Goal: Task Accomplishment & Management: Complete application form

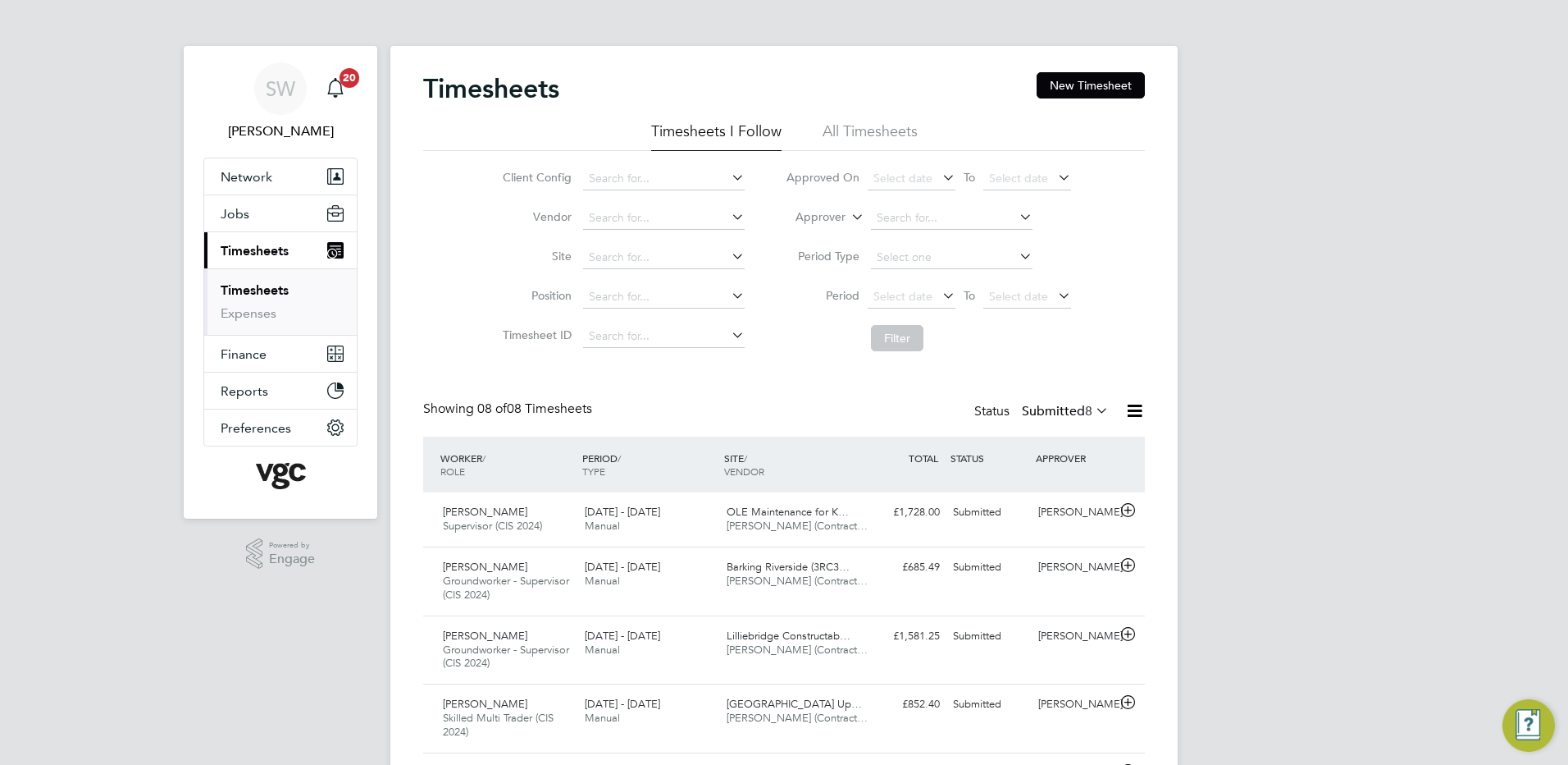
click at [262, 288] on link "Timesheets" at bounding box center [255, 290] width 68 height 15
click at [274, 284] on link "Timesheets" at bounding box center [255, 290] width 68 height 15
click at [1065, 84] on button "New Timesheet" at bounding box center [1091, 85] width 108 height 27
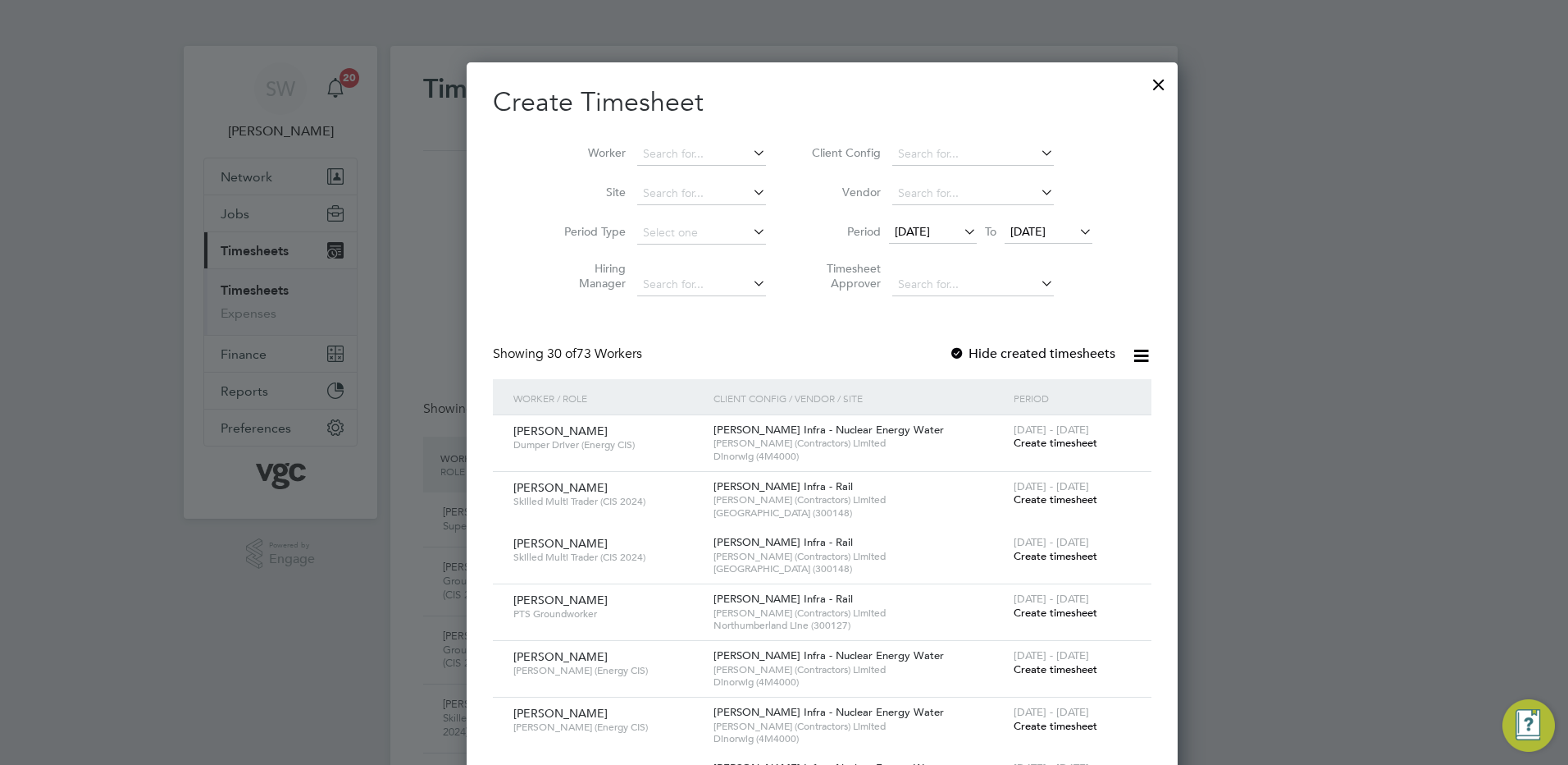
click at [642, 143] on input at bounding box center [702, 154] width 129 height 23
click at [670, 300] on li "Simon Azali-Philip" at bounding box center [707, 310] width 219 height 22
type input "[PERSON_NAME]"
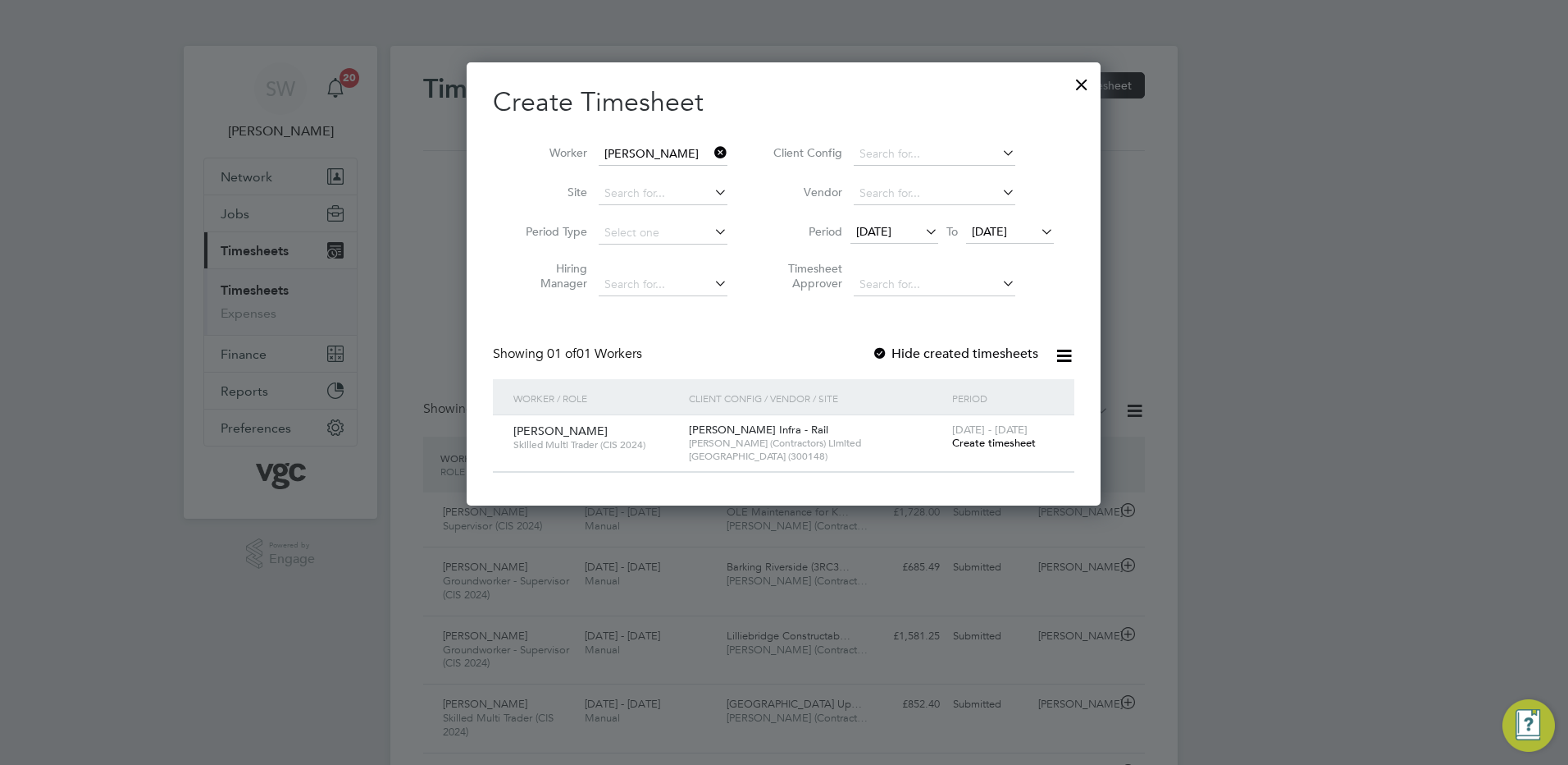
click at [980, 440] on span "Create timesheet" at bounding box center [994, 442] width 83 height 14
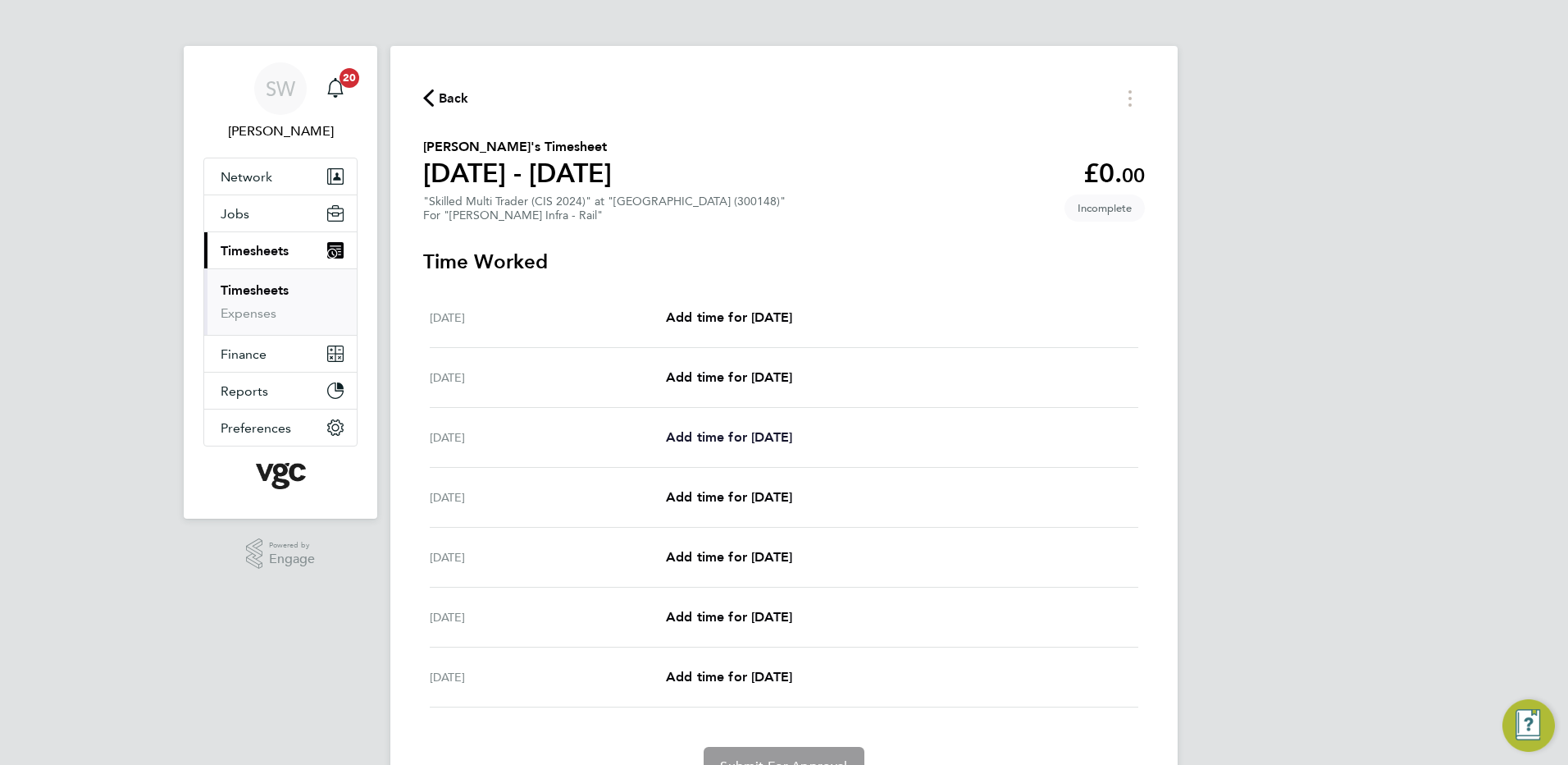
click at [718, 436] on span "Add time for Mon 18 Aug" at bounding box center [729, 436] width 126 height 15
select select "30"
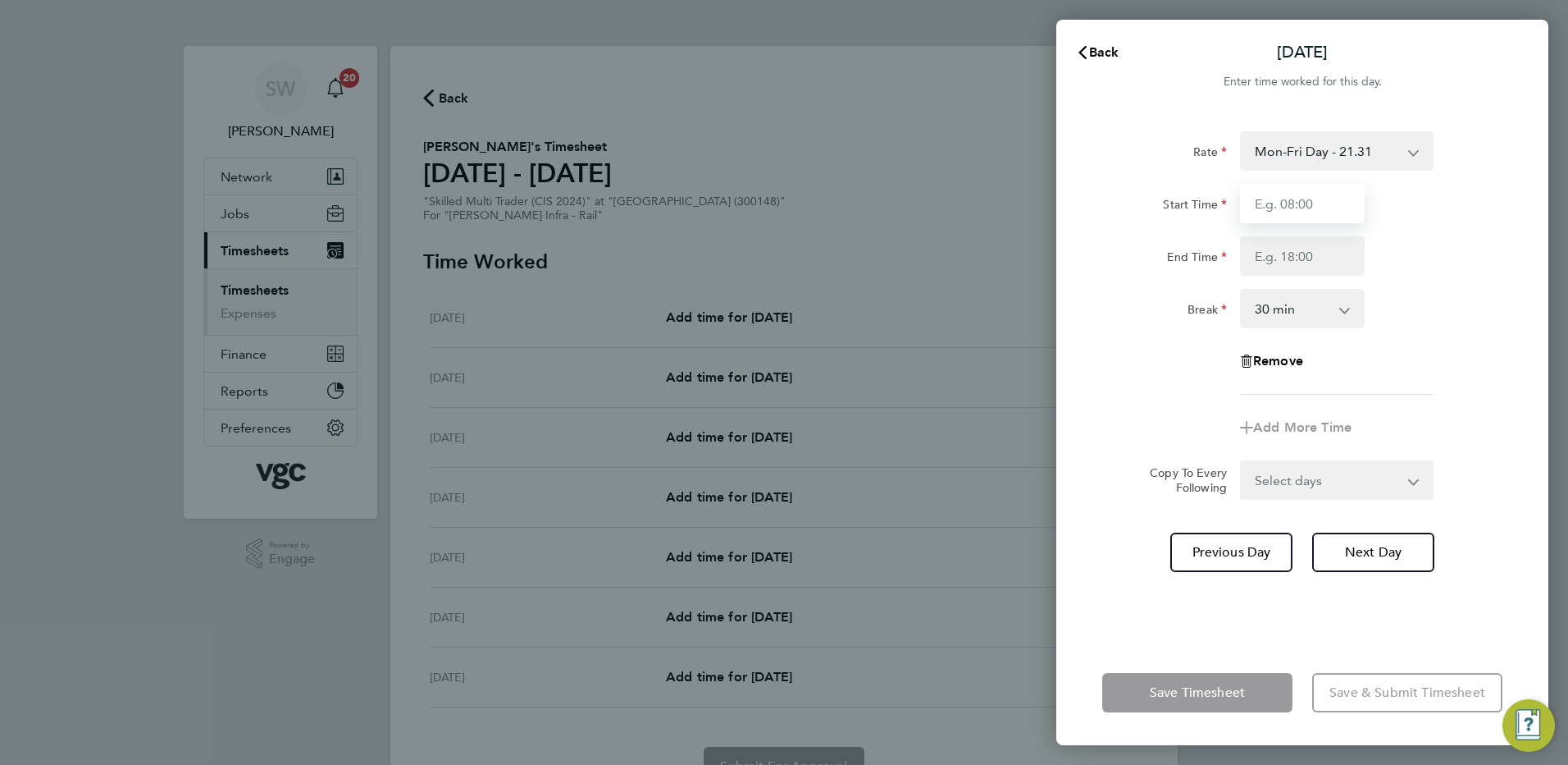
click at [1282, 207] on input "Start Time" at bounding box center [1303, 204] width 125 height 40
type input "07:00"
click at [1260, 261] on input "End Time" at bounding box center [1303, 257] width 125 height 40
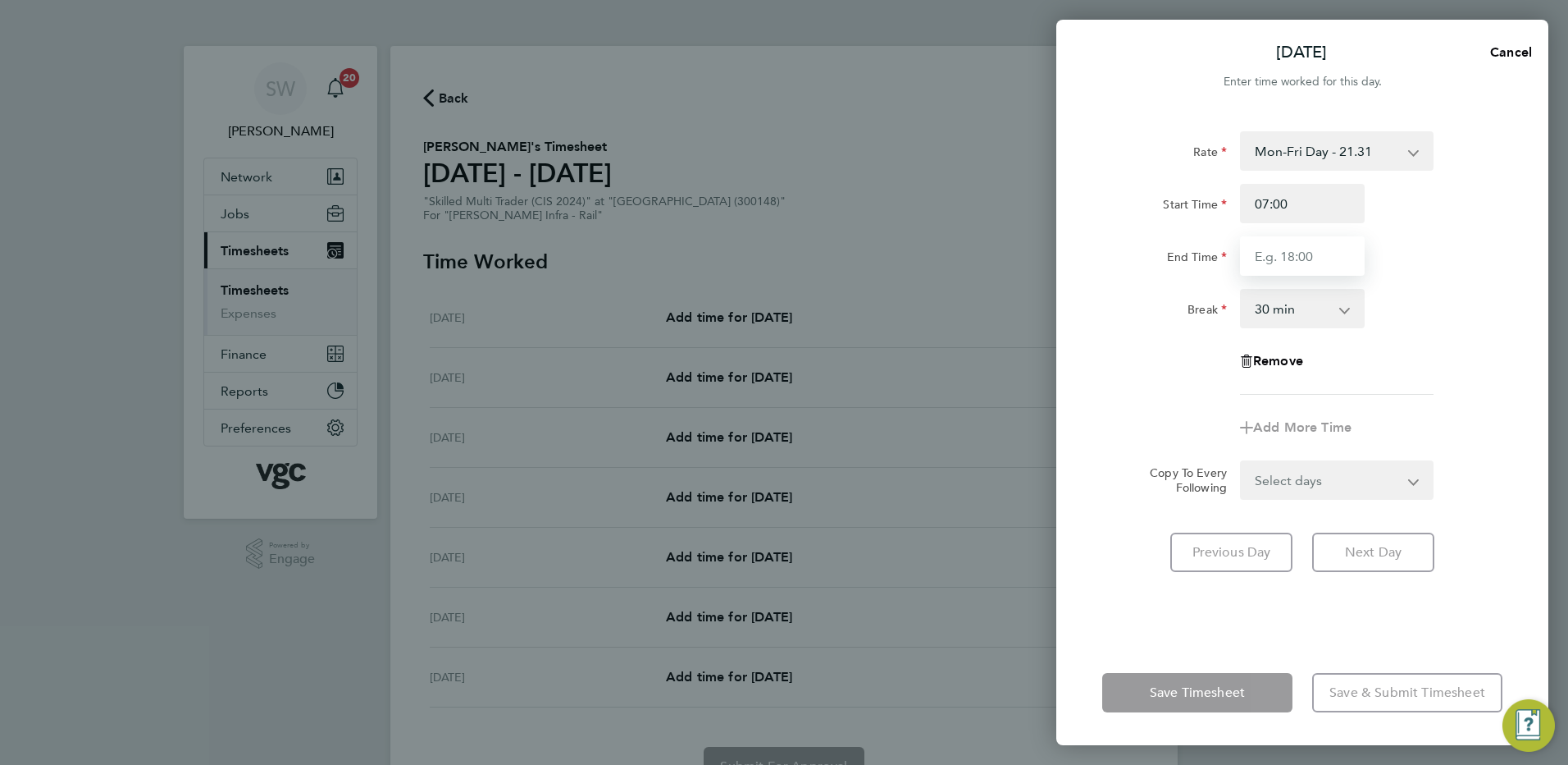
type input "17:30"
click at [1407, 480] on form "Rate Mon-Fri Day - 21.31 Xmas / NY - 42.62 Mon-Thurs Nights - 24.51 Weekend - 2…" at bounding box center [1302, 315] width 400 height 368
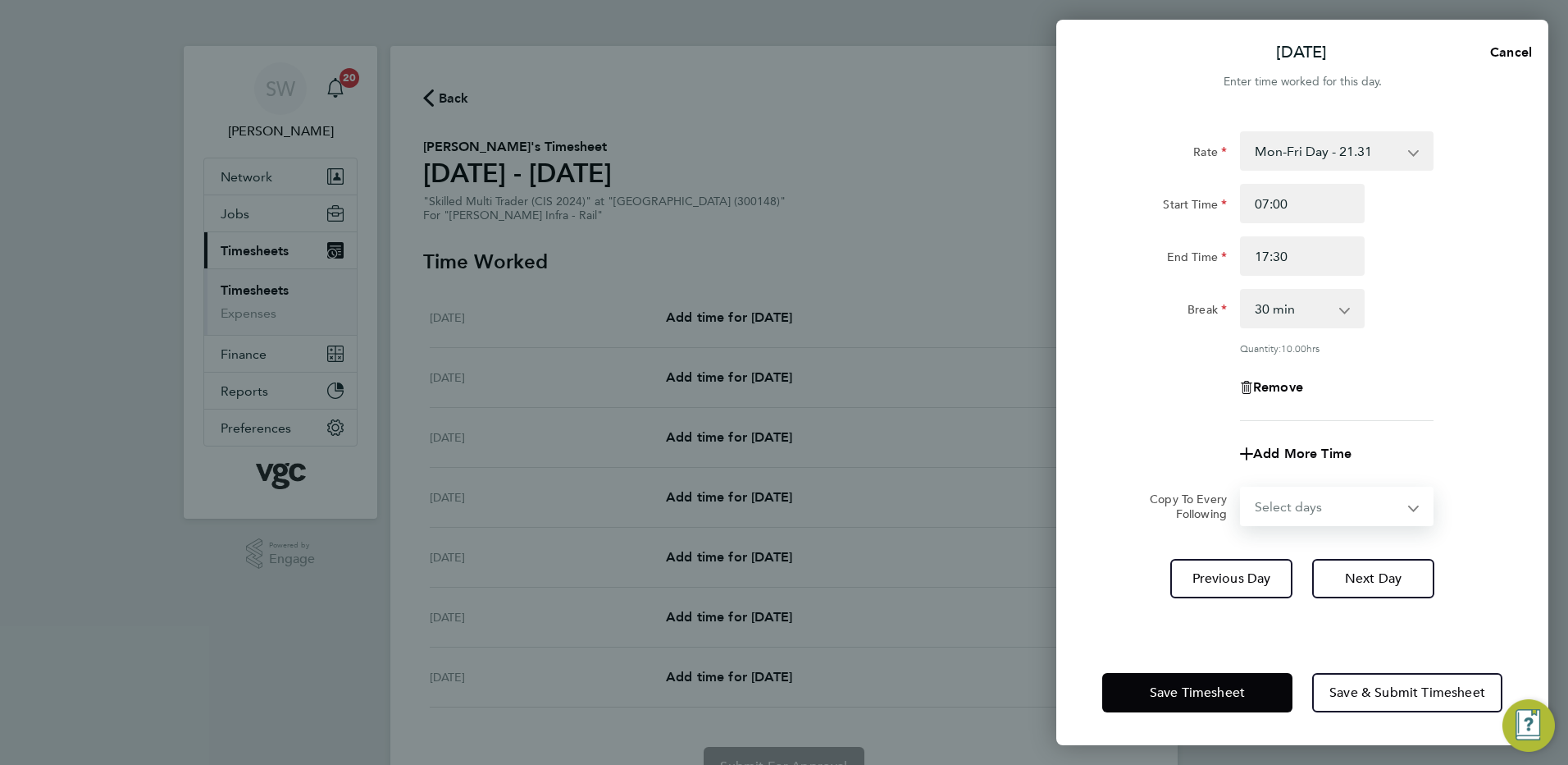
select select "TUE"
click at [1242, 489] on select "Select days Day Tuesday Wednesday Thursday Friday" at bounding box center [1328, 507] width 172 height 36
select select "2025-08-22"
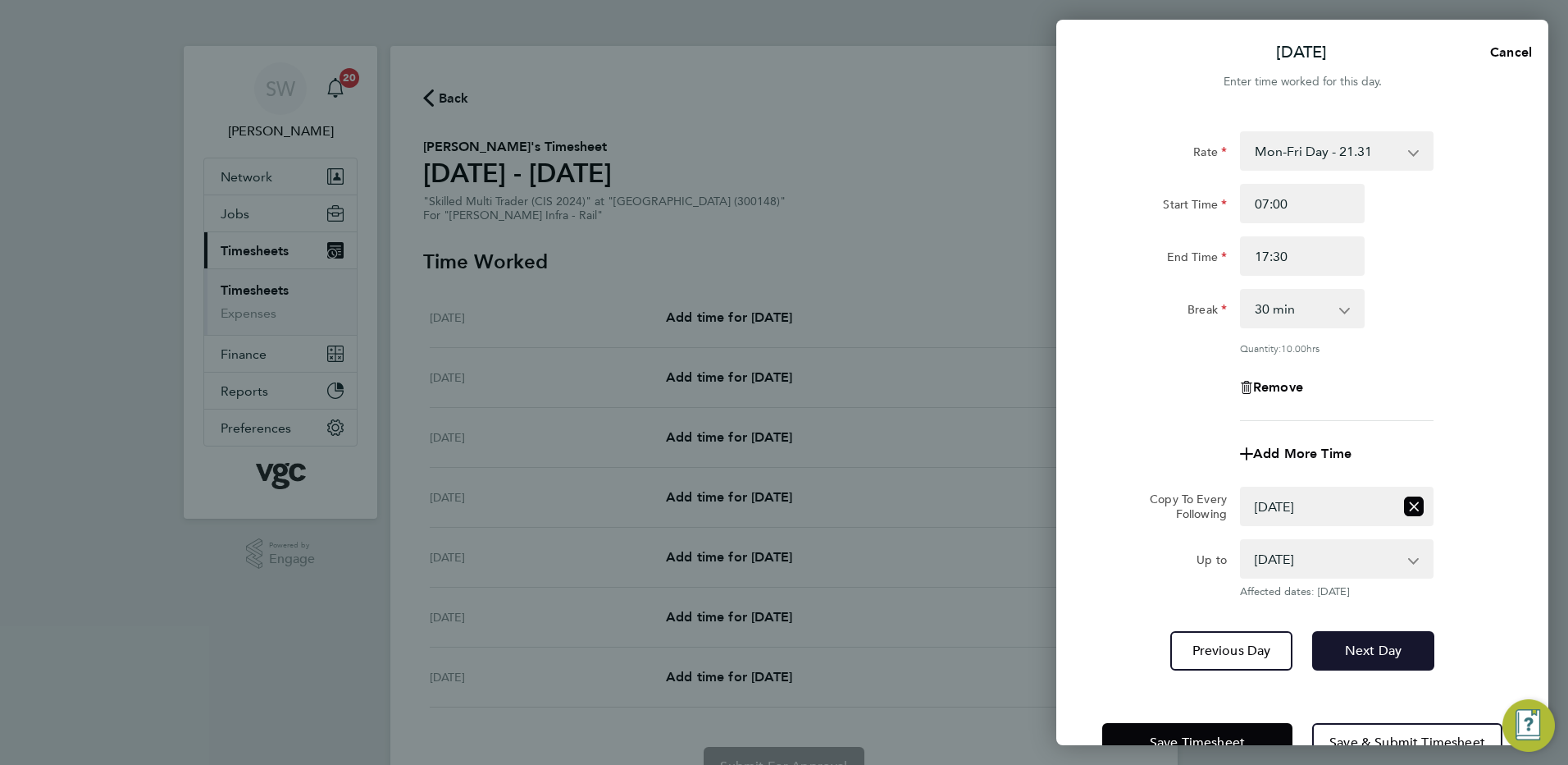
click at [1344, 643] on button "Next Day" at bounding box center [1373, 651] width 122 height 40
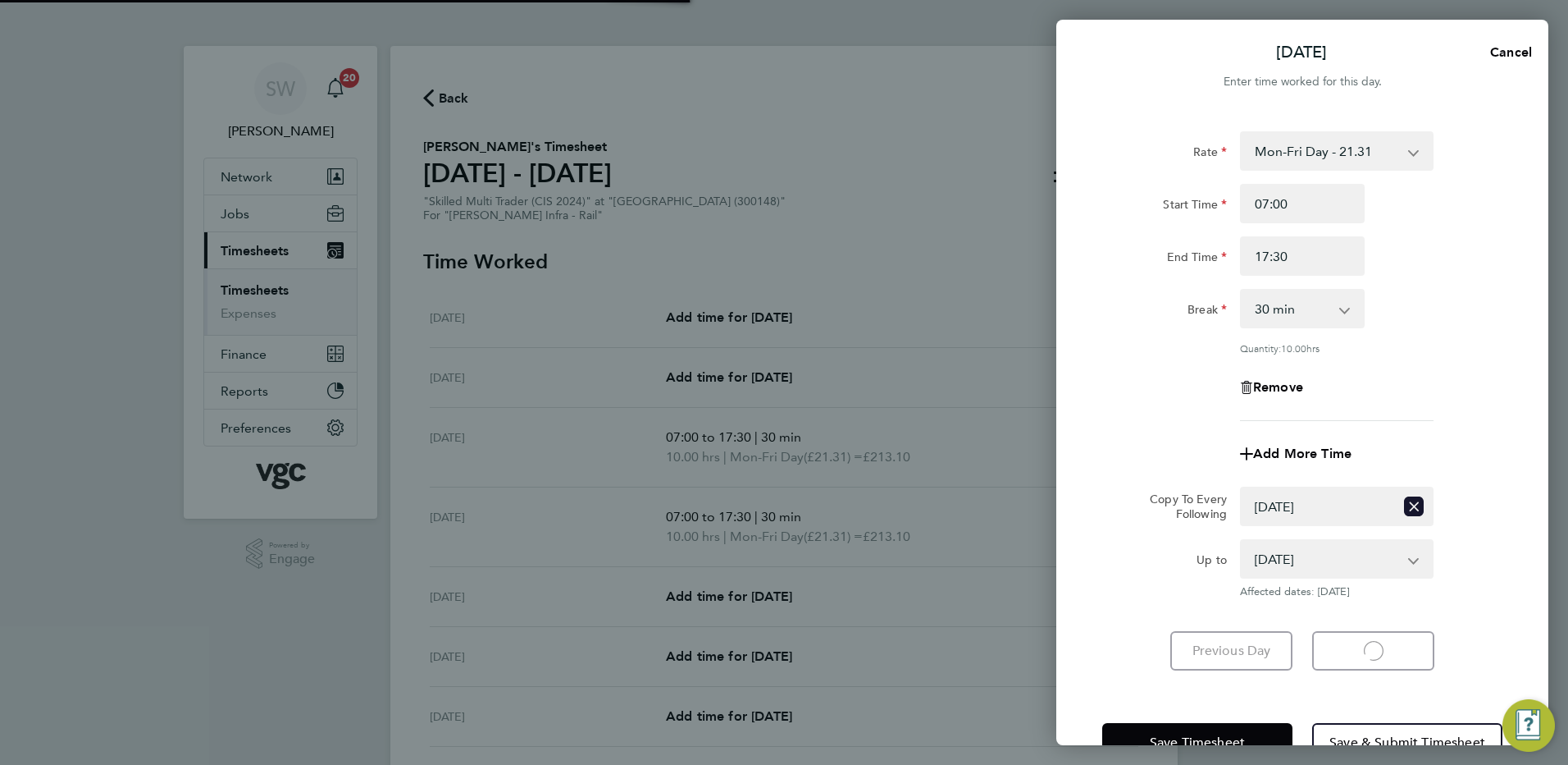
select select "30"
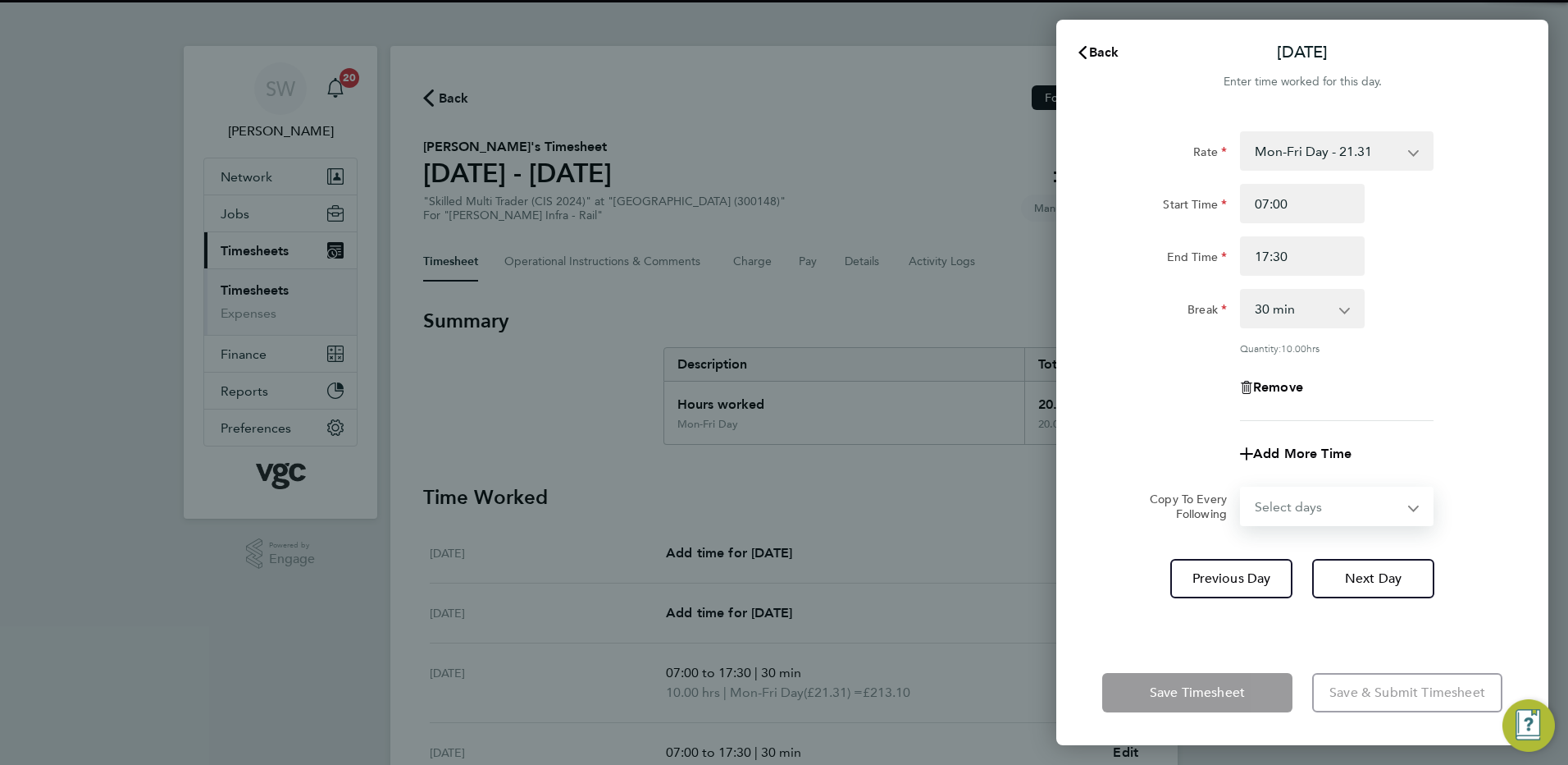
click at [1409, 504] on select "Select days Day Wednesday Thursday Friday" at bounding box center [1328, 507] width 172 height 36
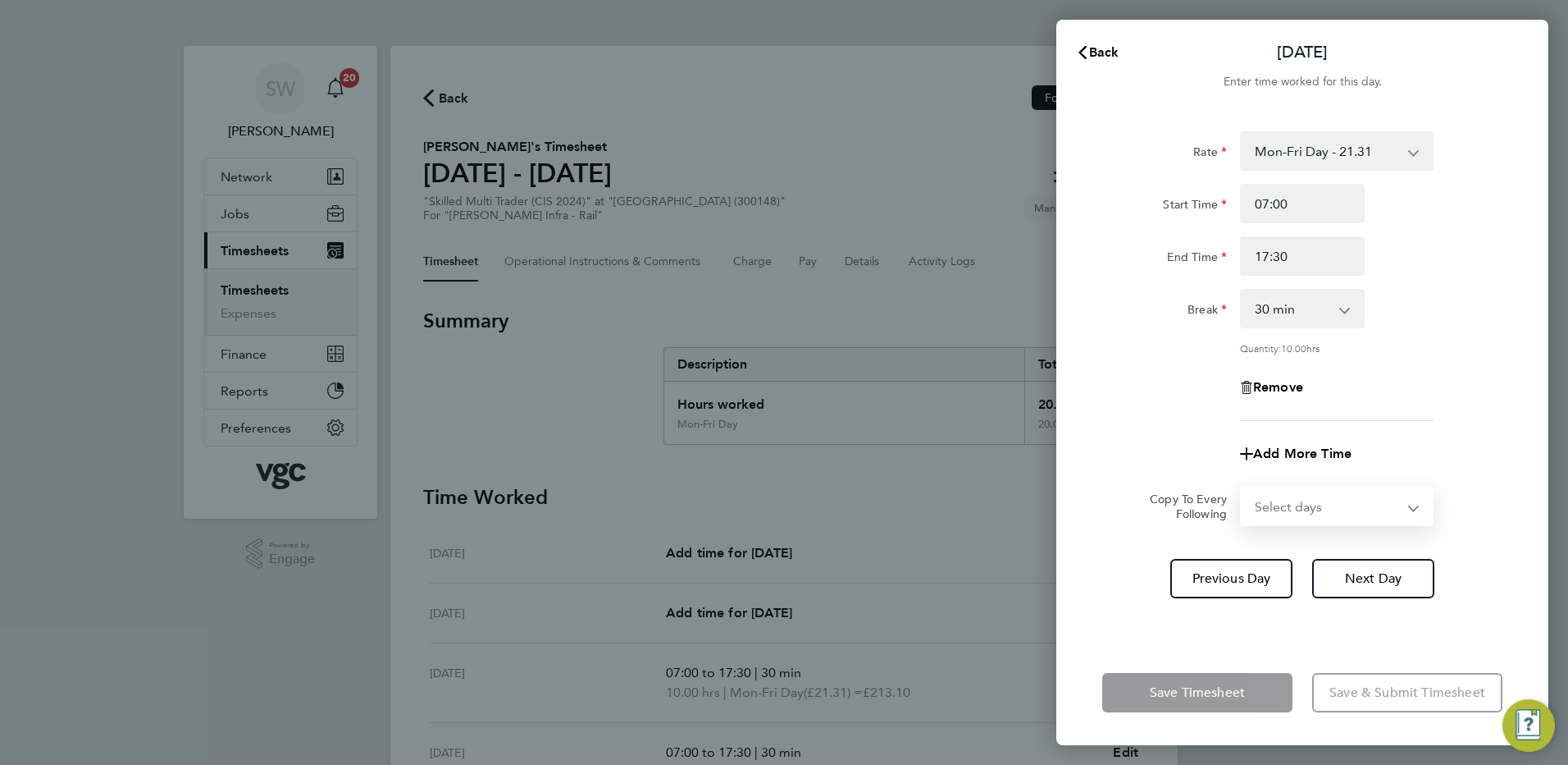
select select "WED"
click at [1242, 489] on select "Select days Day Wednesday Thursday Friday" at bounding box center [1328, 507] width 172 height 36
select select "2025-08-22"
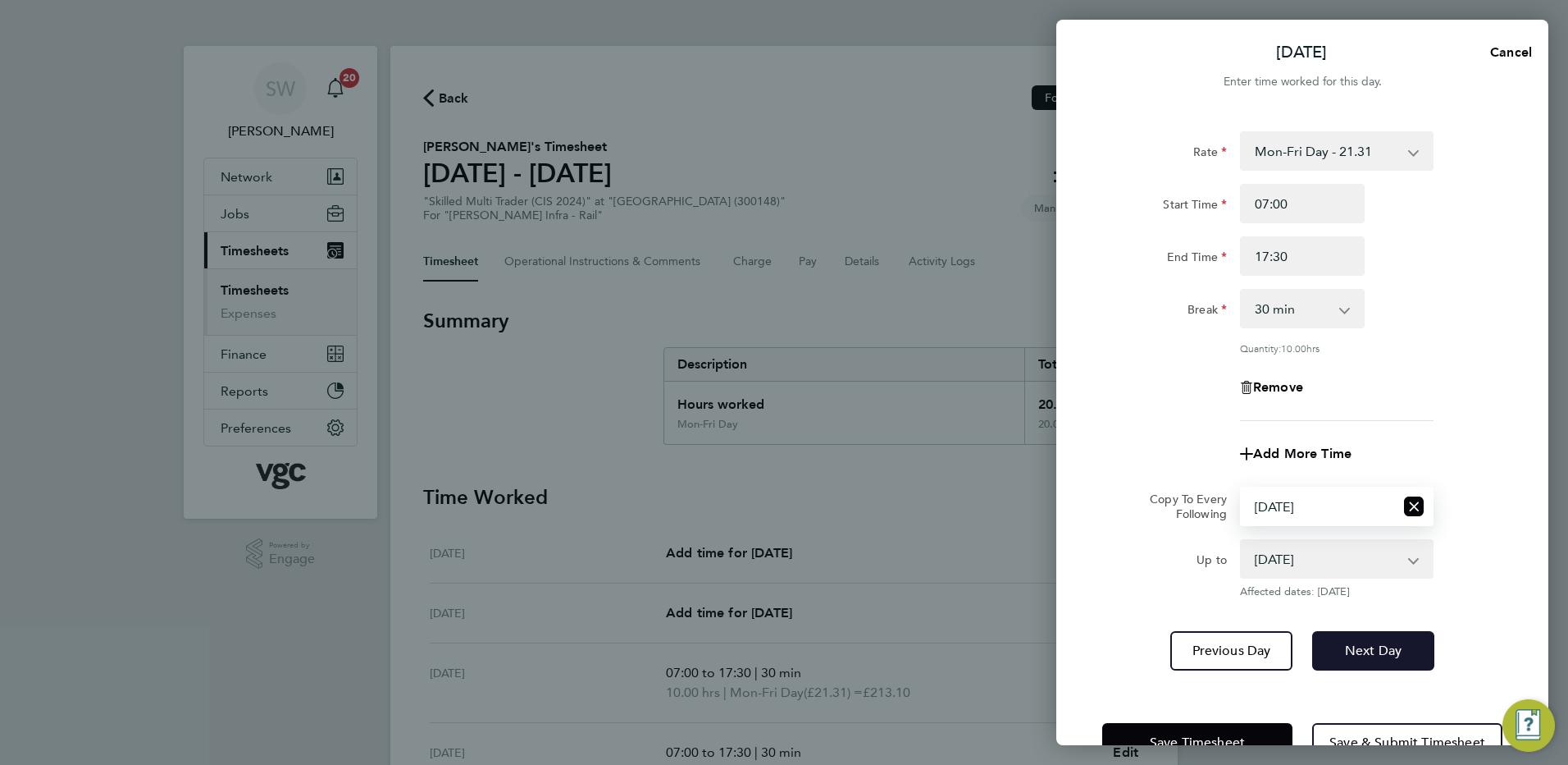
click at [1401, 643] on span "Next Day" at bounding box center [1374, 650] width 57 height 16
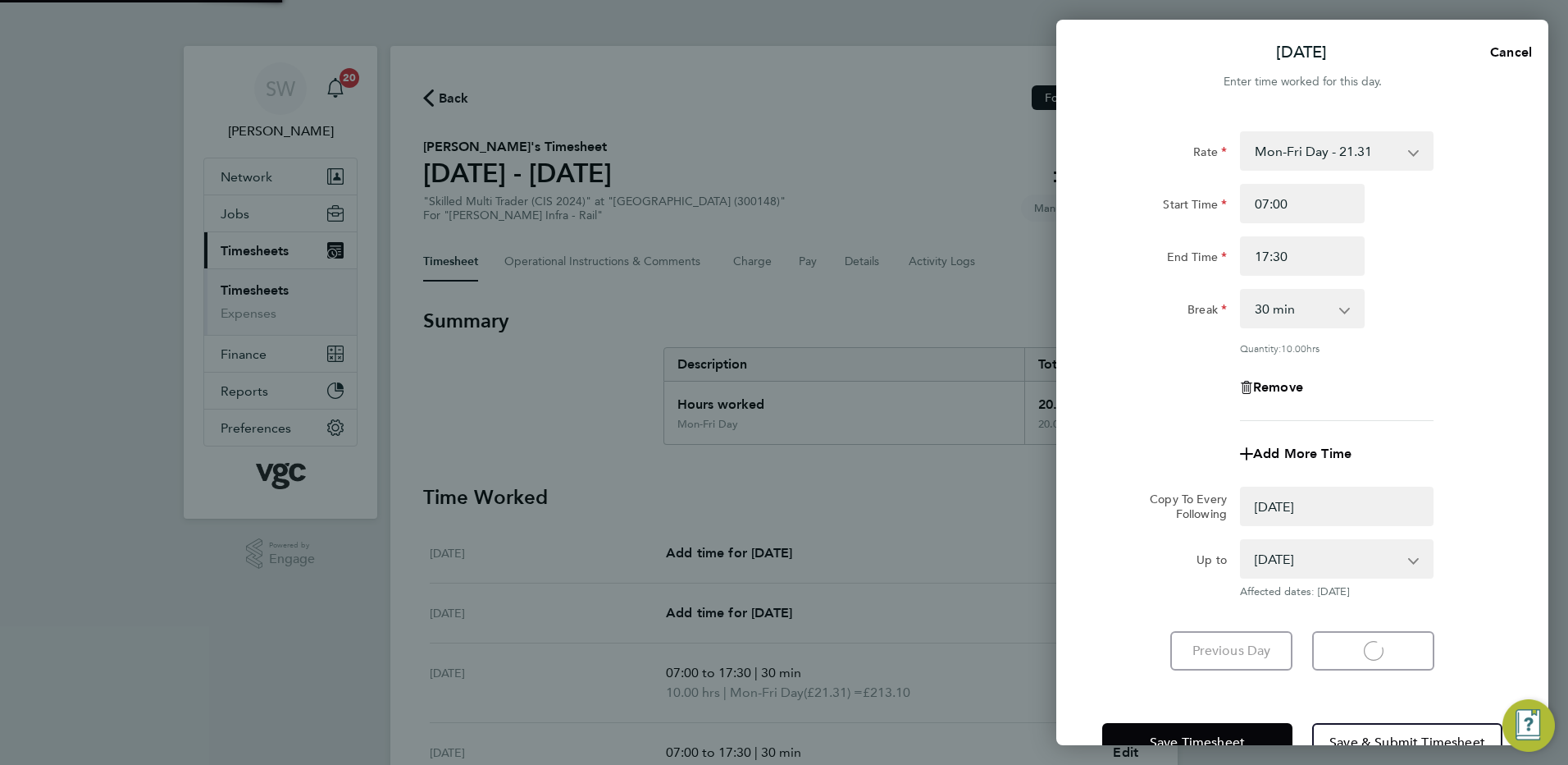
select select "0: null"
select select "30"
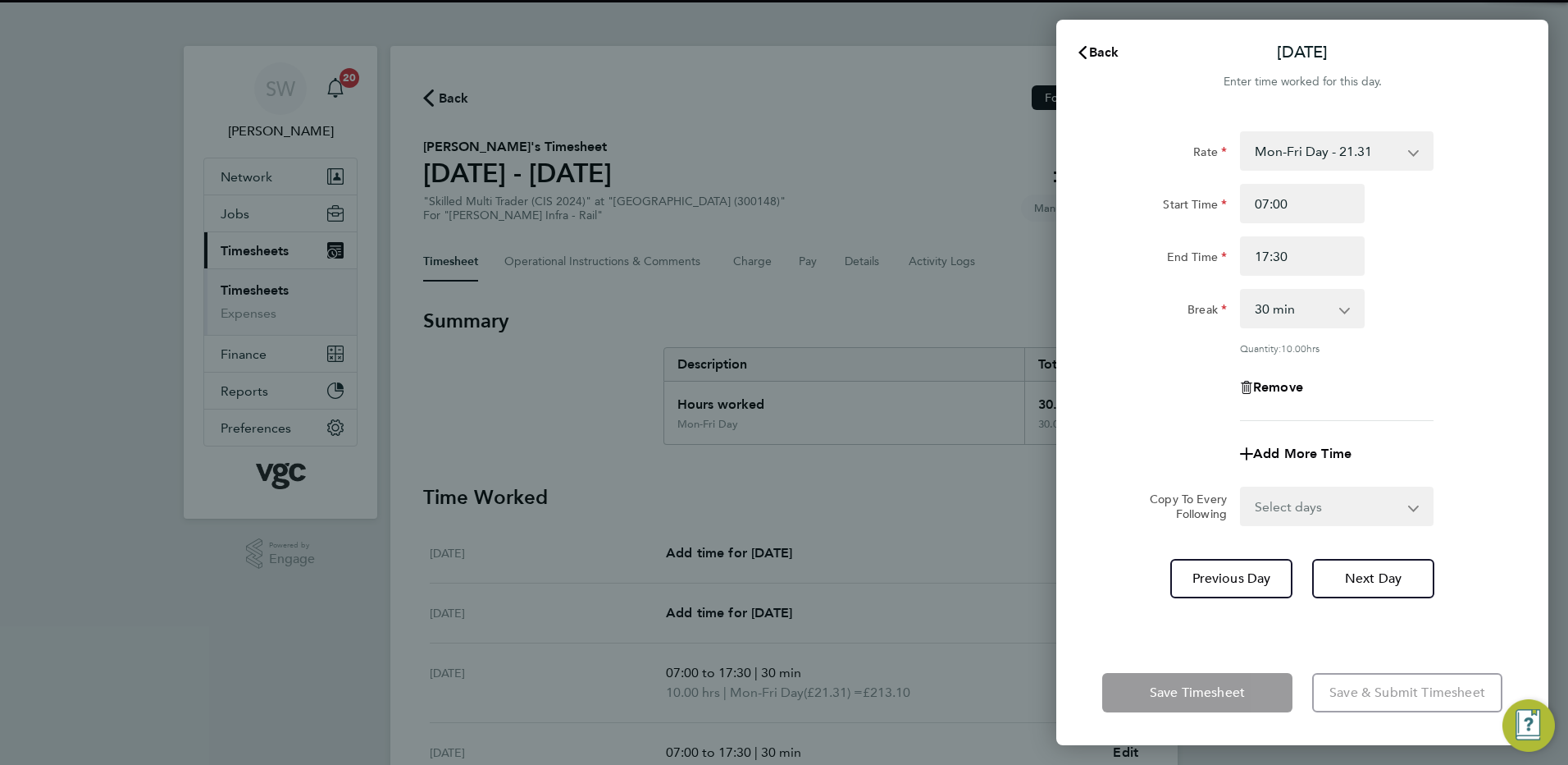
click at [1412, 507] on select "Select days Day Thursday Friday" at bounding box center [1328, 507] width 172 height 36
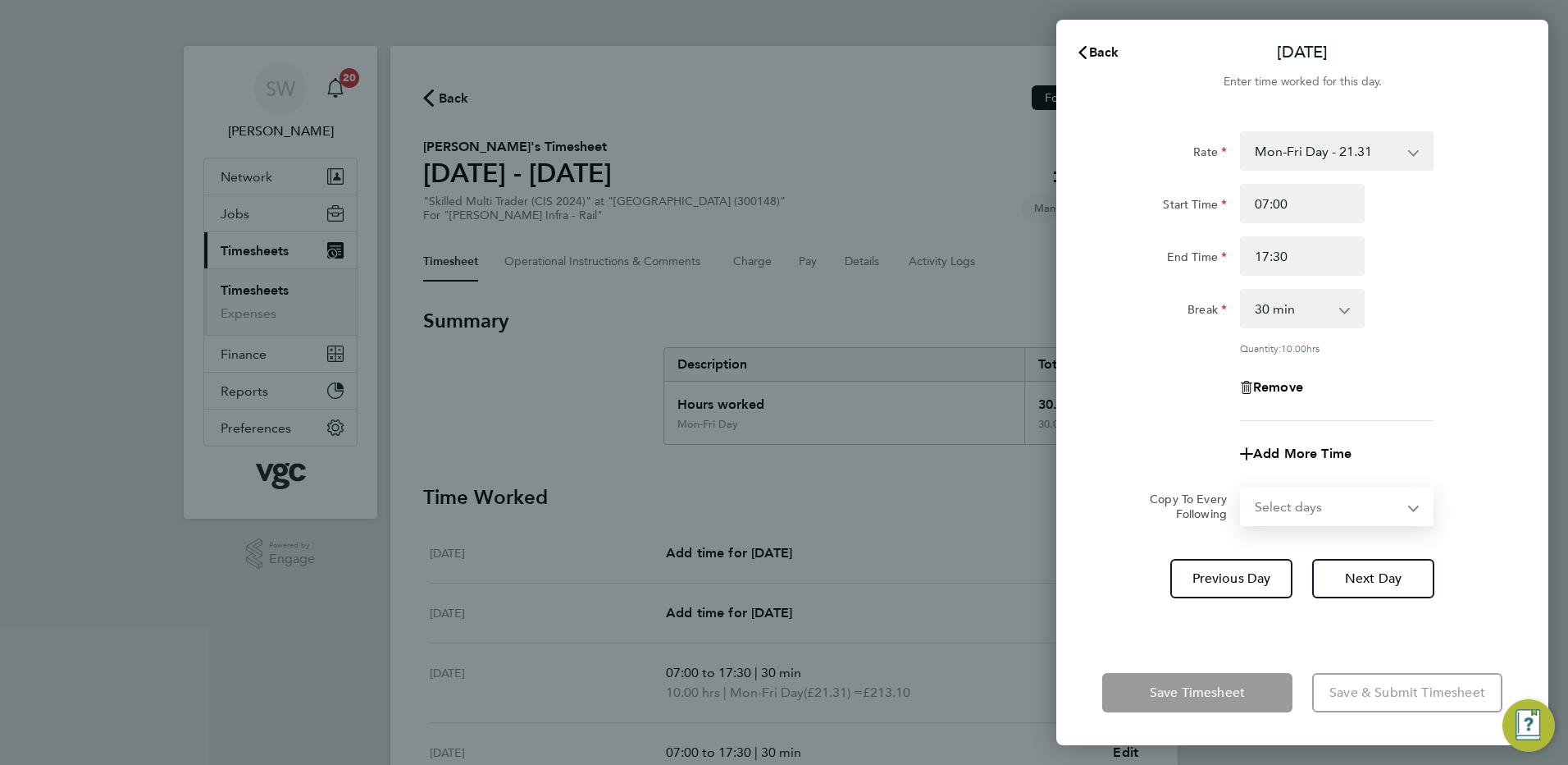
select select "THU"
click at [1242, 489] on select "Select days Day Thursday Friday" at bounding box center [1328, 507] width 172 height 36
select select "2025-08-22"
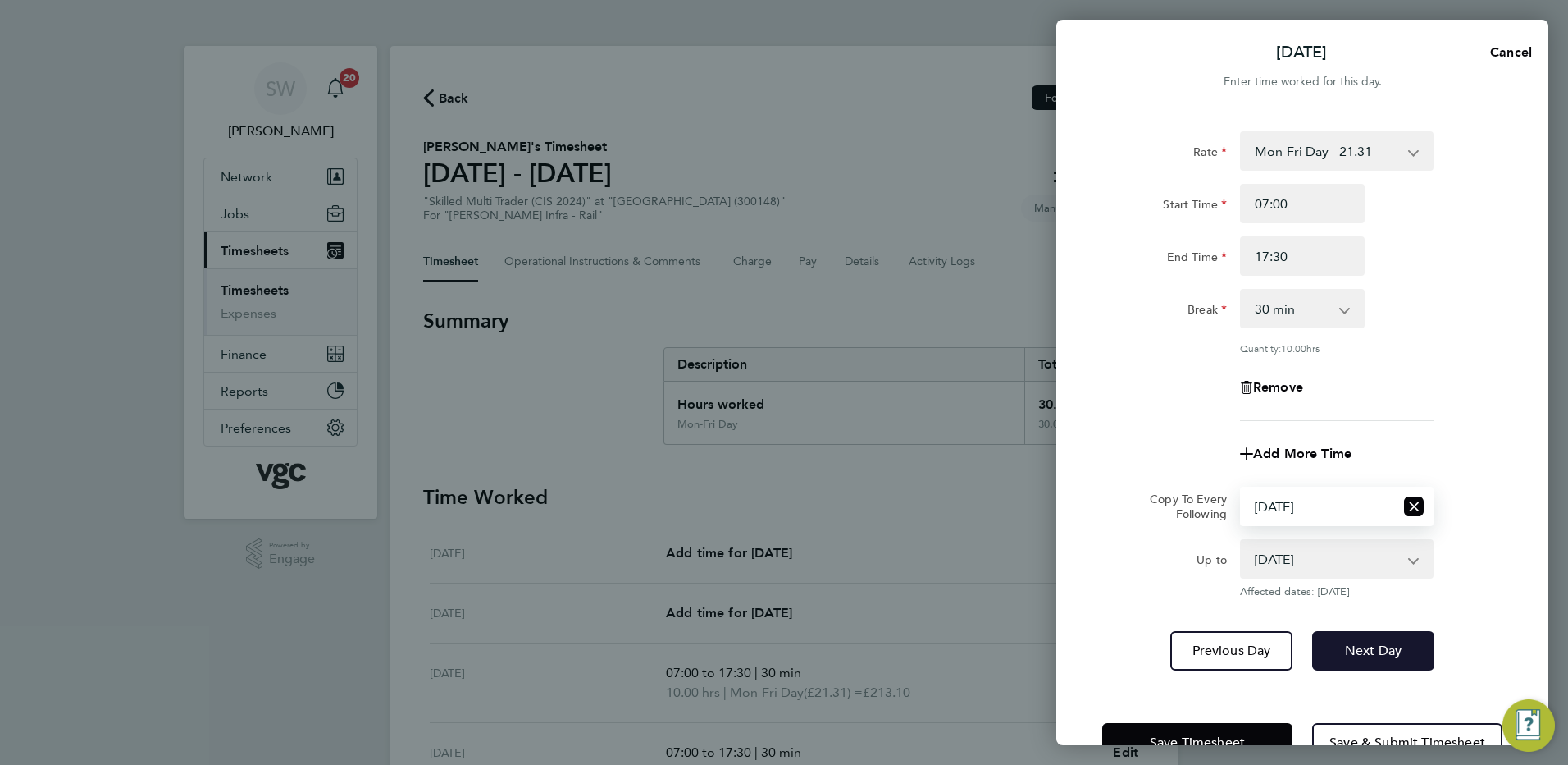
click at [1369, 649] on span "Next Day" at bounding box center [1374, 650] width 57 height 16
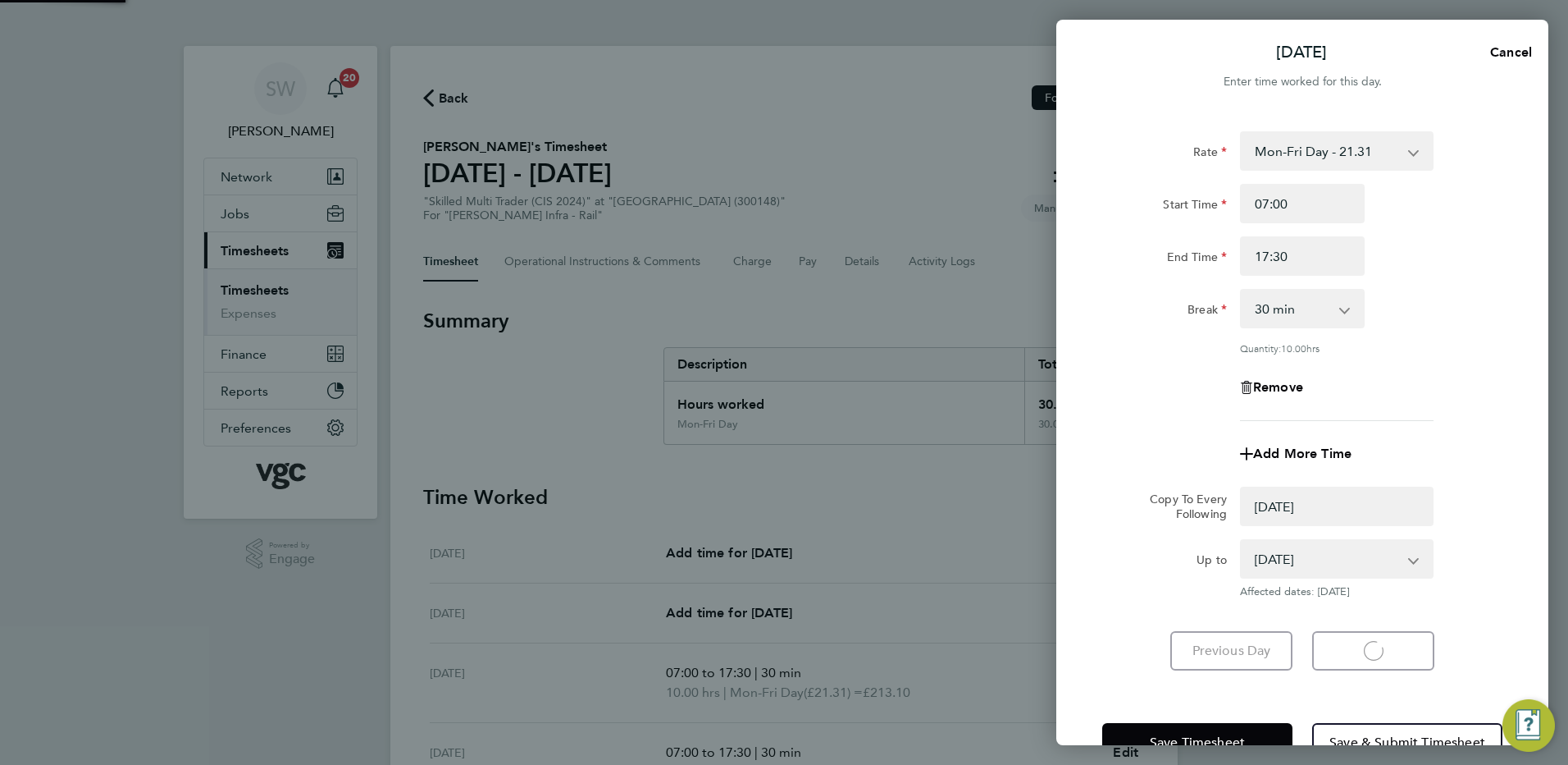
select select "0: null"
select select "30"
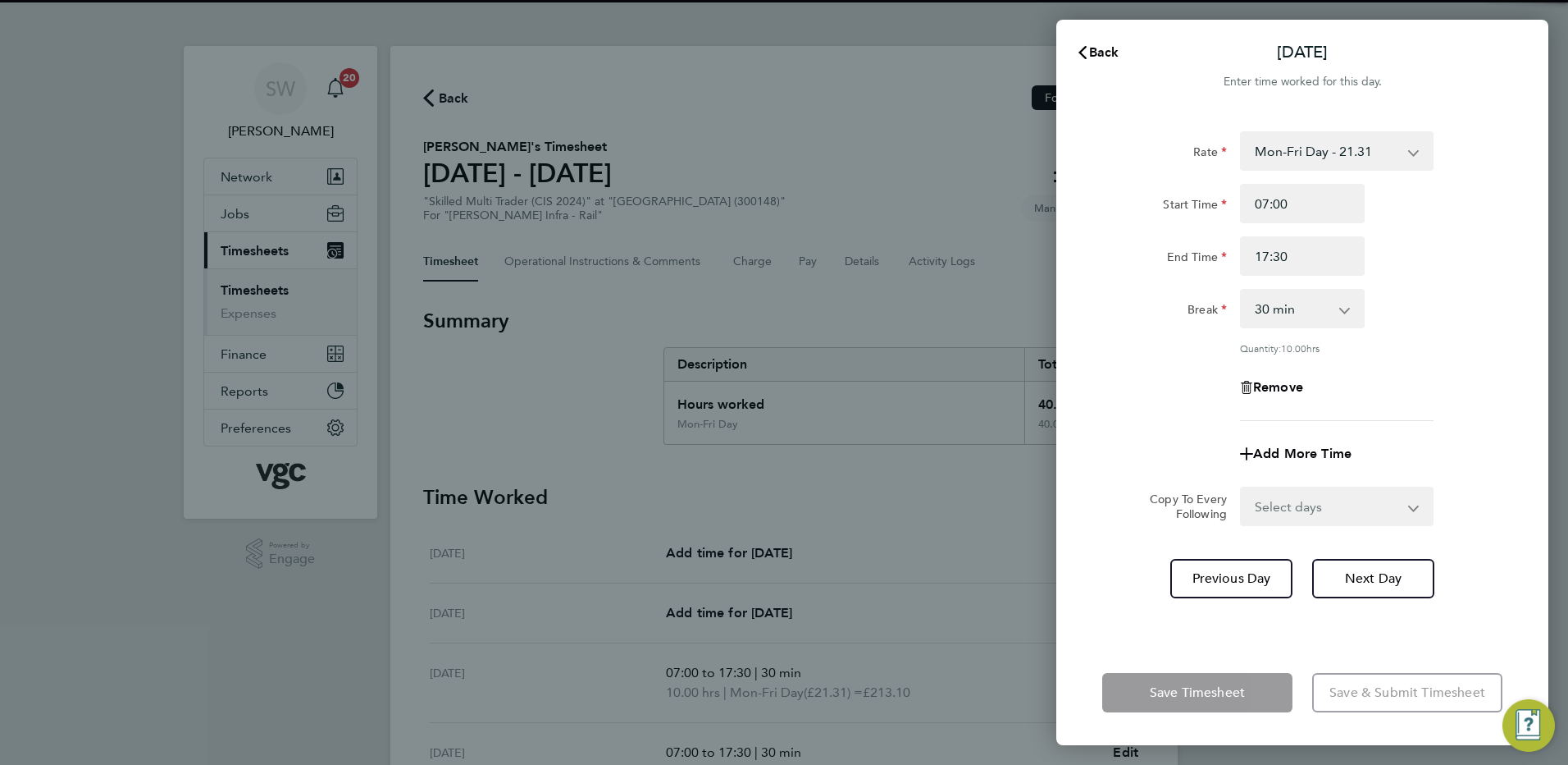
click at [1413, 506] on select "Select days Friday" at bounding box center [1328, 507] width 172 height 36
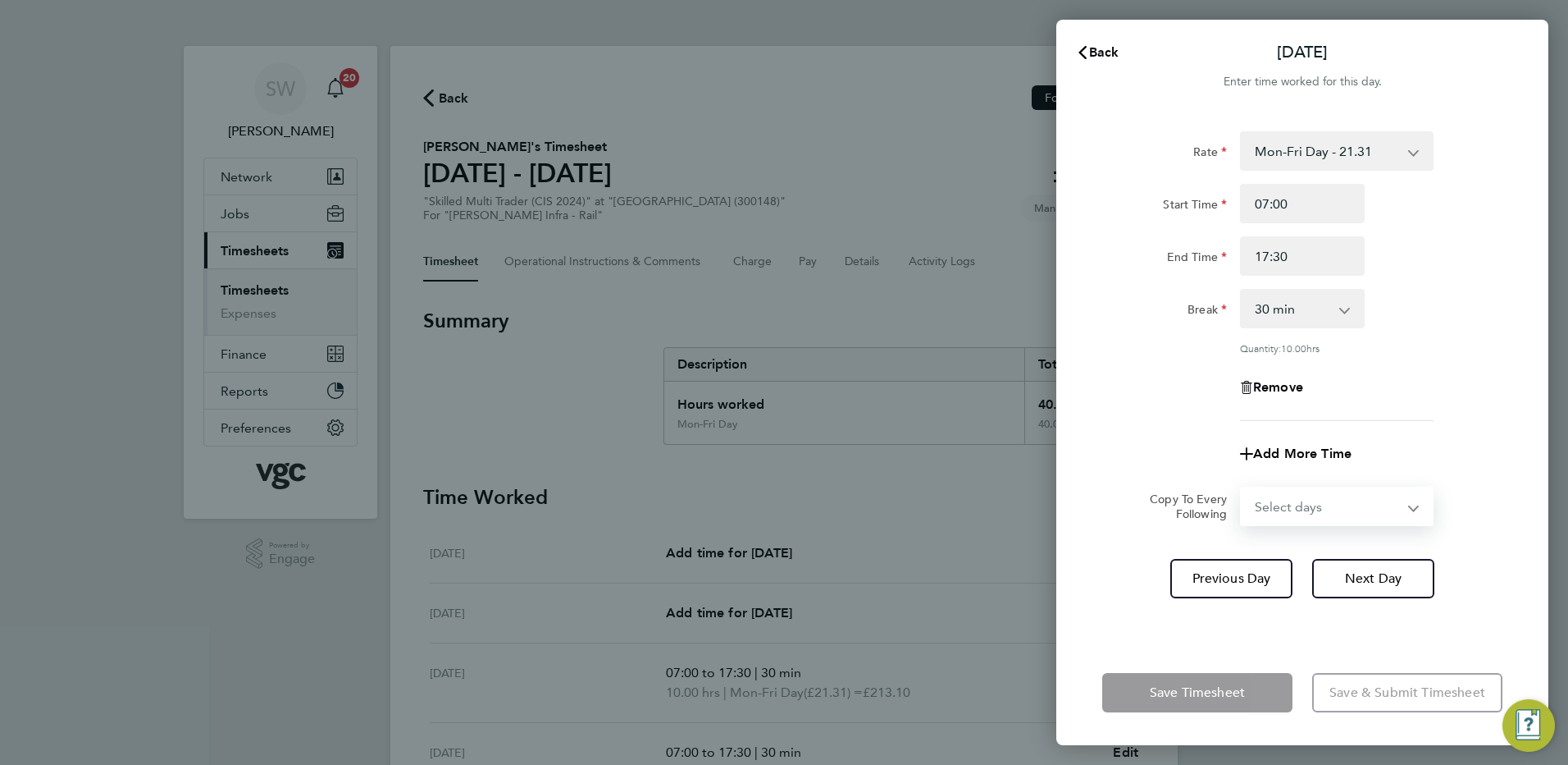
select select "FRI"
click at [1242, 489] on select "Select days Friday" at bounding box center [1328, 507] width 172 height 36
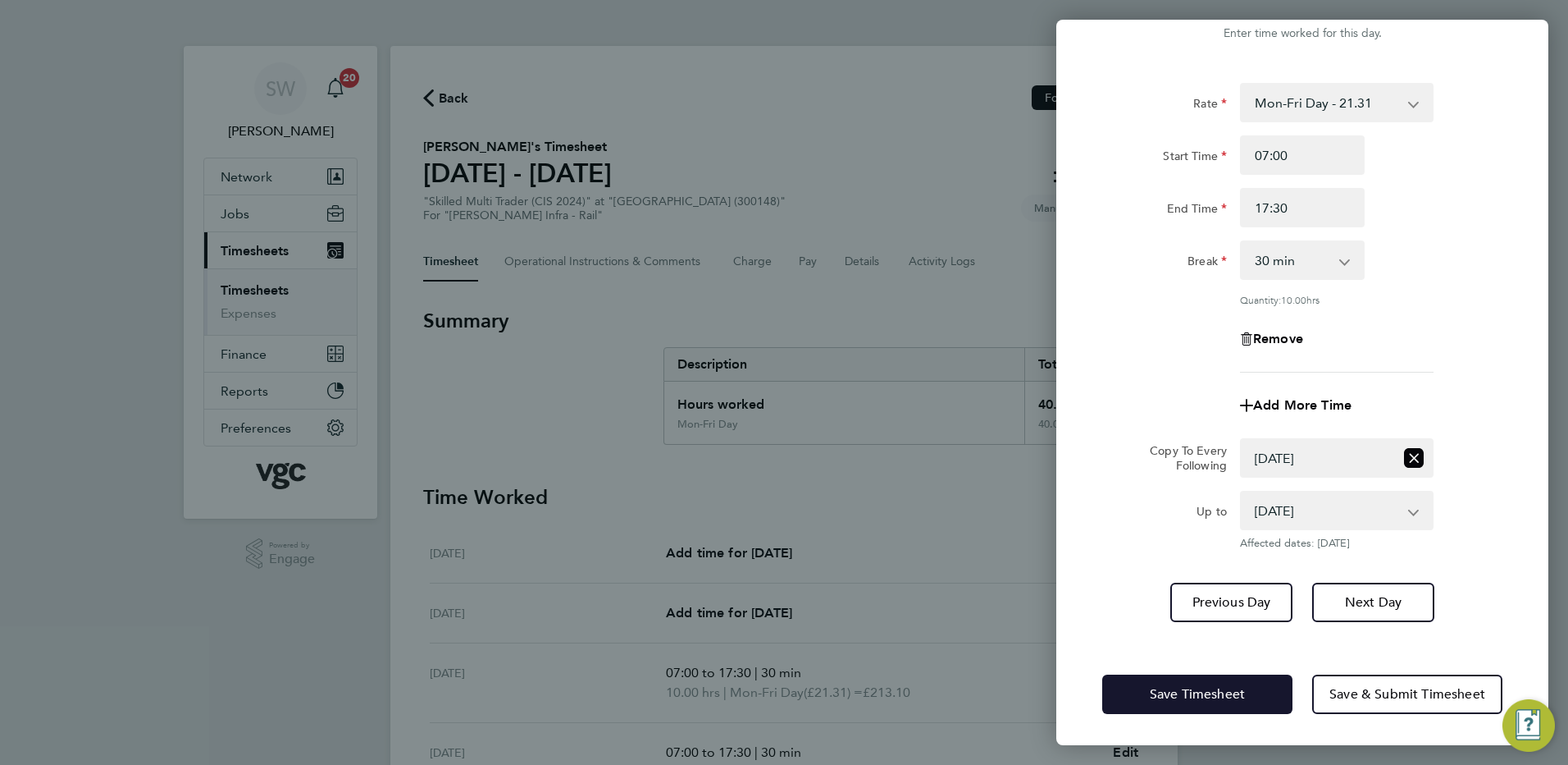
click at [1160, 691] on span "Save Timesheet" at bounding box center [1197, 694] width 96 height 16
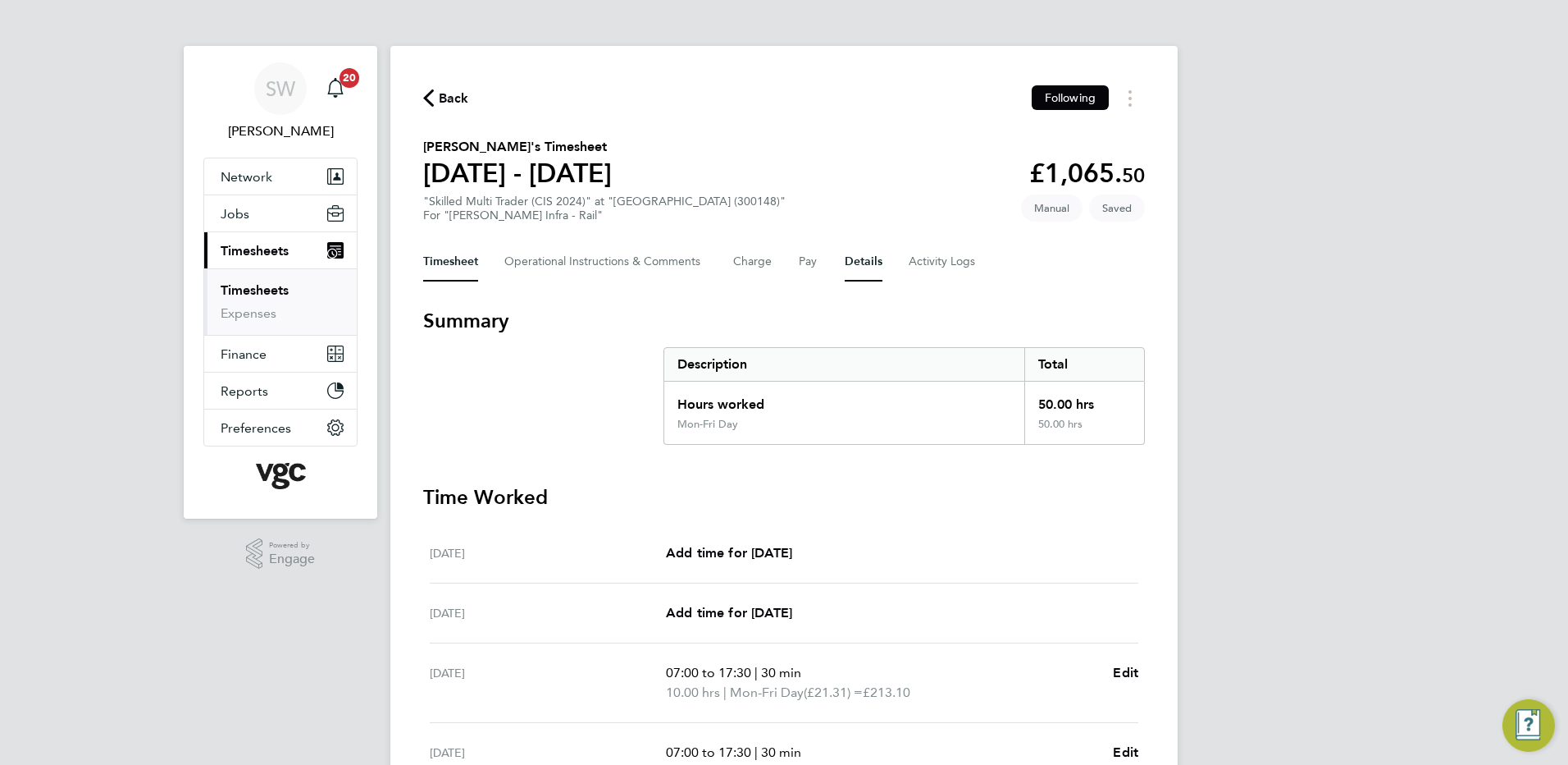
click at [857, 259] on button "Details" at bounding box center [864, 262] width 38 height 40
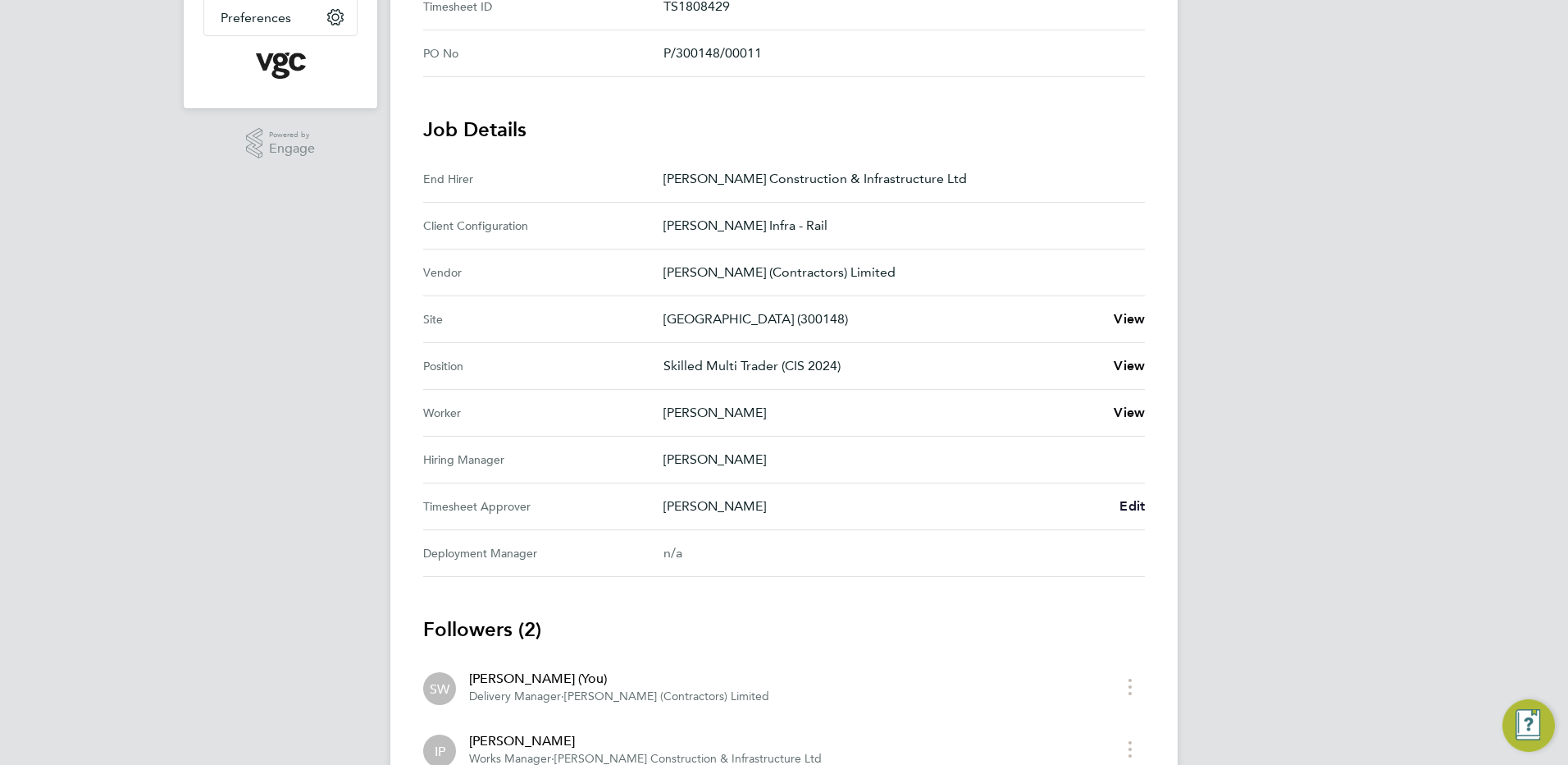
click at [1124, 503] on span "Edit" at bounding box center [1132, 506] width 26 height 15
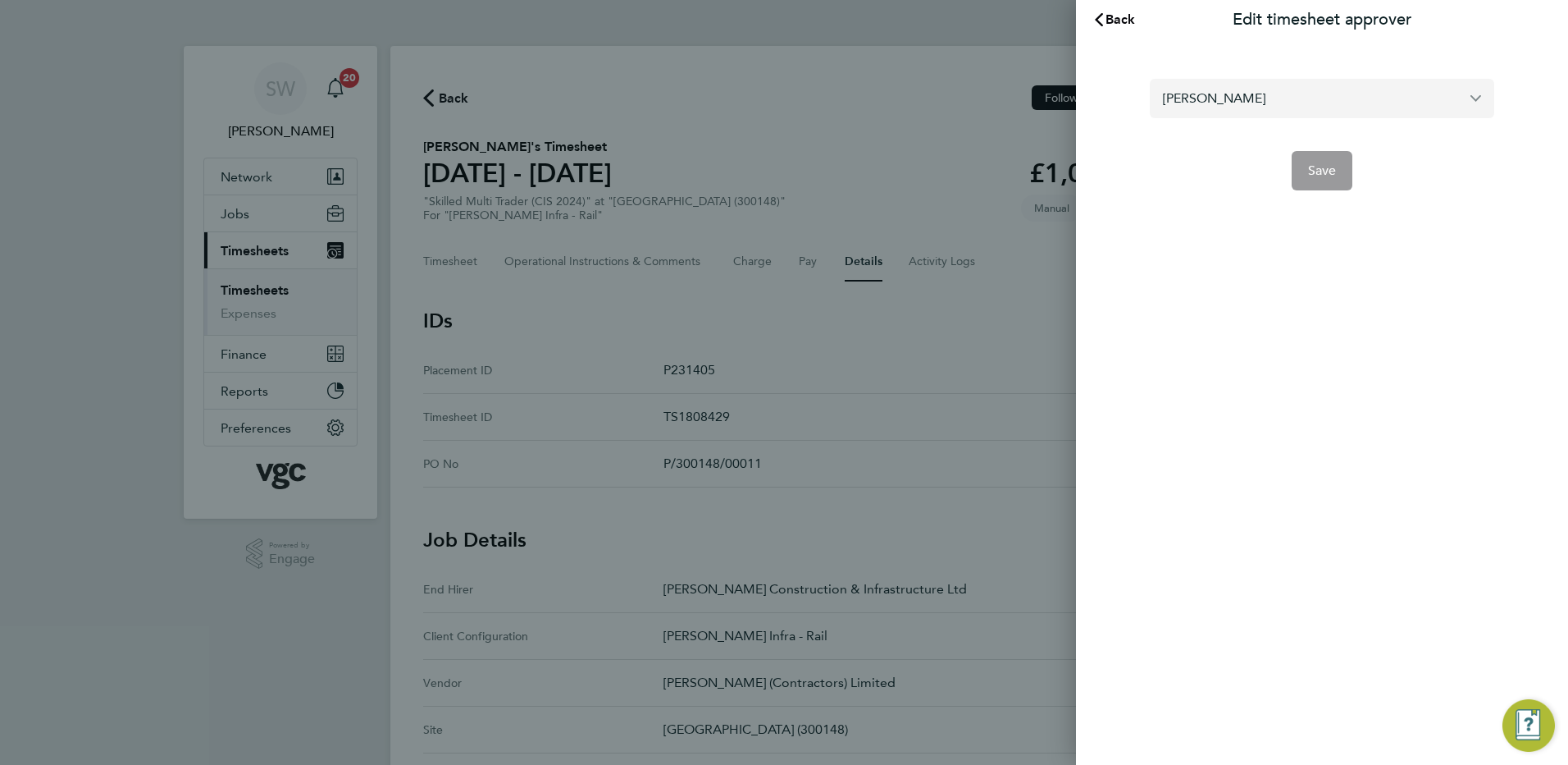
click at [1269, 99] on input "Ivan Pozdysev" at bounding box center [1322, 98] width 344 height 39
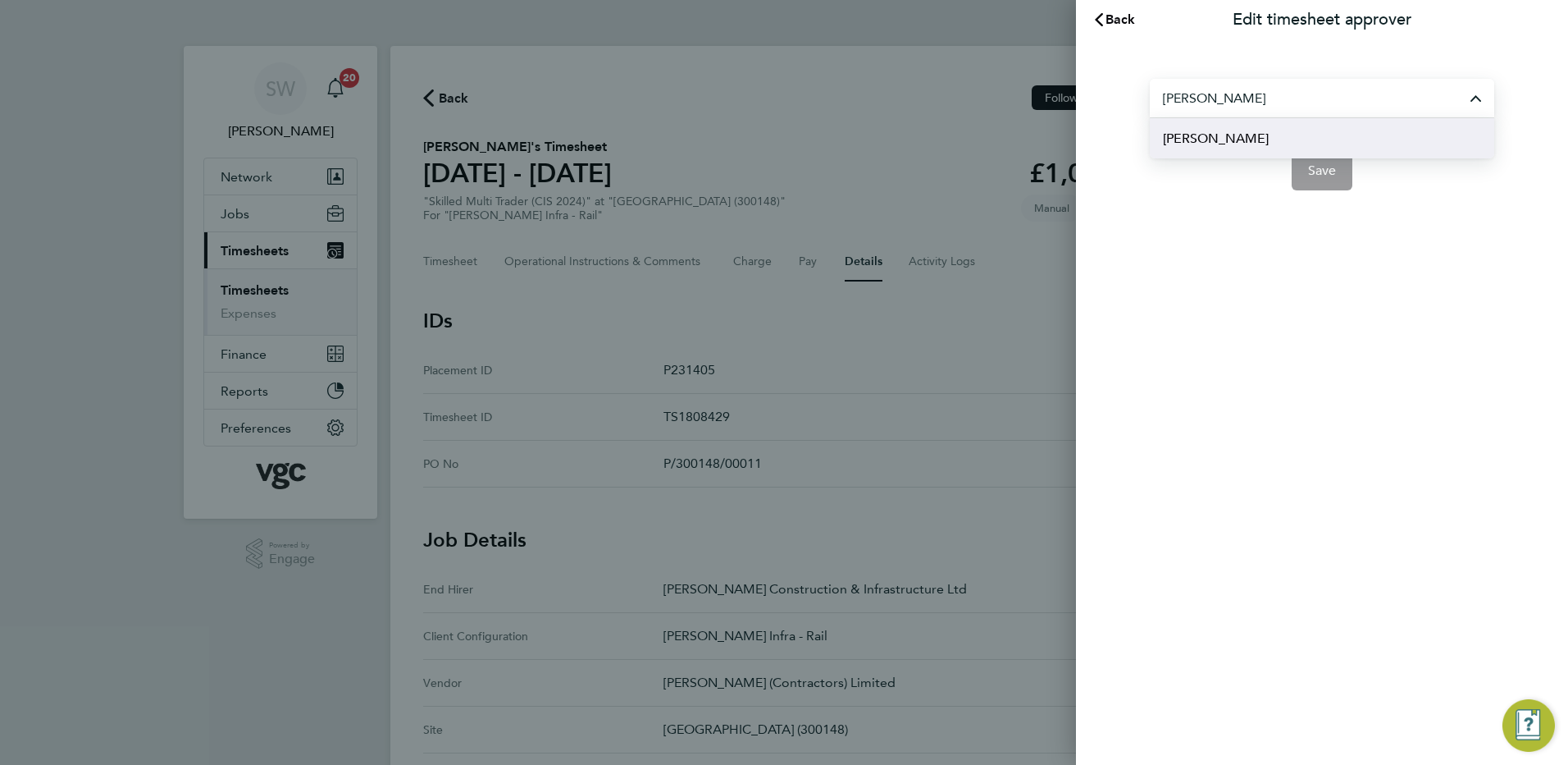
click at [1223, 141] on span "[PERSON_NAME]" at bounding box center [1216, 138] width 106 height 20
type input "[PERSON_NAME]"
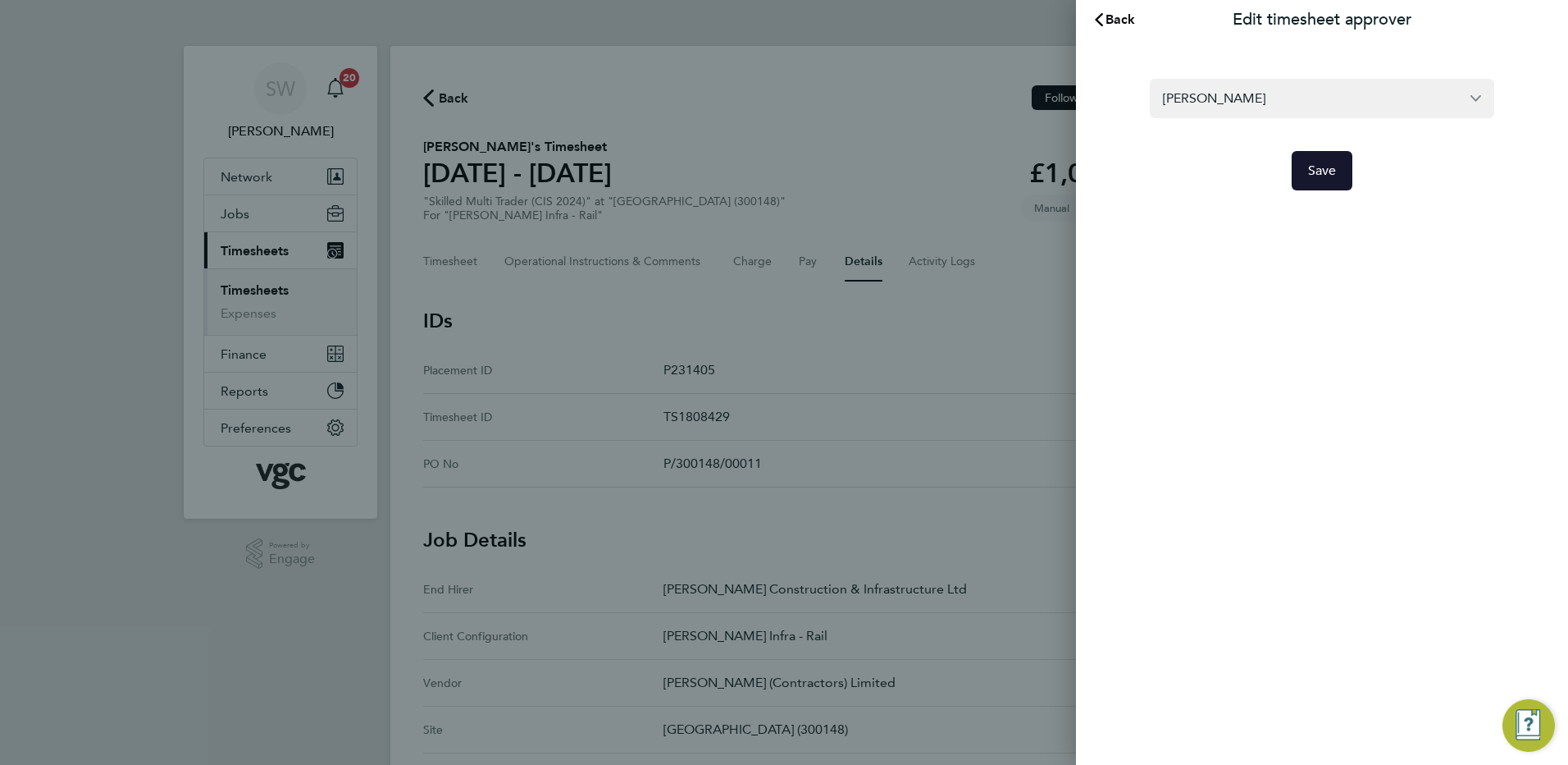
drag, startPoint x: 1222, startPoint y: 141, endPoint x: 1304, endPoint y: 165, distance: 85.4
click at [1305, 165] on button "Save" at bounding box center [1322, 171] width 62 height 40
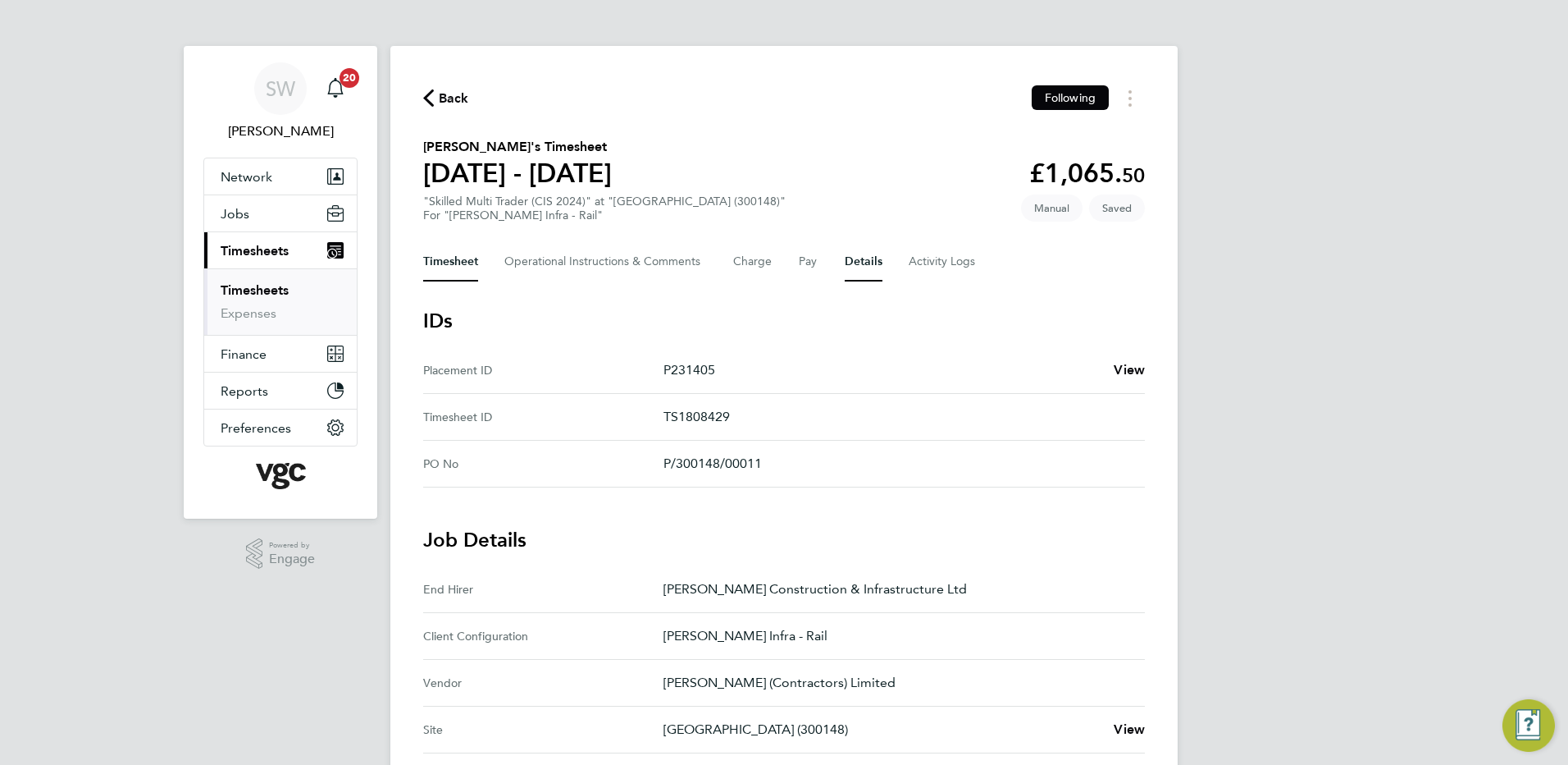
drag, startPoint x: 460, startPoint y: 262, endPoint x: 517, endPoint y: 299, distance: 68.0
click at [459, 262] on button "Timesheet" at bounding box center [450, 262] width 55 height 40
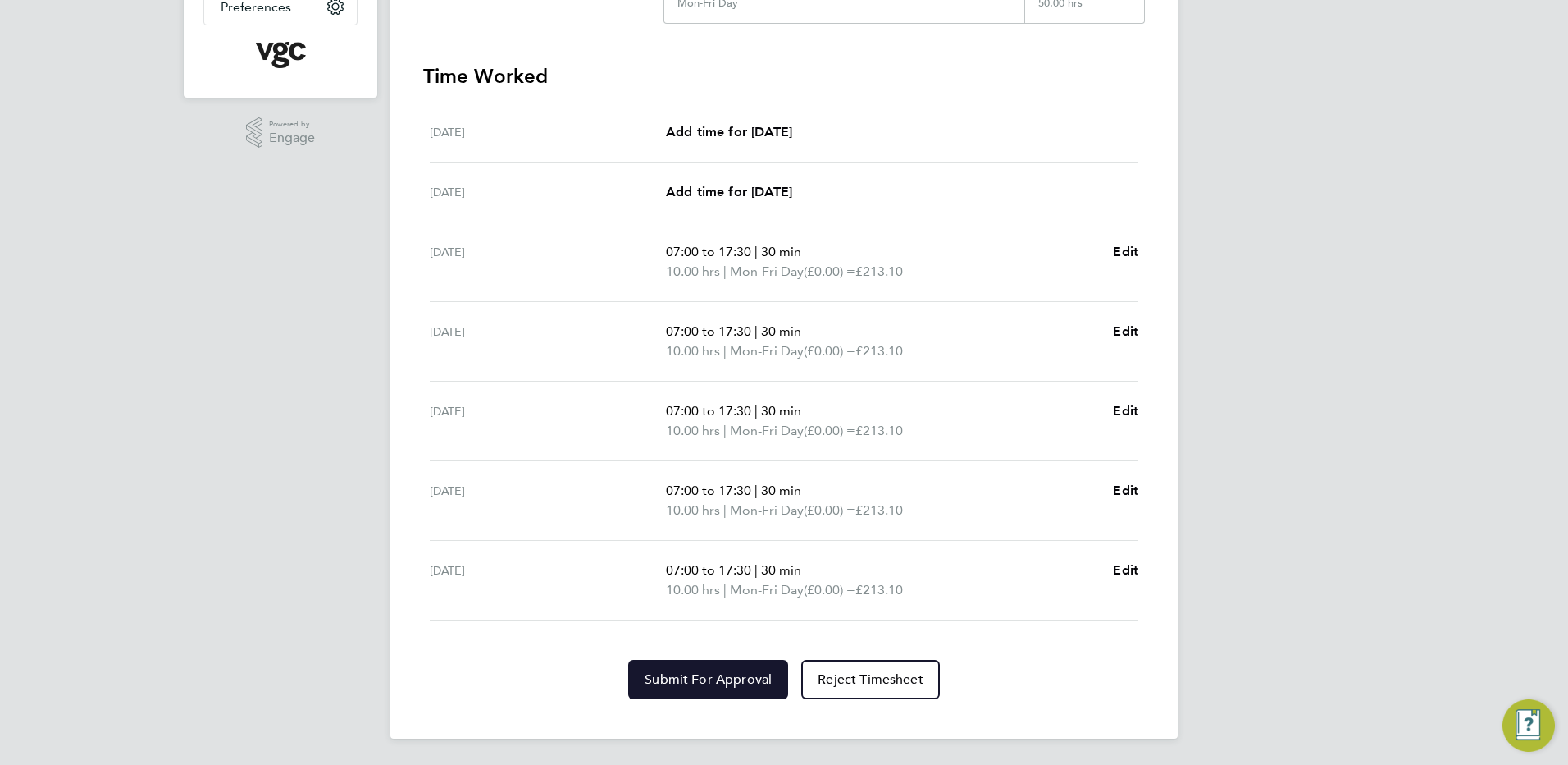
click at [690, 676] on span "Submit For Approval" at bounding box center [708, 679] width 127 height 16
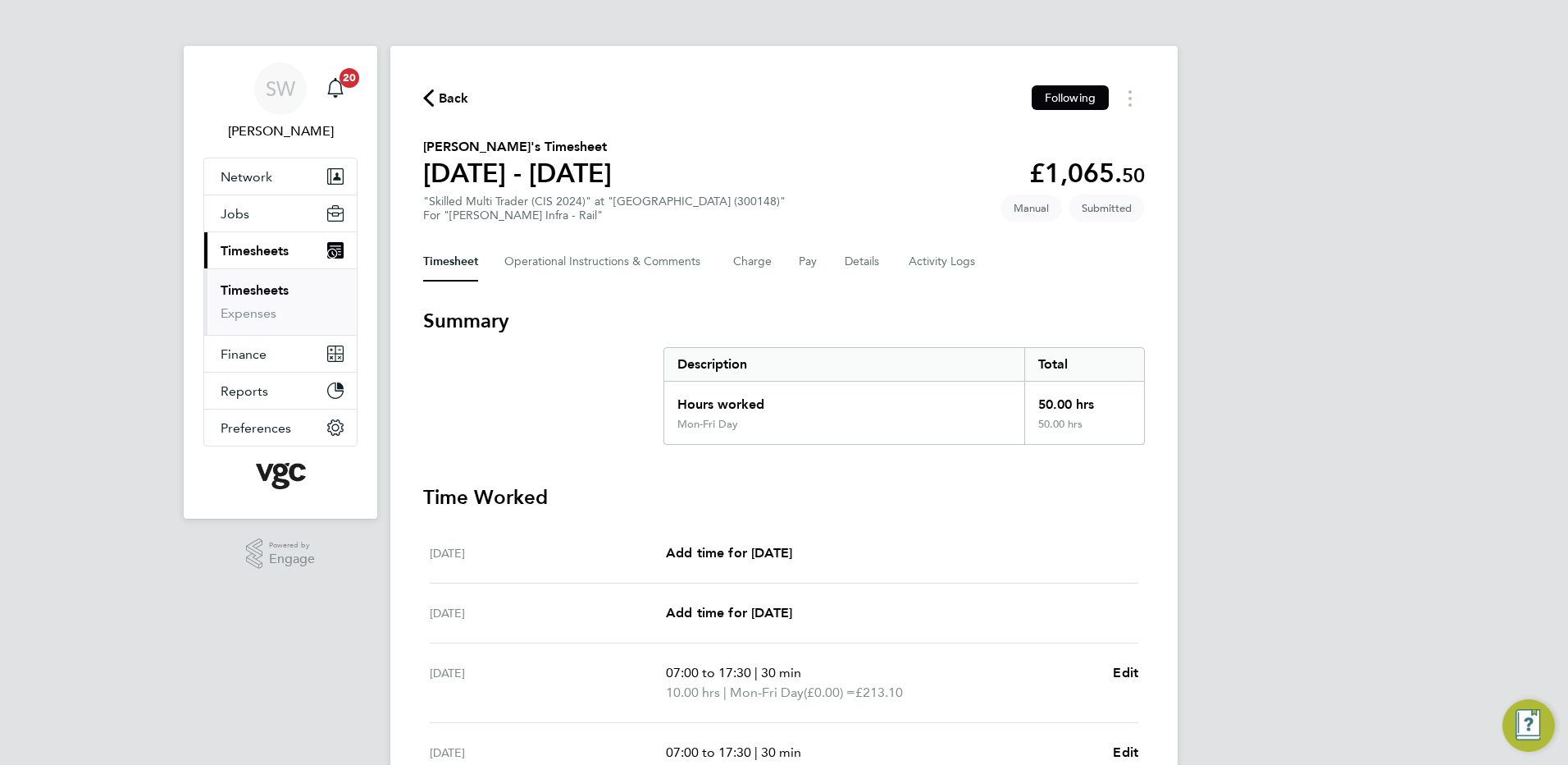
click at [240, 286] on link "Timesheets" at bounding box center [255, 290] width 68 height 15
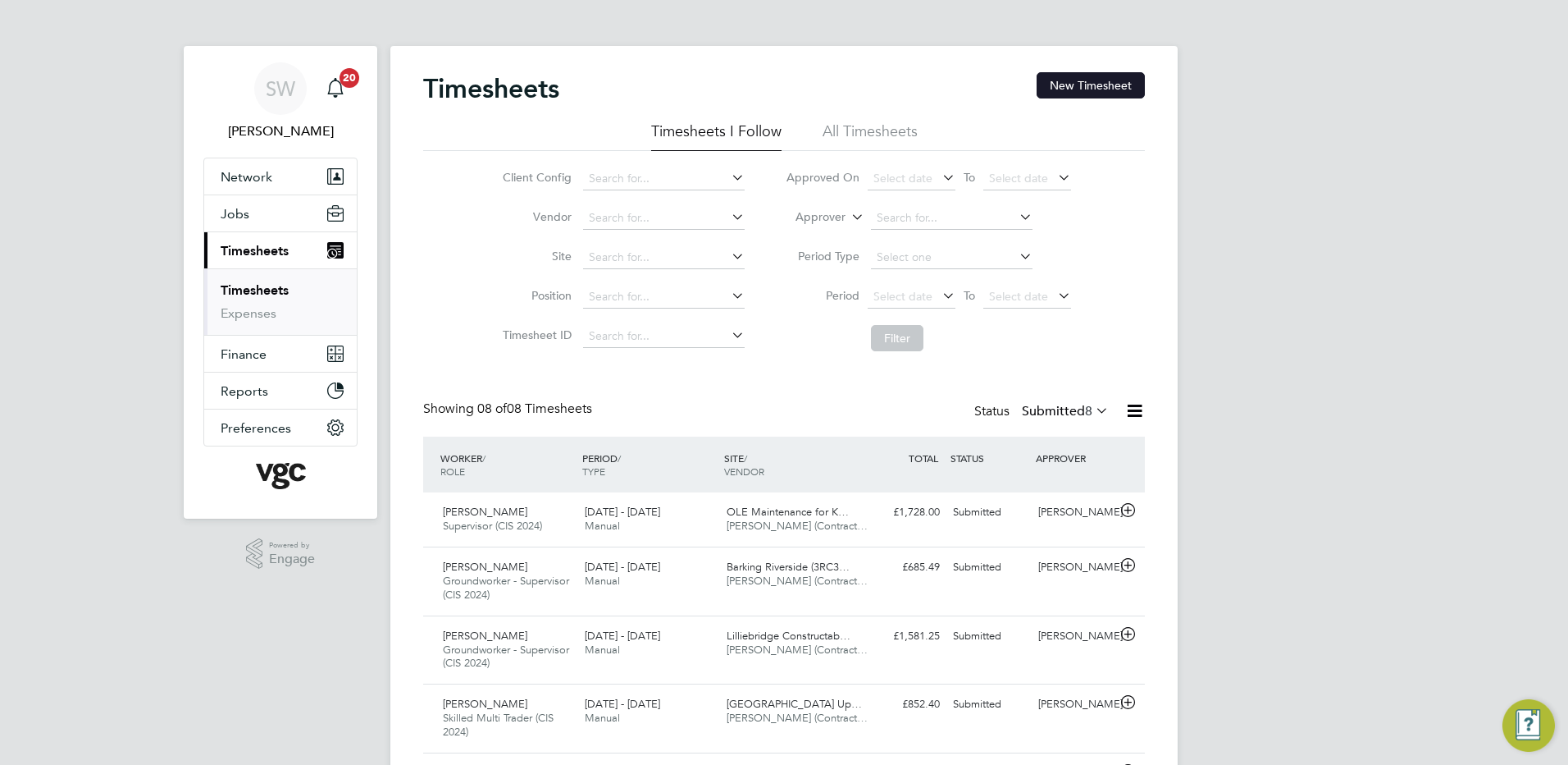
drag, startPoint x: 1086, startPoint y: 80, endPoint x: 1065, endPoint y: 88, distance: 22.5
click at [1085, 80] on button "New Timesheet" at bounding box center [1091, 85] width 108 height 27
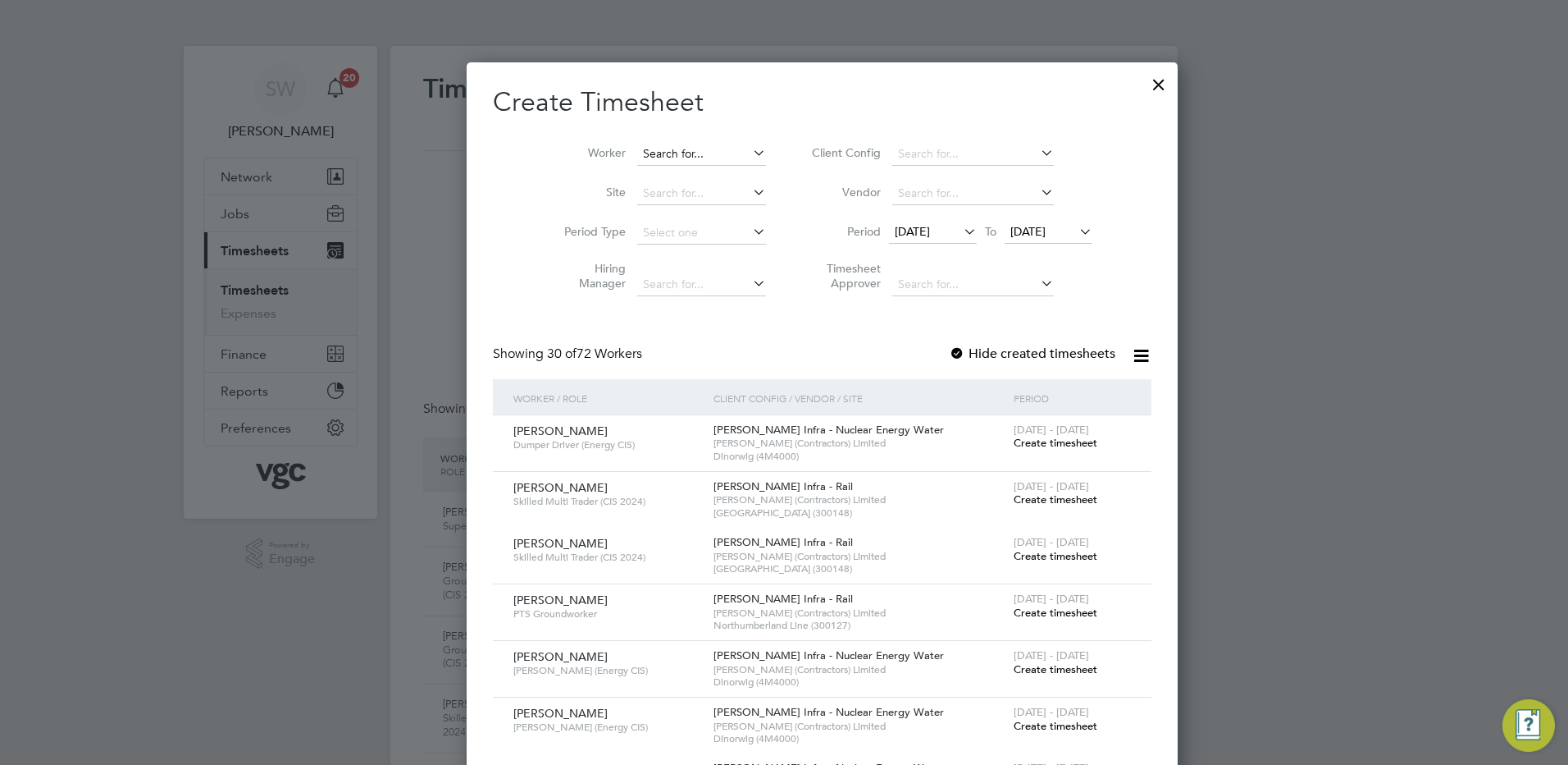
click at [661, 154] on input at bounding box center [702, 154] width 129 height 23
click at [665, 212] on li "Suk hdip Singh" at bounding box center [663, 220] width 131 height 22
type input "[PERSON_NAME]"
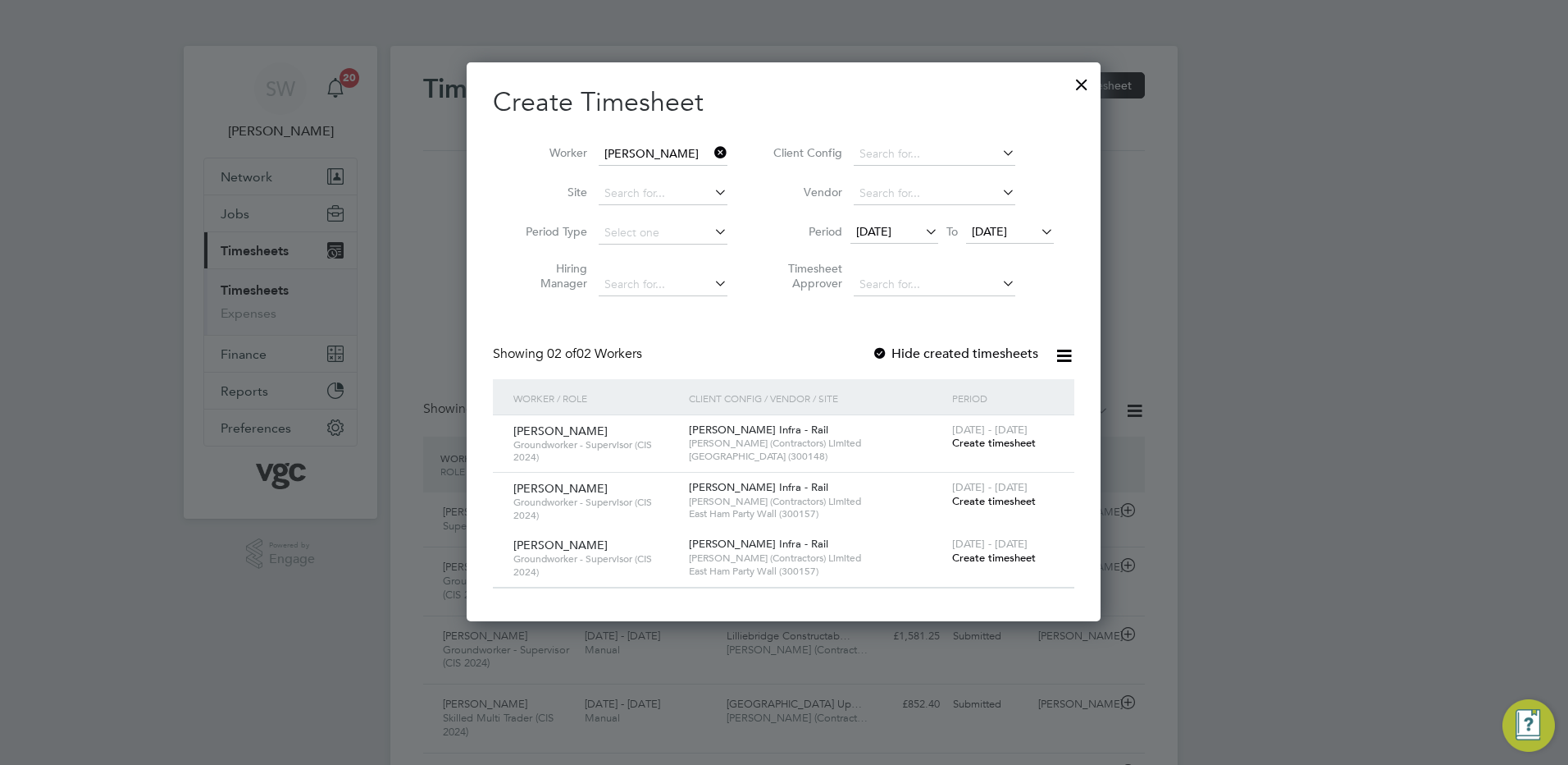
click at [1007, 233] on span "19 Aug 2025" at bounding box center [989, 232] width 35 height 15
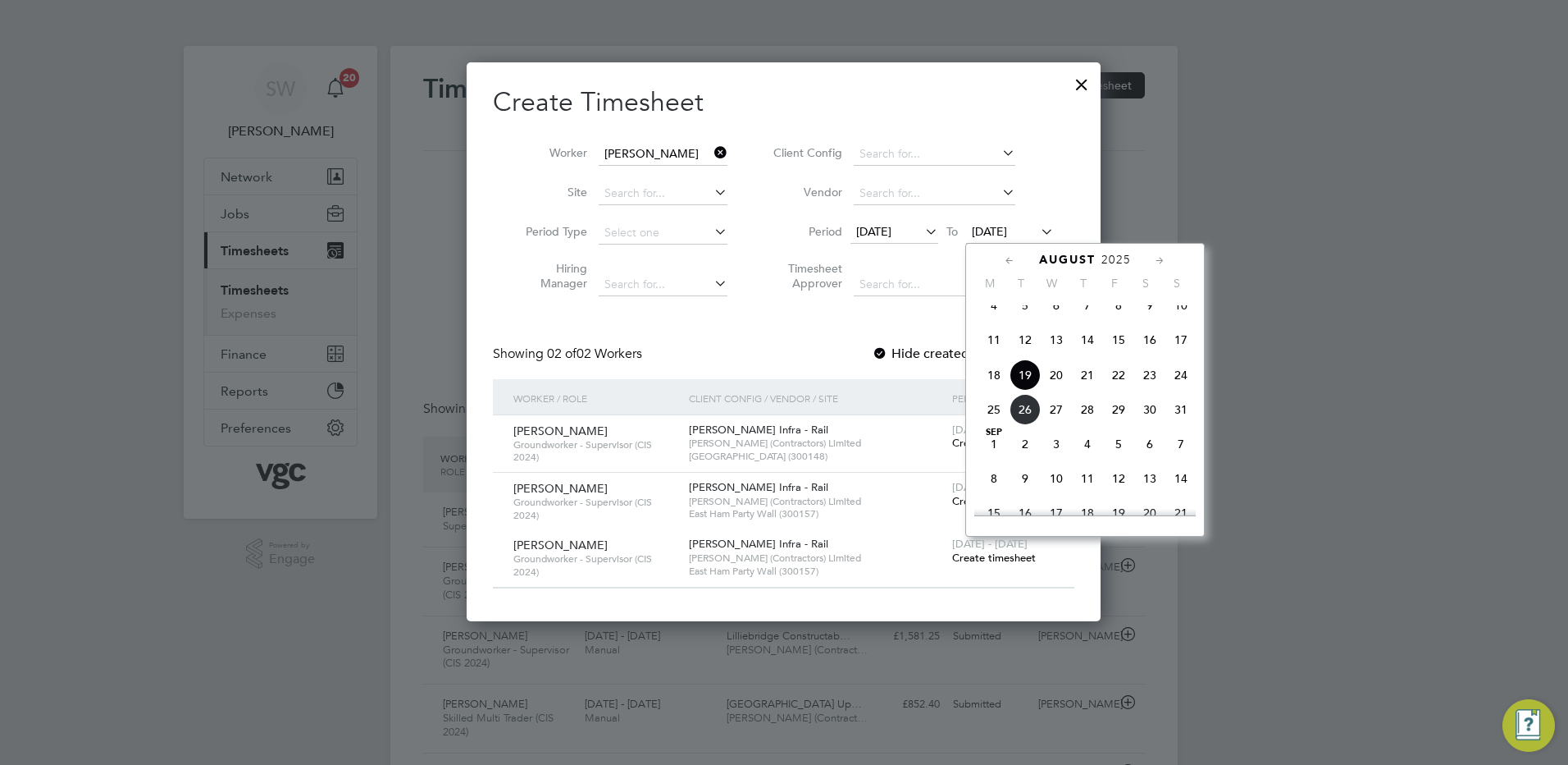
click at [1121, 384] on span "22" at bounding box center [1119, 375] width 31 height 31
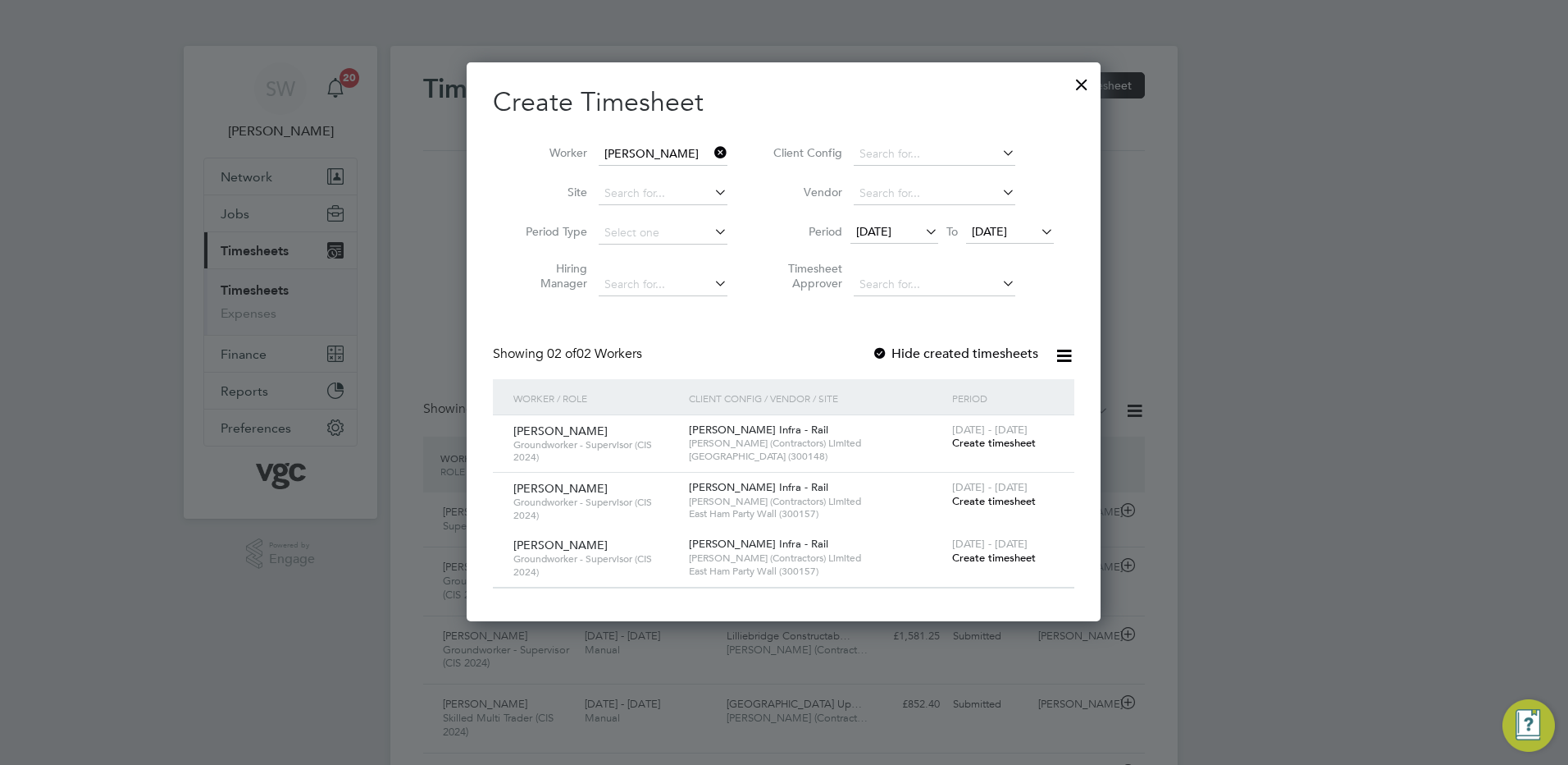
click at [985, 437] on span "Create timesheet" at bounding box center [994, 442] width 83 height 14
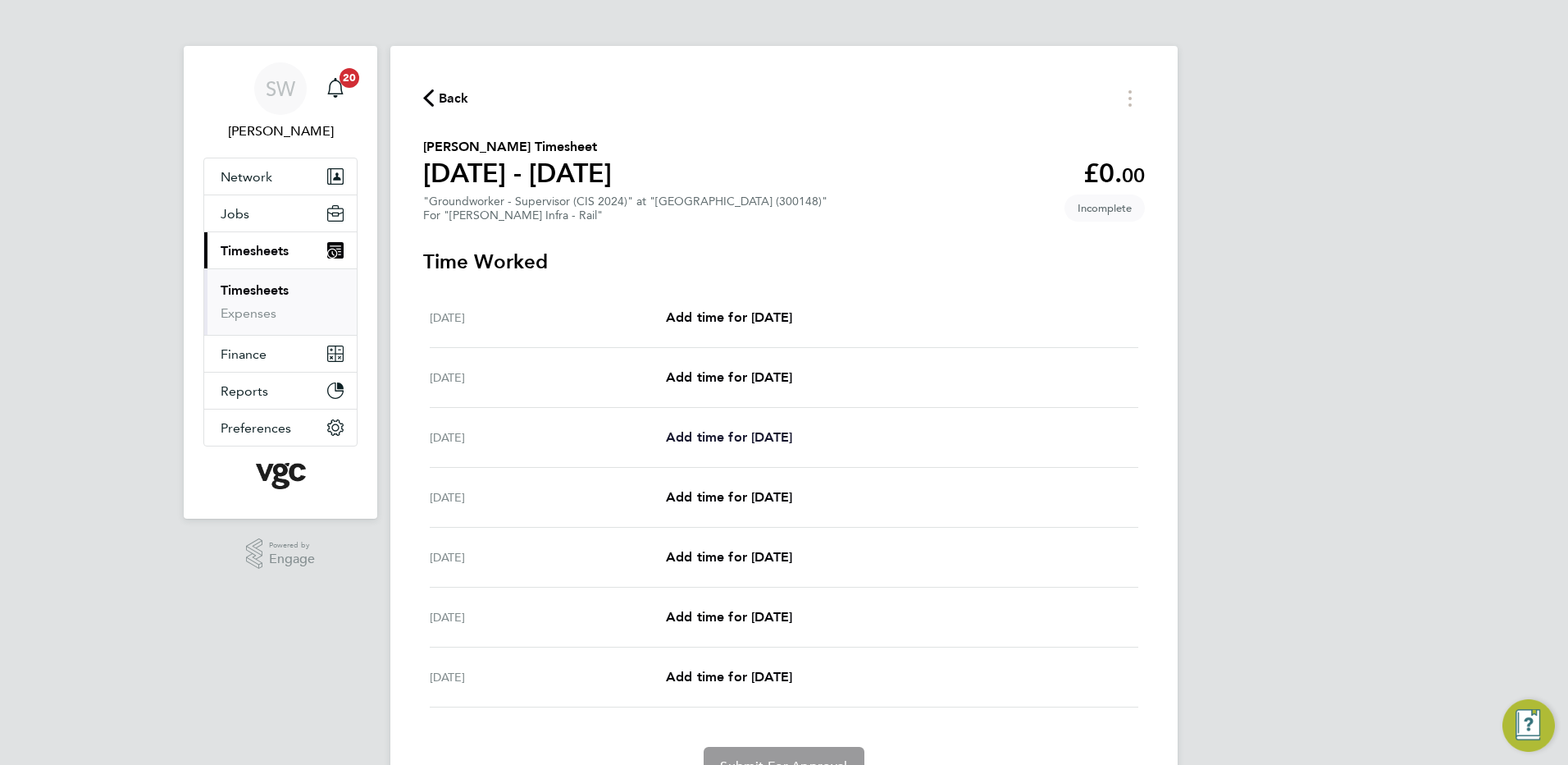
click at [747, 433] on span "Add time for Mon 18 Aug" at bounding box center [729, 436] width 126 height 15
select select "30"
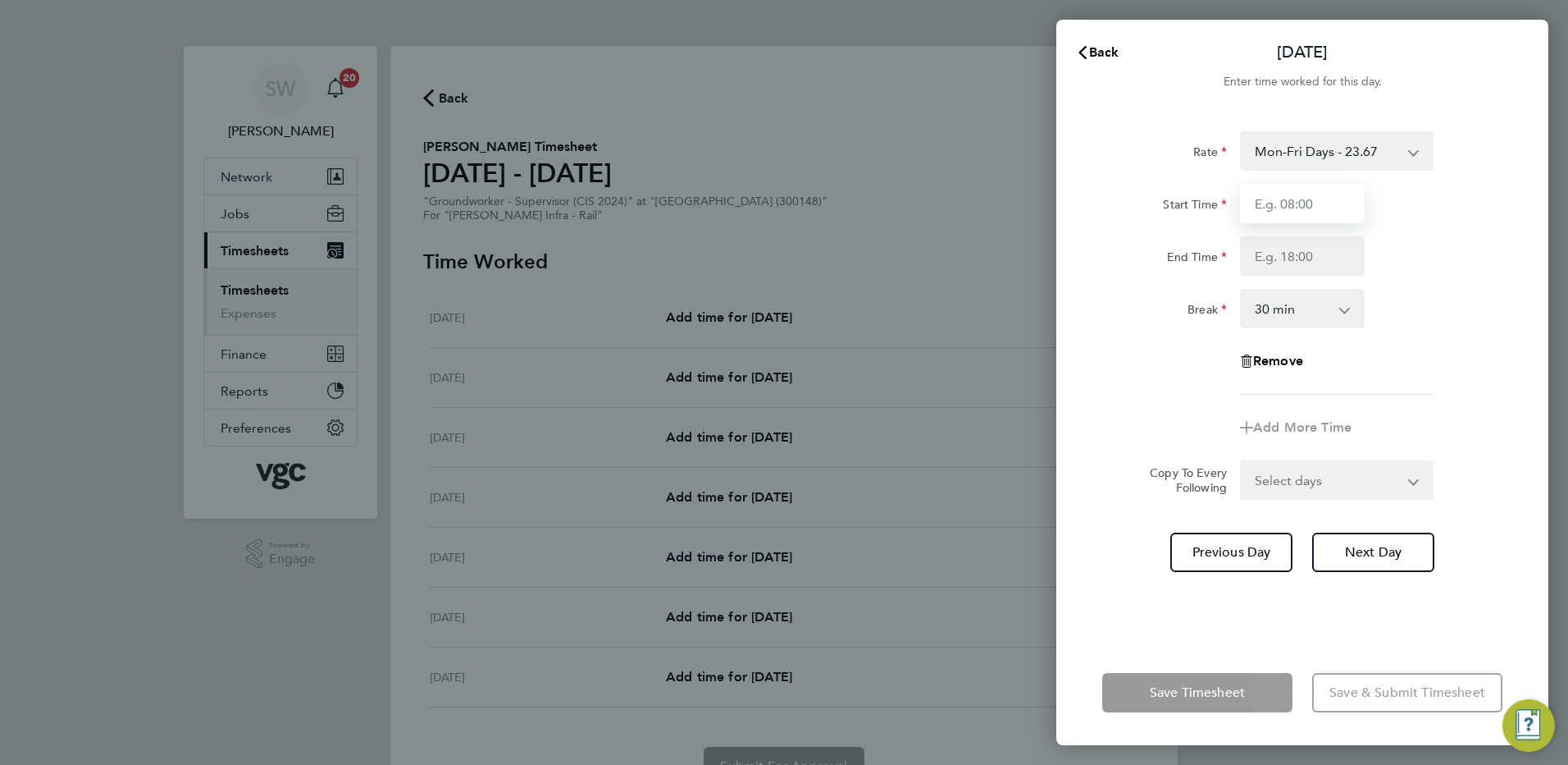
click at [1280, 200] on input "Start Time" at bounding box center [1303, 204] width 125 height 40
type input "07:00"
type input "17:30"
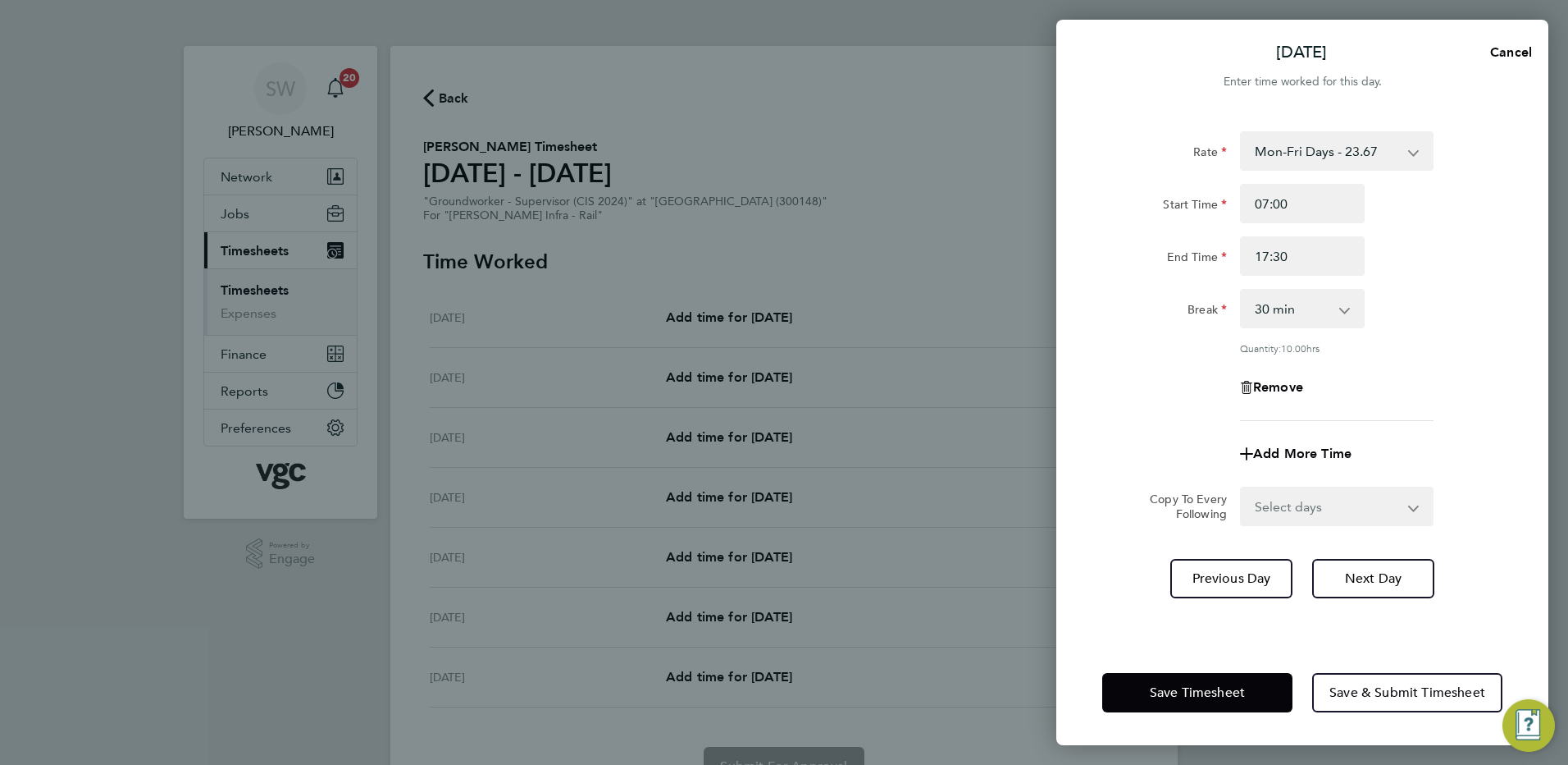
click at [1410, 503] on select "Select days Day Tuesday Wednesday Thursday Friday" at bounding box center [1328, 507] width 172 height 36
select select "TUE"
click at [1242, 489] on select "Select days Day Tuesday Wednesday Thursday Friday" at bounding box center [1328, 507] width 172 height 36
select select "2025-08-22"
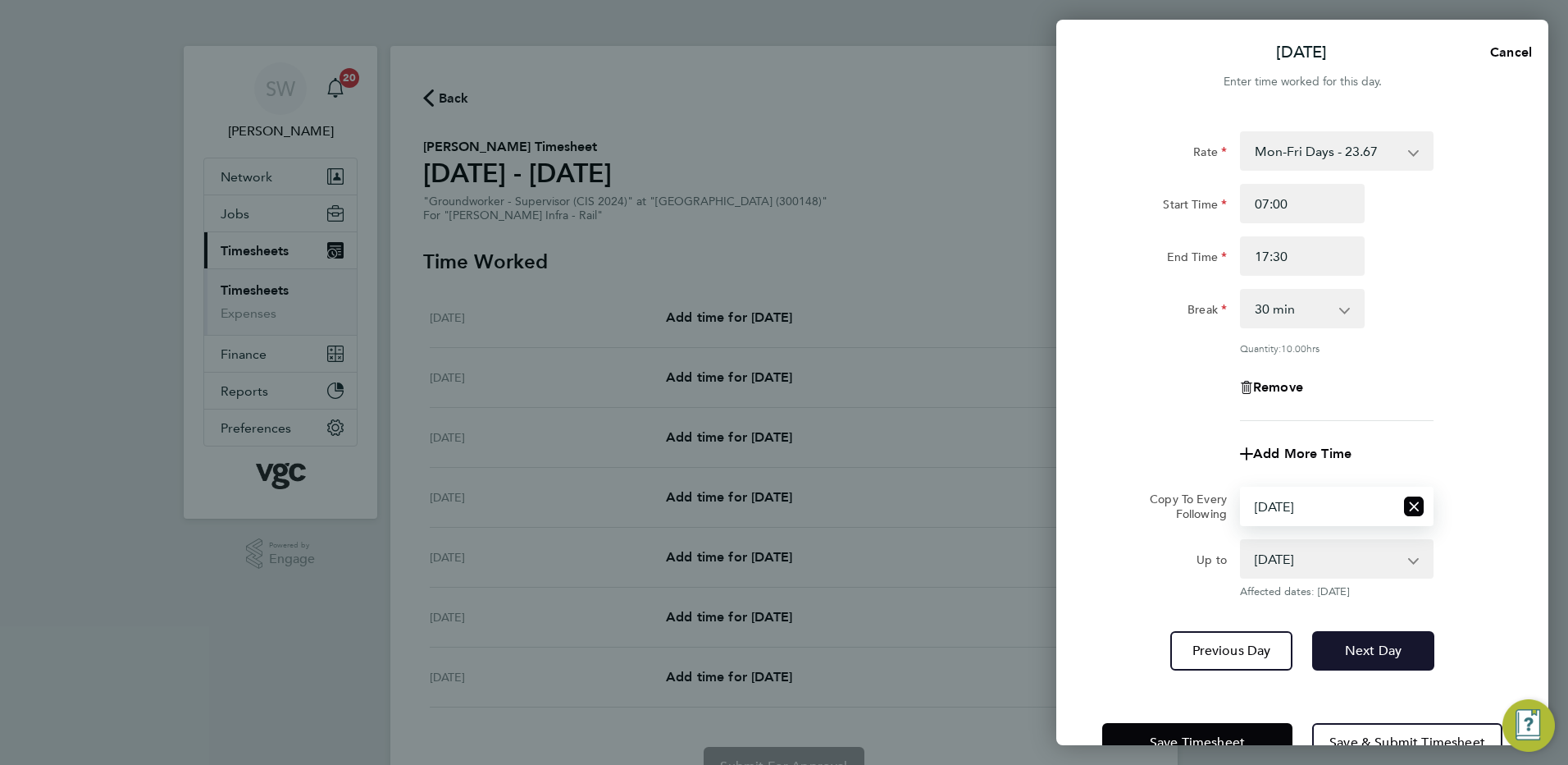
click at [1365, 644] on span "Next Day" at bounding box center [1374, 650] width 57 height 16
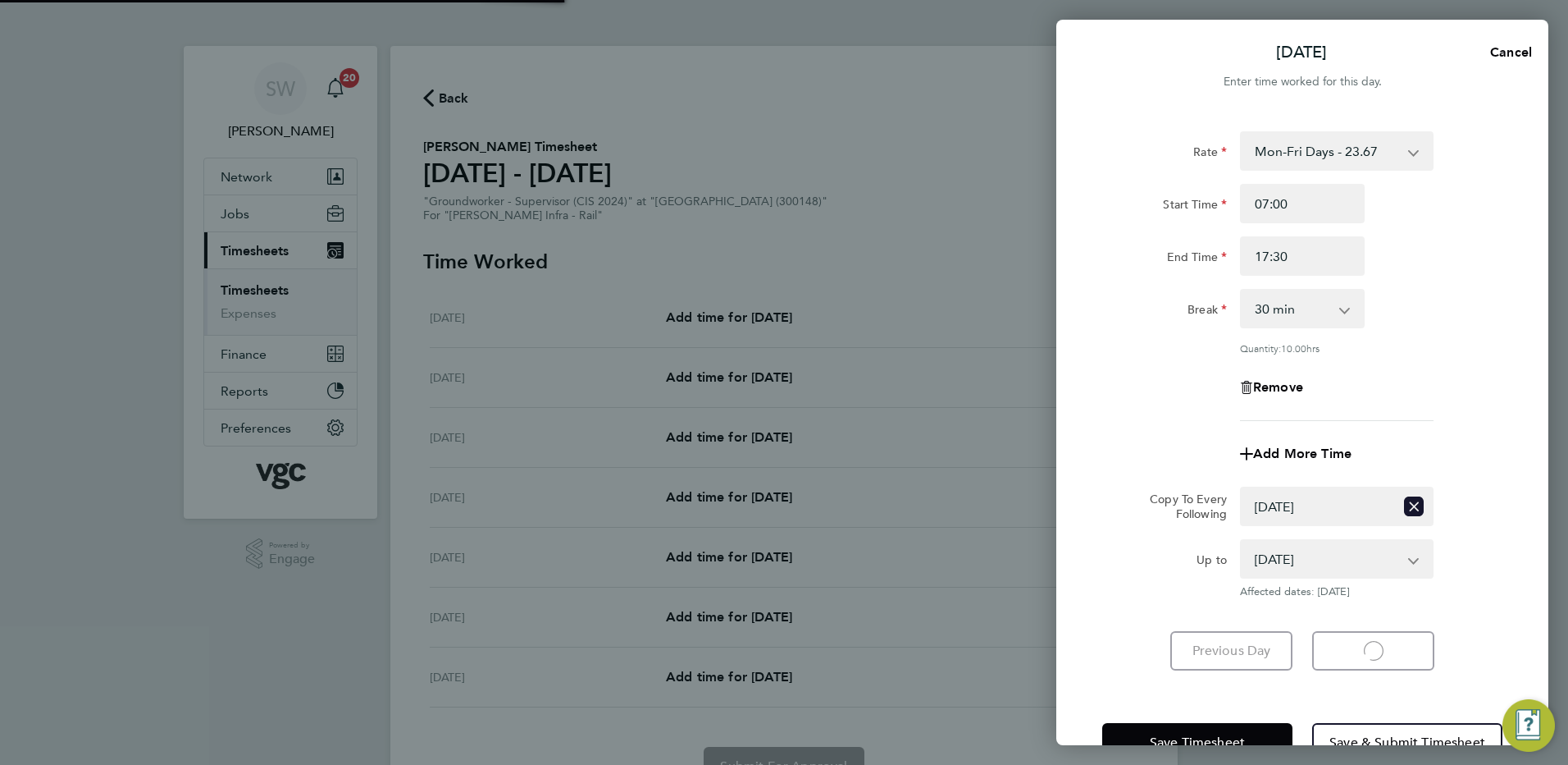
select select "30"
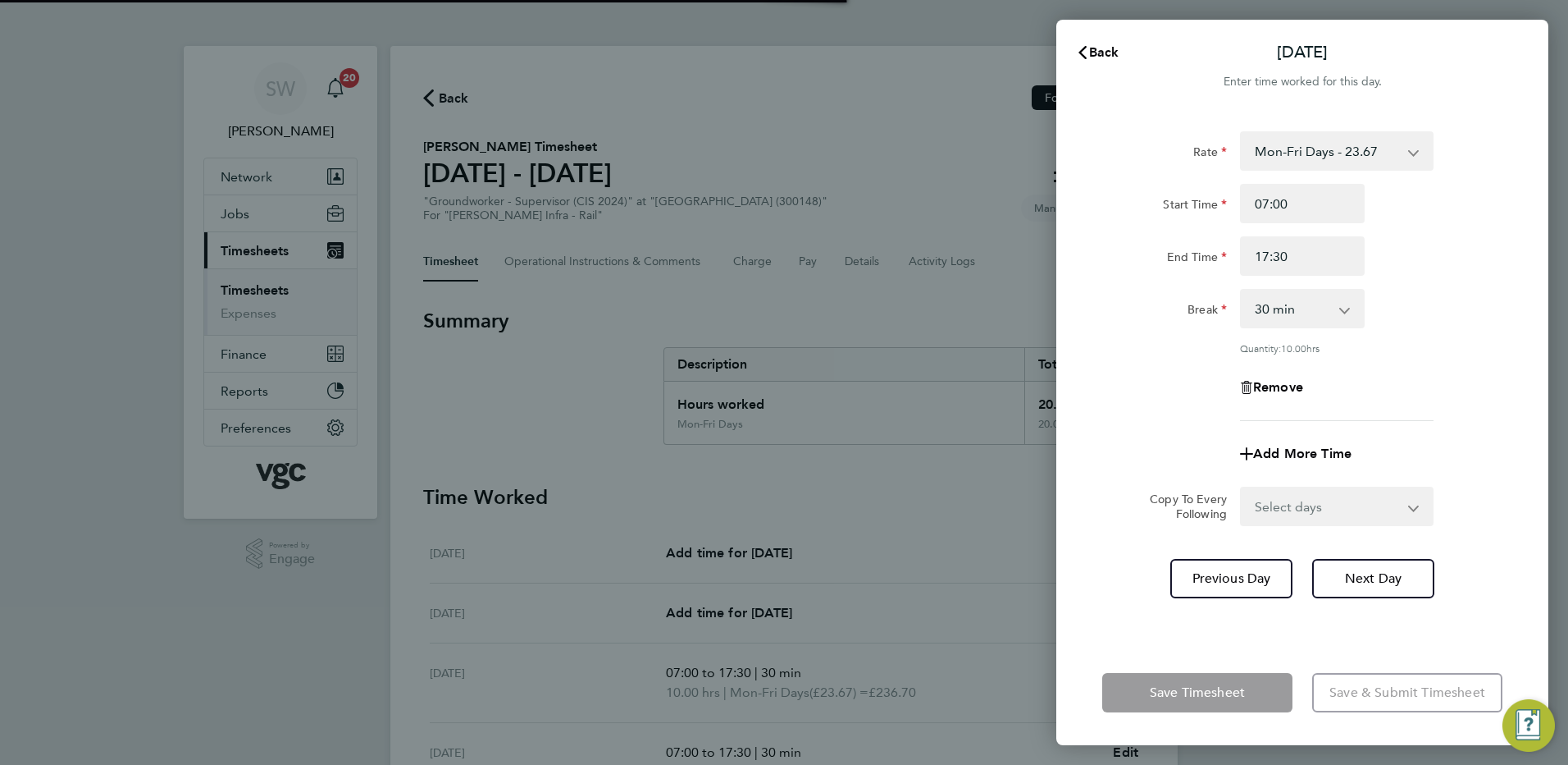
drag, startPoint x: 1412, startPoint y: 503, endPoint x: 1383, endPoint y: 524, distance: 35.8
click at [1412, 503] on select "Select days Day Wednesday Thursday Friday" at bounding box center [1328, 507] width 172 height 36
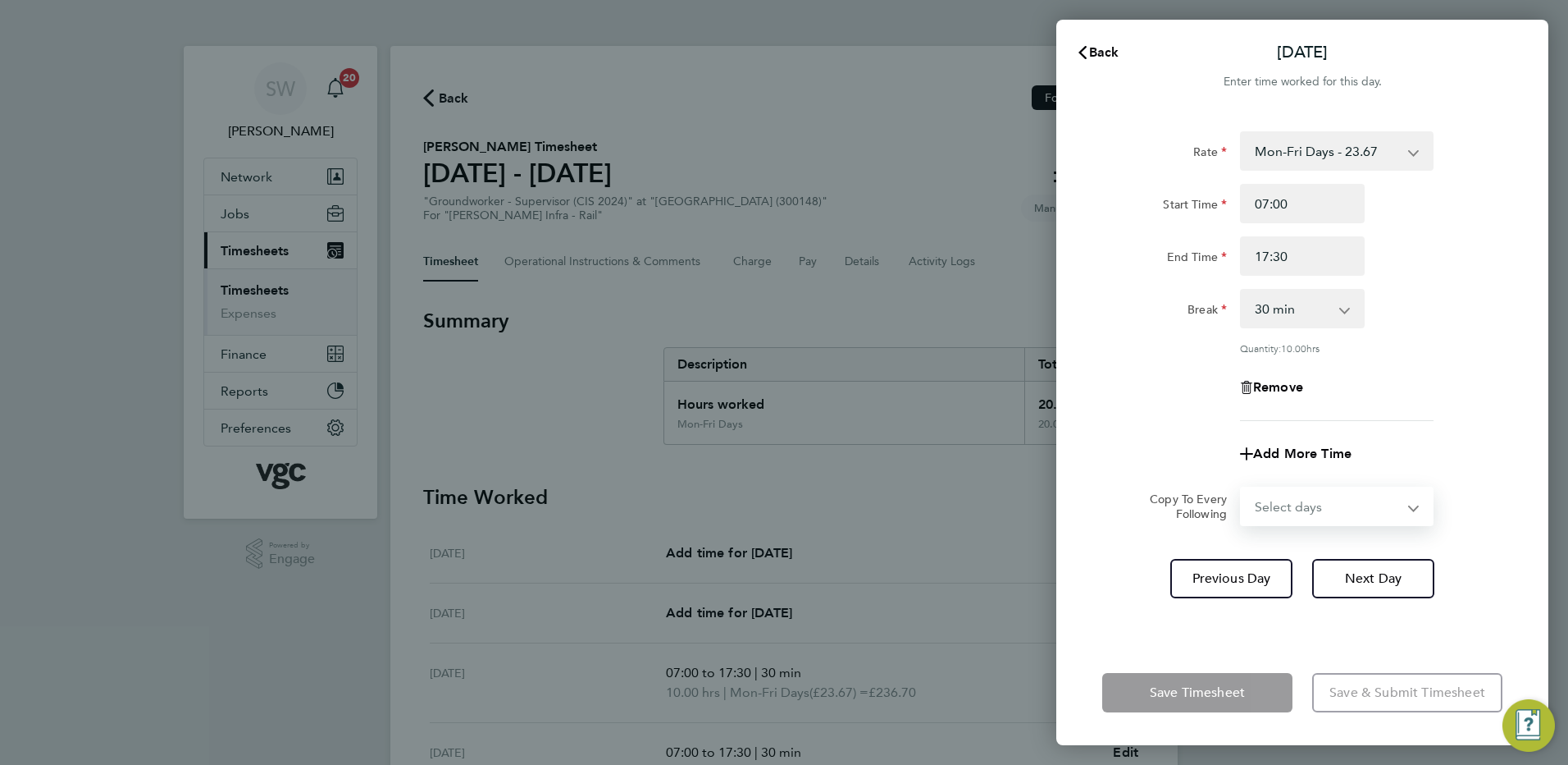
select select "WED"
click at [1242, 489] on select "Select days Day Wednesday Thursday Friday" at bounding box center [1328, 507] width 172 height 36
select select "2025-08-22"
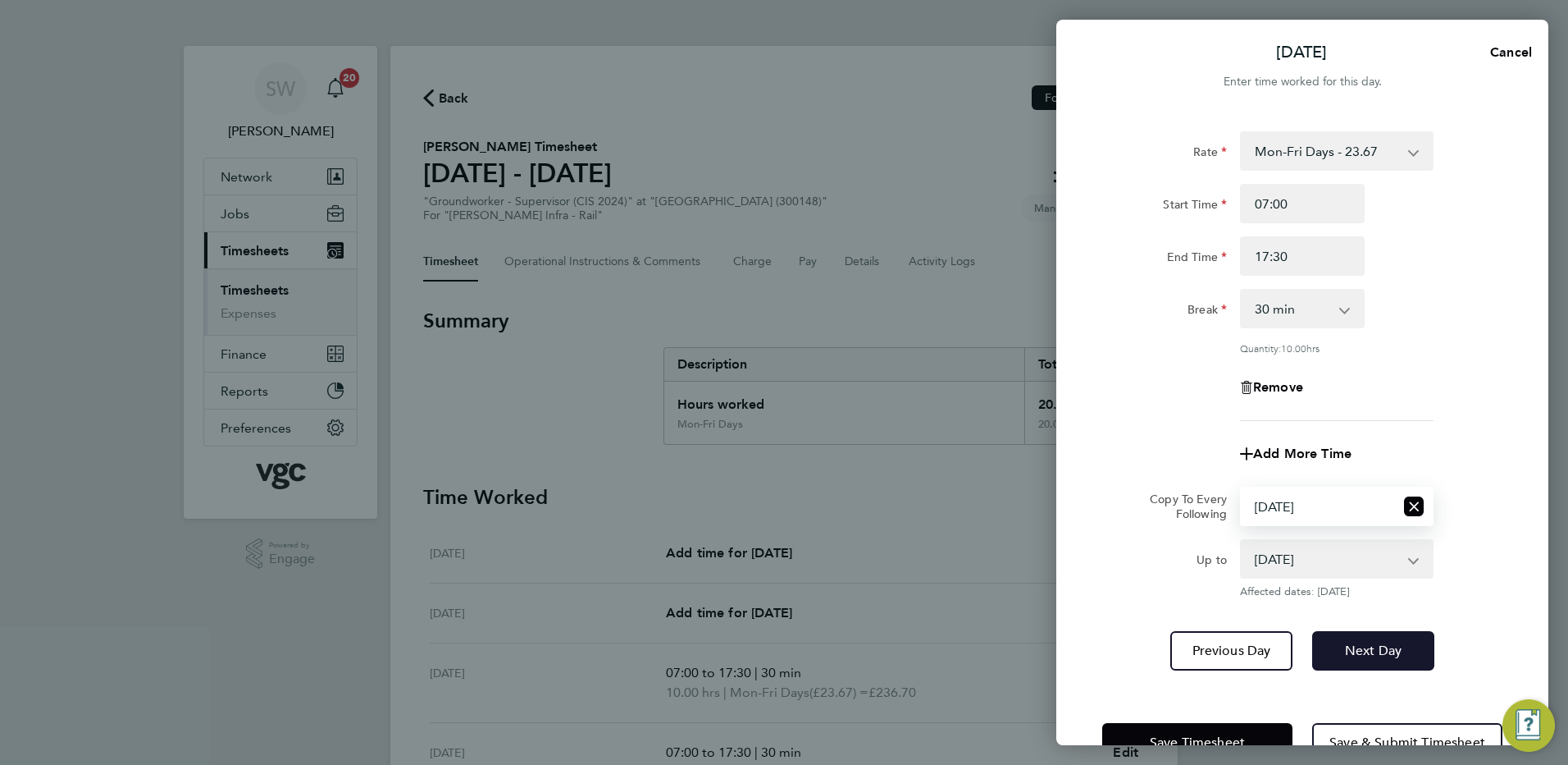
click at [1351, 634] on button "Next Day" at bounding box center [1373, 651] width 122 height 40
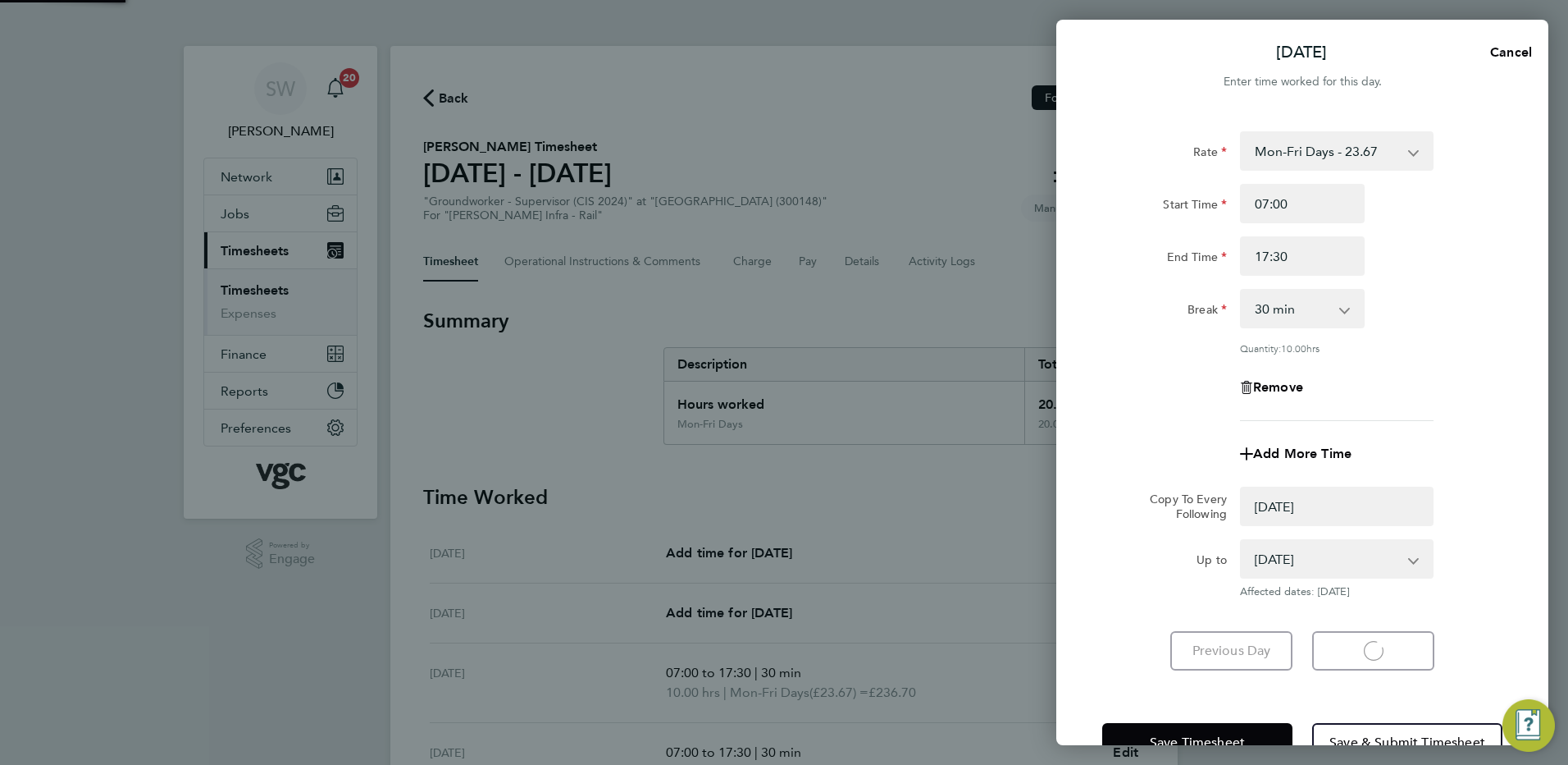
select select "0: null"
select select "30"
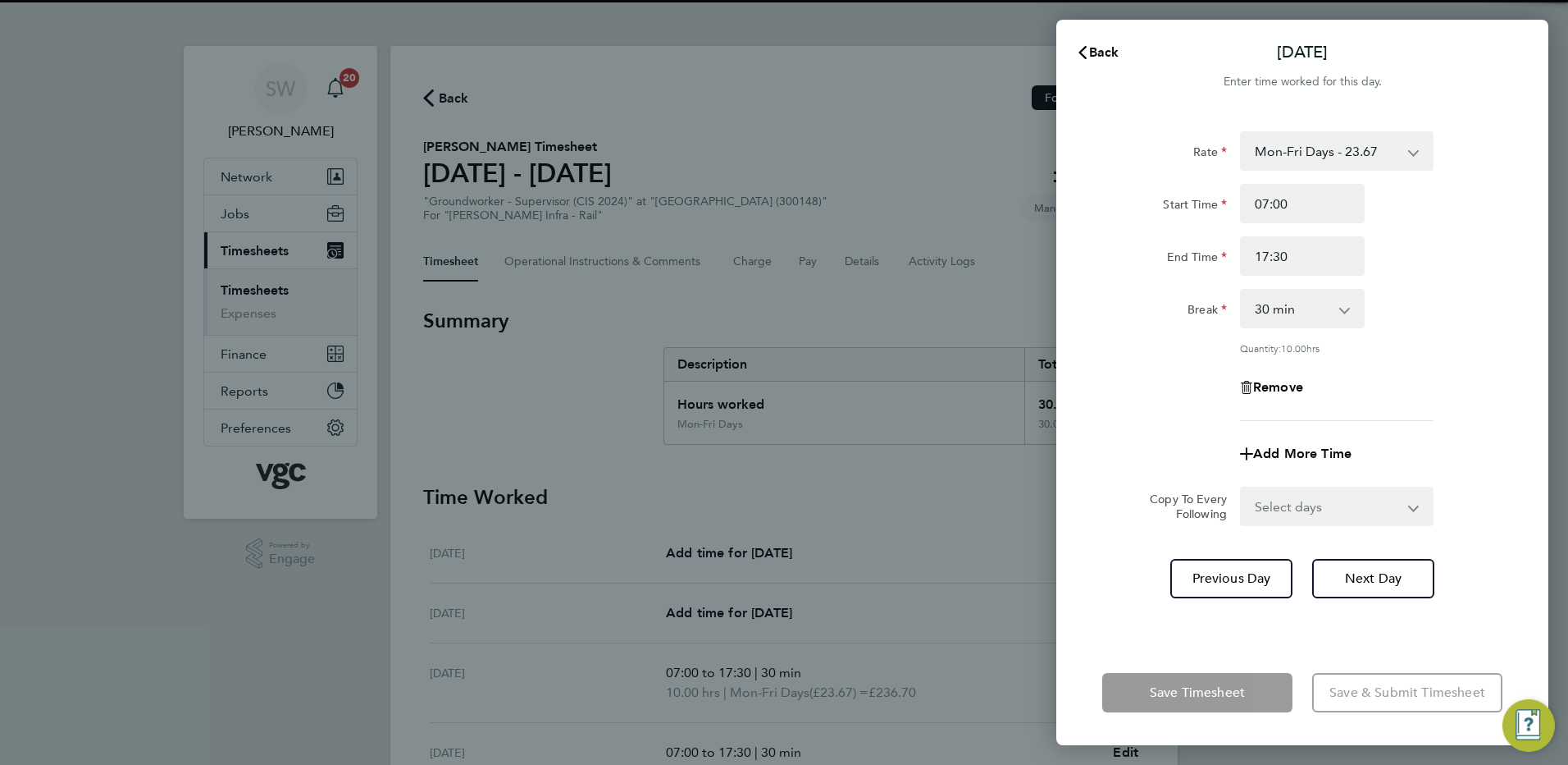
click at [1411, 503] on select "Select days Day Thursday Friday" at bounding box center [1328, 507] width 172 height 36
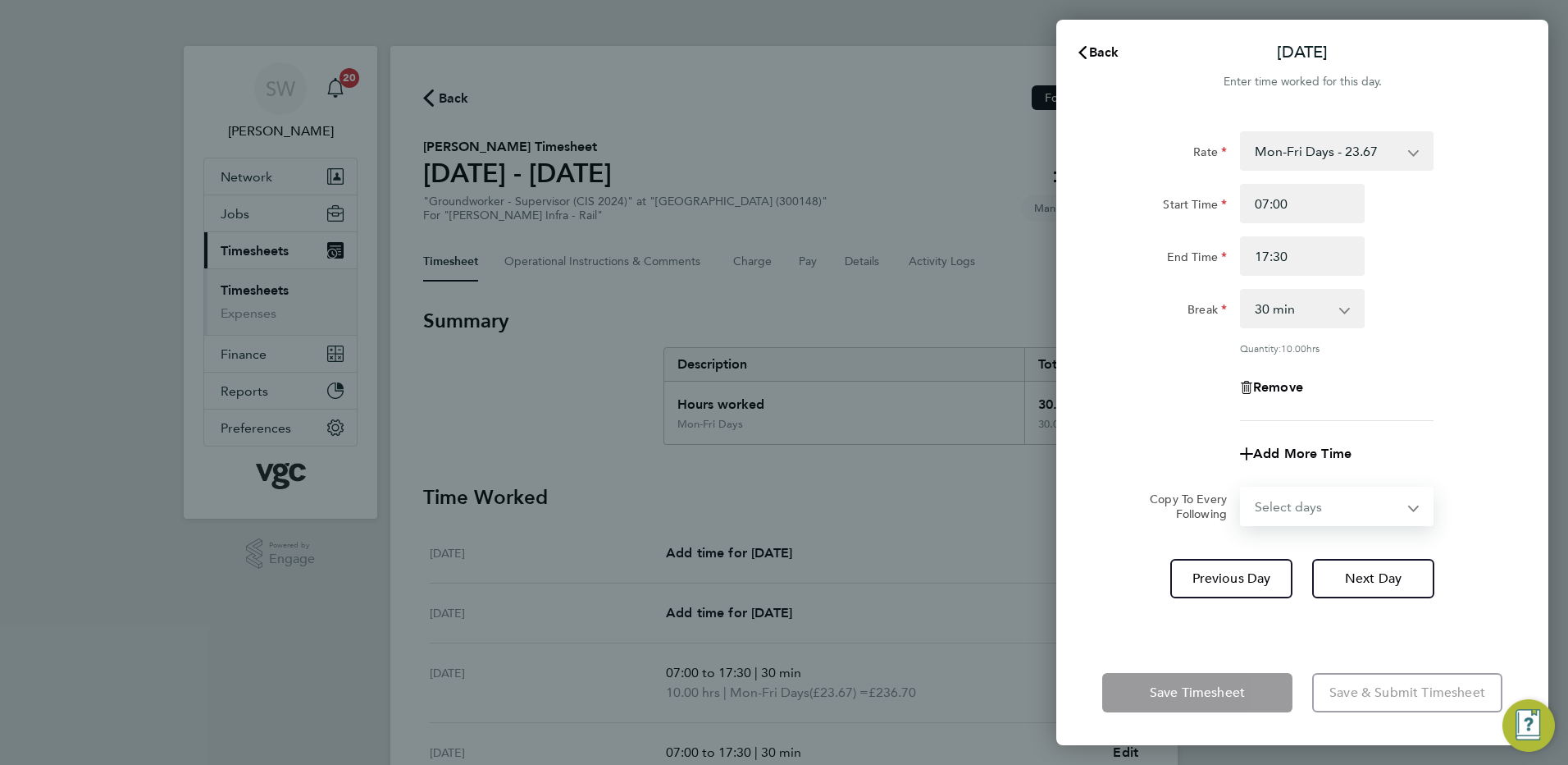
select select "THU"
click at [1242, 489] on select "Select days Day Thursday Friday" at bounding box center [1328, 507] width 172 height 36
select select "2025-08-22"
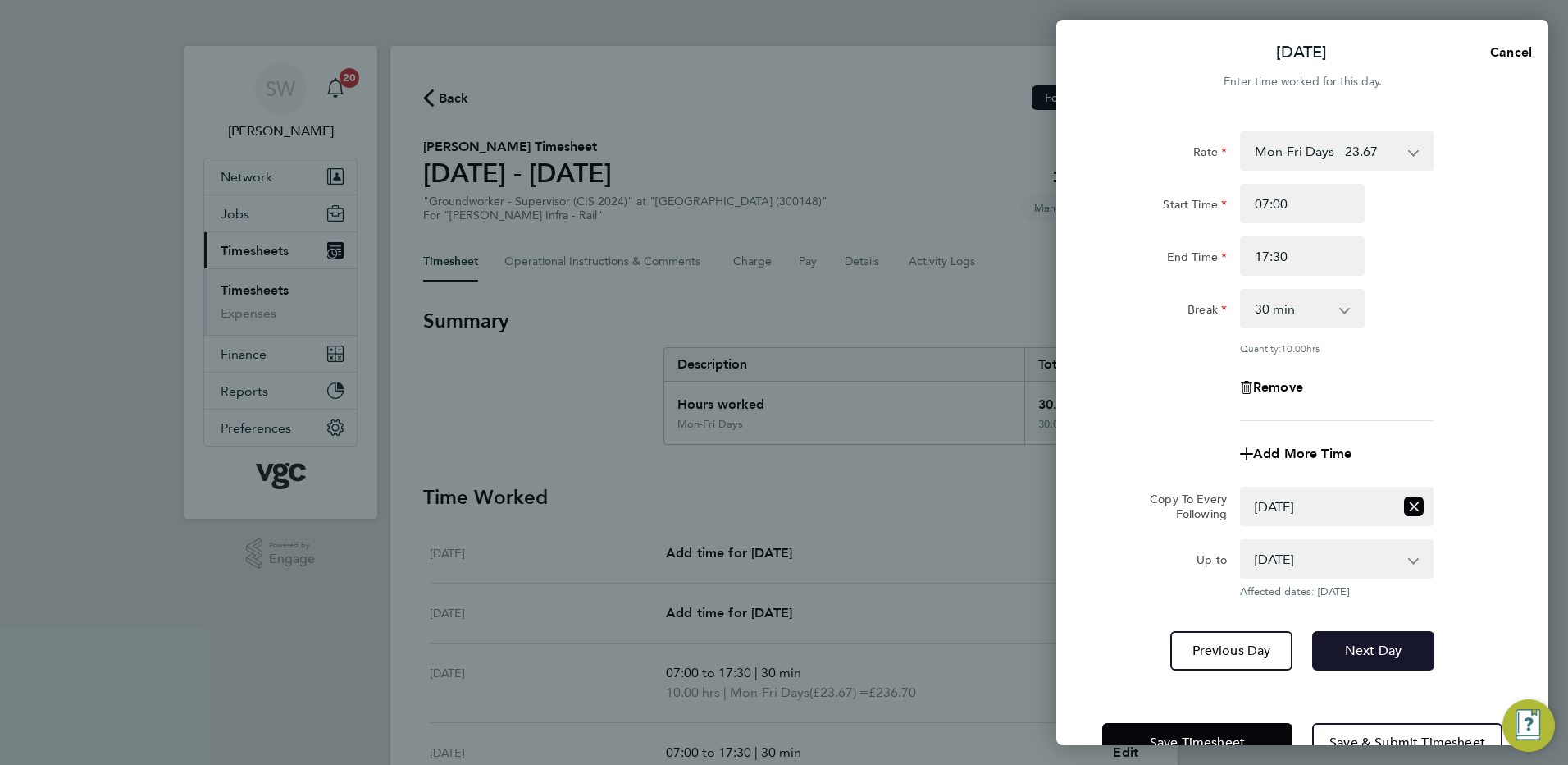
drag, startPoint x: 1358, startPoint y: 641, endPoint x: 1377, endPoint y: 585, distance: 59.1
click at [1355, 636] on button "Next Day" at bounding box center [1373, 651] width 122 height 40
select select "0: null"
select select "30"
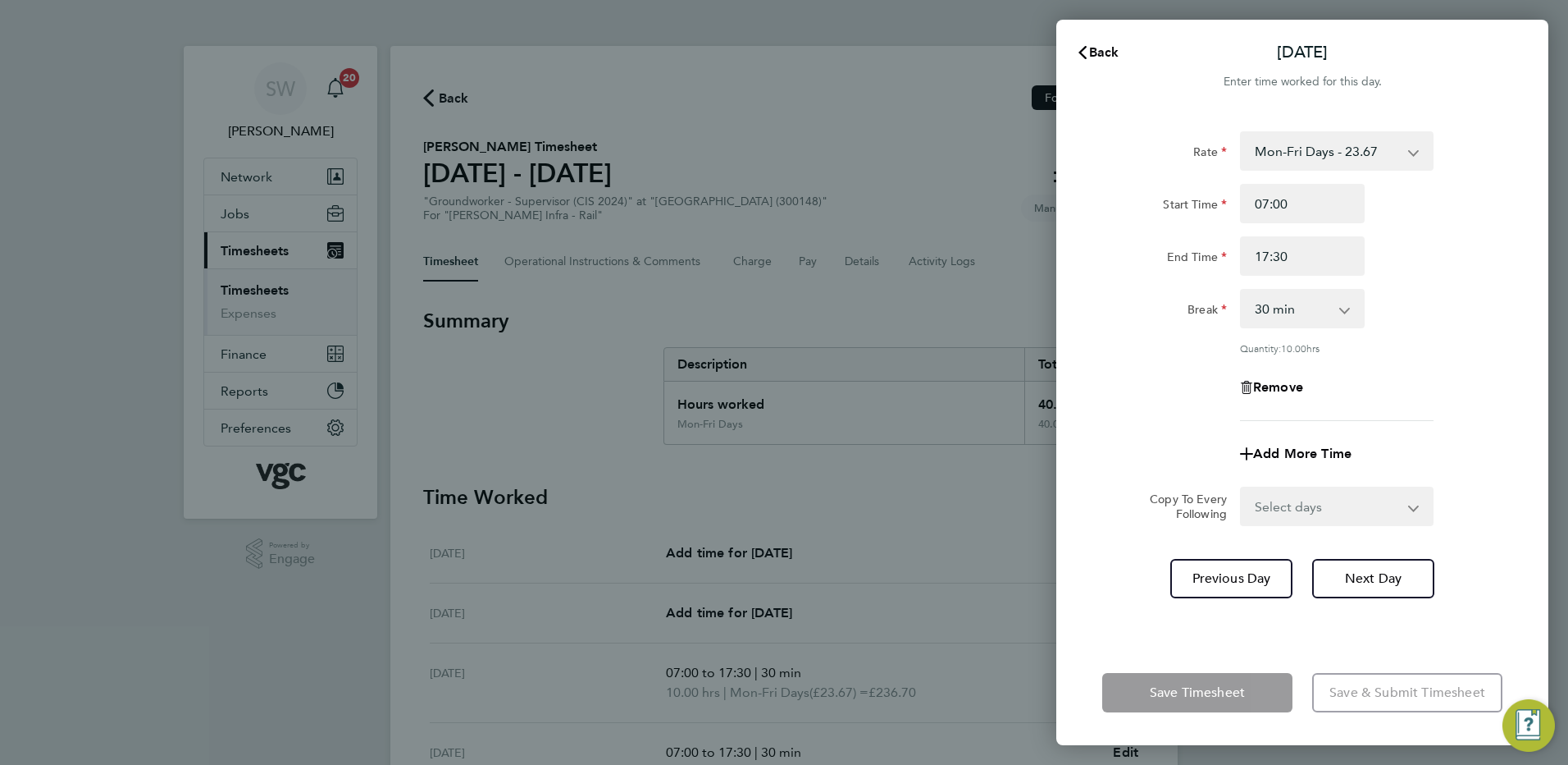
click at [1412, 506] on div "Select days Friday" at bounding box center [1337, 507] width 194 height 40
click at [1411, 504] on select "Select days Friday" at bounding box center [1328, 507] width 172 height 36
select select "FRI"
click at [1242, 489] on select "Select days Friday" at bounding box center [1328, 507] width 172 height 36
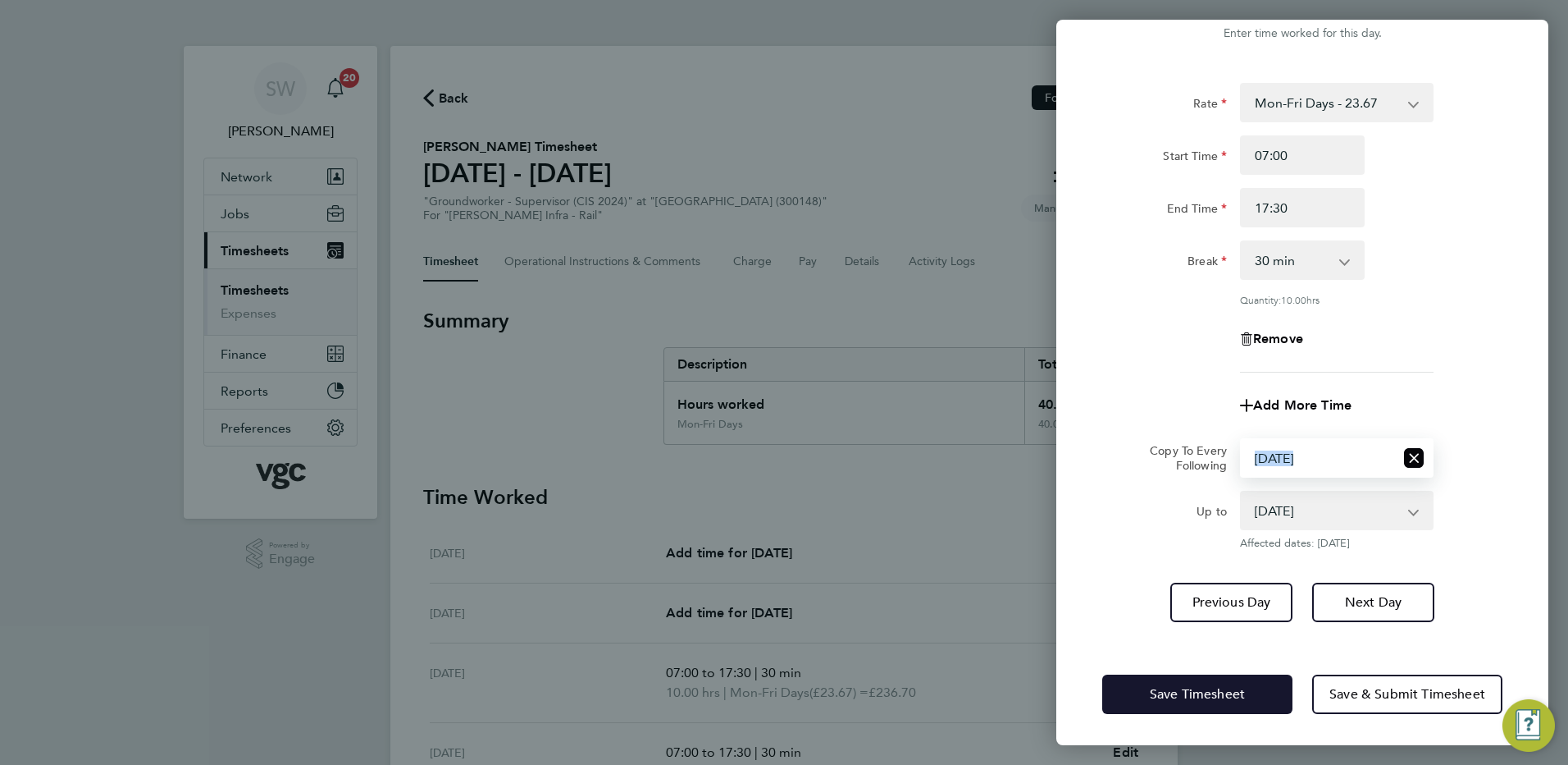
drag, startPoint x: 1152, startPoint y: 689, endPoint x: 1138, endPoint y: 676, distance: 19.1
click at [1151, 686] on span "Save Timesheet" at bounding box center [1197, 694] width 96 height 16
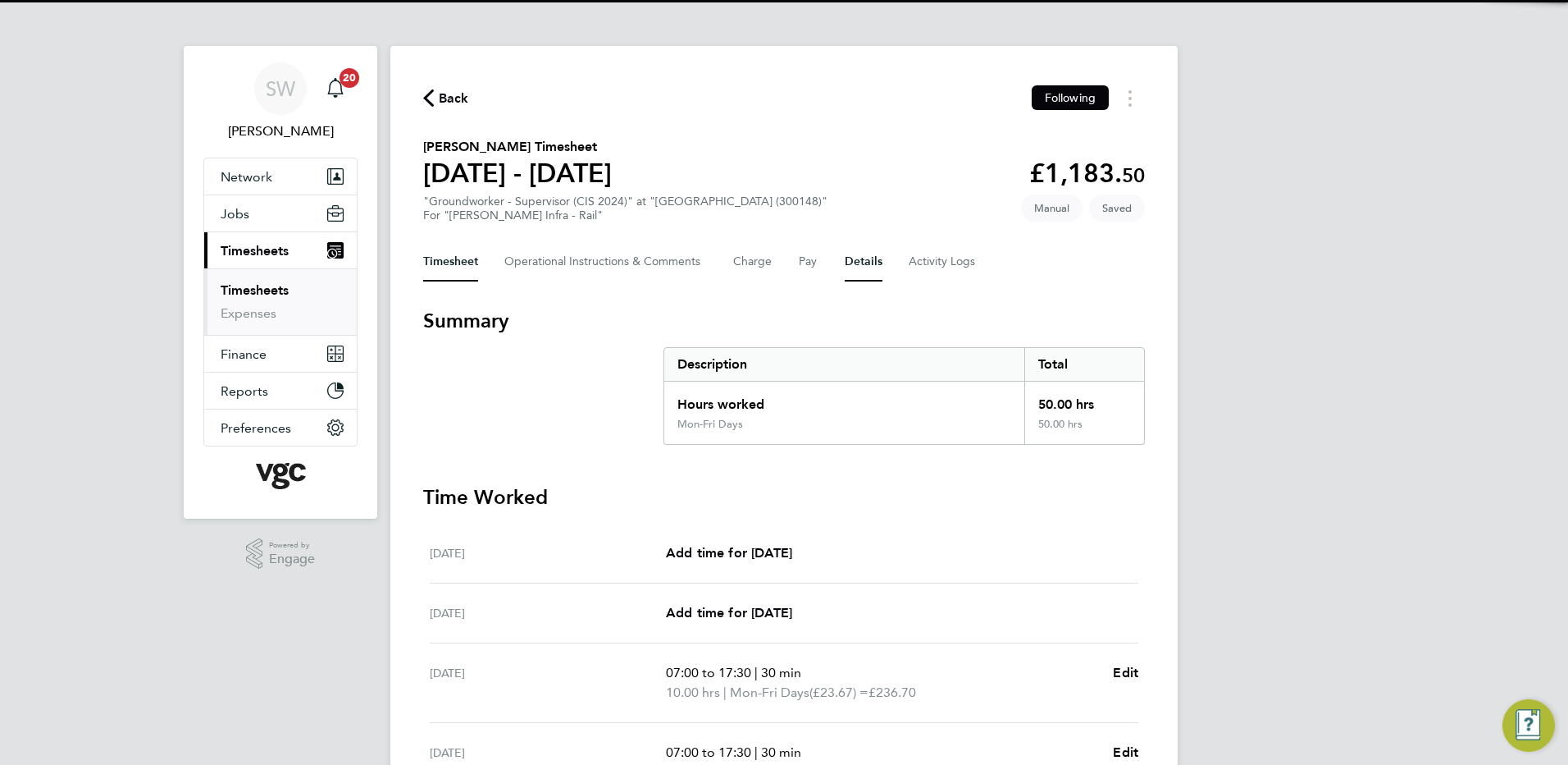
click at [855, 258] on button "Details" at bounding box center [864, 262] width 38 height 40
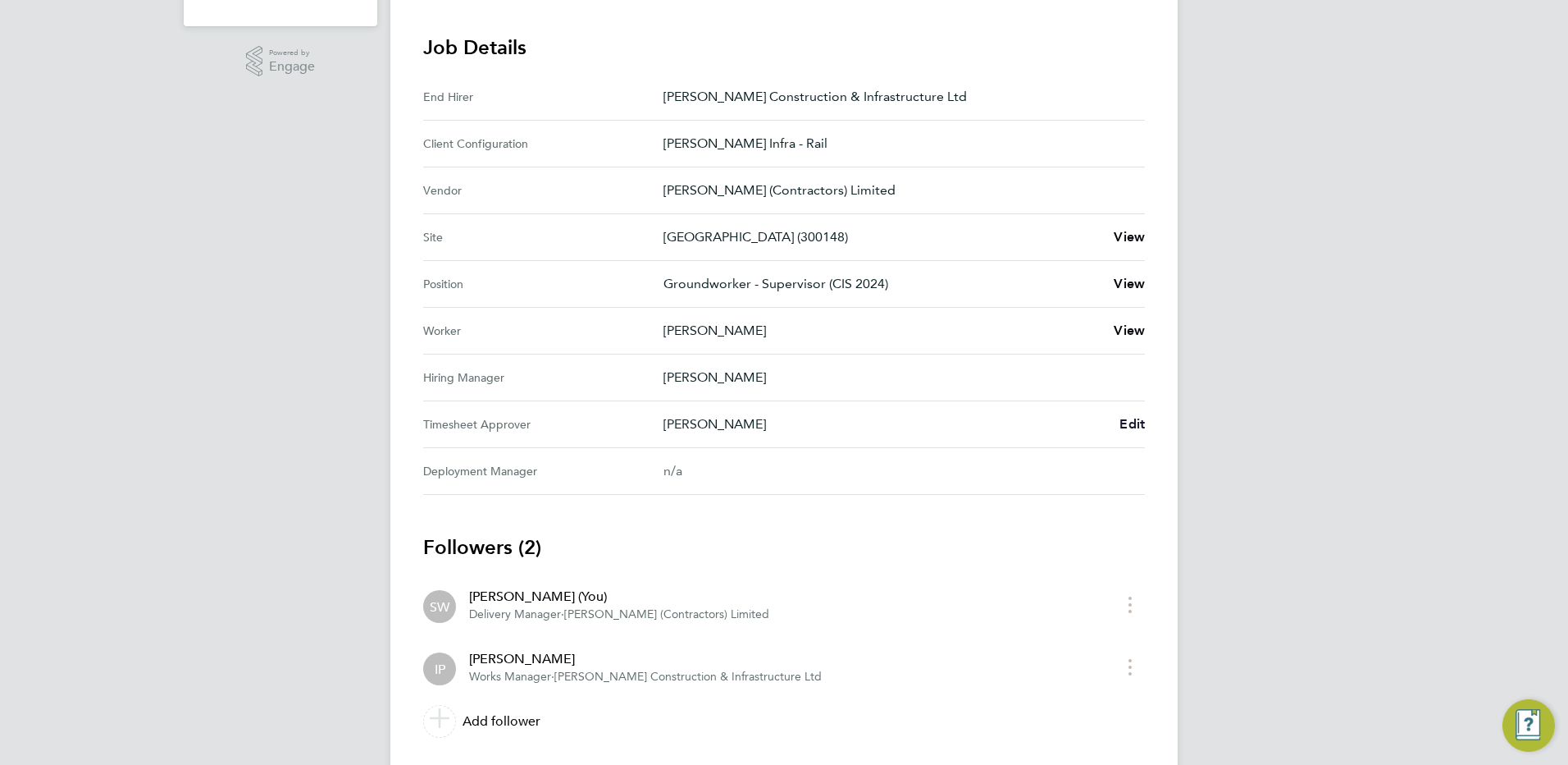
click at [1129, 426] on span "Edit" at bounding box center [1132, 423] width 26 height 15
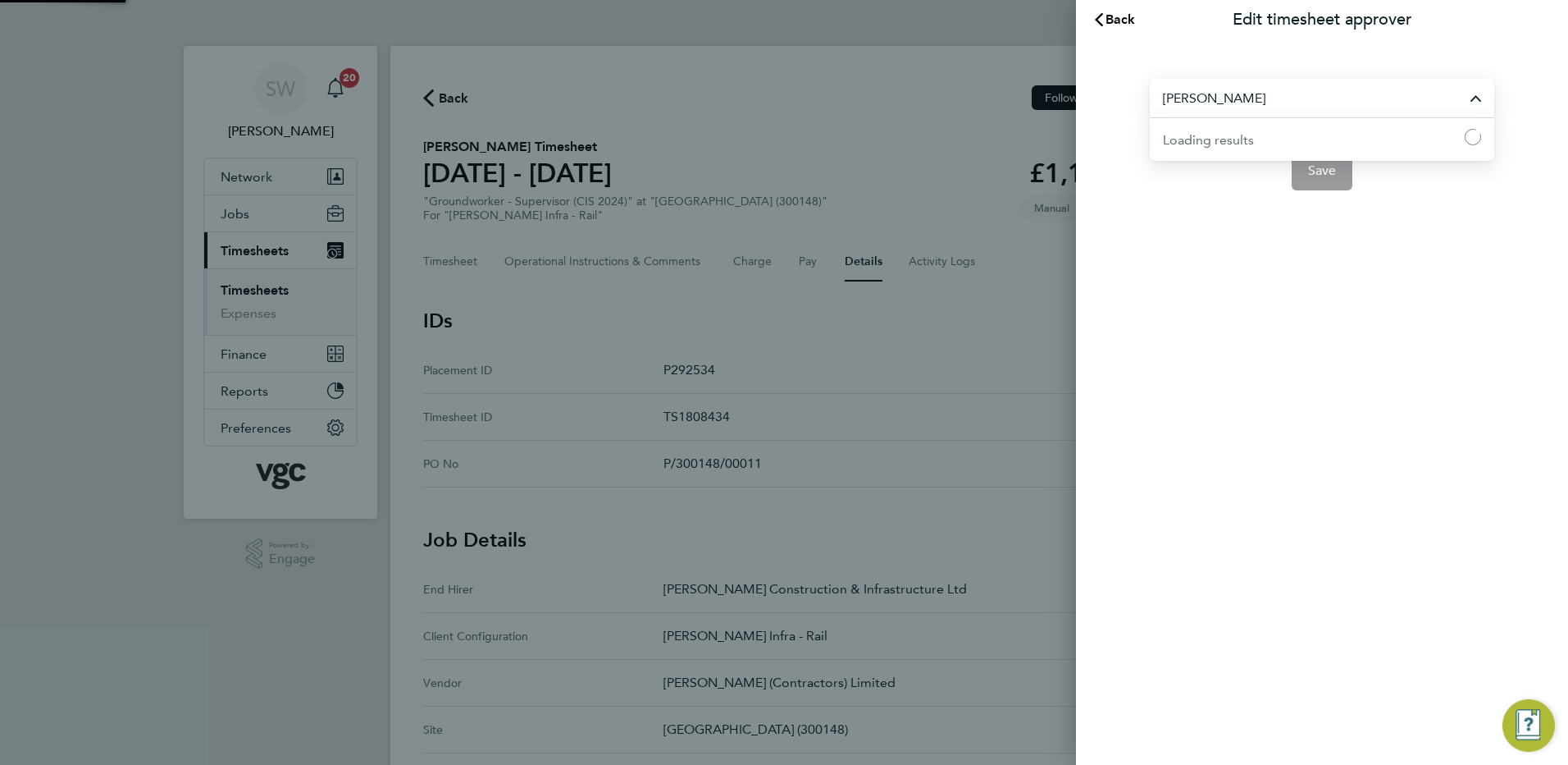
click at [1270, 86] on input "Ivan Pozdysev" at bounding box center [1322, 98] width 344 height 39
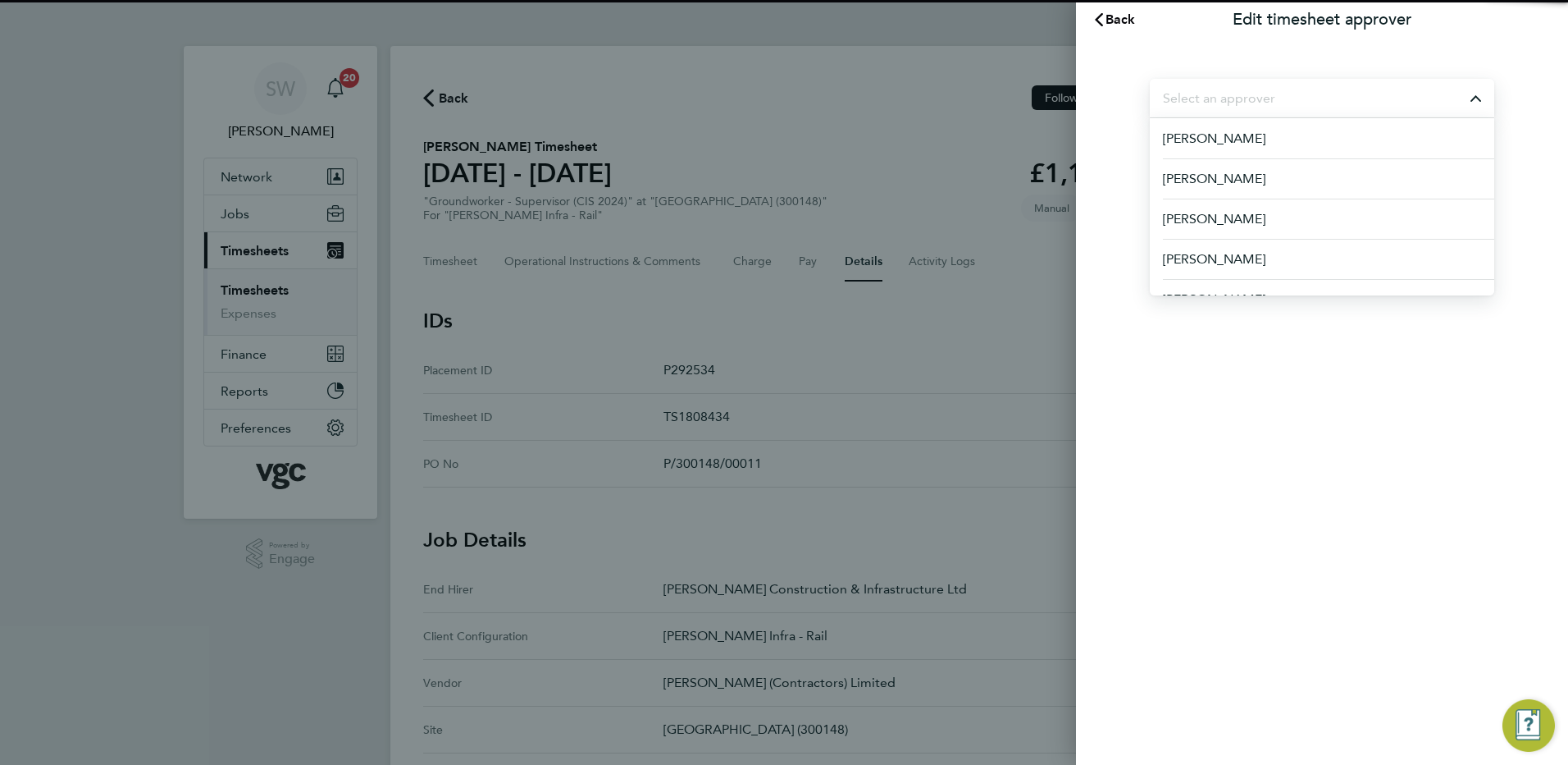
click at [1206, 90] on input "text" at bounding box center [1322, 98] width 344 height 39
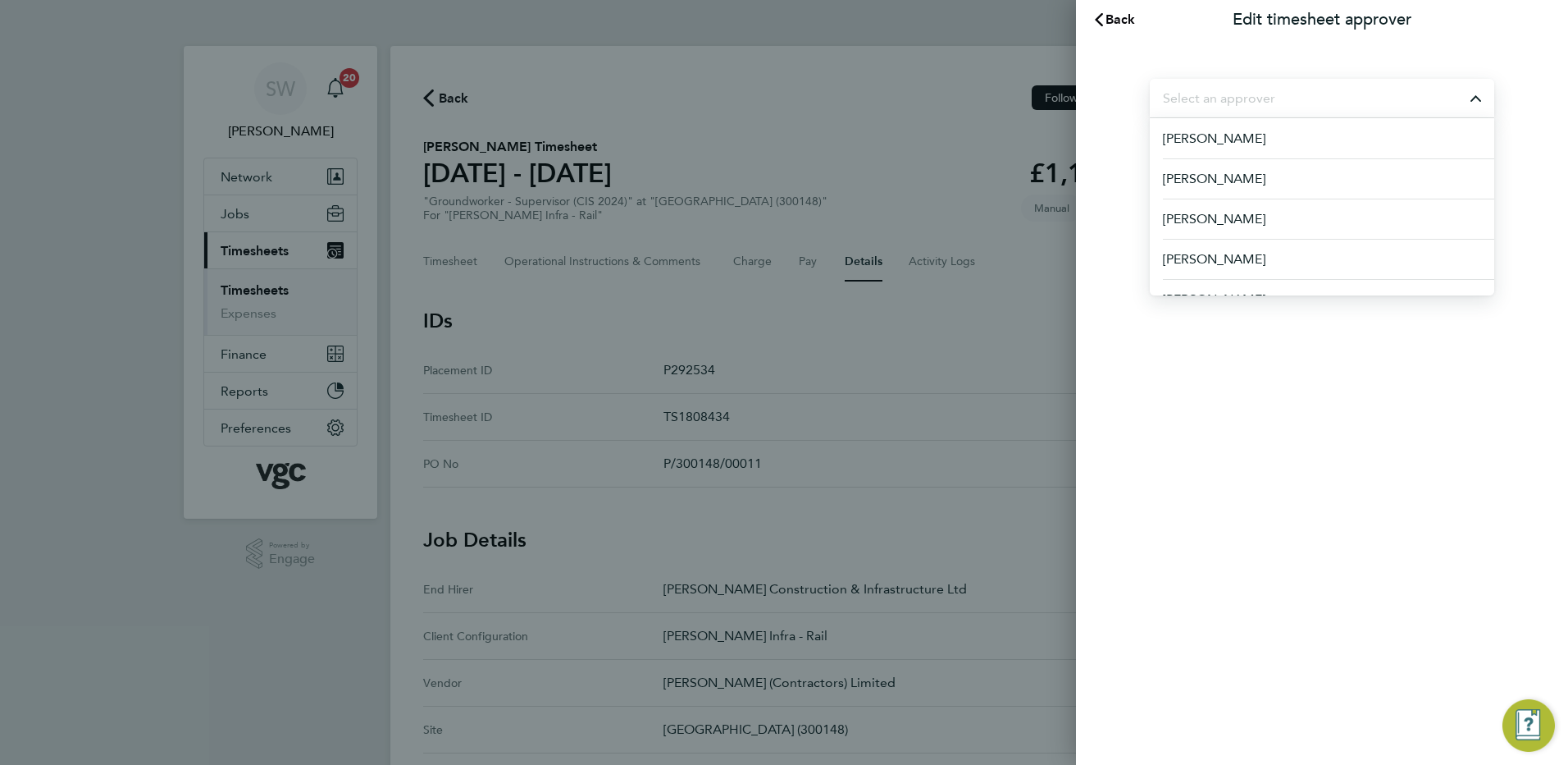
click at [1206, 90] on input "text" at bounding box center [1322, 98] width 344 height 39
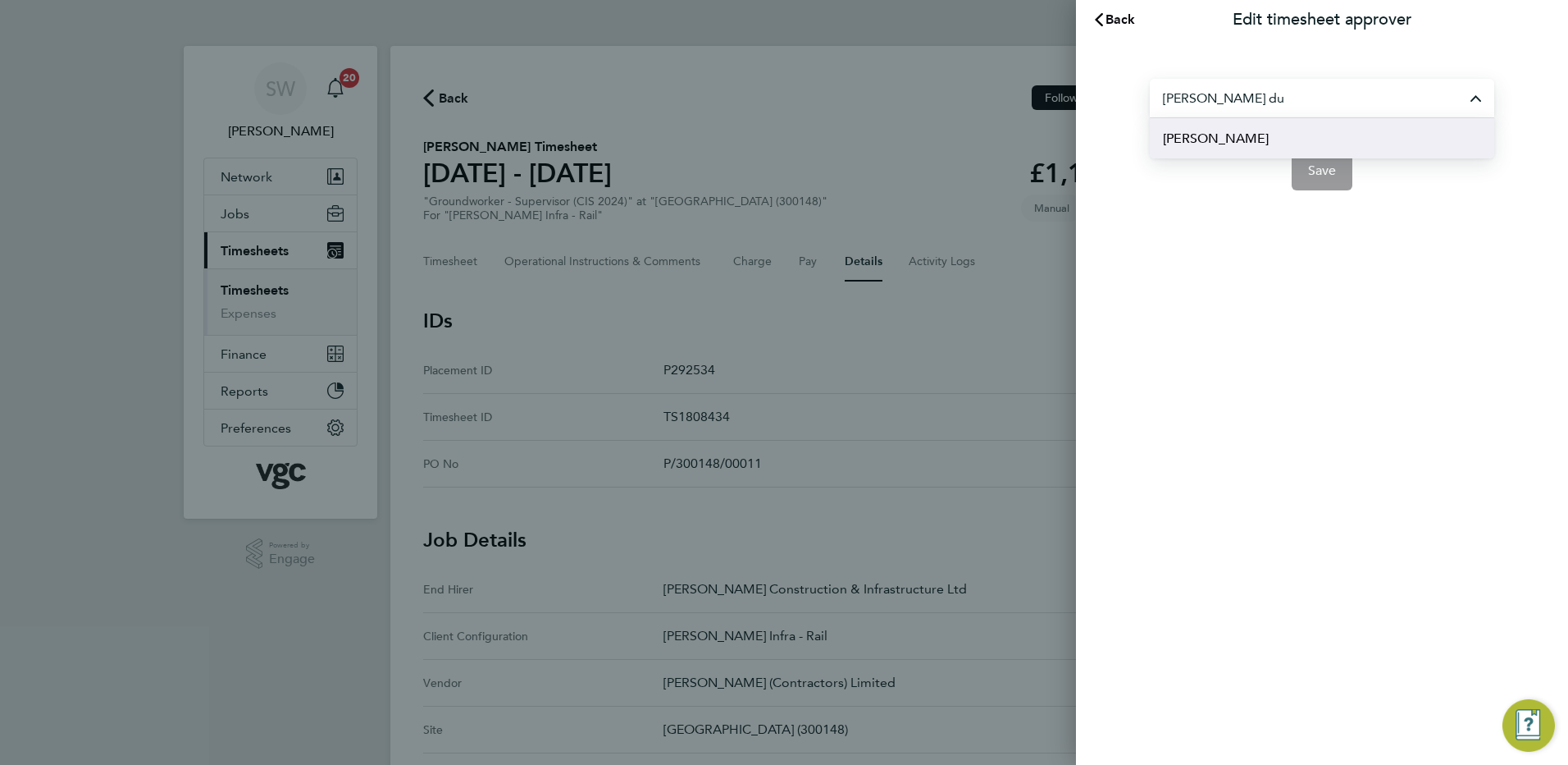
click at [1210, 138] on span "[PERSON_NAME]" at bounding box center [1216, 138] width 106 height 20
type input "[PERSON_NAME]"
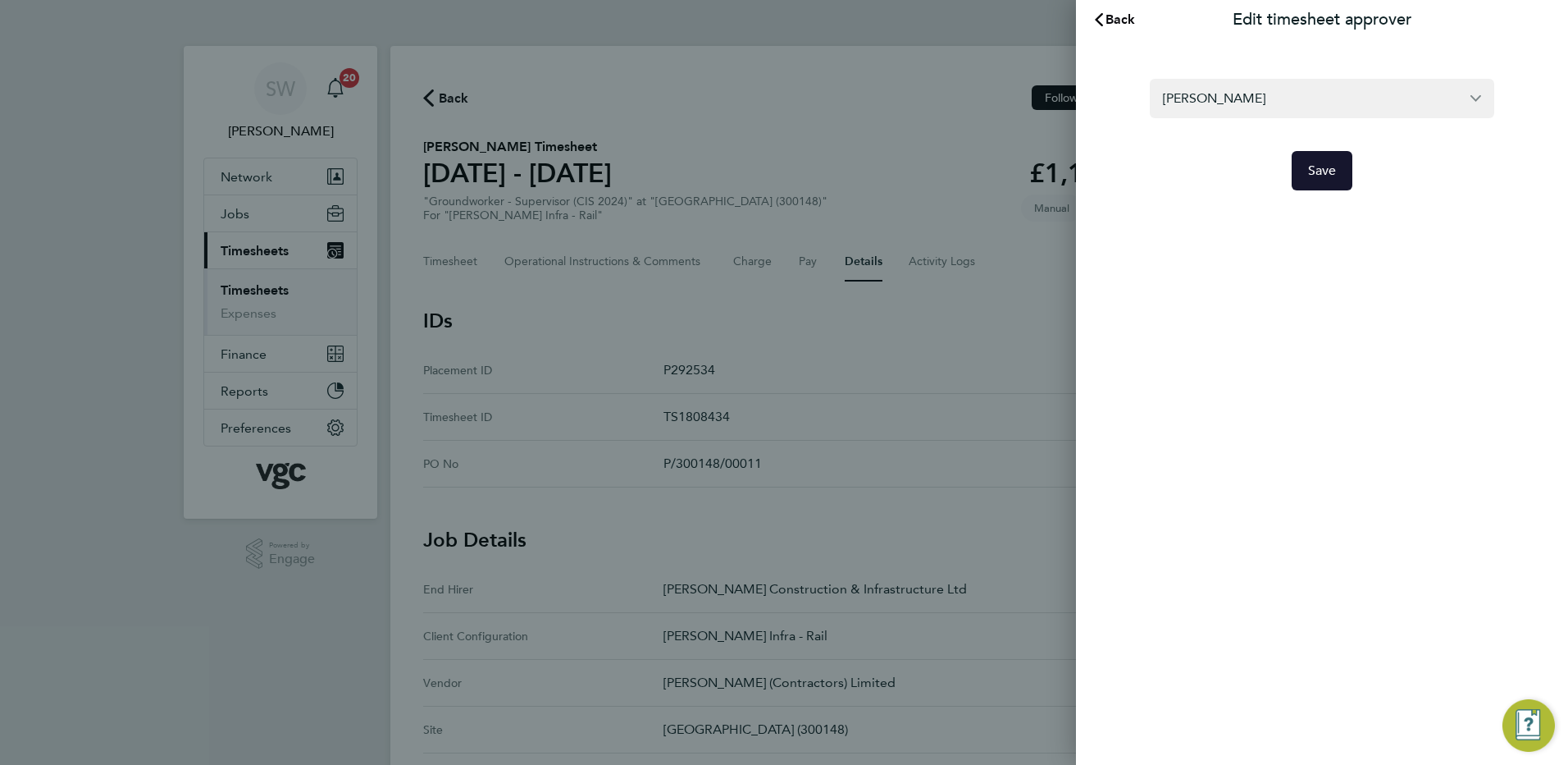
click at [1317, 168] on span "Save" at bounding box center [1323, 170] width 28 height 16
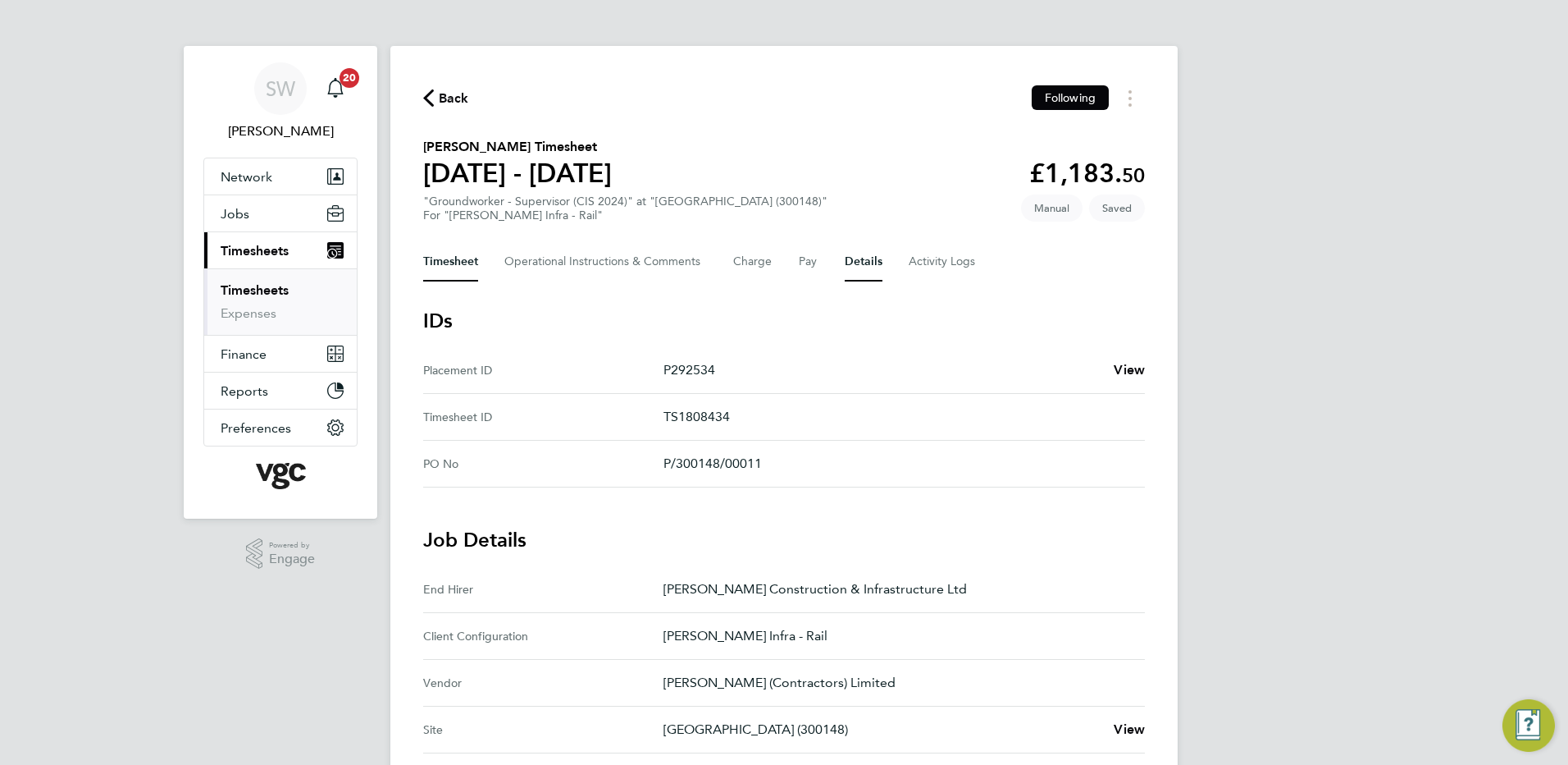
click at [442, 265] on button "Timesheet" at bounding box center [450, 262] width 55 height 40
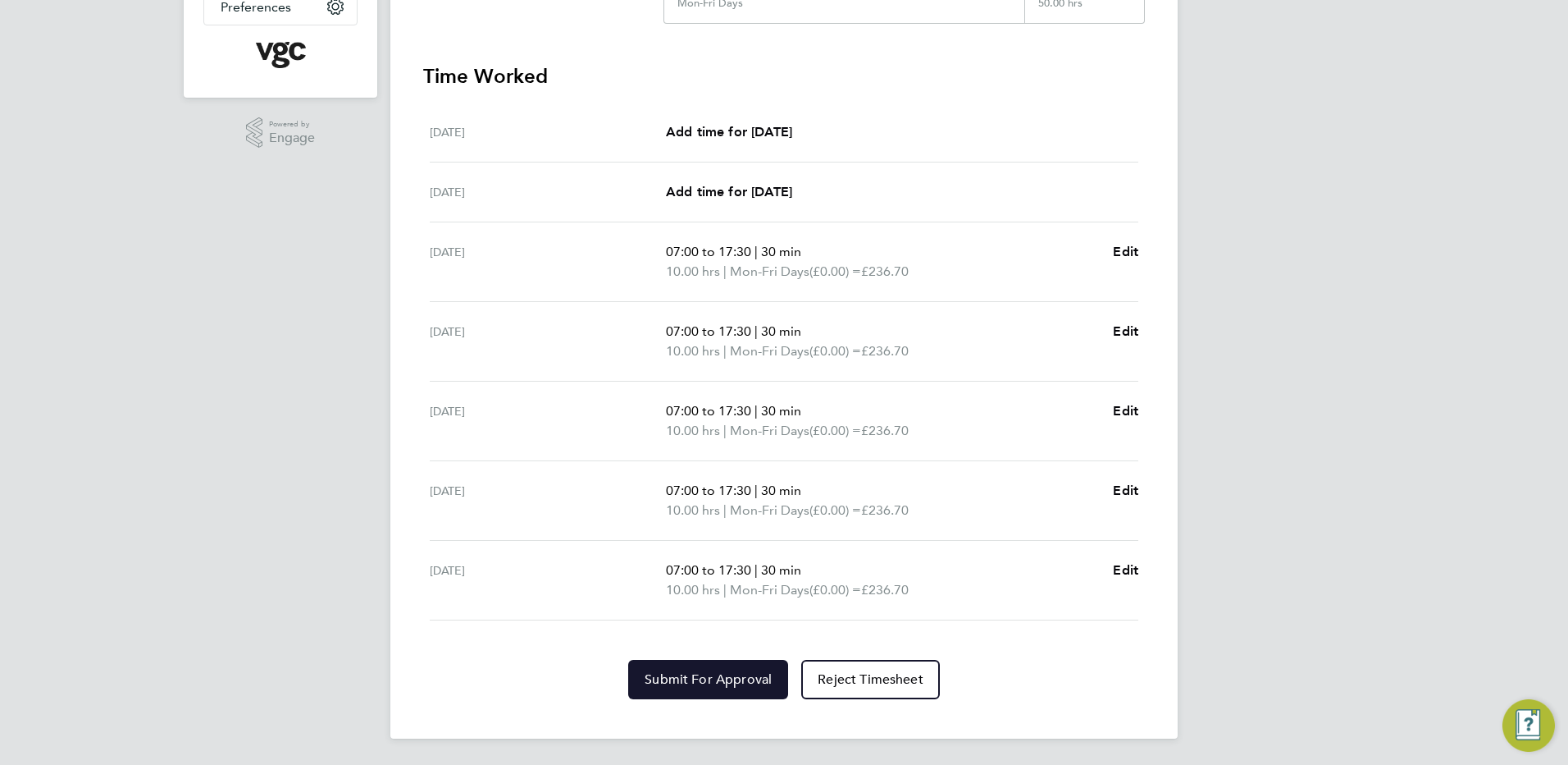
click at [719, 687] on span "Submit For Approval" at bounding box center [708, 679] width 127 height 16
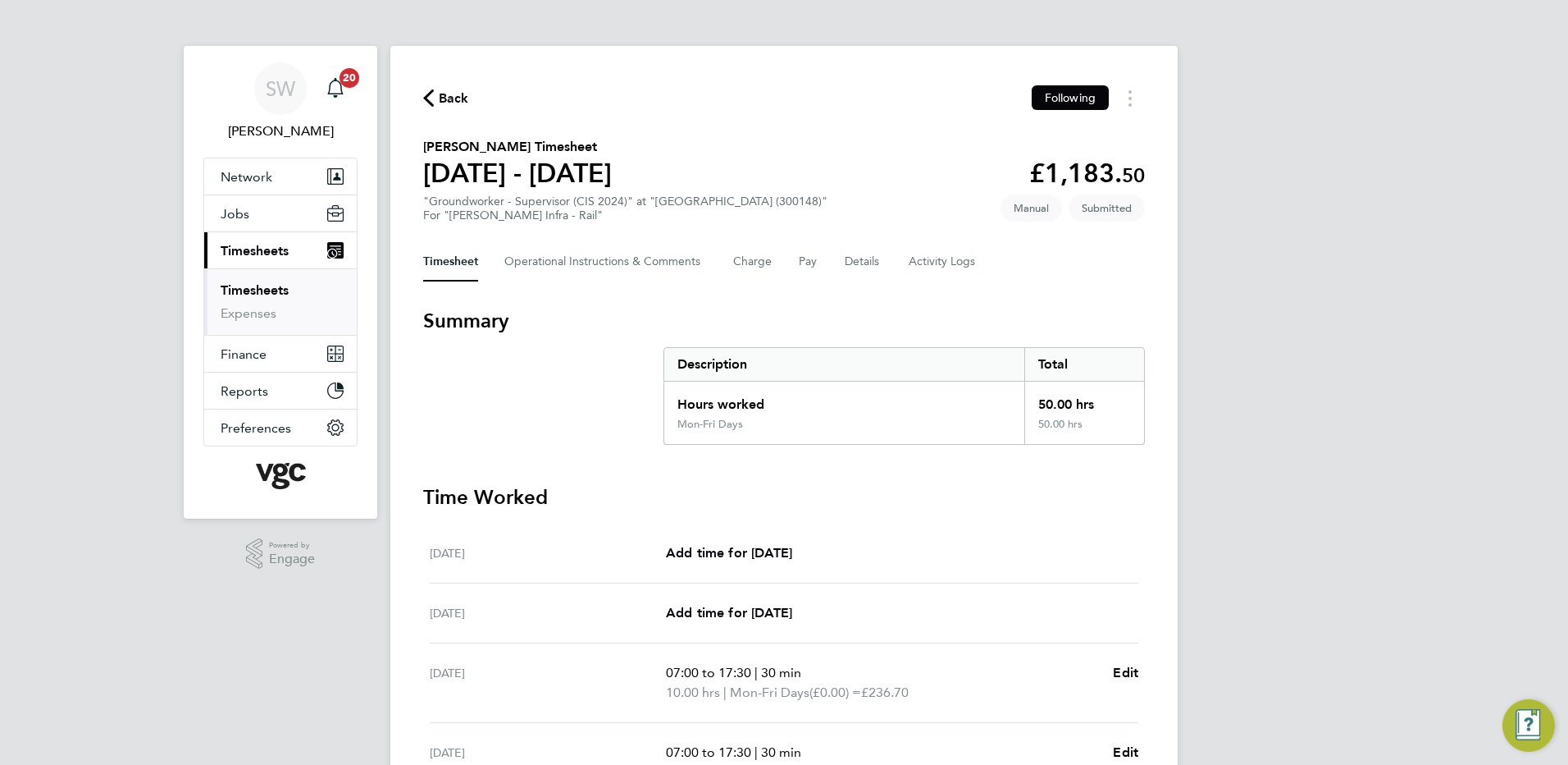
click at [257, 292] on link "Timesheets" at bounding box center [255, 290] width 68 height 15
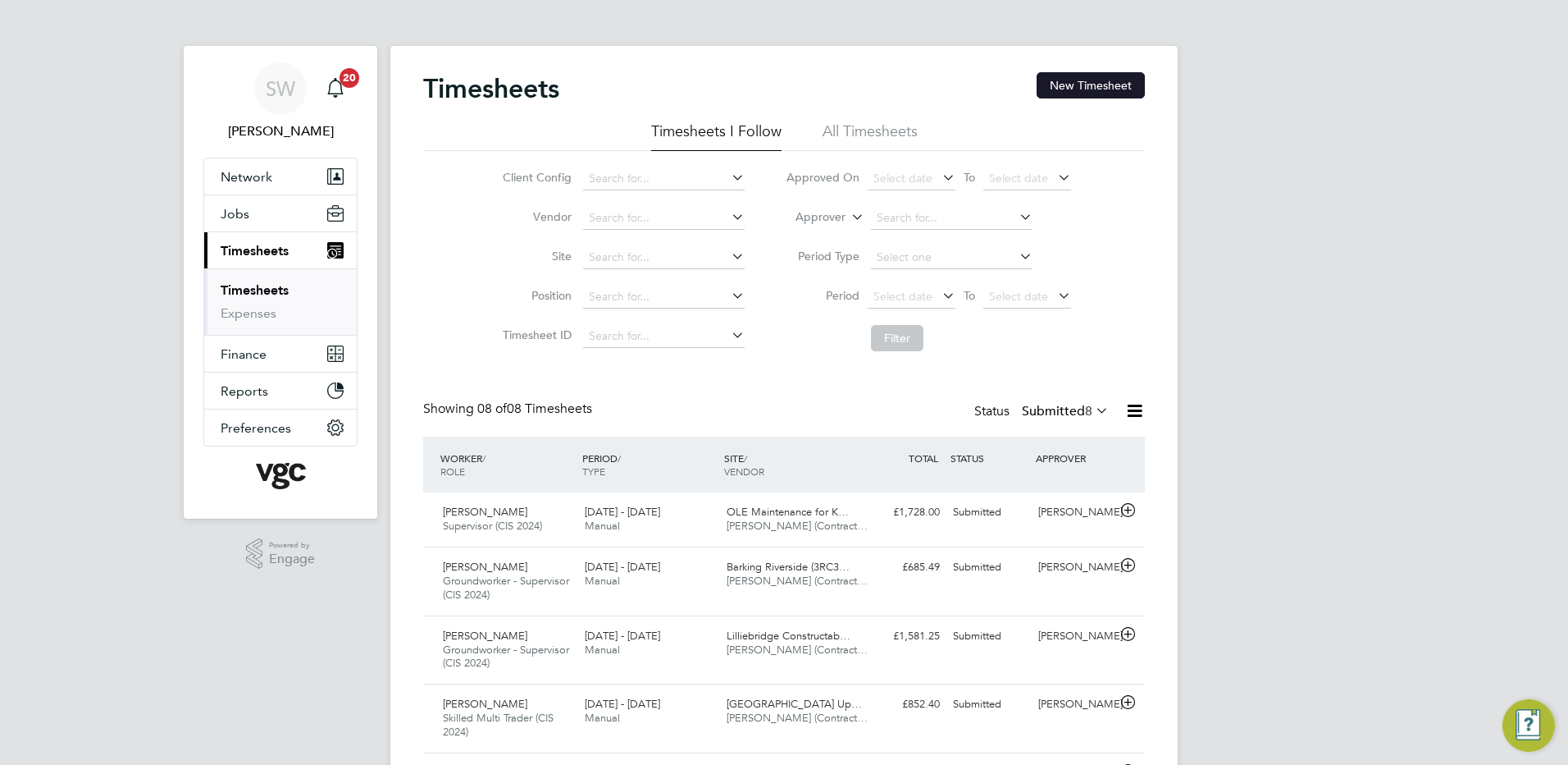
click at [1079, 90] on button "New Timesheet" at bounding box center [1091, 85] width 108 height 27
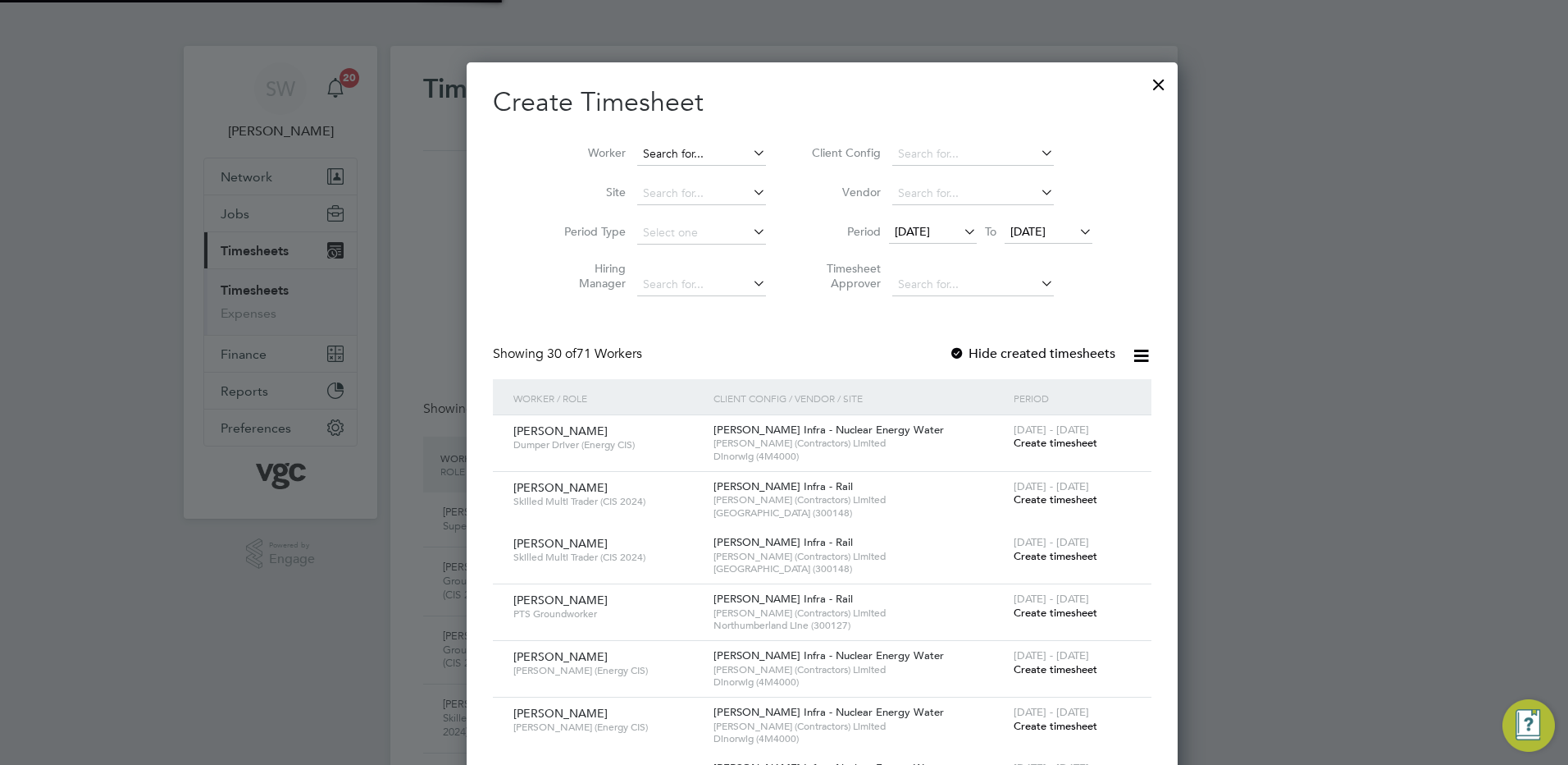
click at [638, 149] on input at bounding box center [702, 154] width 129 height 23
click at [653, 192] on li "Art uras Apelsinavicius" at bounding box center [670, 198] width 145 height 22
type input "[PERSON_NAME]"
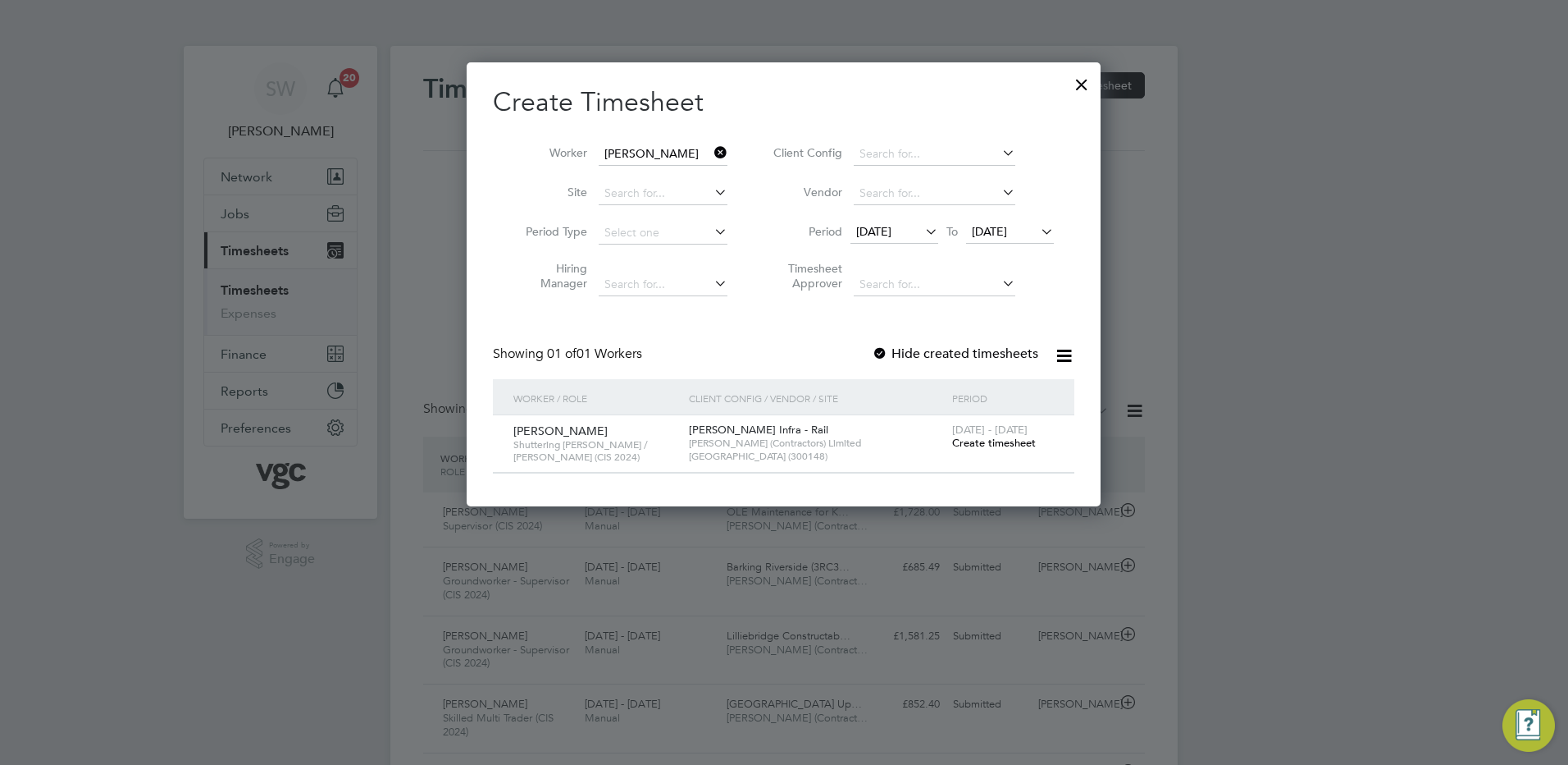
click at [980, 443] on span "Create timesheet" at bounding box center [994, 442] width 83 height 14
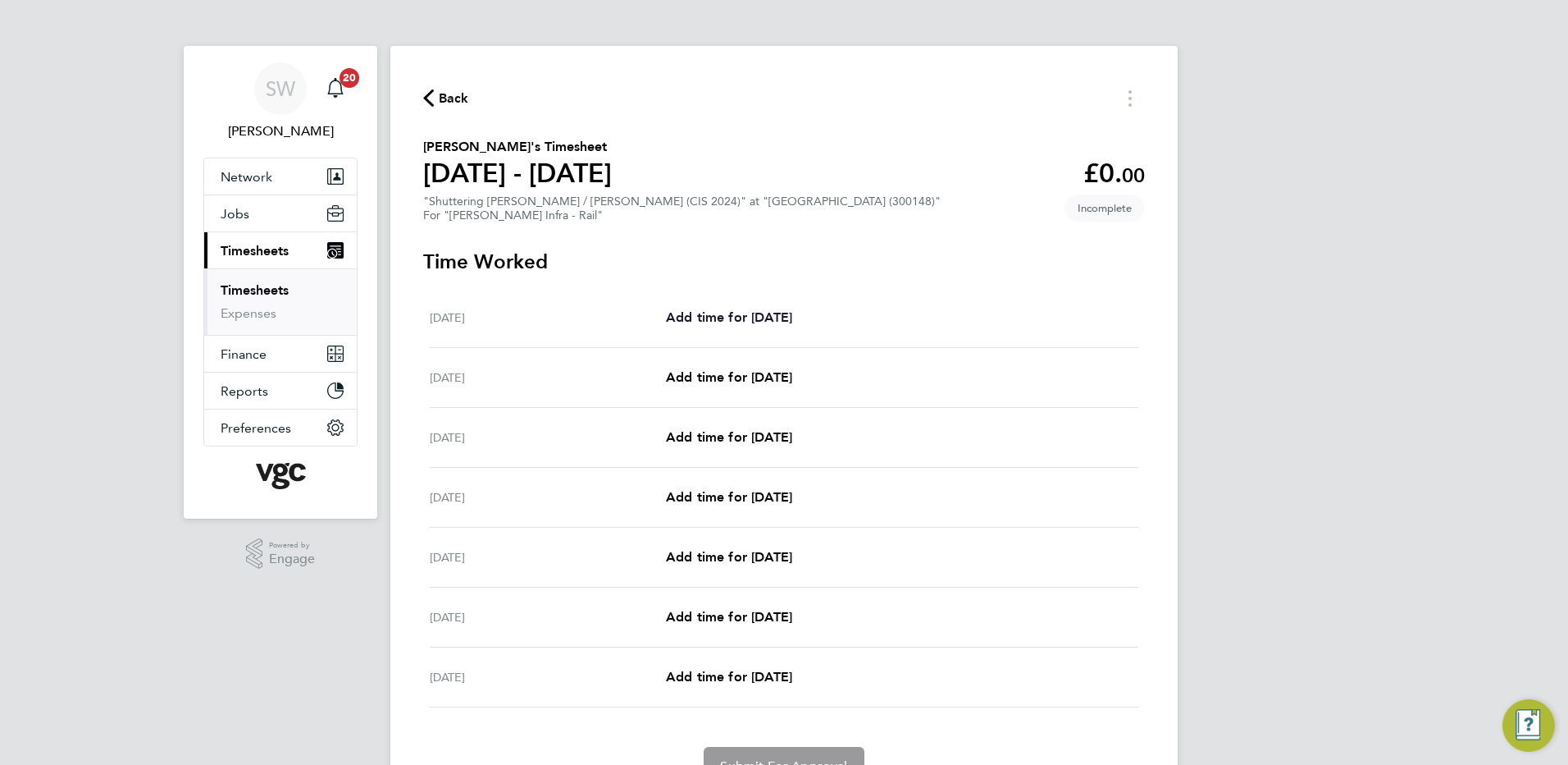
click at [724, 315] on span "Add time for [DATE]" at bounding box center [729, 317] width 126 height 15
select select "30"
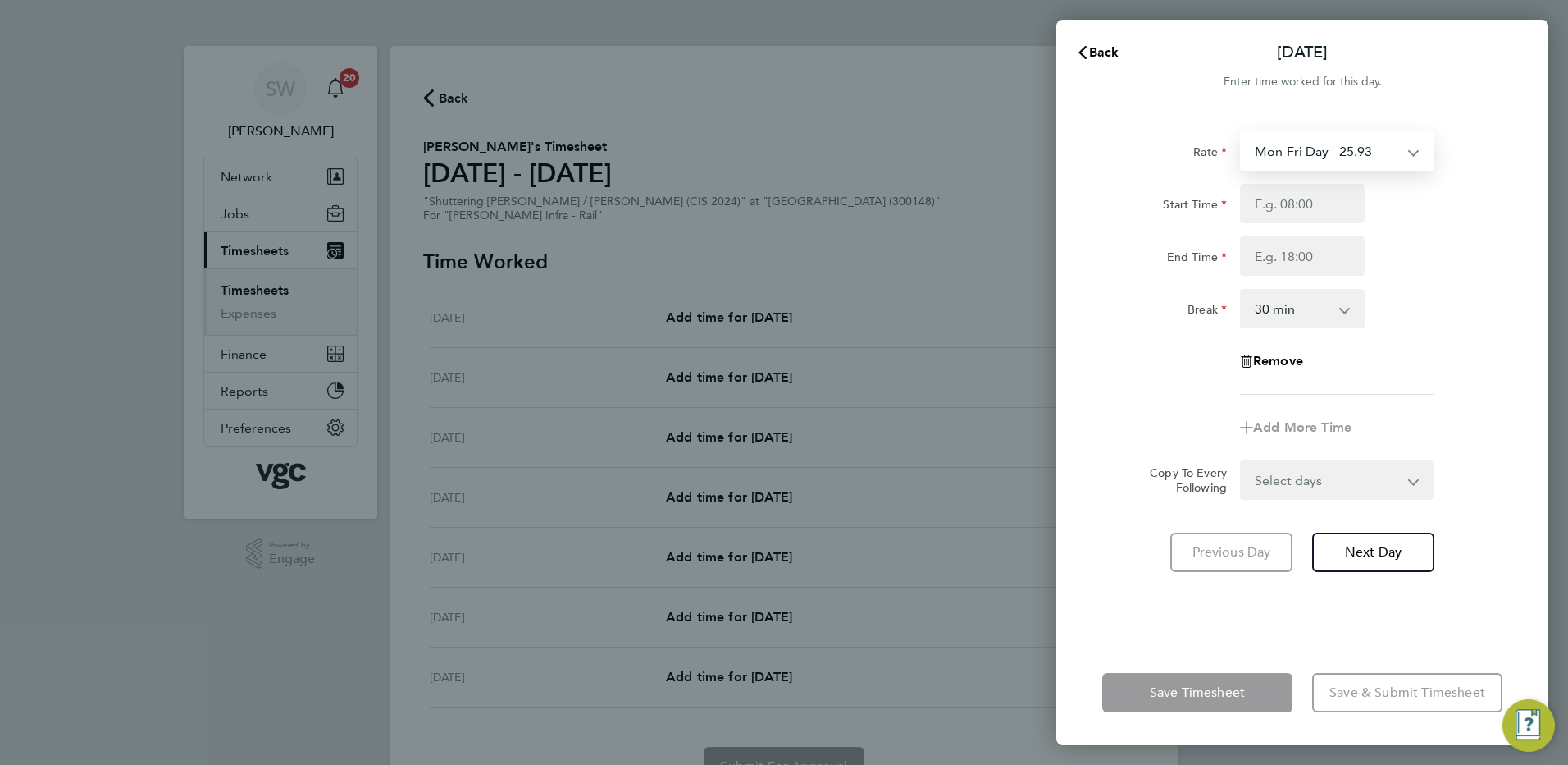
click at [1408, 151] on select "Mon-Fri Day - 25.93 Xmas / NY - 51.86 Bank Hol - 38.90 Weekend - 33.71 Mon-Thur…" at bounding box center [1327, 151] width 170 height 36
select select "30"
click at [1278, 203] on input "Start Time" at bounding box center [1303, 204] width 125 height 40
type input "07:00"
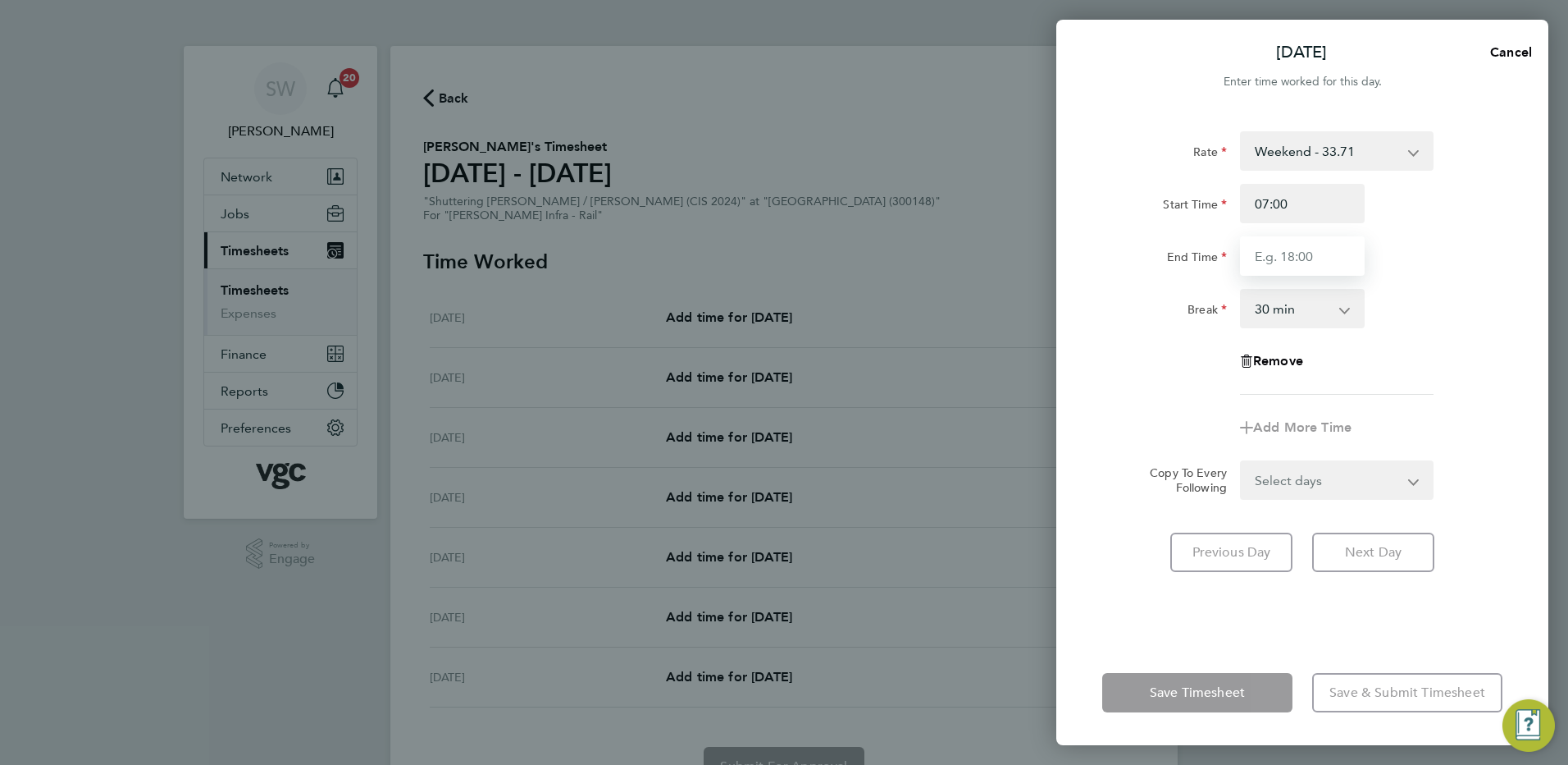
type input "17:30"
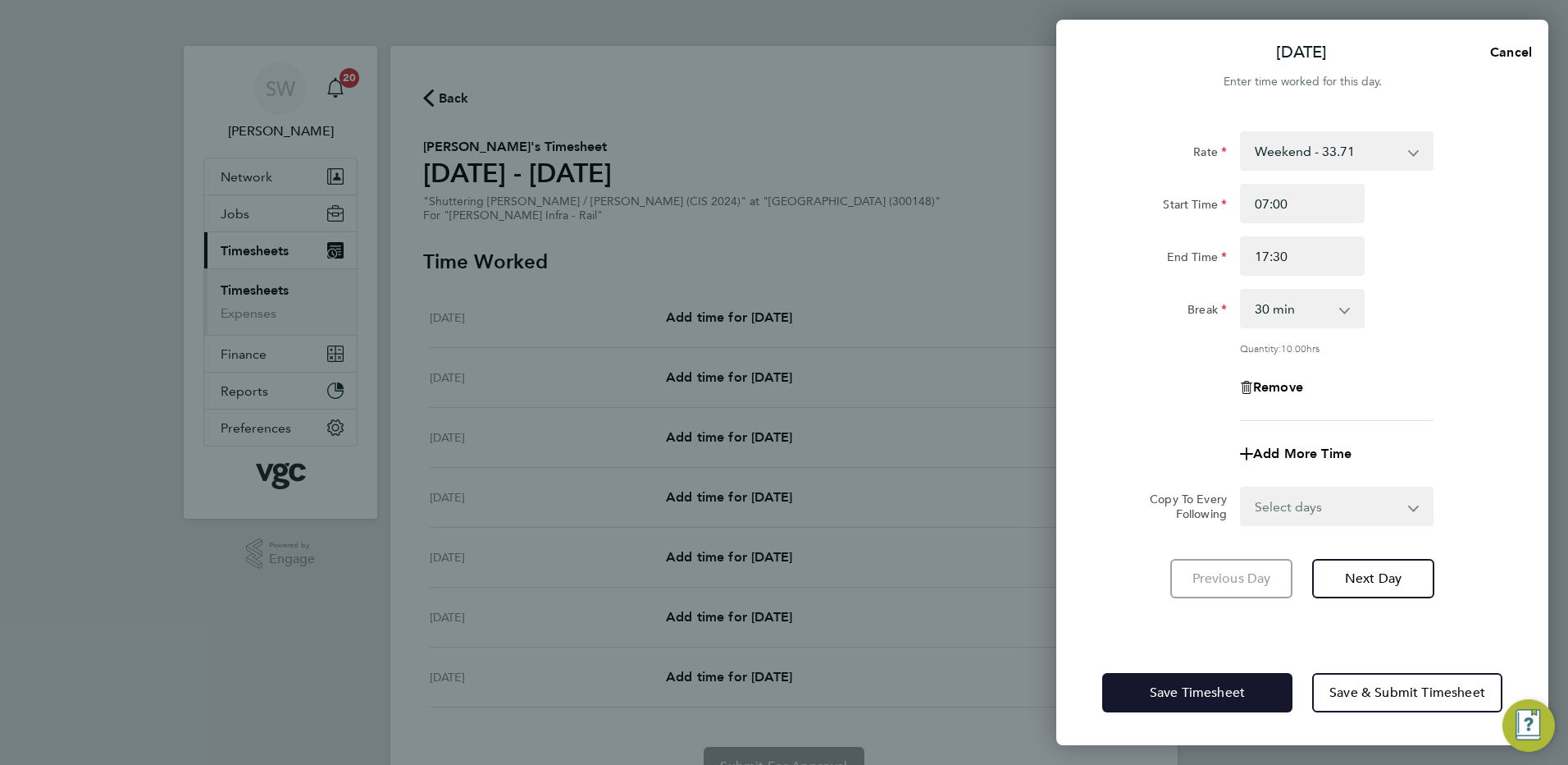
drag, startPoint x: 1172, startPoint y: 678, endPoint x: 1158, endPoint y: 676, distance: 14.1
click at [1170, 679] on button "Save Timesheet" at bounding box center [1197, 693] width 190 height 40
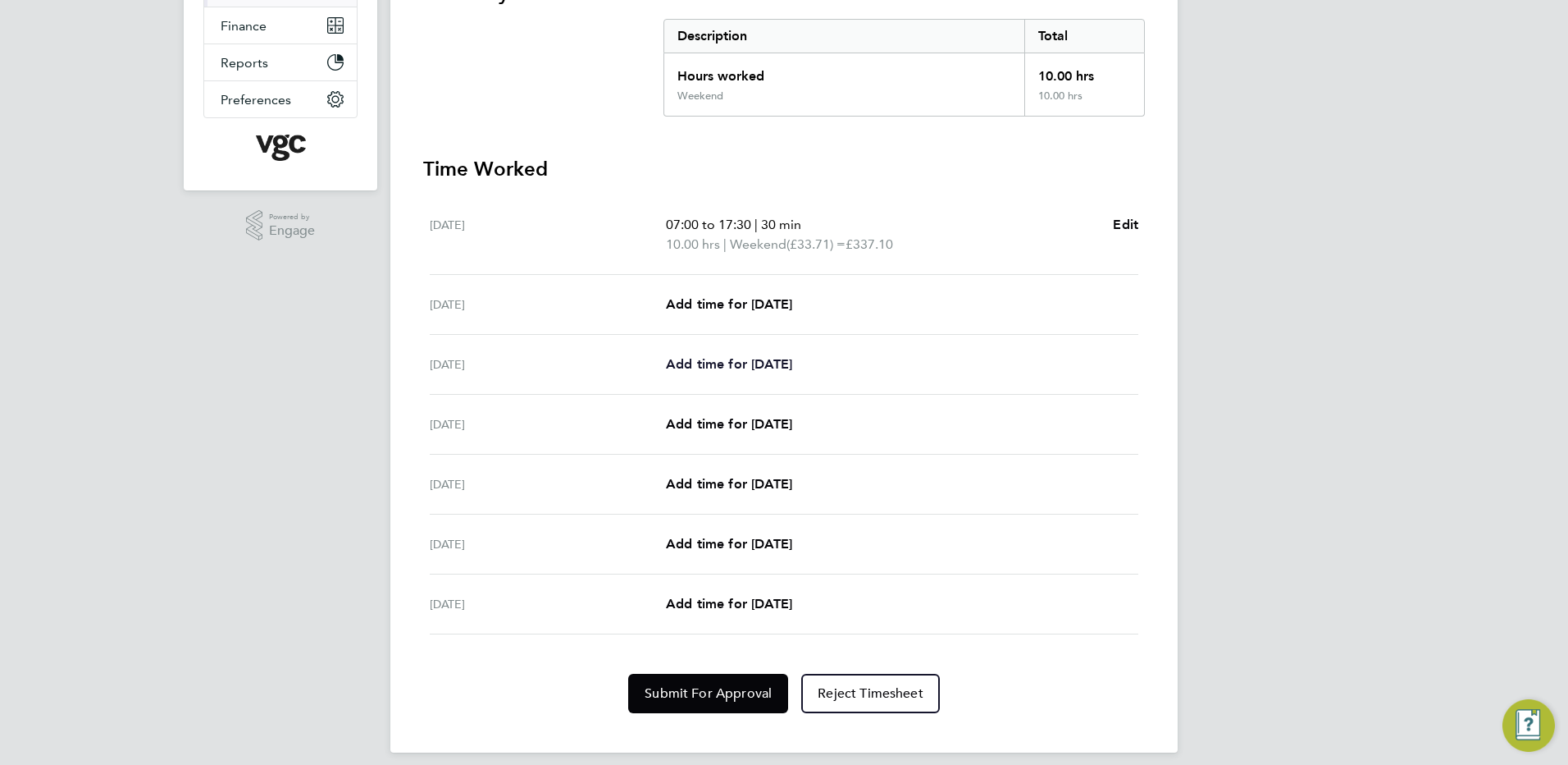
click at [701, 362] on span "Add time for Mon 18 Aug" at bounding box center [729, 364] width 126 height 15
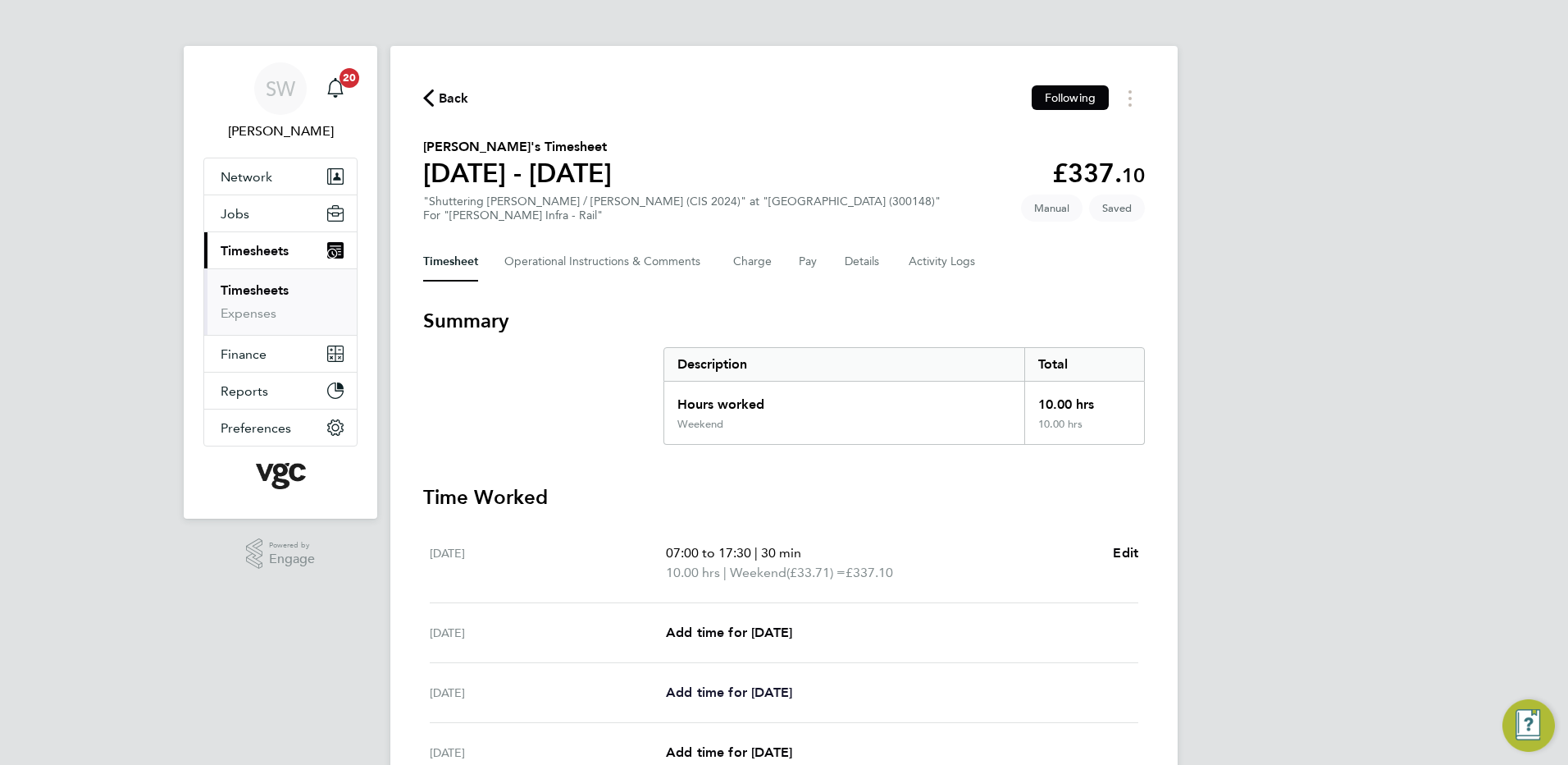
select select "30"
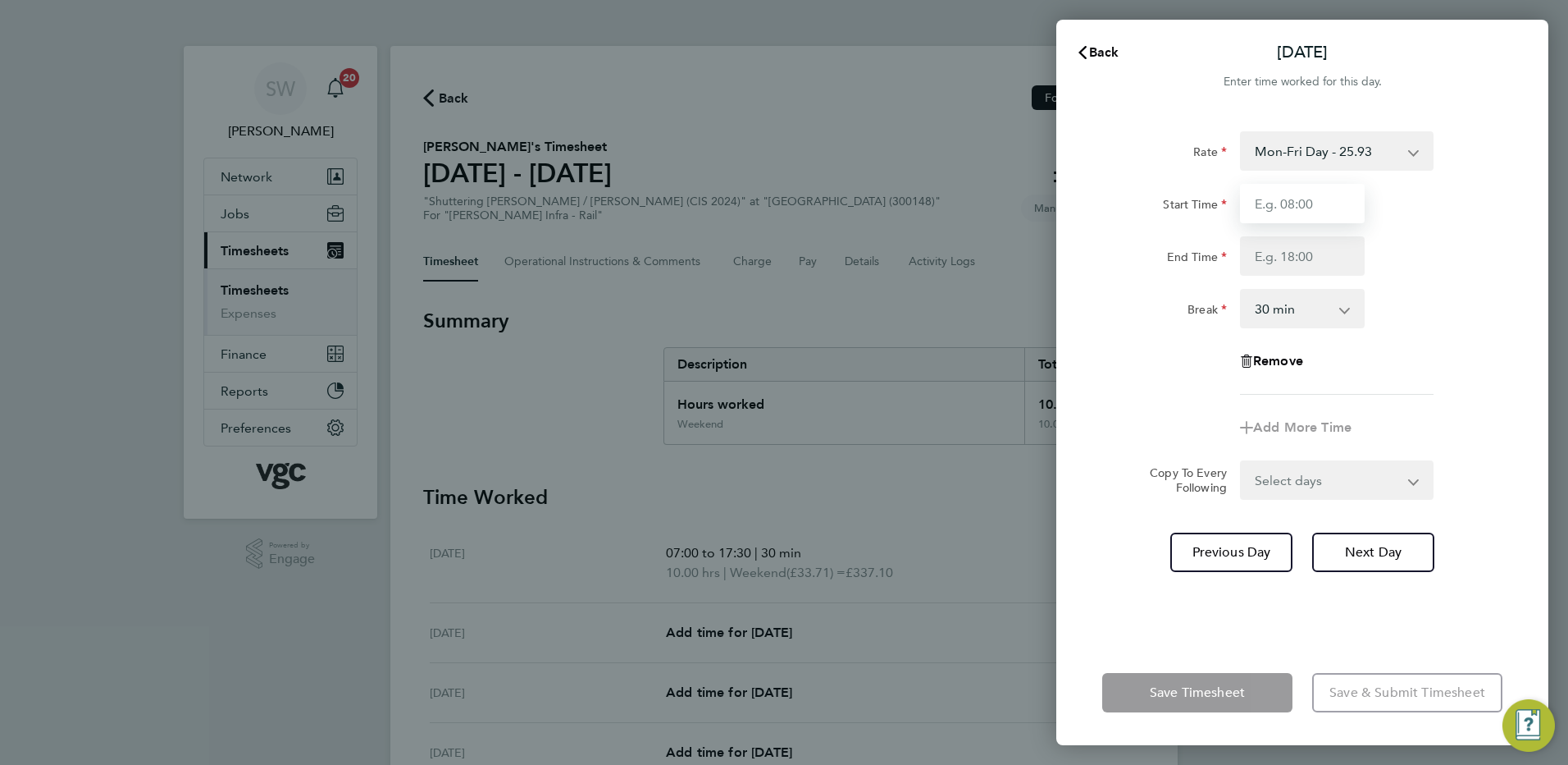
click at [1285, 204] on input "Start Time" at bounding box center [1303, 204] width 125 height 40
type input "07:00"
type input "17:30"
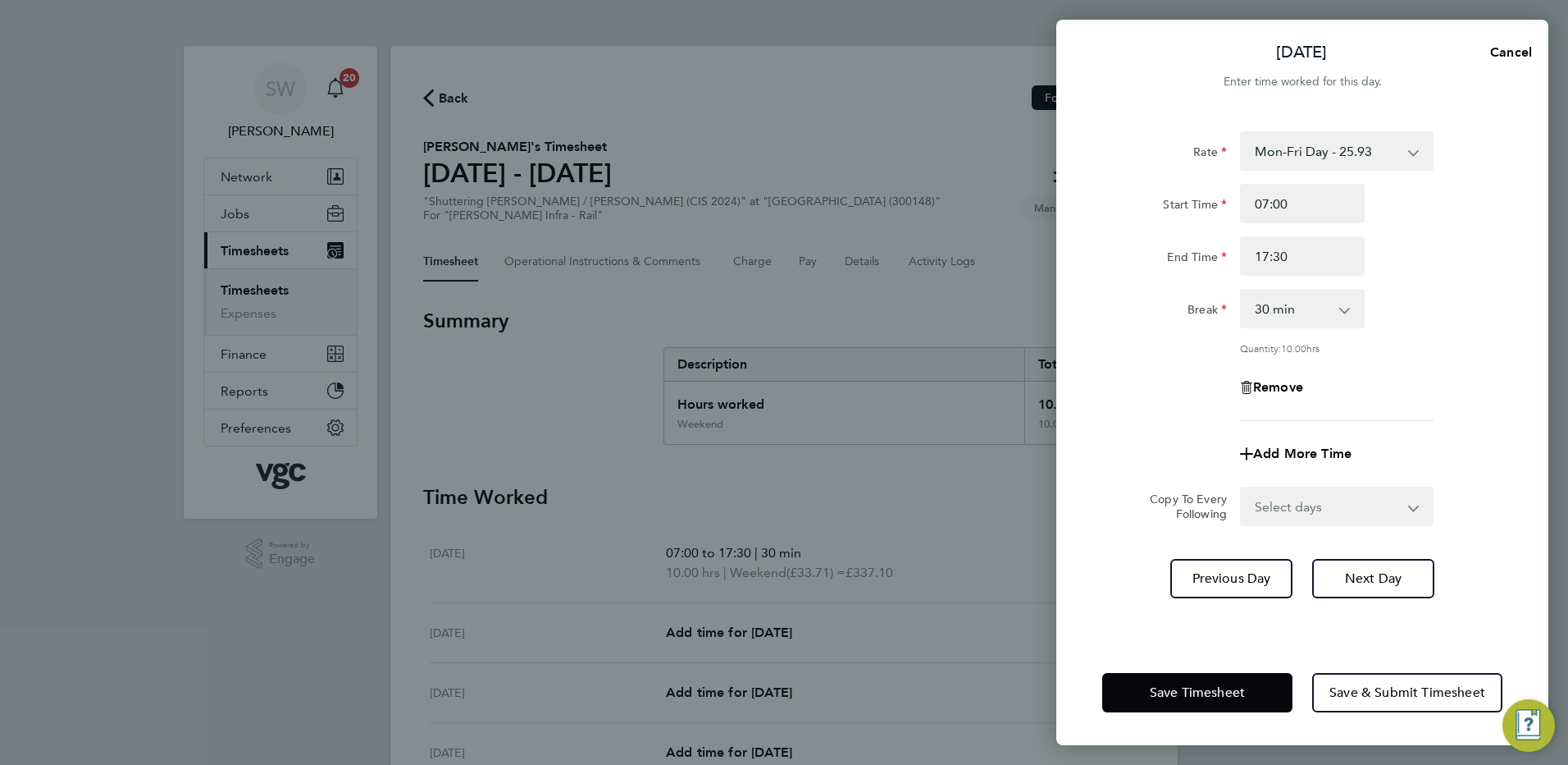
click at [1408, 503] on select "Select days Day Tuesday Wednesday Thursday Friday" at bounding box center [1328, 507] width 172 height 36
select select "TUE"
click at [1242, 489] on select "Select days Day Tuesday Wednesday Thursday Friday" at bounding box center [1328, 507] width 172 height 36
select select "2025-08-22"
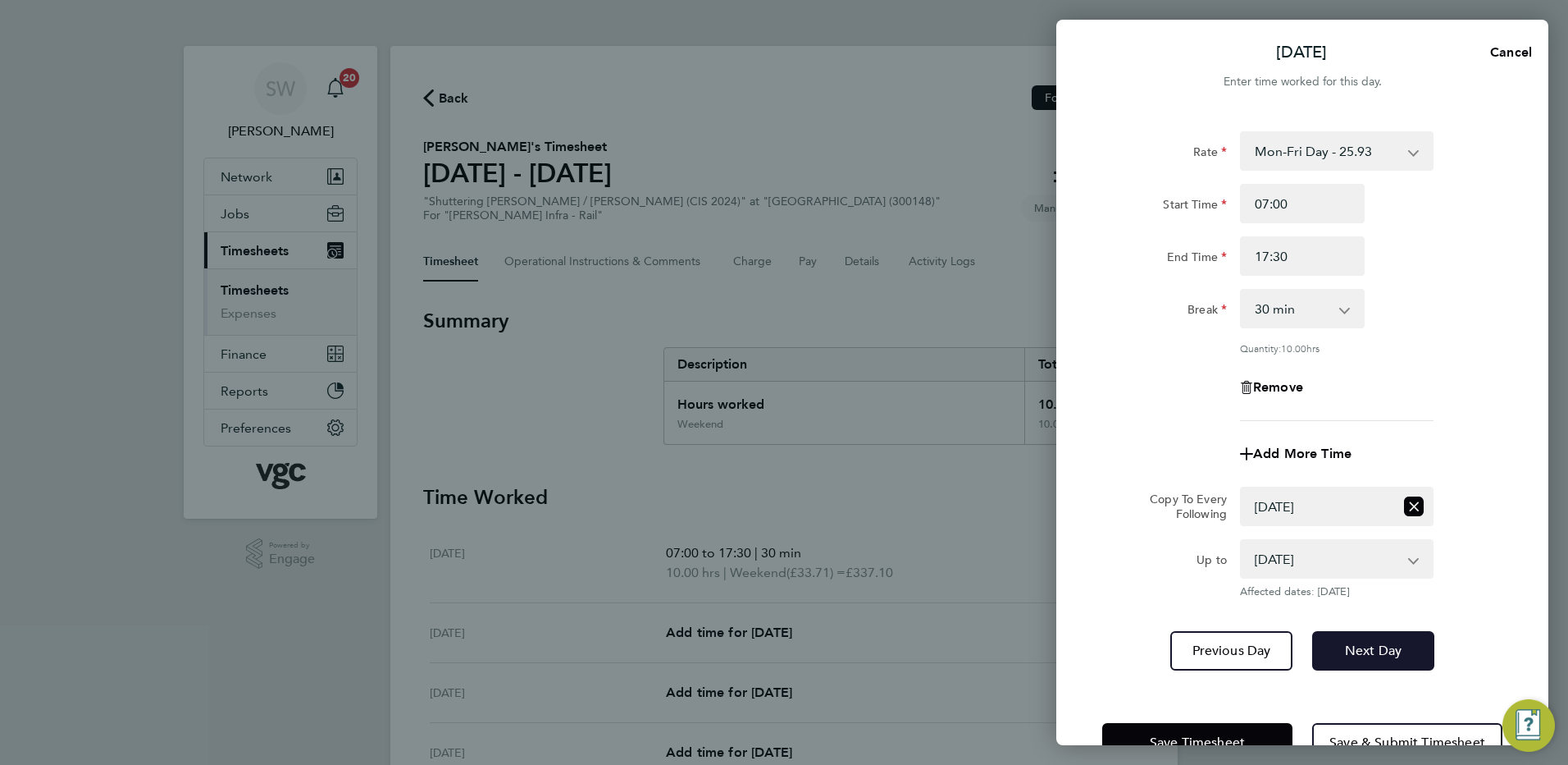
drag, startPoint x: 1368, startPoint y: 650, endPoint x: 1377, endPoint y: 639, distance: 14.2
click at [1368, 650] on span "Next Day" at bounding box center [1374, 650] width 57 height 16
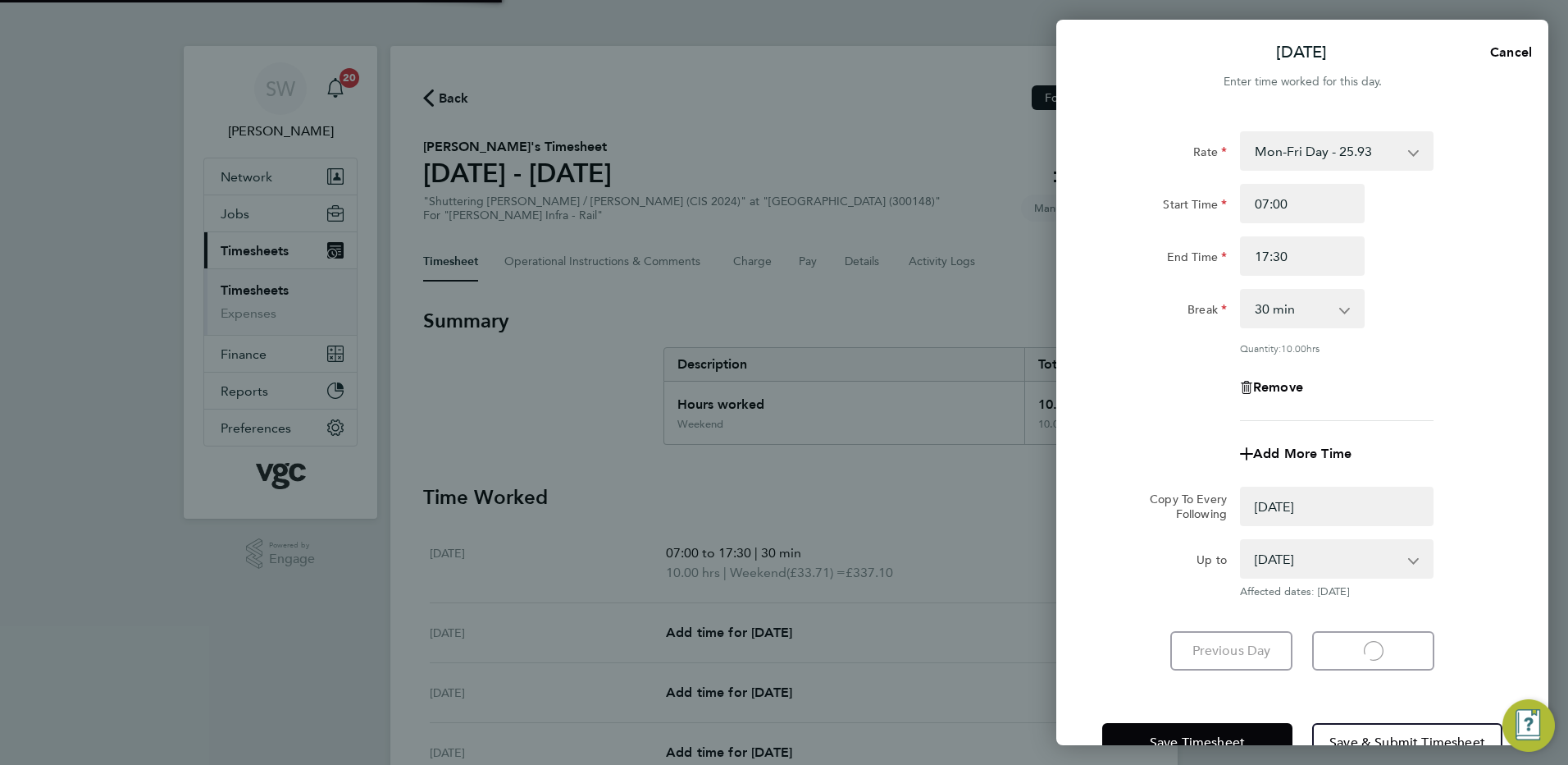
select select "0: null"
select select "30"
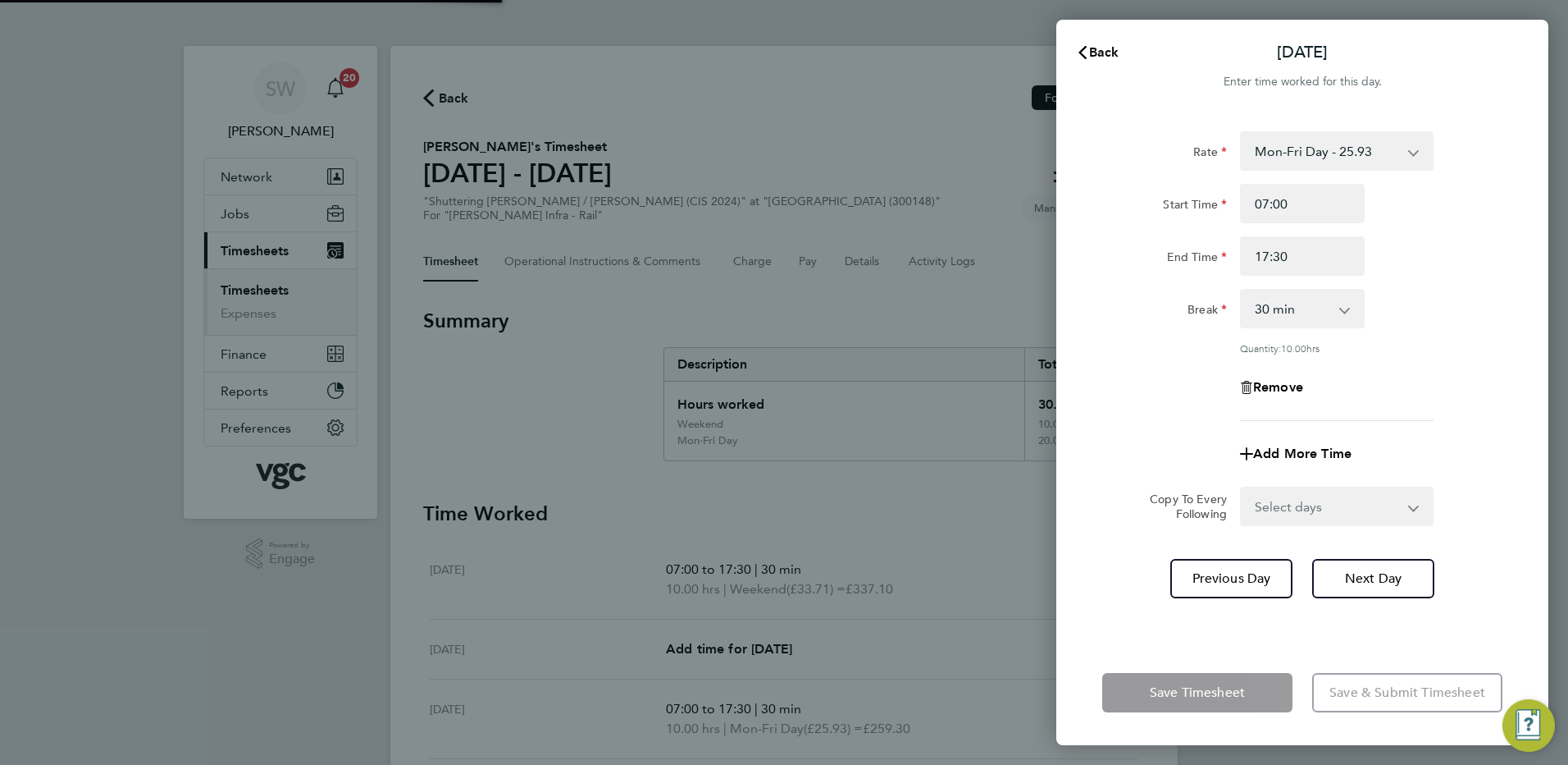
drag, startPoint x: 1409, startPoint y: 505, endPoint x: 1400, endPoint y: 512, distance: 11.4
click at [1409, 505] on select "Select days Day Wednesday Thursday Friday" at bounding box center [1328, 507] width 172 height 36
select select "WED"
click at [1242, 489] on select "Select days Day Wednesday Thursday Friday" at bounding box center [1328, 507] width 172 height 36
select select "2025-08-22"
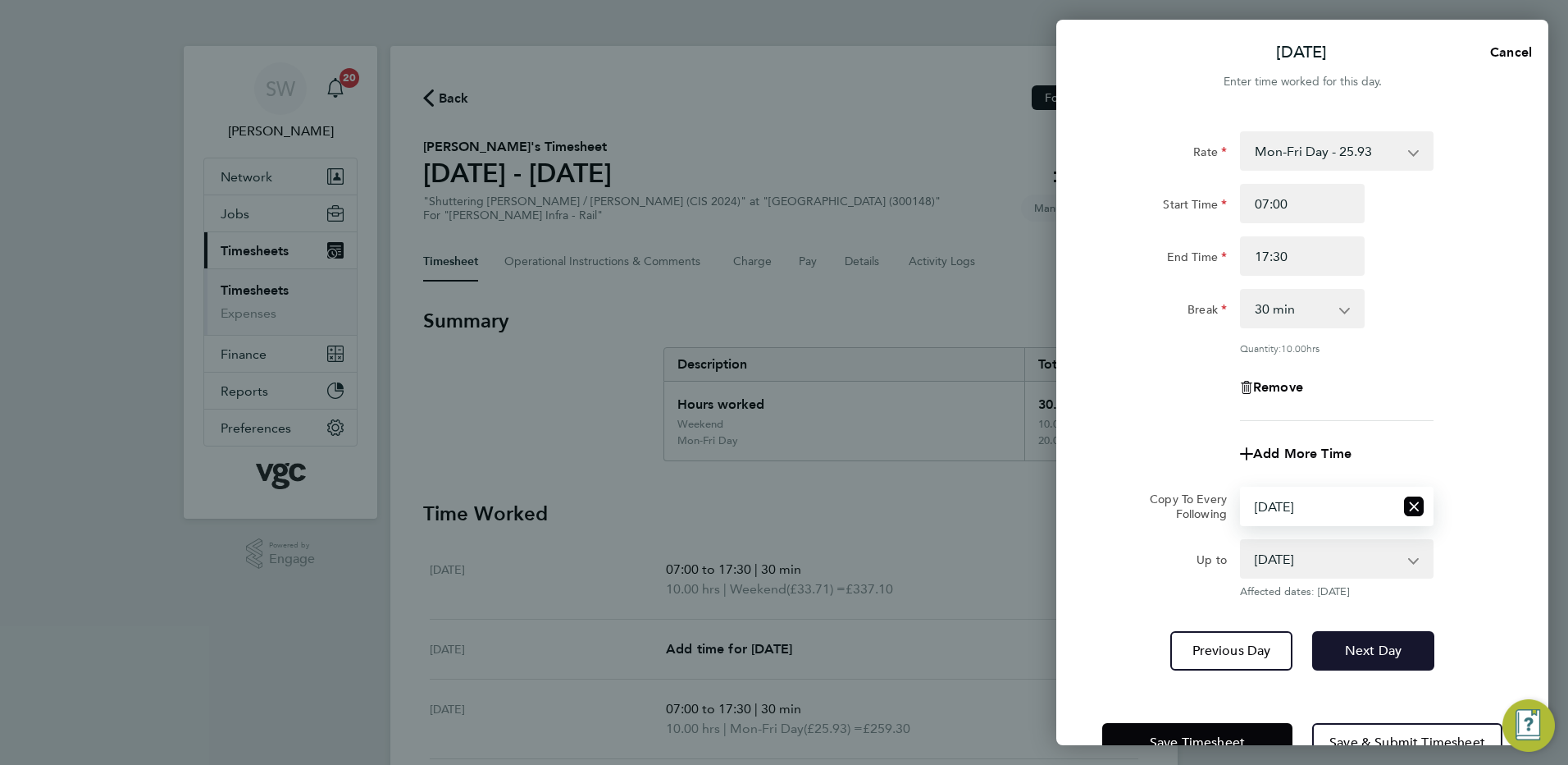
click at [1363, 652] on span "Next Day" at bounding box center [1374, 650] width 57 height 16
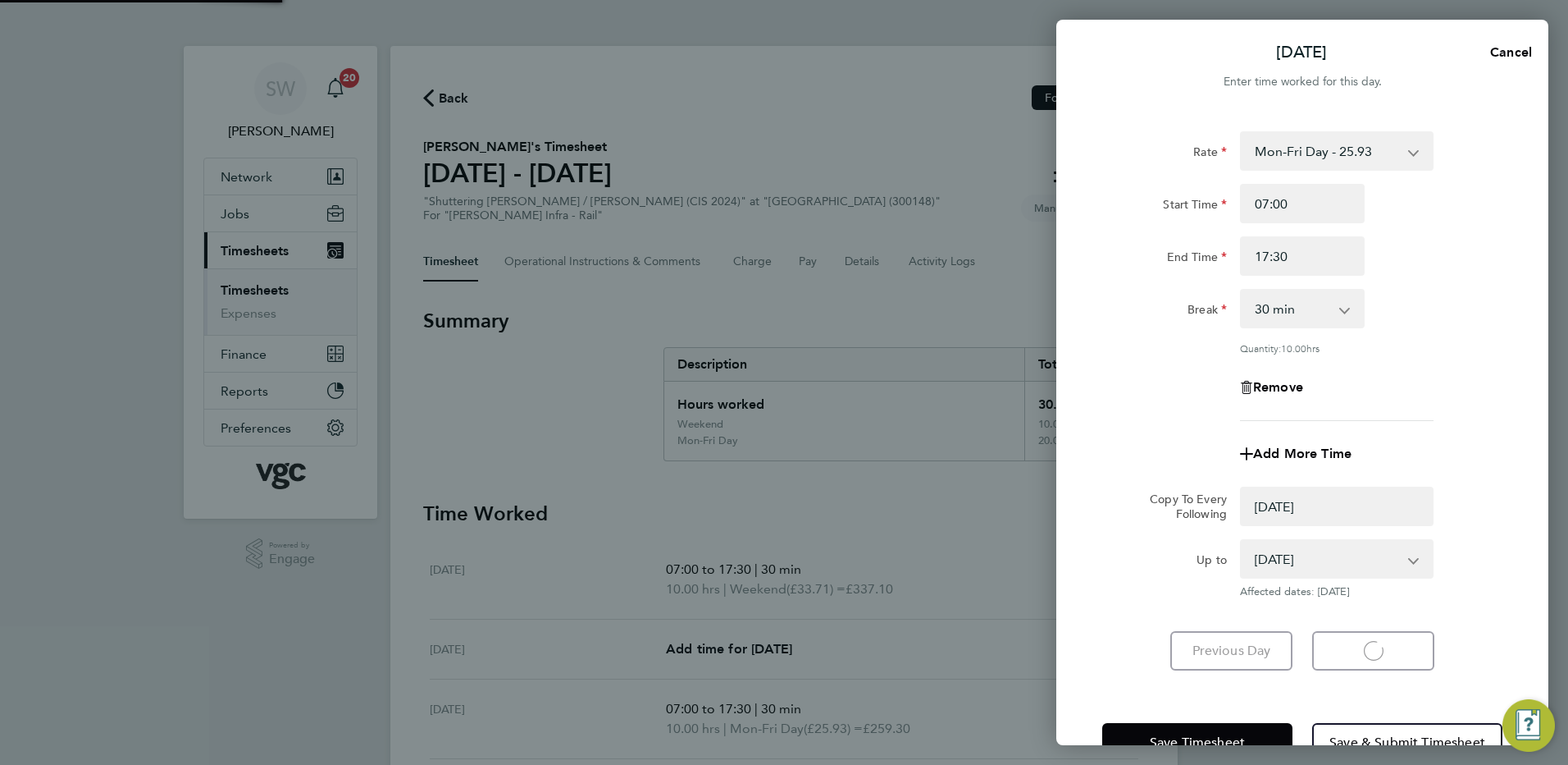
select select "0: null"
select select "30"
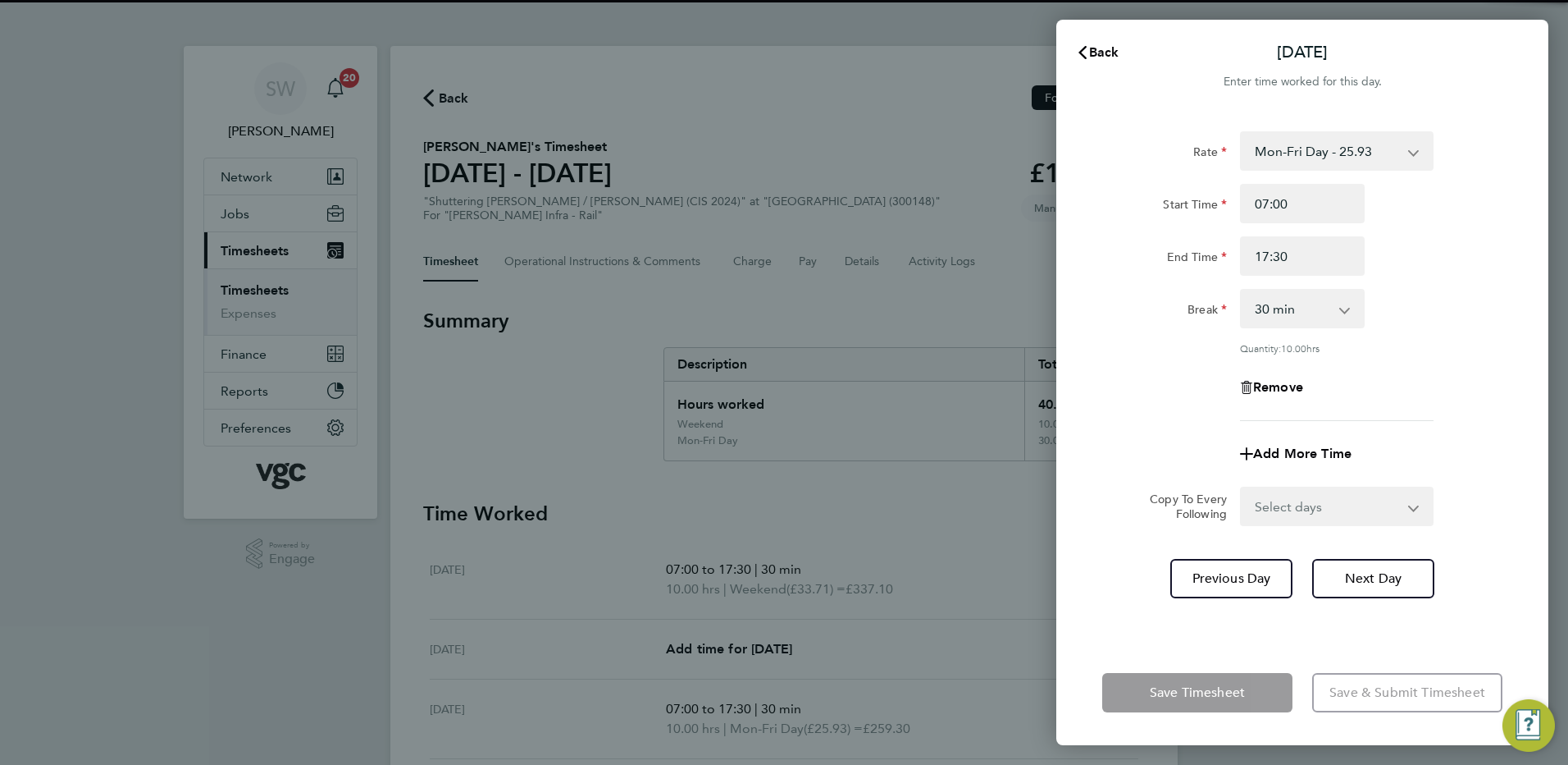
click at [1413, 499] on select "Select days Day Thursday Friday" at bounding box center [1328, 507] width 172 height 36
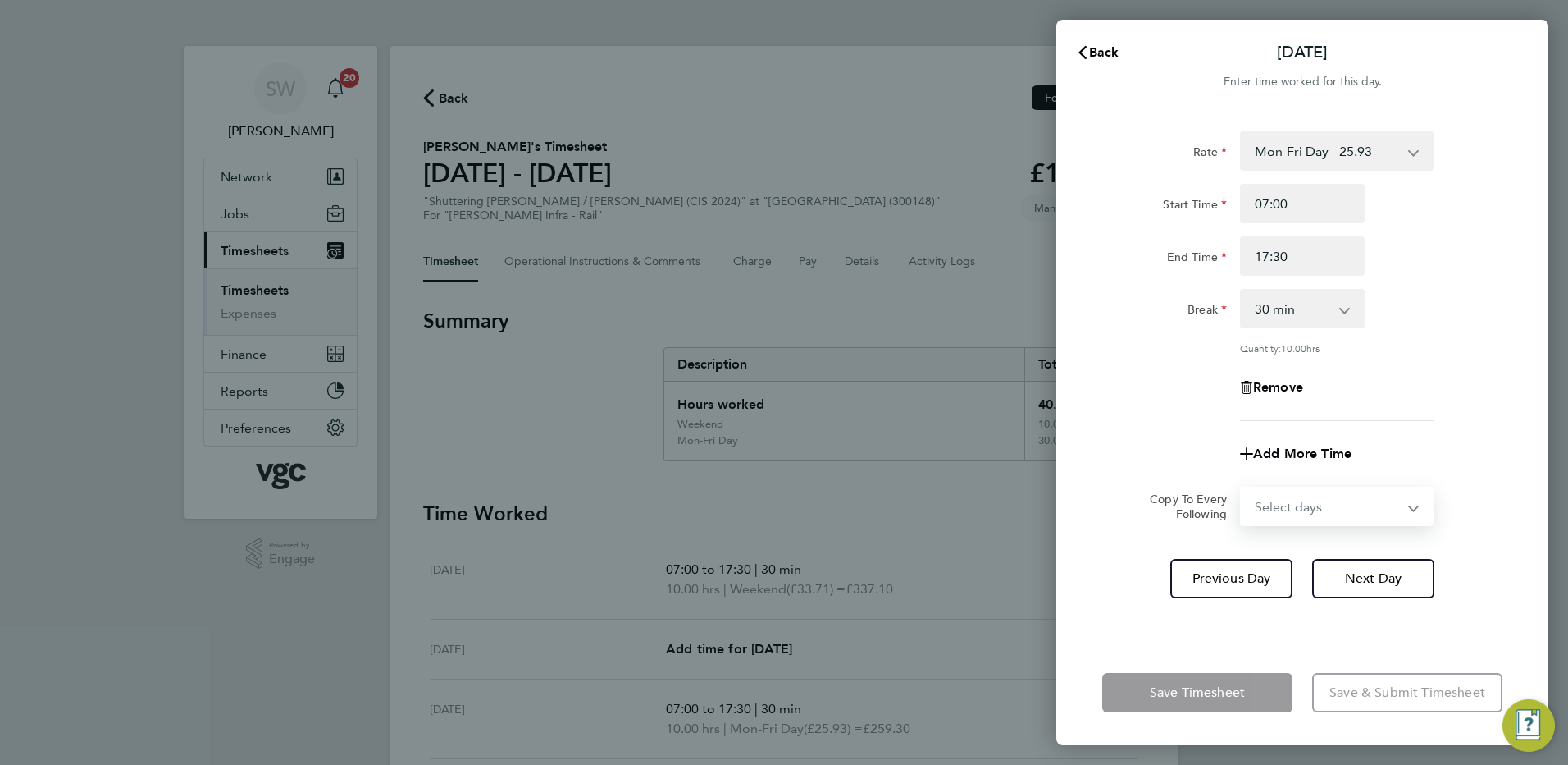
select select "THU"
click at [1242, 489] on select "Select days Day Thursday Friday" at bounding box center [1328, 507] width 172 height 36
select select "2025-08-22"
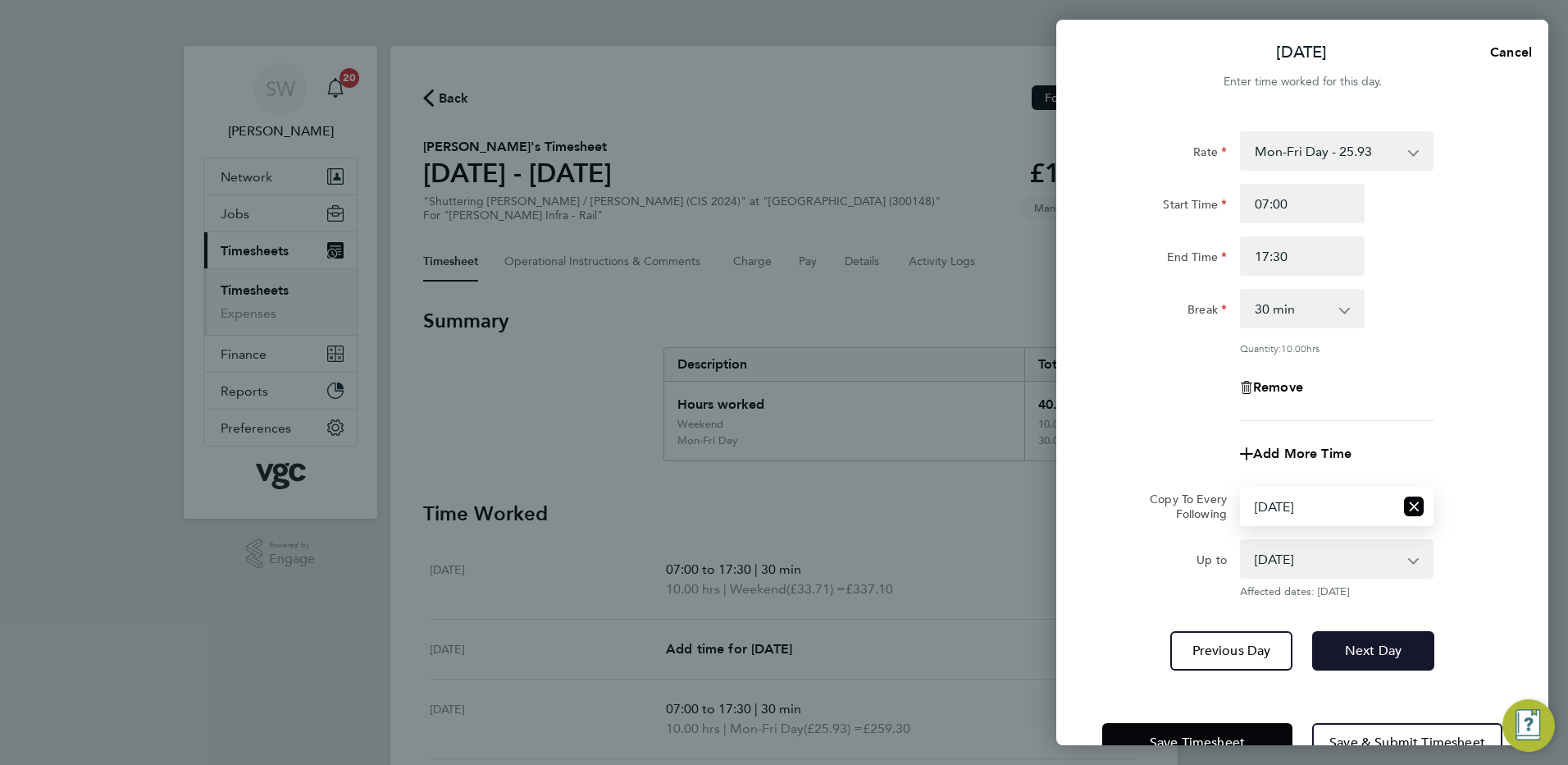
click at [1348, 656] on span "Next Day" at bounding box center [1374, 650] width 57 height 16
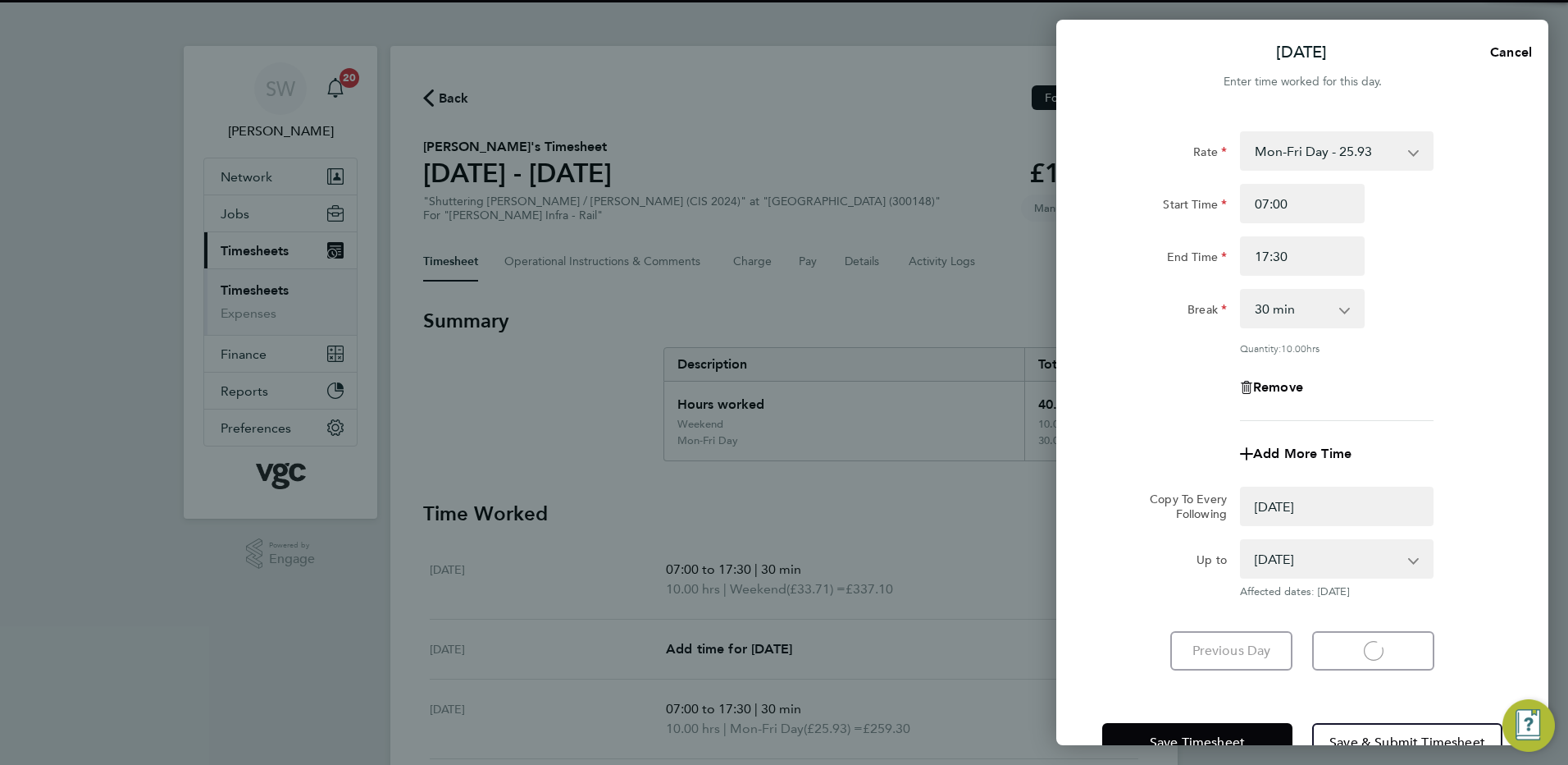
select select "0: null"
select select "30"
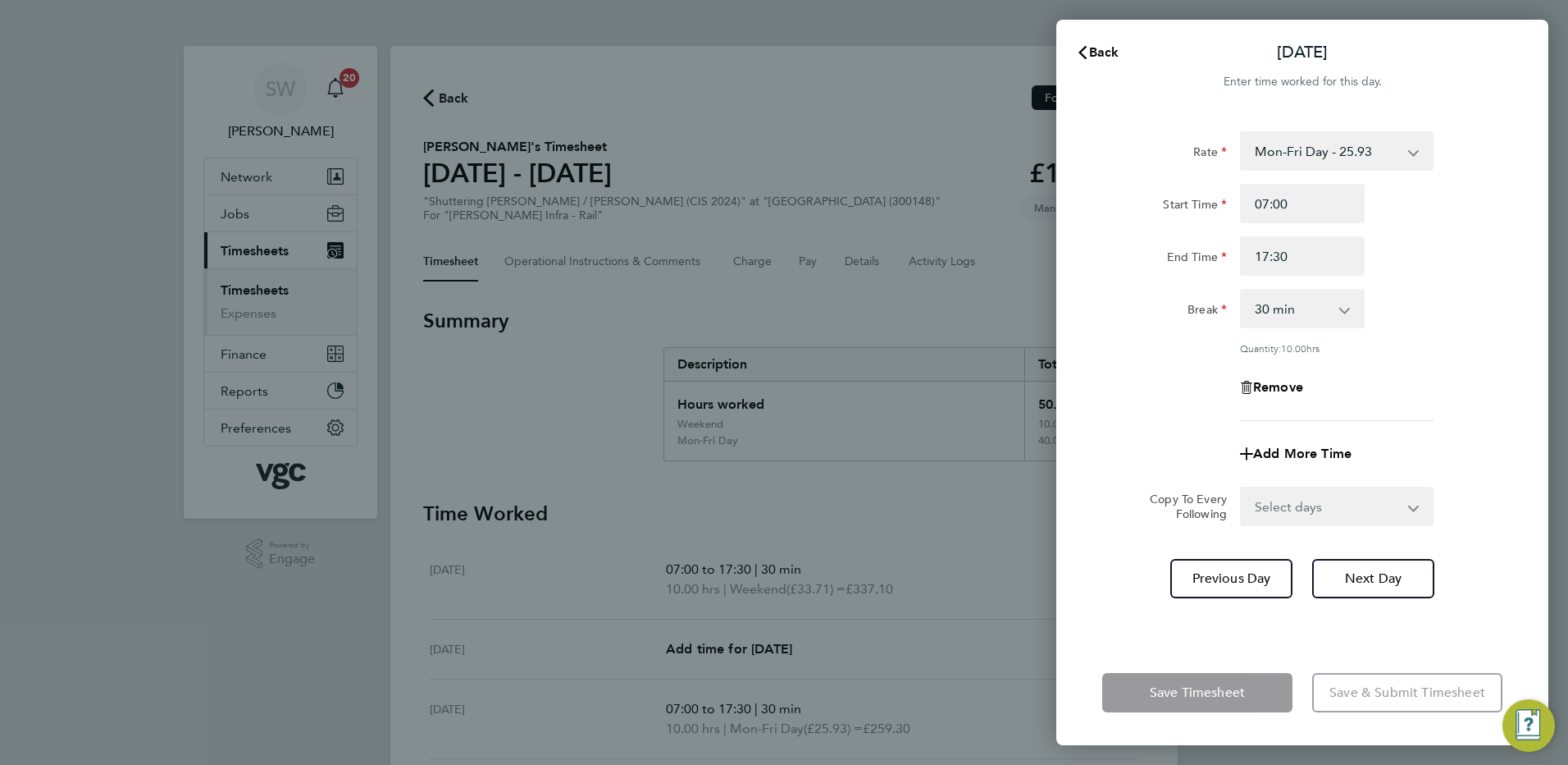
click at [1408, 503] on select "Select days Friday" at bounding box center [1328, 507] width 172 height 36
select select "FRI"
click at [1242, 489] on select "Select days Friday" at bounding box center [1328, 507] width 172 height 36
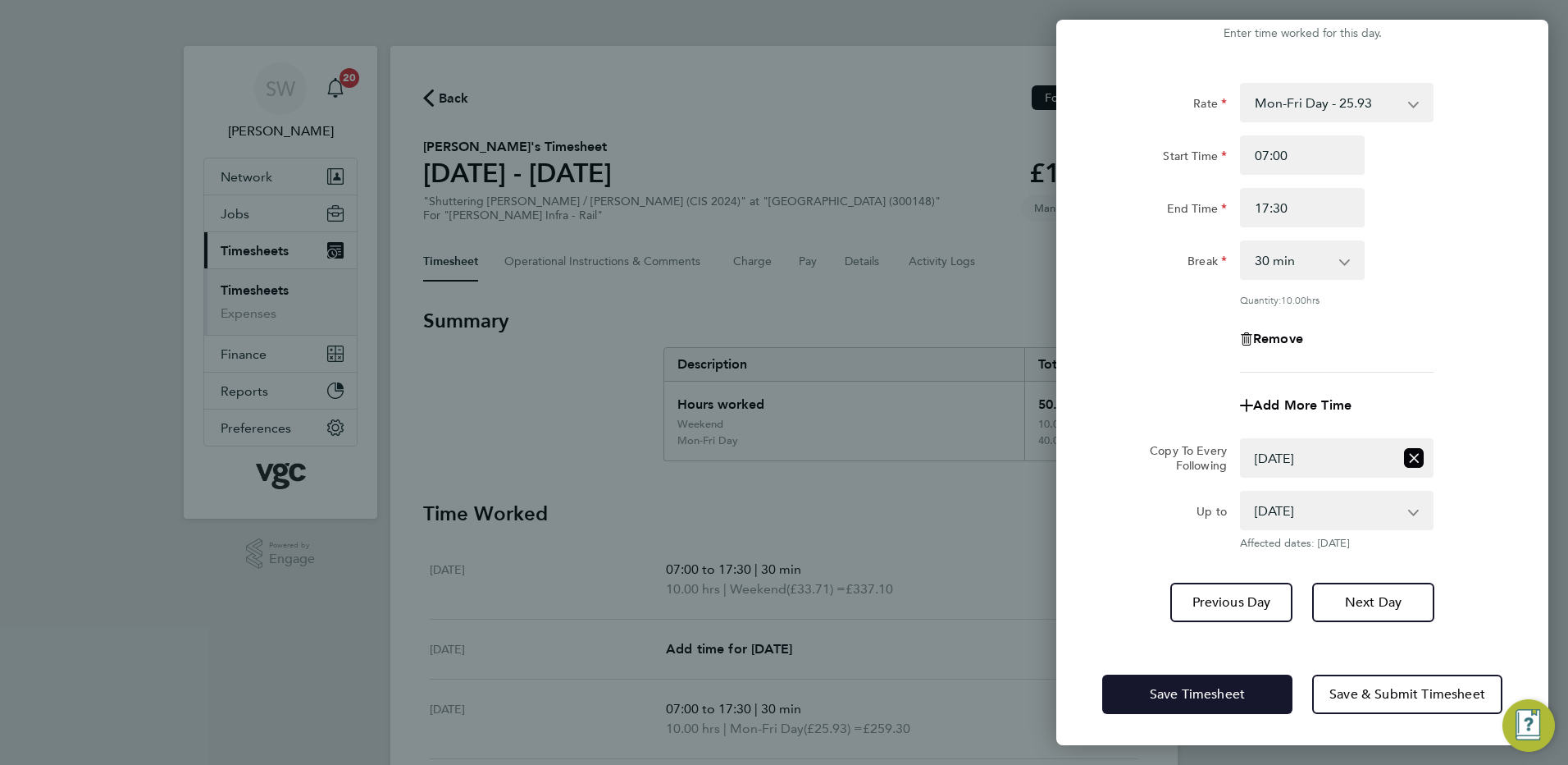
click at [1135, 676] on button "Save Timesheet" at bounding box center [1197, 695] width 190 height 40
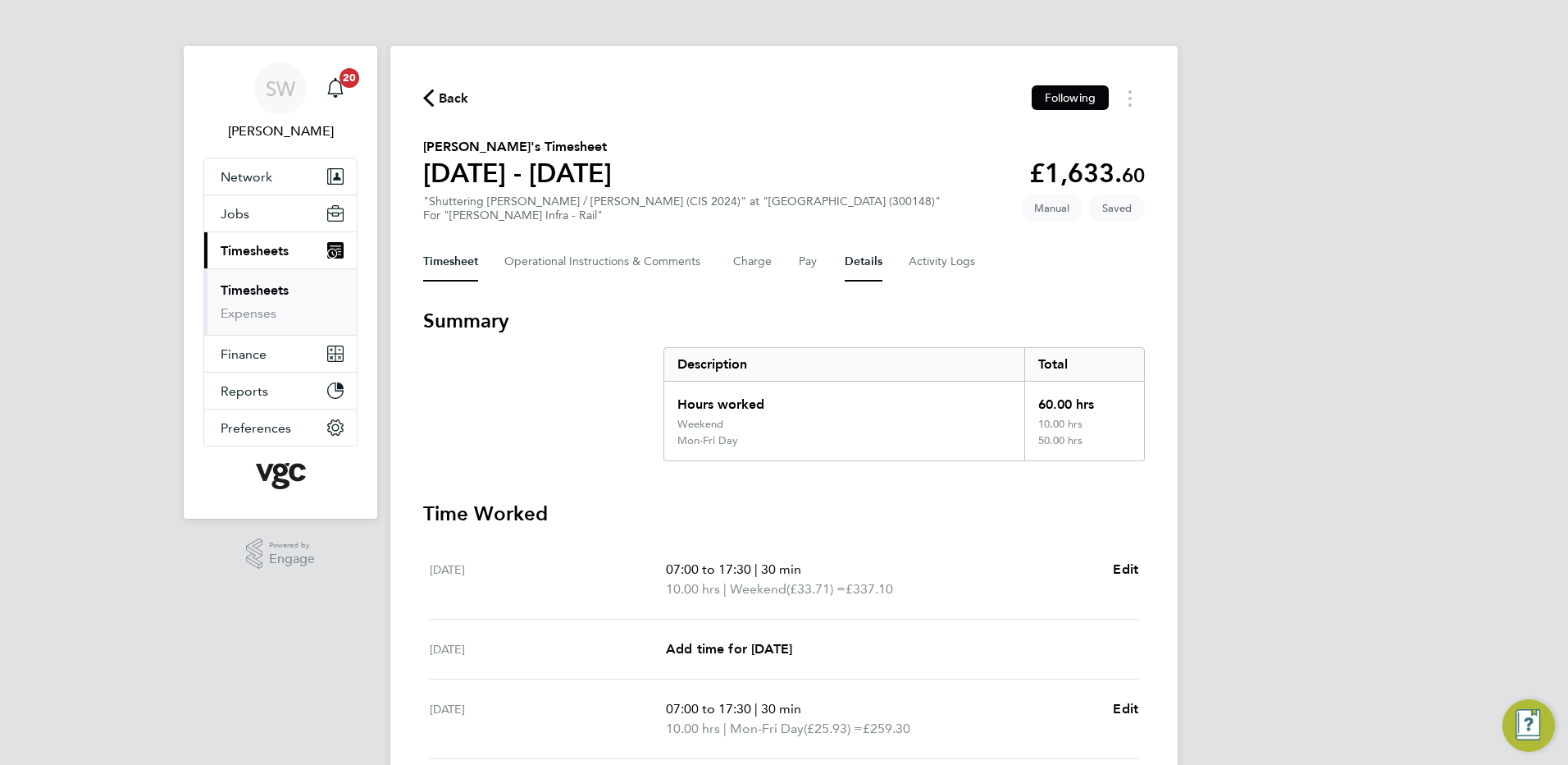
click at [860, 258] on button "Details" at bounding box center [864, 262] width 38 height 40
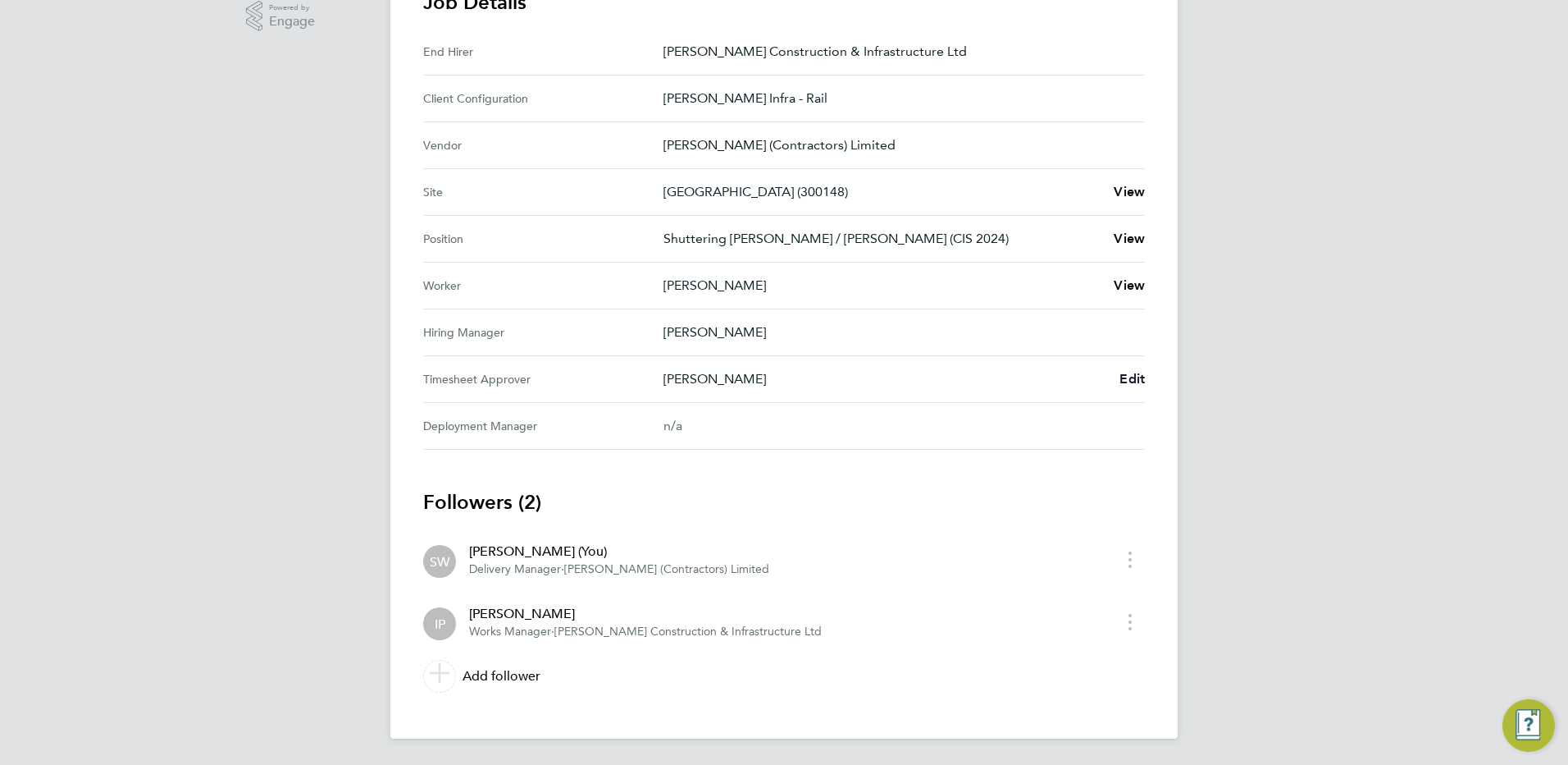
click at [1133, 373] on span "Edit" at bounding box center [1132, 379] width 26 height 15
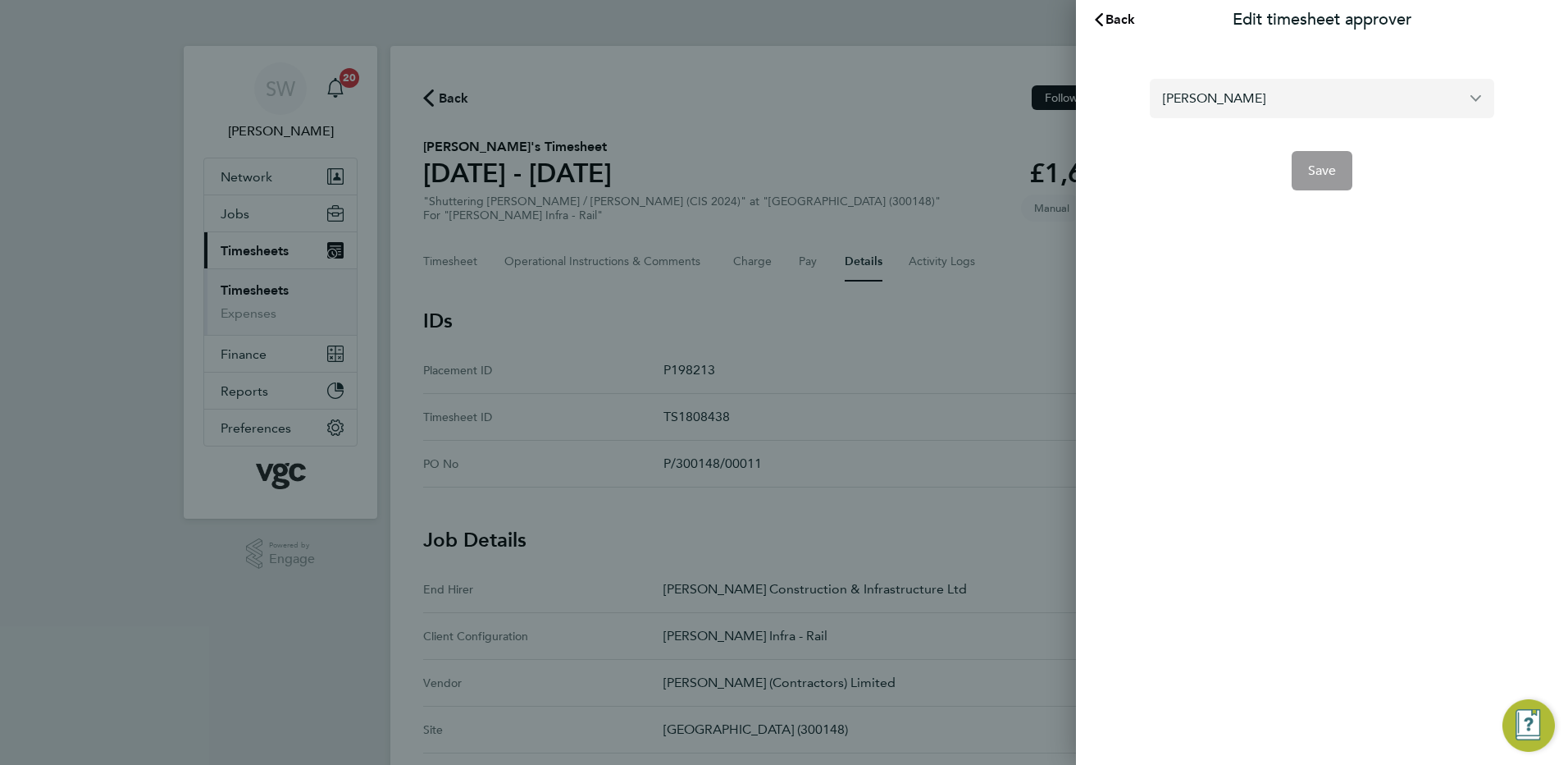
click at [1269, 98] on input "Ivan Pozdysev" at bounding box center [1322, 98] width 344 height 39
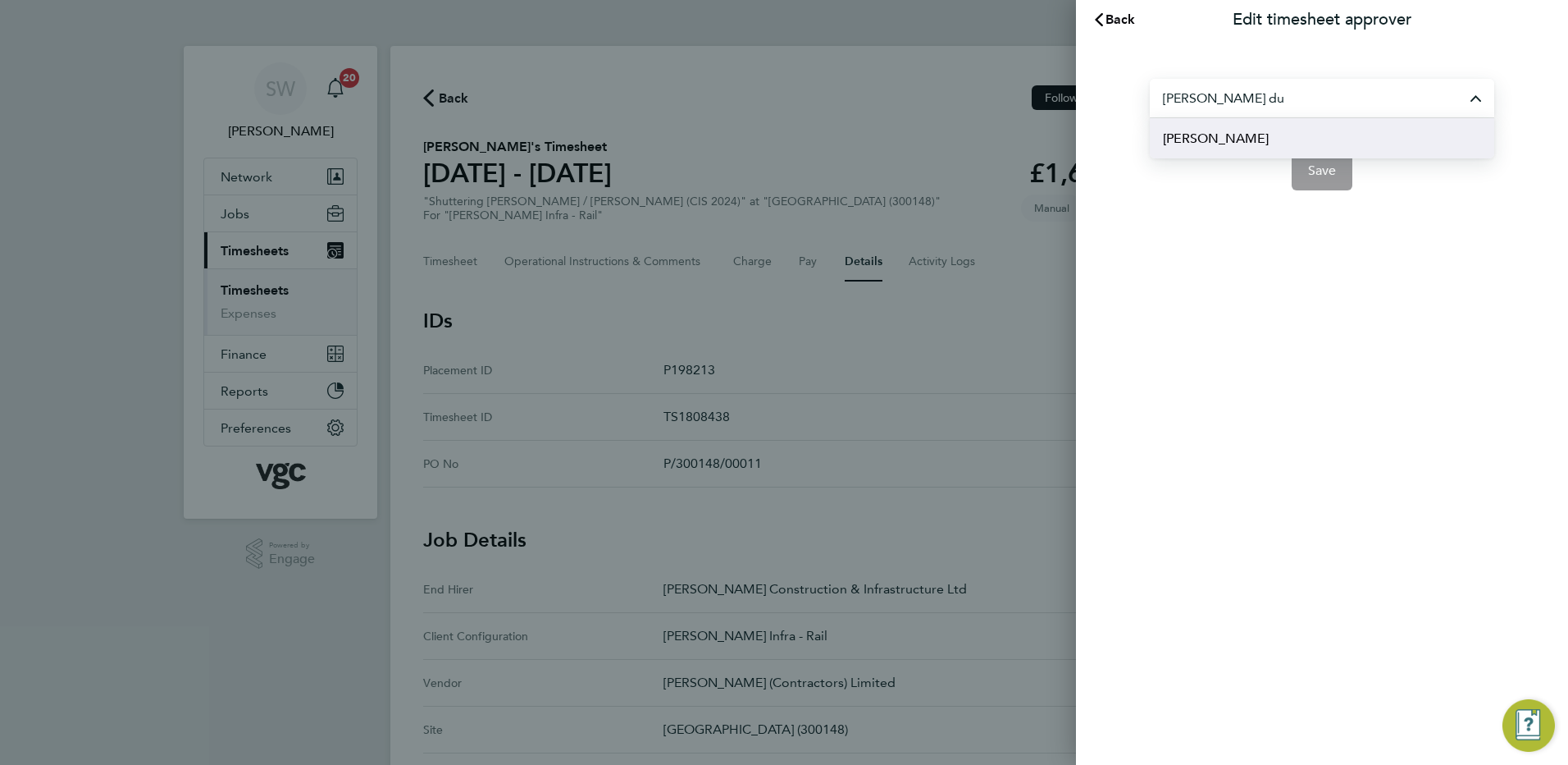
click at [1212, 137] on span "[PERSON_NAME]" at bounding box center [1216, 138] width 106 height 20
type input "[PERSON_NAME]"
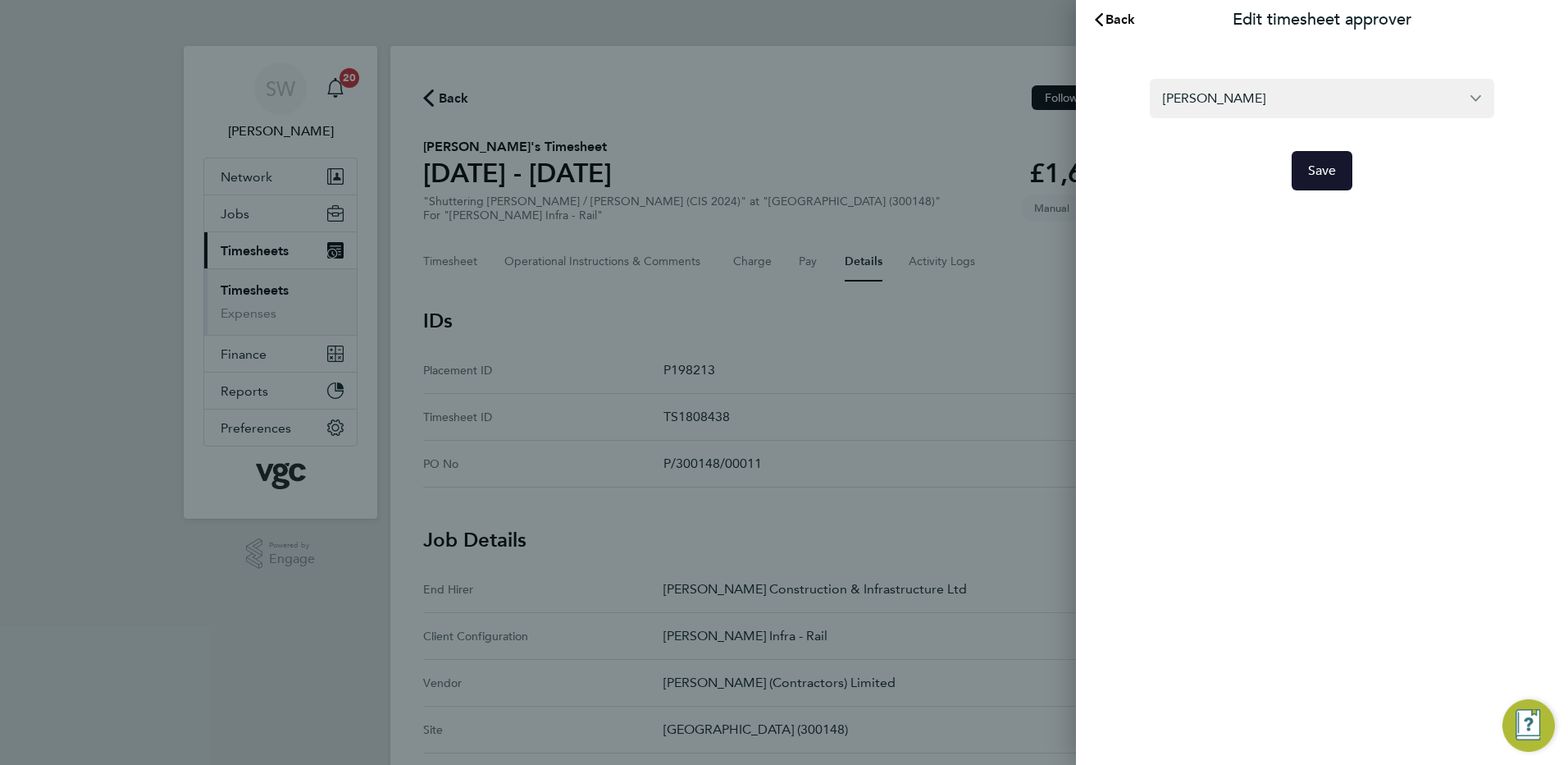
click at [1310, 168] on span "Save" at bounding box center [1323, 170] width 28 height 16
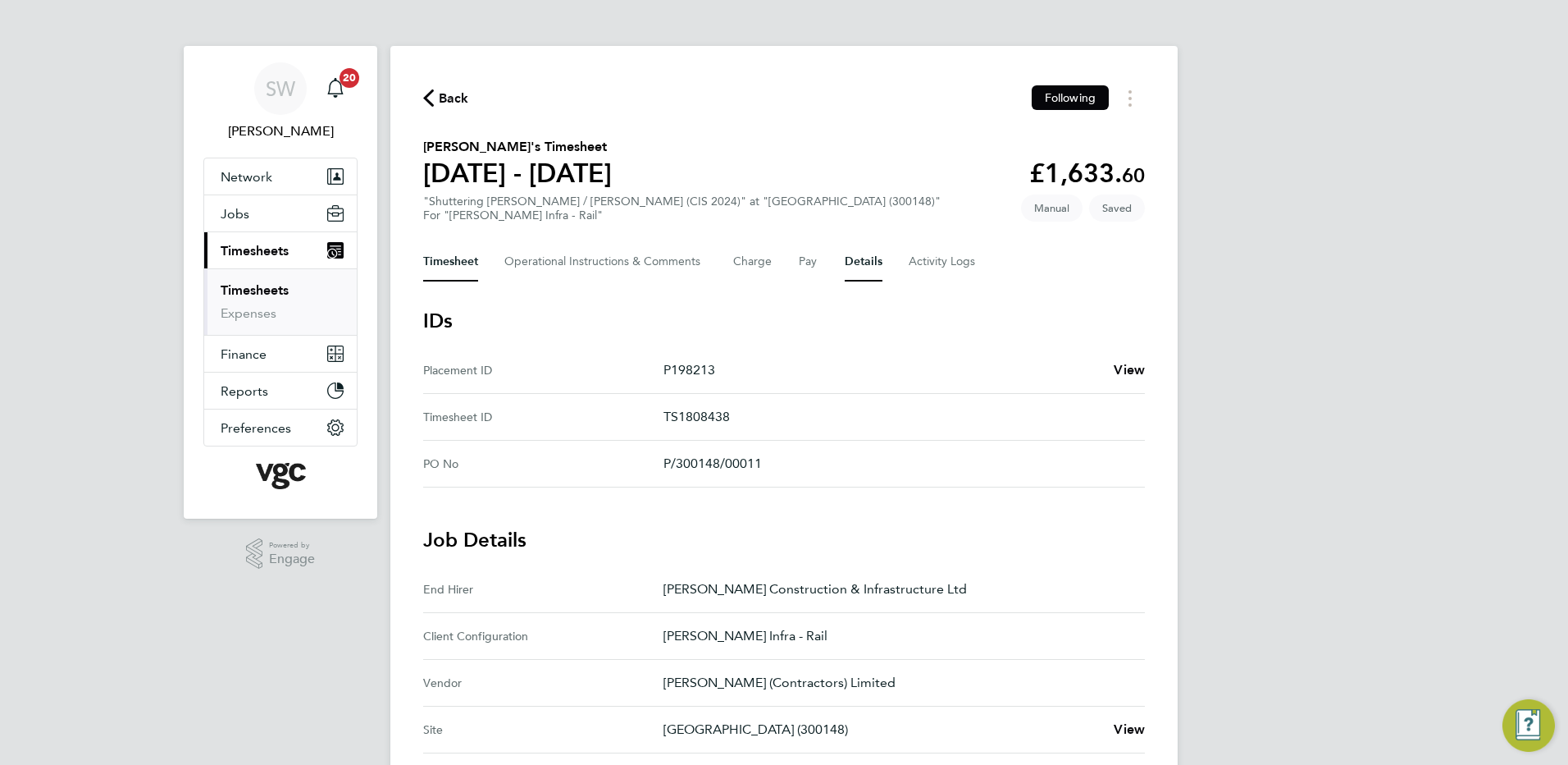
click at [446, 261] on button "Timesheet" at bounding box center [450, 262] width 55 height 40
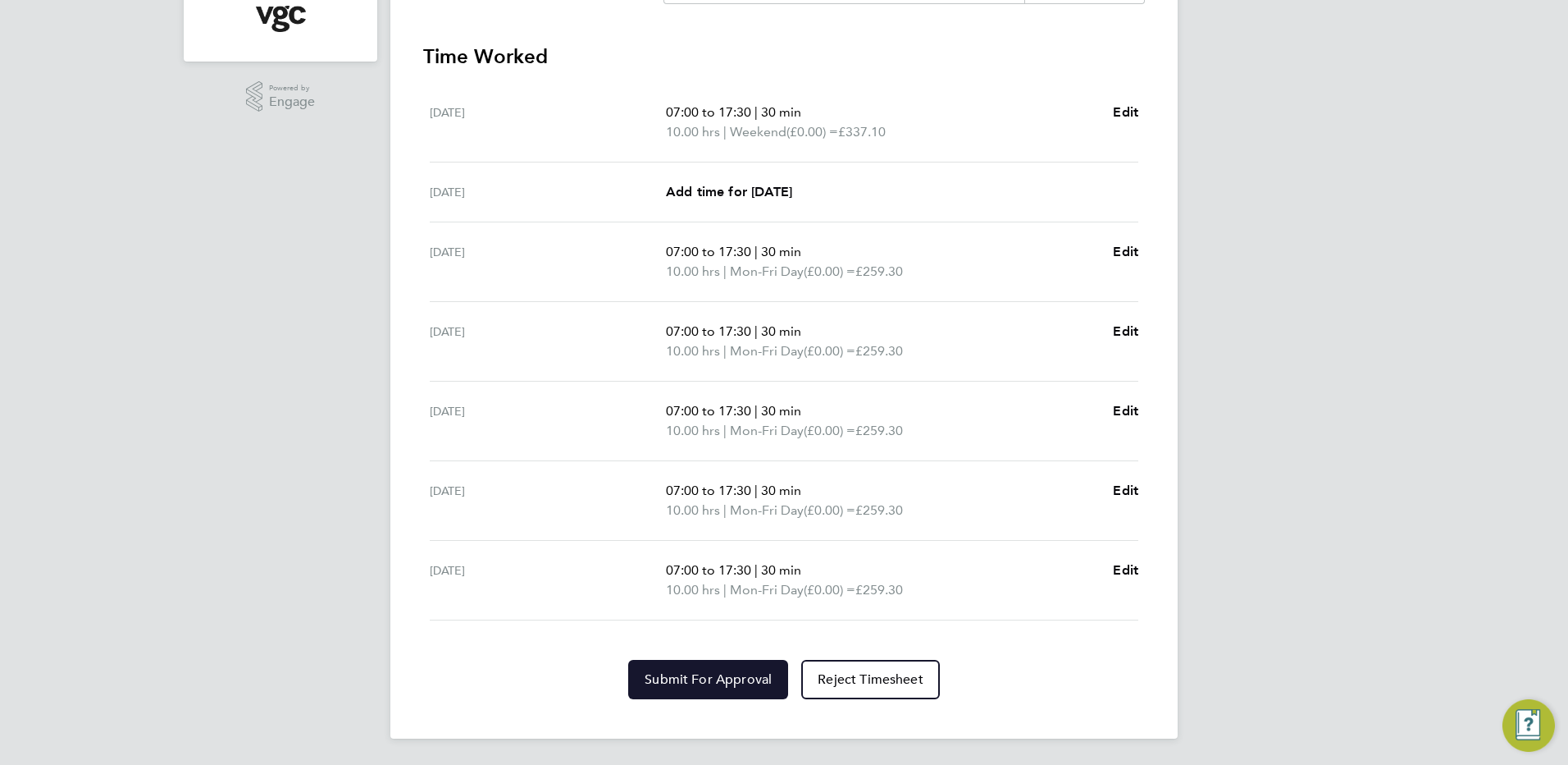
click at [701, 673] on span "Submit For Approval" at bounding box center [708, 679] width 127 height 16
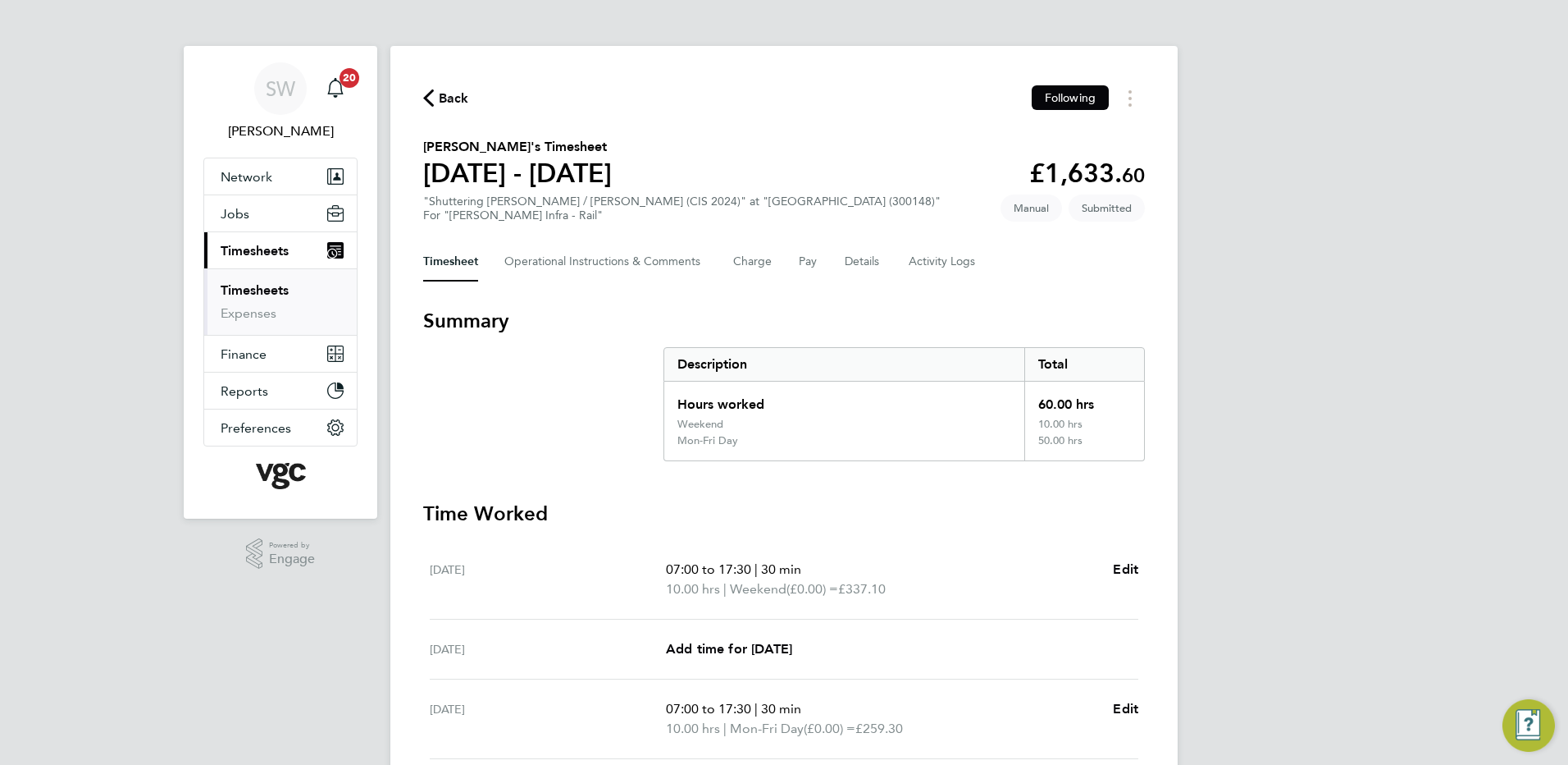
click at [273, 287] on link "Timesheets" at bounding box center [255, 290] width 68 height 15
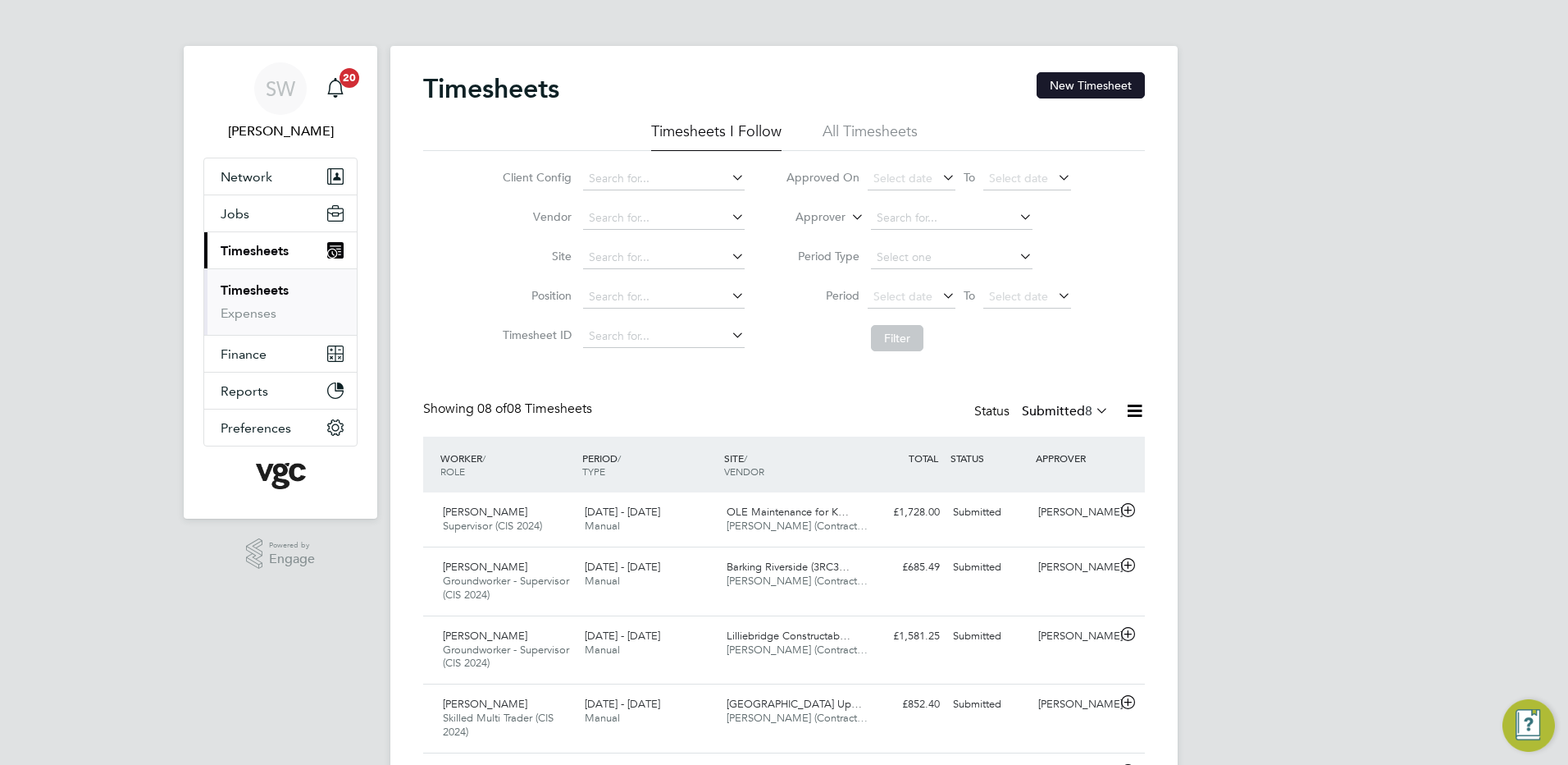
click at [1059, 79] on button "New Timesheet" at bounding box center [1091, 85] width 108 height 27
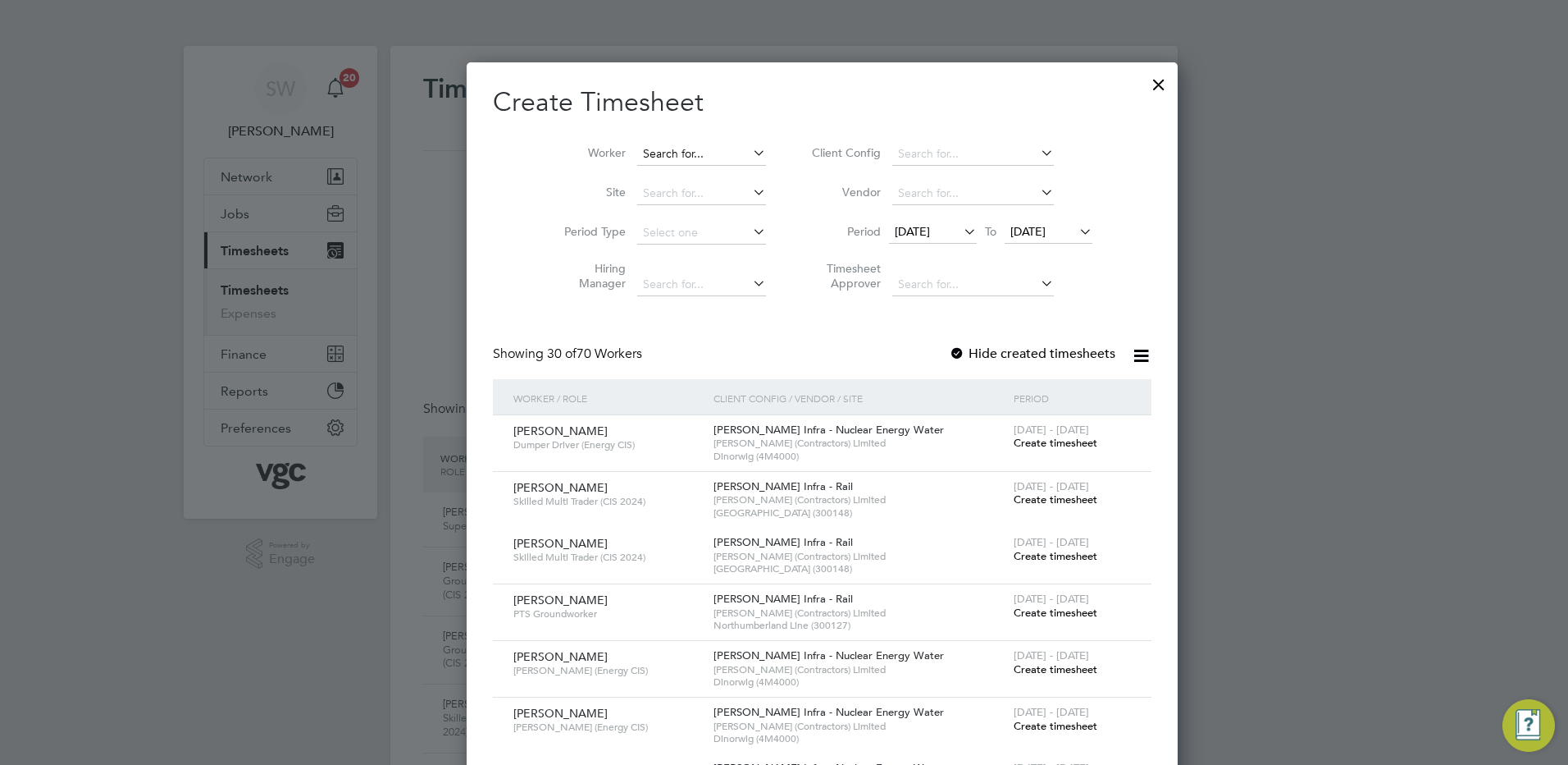
click at [638, 152] on input at bounding box center [702, 154] width 129 height 23
click at [627, 169] on b "George" at bounding box center [652, 176] width 96 height 14
type input "[PERSON_NAME]"
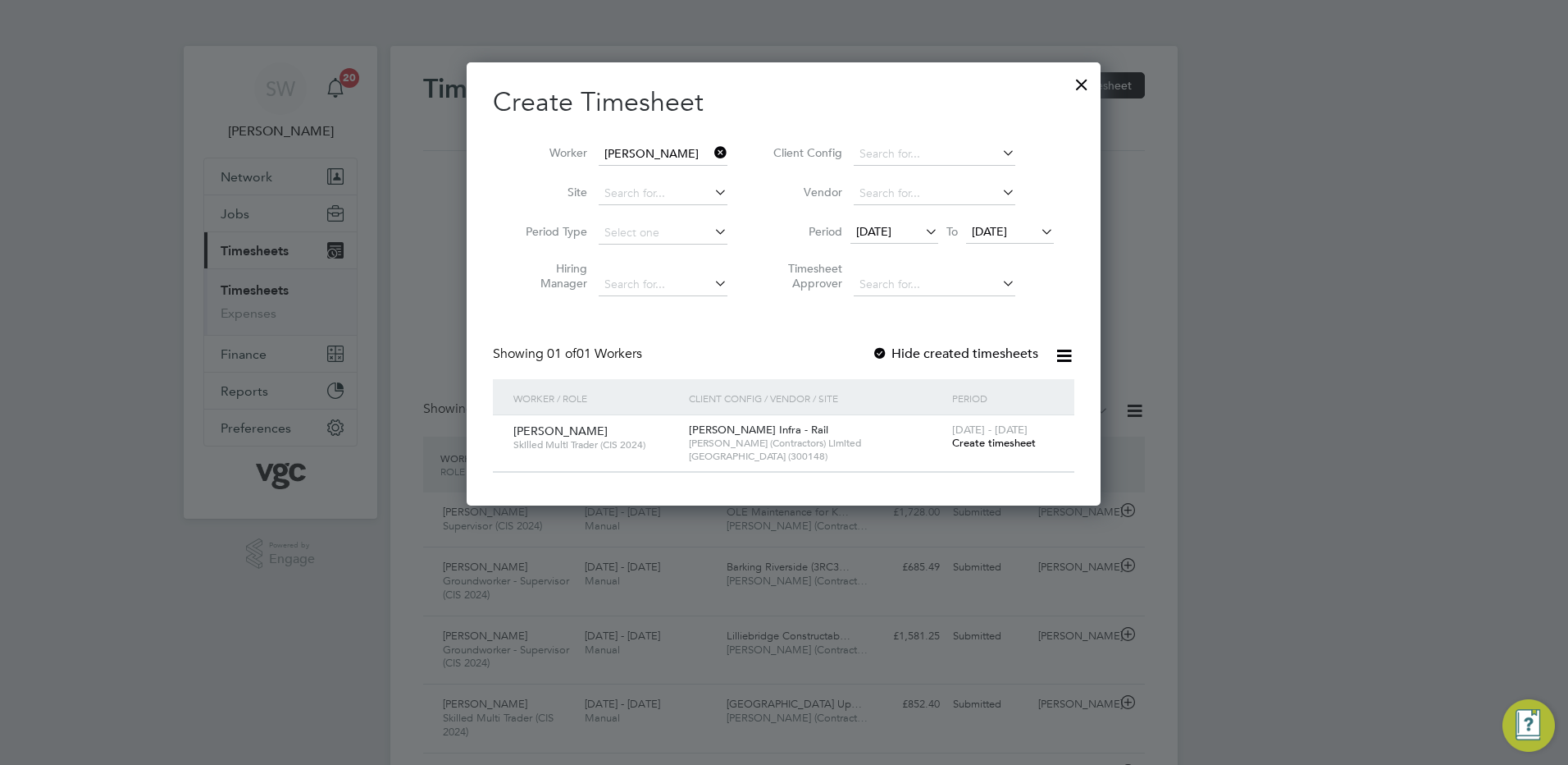
click at [1007, 224] on span "19 Aug 2025" at bounding box center [989, 232] width 35 height 15
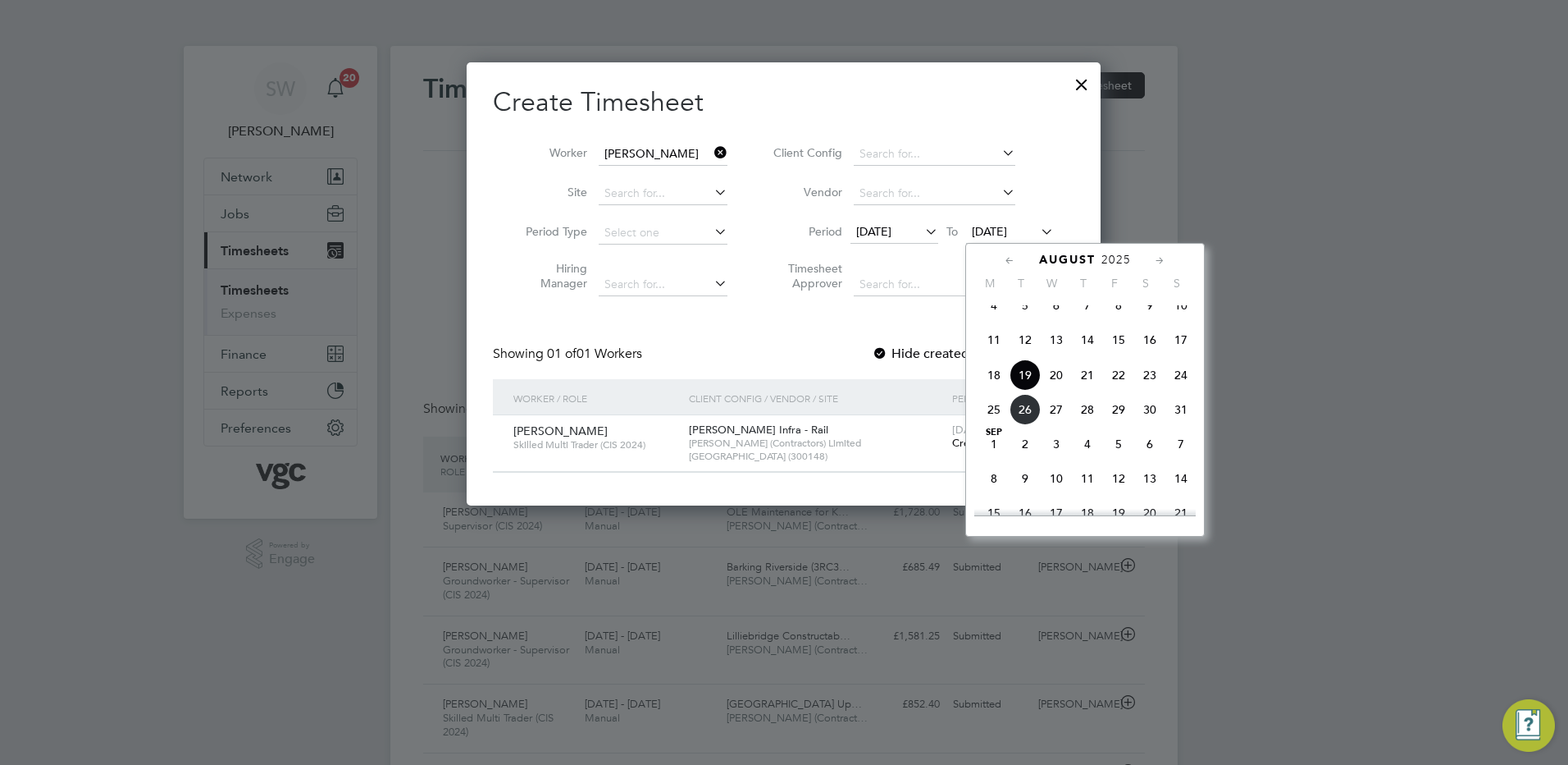
click at [1114, 385] on span "22" at bounding box center [1119, 375] width 31 height 31
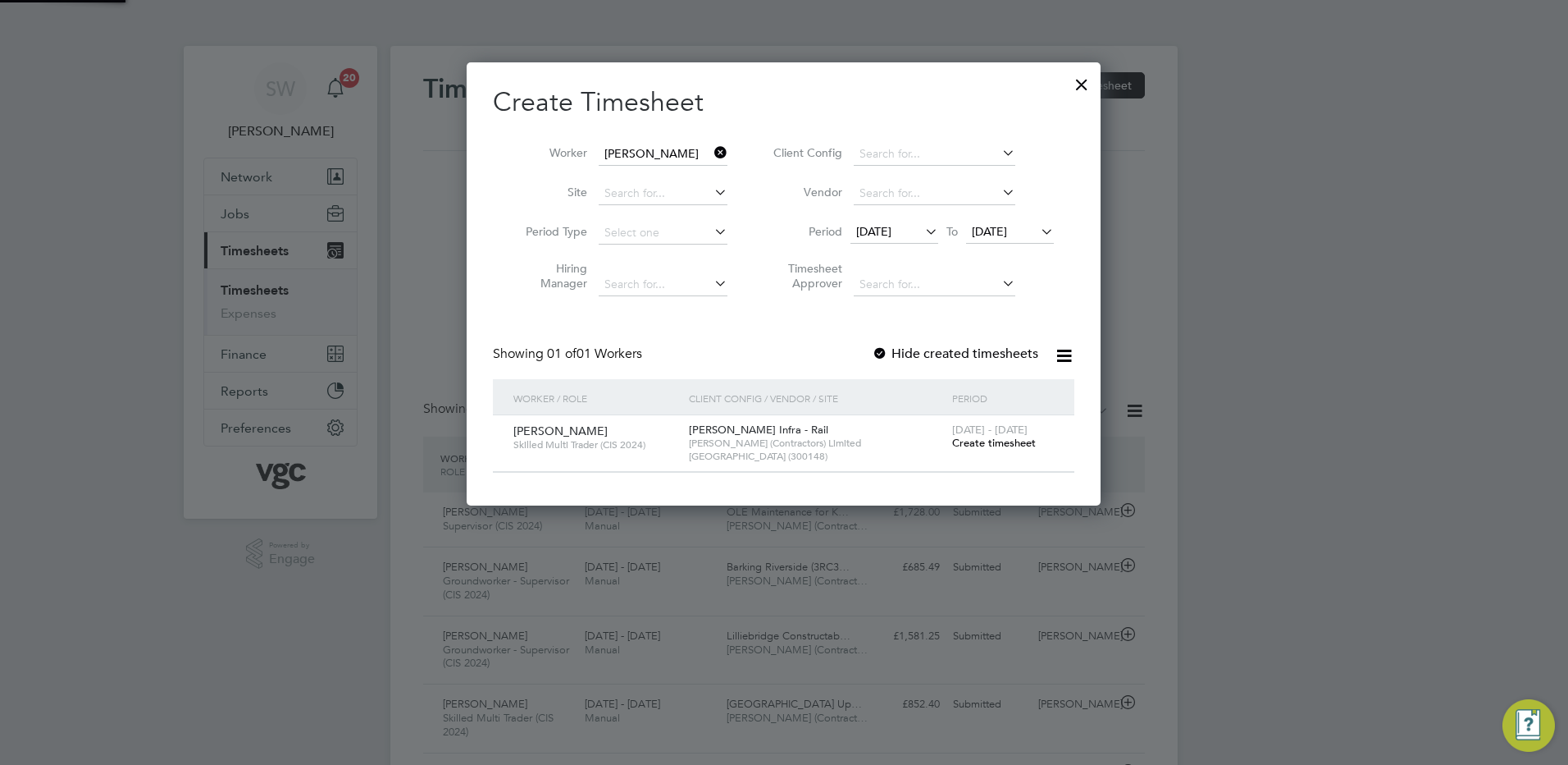
click at [988, 434] on span "[DATE] - [DATE]" at bounding box center [990, 429] width 76 height 14
click at [984, 444] on span "Create timesheet" at bounding box center [994, 442] width 83 height 14
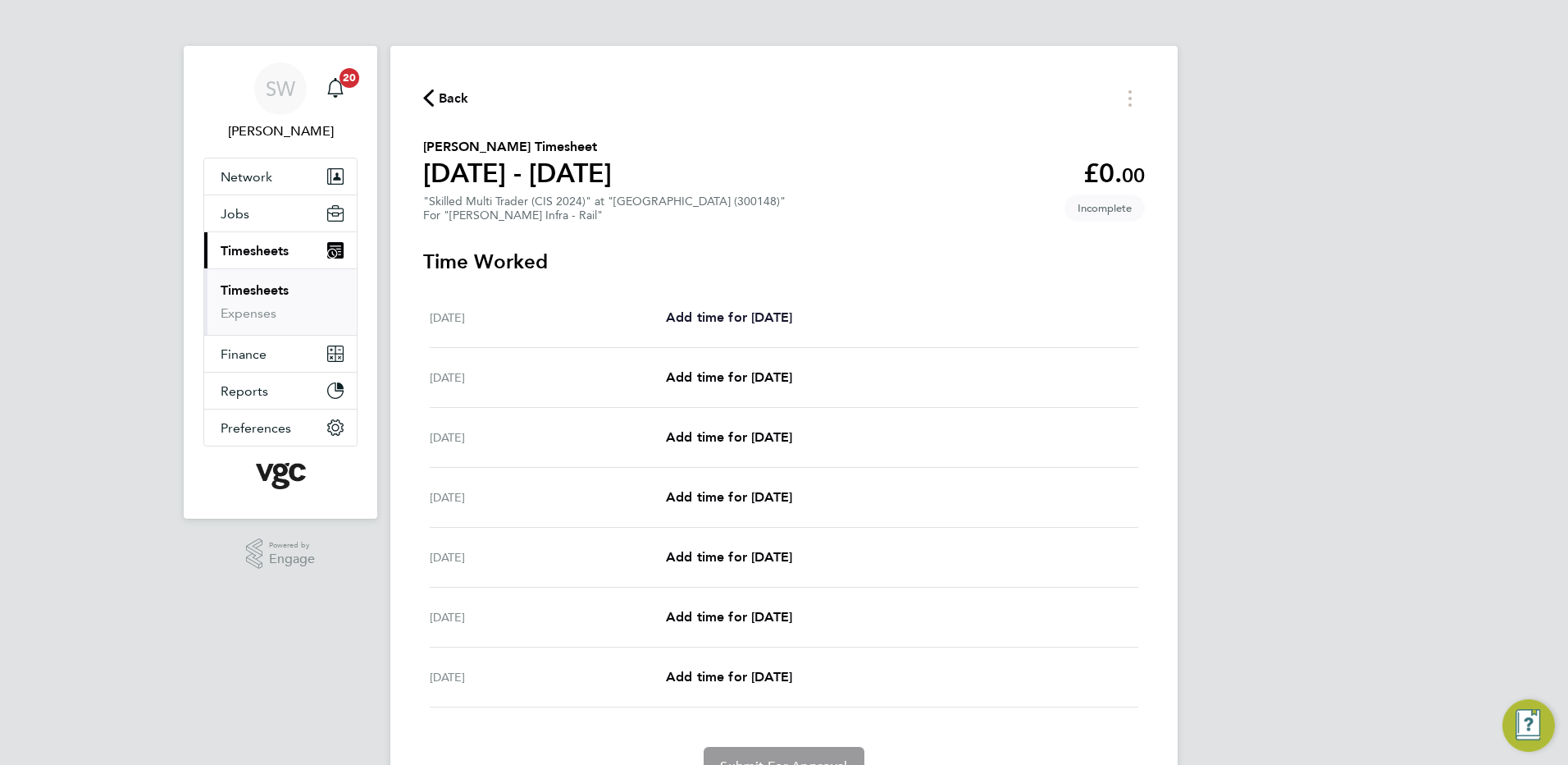
click at [783, 317] on span "Add time for [DATE]" at bounding box center [729, 317] width 126 height 15
select select "30"
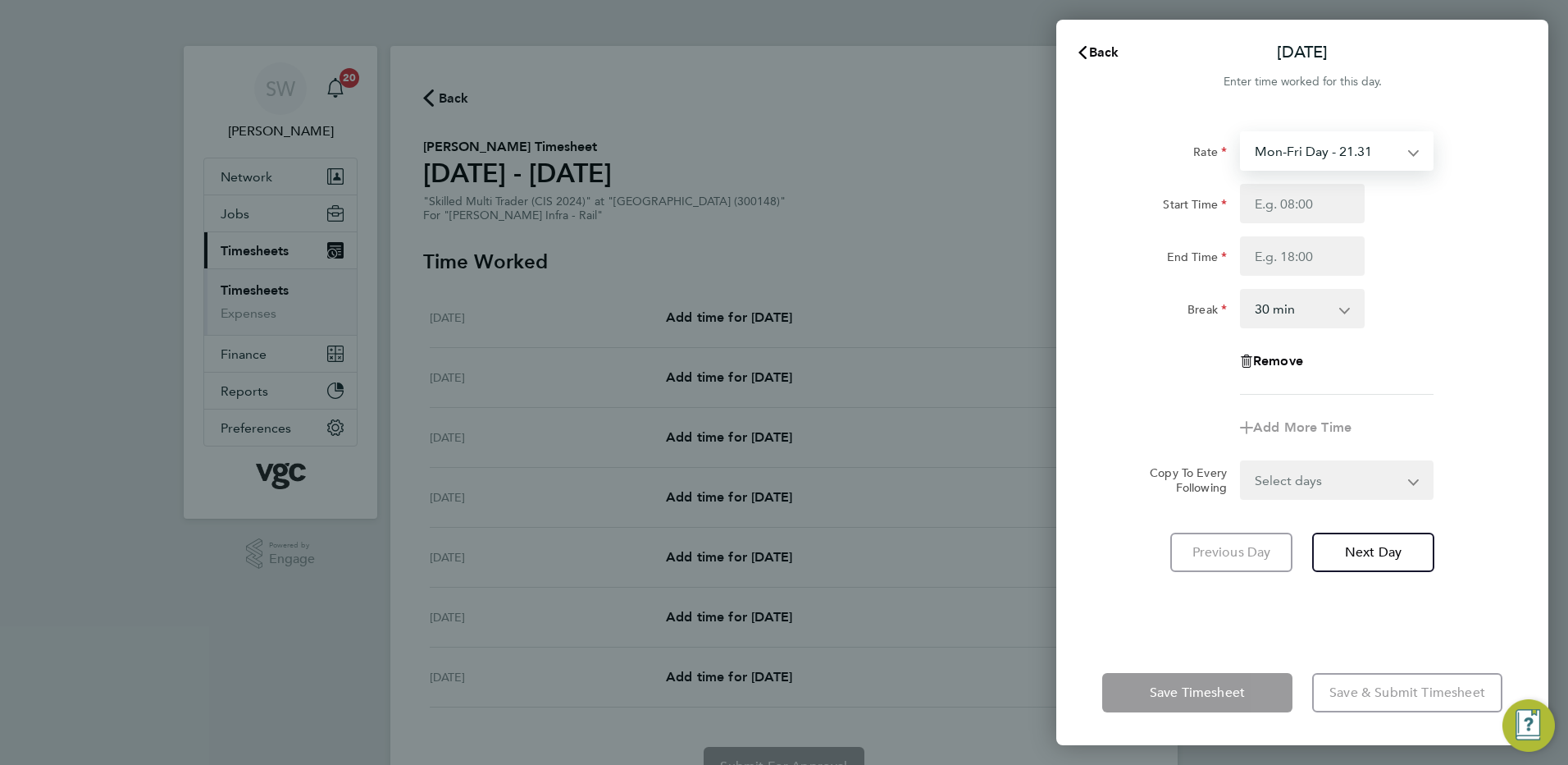
click at [1406, 149] on select "Mon-Fri Day - 21.31 Xmas / NY - 42.62 Mon-Thurs Nights - 24.51 Weekend - 27.70 …" at bounding box center [1327, 151] width 170 height 36
select select "30"
click at [1270, 212] on input "Start Time" at bounding box center [1303, 204] width 125 height 40
type input "07:00"
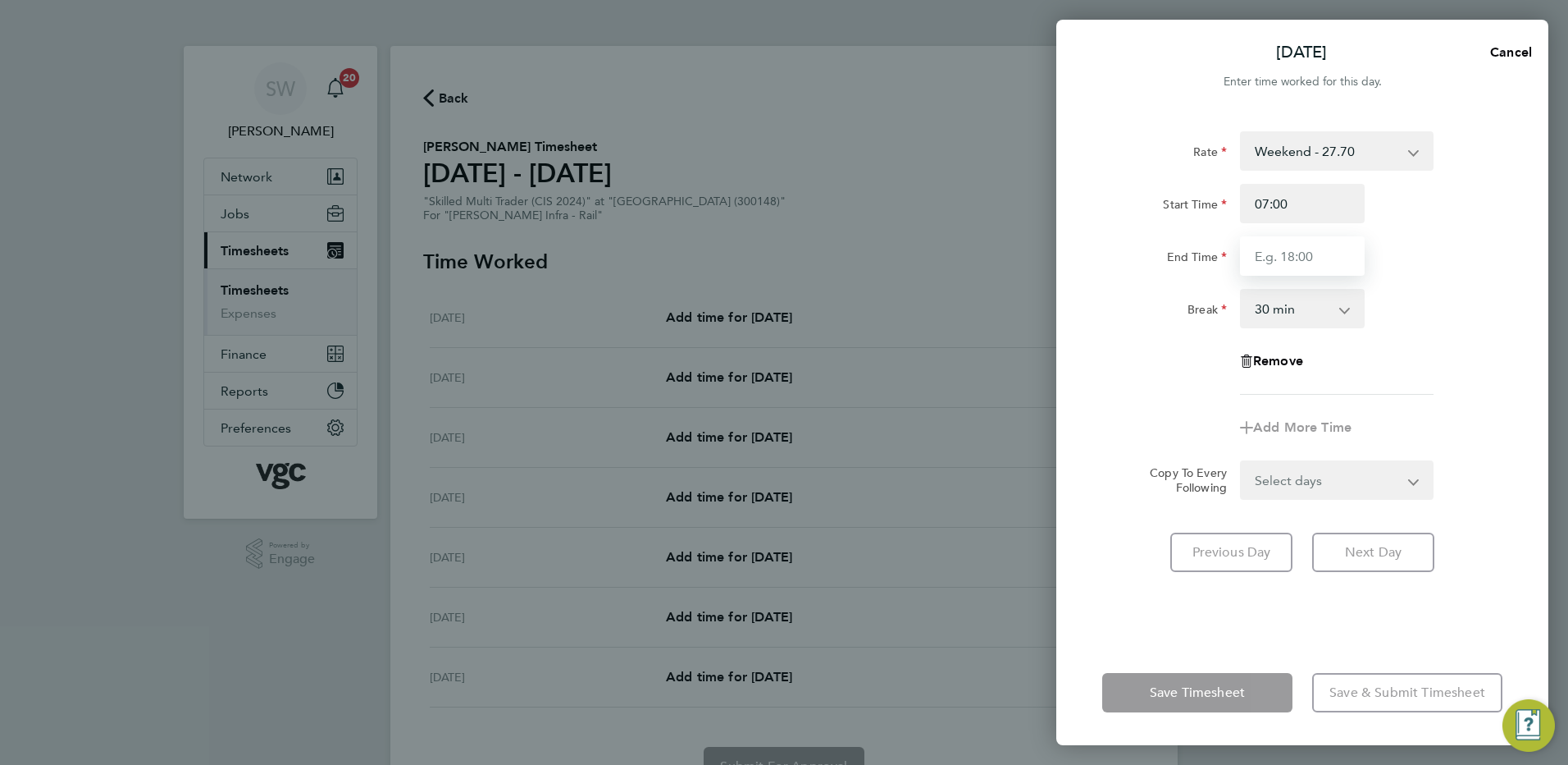
click at [1275, 256] on input "End Time" at bounding box center [1303, 257] width 125 height 40
type input "19:00"
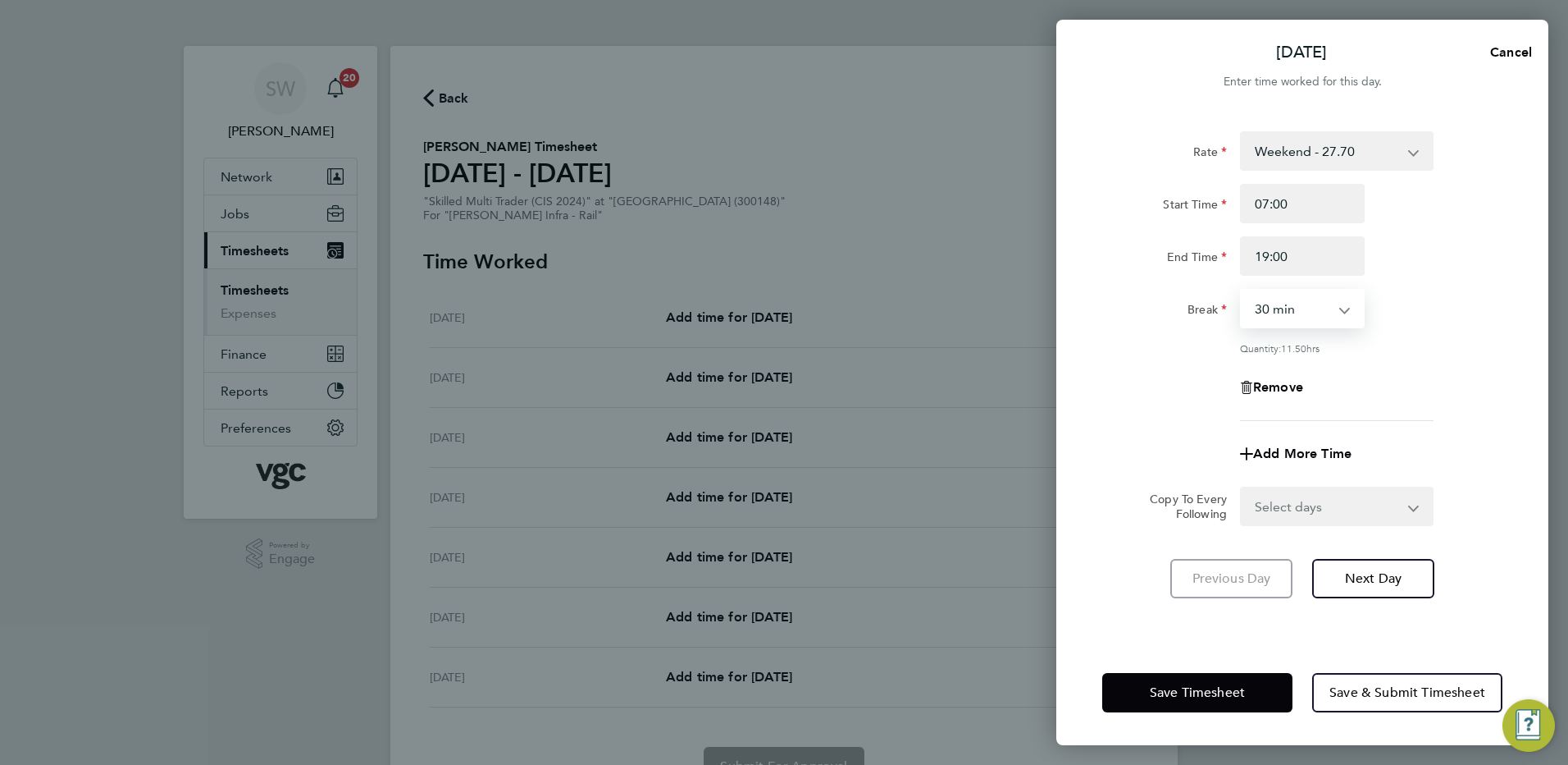
click at [1340, 309] on select "0 min 15 min 30 min 45 min 60 min 75 min 90 min" at bounding box center [1292, 309] width 101 height 36
select select "0"
click at [1242, 291] on select "0 min 15 min 30 min 45 min 60 min 75 min 90 min" at bounding box center [1292, 309] width 101 height 36
click at [1408, 508] on select "Select days Day Weekday (Mon-Fri) [DATE] [DATE] [DATE] [DATE] [DATE] [DATE]" at bounding box center [1328, 507] width 172 height 36
select select "SUN"
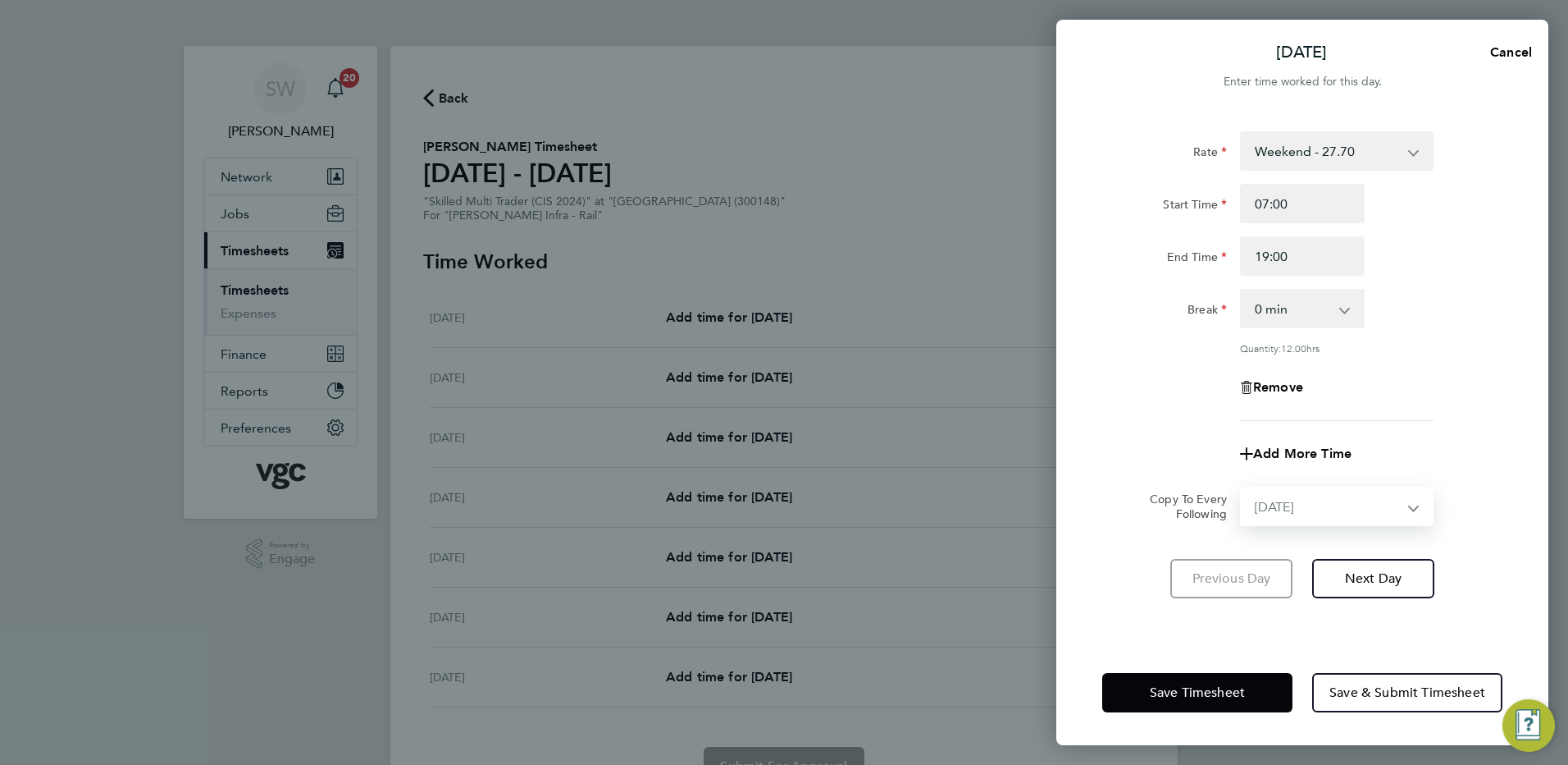
click at [1242, 489] on select "Select days Day Weekday (Mon-Fri) [DATE] [DATE] [DATE] [DATE] [DATE] [DATE]" at bounding box center [1328, 507] width 172 height 36
select select "2025-08-22"
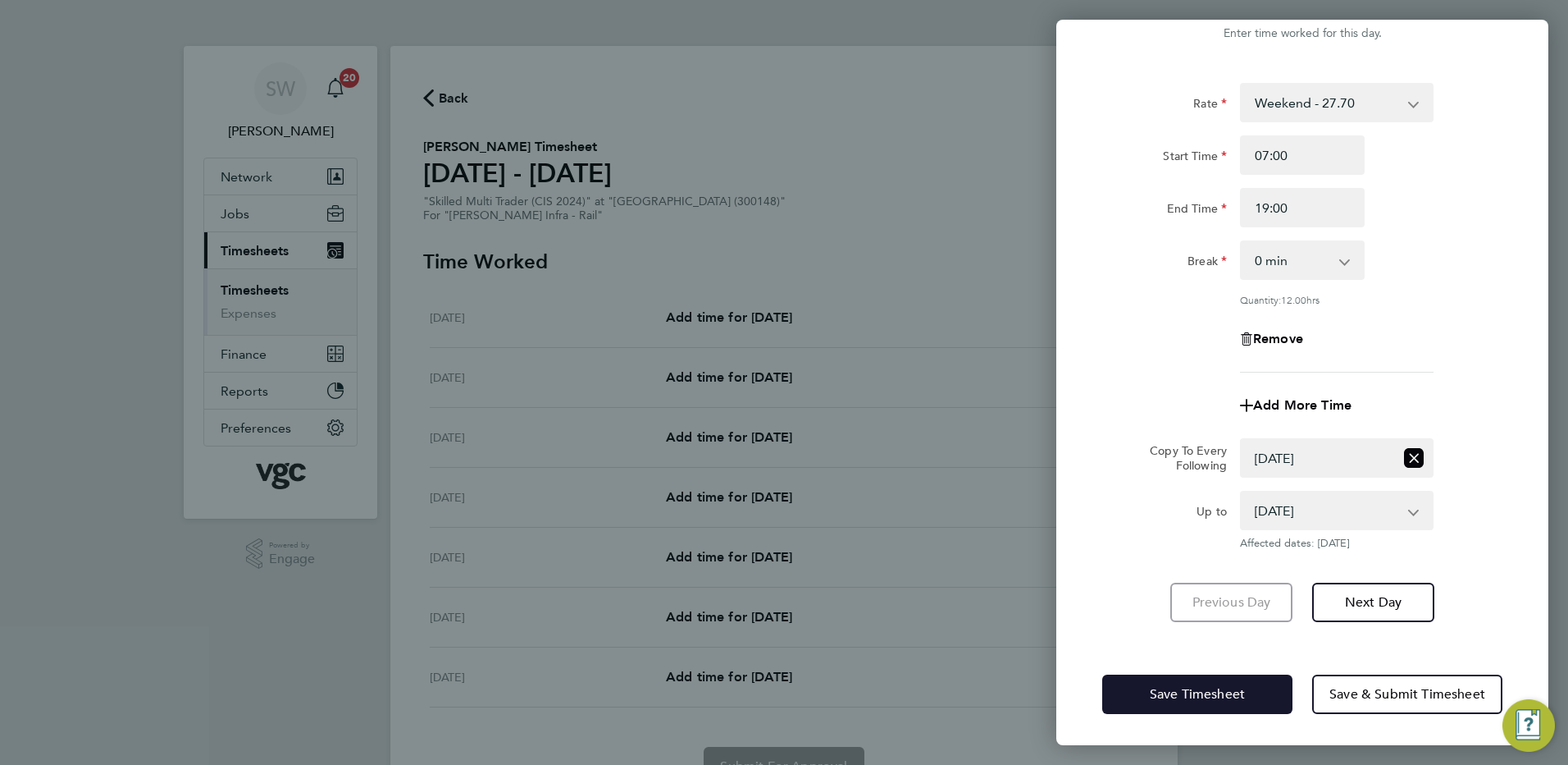
drag, startPoint x: 1155, startPoint y: 686, endPoint x: 1023, endPoint y: 582, distance: 168.0
click at [1154, 686] on span "Save Timesheet" at bounding box center [1197, 694] width 96 height 16
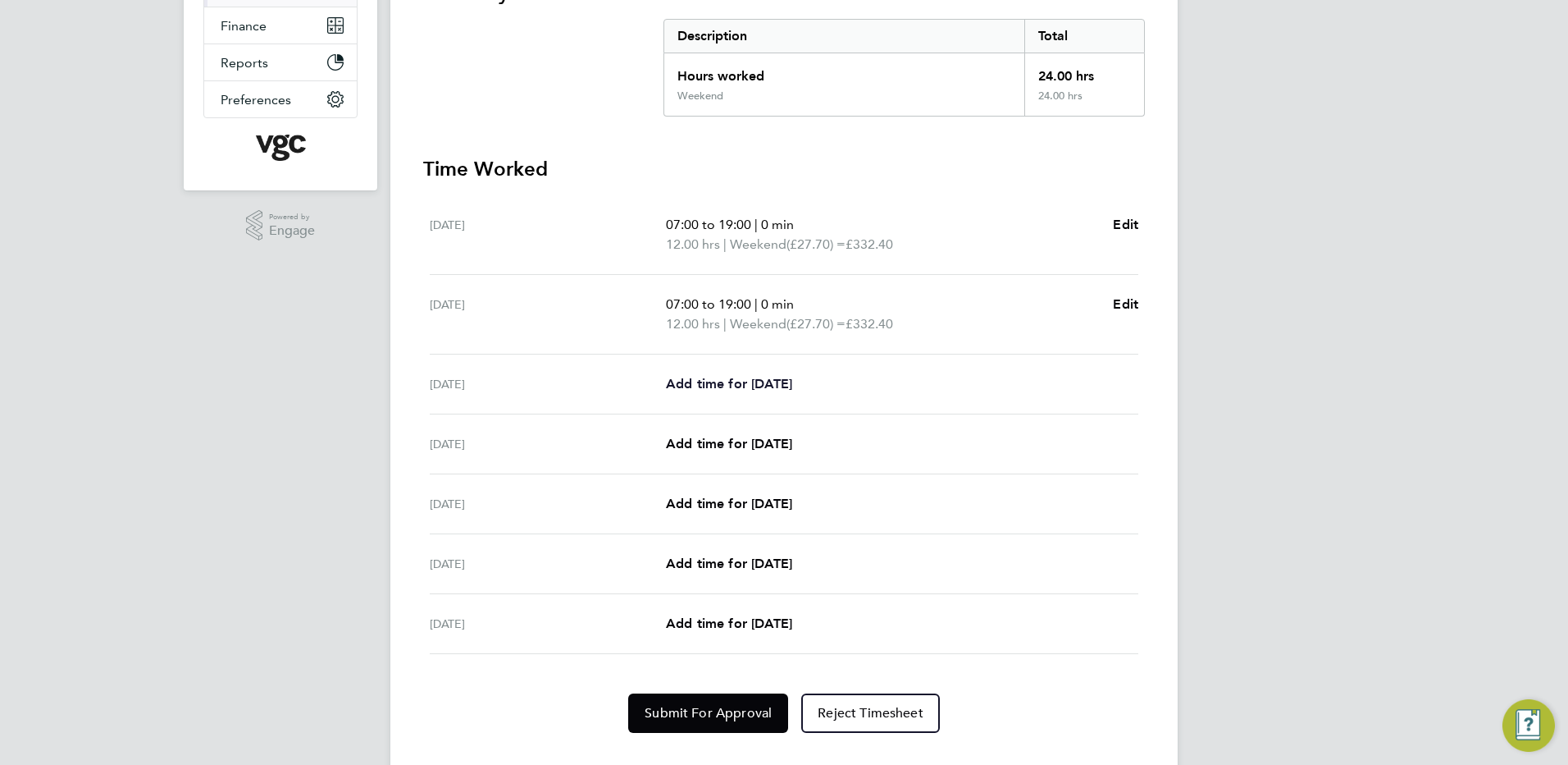
click at [715, 377] on span "Add time for Mon 18 Aug" at bounding box center [729, 383] width 126 height 15
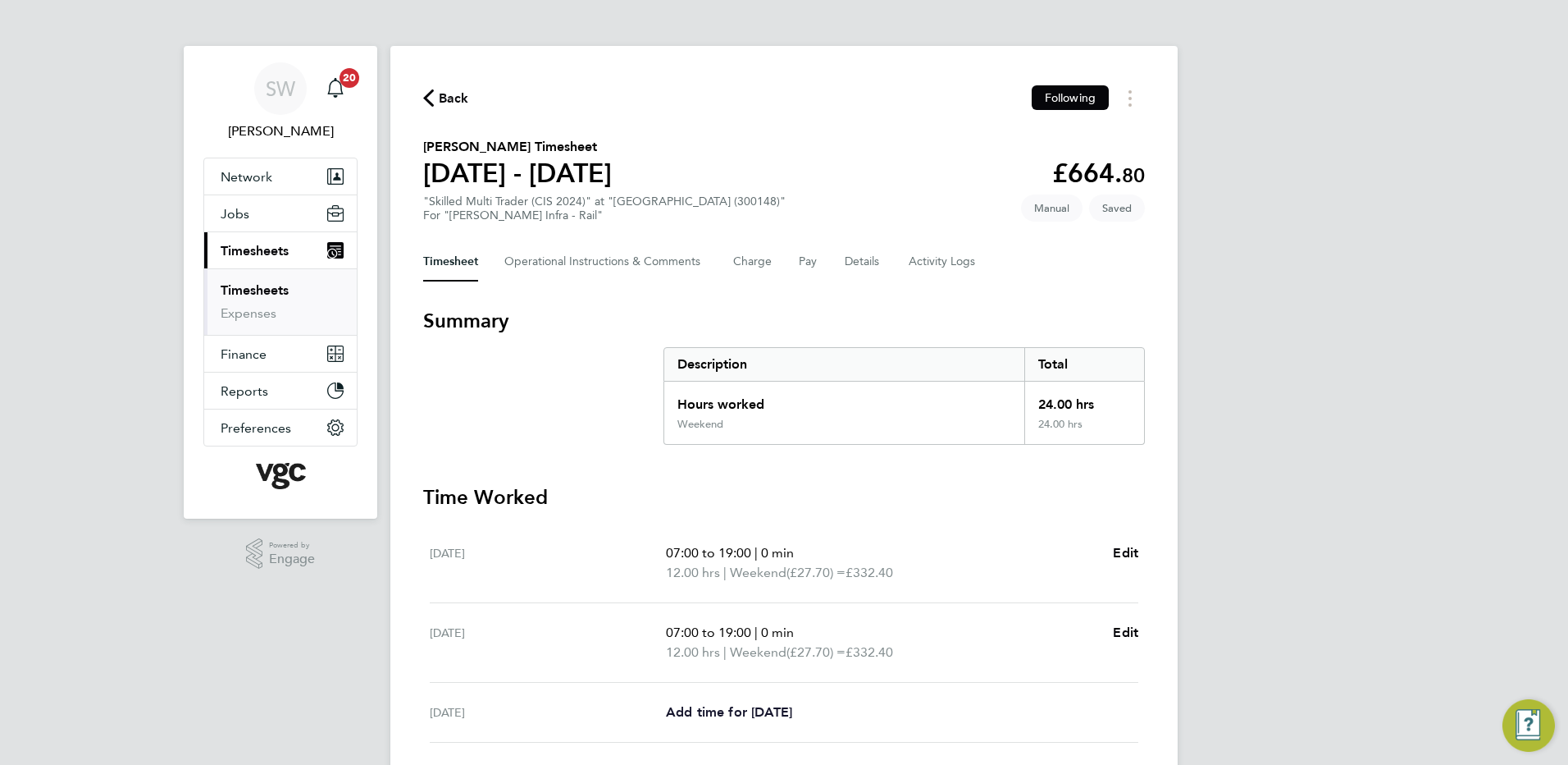
select select "30"
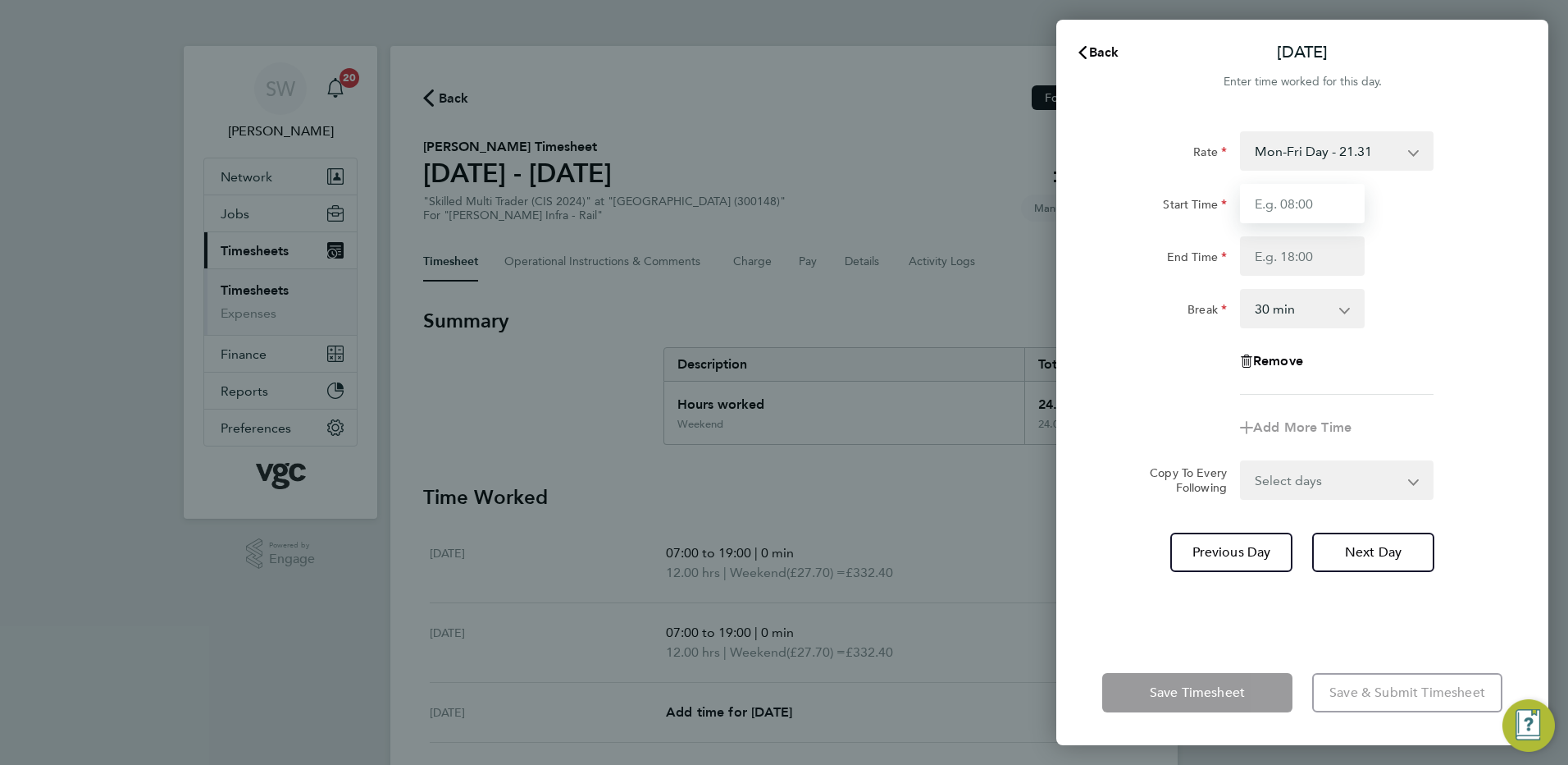
click at [1278, 201] on input "Start Time" at bounding box center [1303, 204] width 125 height 40
type input "07:00"
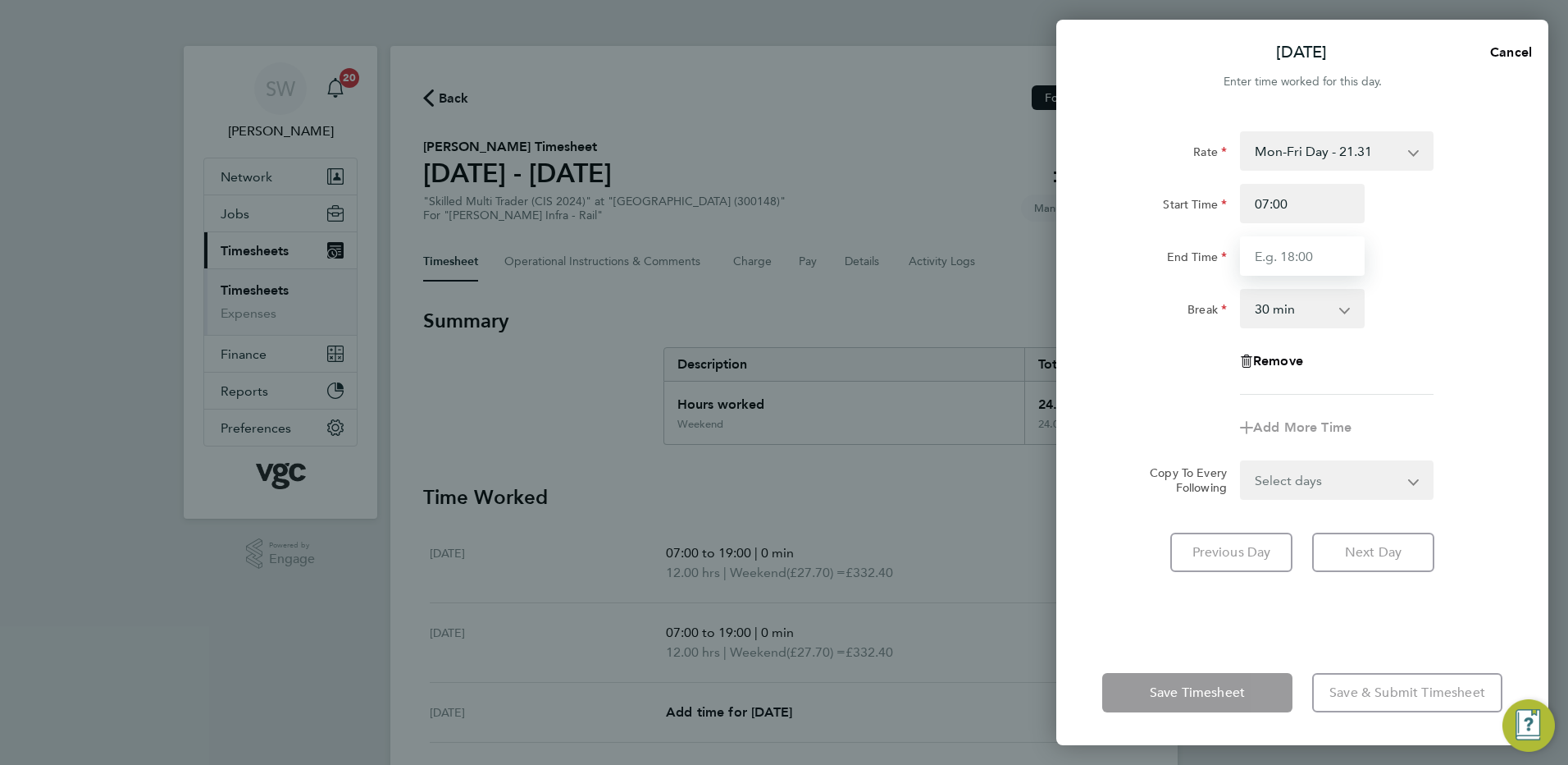
click at [1260, 249] on input "End Time" at bounding box center [1303, 257] width 125 height 40
type input "17:30"
click at [1404, 478] on form "Rate Mon-Fri Day - 21.31 Xmas / NY - 42.62 Mon-Thurs Nights - 24.51 Weekend - 2…" at bounding box center [1302, 315] width 400 height 368
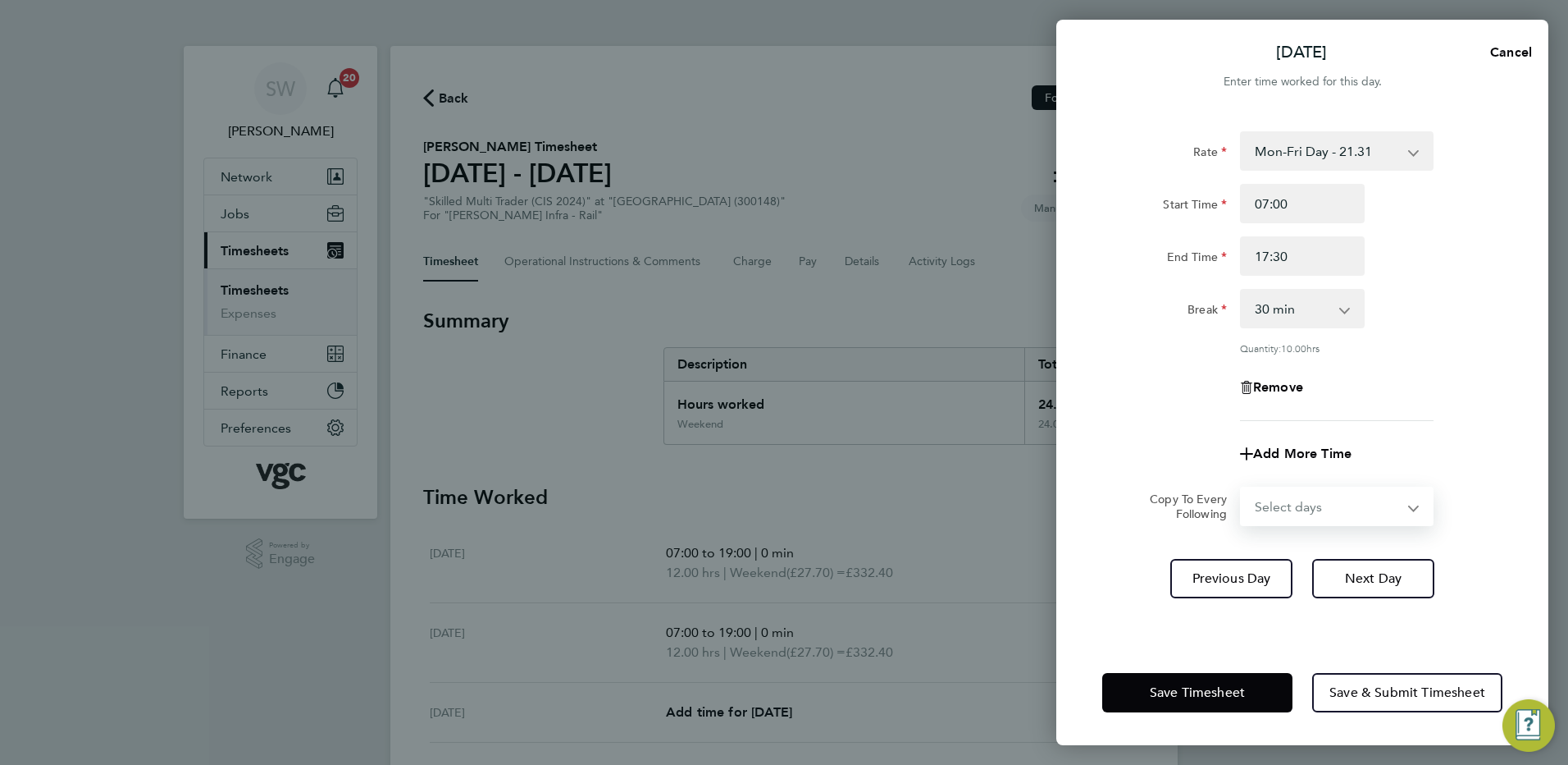
select select "TUE"
click at [1242, 489] on select "Select days Day Tuesday Wednesday Thursday Friday" at bounding box center [1328, 507] width 172 height 36
select select "2025-08-22"
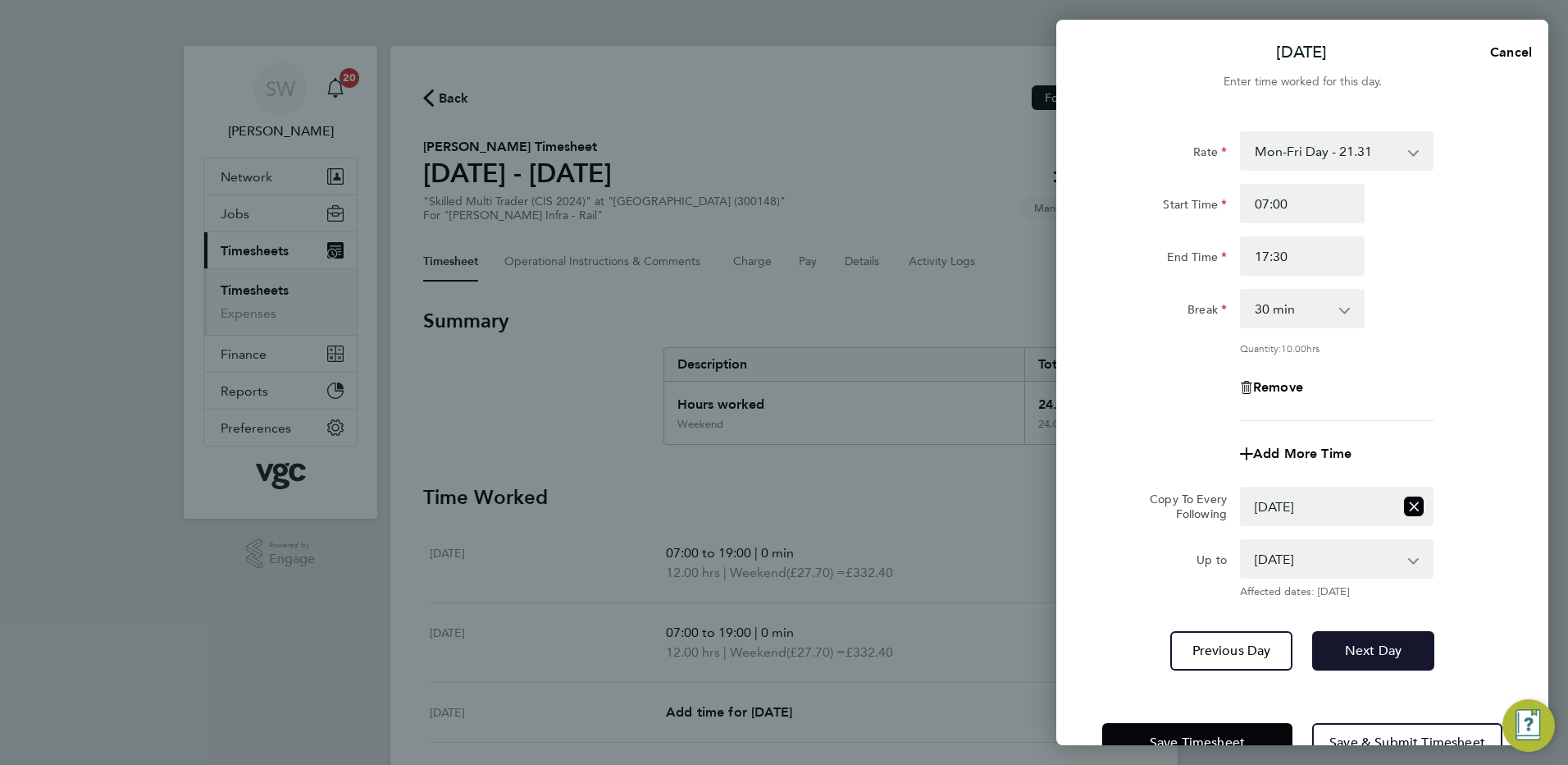
click at [1374, 657] on button "Next Day" at bounding box center [1373, 651] width 122 height 40
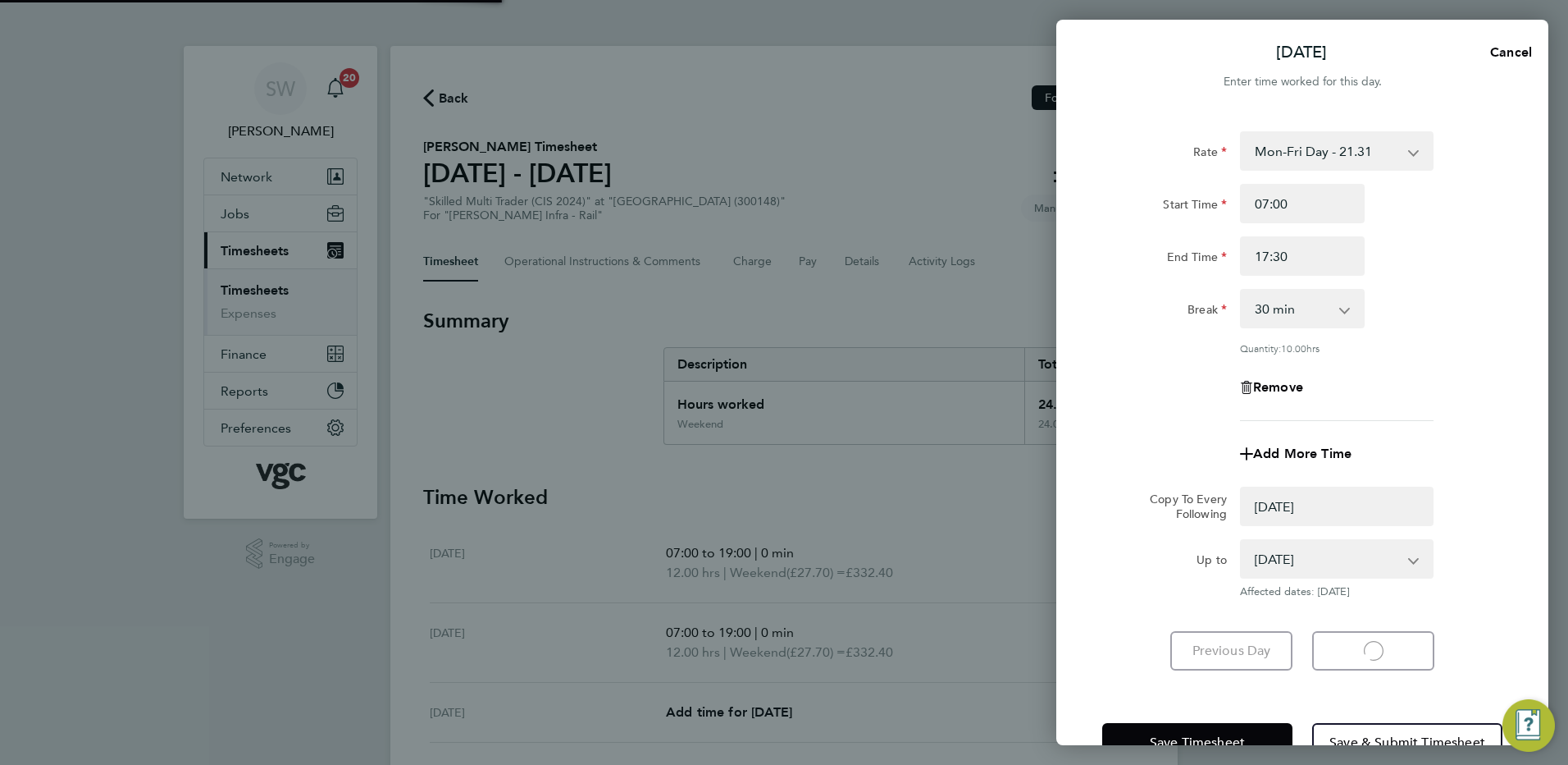
select select "0: null"
select select "30"
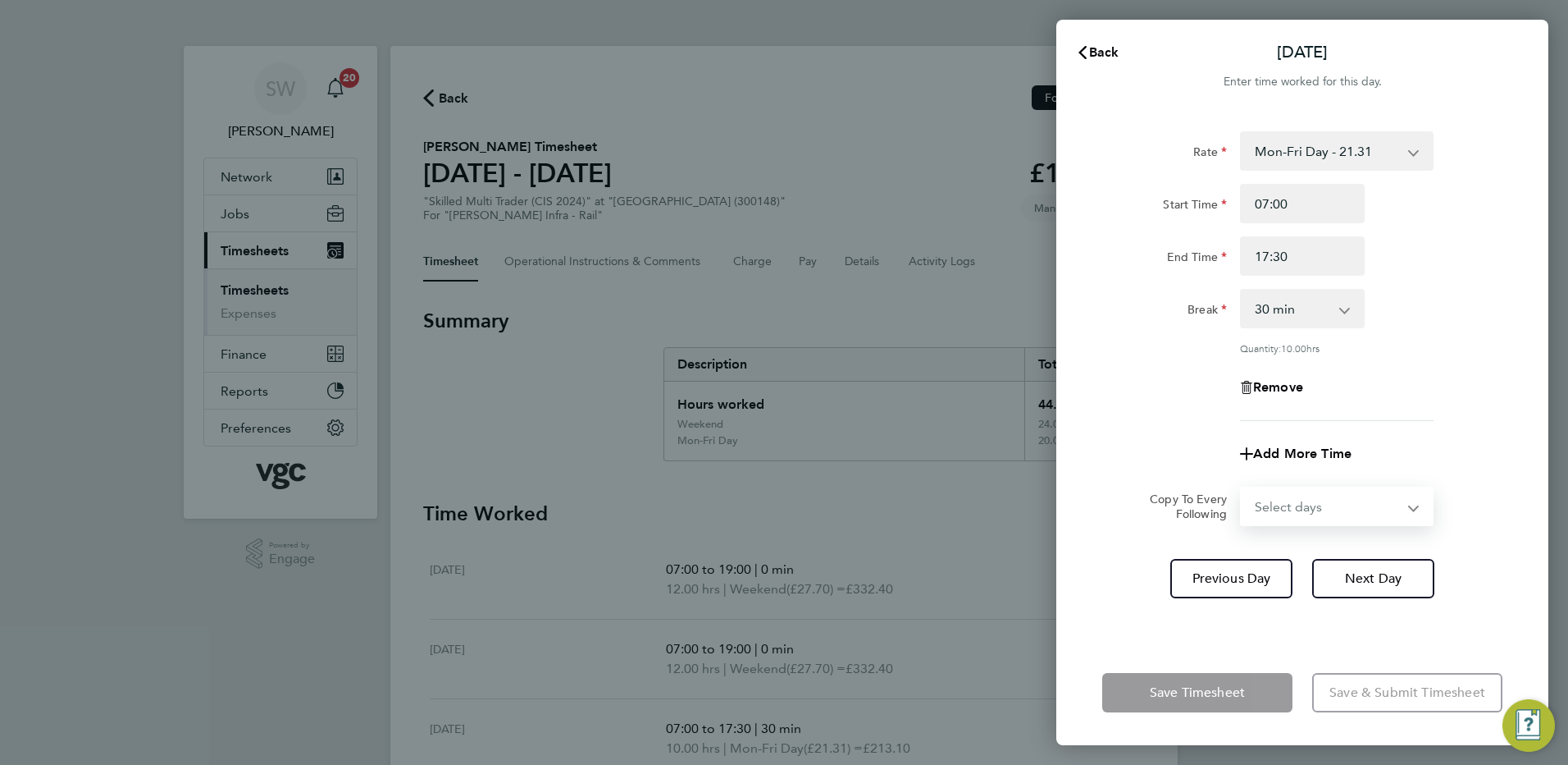
click at [1408, 503] on select "Select days Day Wednesday Thursday Friday" at bounding box center [1328, 507] width 172 height 36
select select "WED"
click at [1242, 489] on select "Select days Day Wednesday Thursday Friday" at bounding box center [1328, 507] width 172 height 36
select select "2025-08-22"
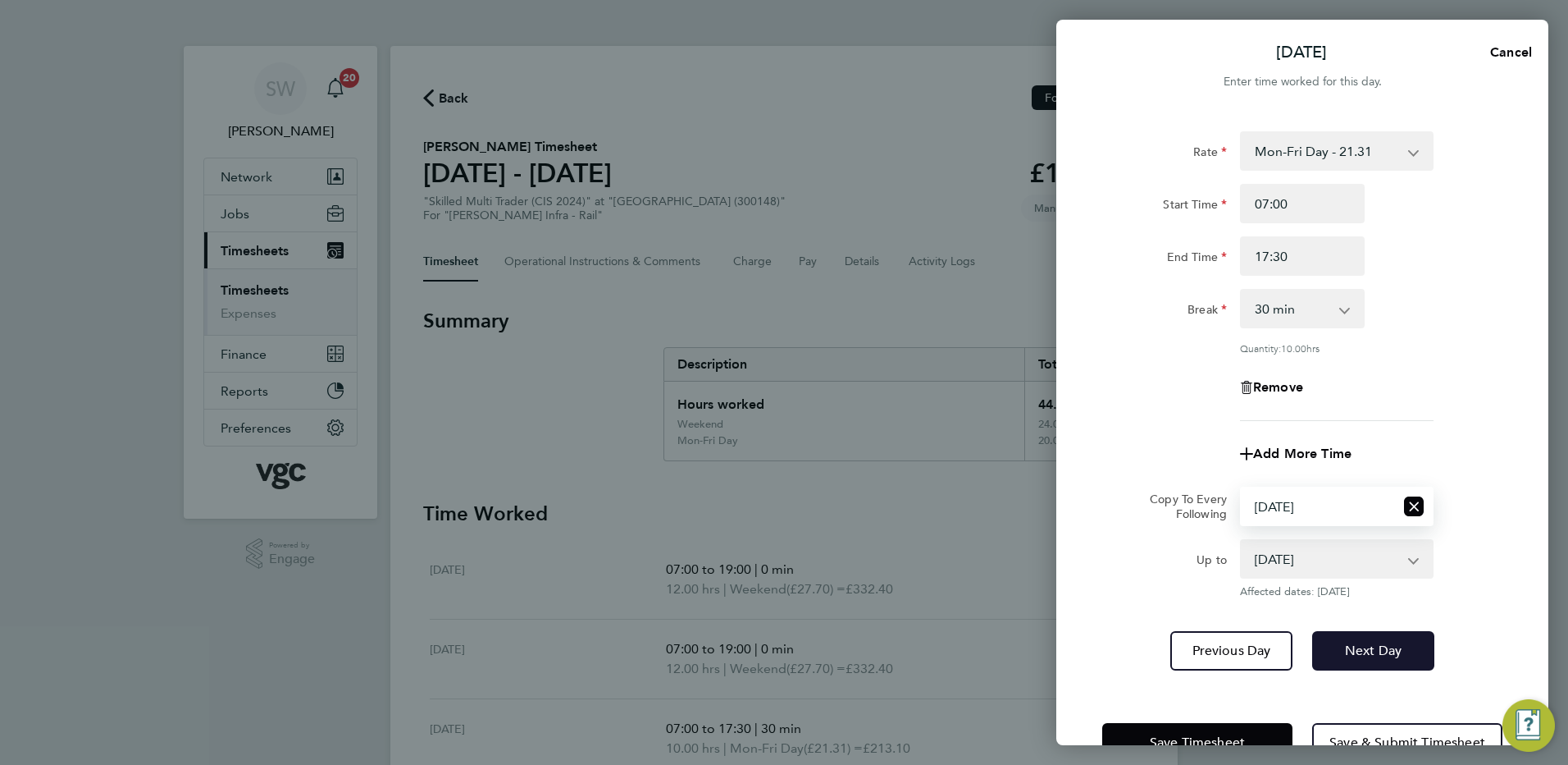
drag, startPoint x: 1380, startPoint y: 649, endPoint x: 1383, endPoint y: 632, distance: 17.3
click at [1379, 649] on span "Next Day" at bounding box center [1374, 650] width 57 height 16
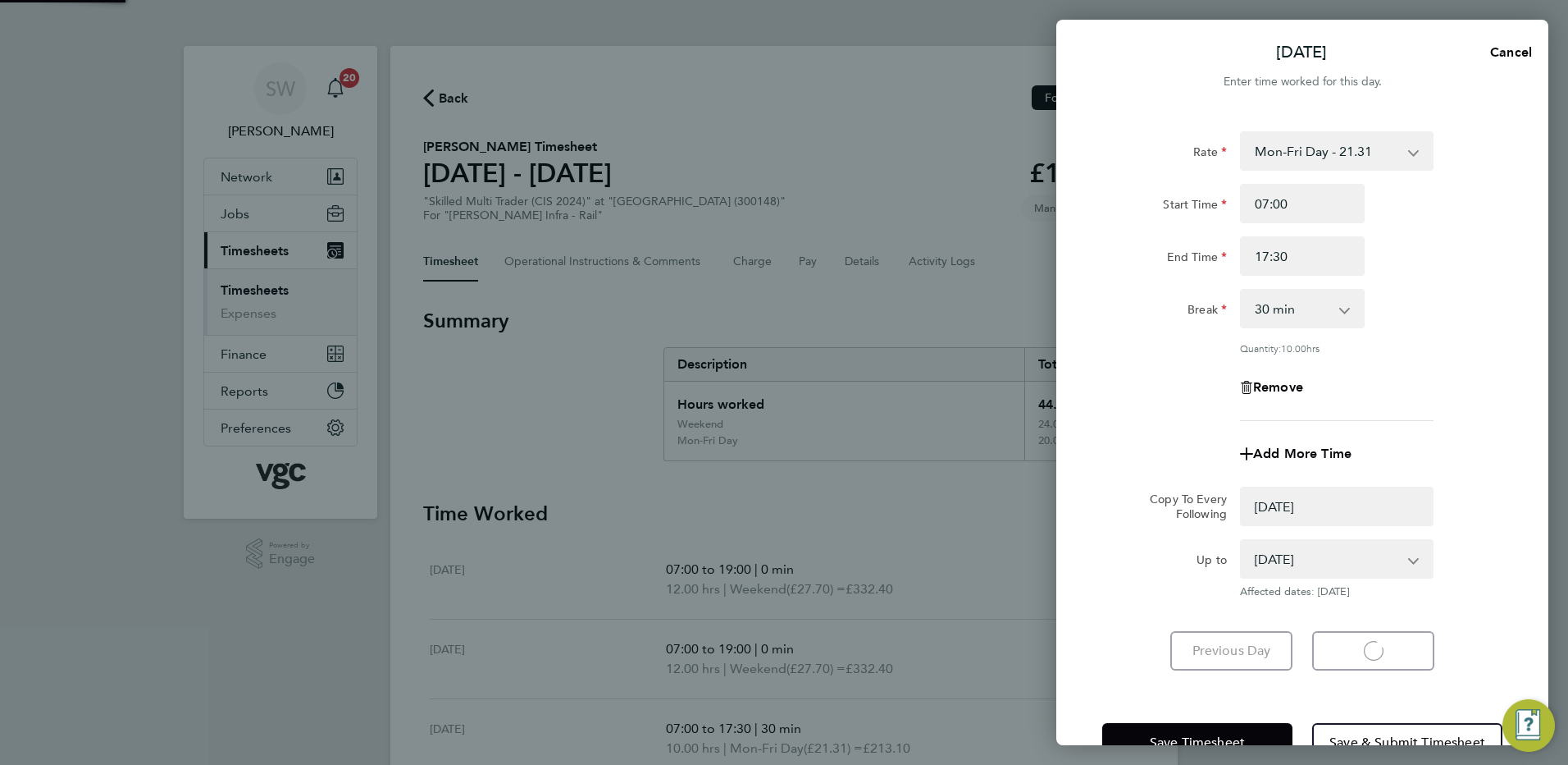
select select "0: null"
select select "30"
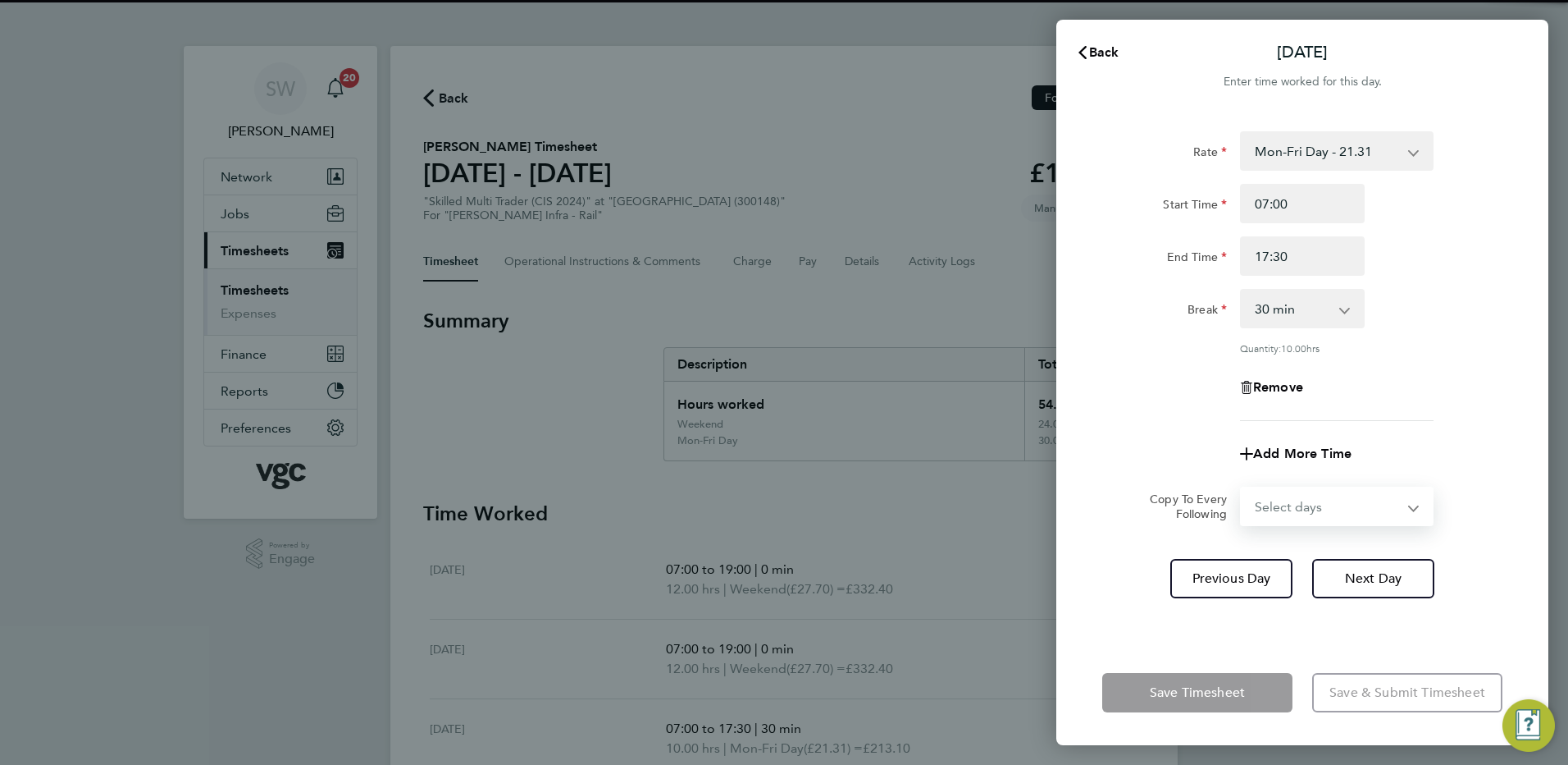
drag, startPoint x: 1407, startPoint y: 506, endPoint x: 1399, endPoint y: 508, distance: 8.2
click at [1407, 506] on select "Select days Day Thursday Friday" at bounding box center [1328, 507] width 172 height 36
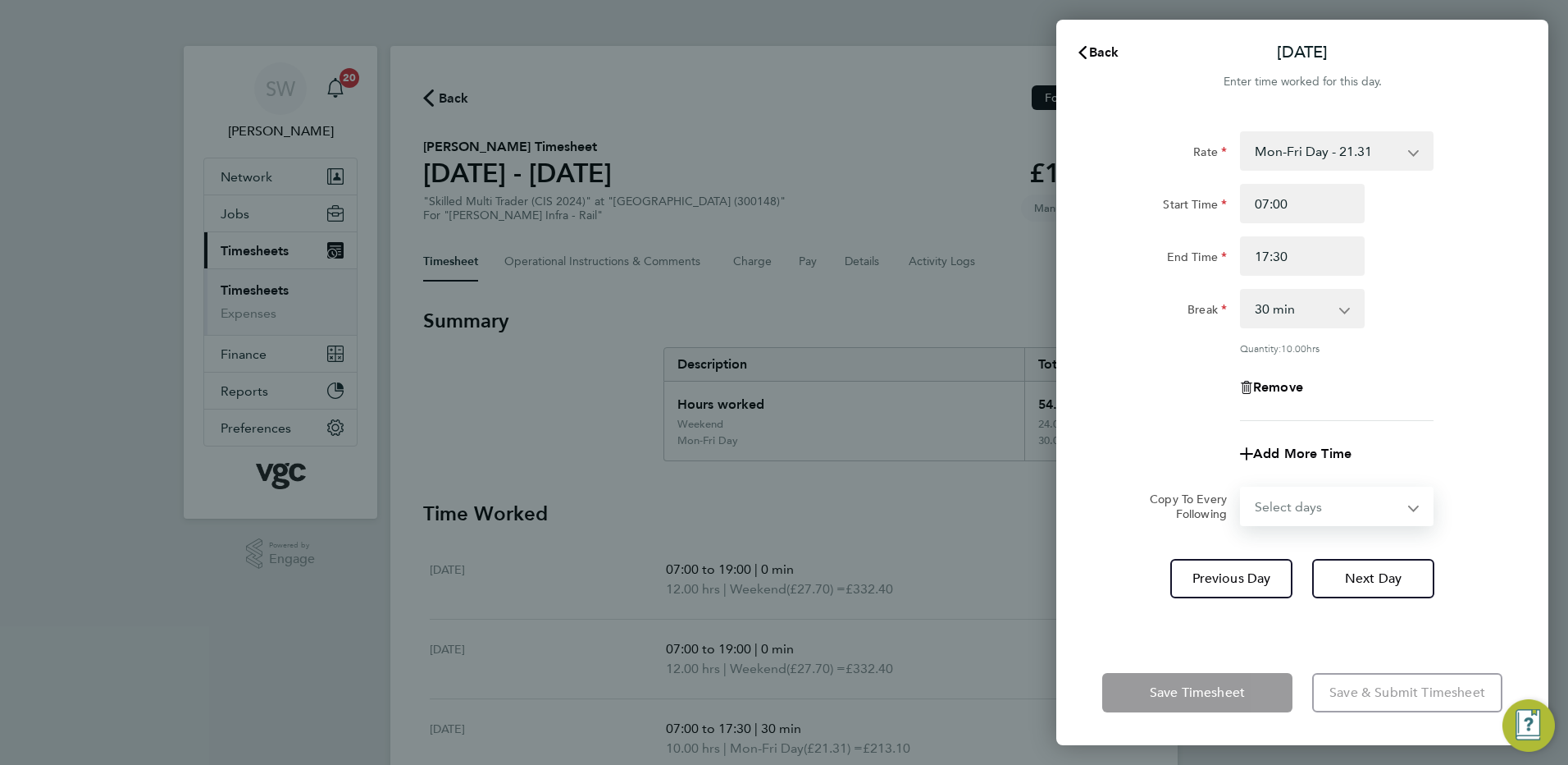
select select "THU"
click at [1242, 489] on select "Select days Day Thursday Friday" at bounding box center [1328, 507] width 172 height 36
select select "2025-08-22"
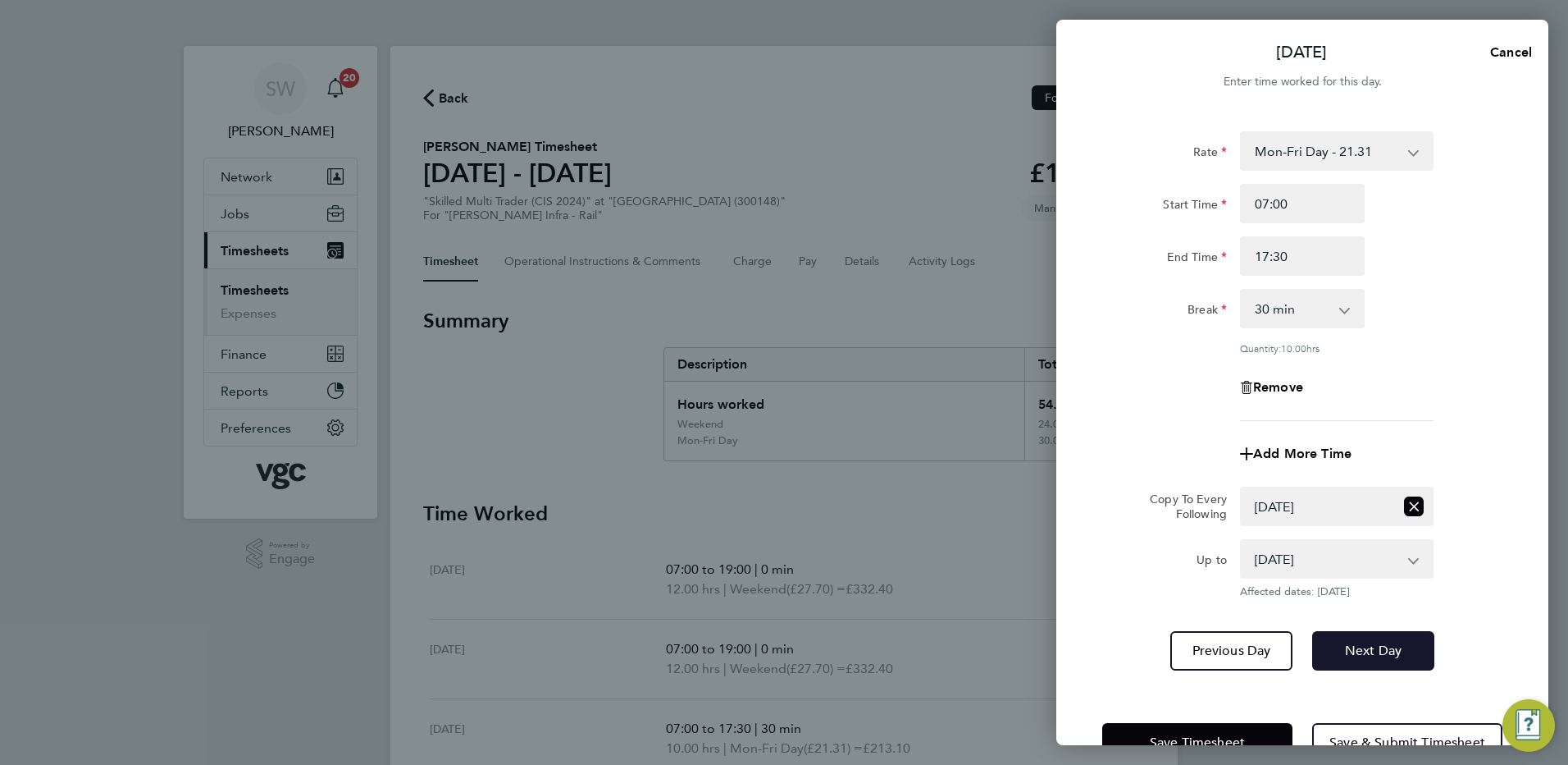
click at [1365, 644] on span "Next Day" at bounding box center [1374, 650] width 57 height 16
select select "0: null"
select select "30"
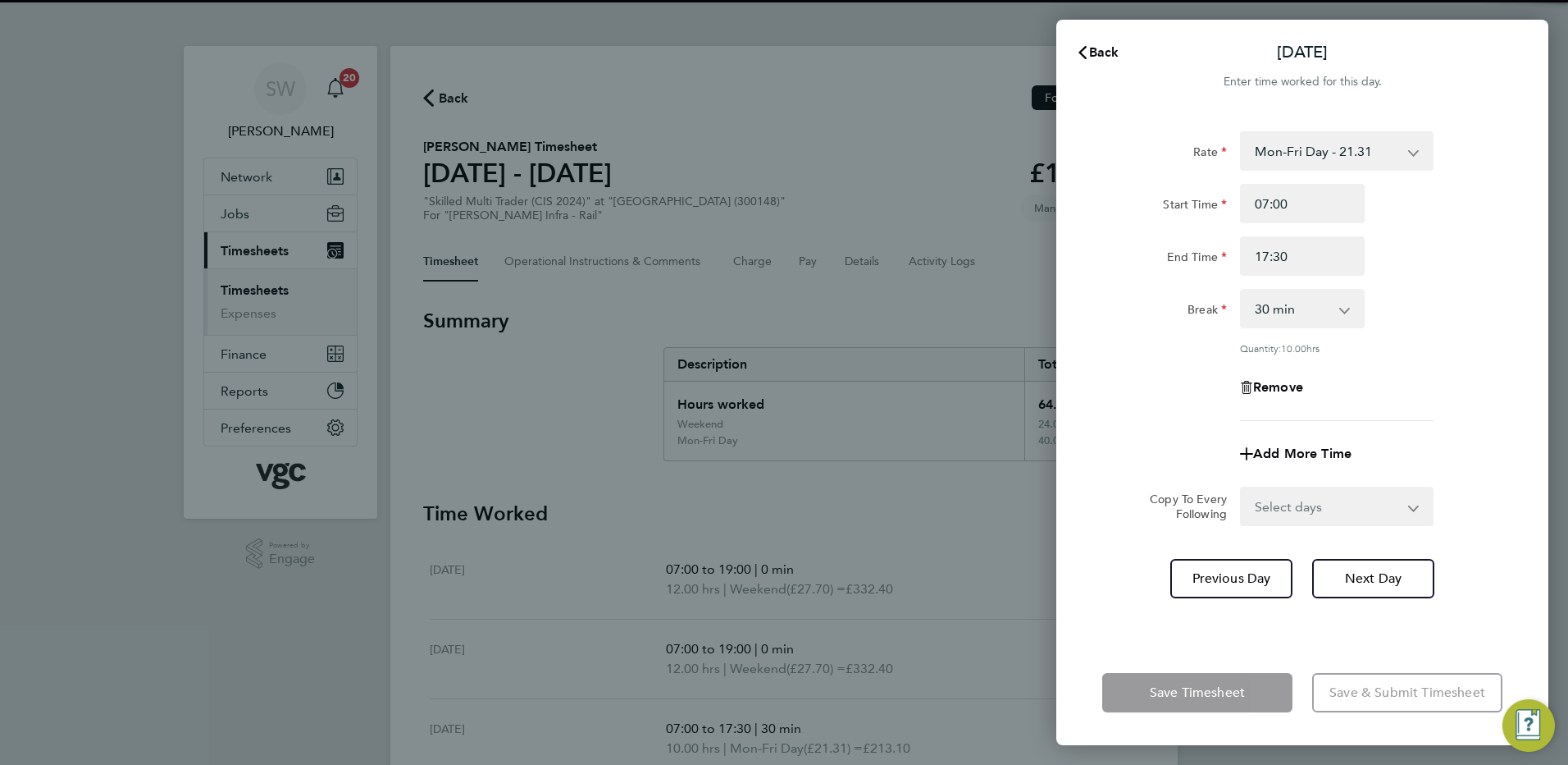
click at [1405, 502] on select "Select days Friday" at bounding box center [1328, 507] width 172 height 36
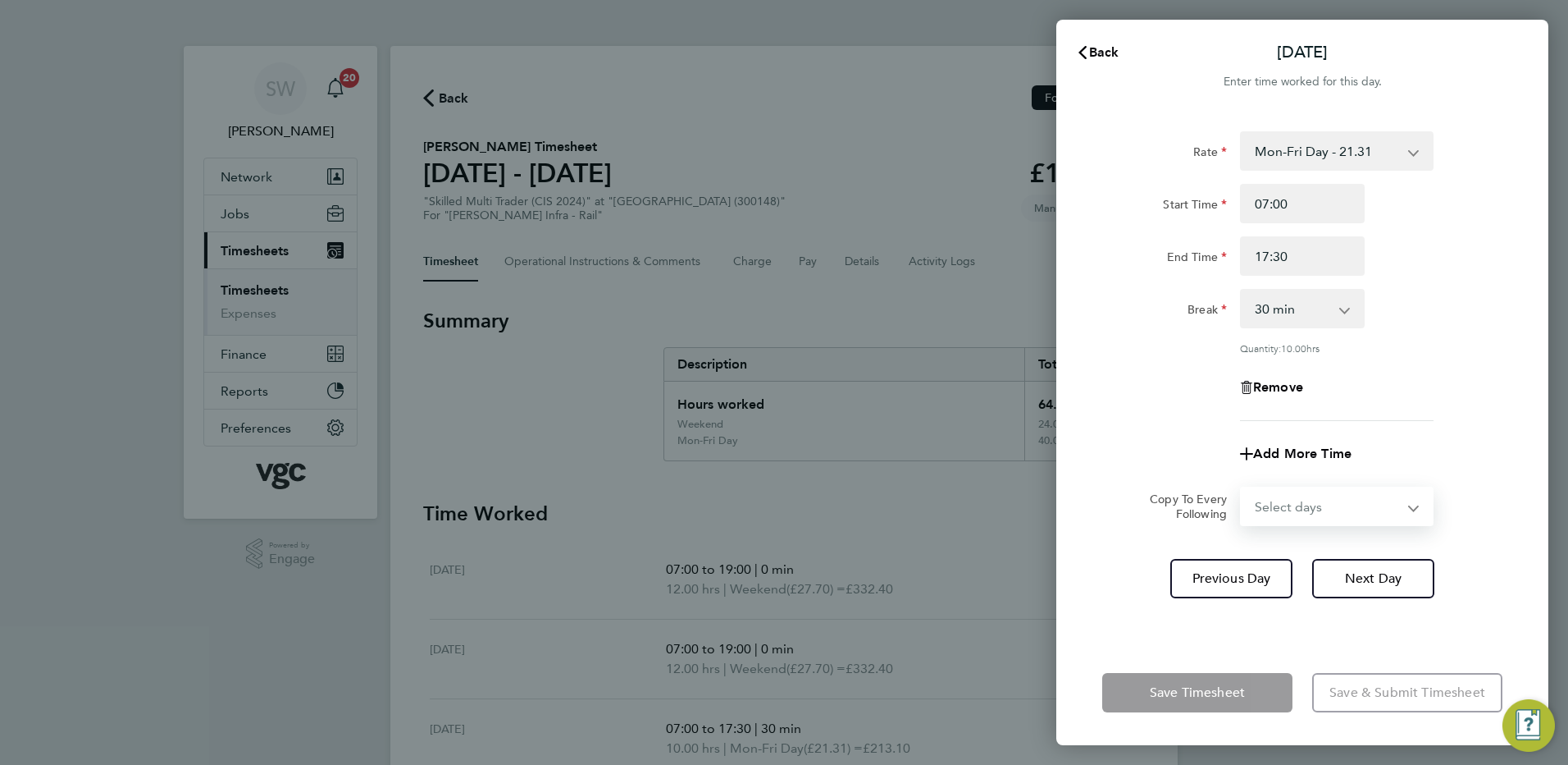
select select "FRI"
click at [1242, 489] on select "Select days Friday" at bounding box center [1328, 507] width 172 height 36
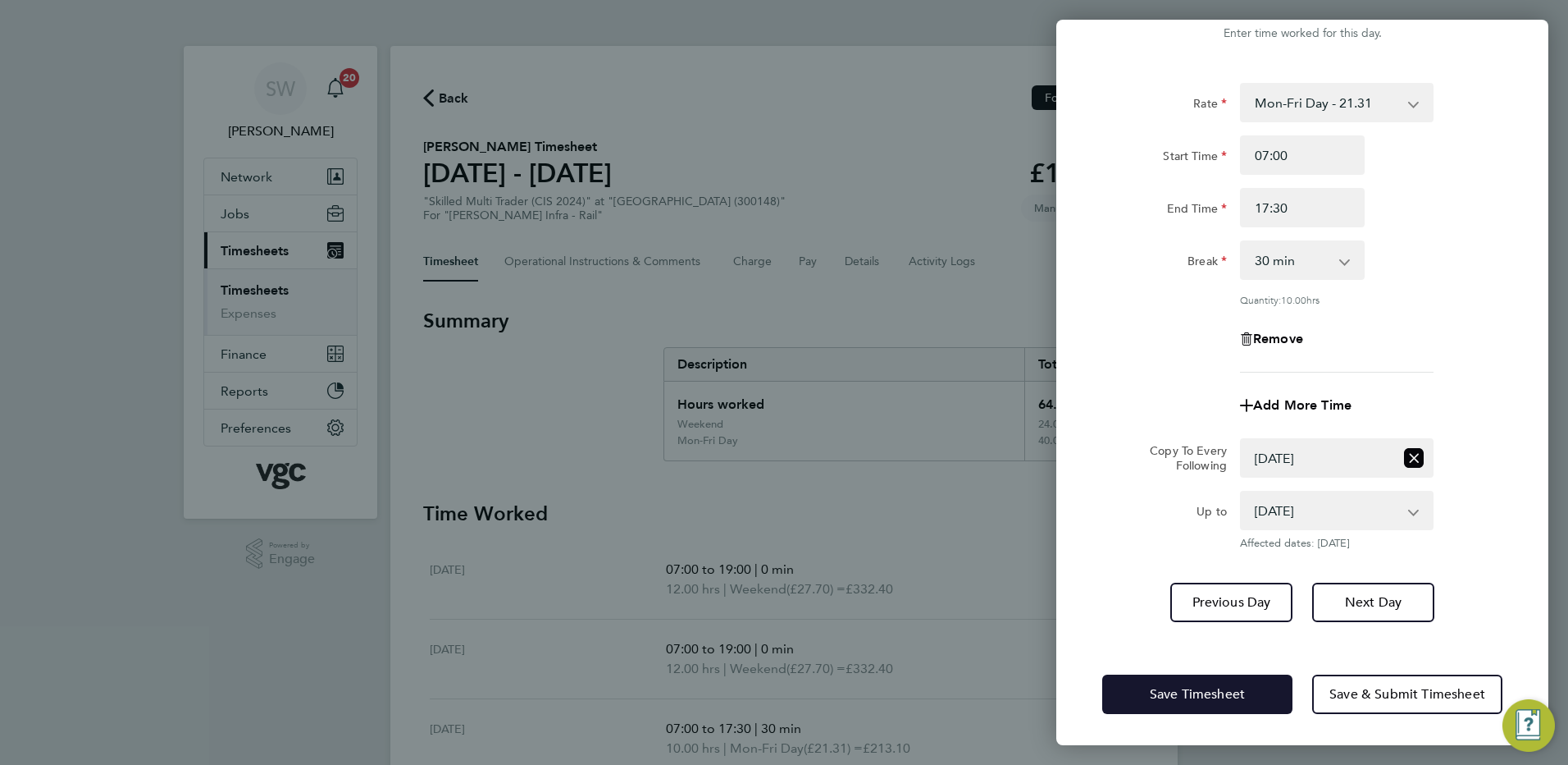
click at [1179, 689] on span "Save Timesheet" at bounding box center [1197, 694] width 96 height 16
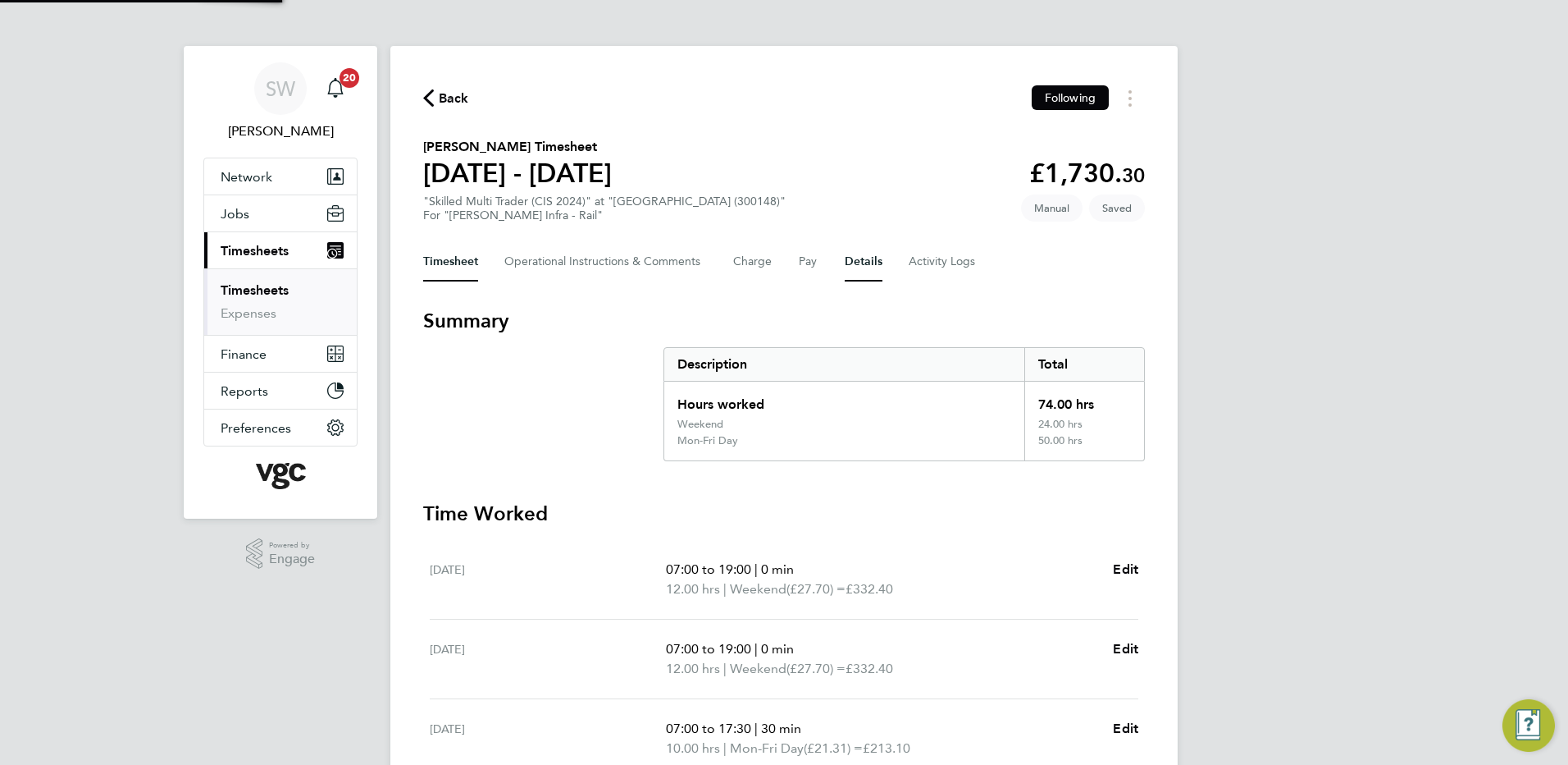
click at [850, 265] on button "Details" at bounding box center [864, 262] width 38 height 40
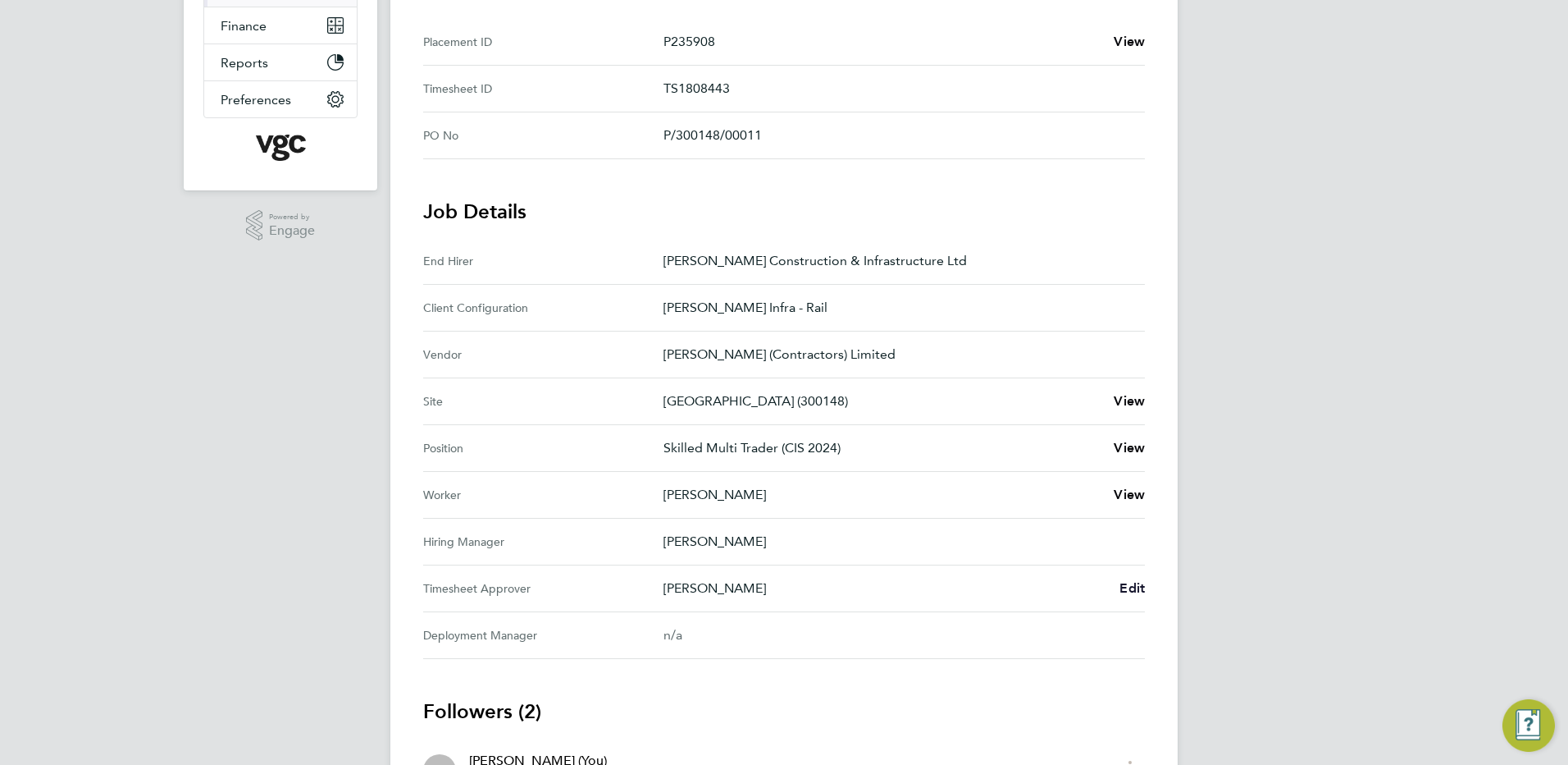
click at [1131, 585] on span "Edit" at bounding box center [1132, 588] width 26 height 15
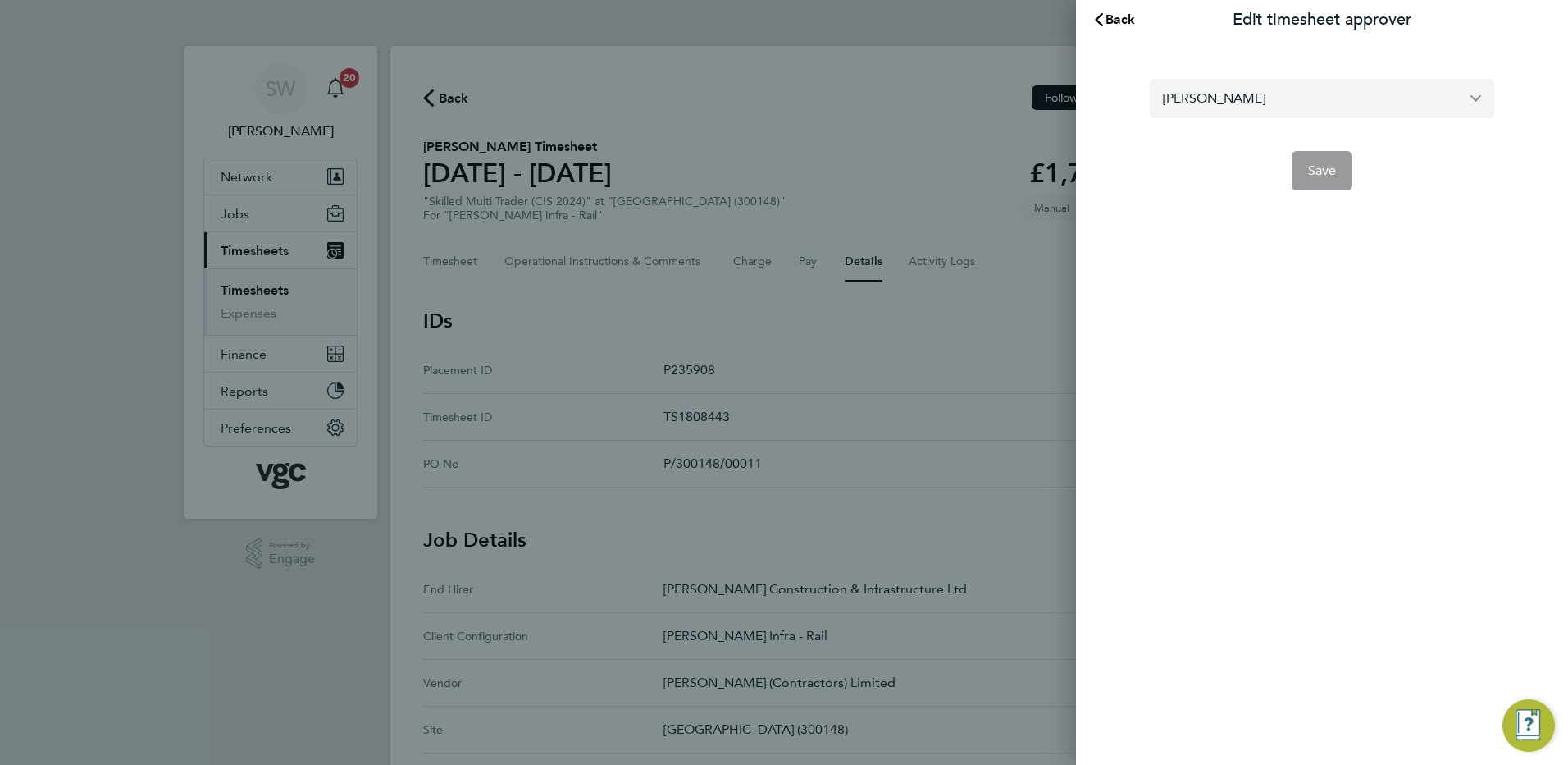
click at [1272, 101] on input "Ivan Pozdysev" at bounding box center [1322, 98] width 344 height 39
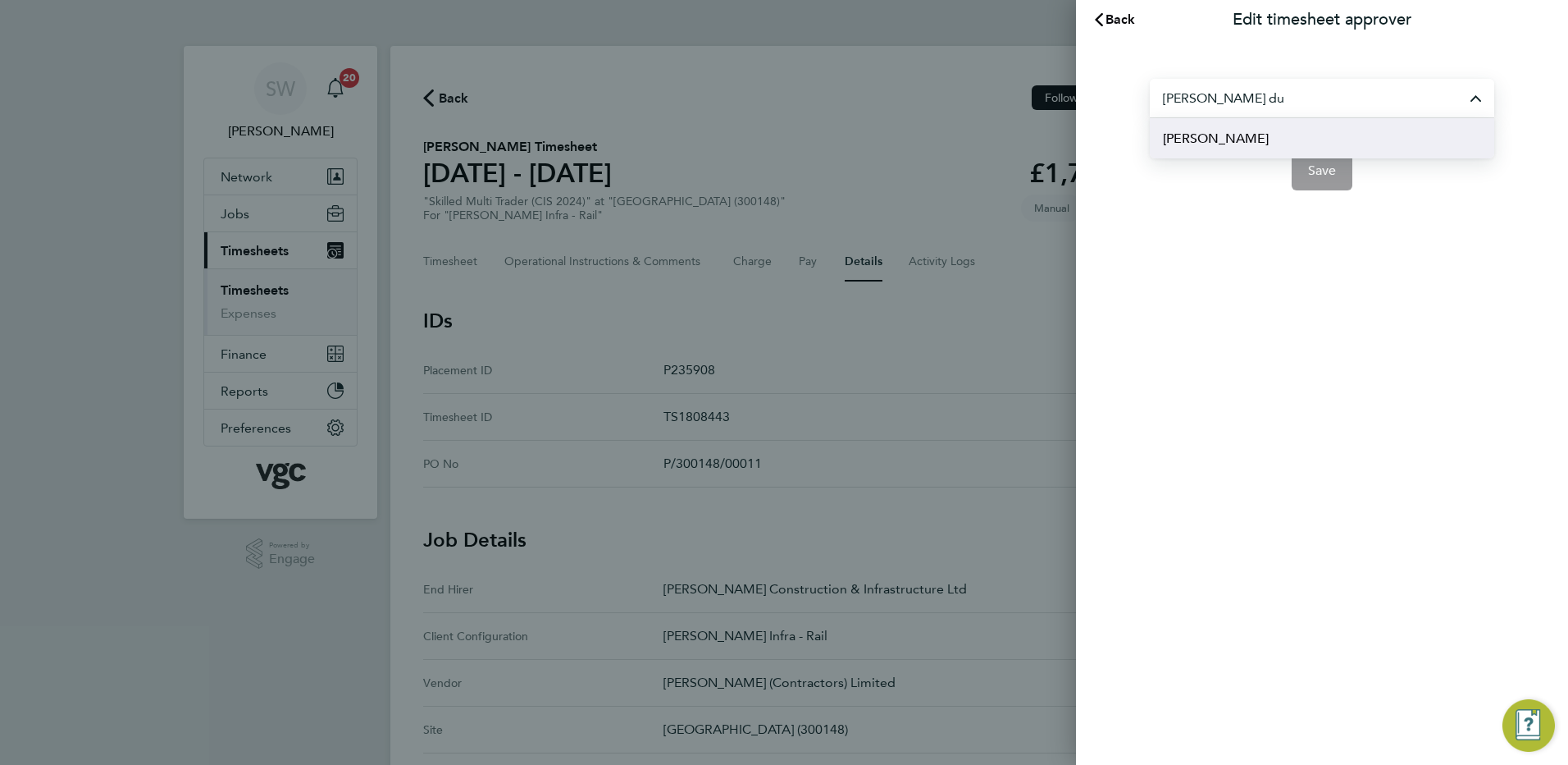
click at [1205, 135] on span "[PERSON_NAME]" at bounding box center [1216, 138] width 106 height 20
type input "[PERSON_NAME]"
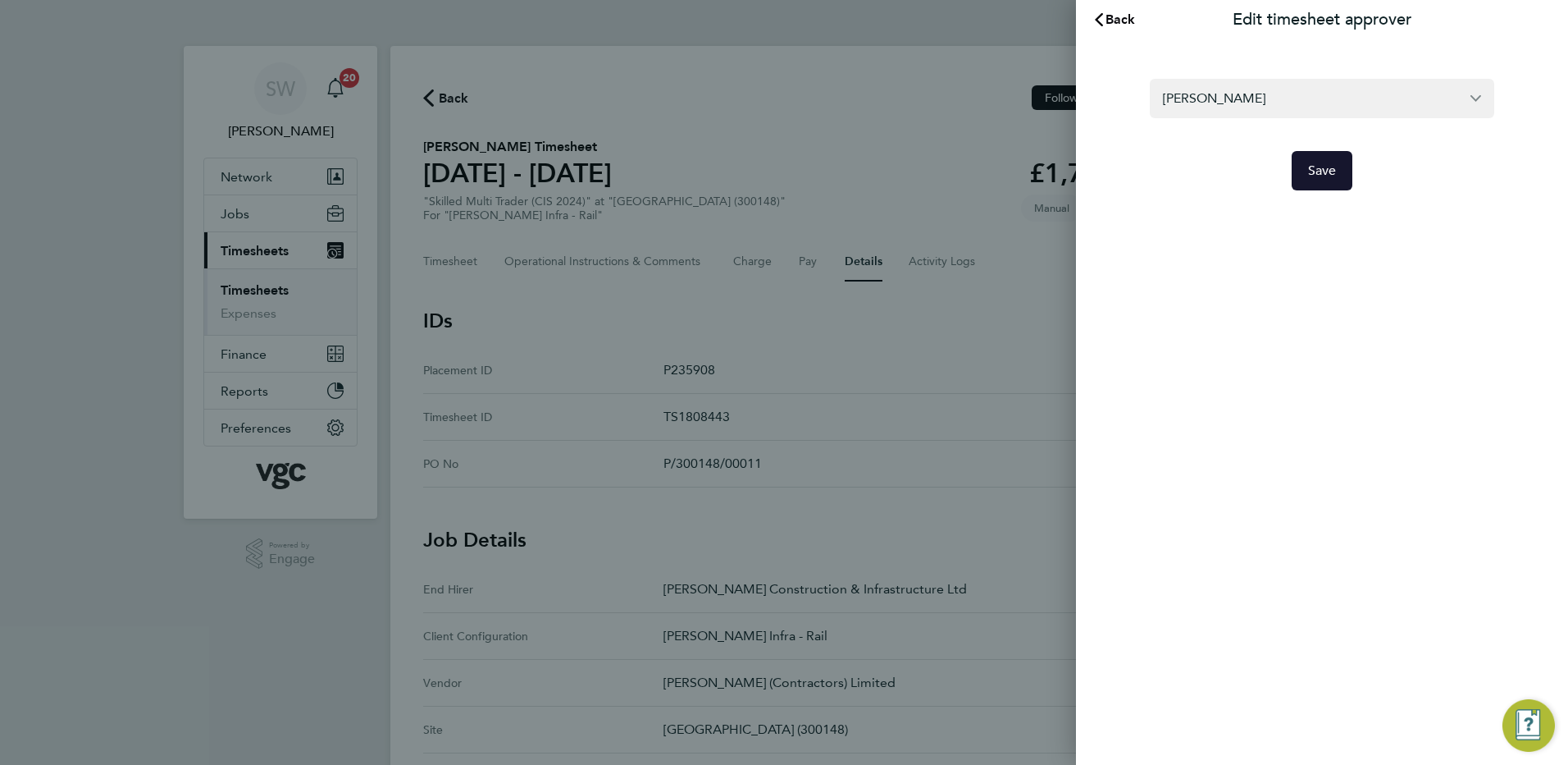
drag, startPoint x: 1320, startPoint y: 176, endPoint x: 1192, endPoint y: 169, distance: 128.2
click at [1319, 175] on span "Save" at bounding box center [1323, 170] width 28 height 16
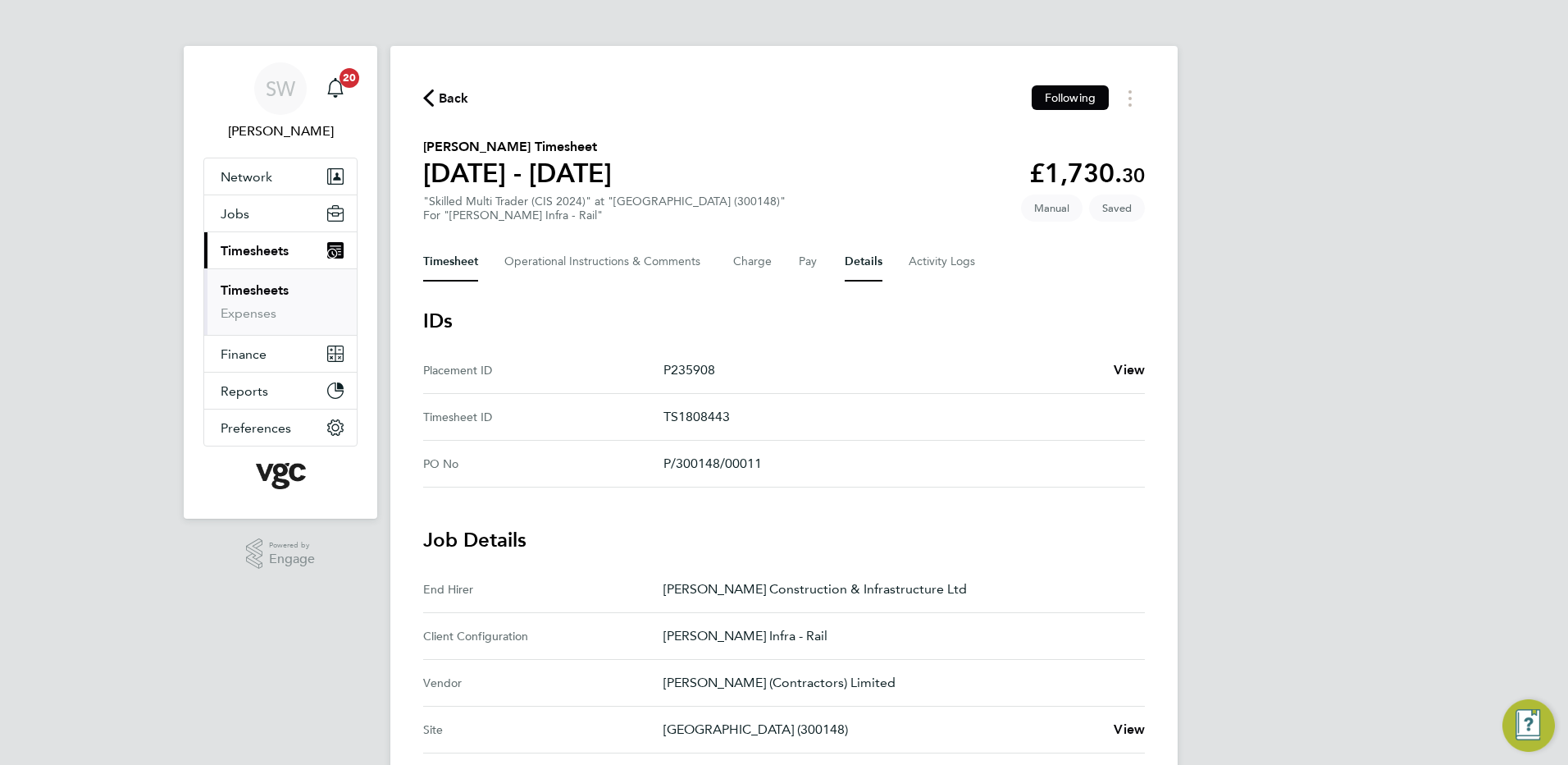
drag, startPoint x: 441, startPoint y: 261, endPoint x: 501, endPoint y: 272, distance: 61.0
click at [440, 262] on button "Timesheet" at bounding box center [450, 262] width 55 height 40
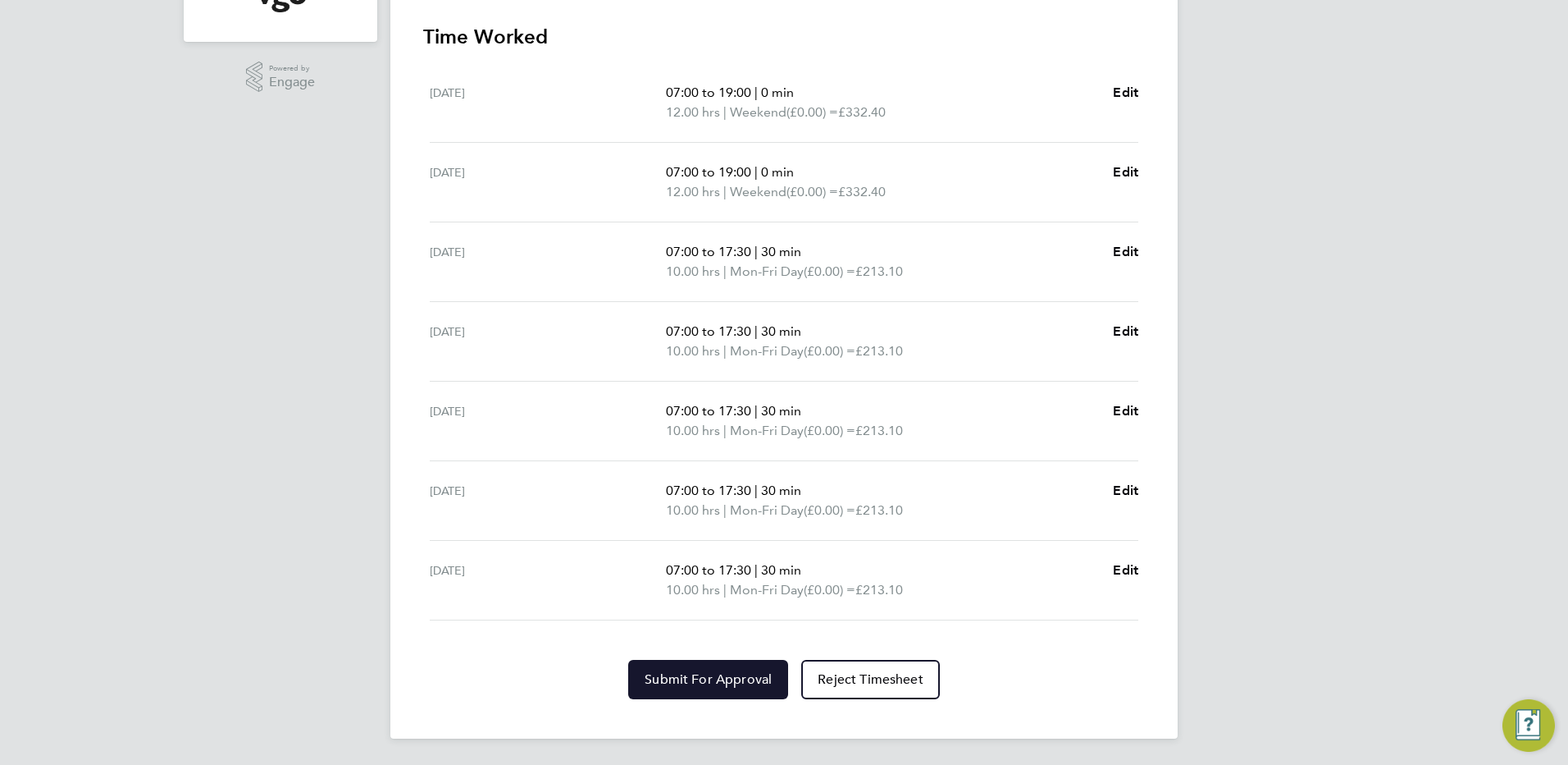
click at [694, 689] on button "Submit For Approval" at bounding box center [708, 680] width 160 height 40
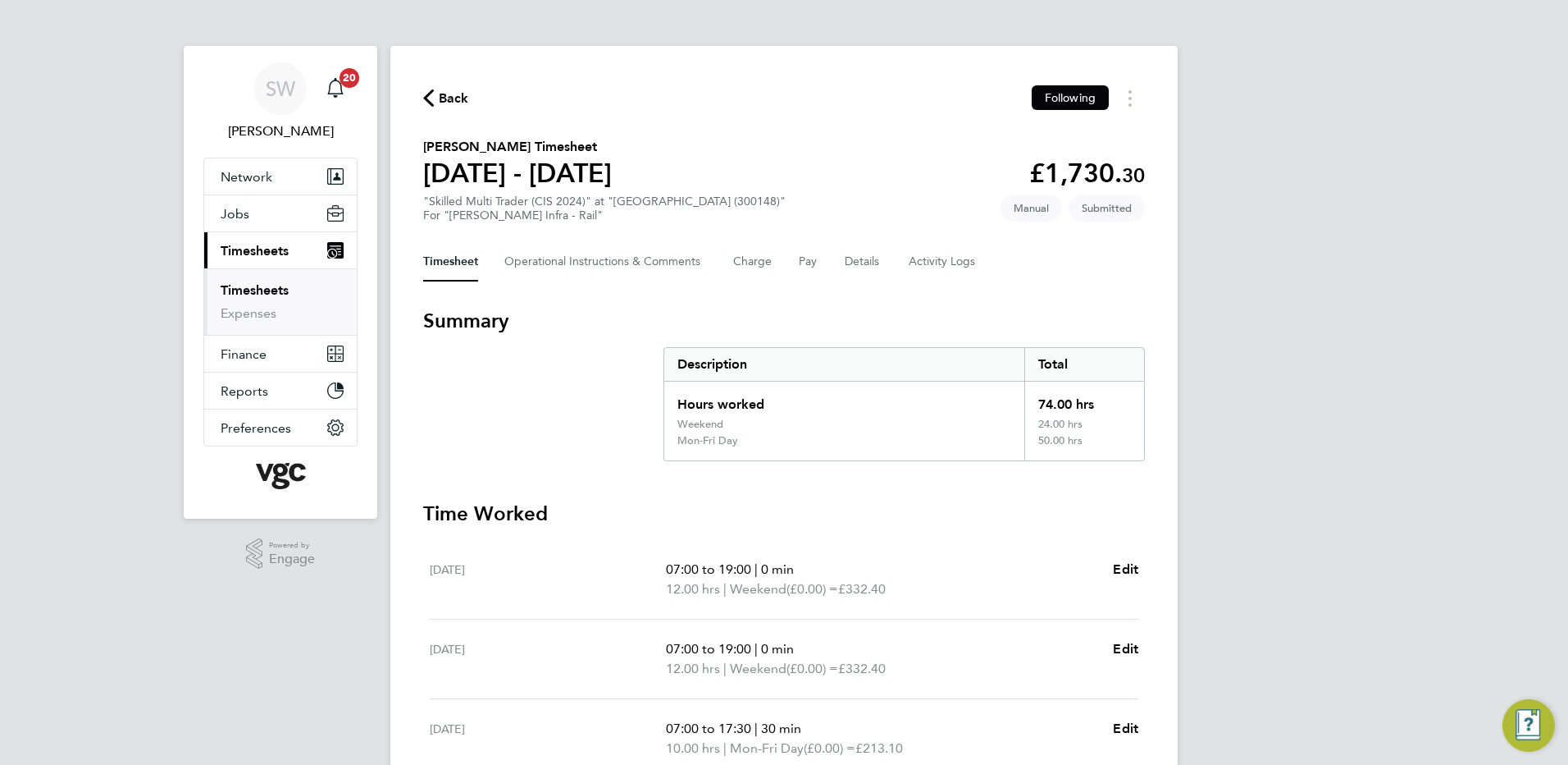
click at [269, 293] on link "Timesheets" at bounding box center [255, 290] width 68 height 15
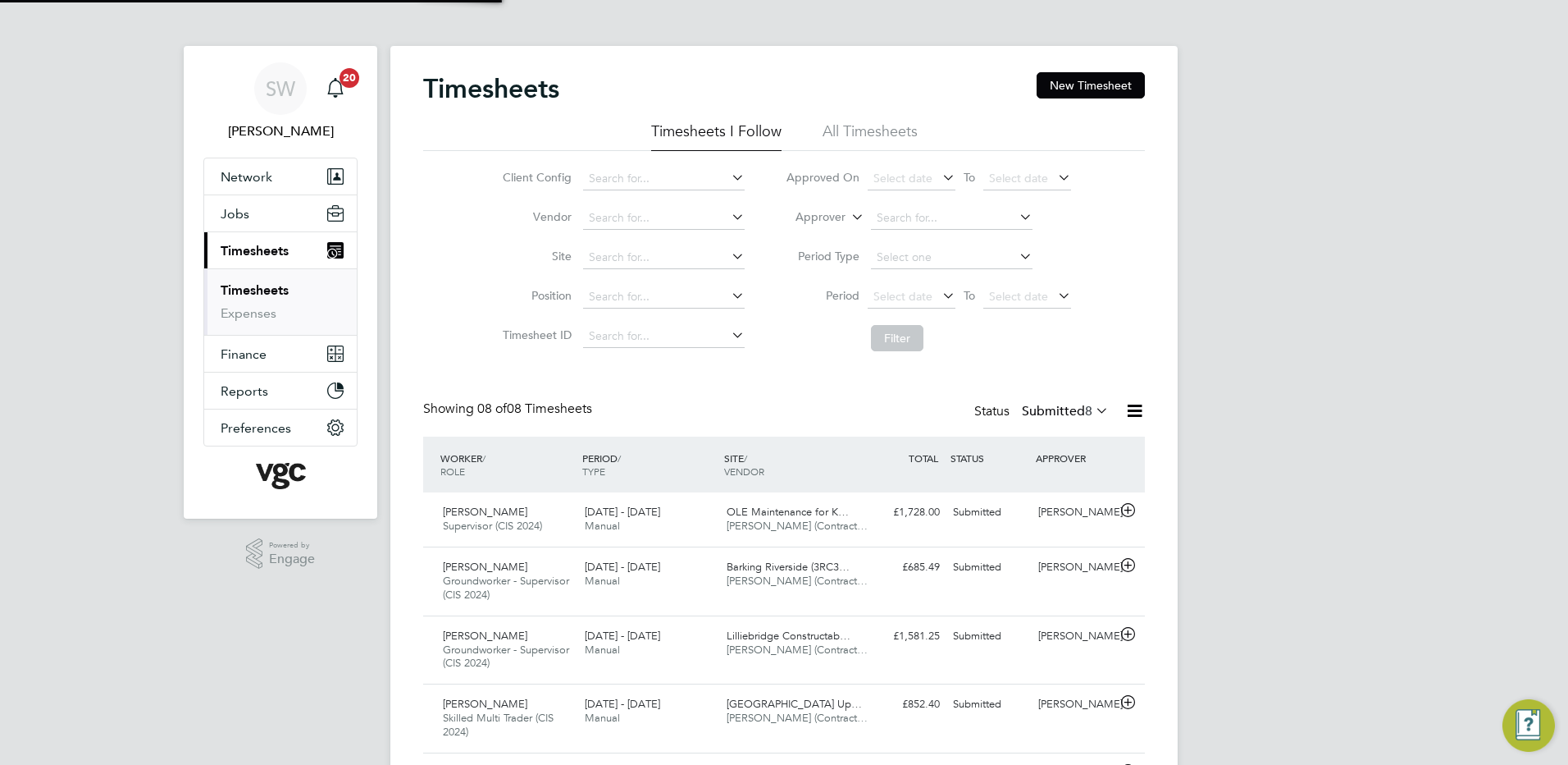
scroll to position [55, 143]
drag, startPoint x: 1051, startPoint y: 84, endPoint x: 1039, endPoint y: 85, distance: 12.0
click at [1050, 84] on button "New Timesheet" at bounding box center [1091, 85] width 108 height 27
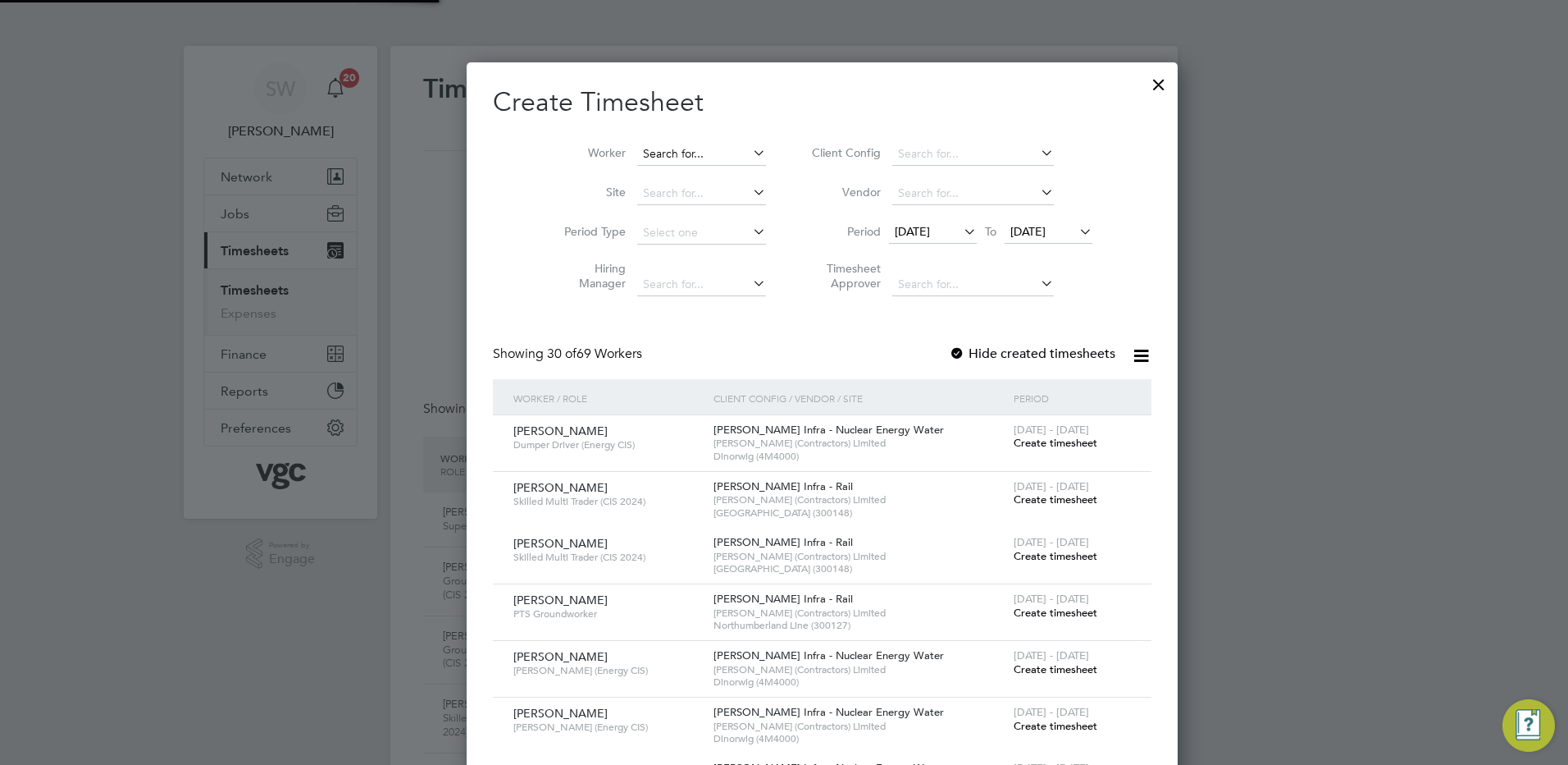
click at [640, 151] on input at bounding box center [702, 154] width 129 height 23
drag, startPoint x: 642, startPoint y: 193, endPoint x: 661, endPoint y: 189, distance: 19.4
click at [641, 193] on b "Bota" at bounding box center [643, 198] width 26 height 14
type input "[PERSON_NAME]"
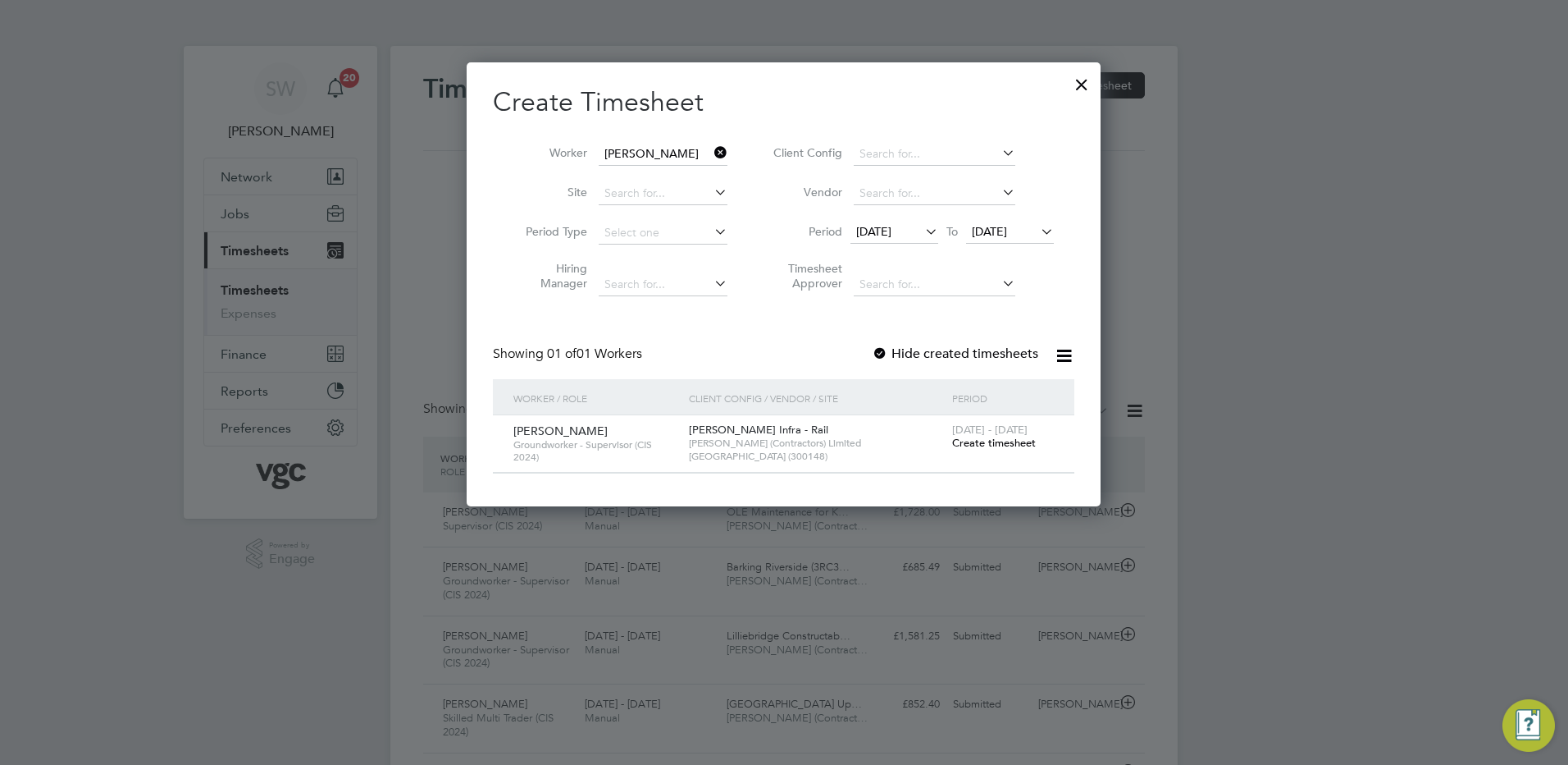
click at [981, 438] on span "Create timesheet" at bounding box center [994, 442] width 83 height 14
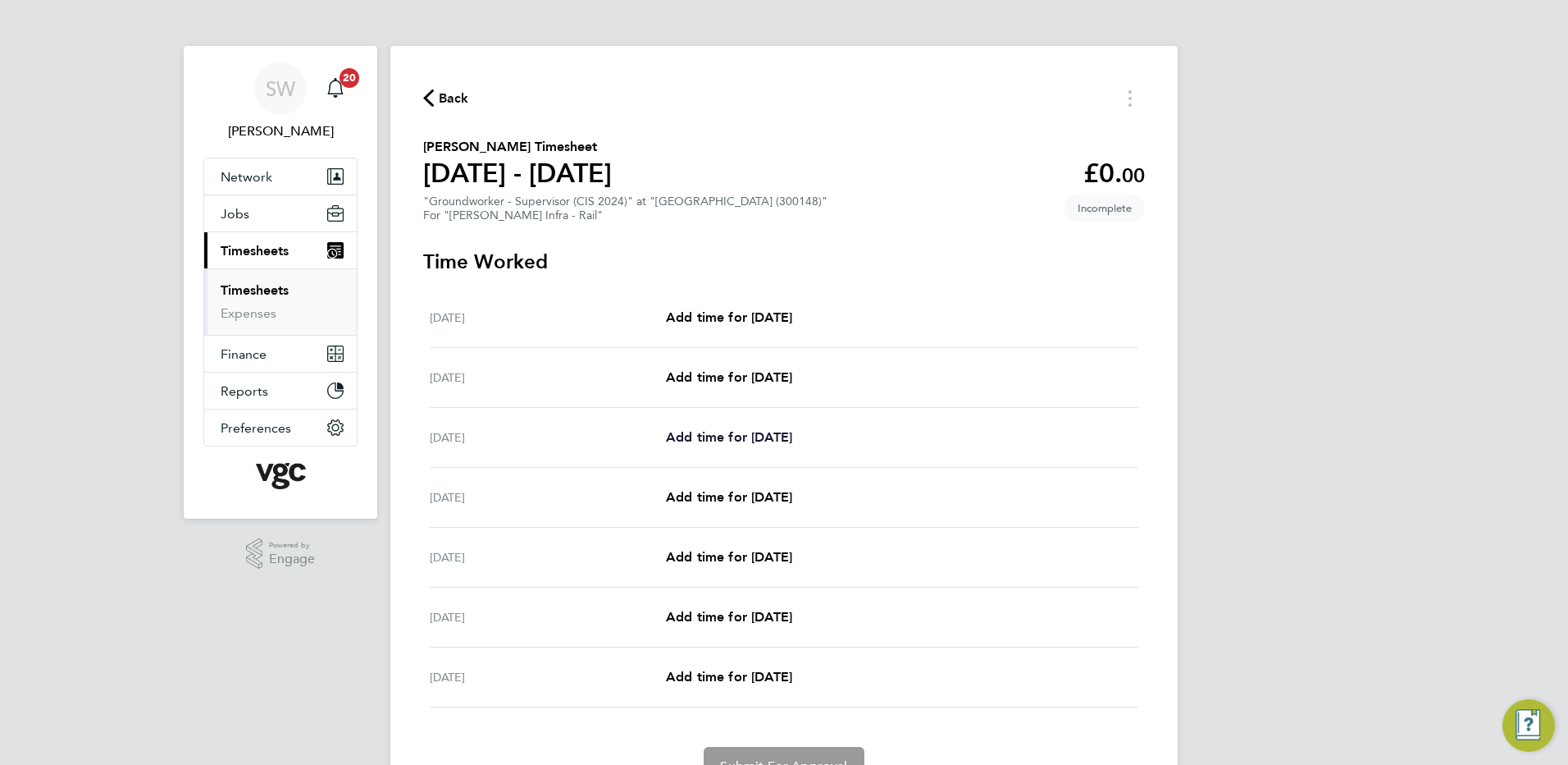
click at [753, 433] on span "Add time for Mon 18 Aug" at bounding box center [729, 436] width 126 height 15
select select "30"
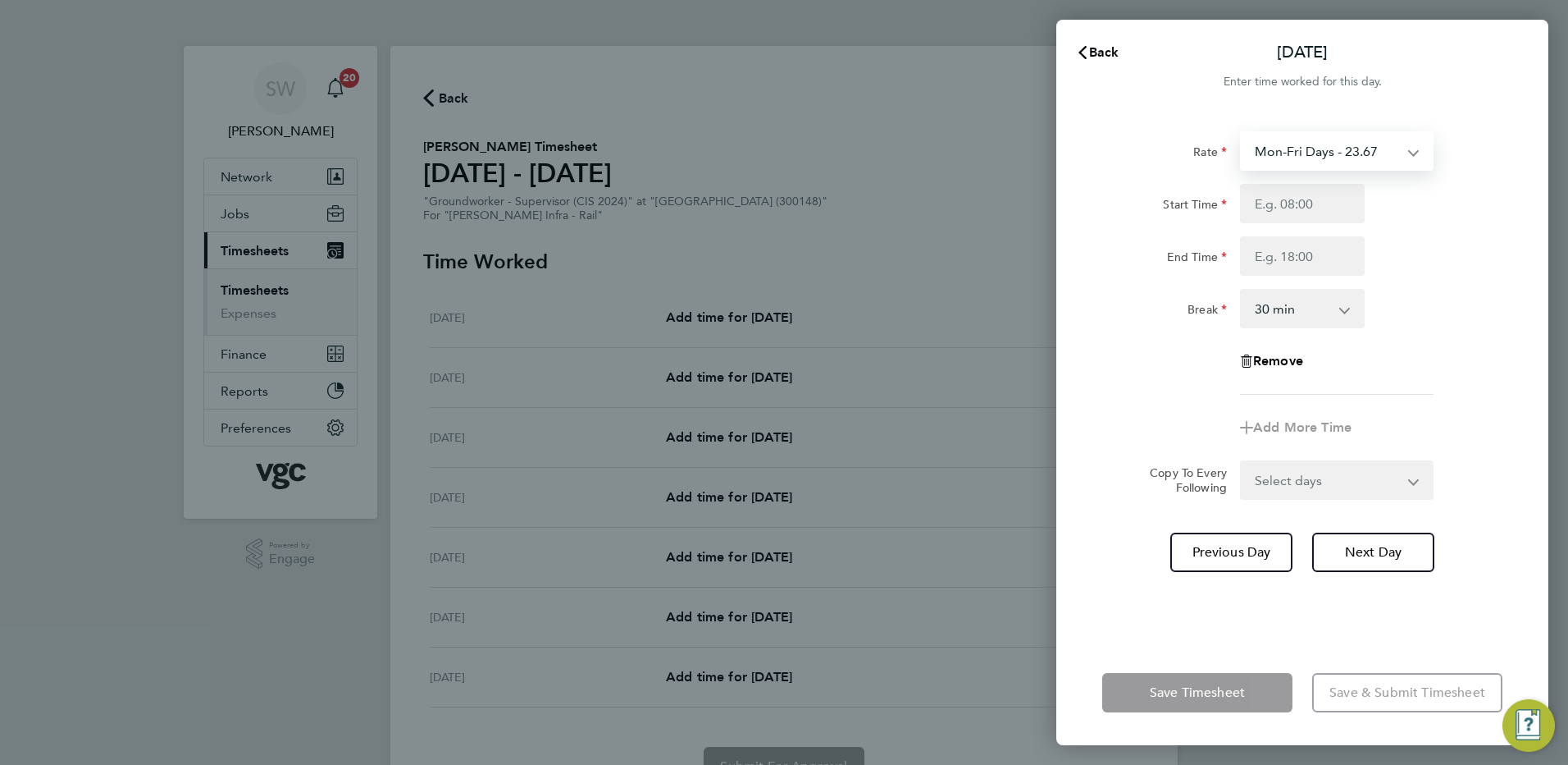
click at [1403, 148] on select "Mon-Fri Days - 23.67 Bank Hol - 35.50 new daily rate - 241.50 Xmas / NY - 47.34…" at bounding box center [1327, 151] width 170 height 36
select select "30"
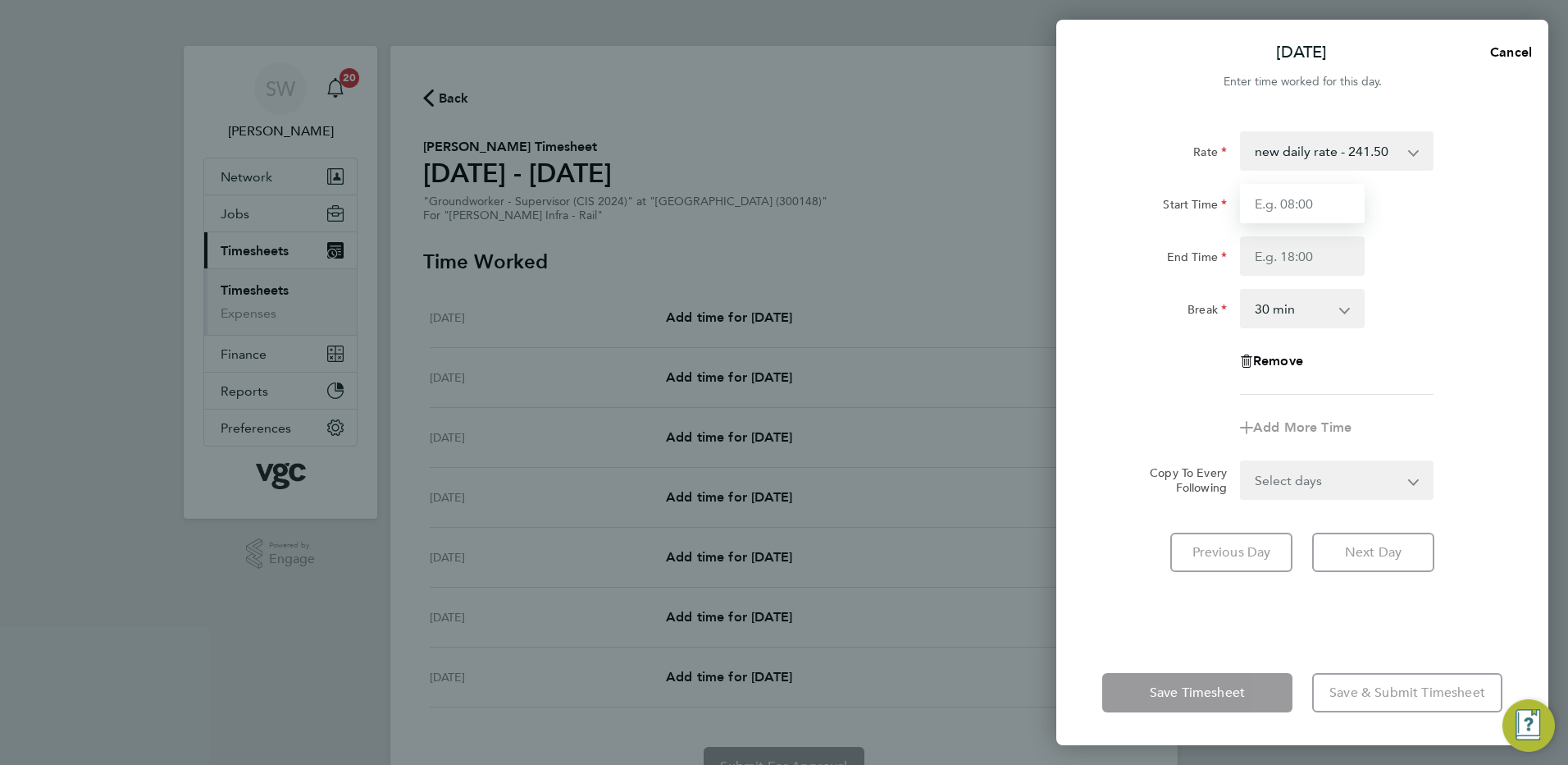
click at [1285, 204] on input "Start Time" at bounding box center [1303, 204] width 125 height 40
type input "07:00"
click at [1252, 256] on input "End Time" at bounding box center [1303, 257] width 125 height 40
type input "08:30"
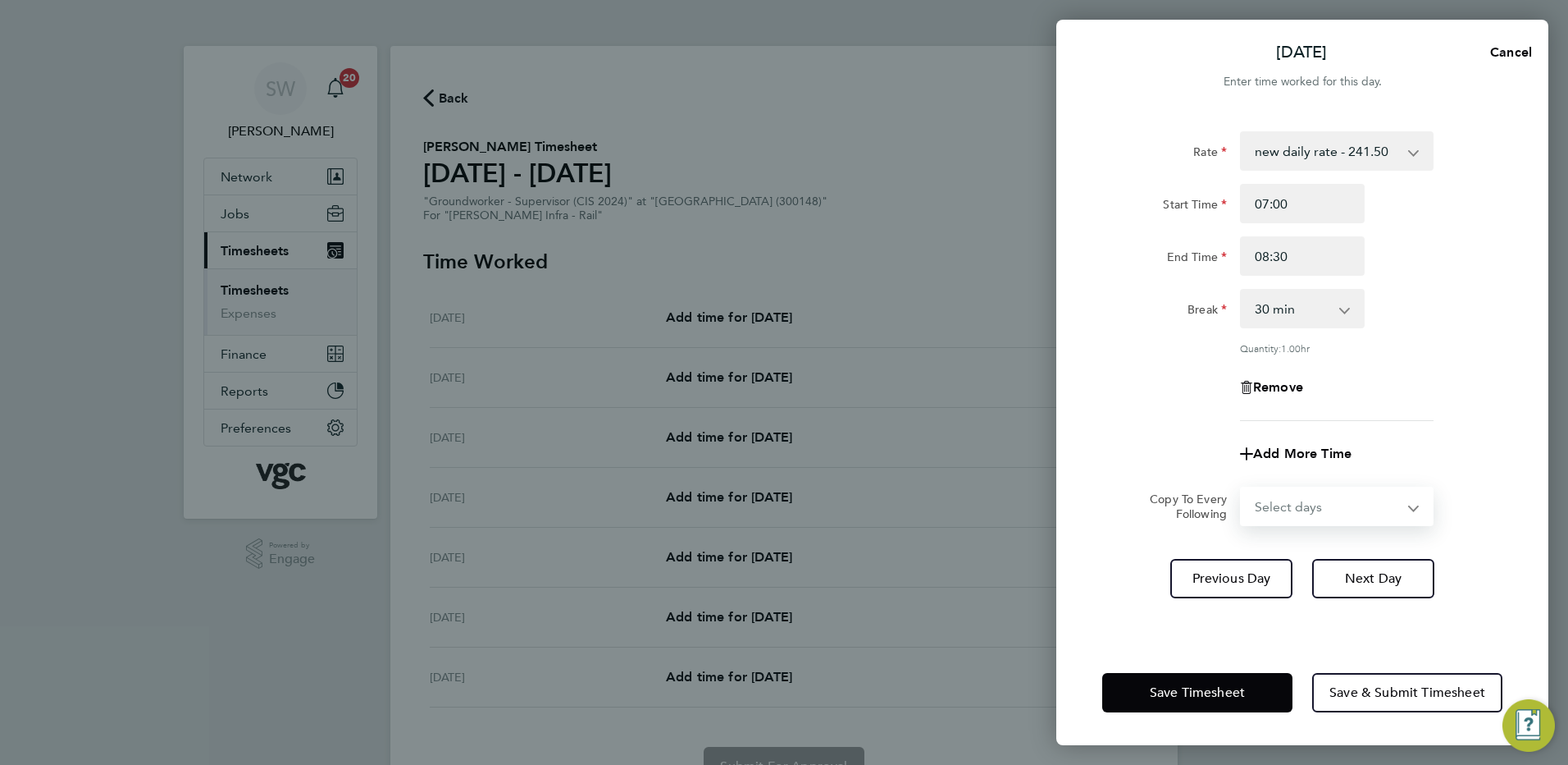
click at [1408, 481] on form "Rate new daily rate - 241.50 Mon-Fri Days - 23.67 Bank Hol - 35.50 Xmas / NY - …" at bounding box center [1302, 329] width 400 height 395
select select "TUE"
click at [1242, 489] on select "Select days Day Tuesday Wednesday Thursday Friday" at bounding box center [1328, 507] width 172 height 36
select select "2025-08-22"
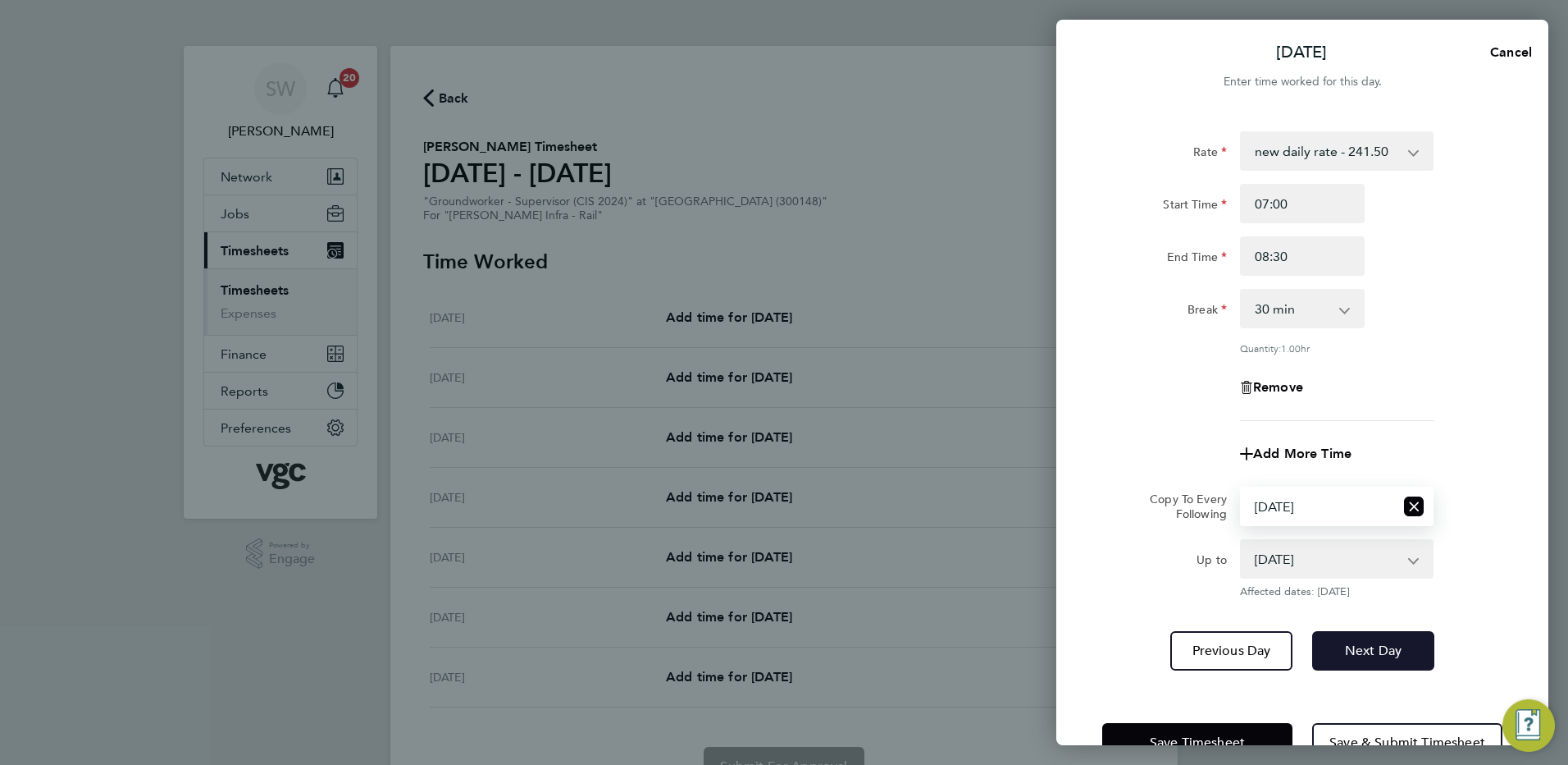
click at [1370, 656] on button "Next Day" at bounding box center [1373, 651] width 122 height 40
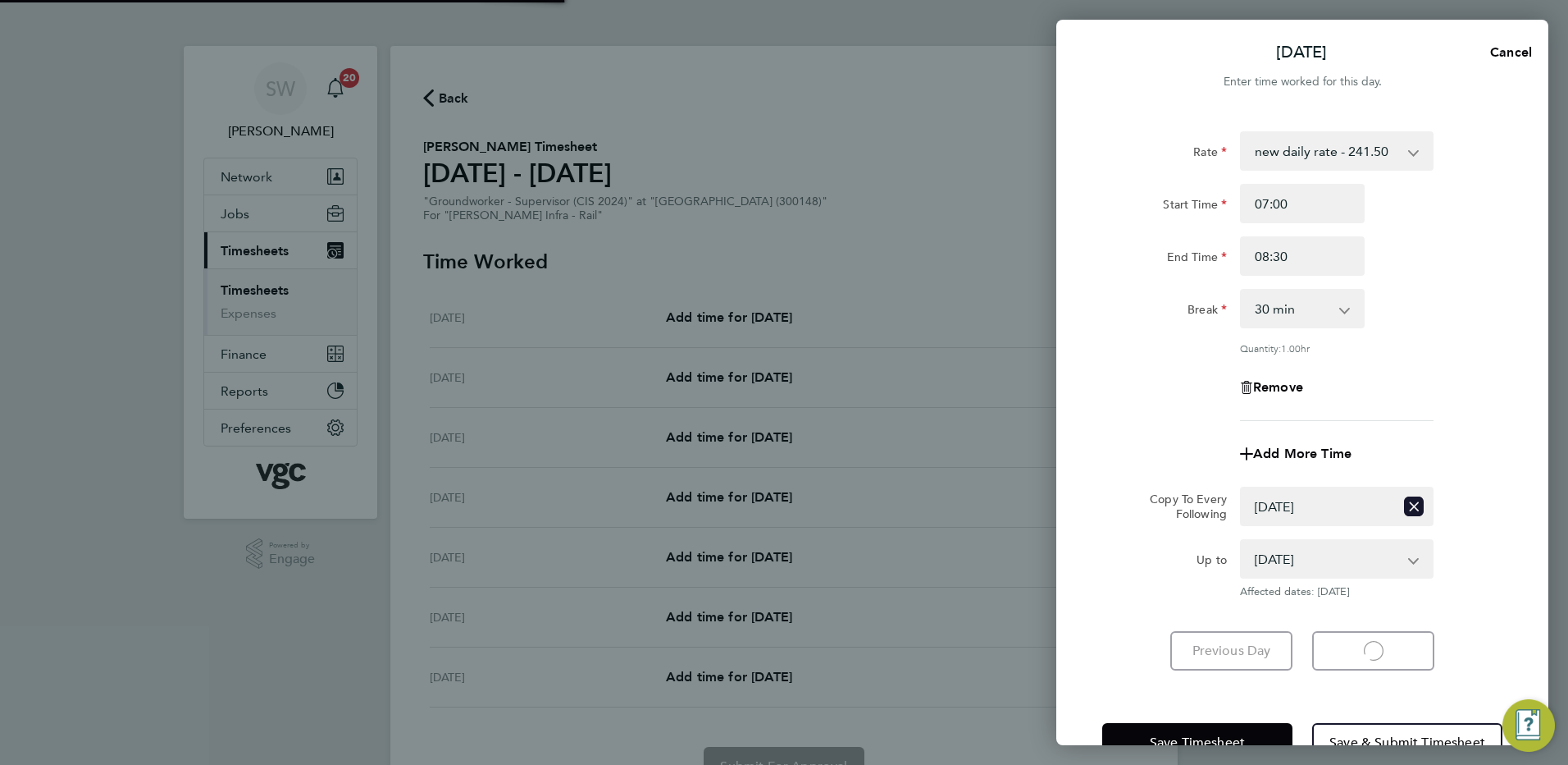
select select "30"
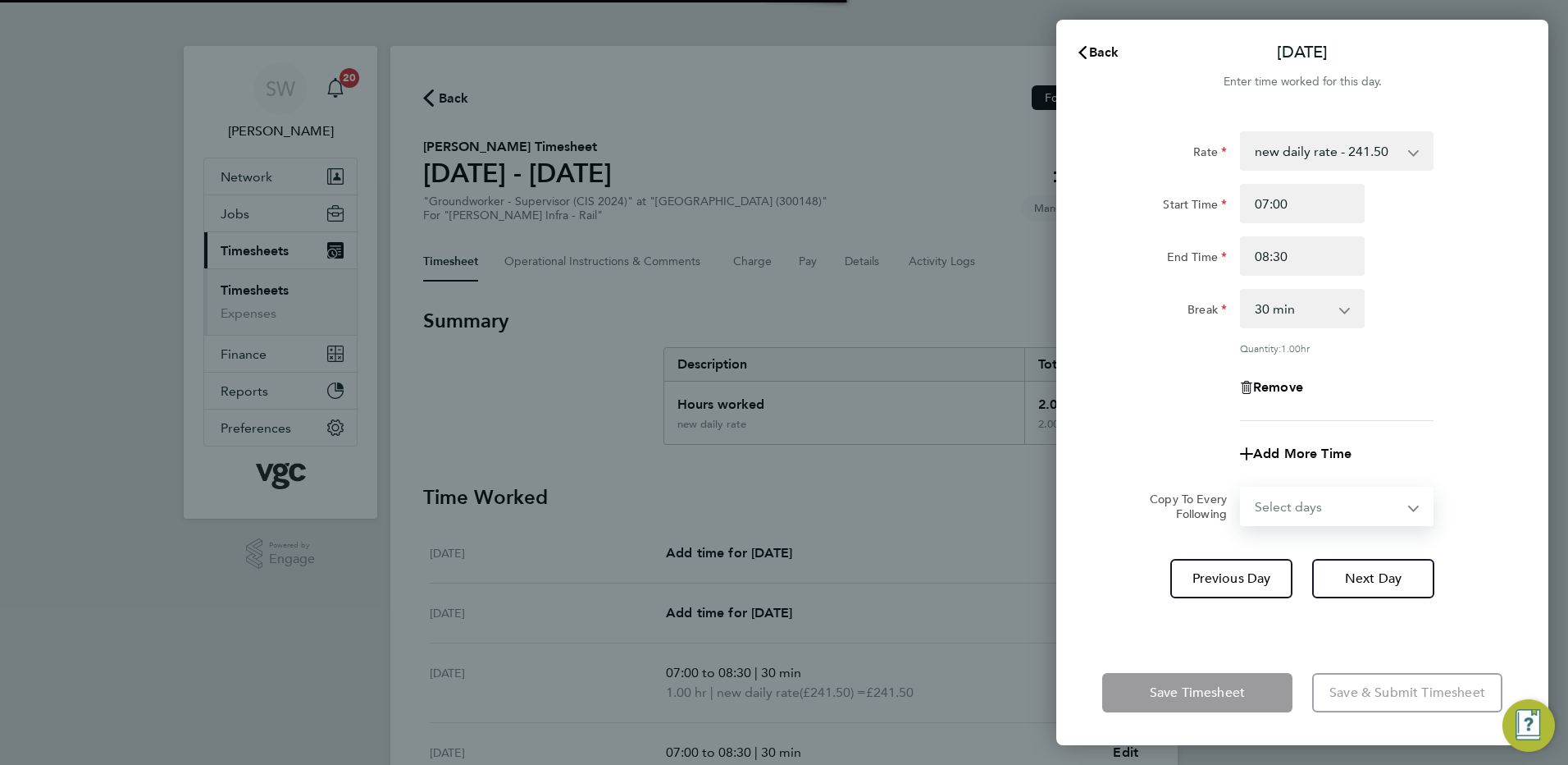
drag, startPoint x: 1410, startPoint y: 509, endPoint x: 1391, endPoint y: 521, distance: 22.5
click at [1410, 509] on select "Select days Day Wednesday Thursday Friday" at bounding box center [1328, 507] width 172 height 36
select select "WED"
click at [1242, 489] on select "Select days Day Wednesday Thursday Friday" at bounding box center [1328, 507] width 172 height 36
select select "2025-08-22"
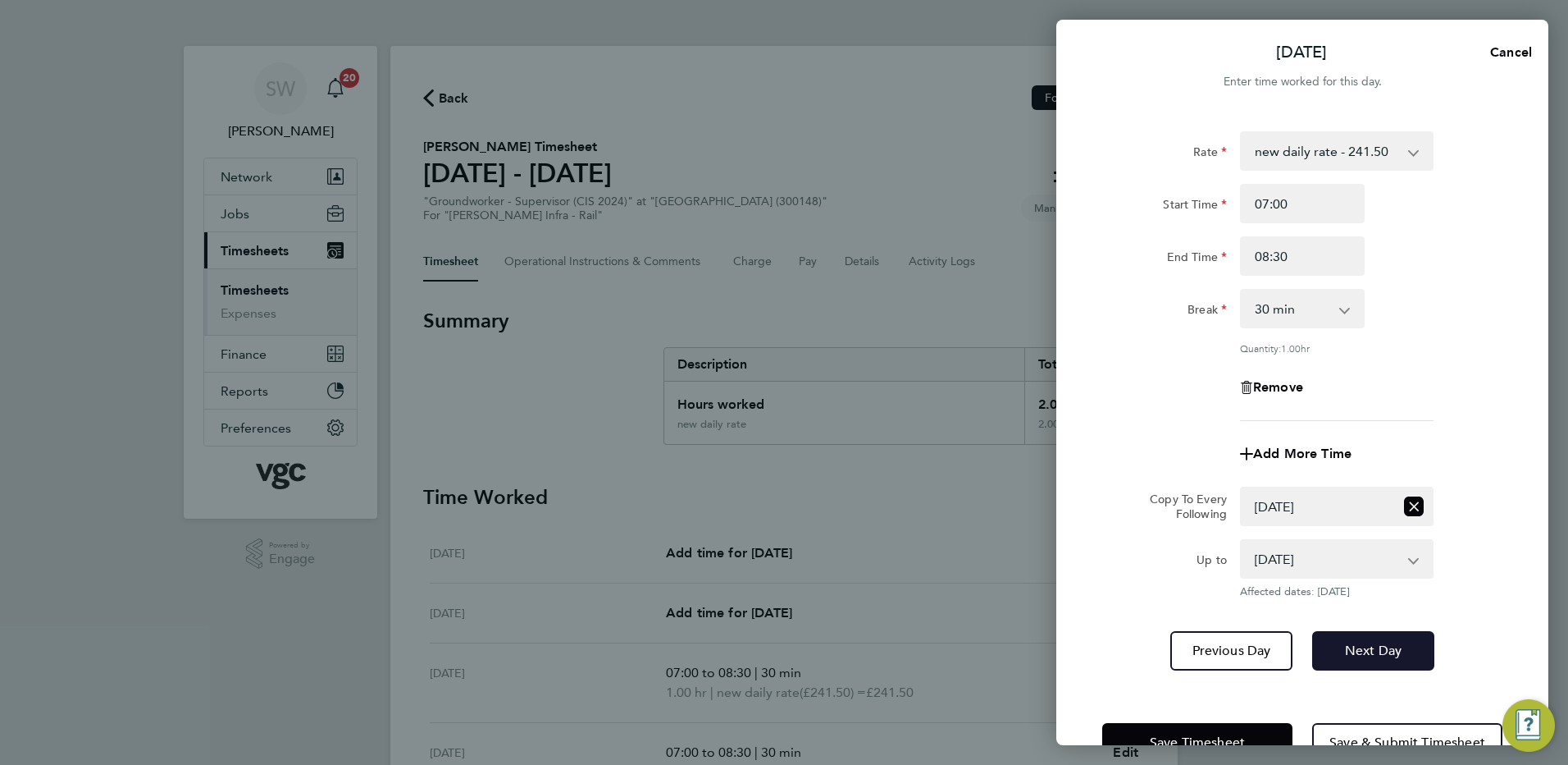
click at [1356, 633] on button "Next Day" at bounding box center [1373, 651] width 122 height 40
select select "0: null"
select select "30"
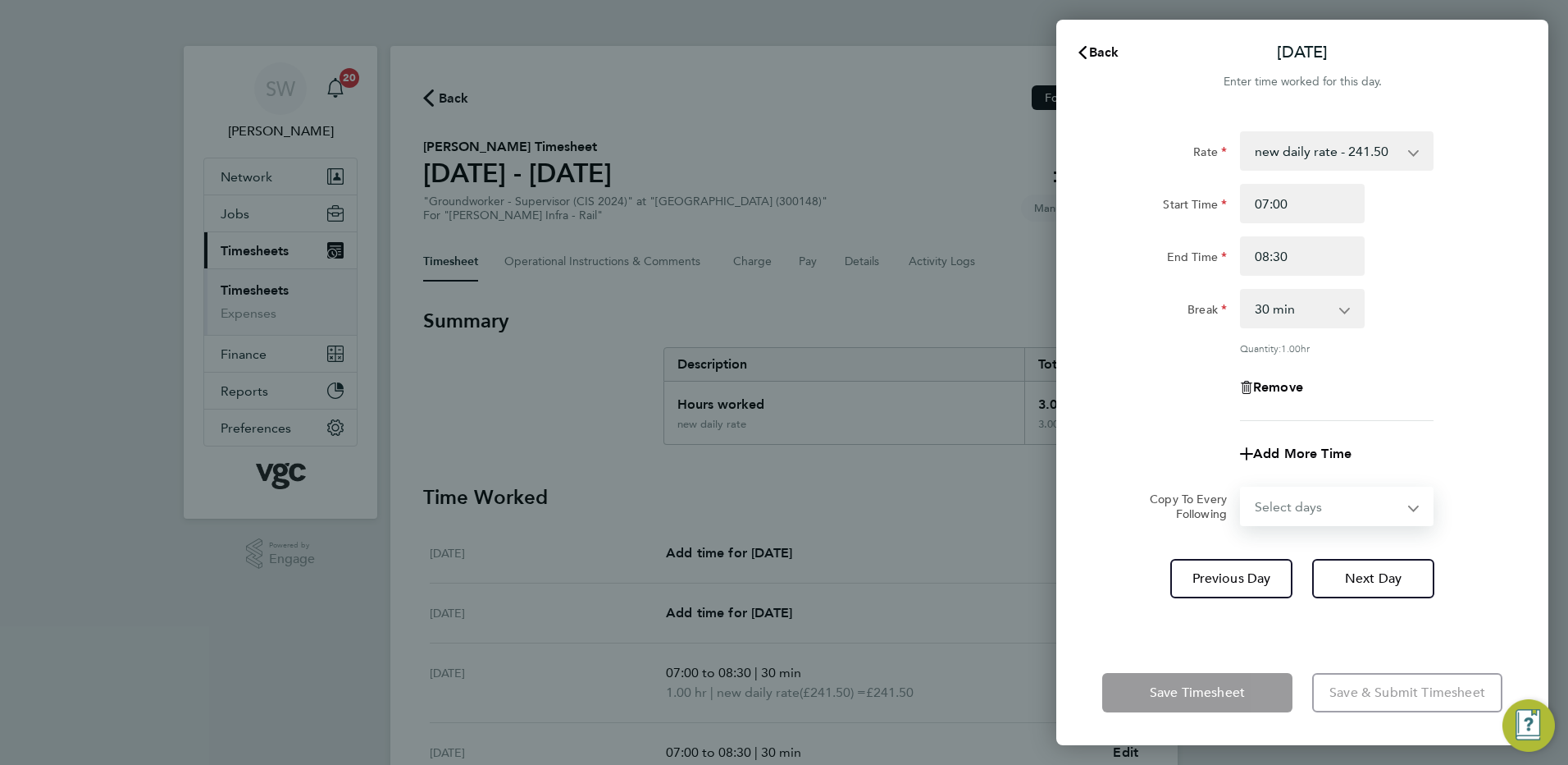
click at [1407, 508] on select "Select days Day Thursday Friday" at bounding box center [1328, 507] width 172 height 36
select select "THU"
click at [1242, 489] on select "Select days Day Thursday Friday" at bounding box center [1328, 507] width 172 height 36
select select "2025-08-22"
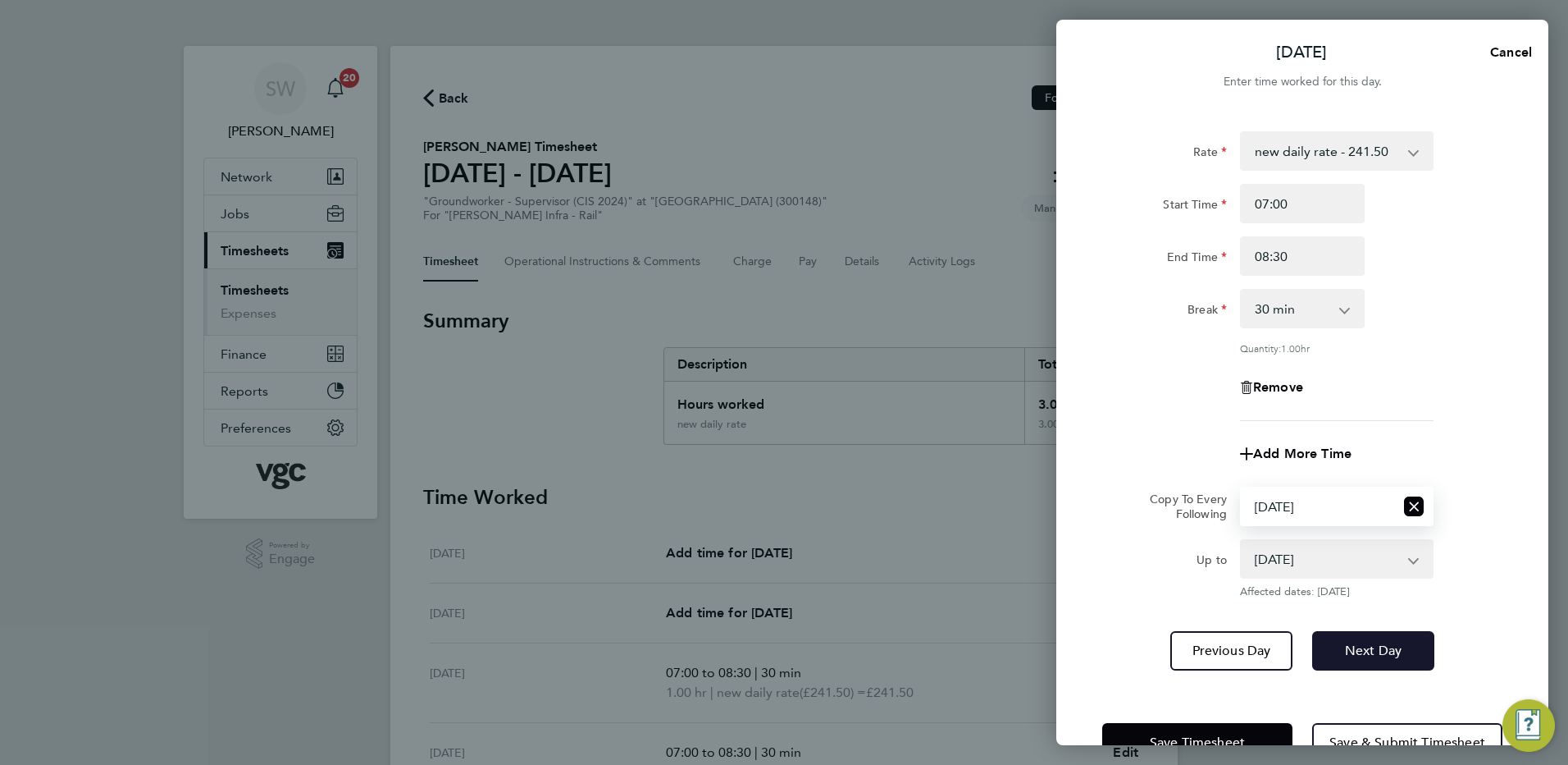
click at [1368, 654] on span "Next Day" at bounding box center [1374, 650] width 57 height 16
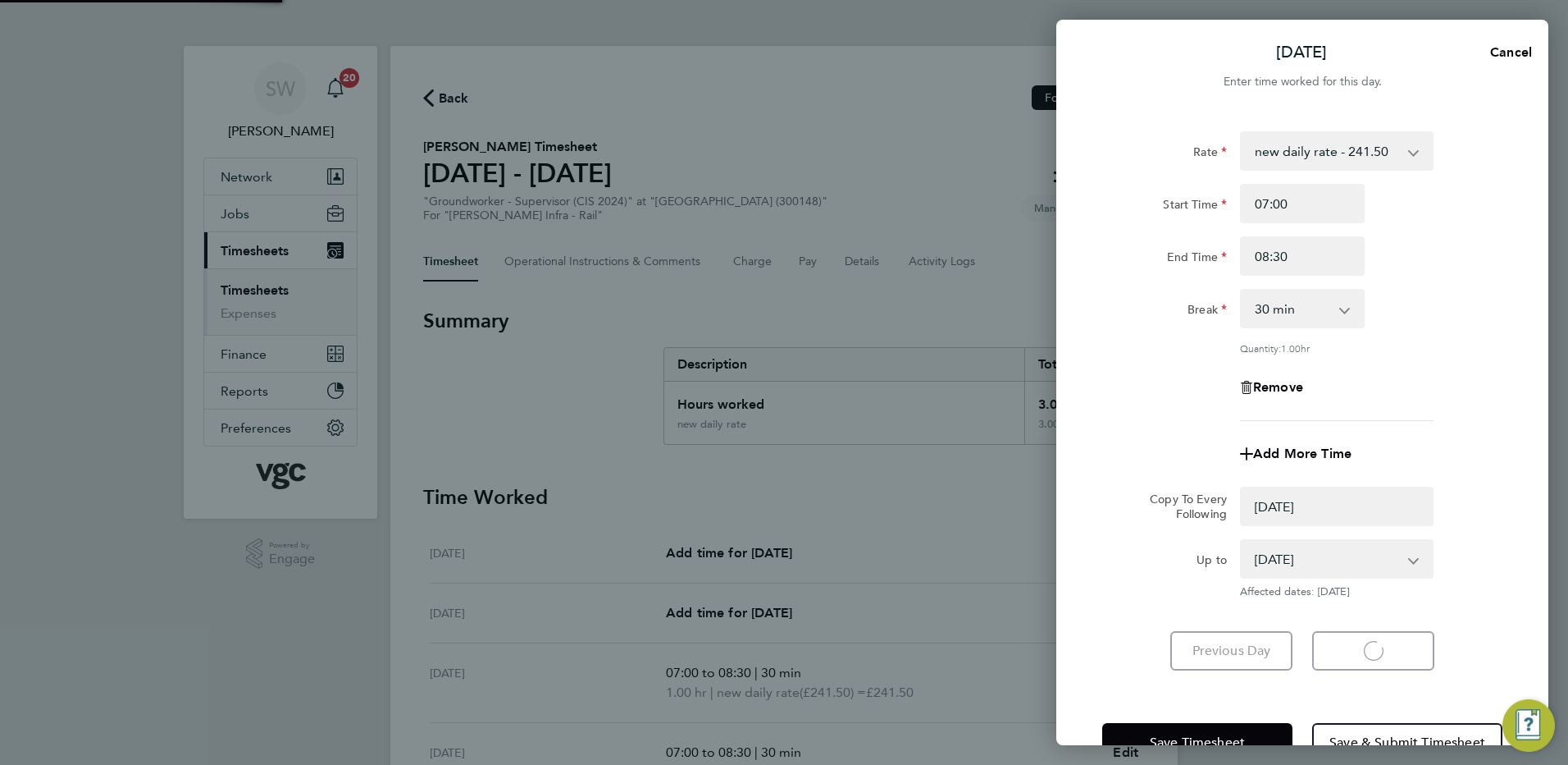
select select "0: null"
select select "30"
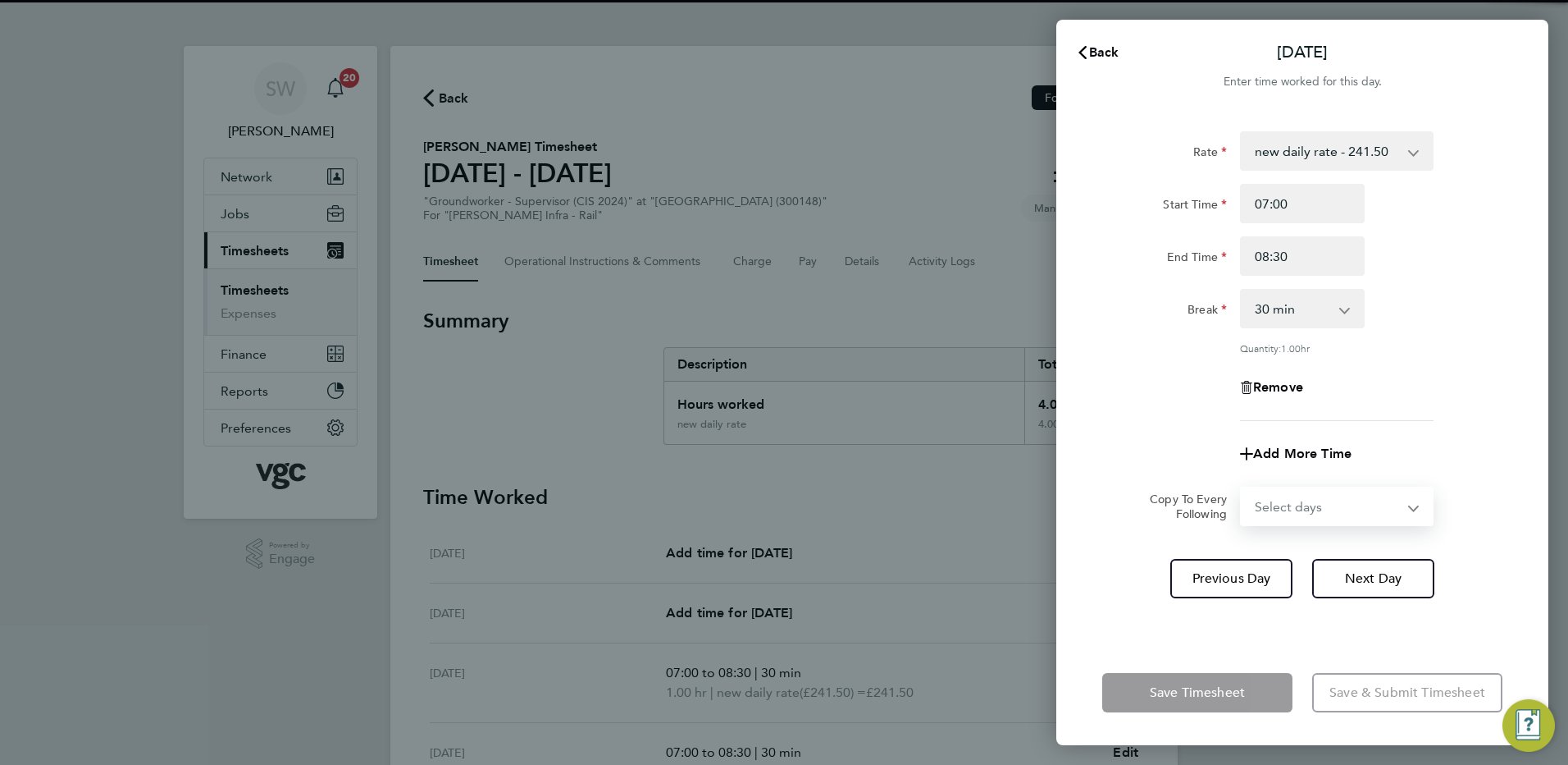
click at [1407, 510] on select "Select days Friday" at bounding box center [1328, 507] width 172 height 36
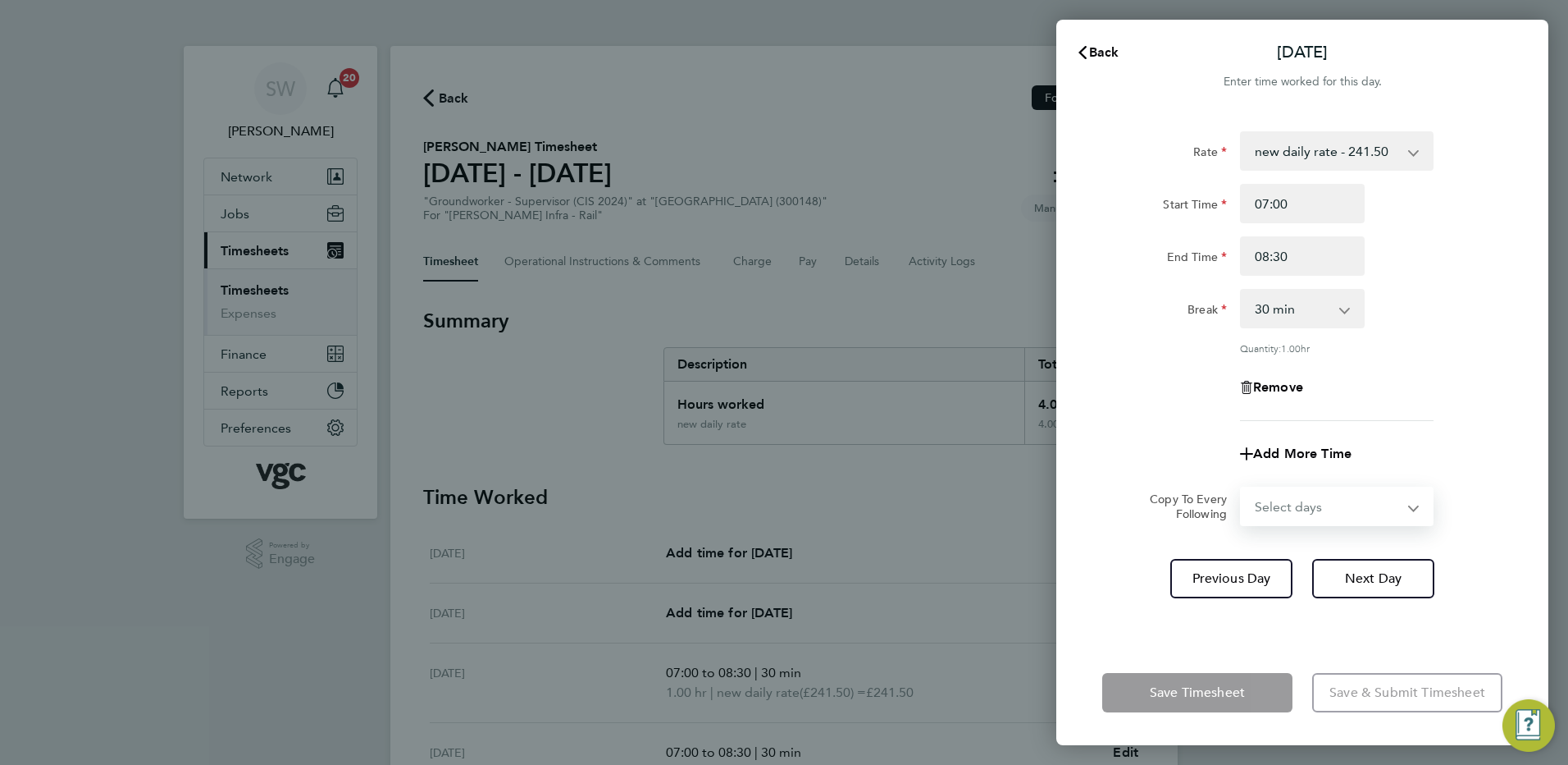
select select "FRI"
click at [1242, 489] on select "Select days Friday" at bounding box center [1328, 507] width 172 height 36
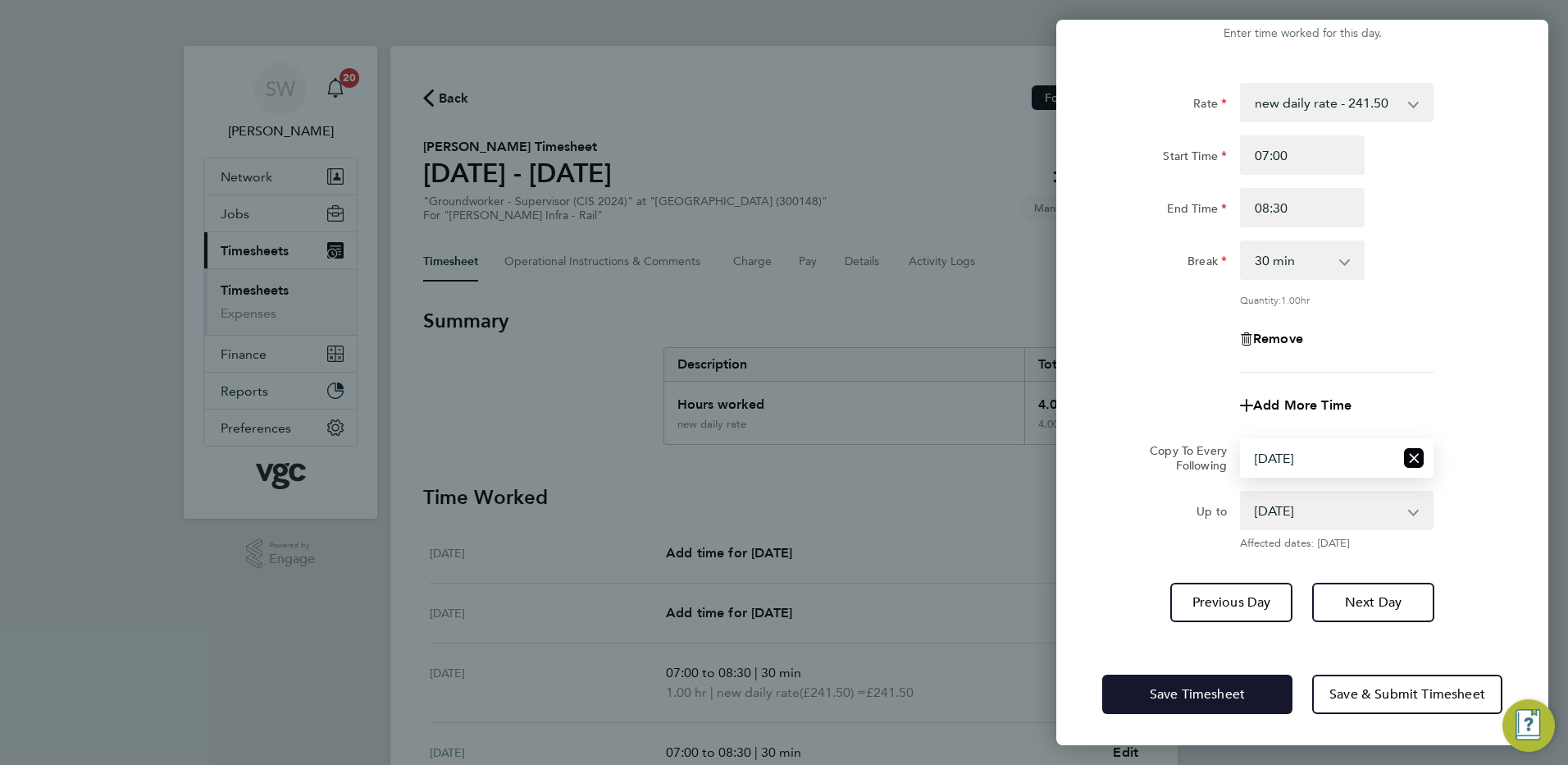
click at [1151, 691] on span "Save Timesheet" at bounding box center [1197, 694] width 96 height 16
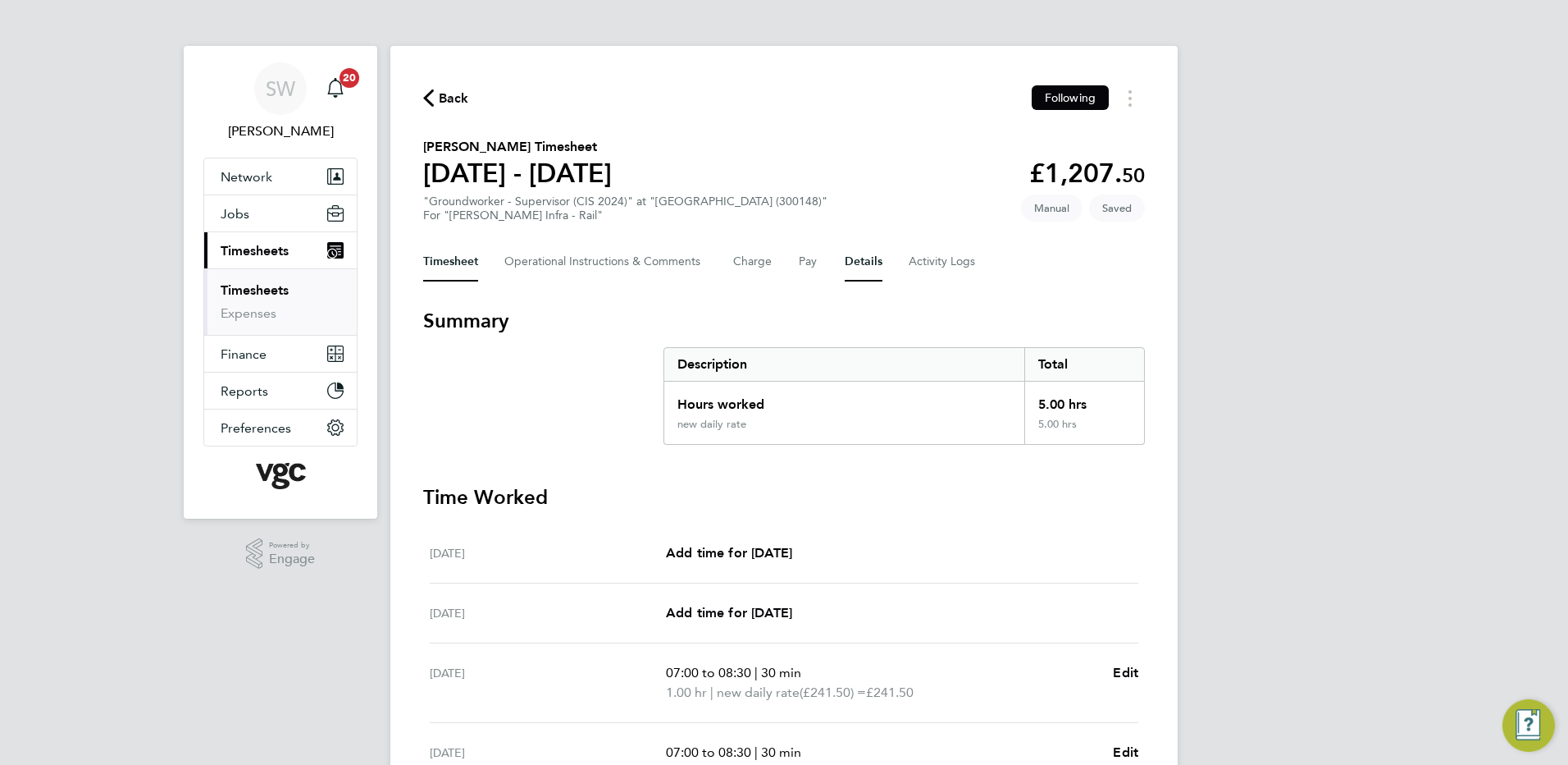
click at [852, 256] on button "Details" at bounding box center [864, 262] width 38 height 40
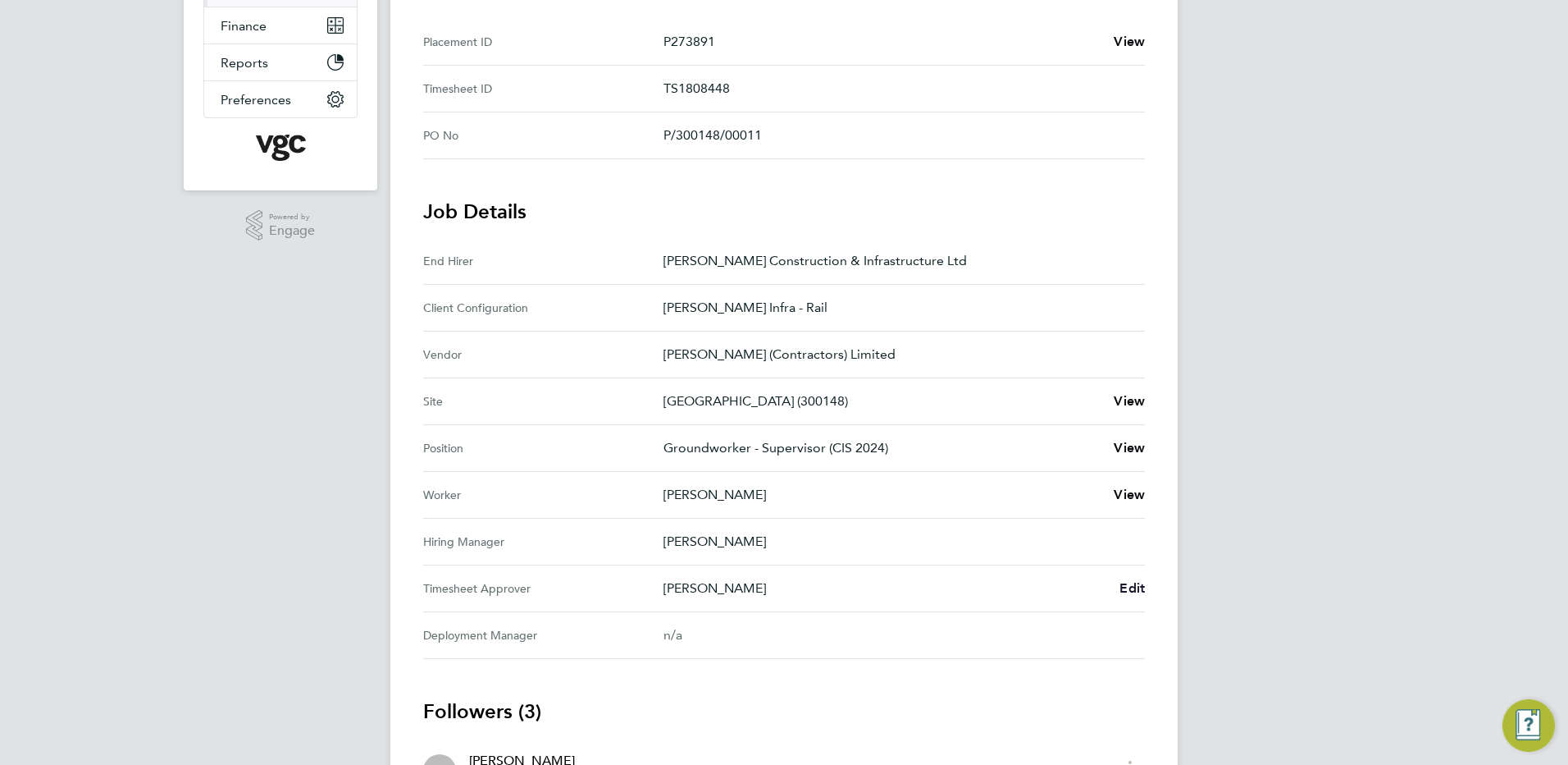
click at [1124, 591] on span "Edit" at bounding box center [1132, 588] width 26 height 15
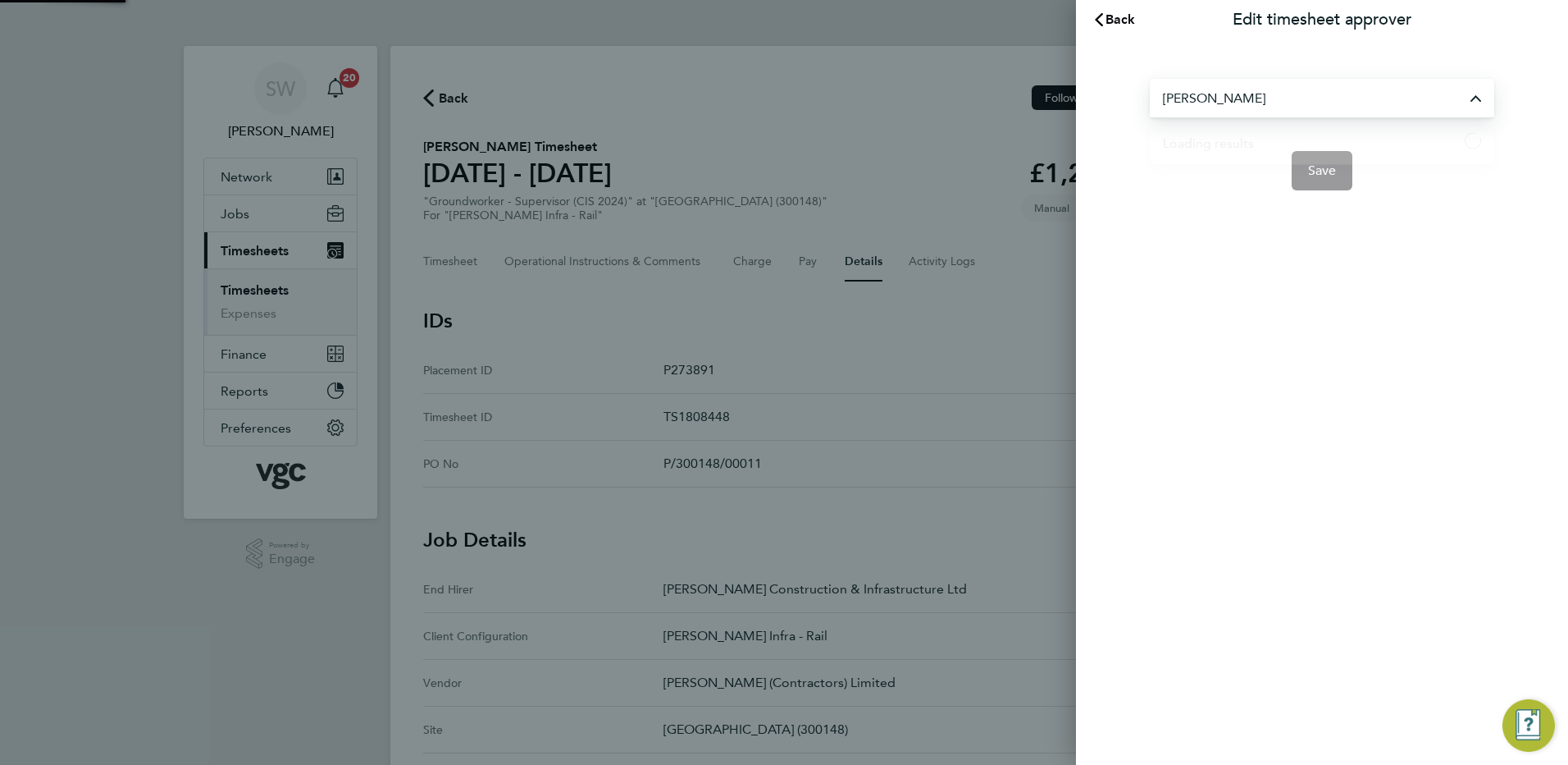
click at [1261, 101] on input "Ivan Pozdysev" at bounding box center [1322, 98] width 344 height 39
click at [1222, 137] on span "[PERSON_NAME]" at bounding box center [1216, 138] width 106 height 20
type input "[PERSON_NAME]"
click at [1315, 169] on span "Save" at bounding box center [1323, 170] width 28 height 16
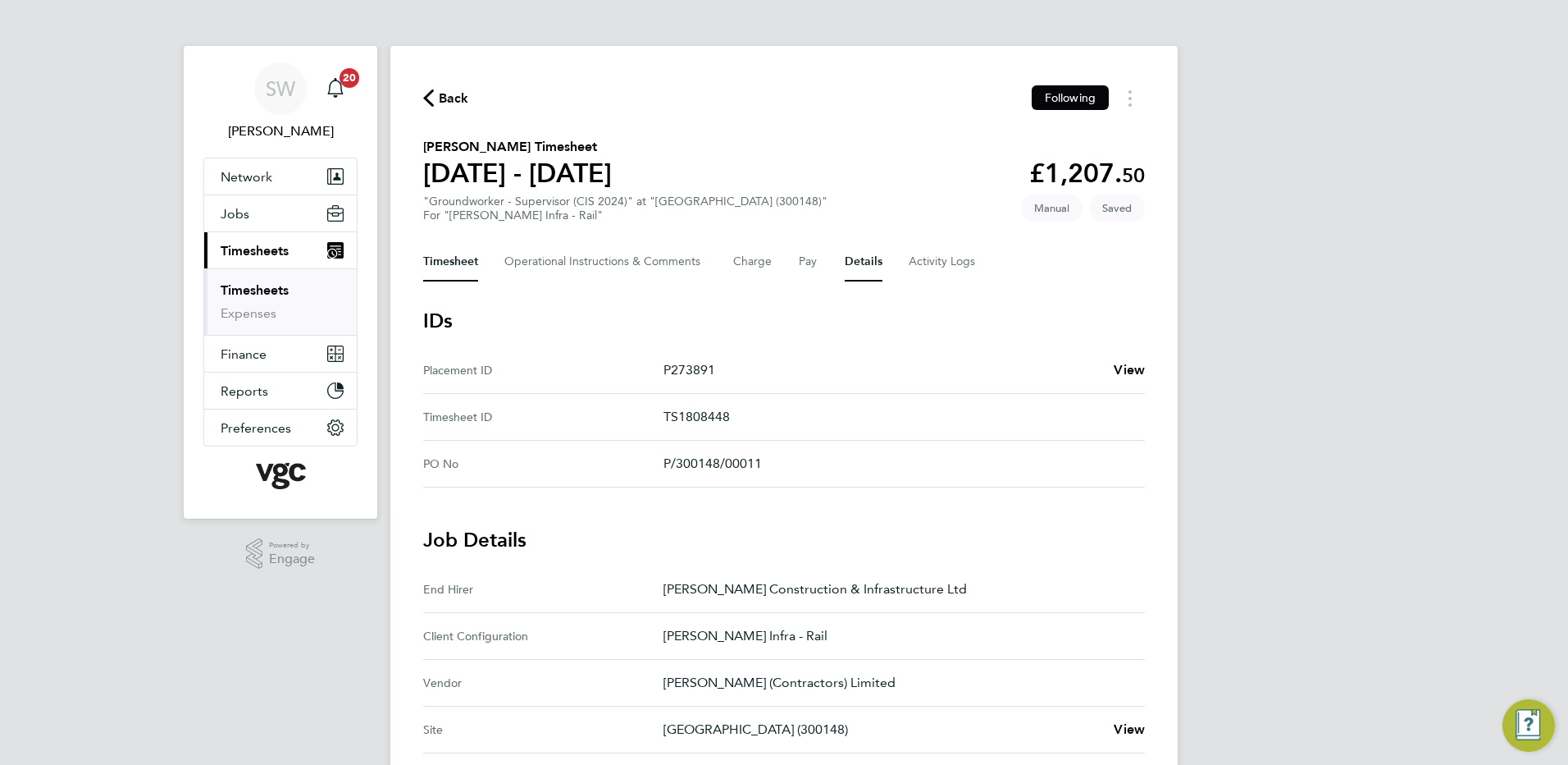
click at [454, 252] on button "Timesheet" at bounding box center [450, 262] width 55 height 40
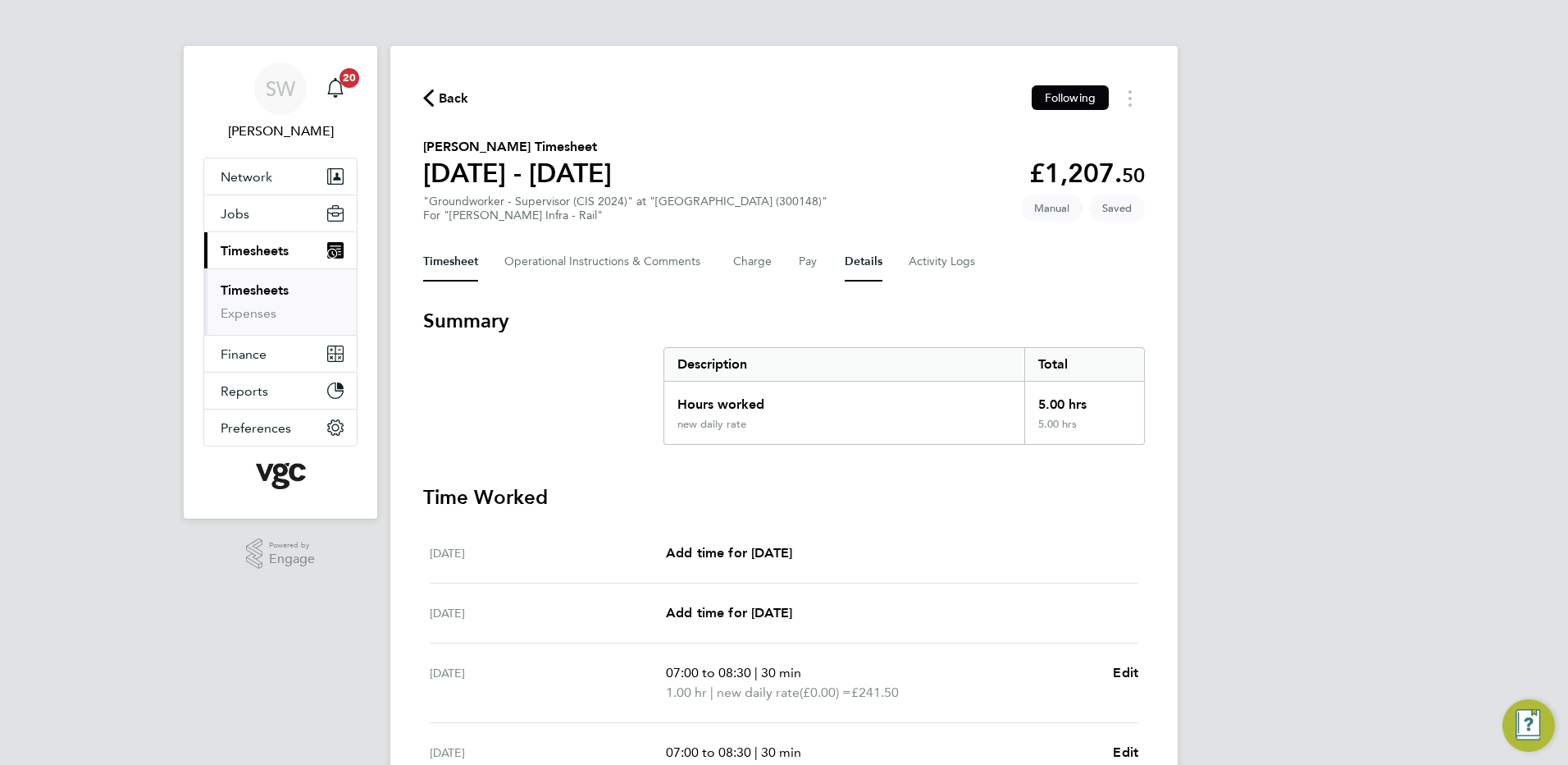
click at [859, 256] on button "Details" at bounding box center [864, 262] width 38 height 40
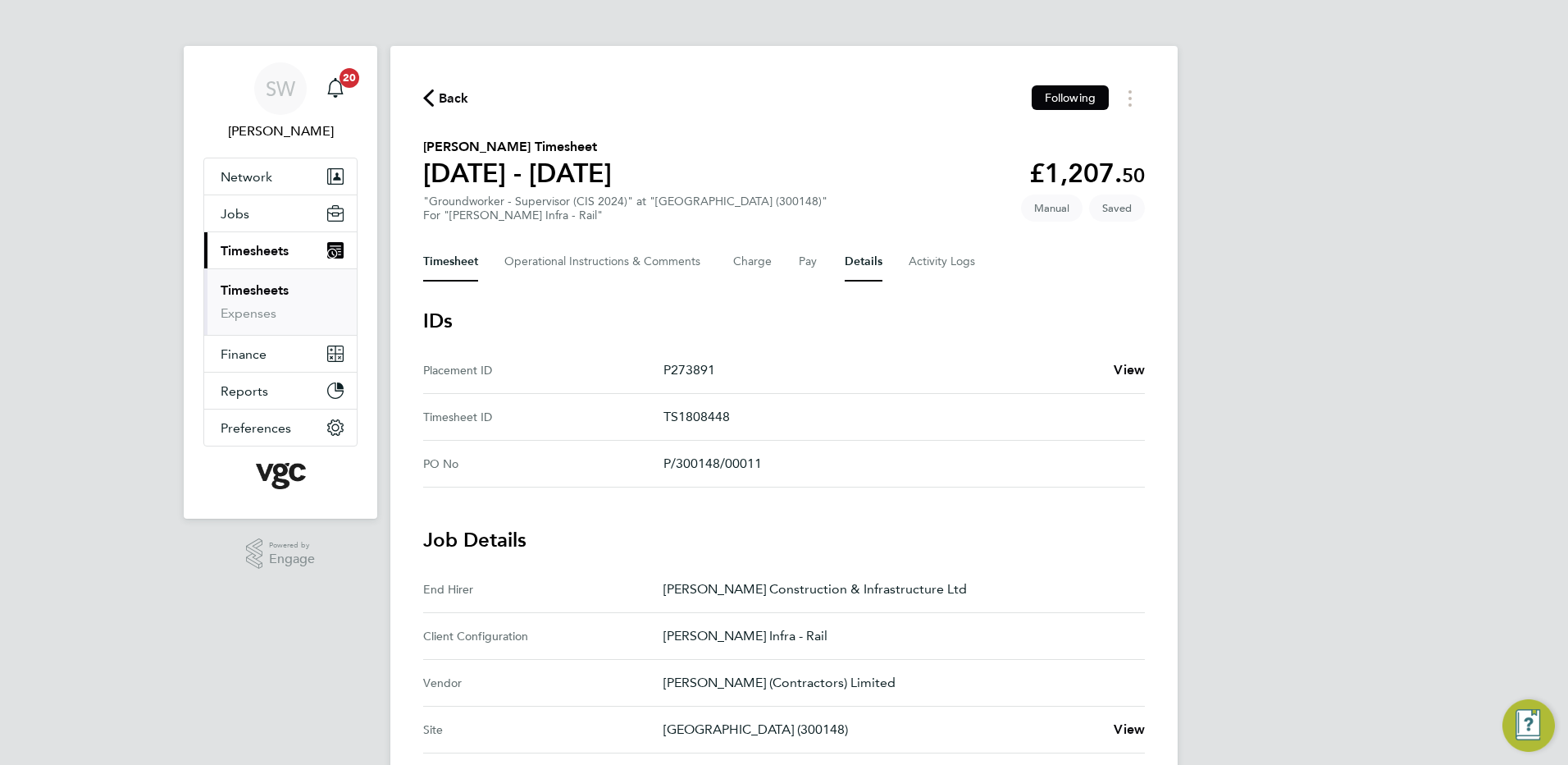
click at [442, 254] on button "Timesheet" at bounding box center [450, 262] width 55 height 40
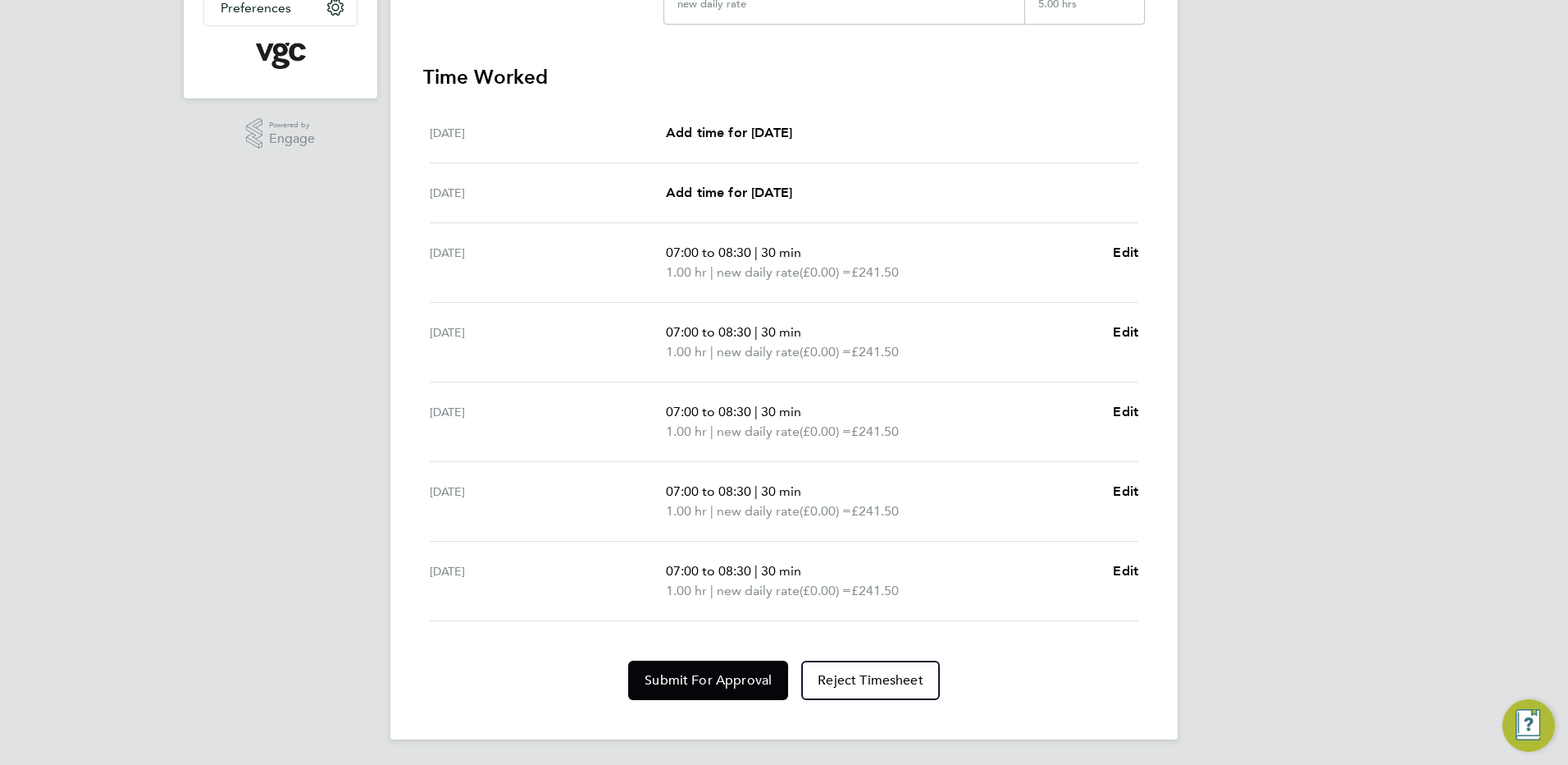
scroll to position [421, 0]
click at [699, 681] on span "Submit For Approval" at bounding box center [708, 679] width 127 height 16
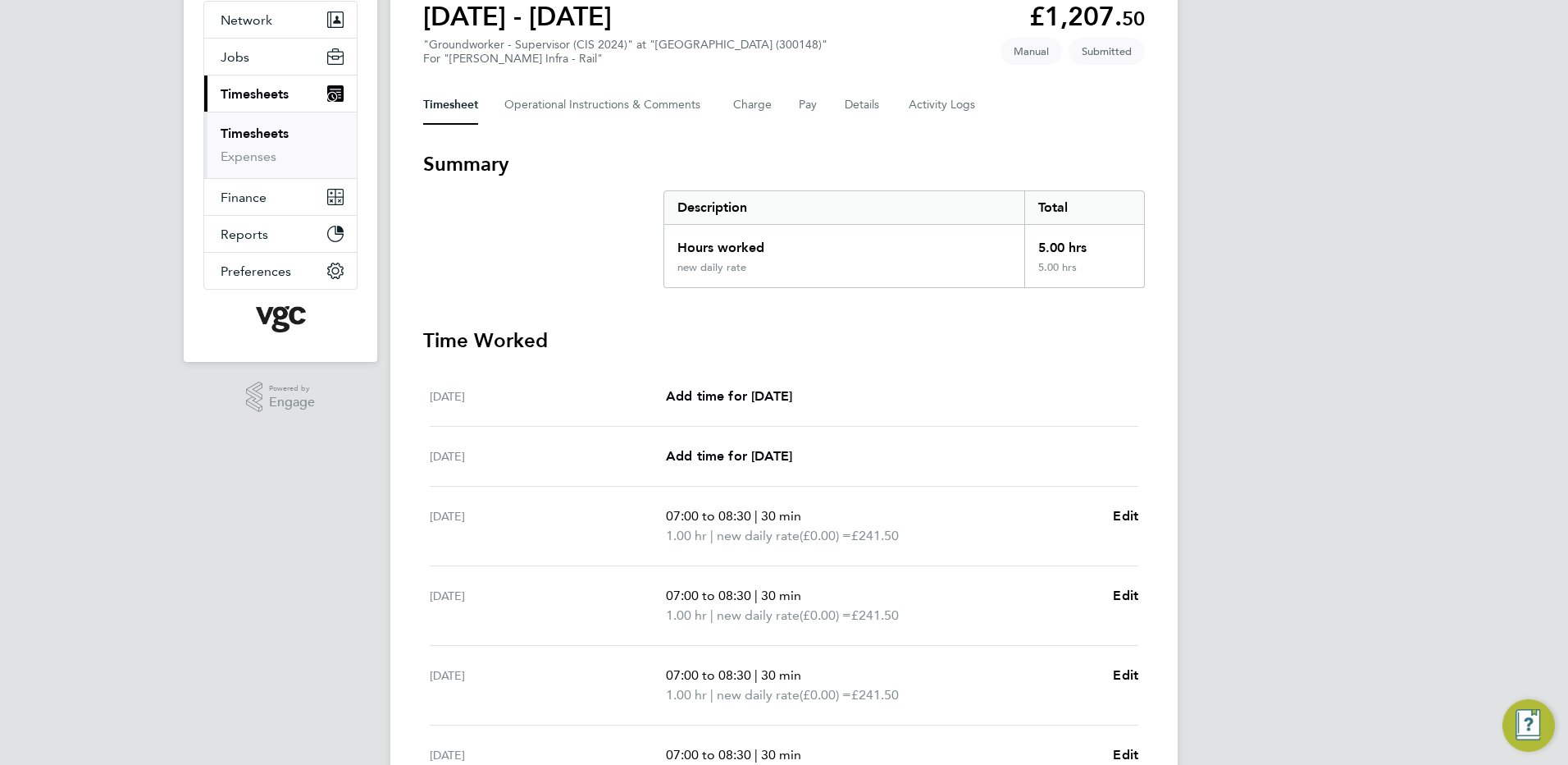
scroll to position [0, 0]
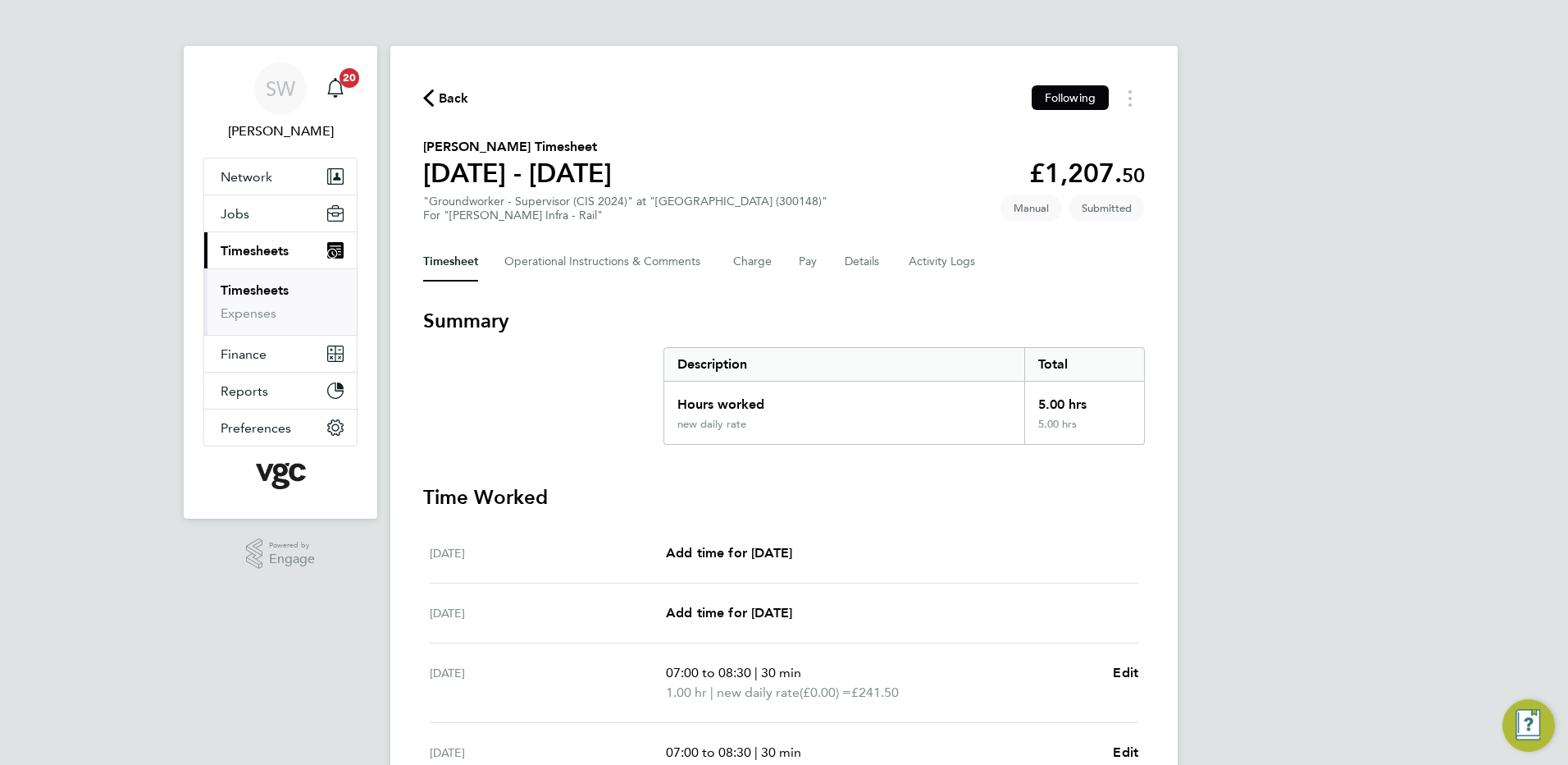
click at [249, 292] on link "Timesheets" at bounding box center [255, 290] width 68 height 15
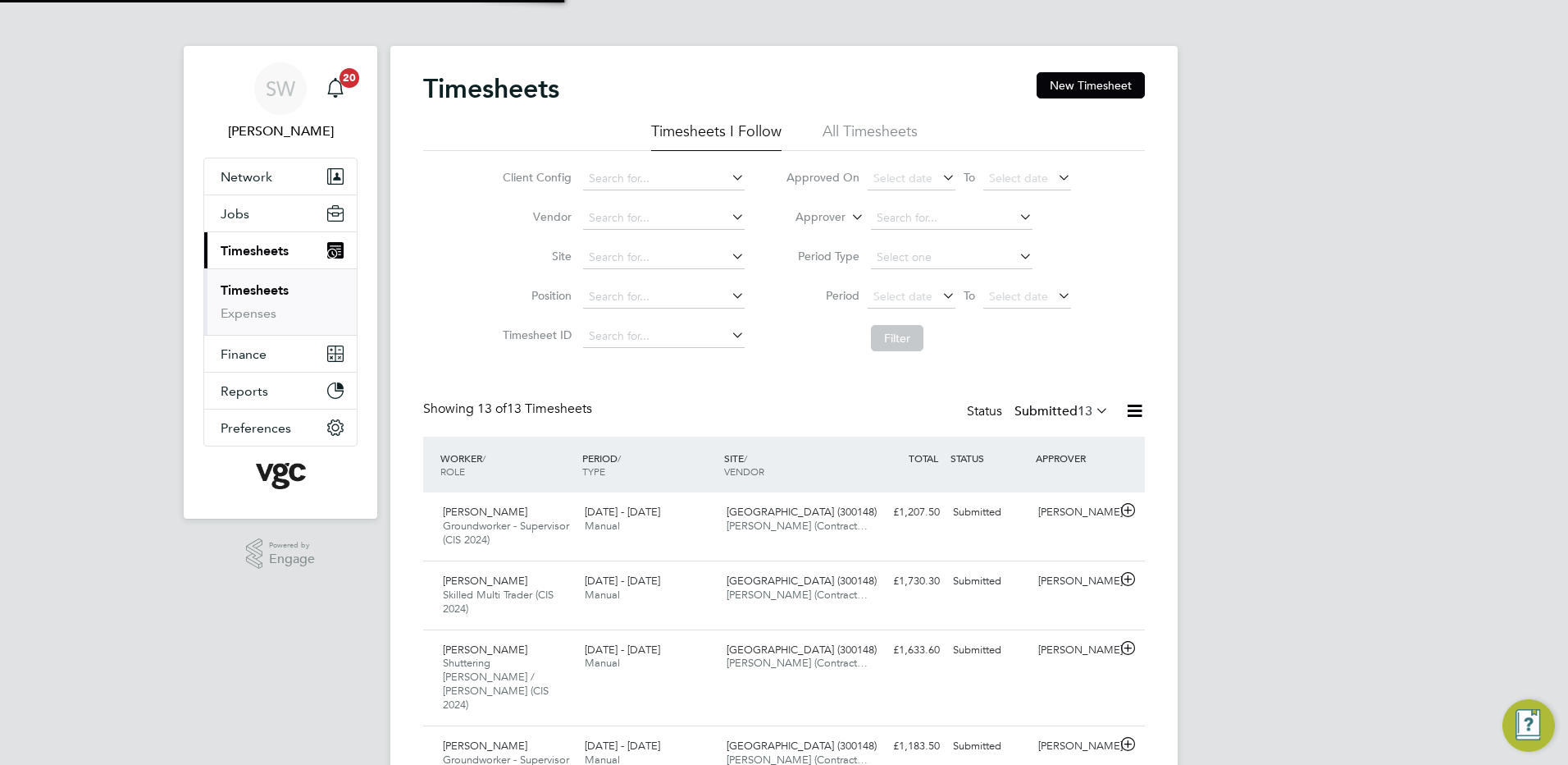
scroll to position [55, 143]
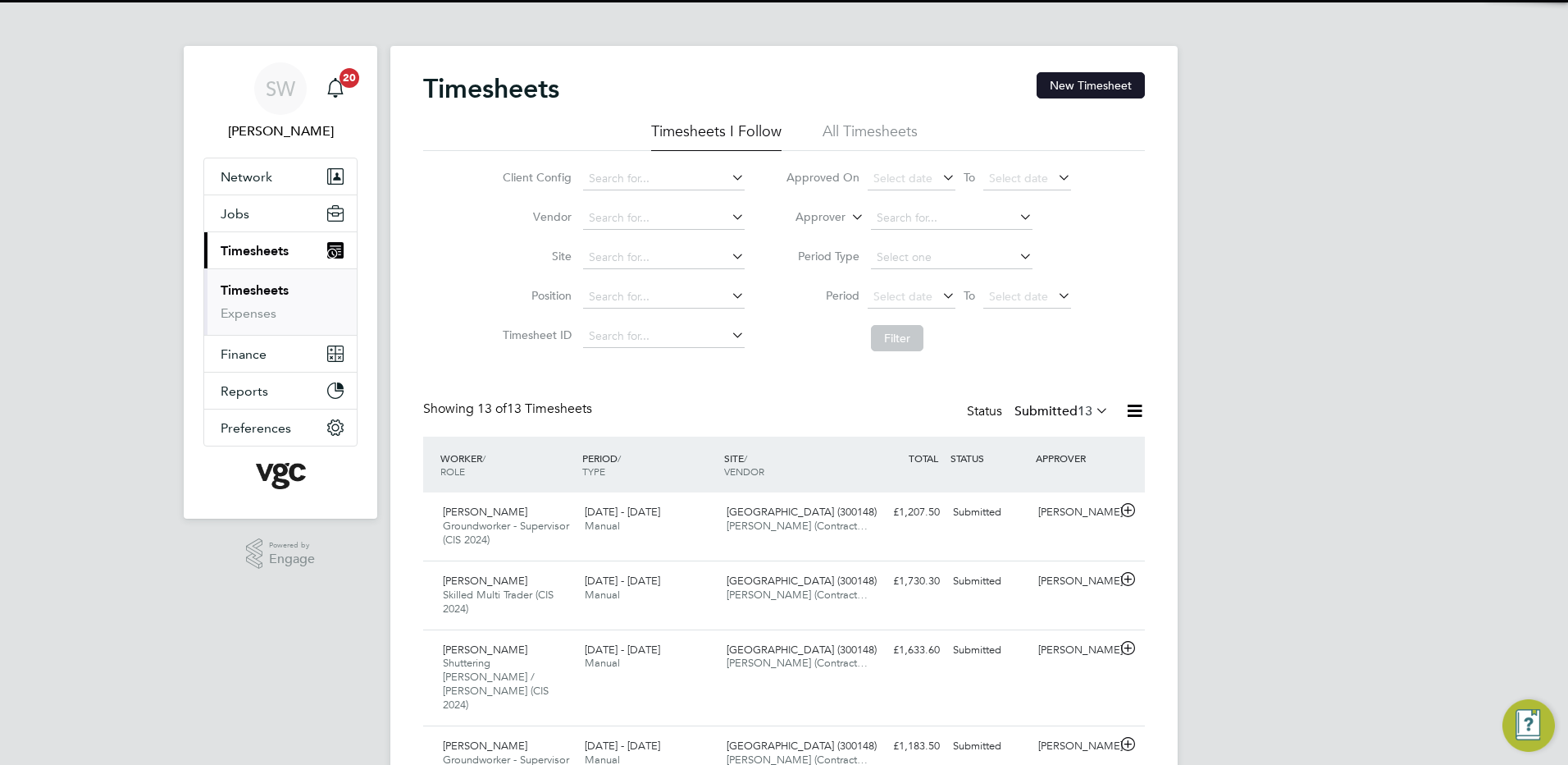
click at [1053, 83] on button "New Timesheet" at bounding box center [1091, 85] width 108 height 27
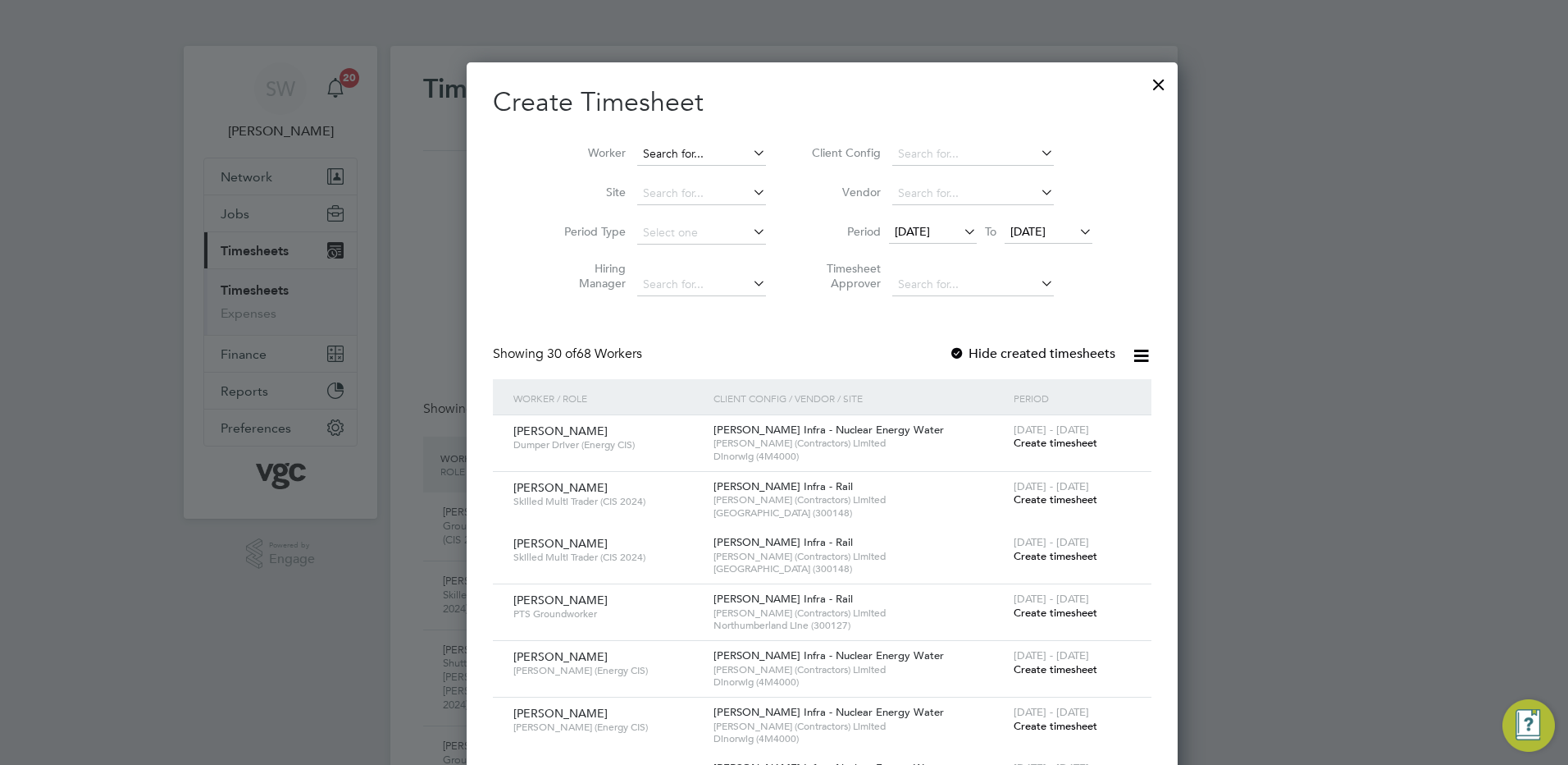
click at [638, 152] on input at bounding box center [702, 154] width 129 height 23
click at [634, 169] on li "Andrei Bota" at bounding box center [664, 175] width 132 height 22
type input "[PERSON_NAME]"
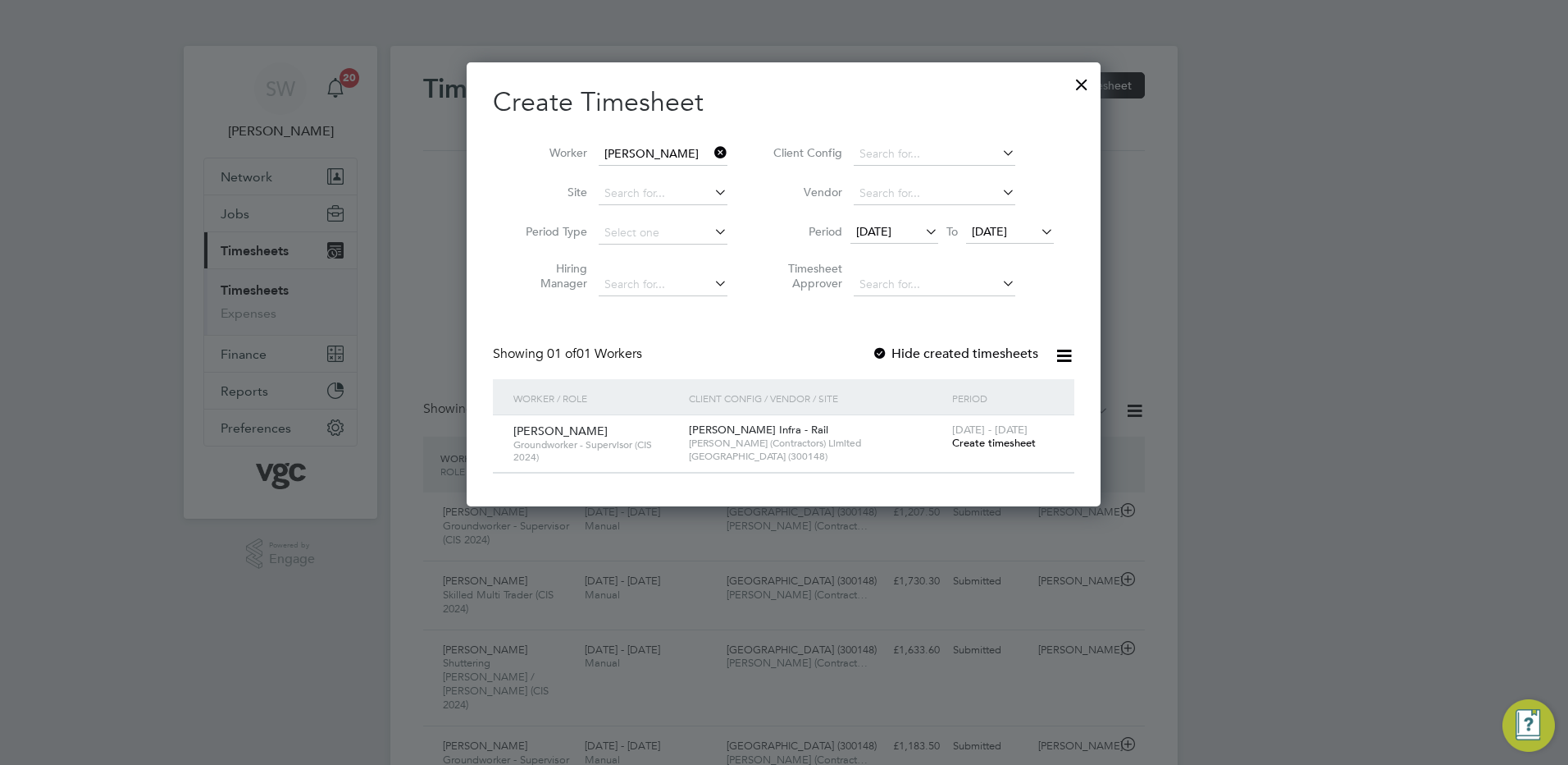
click at [998, 229] on span "19 Aug 2025" at bounding box center [989, 232] width 35 height 15
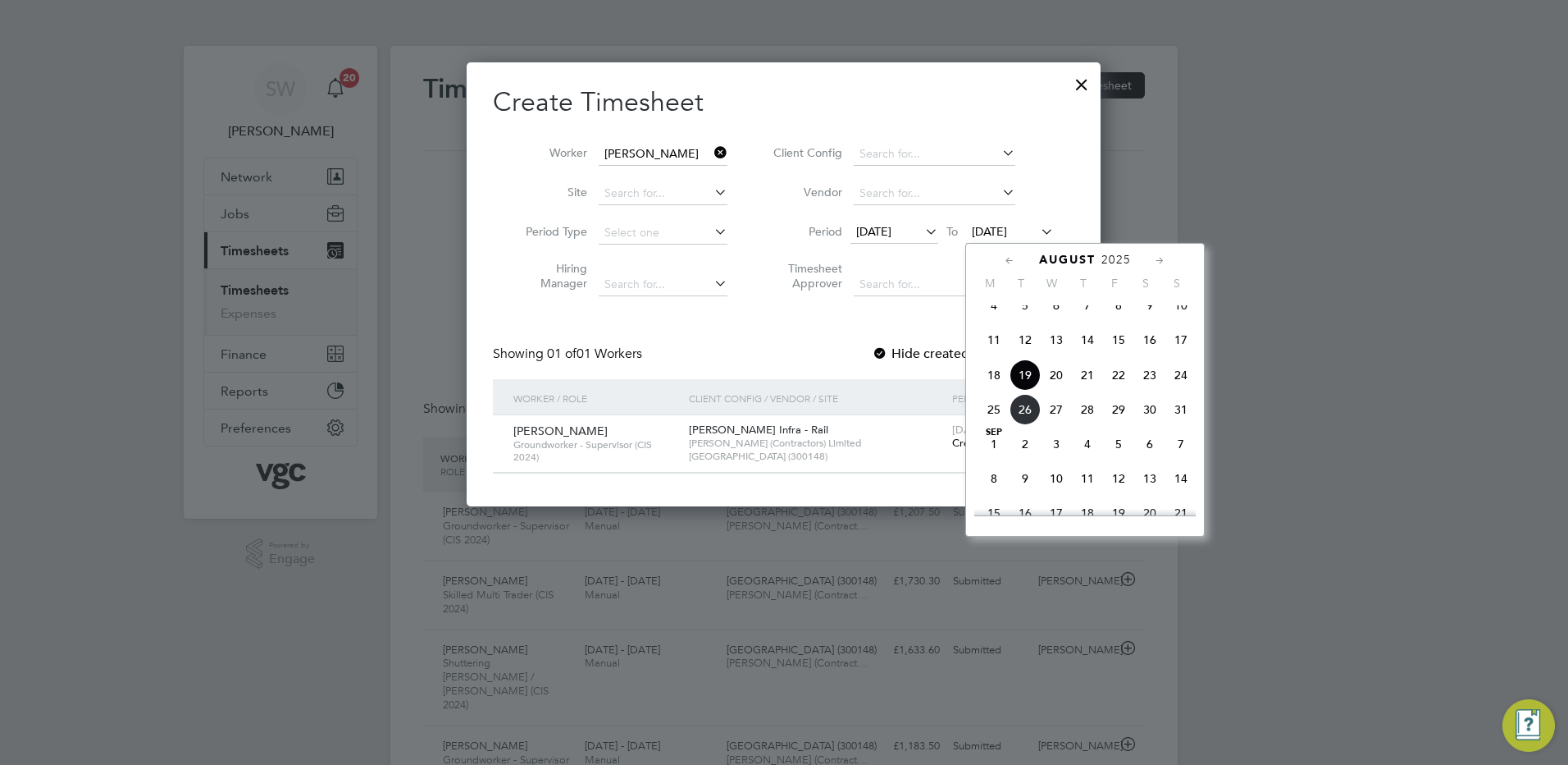
click at [1119, 388] on span "22" at bounding box center [1119, 375] width 31 height 31
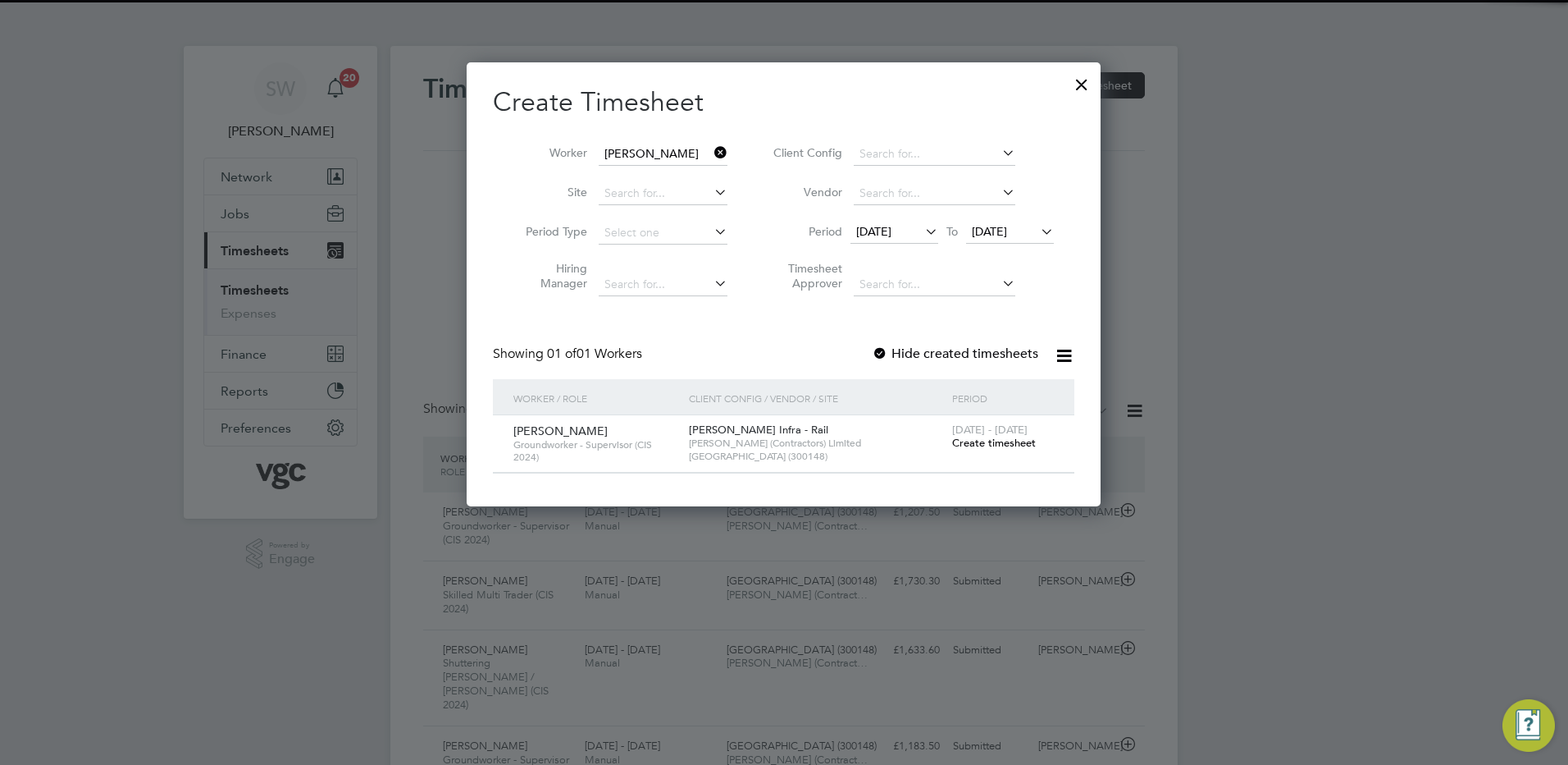
click at [995, 447] on span "Create timesheet" at bounding box center [994, 442] width 83 height 14
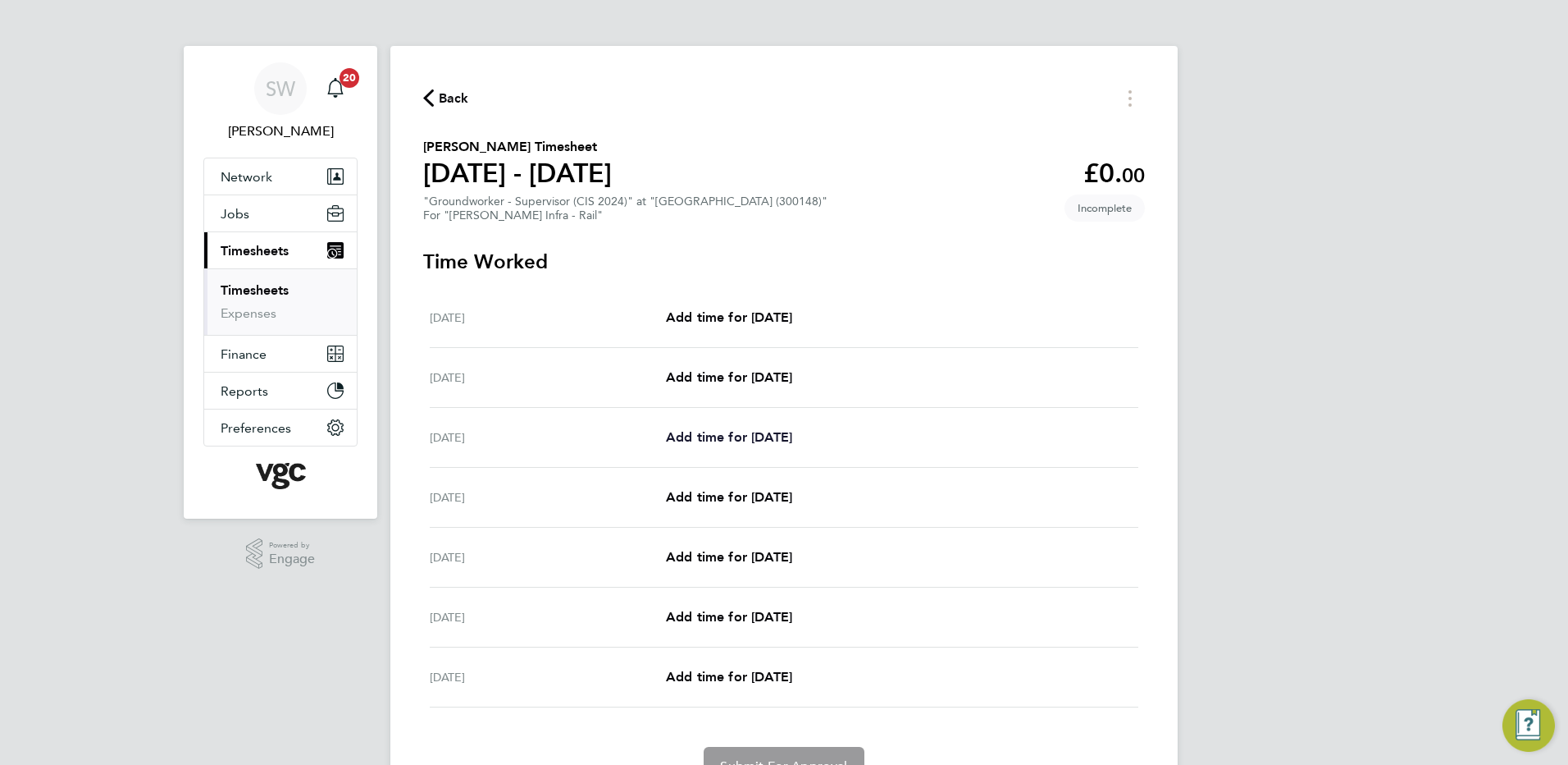
click at [727, 443] on span "Add time for Mon 18 Aug" at bounding box center [729, 436] width 126 height 15
select select "30"
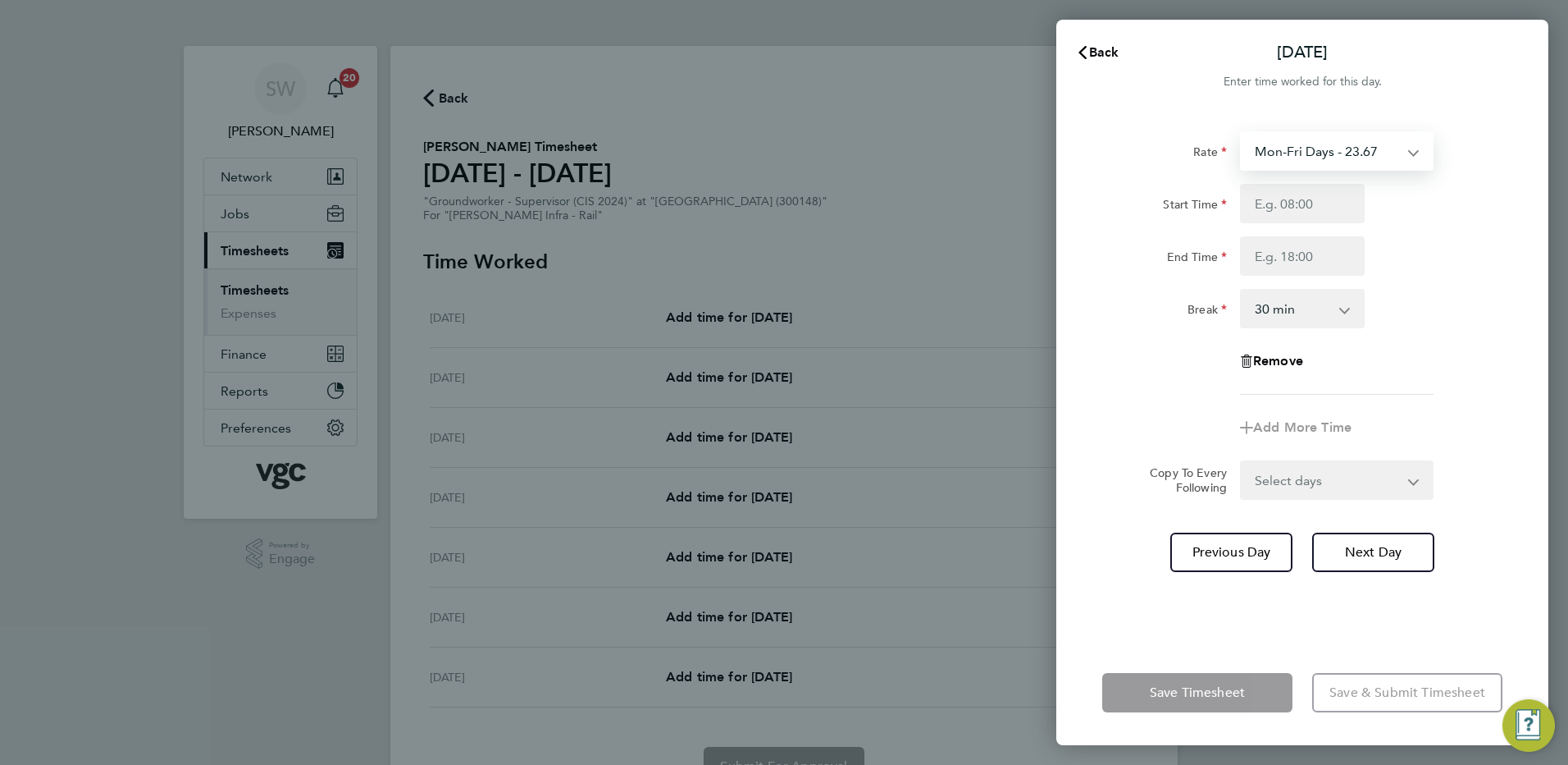
click at [1411, 151] on select "Mon-Fri Days - 23.67 Mon-Thurs Nights - 27.22 Xmas / [GEOGRAPHIC_DATA] - 47.34 …" at bounding box center [1327, 151] width 170 height 36
select select "30"
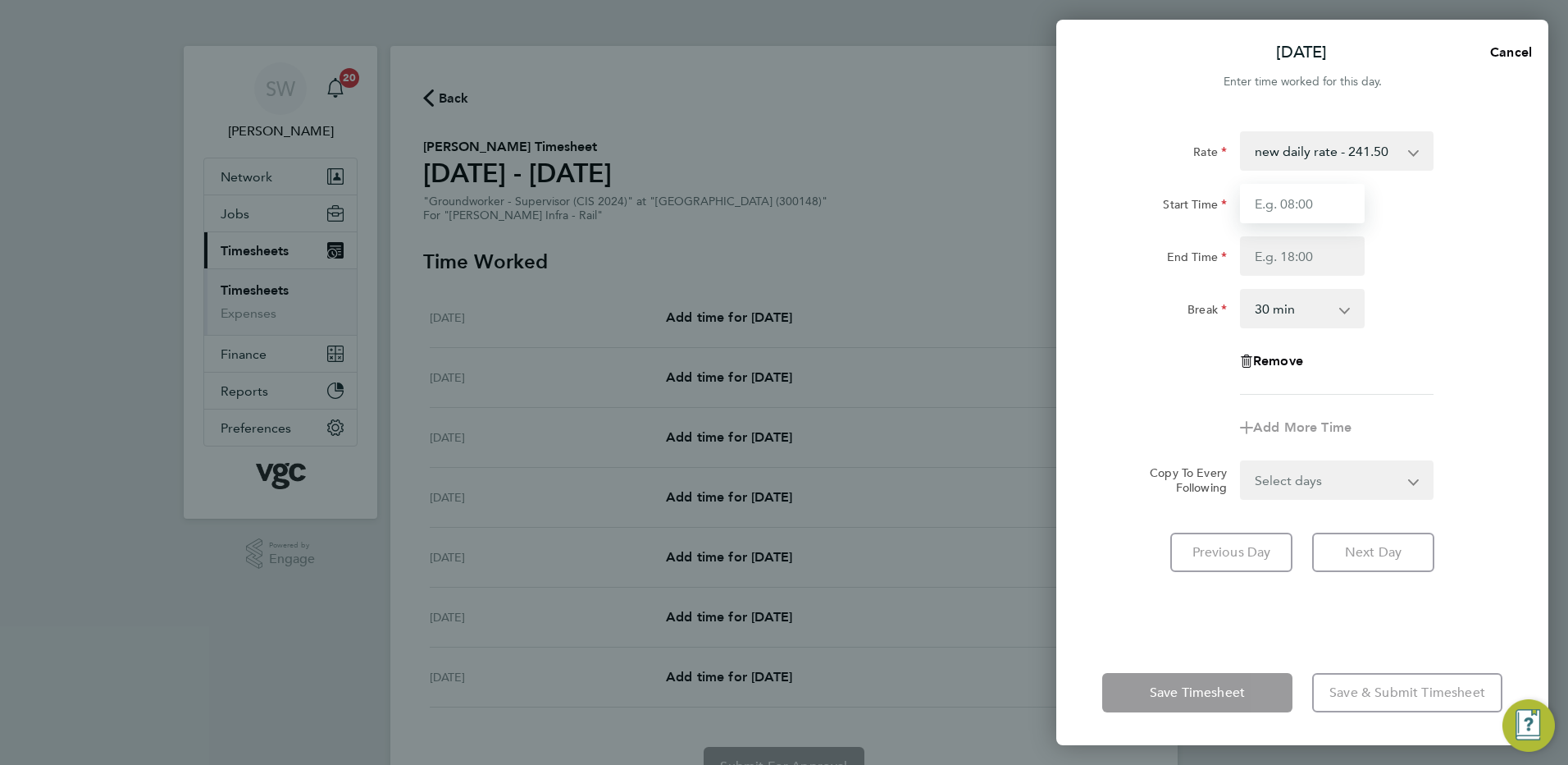
click at [1273, 202] on input "Start Time" at bounding box center [1303, 204] width 125 height 40
type input "07:00"
type input "08:30"
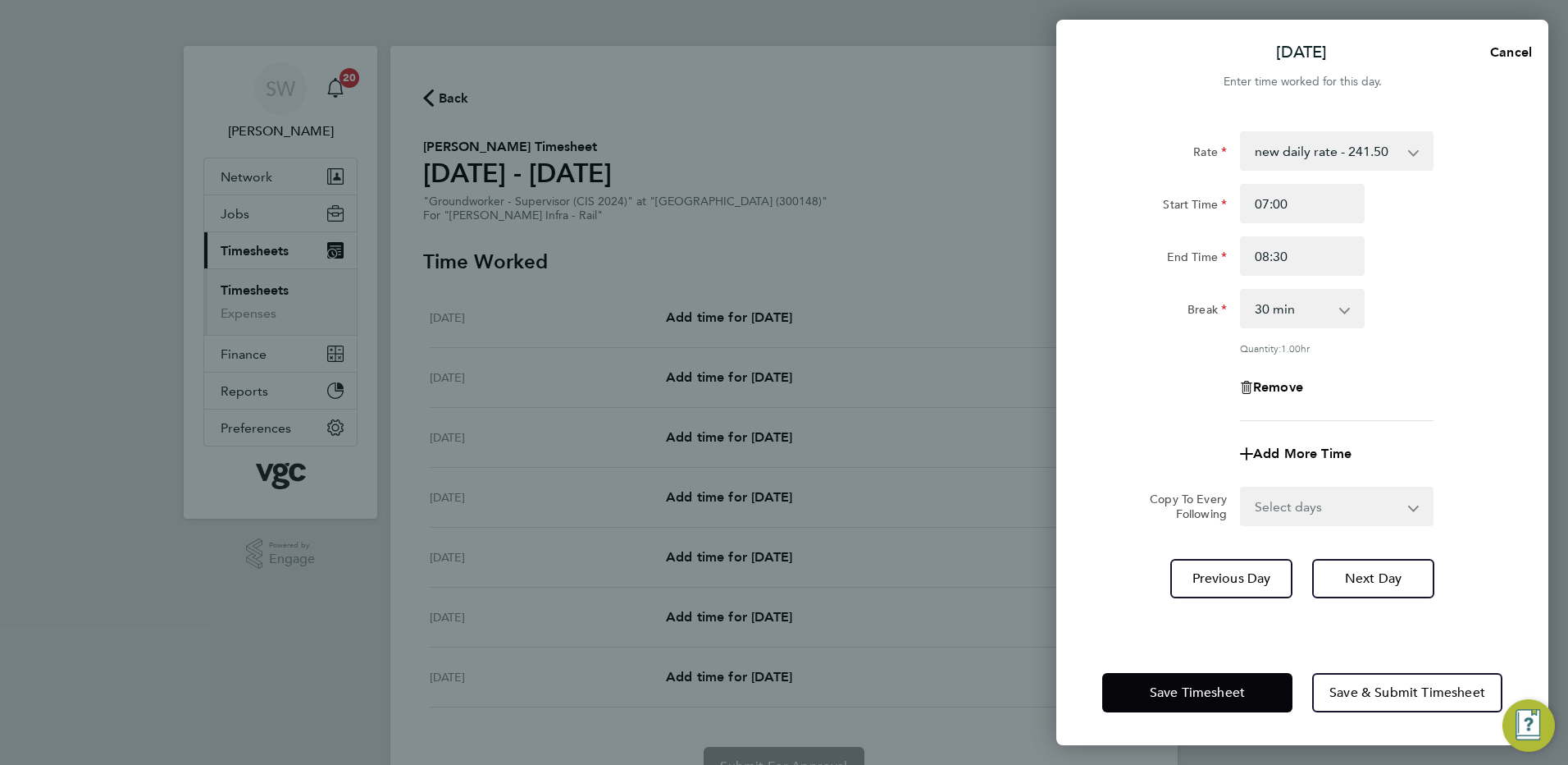
click at [1414, 503] on app-icon-cross-button at bounding box center [1423, 507] width 20 height 36
click at [1407, 490] on select "Select days Day Tuesday Wednesday Thursday Friday" at bounding box center [1328, 507] width 172 height 36
select select "TUE"
click at [1242, 489] on select "Select days Day Tuesday Wednesday Thursday Friday" at bounding box center [1328, 507] width 172 height 36
select select "2025-08-22"
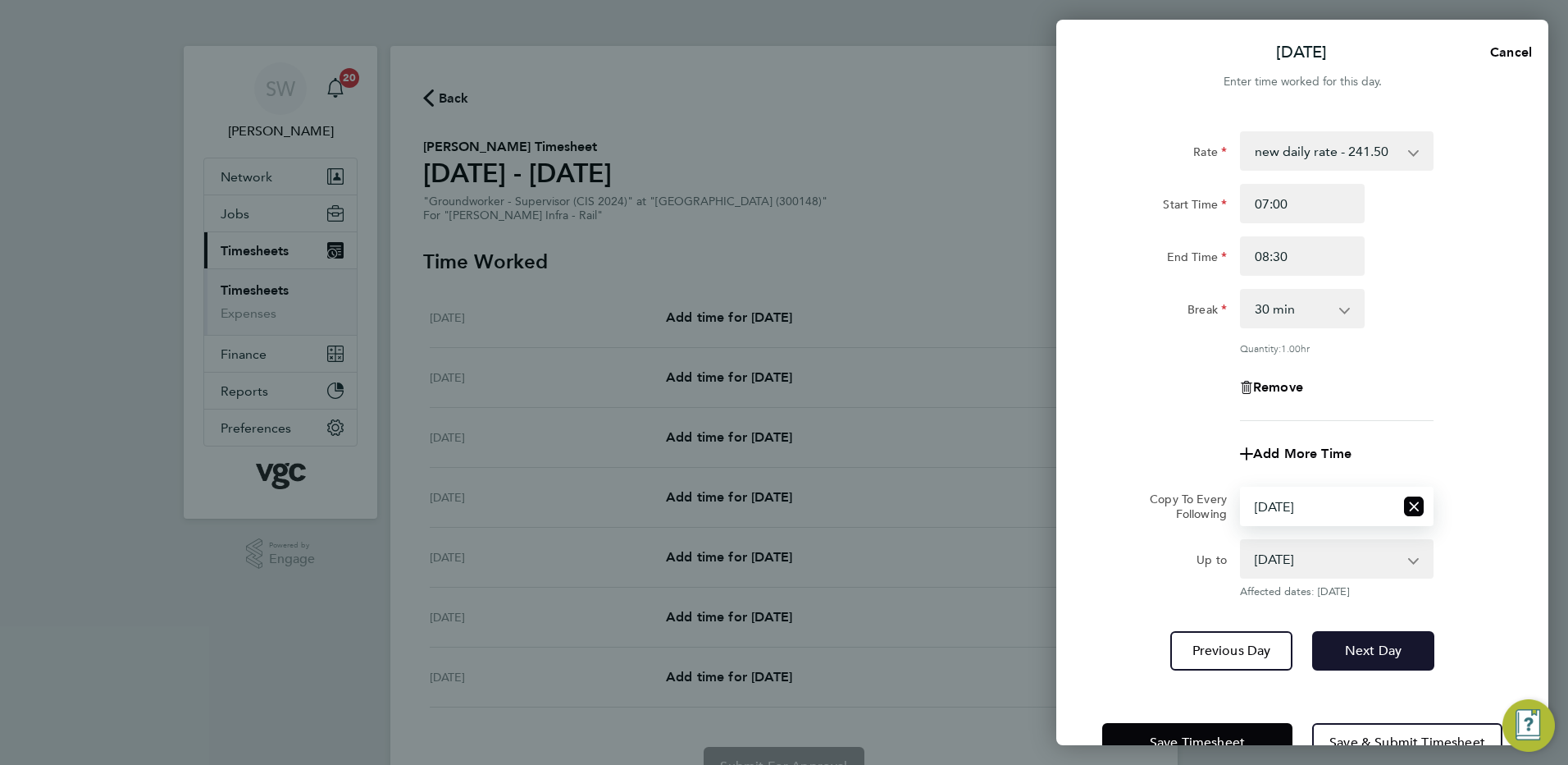
click at [1361, 650] on span "Next Day" at bounding box center [1374, 650] width 57 height 16
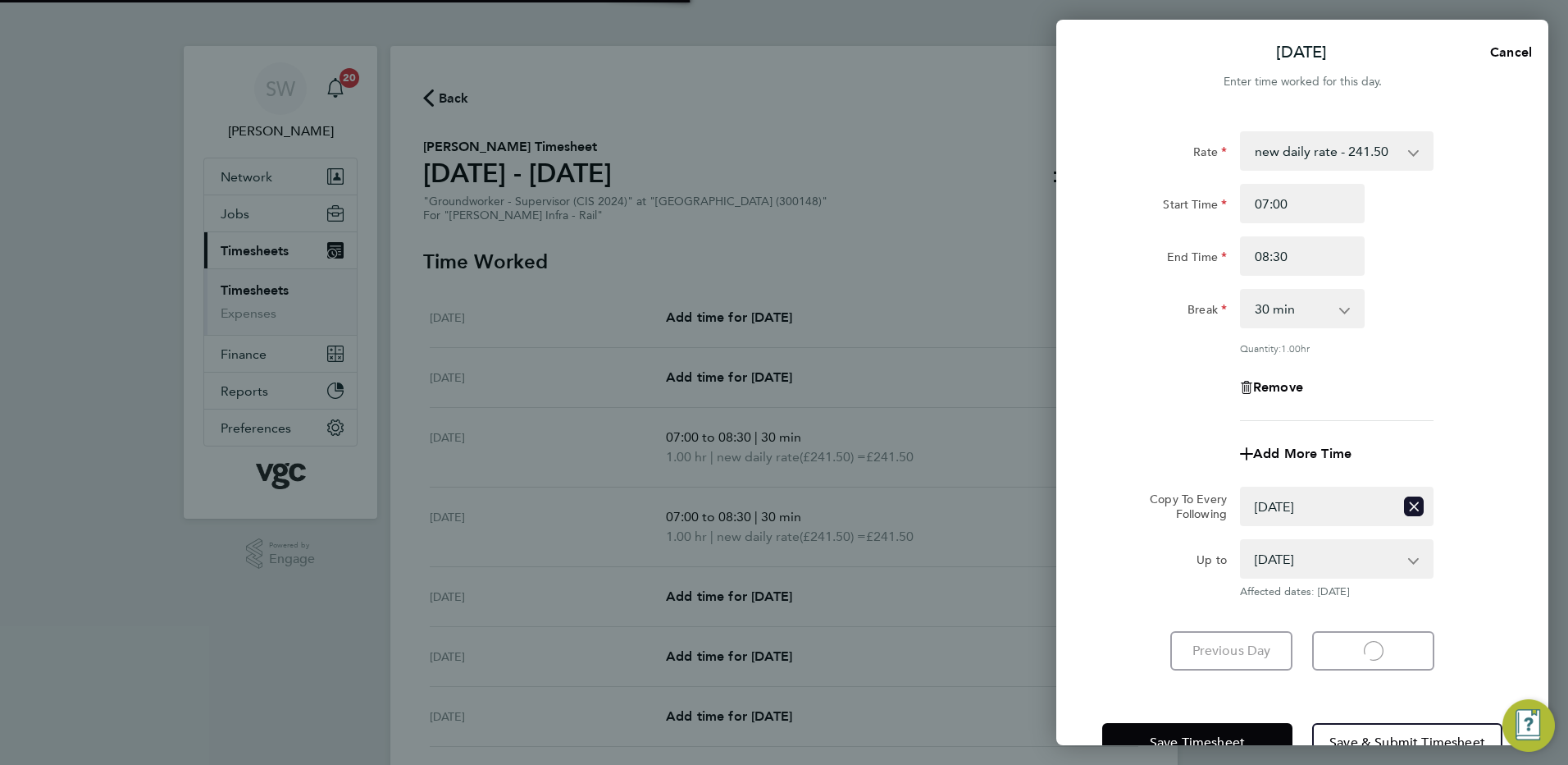
select select "30"
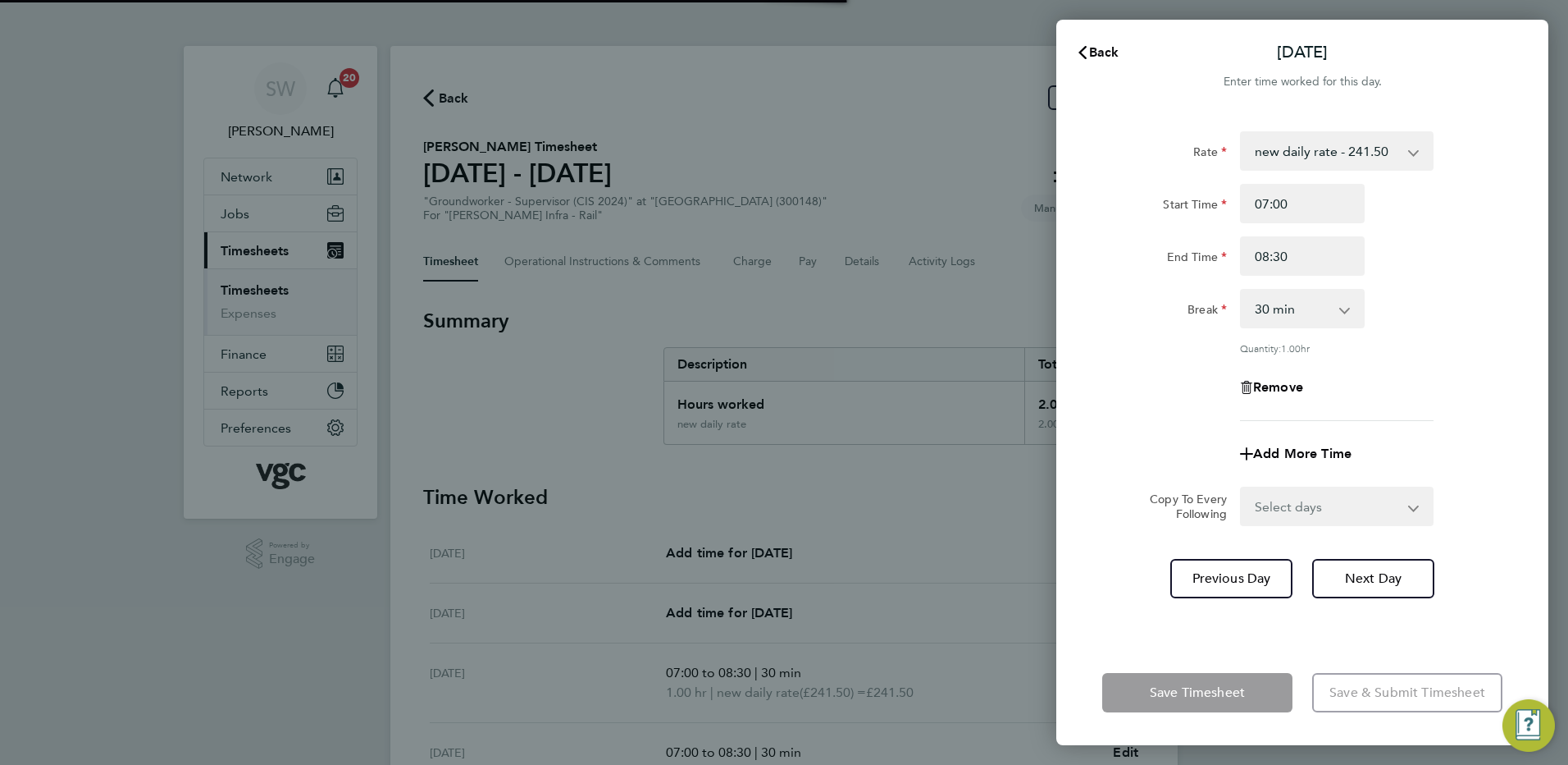
click at [1411, 507] on select "Select days Day Wednesday Thursday Friday" at bounding box center [1328, 507] width 172 height 36
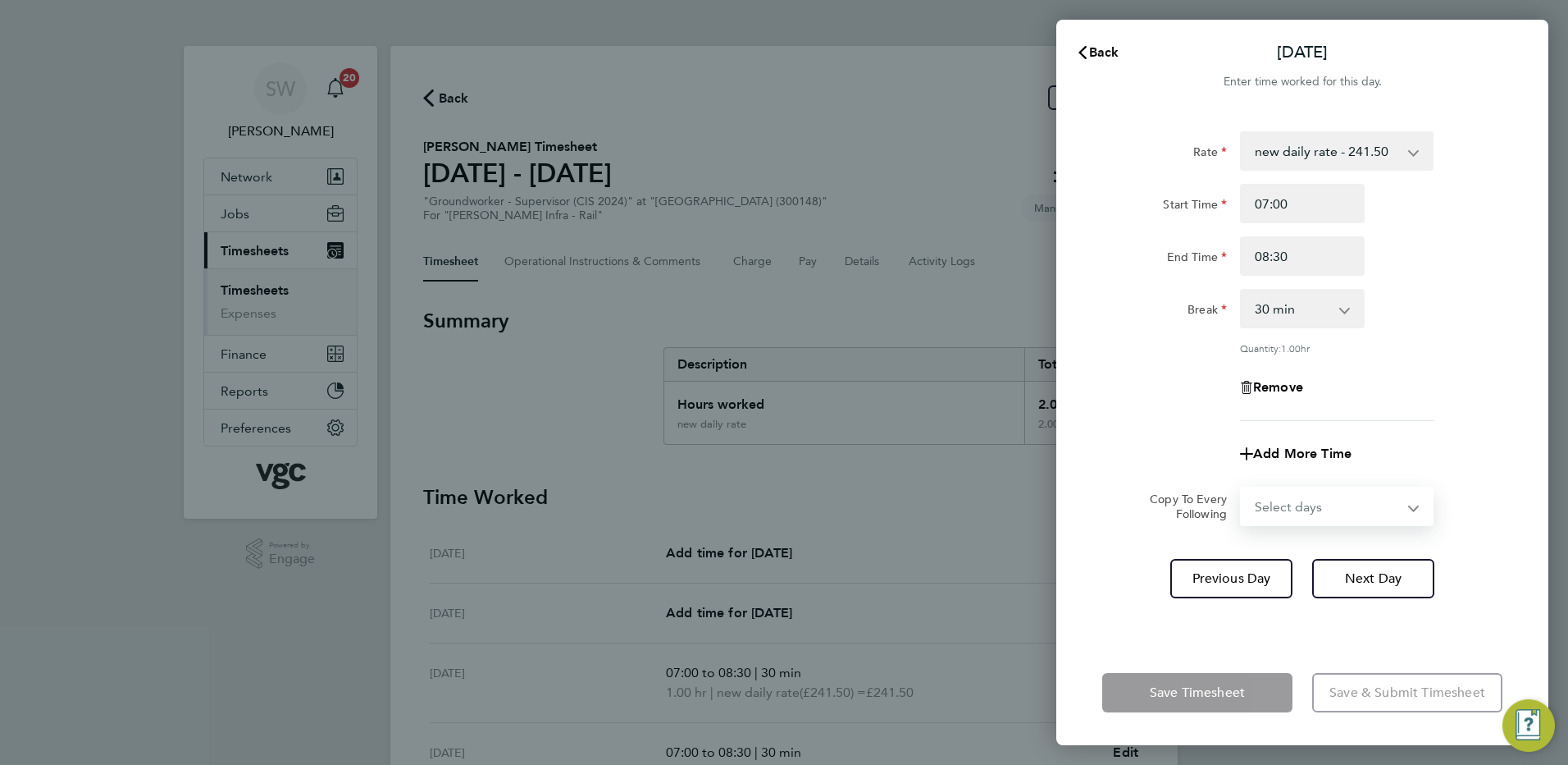
select select "WED"
click at [1242, 489] on select "Select days Day Wednesday Thursday Friday" at bounding box center [1328, 507] width 172 height 36
select select "2025-08-22"
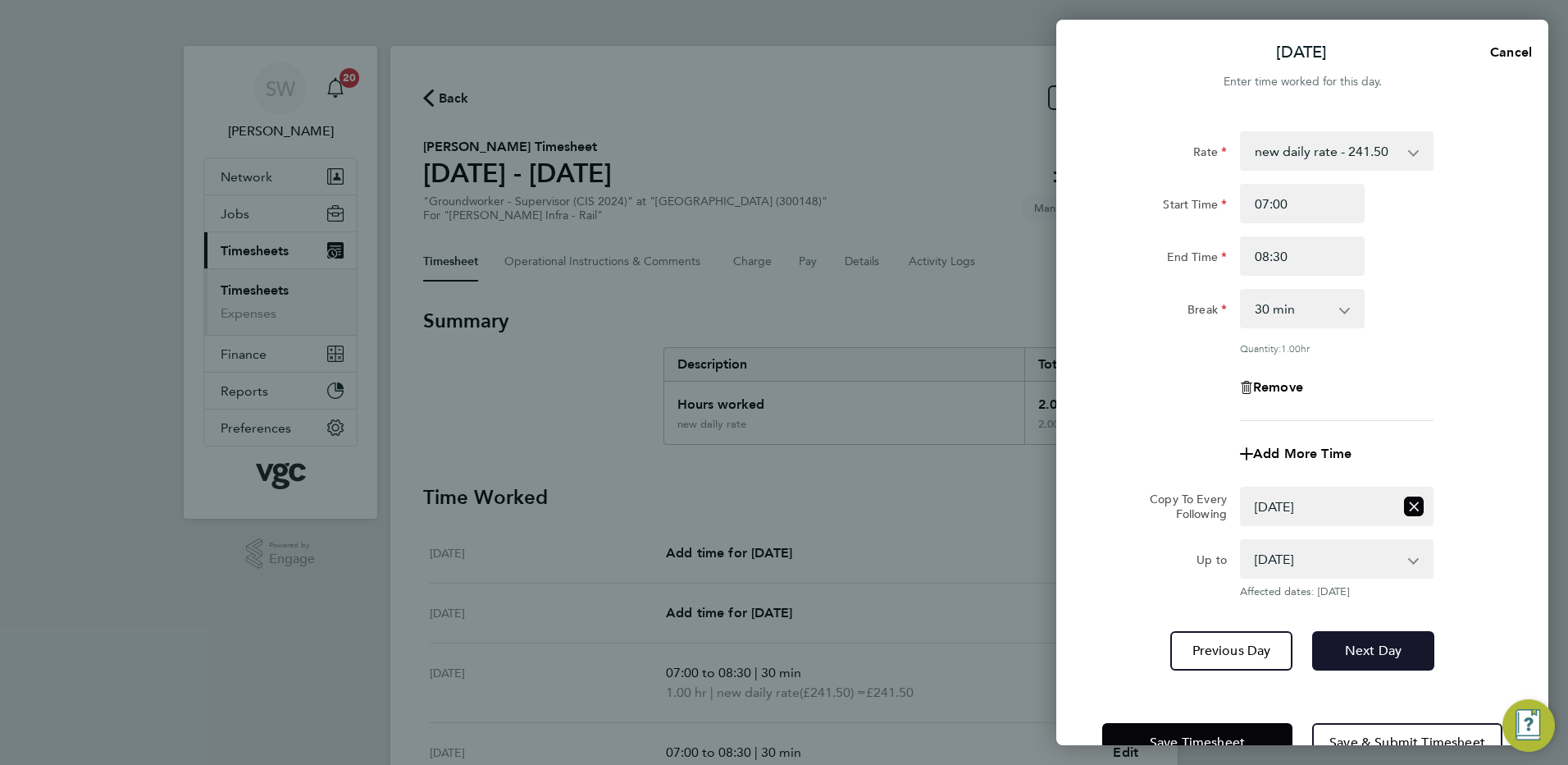
click at [1355, 638] on button "Next Day" at bounding box center [1373, 651] width 122 height 40
select select "0: null"
select select "30"
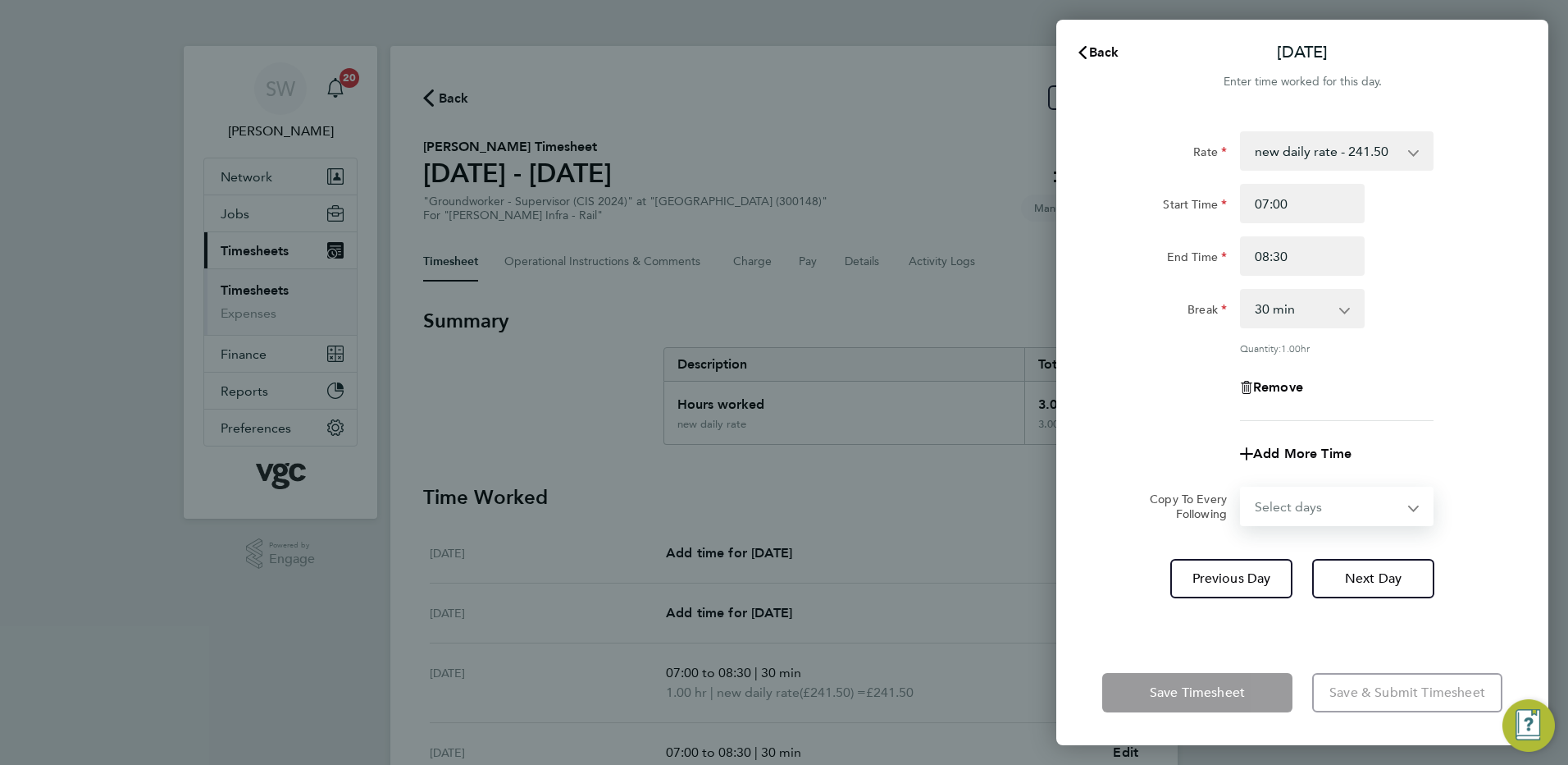
drag, startPoint x: 1410, startPoint y: 507, endPoint x: 1390, endPoint y: 516, distance: 21.9
click at [1410, 507] on select "Select days Day Thursday Friday" at bounding box center [1328, 507] width 172 height 36
select select "THU"
click at [1242, 489] on select "Select days Day Thursday Friday" at bounding box center [1328, 507] width 172 height 36
select select "2025-08-22"
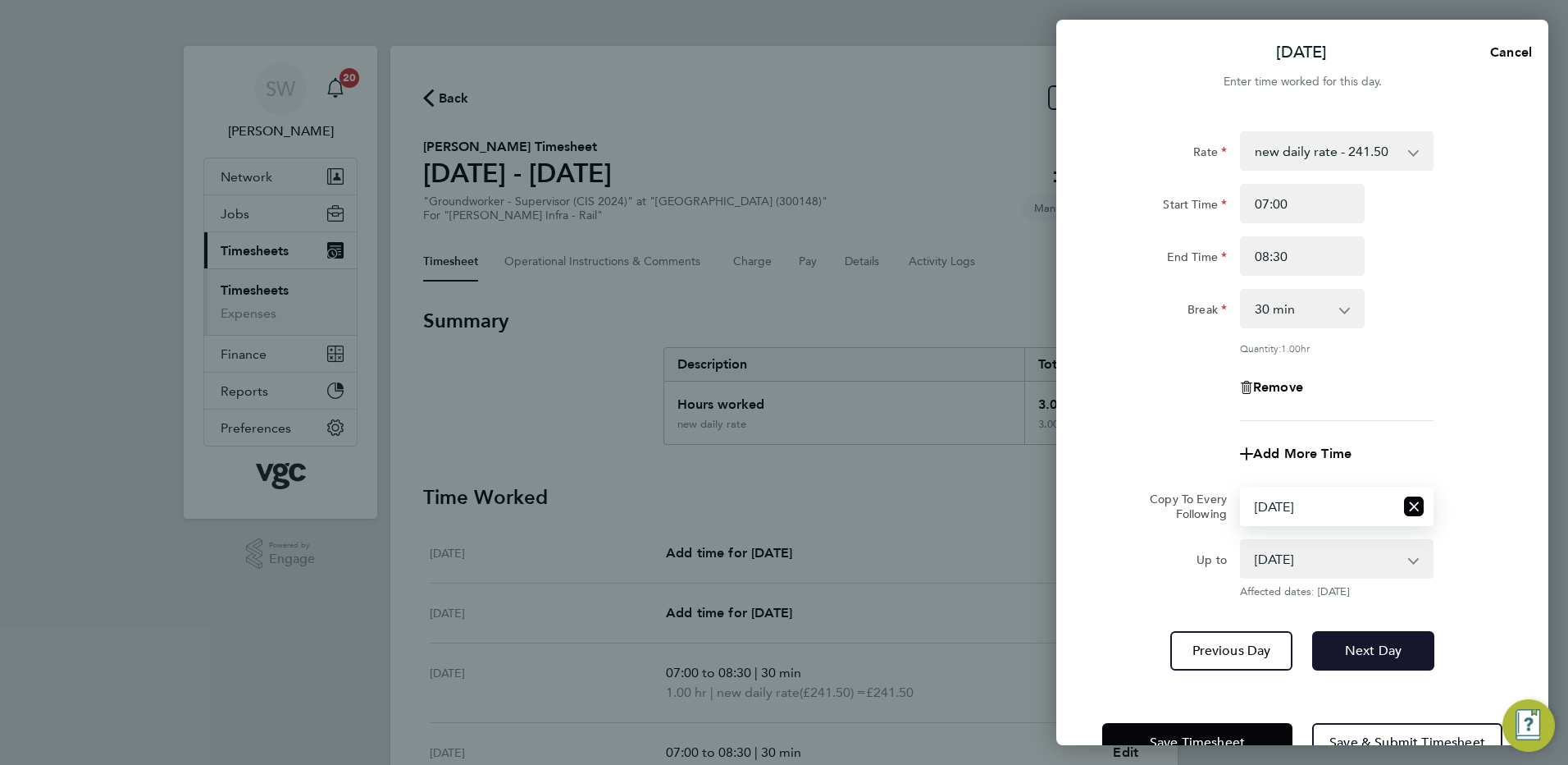
click at [1372, 639] on button "Next Day" at bounding box center [1373, 651] width 122 height 40
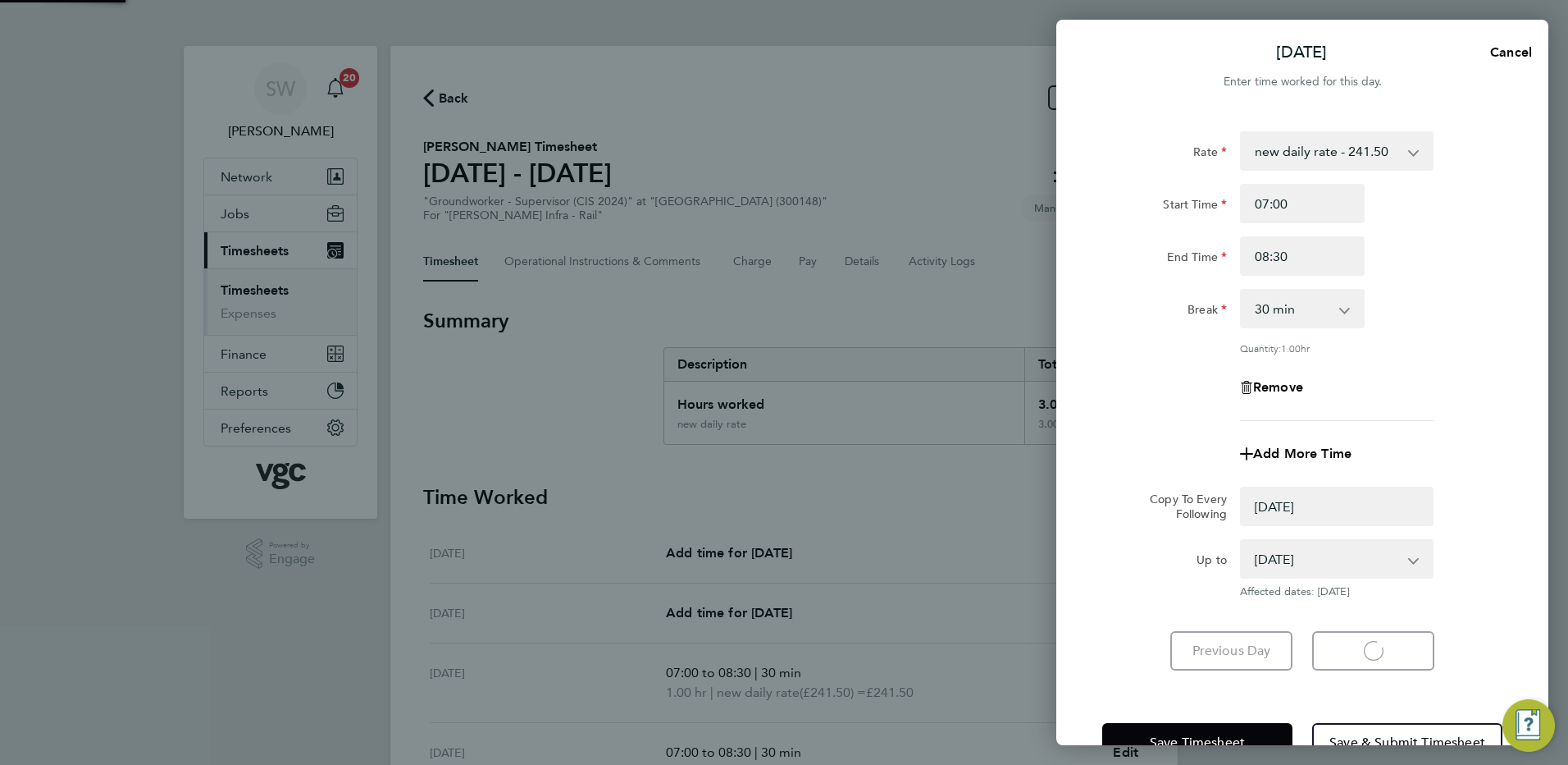
select select "0: null"
select select "30"
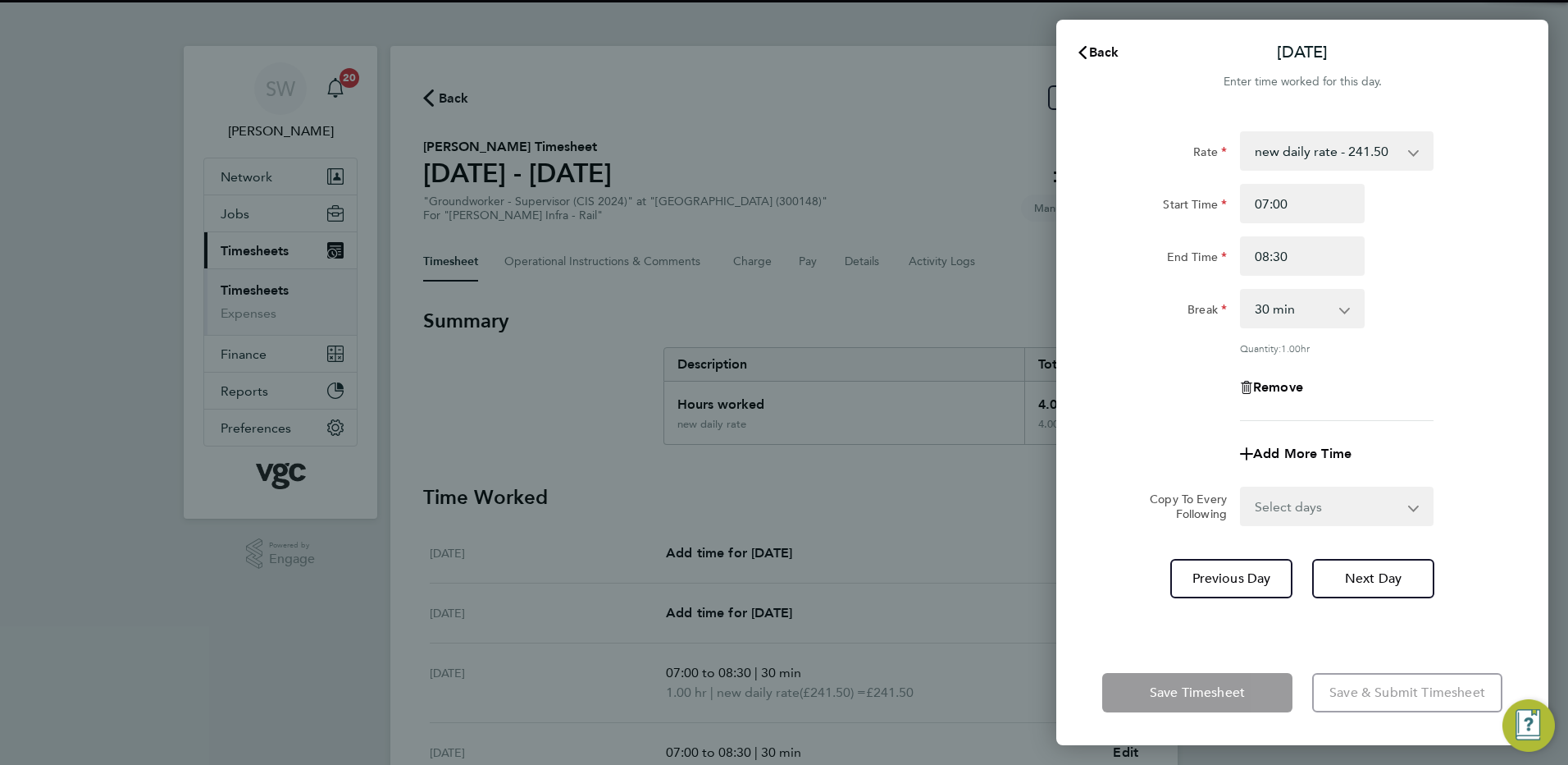
drag, startPoint x: 1408, startPoint y: 507, endPoint x: 1389, endPoint y: 525, distance: 26.2
click at [1409, 507] on select "Select days Friday" at bounding box center [1328, 507] width 172 height 36
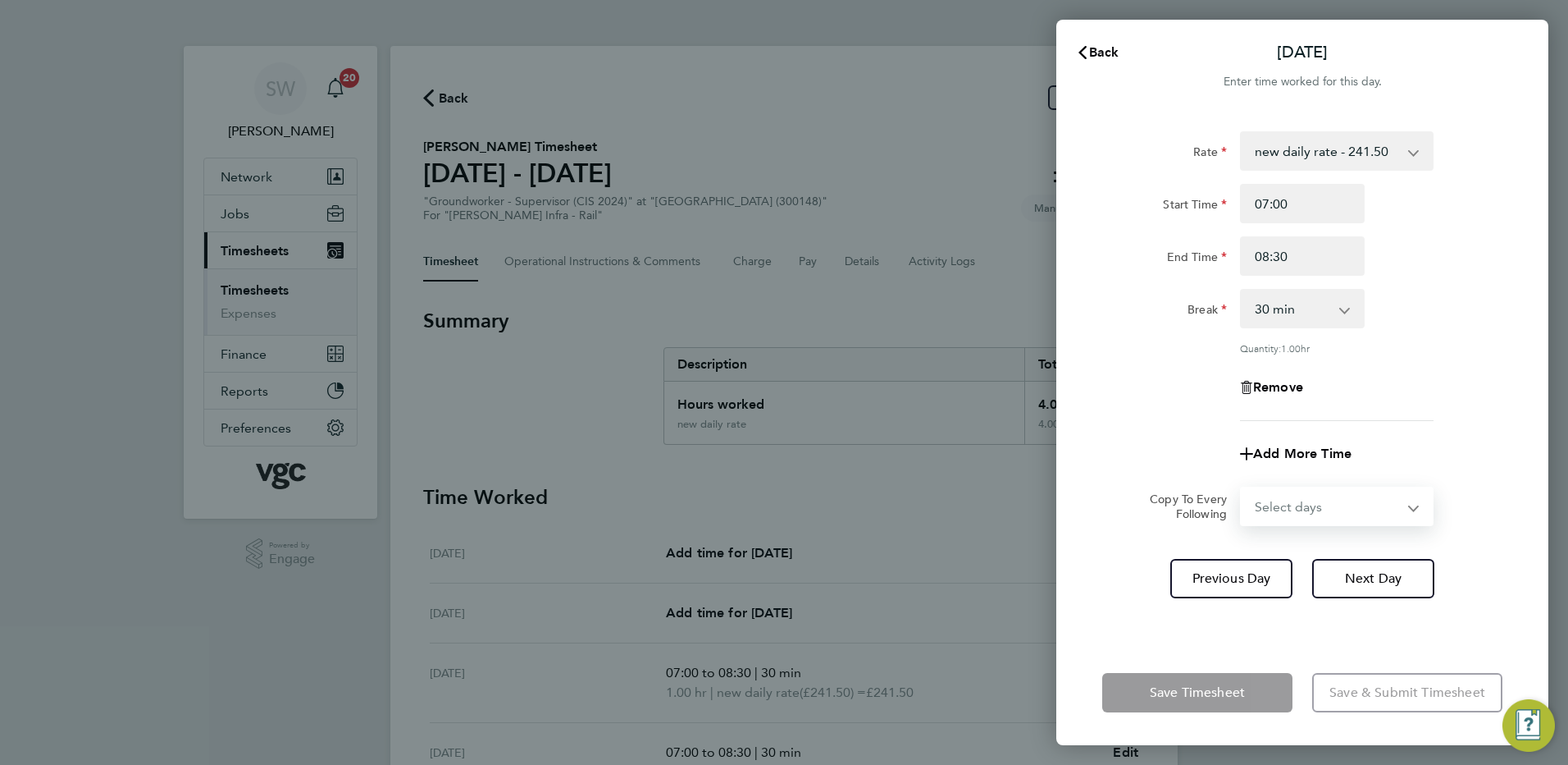
select select "FRI"
click at [1242, 489] on select "Select days Friday" at bounding box center [1328, 507] width 172 height 36
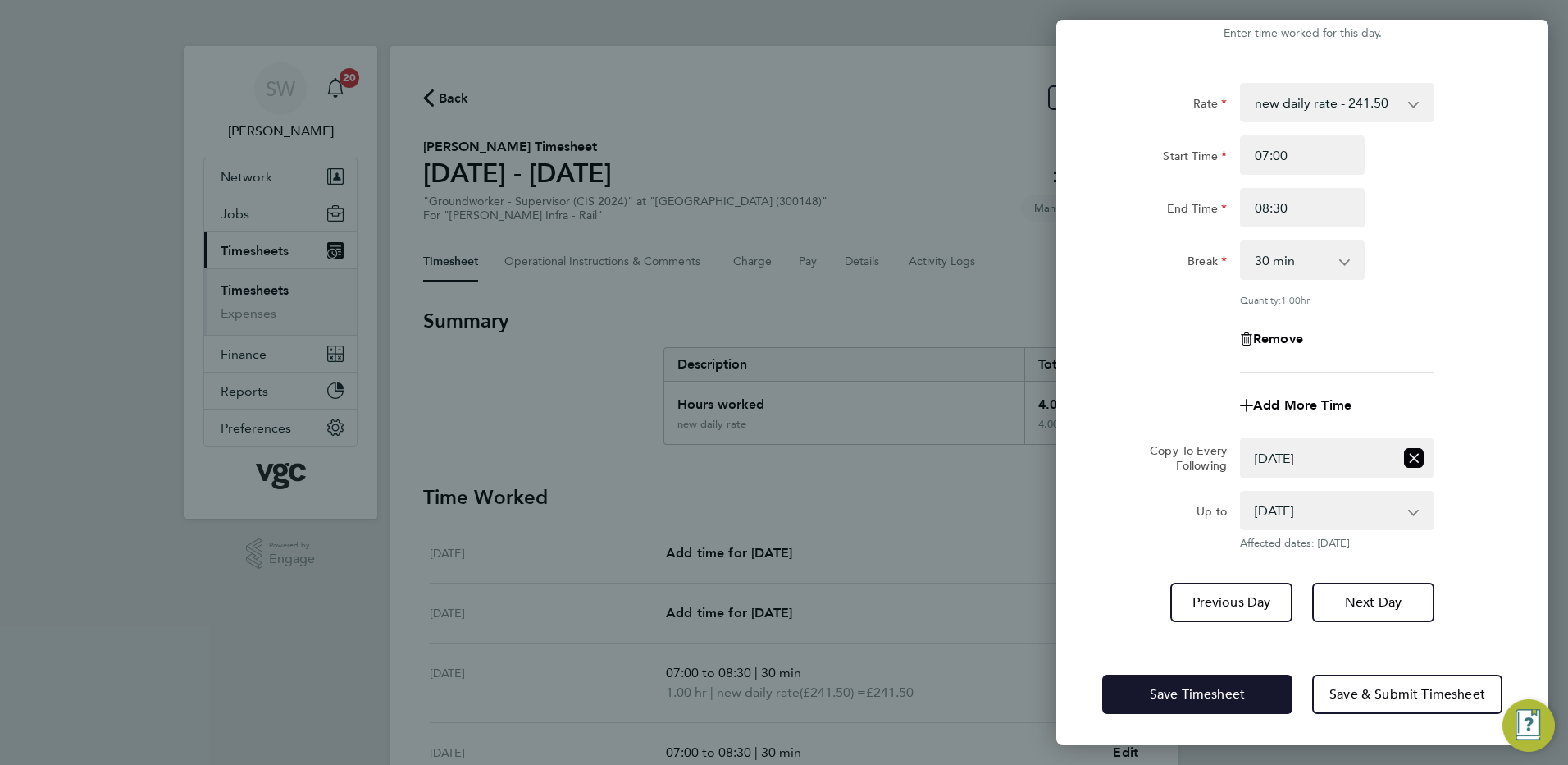
click at [1155, 686] on span "Save Timesheet" at bounding box center [1197, 694] width 96 height 16
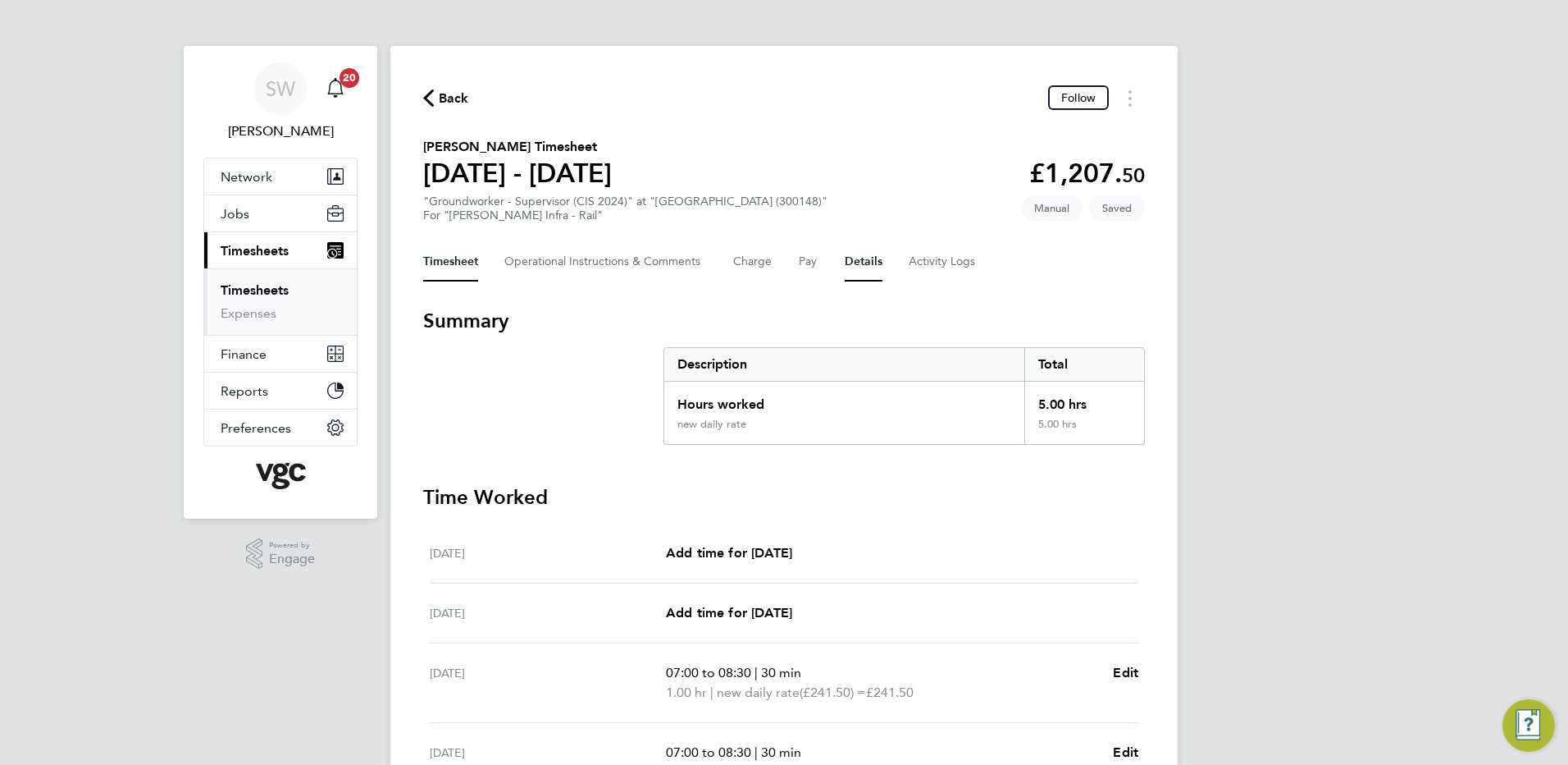
click at [857, 250] on button "Details" at bounding box center [864, 262] width 38 height 40
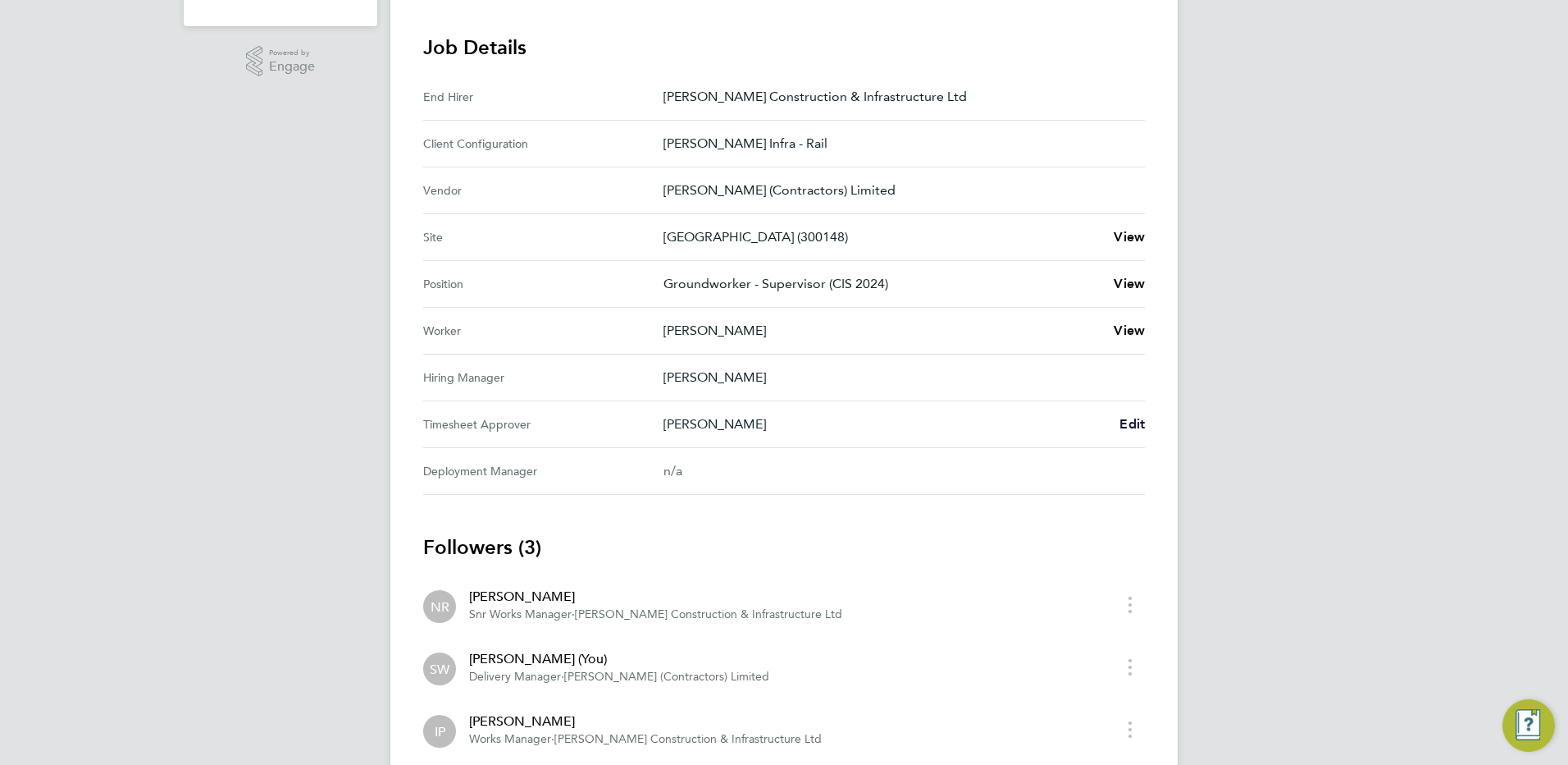
click at [1124, 418] on span "Edit" at bounding box center [1132, 423] width 26 height 15
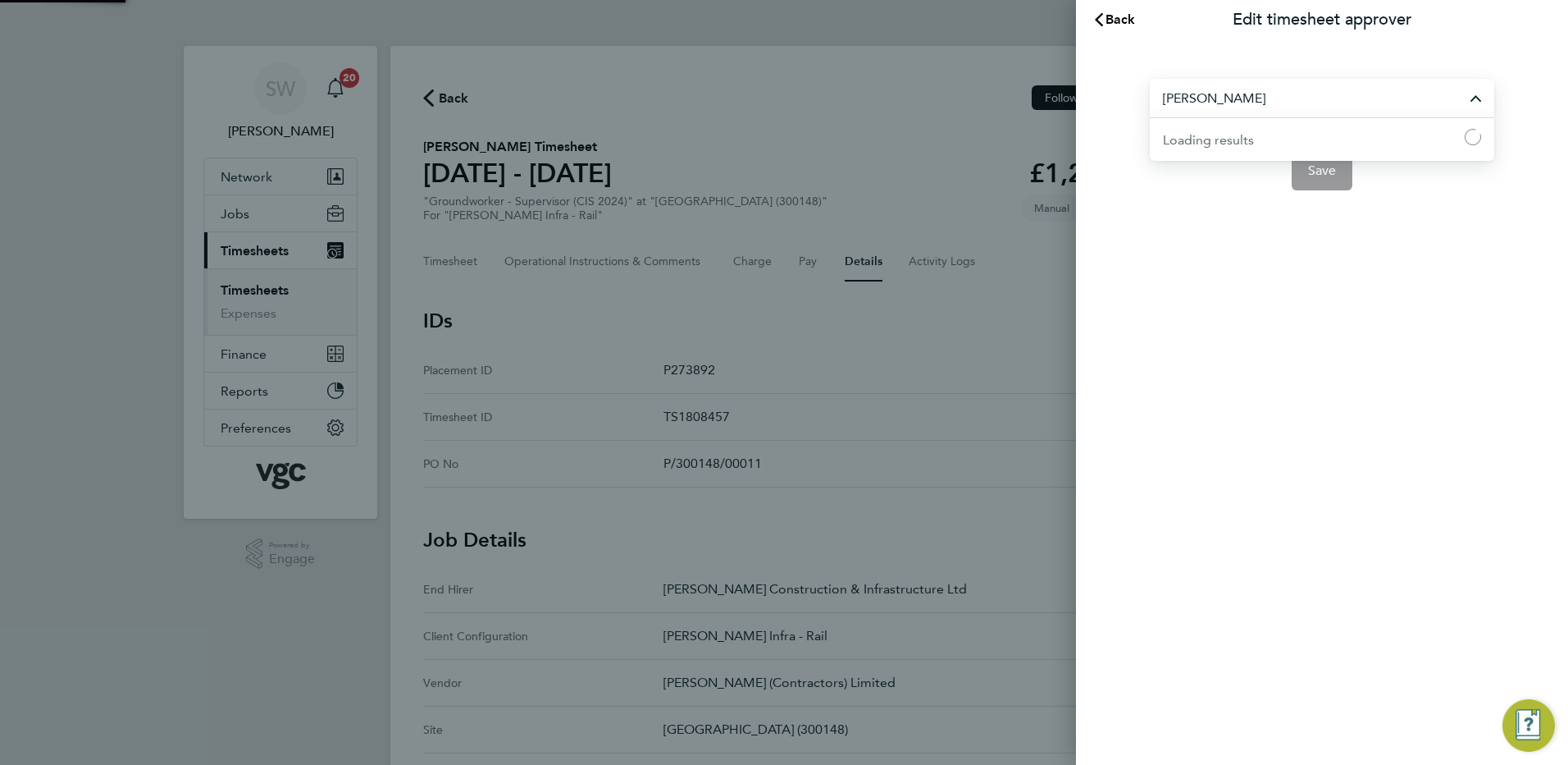
click at [1261, 100] on input "Ivan Pozdysev" at bounding box center [1322, 98] width 344 height 39
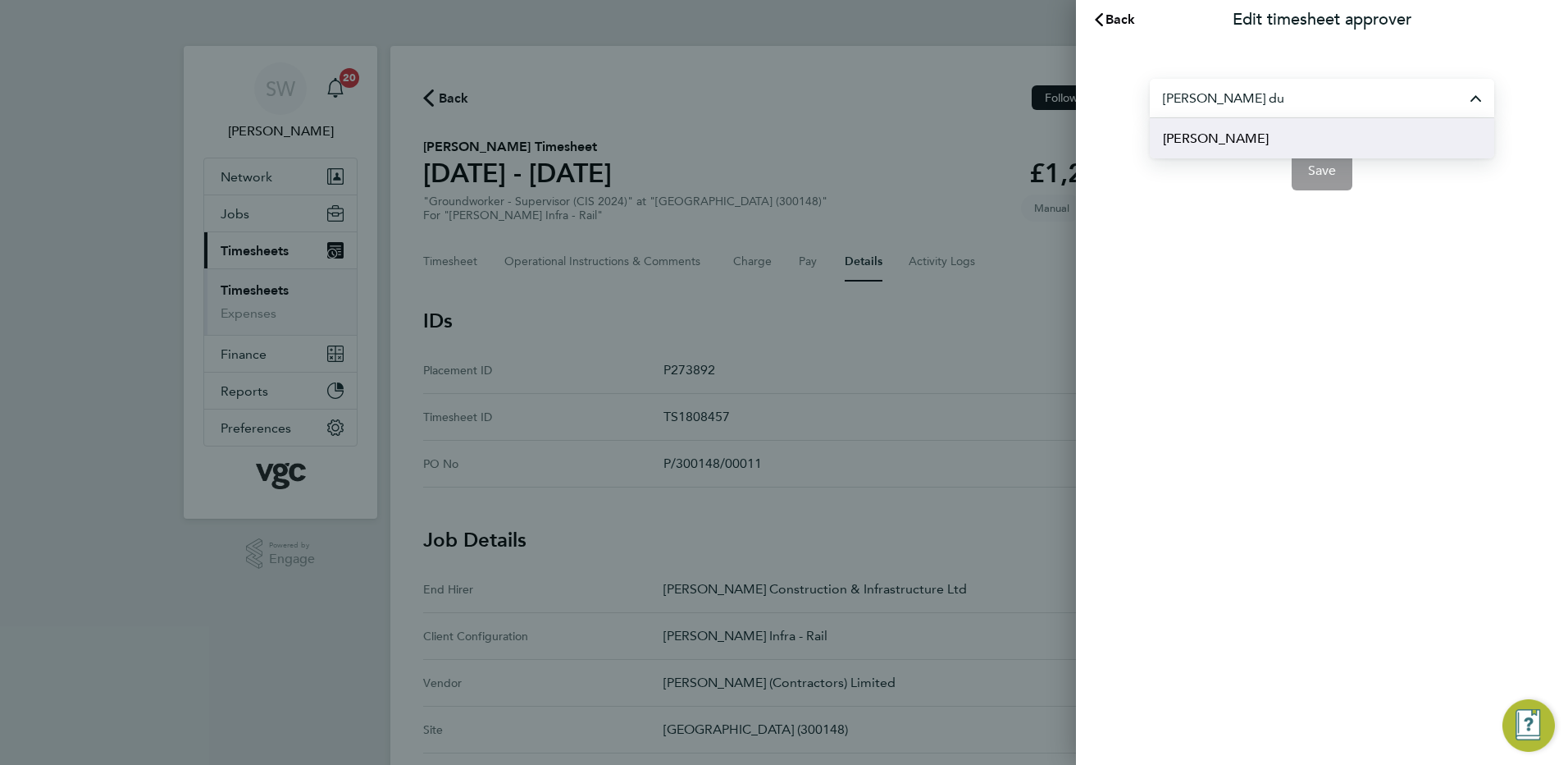
click at [1176, 145] on span "[PERSON_NAME]" at bounding box center [1216, 138] width 106 height 20
type input "[PERSON_NAME]"
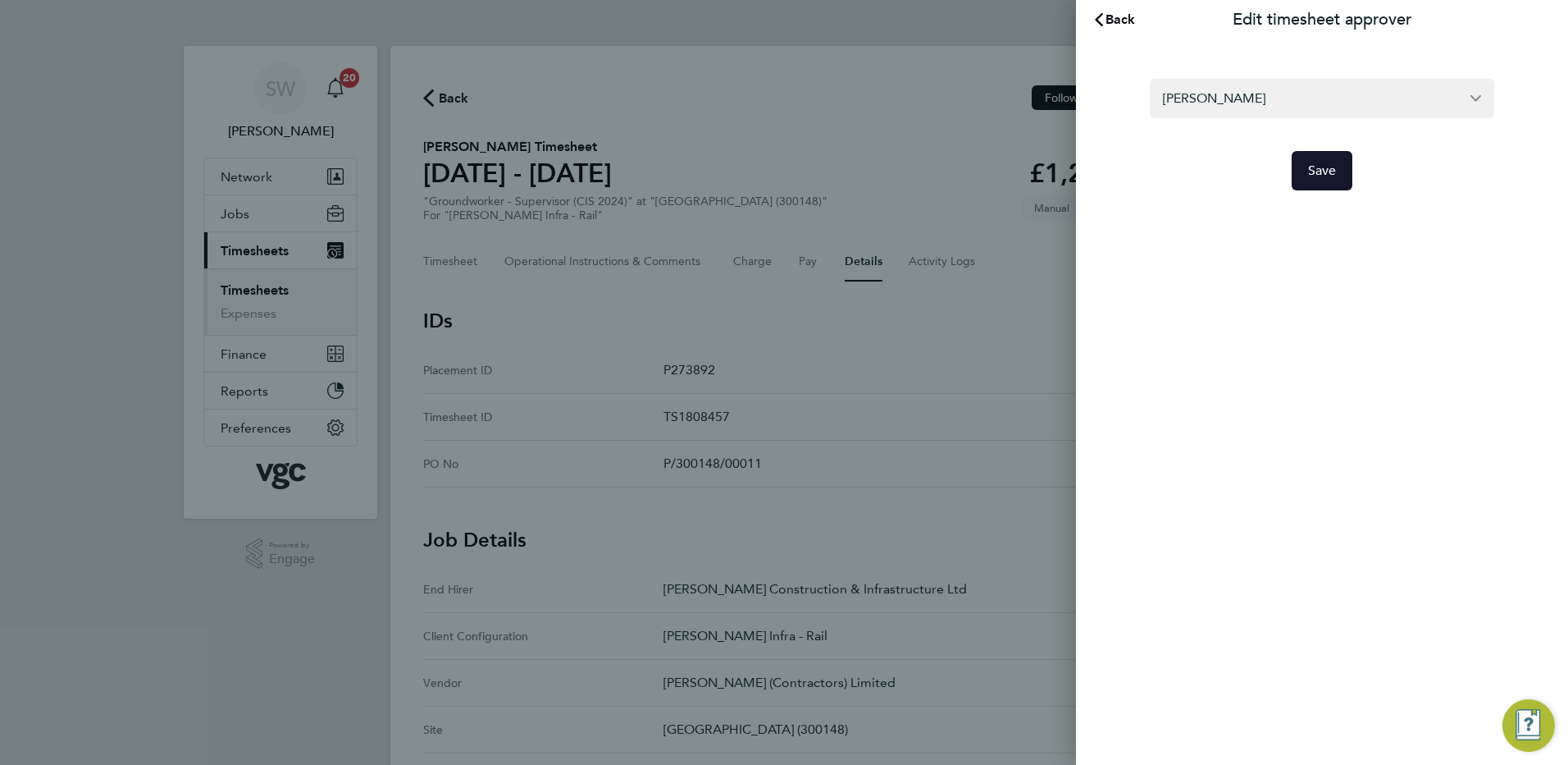
click at [1335, 177] on span "Save" at bounding box center [1323, 170] width 28 height 16
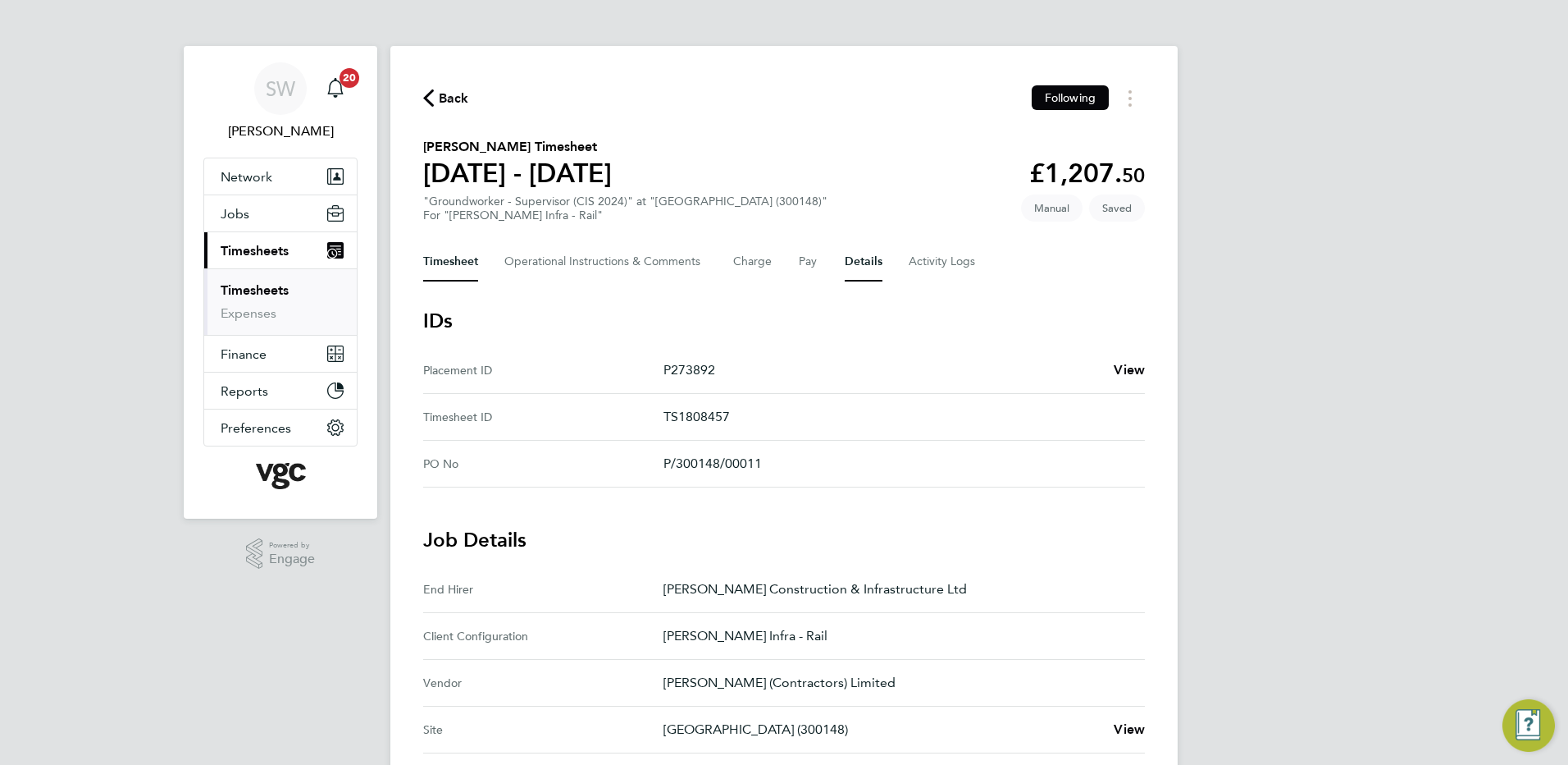
click at [434, 266] on button "Timesheet" at bounding box center [450, 262] width 55 height 40
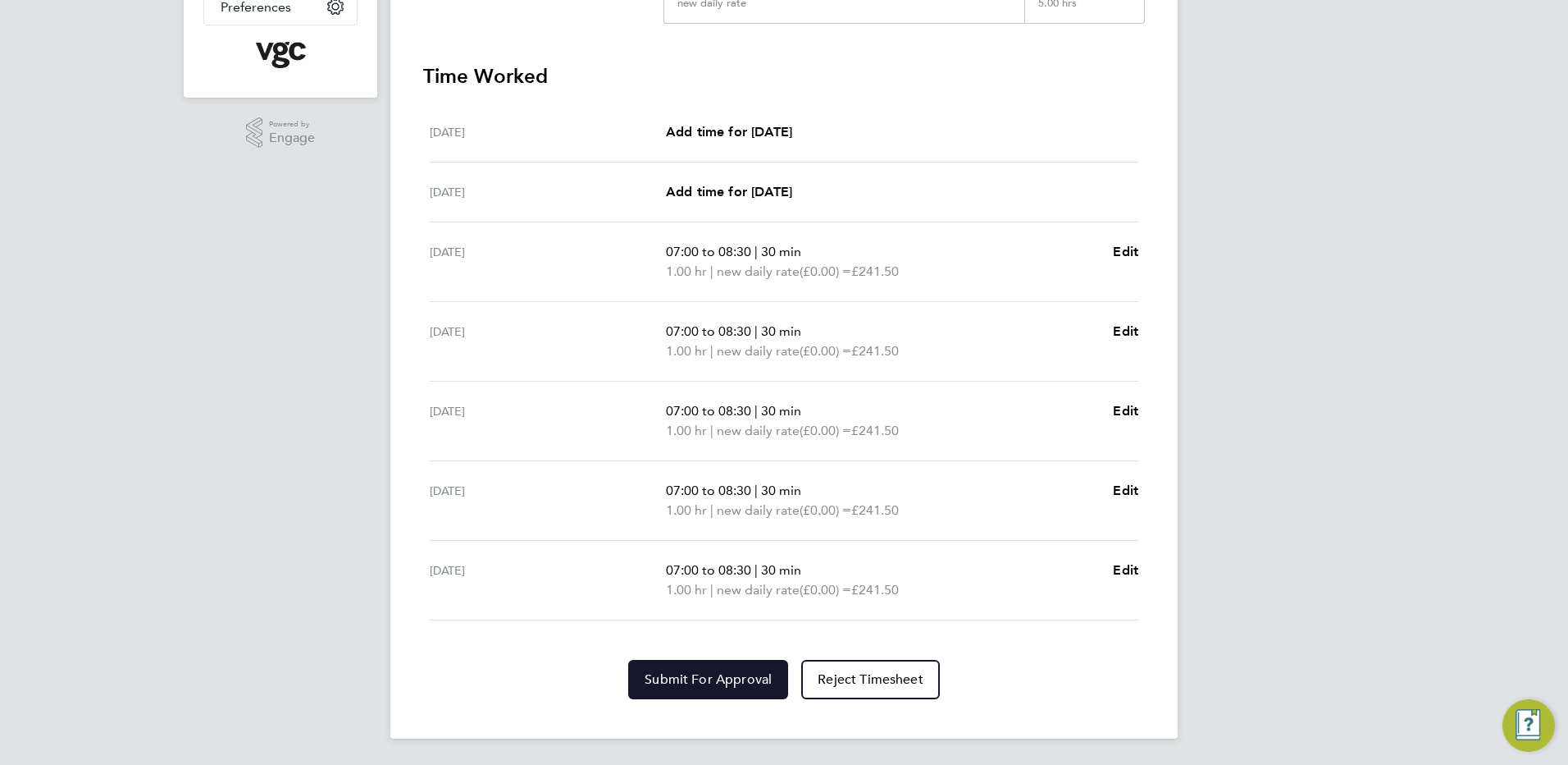
click at [697, 674] on span "Submit For Approval" at bounding box center [708, 679] width 127 height 16
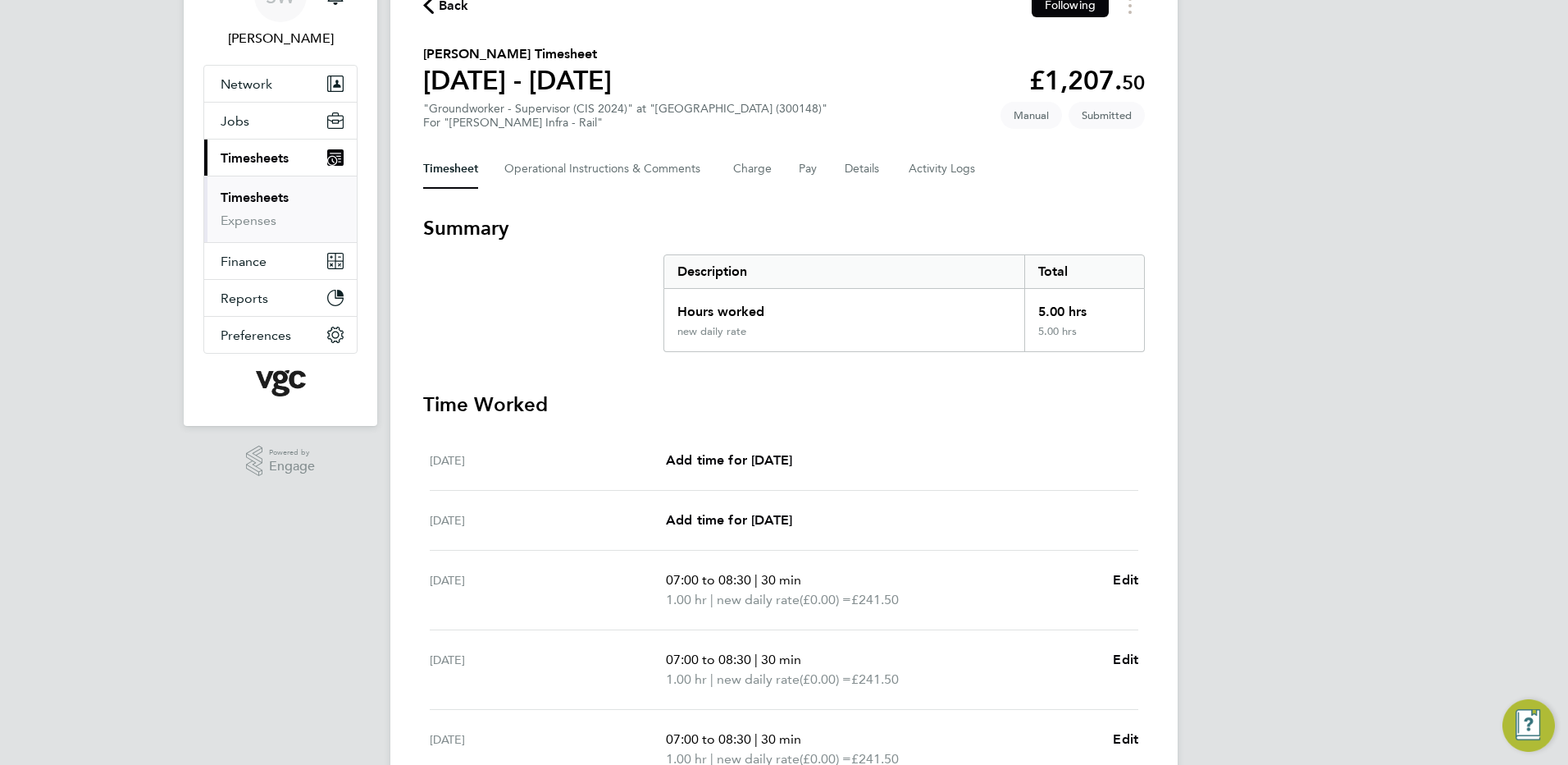
click at [265, 188] on ul "Timesheets Expenses" at bounding box center [280, 209] width 152 height 66
click at [268, 193] on link "Timesheets" at bounding box center [255, 197] width 68 height 15
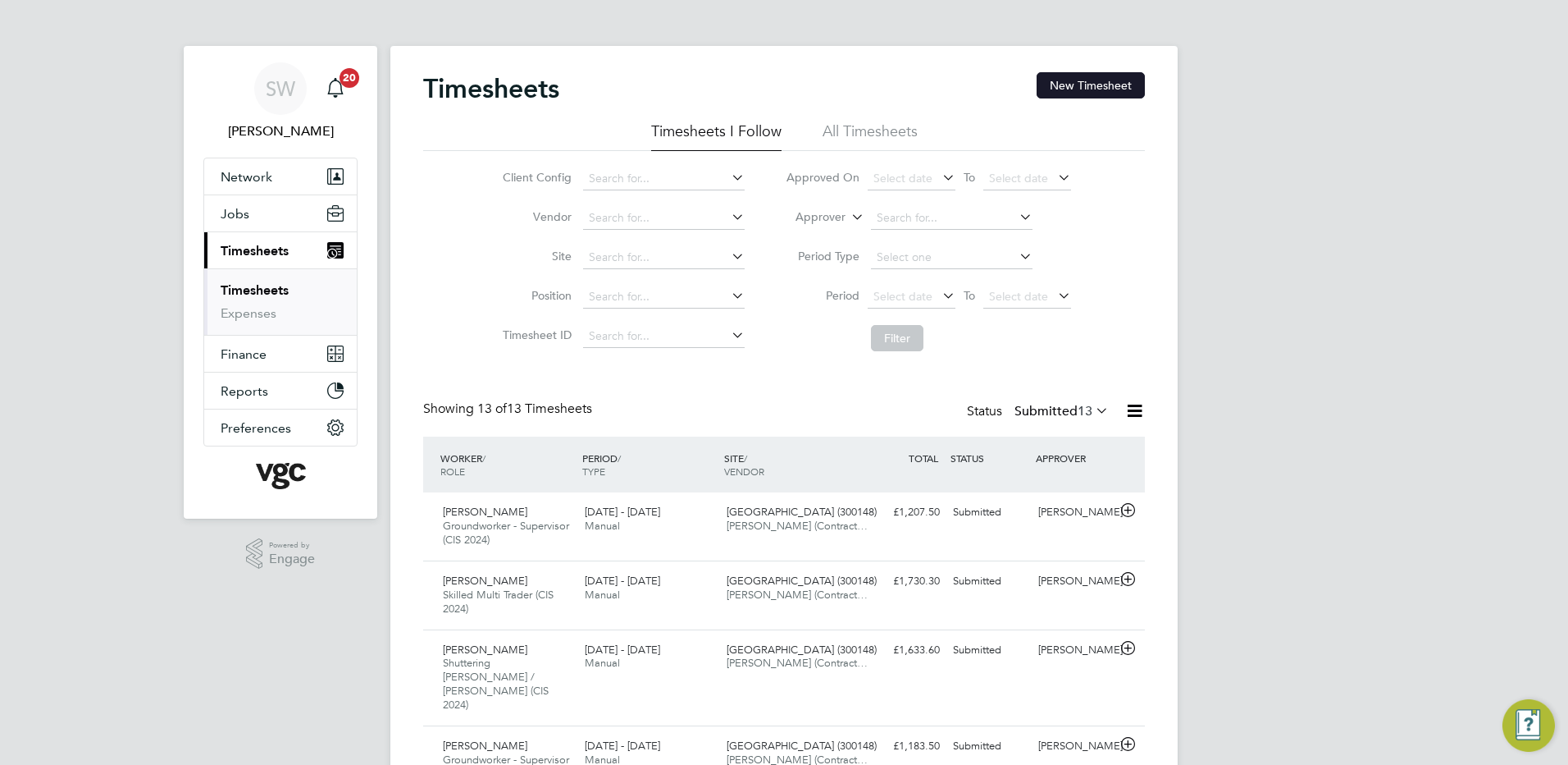
click at [1087, 73] on button "New Timesheet" at bounding box center [1091, 85] width 108 height 27
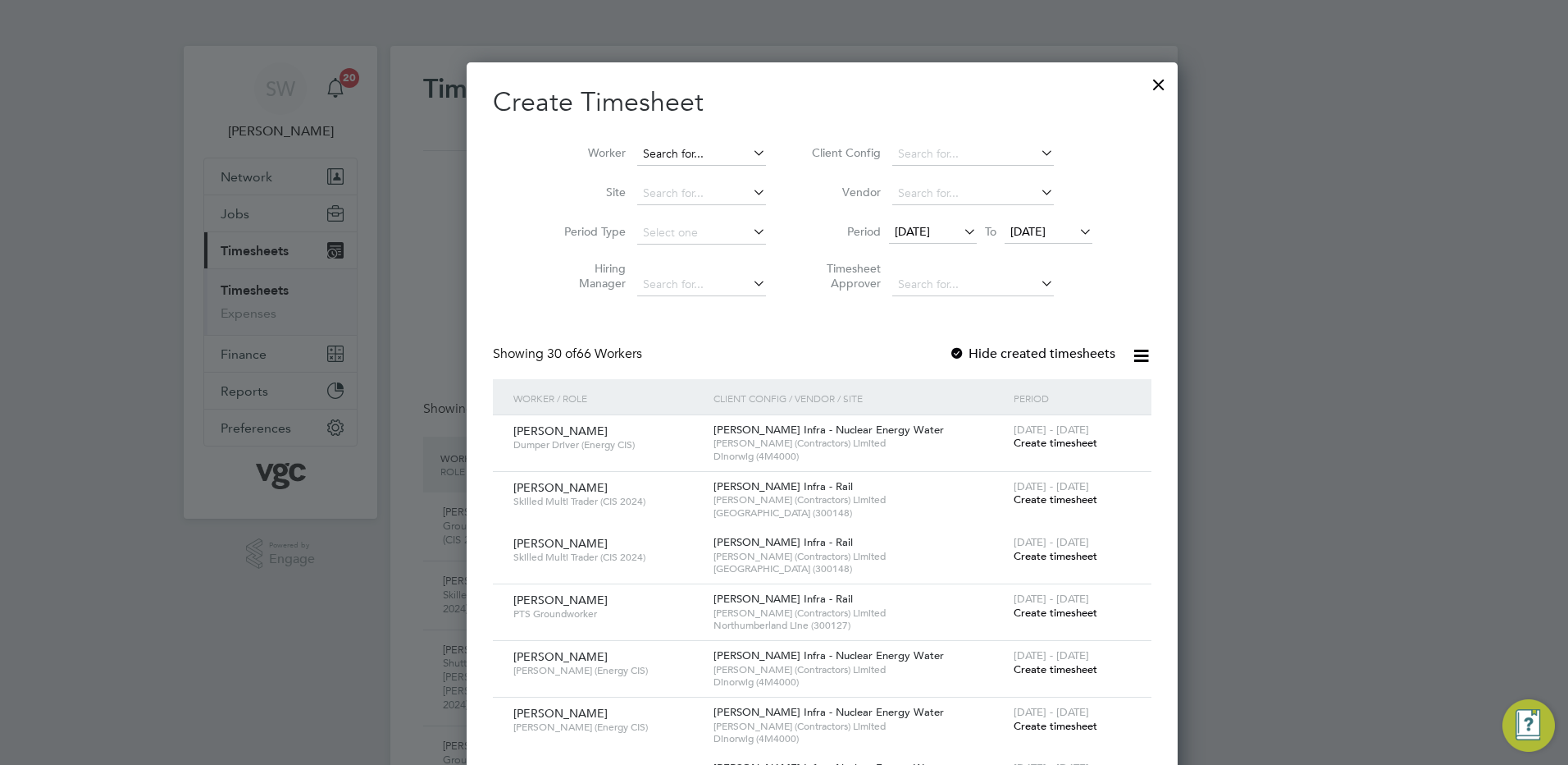
click at [652, 156] on input at bounding box center [702, 154] width 129 height 23
click at [649, 172] on li "Olut ayo-Olwale Oladunwo" at bounding box center [674, 175] width 152 height 22
type input "Olutayo-Olwale Oladunwo"
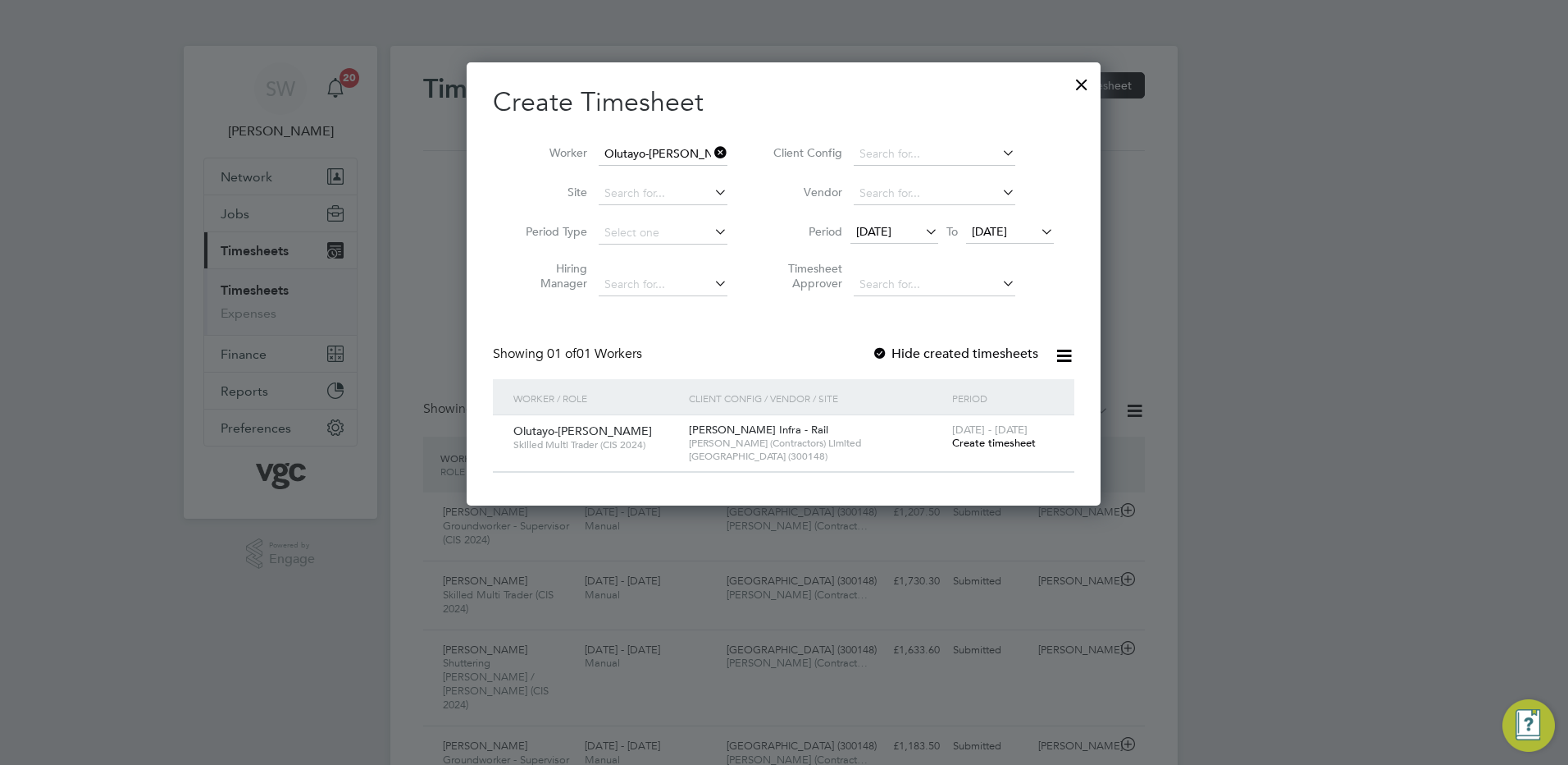
click at [1007, 233] on span "19 Aug 2025" at bounding box center [989, 232] width 35 height 15
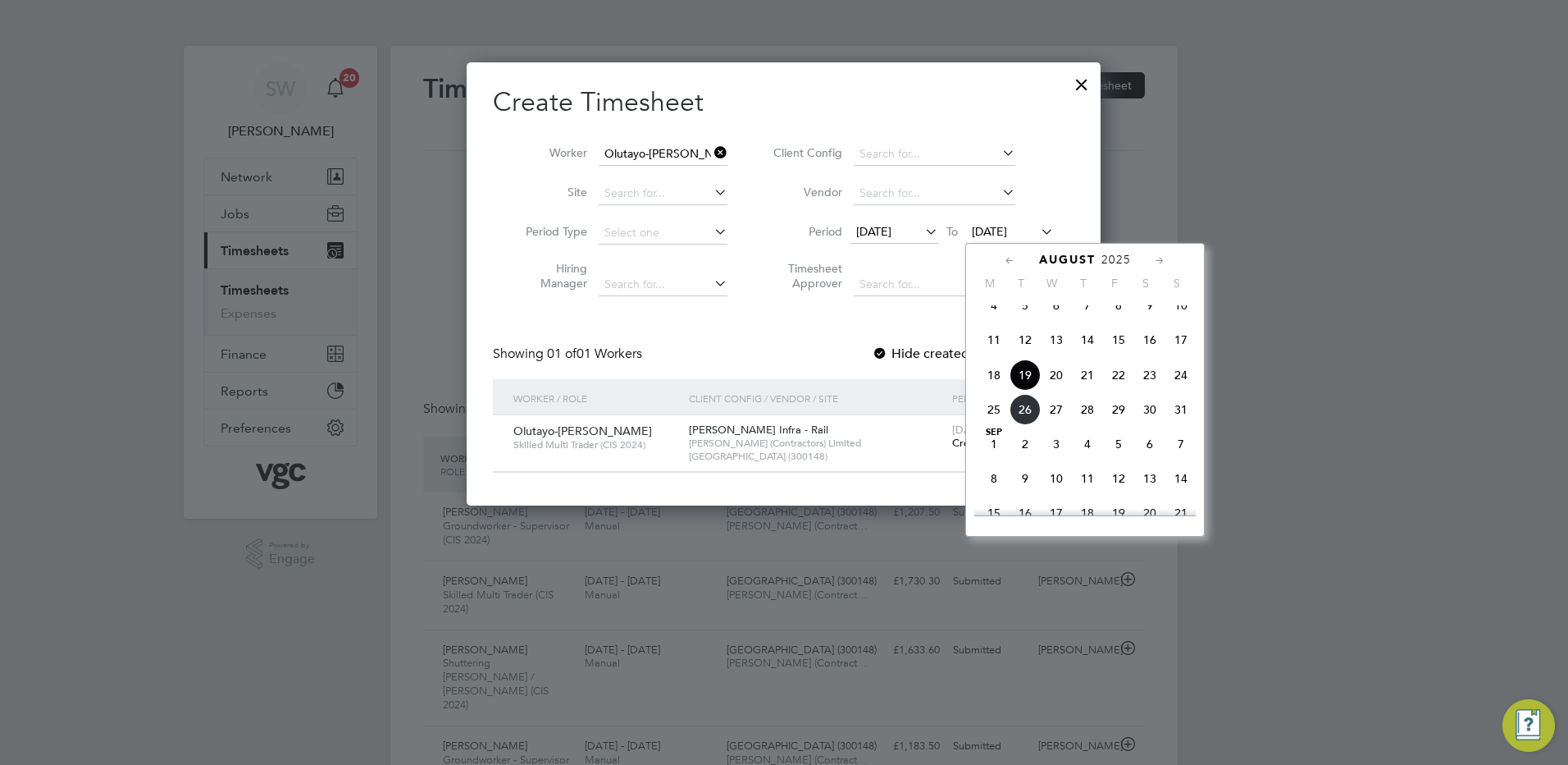
click at [1119, 389] on span "22" at bounding box center [1119, 375] width 31 height 31
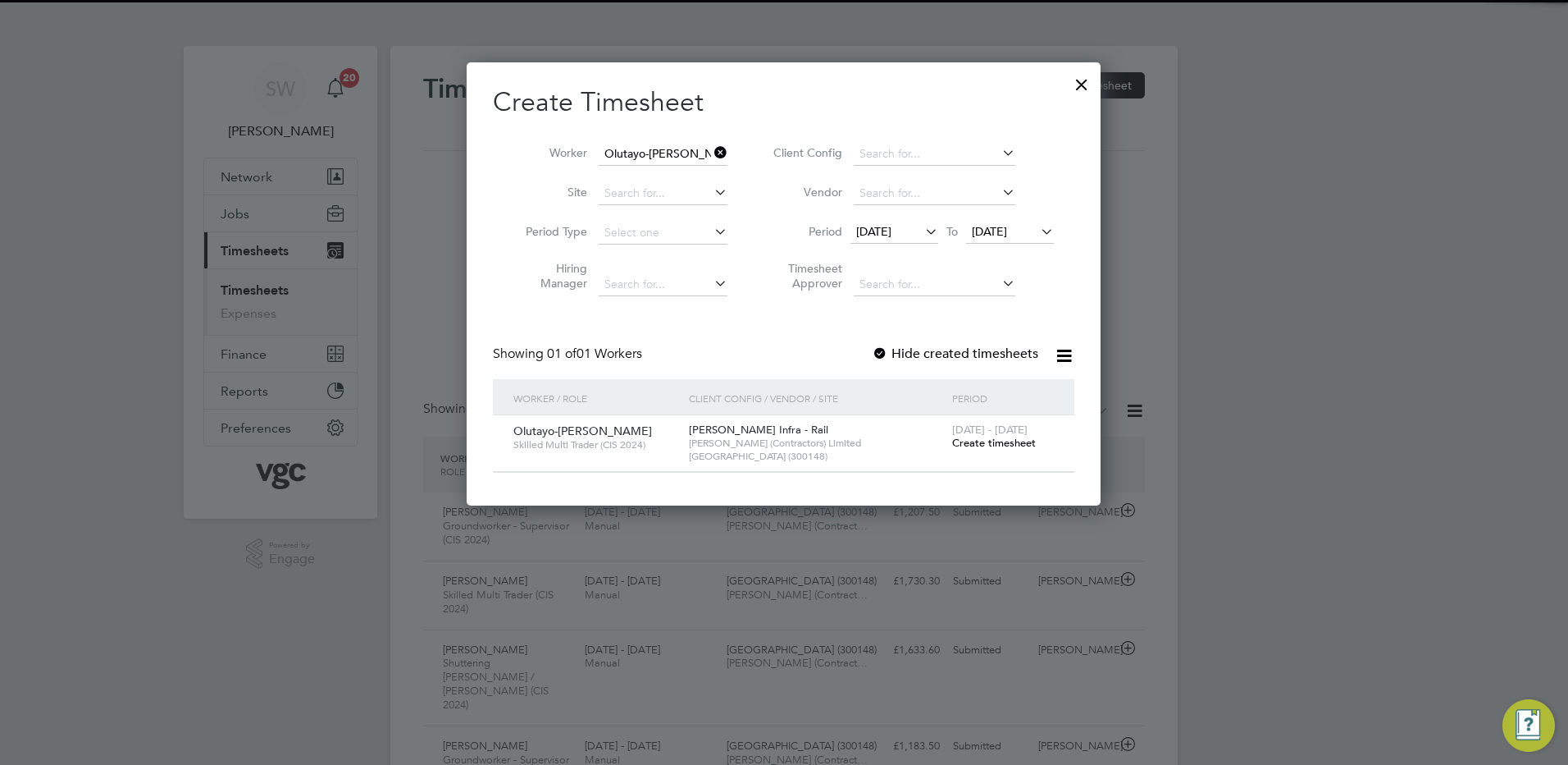
click at [996, 440] on span "Create timesheet" at bounding box center [994, 442] width 83 height 14
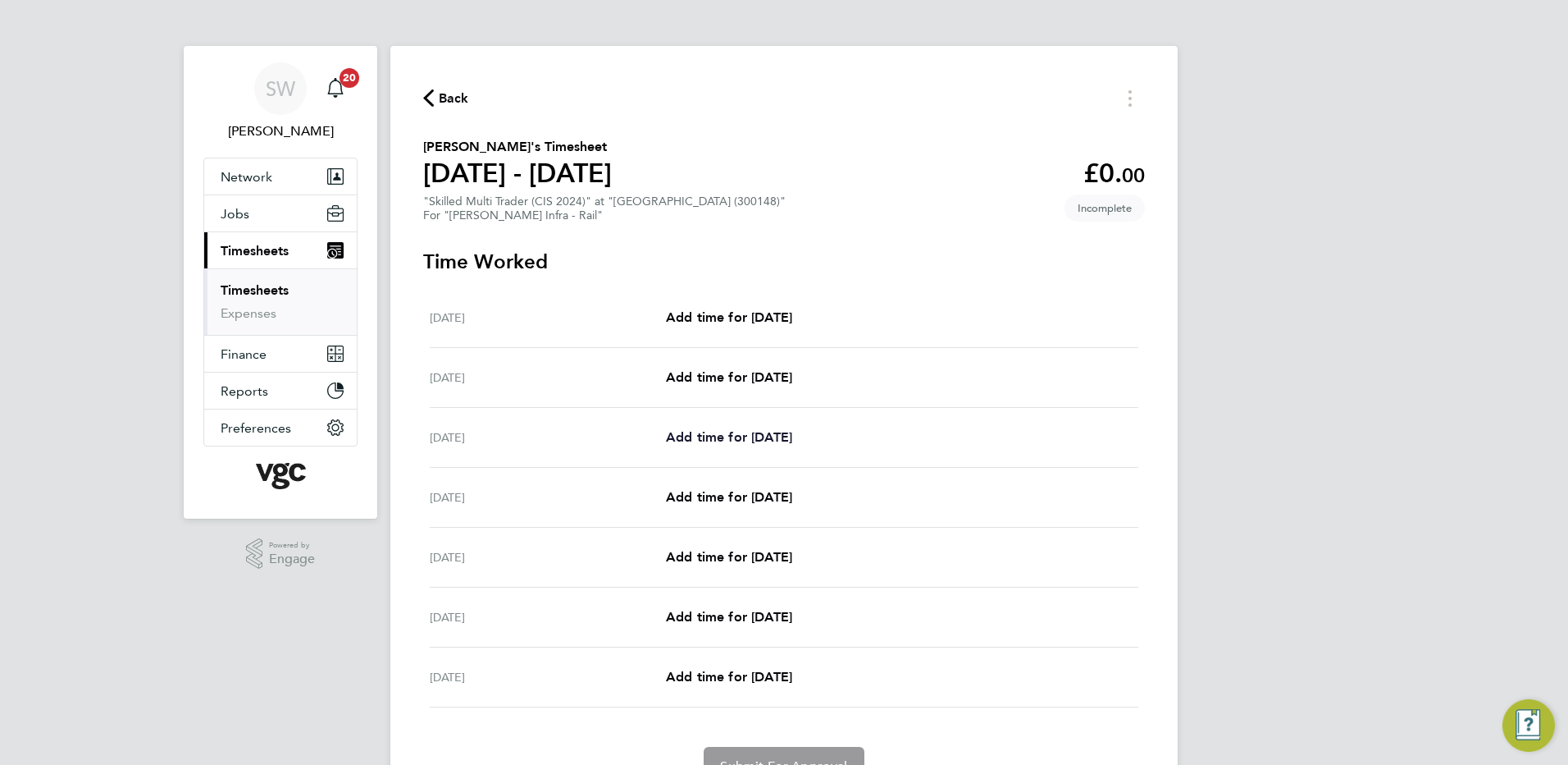
click at [745, 441] on span "Add time for Mon 18 Aug" at bounding box center [729, 436] width 126 height 15
select select "30"
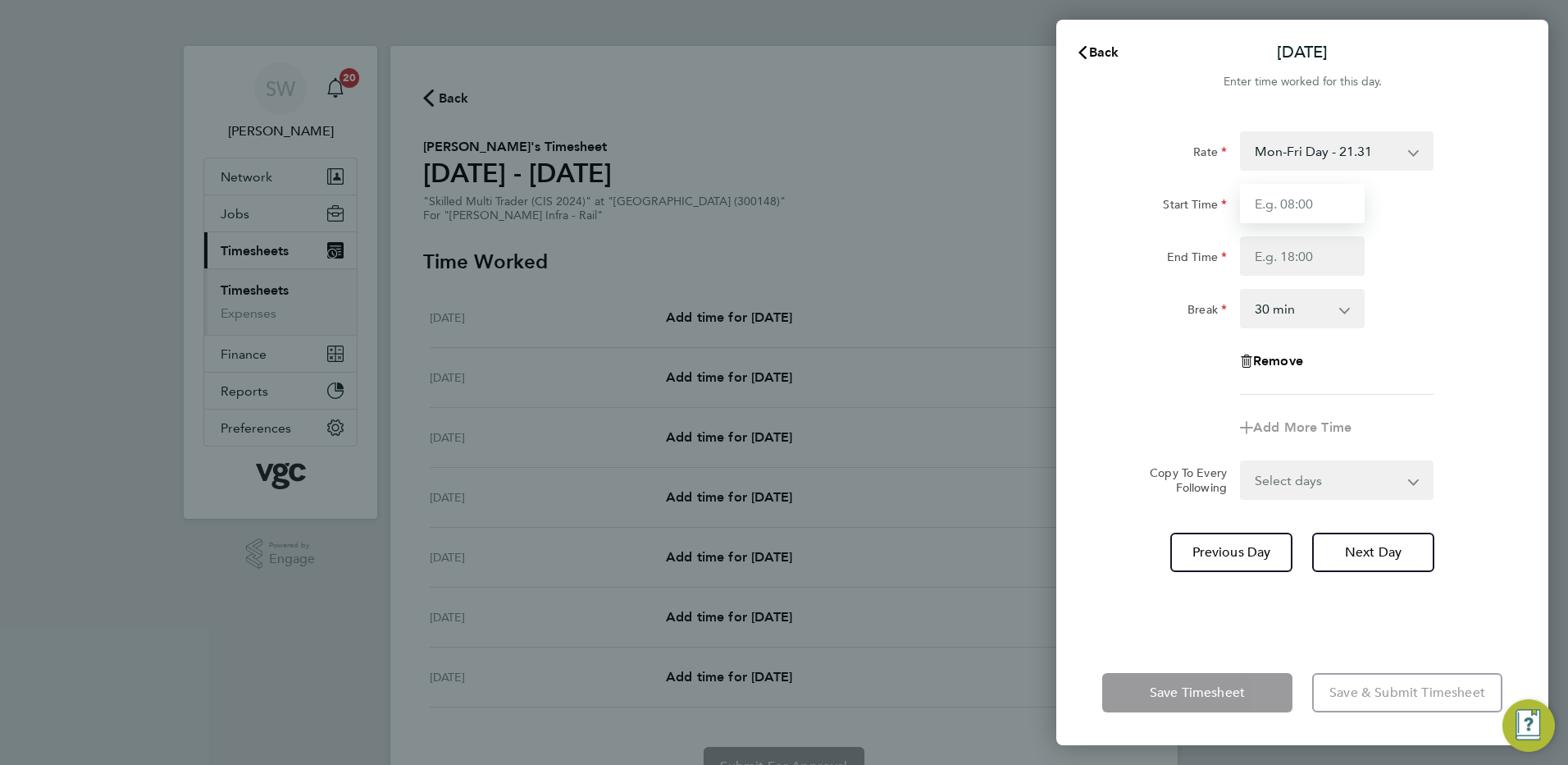
click at [1297, 206] on input "Start Time" at bounding box center [1303, 204] width 125 height 40
type input "07:00"
click at [1262, 262] on input "End Time" at bounding box center [1303, 257] width 125 height 40
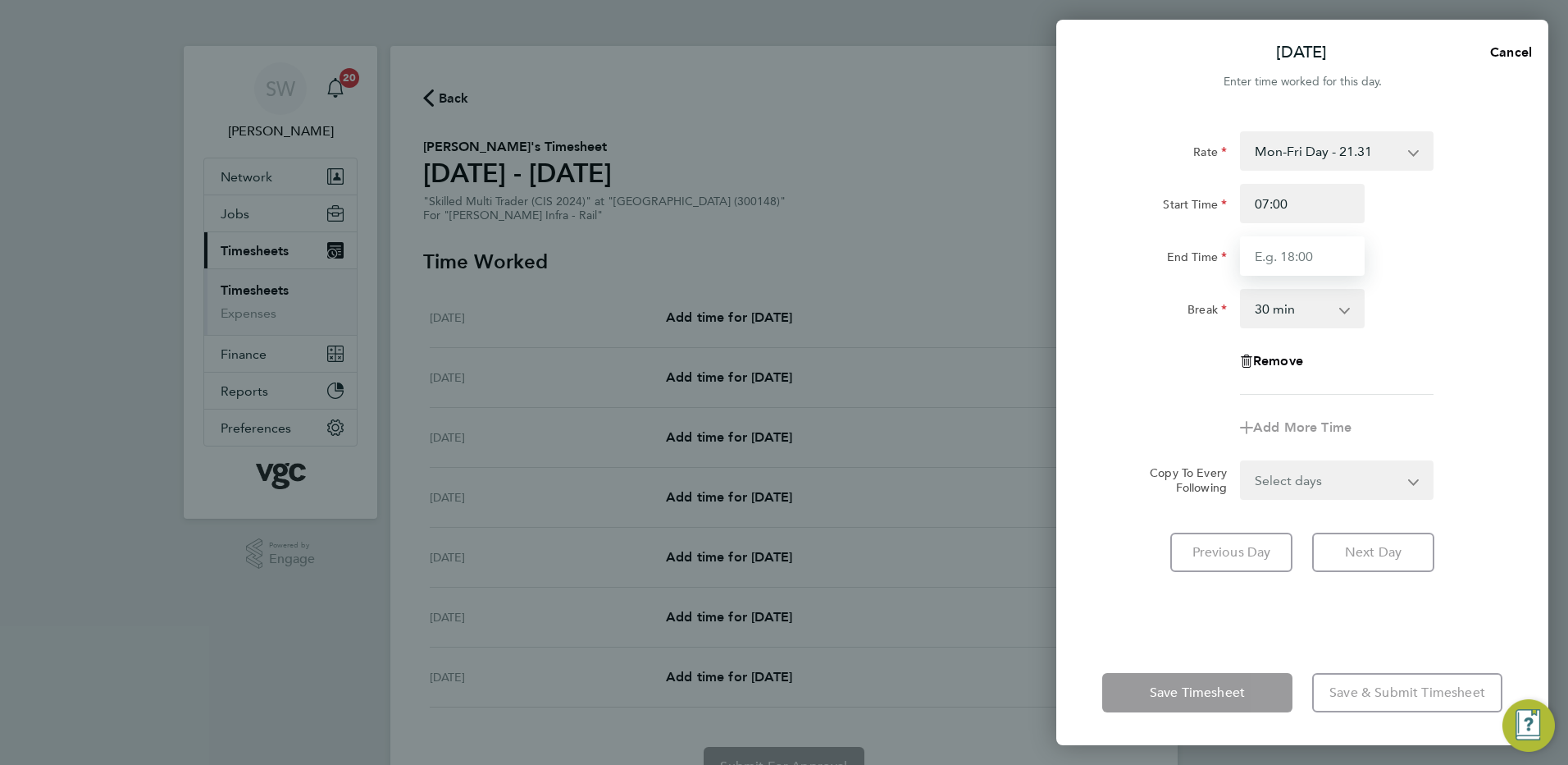
type input "17:30"
click at [1404, 478] on form "Rate Mon-Fri Day - 21.31 Weekend - 27.70 Xmas / NY - 42.62 Mon-Thurs Nights - 2…" at bounding box center [1302, 315] width 400 height 368
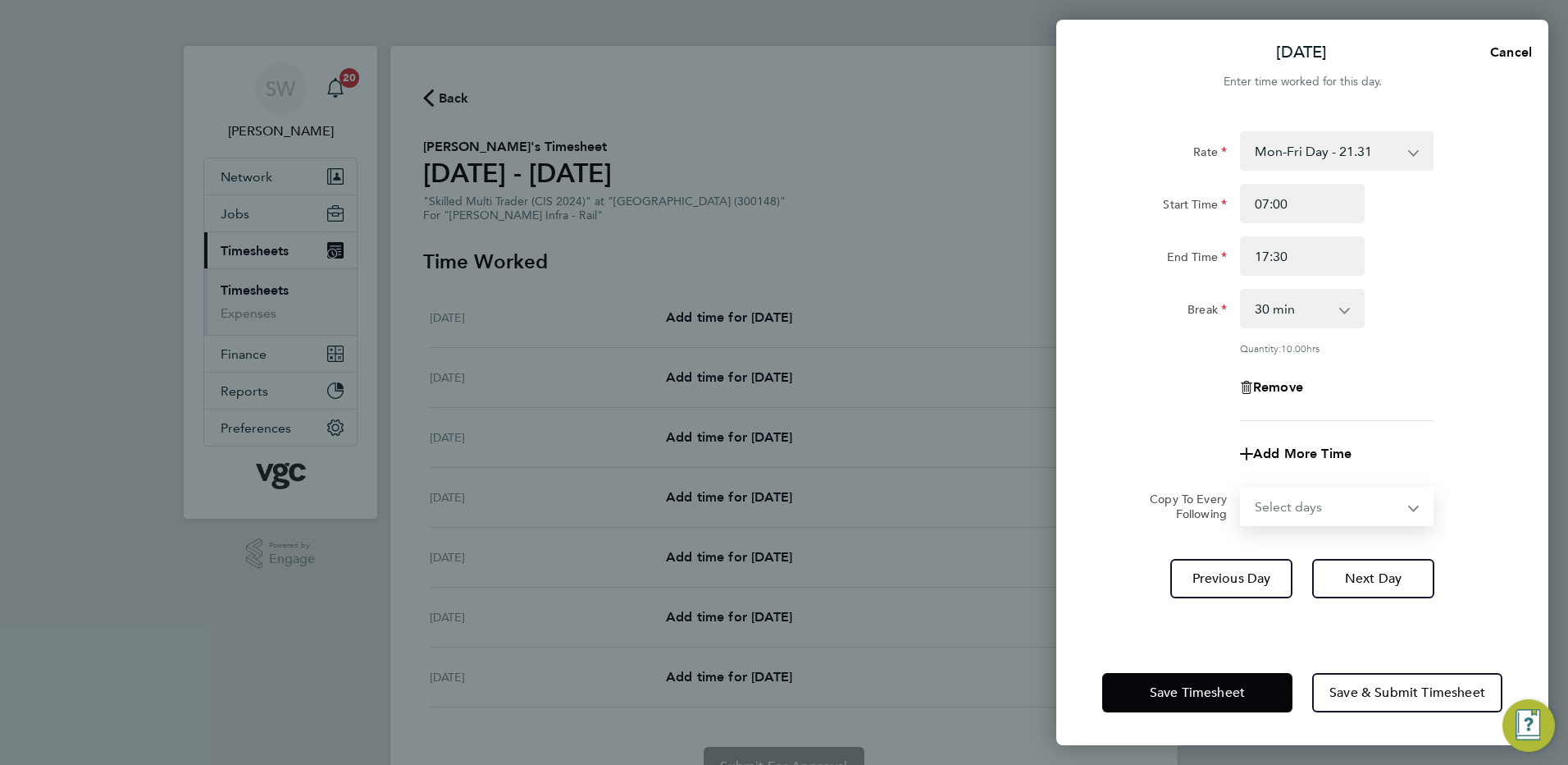
select select "TUE"
click at [1242, 489] on select "Select days Day Tuesday Wednesday Thursday Friday" at bounding box center [1328, 507] width 172 height 36
select select "2025-08-22"
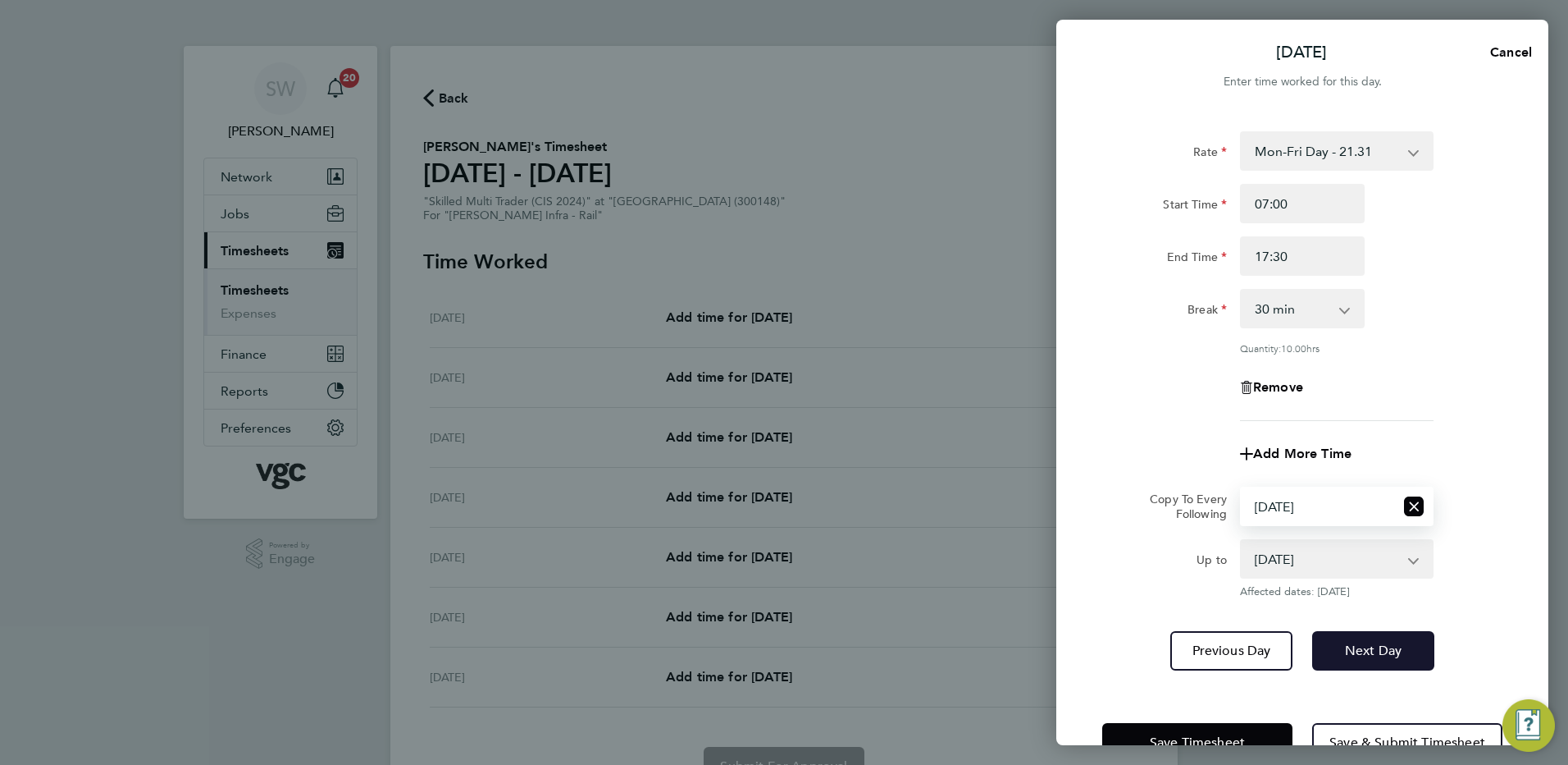
click at [1359, 667] on button "Next Day" at bounding box center [1373, 651] width 122 height 40
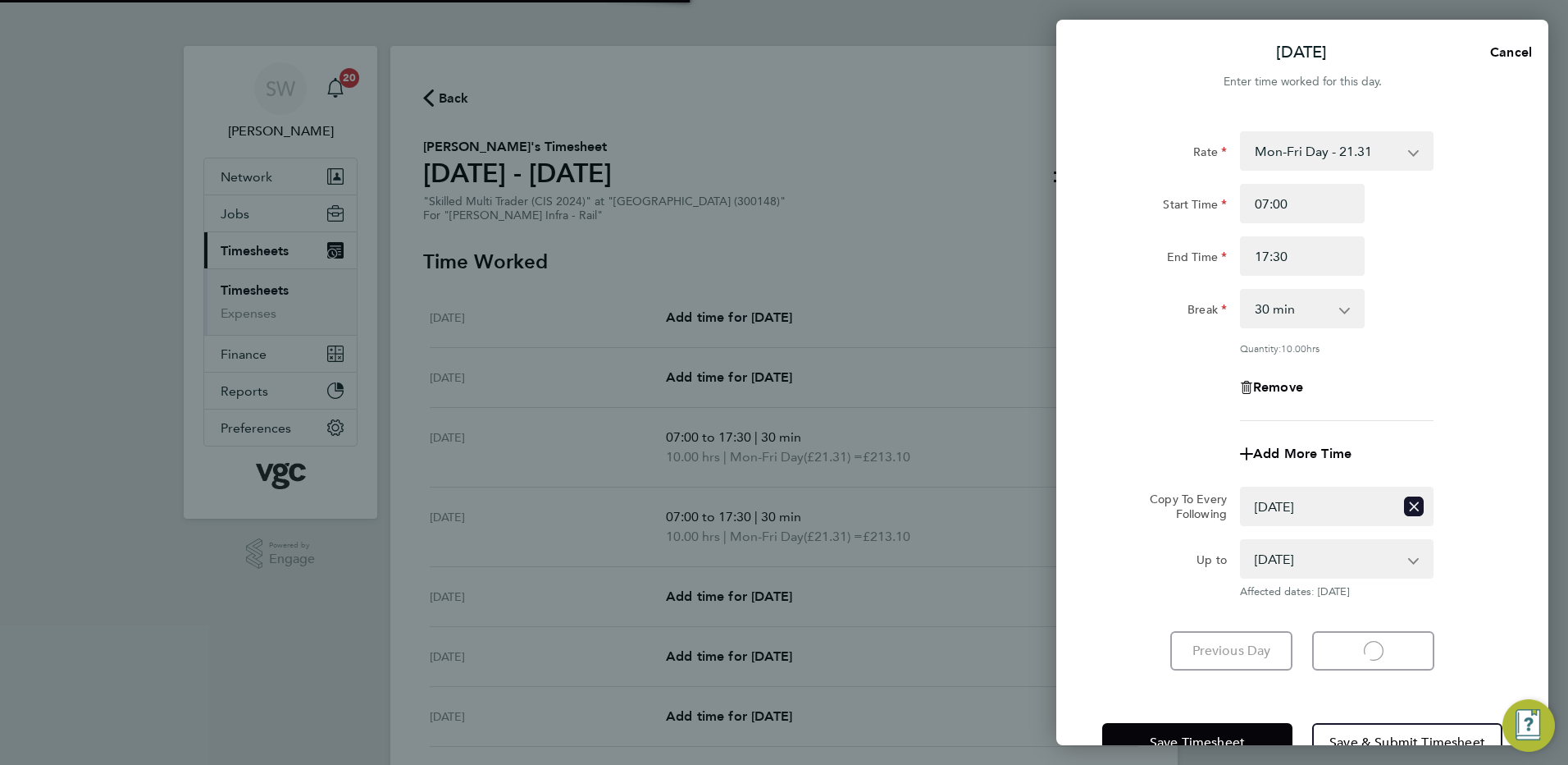
select select "30"
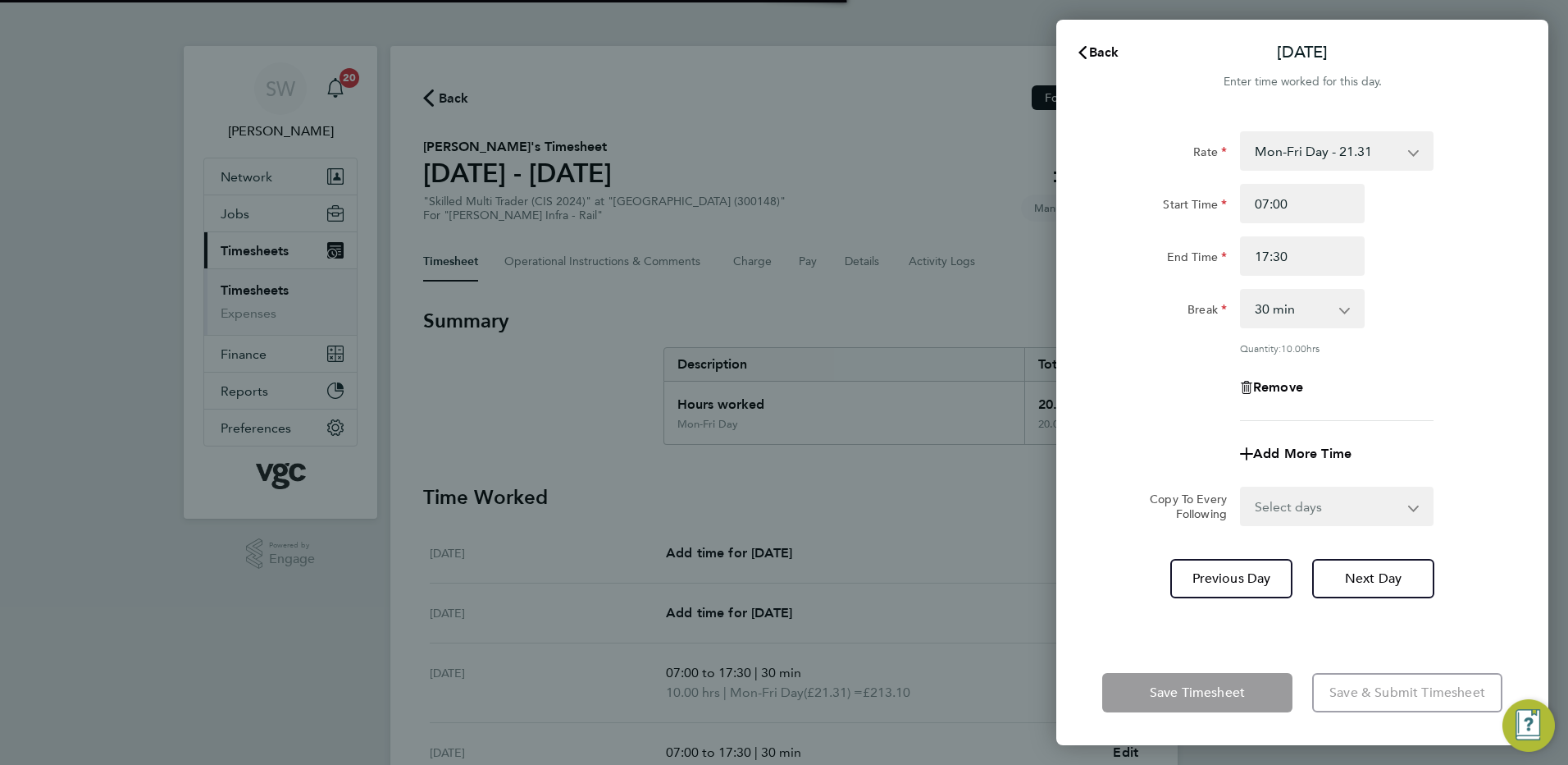
click at [1409, 507] on select "Select days Day Wednesday Thursday Friday" at bounding box center [1328, 507] width 172 height 36
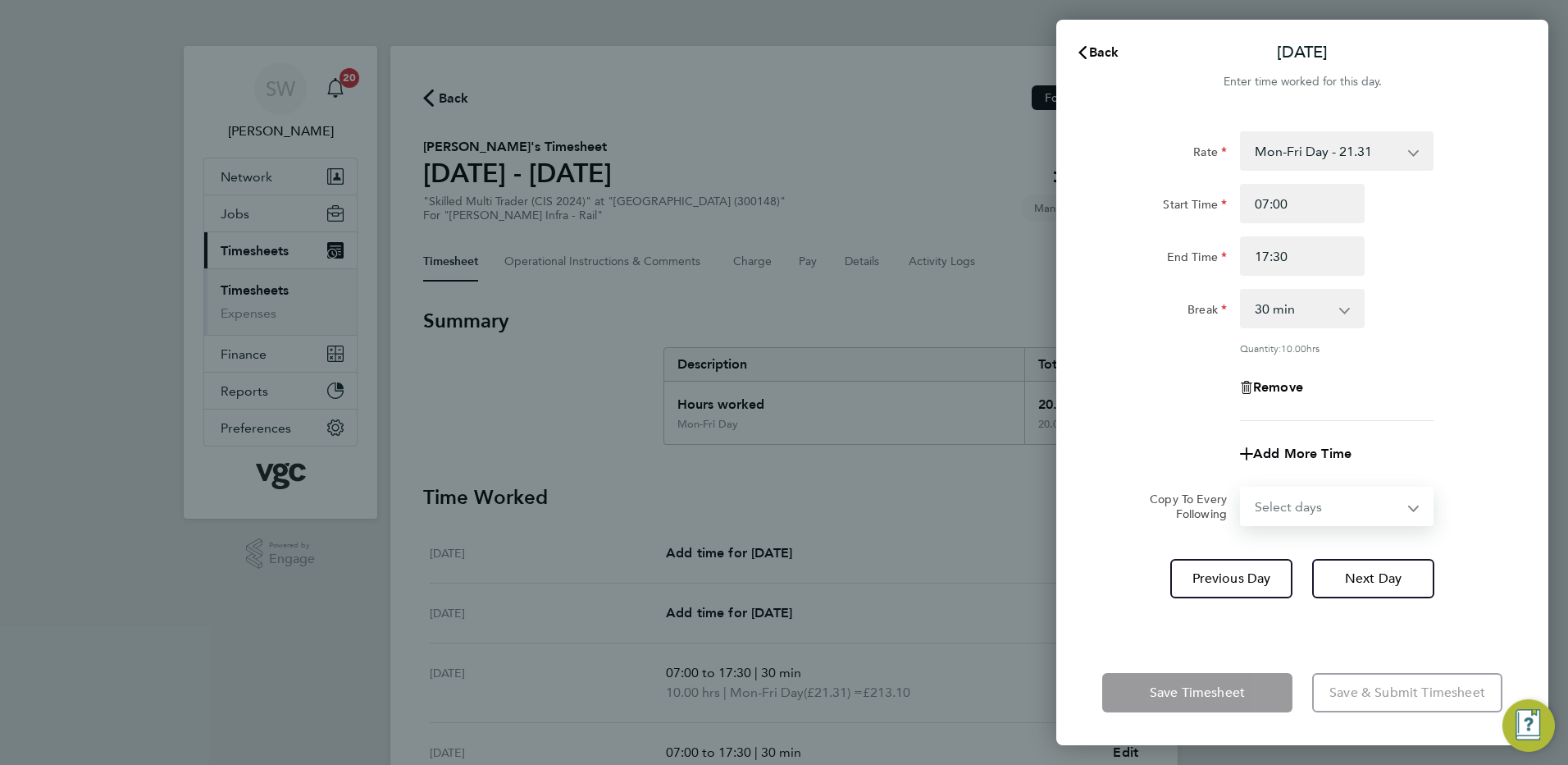
select select "WED"
click at [1242, 489] on select "Select days Day Wednesday Thursday Friday" at bounding box center [1328, 507] width 172 height 36
select select "2025-08-22"
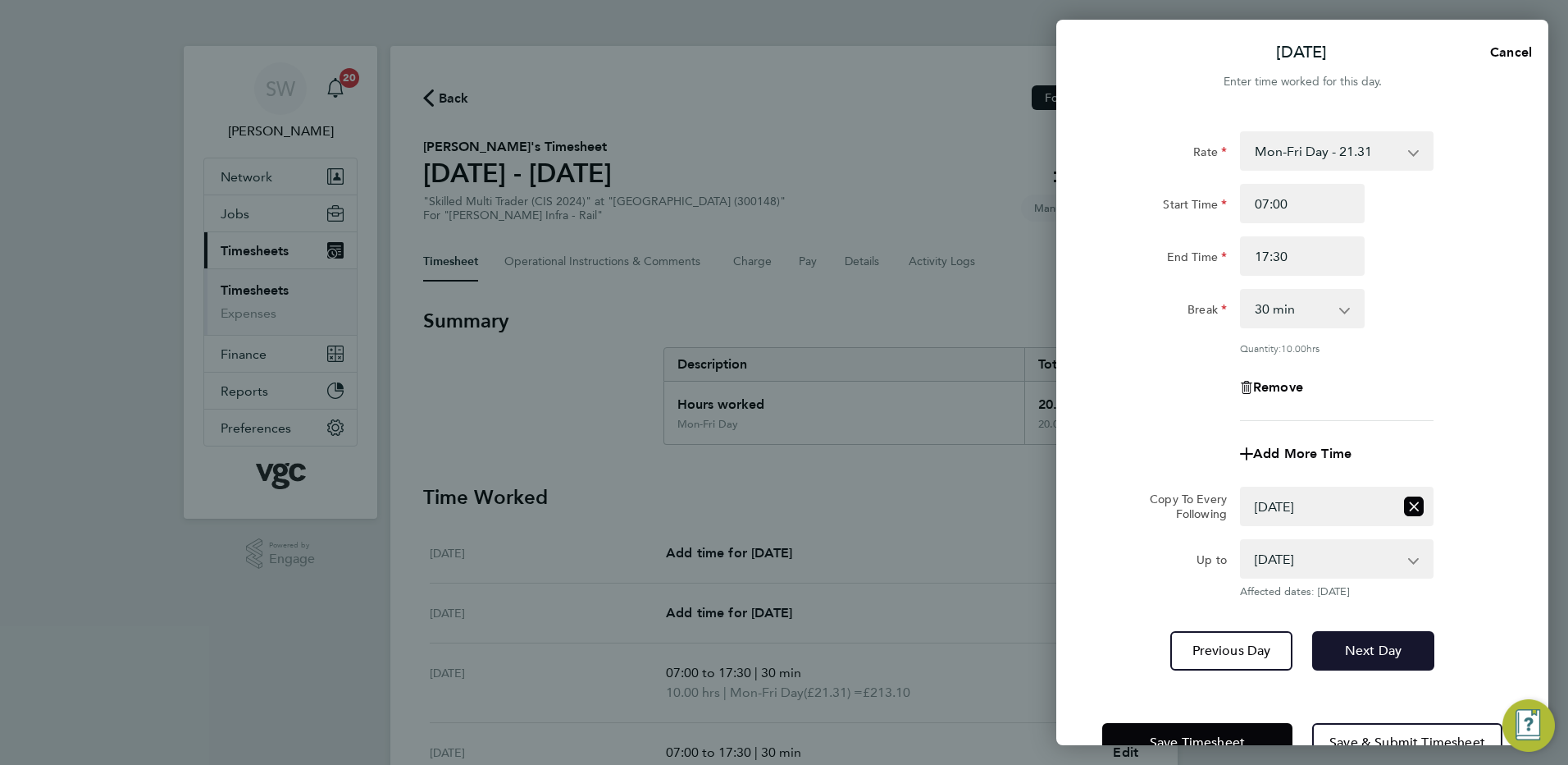
click at [1346, 637] on button "Next Day" at bounding box center [1373, 651] width 122 height 40
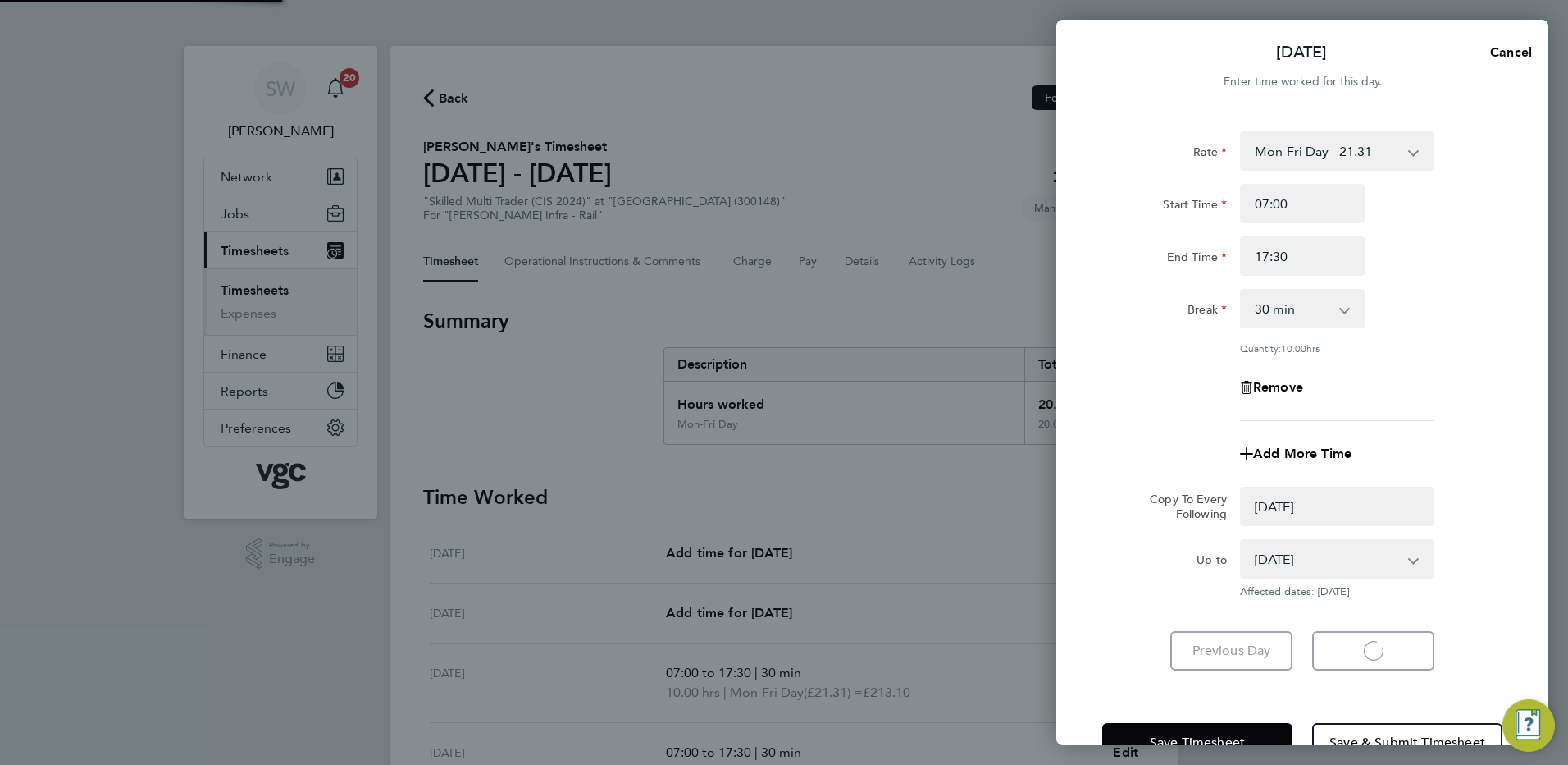
select select "0: null"
select select "30"
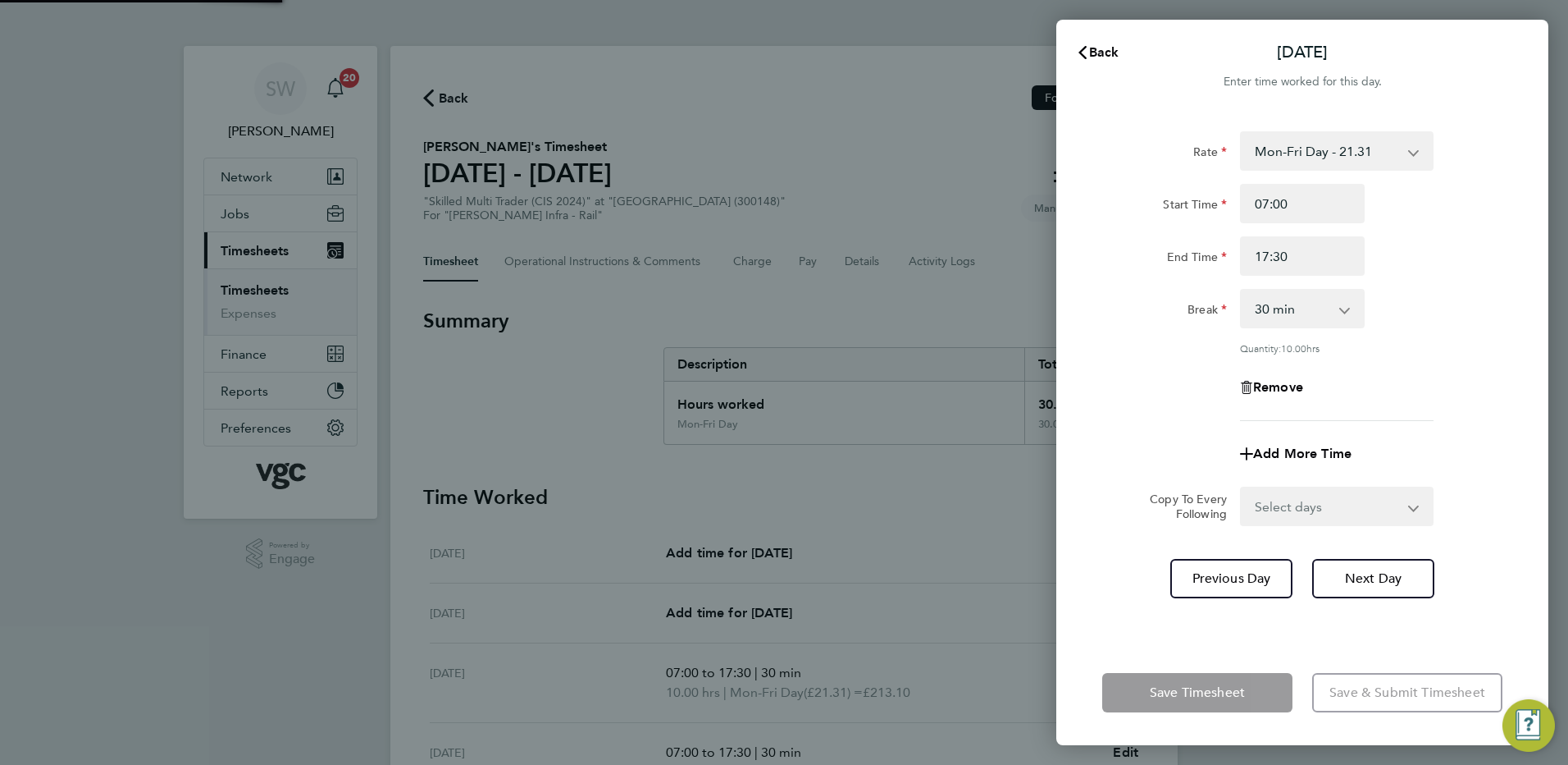
click at [1411, 507] on select "Select days Day Thursday Friday" at bounding box center [1328, 507] width 172 height 36
select select "THU"
click at [1242, 489] on select "Select days Day Thursday Friday" at bounding box center [1328, 507] width 172 height 36
select select "2025-08-22"
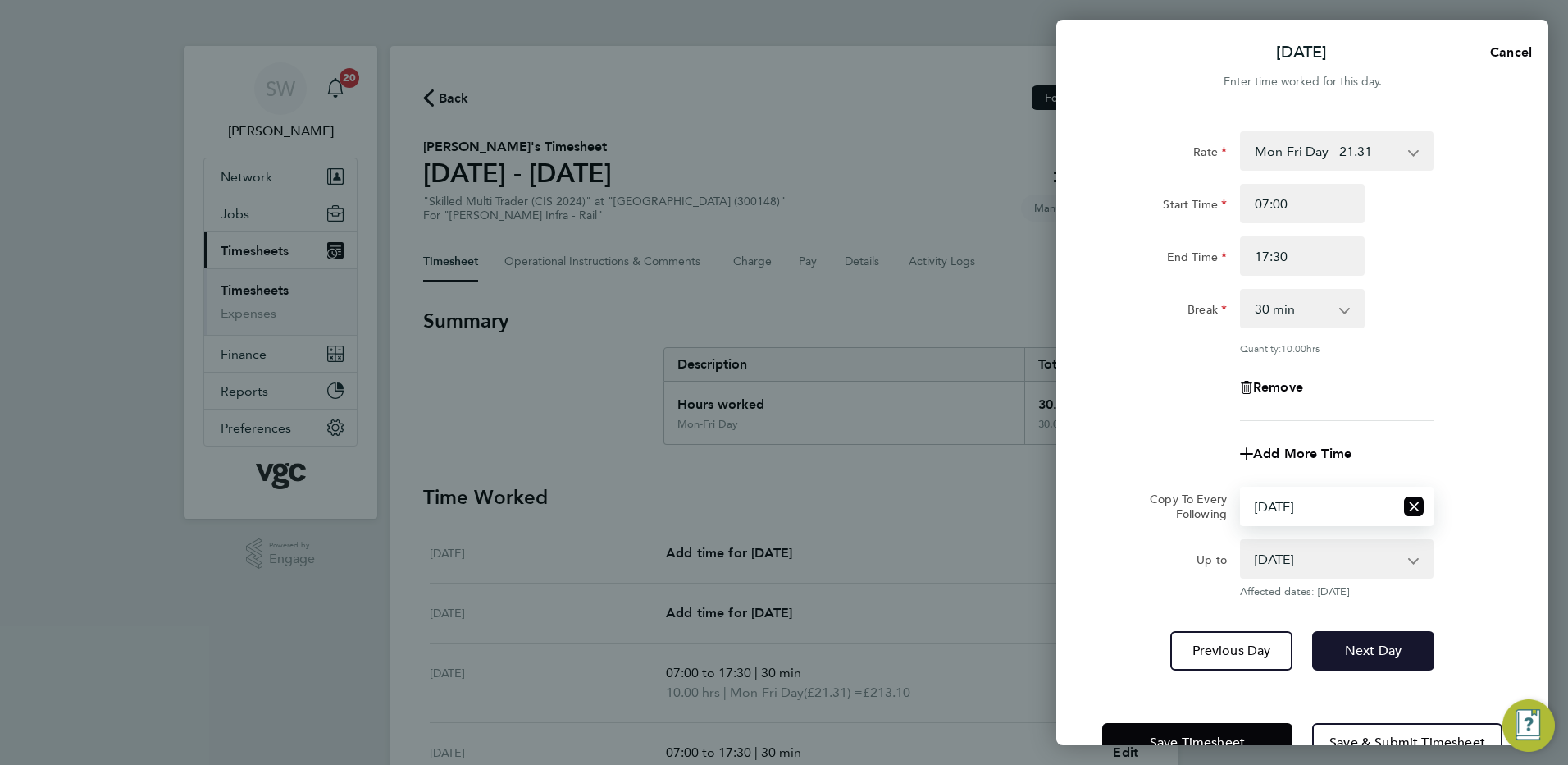
click at [1350, 634] on button "Next Day" at bounding box center [1373, 651] width 122 height 40
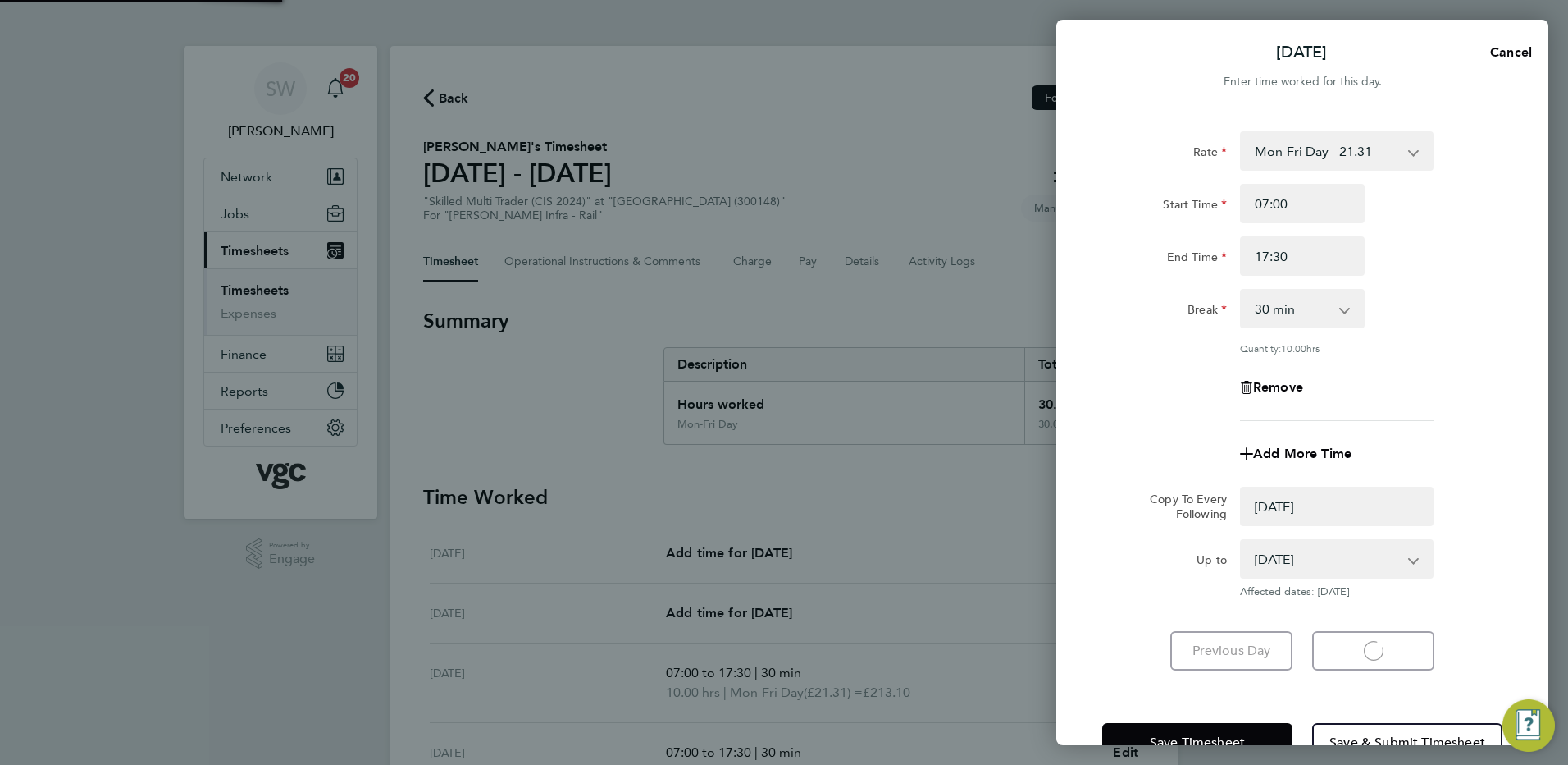
select select "0: null"
select select "30"
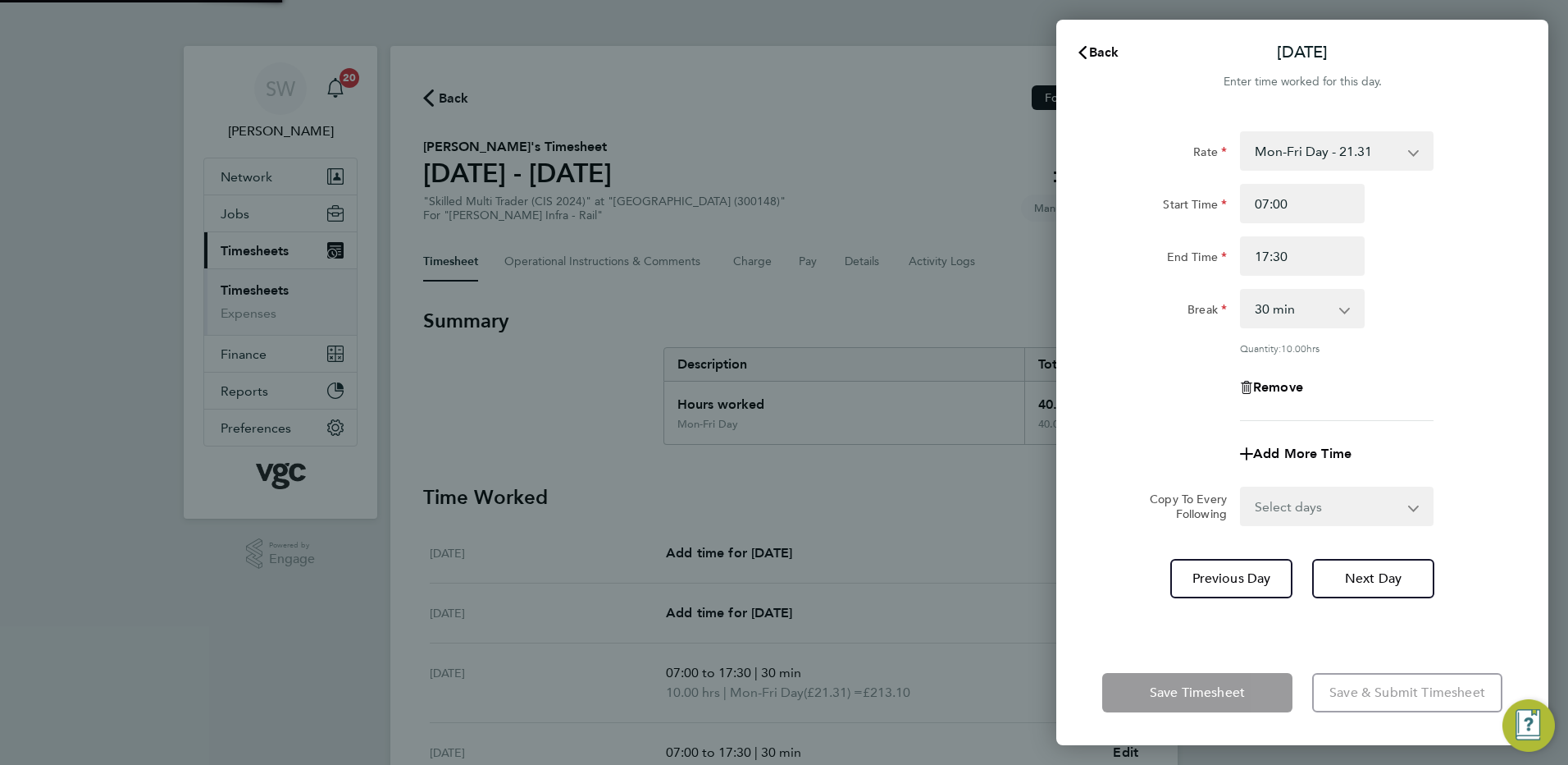
click at [1404, 500] on select "Select days Friday" at bounding box center [1328, 507] width 172 height 36
select select "FRI"
click at [1242, 489] on select "Select days Friday" at bounding box center [1328, 507] width 172 height 36
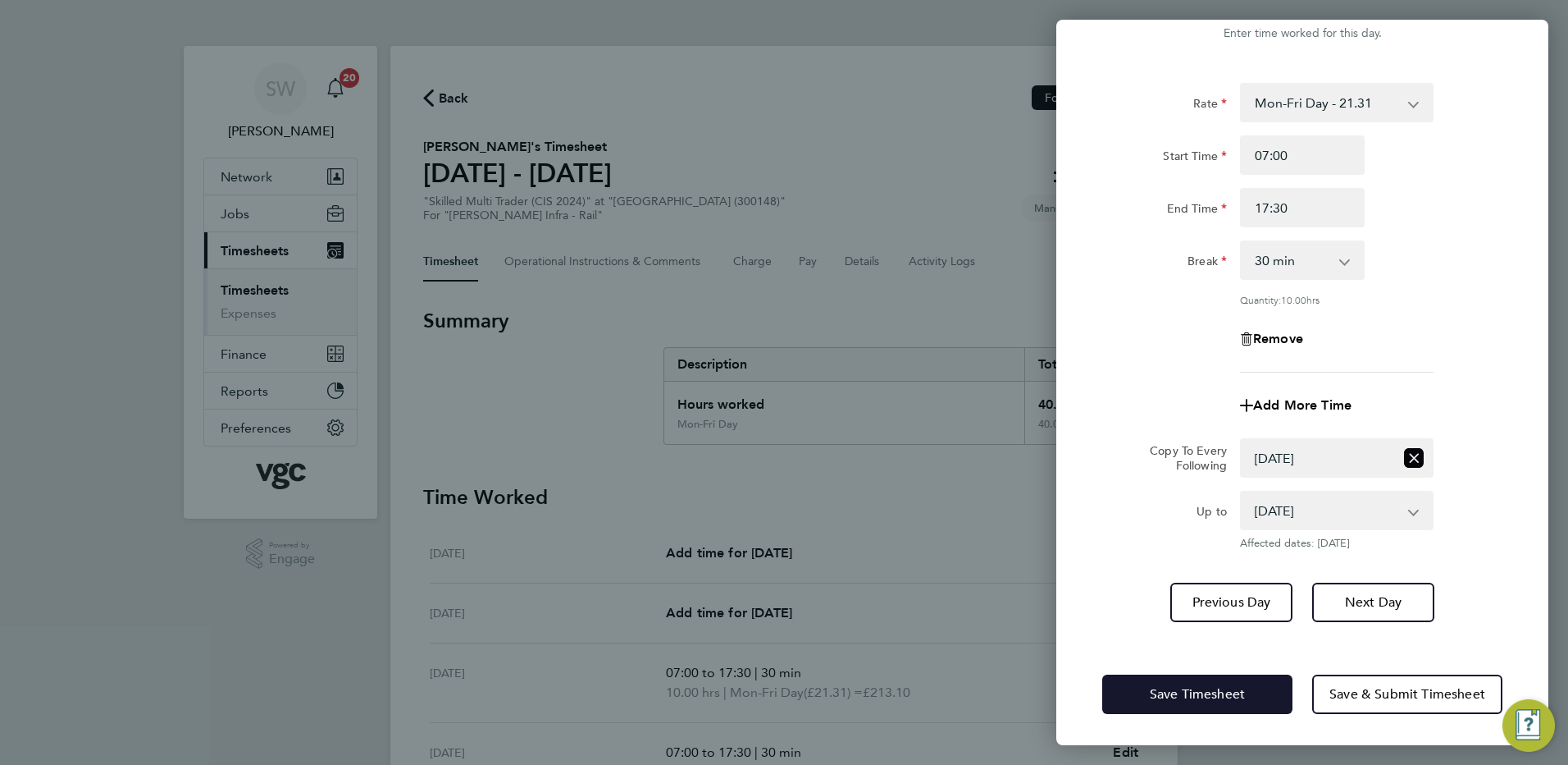
drag, startPoint x: 1149, startPoint y: 687, endPoint x: 1050, endPoint y: 633, distance: 112.8
click at [1147, 687] on button "Save Timesheet" at bounding box center [1197, 695] width 190 height 40
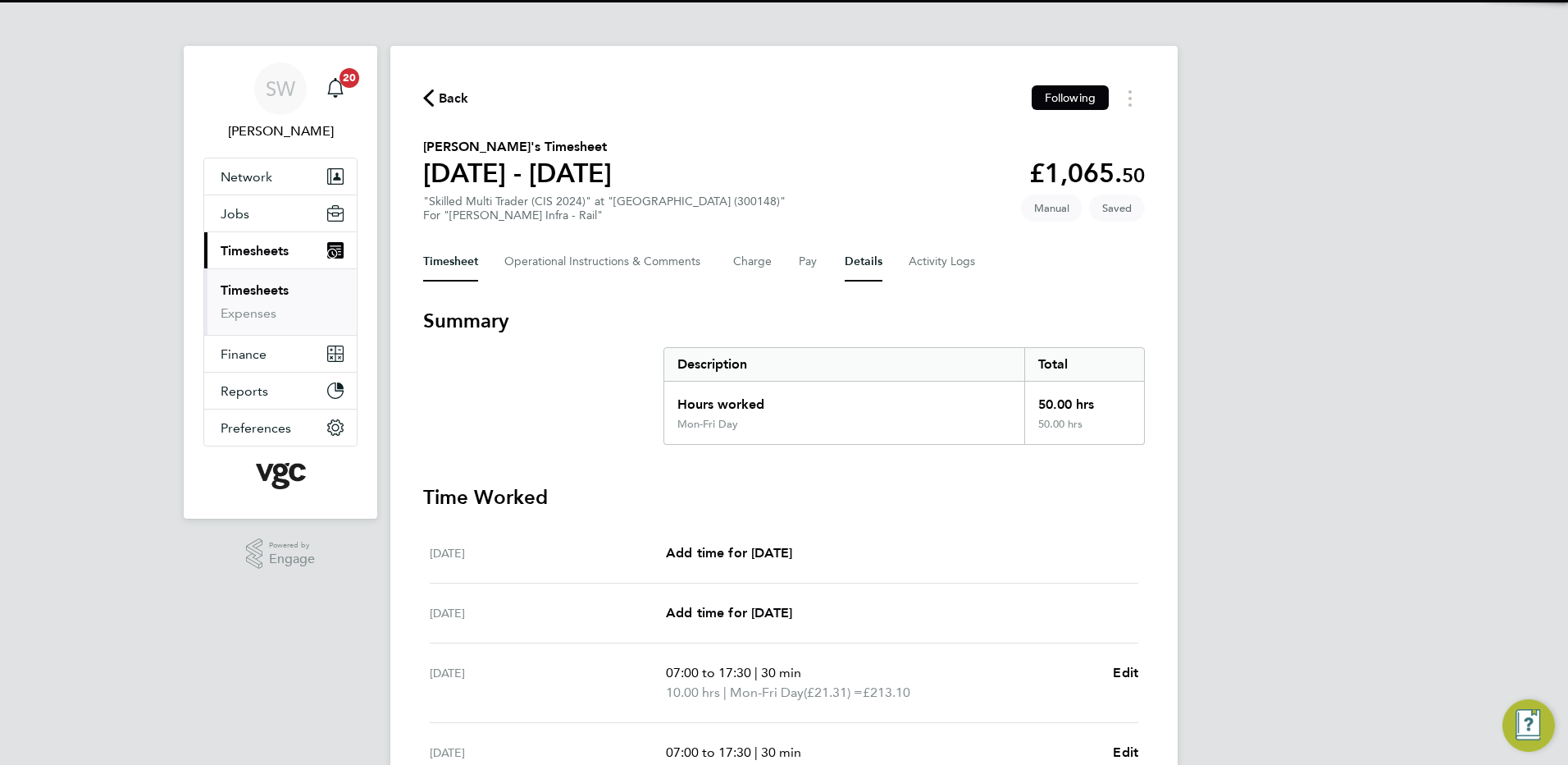
click at [849, 262] on button "Details" at bounding box center [864, 262] width 38 height 40
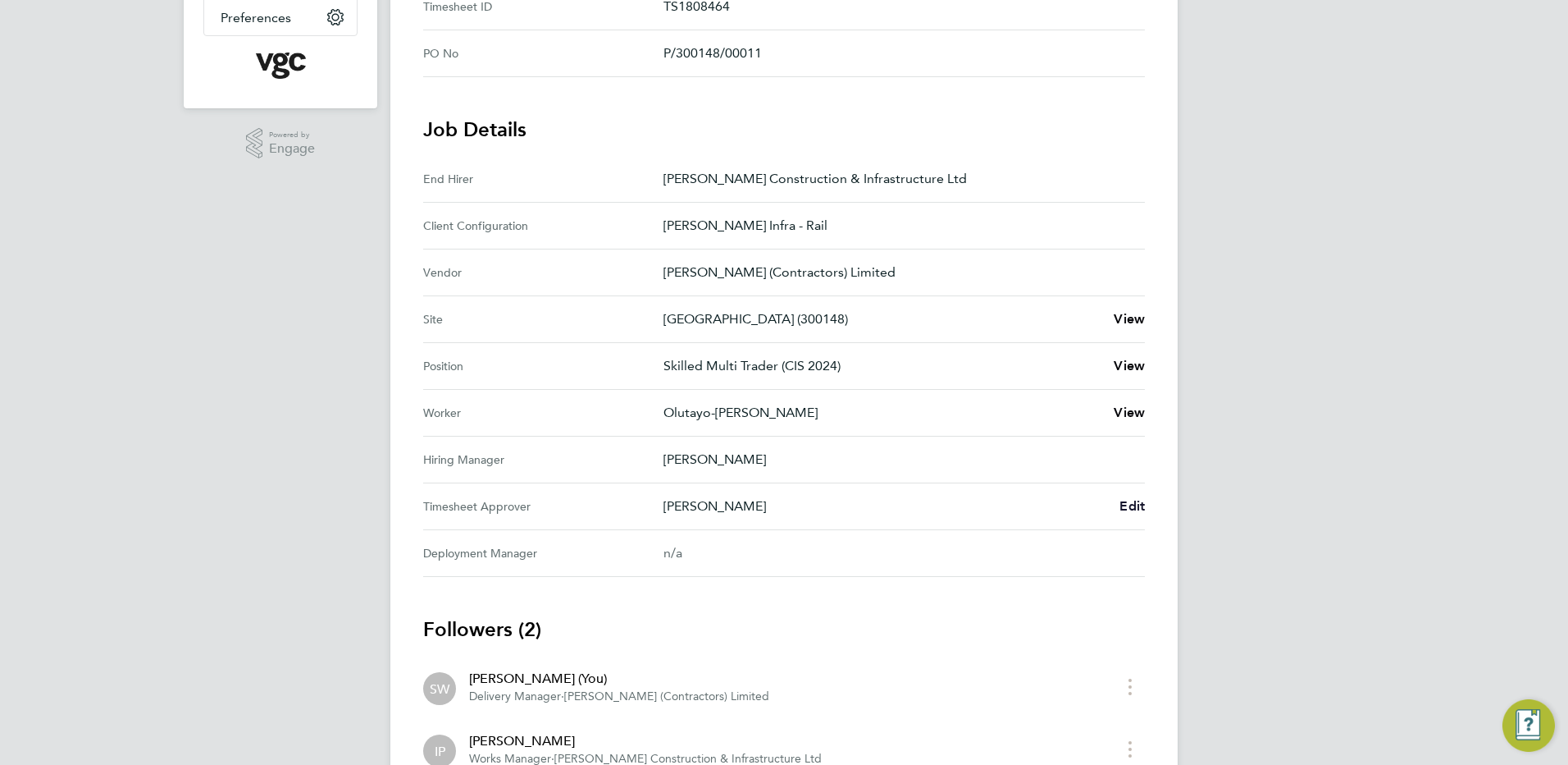
click at [1129, 507] on span "Edit" at bounding box center [1132, 506] width 26 height 15
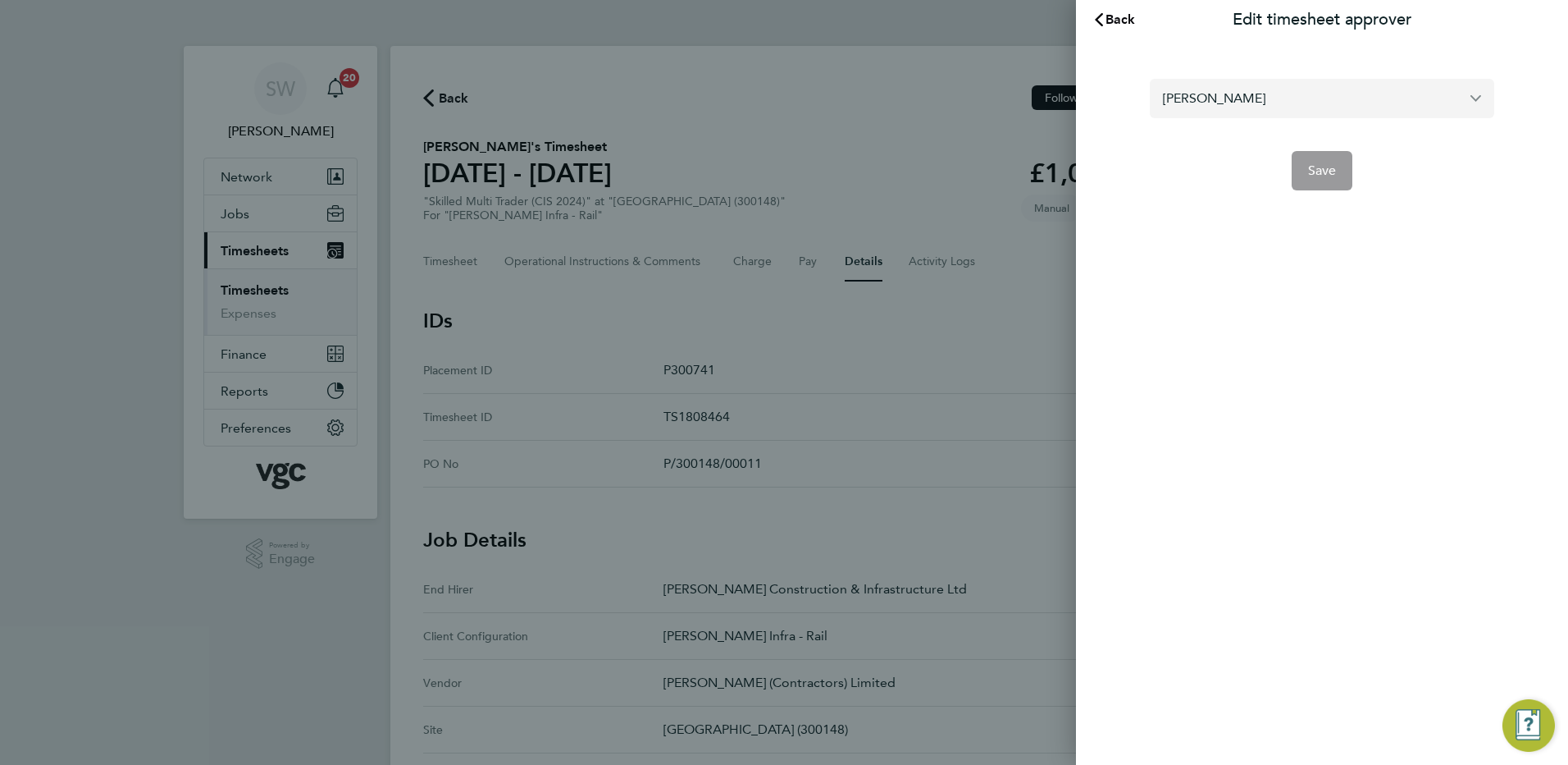
click at [1261, 98] on input "Ivan Pozdysev" at bounding box center [1322, 98] width 344 height 39
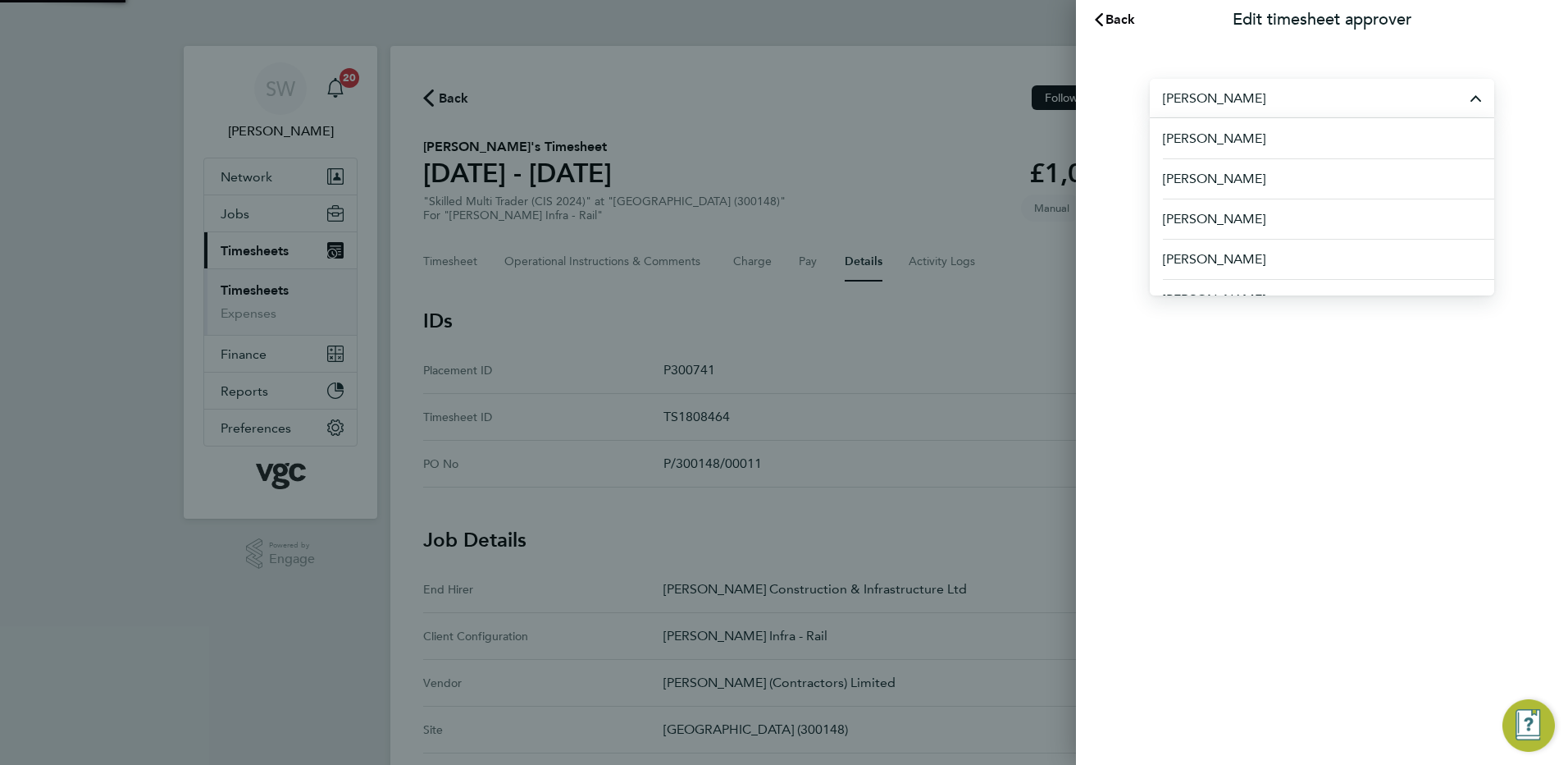
click at [1261, 98] on input "Ivan Pozdysev" at bounding box center [1322, 98] width 344 height 39
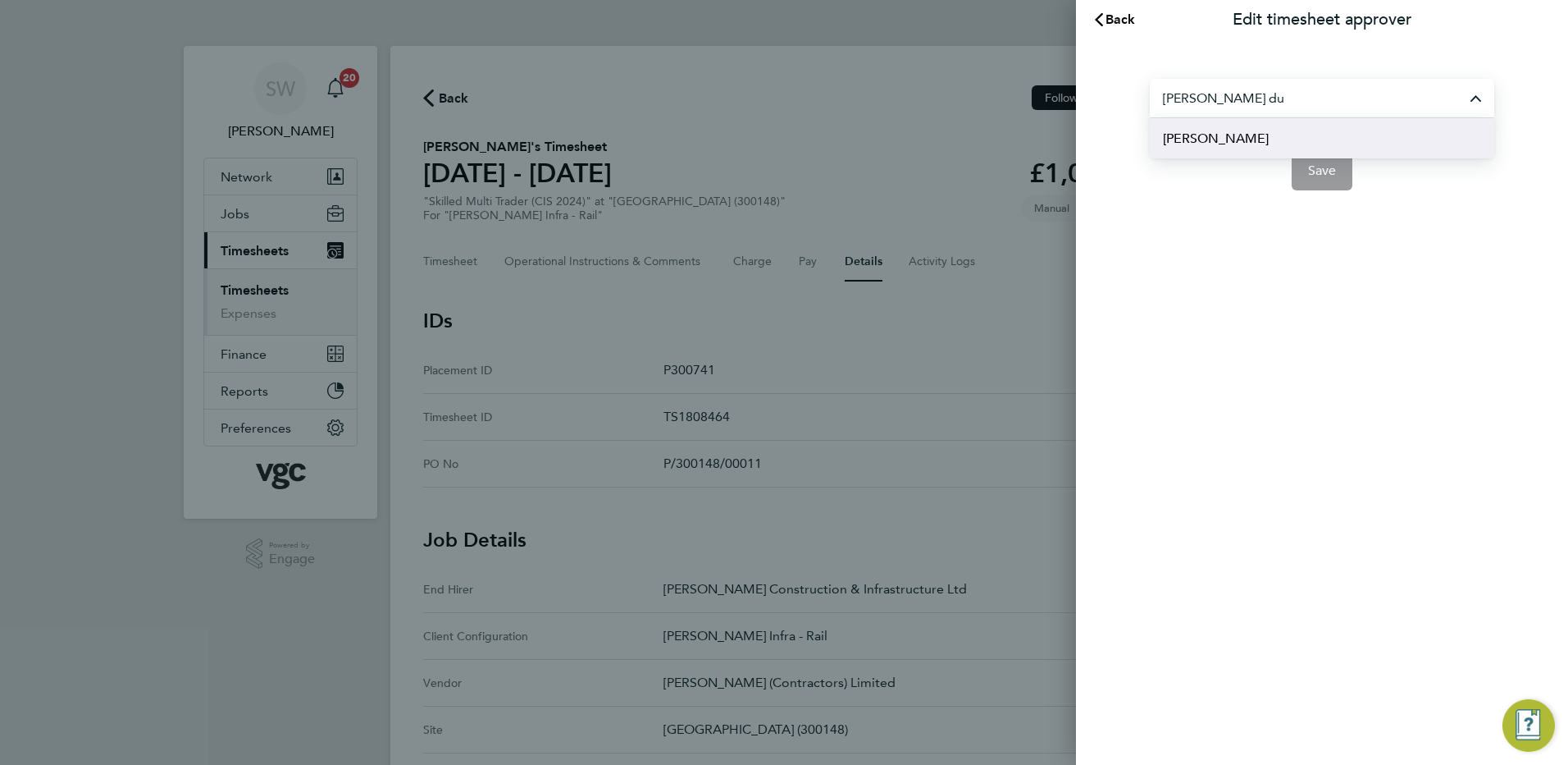
click at [1217, 140] on span "[PERSON_NAME]" at bounding box center [1216, 138] width 106 height 20
type input "[PERSON_NAME]"
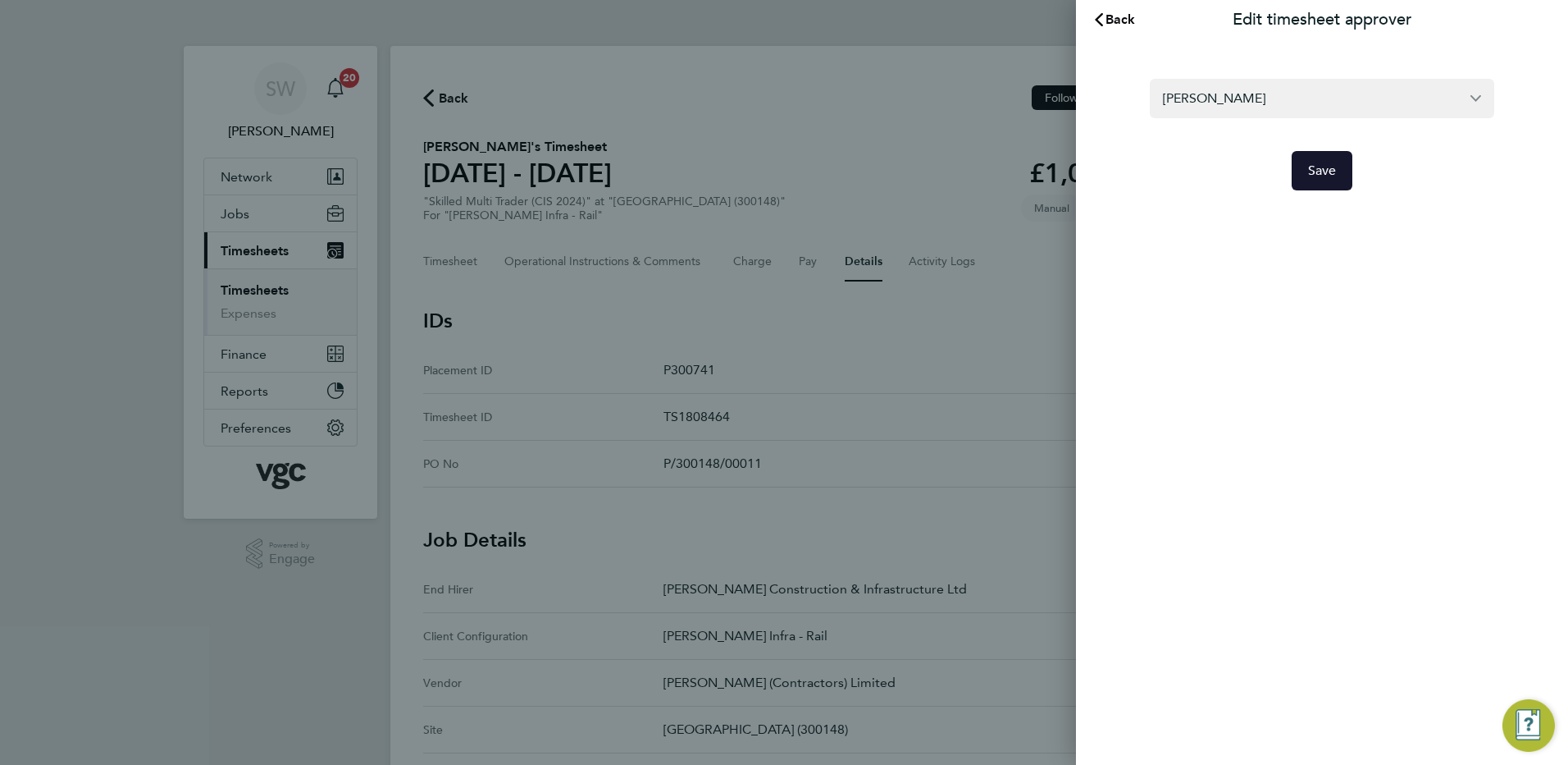
drag, startPoint x: 1309, startPoint y: 176, endPoint x: 1176, endPoint y: 182, distance: 133.1
click at [1308, 175] on button "Save" at bounding box center [1322, 171] width 62 height 40
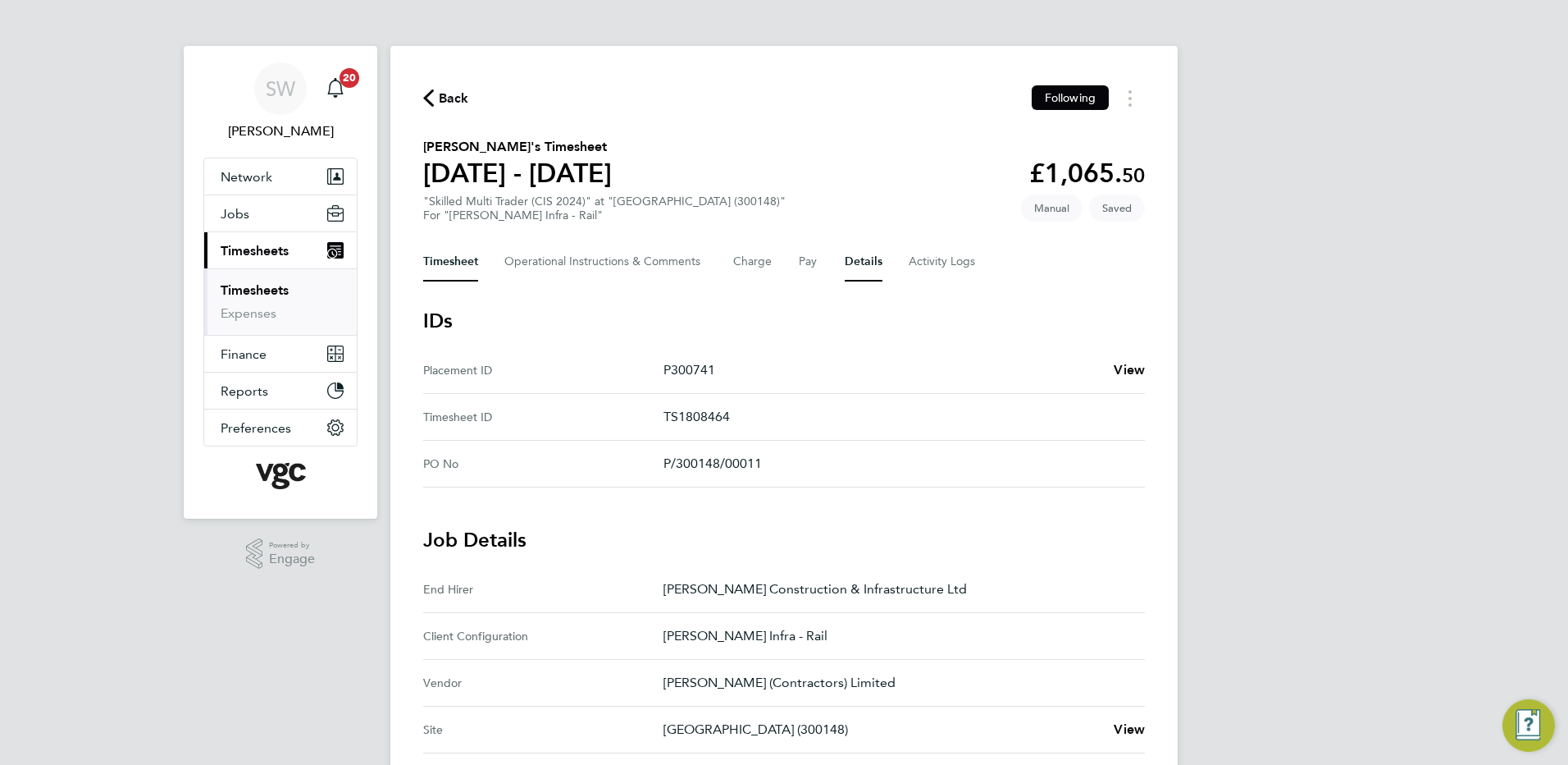
drag, startPoint x: 457, startPoint y: 266, endPoint x: 506, endPoint y: 295, distance: 56.9
click at [456, 266] on button "Timesheet" at bounding box center [450, 262] width 55 height 40
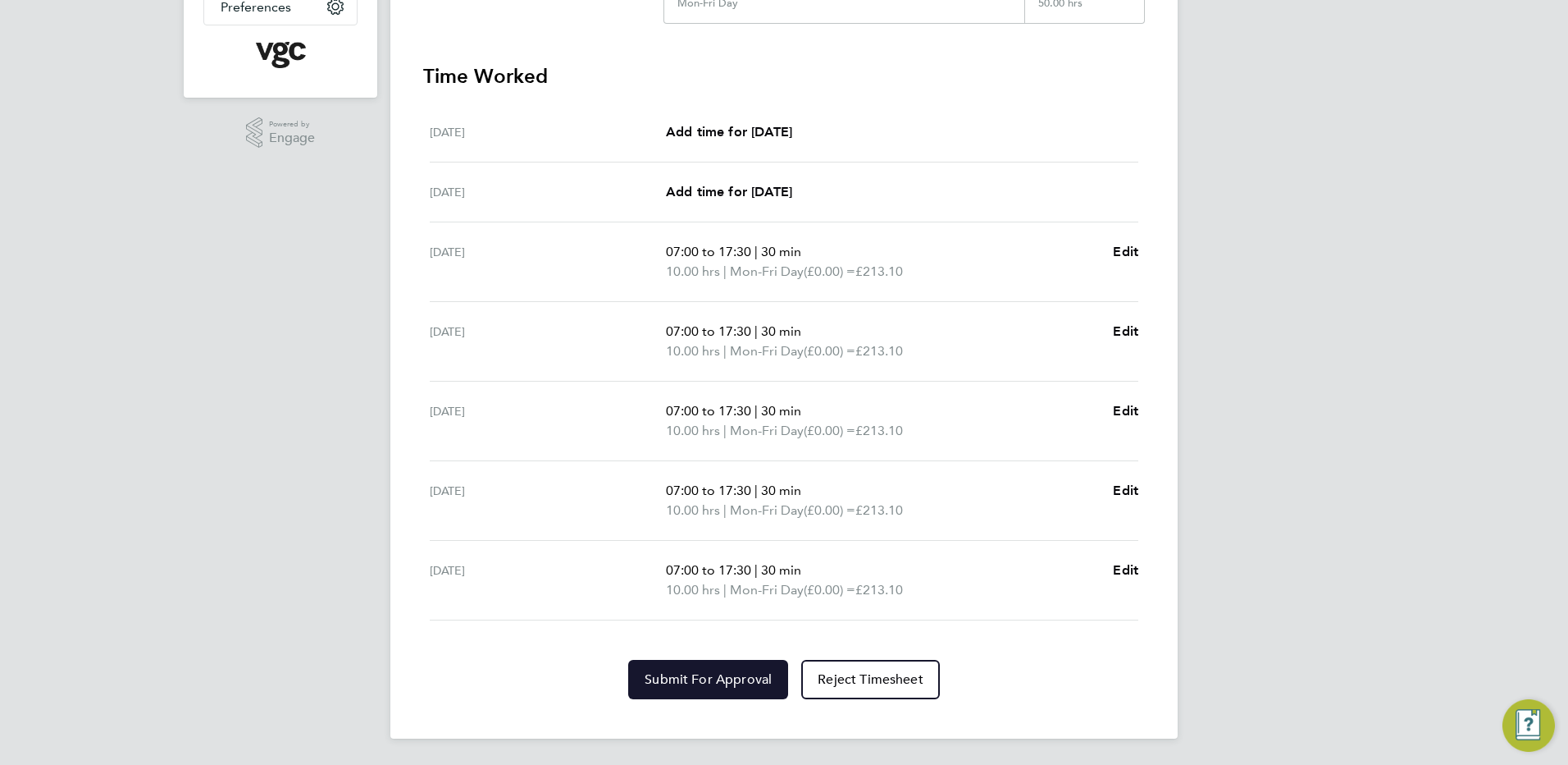
click at [687, 676] on span "Submit For Approval" at bounding box center [708, 679] width 127 height 16
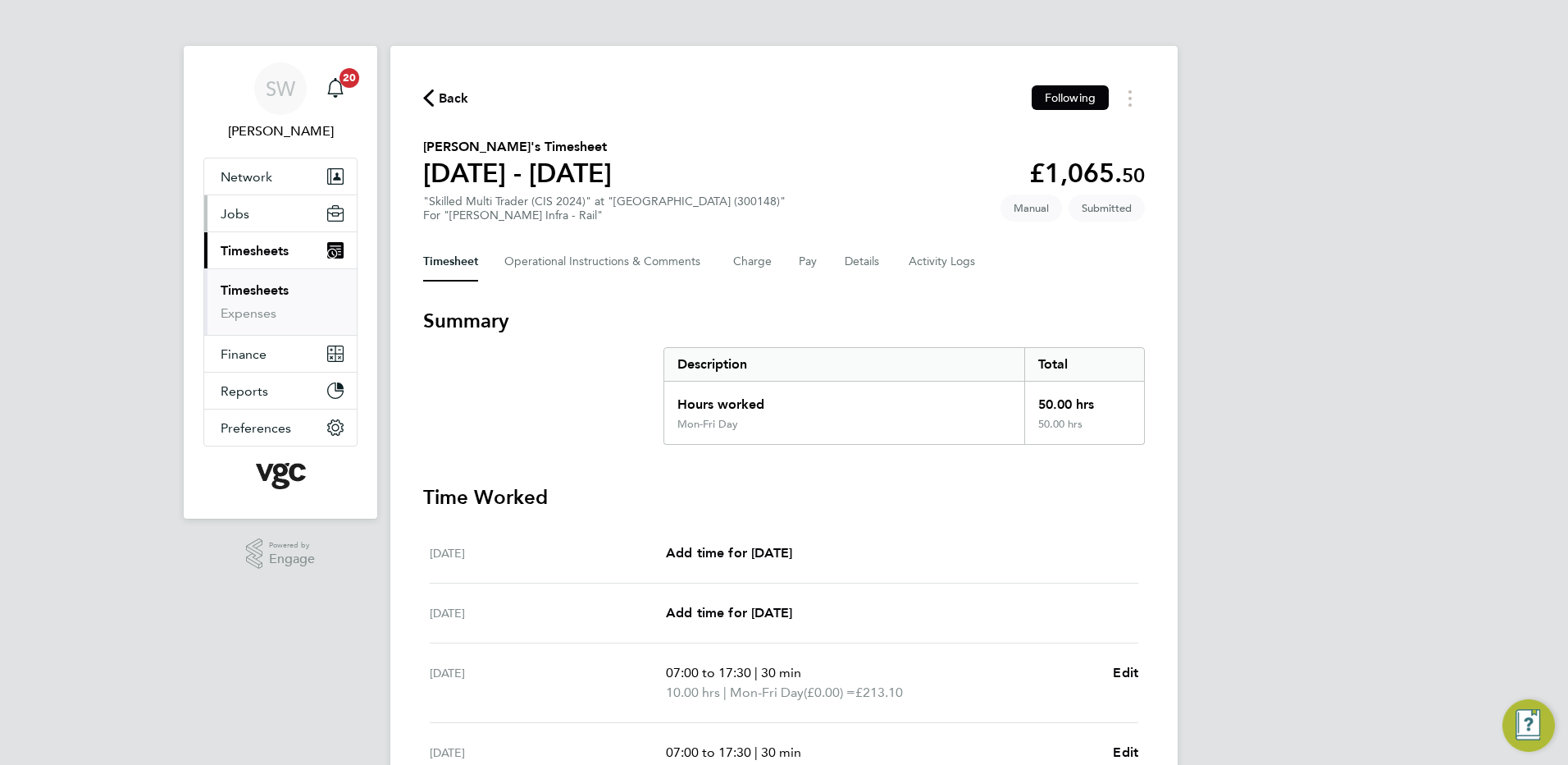
click at [239, 212] on span "Jobs" at bounding box center [235, 214] width 28 height 15
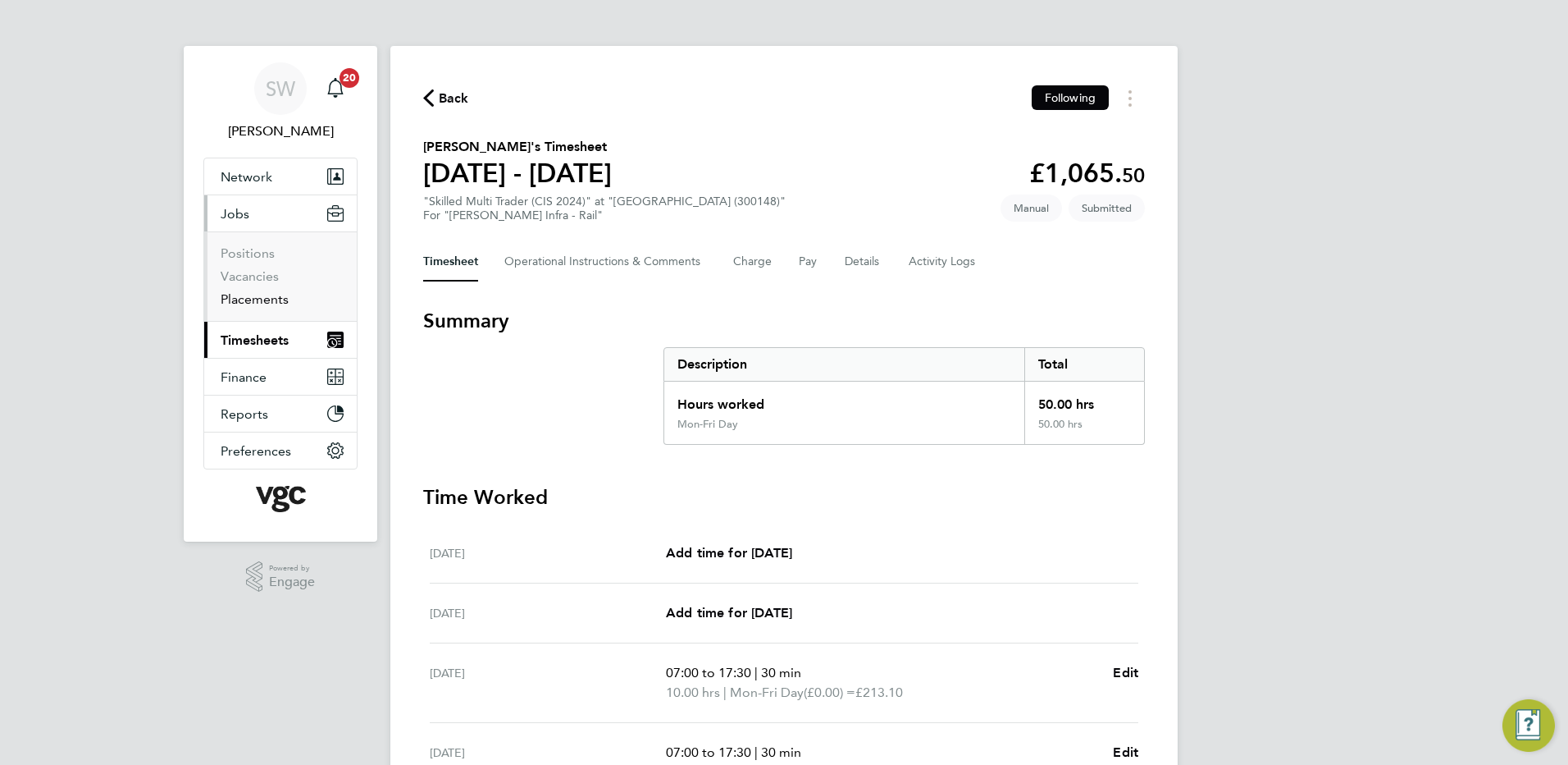
click at [262, 299] on link "Placements" at bounding box center [255, 299] width 68 height 15
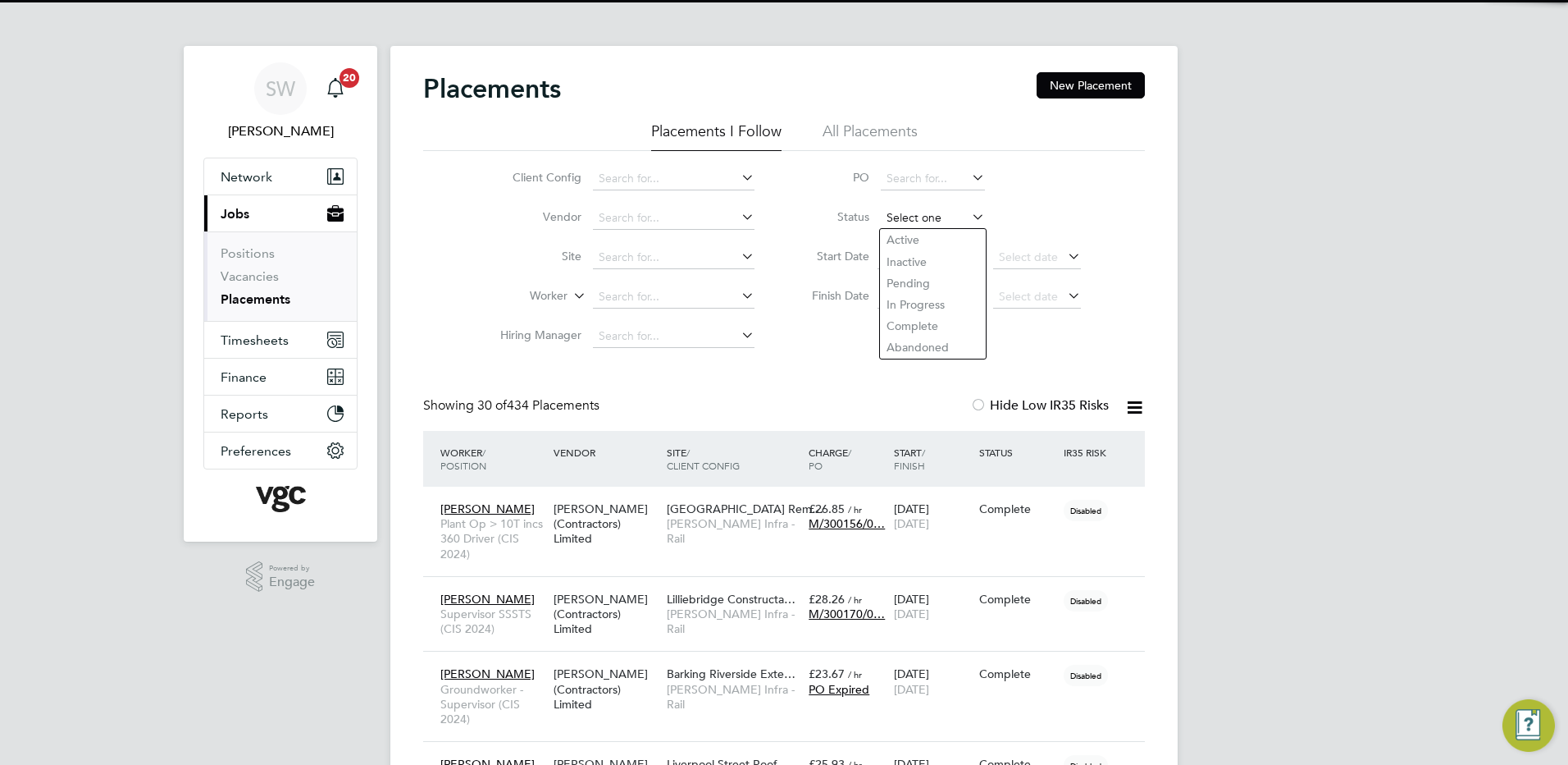
click at [966, 213] on input at bounding box center [933, 218] width 104 height 23
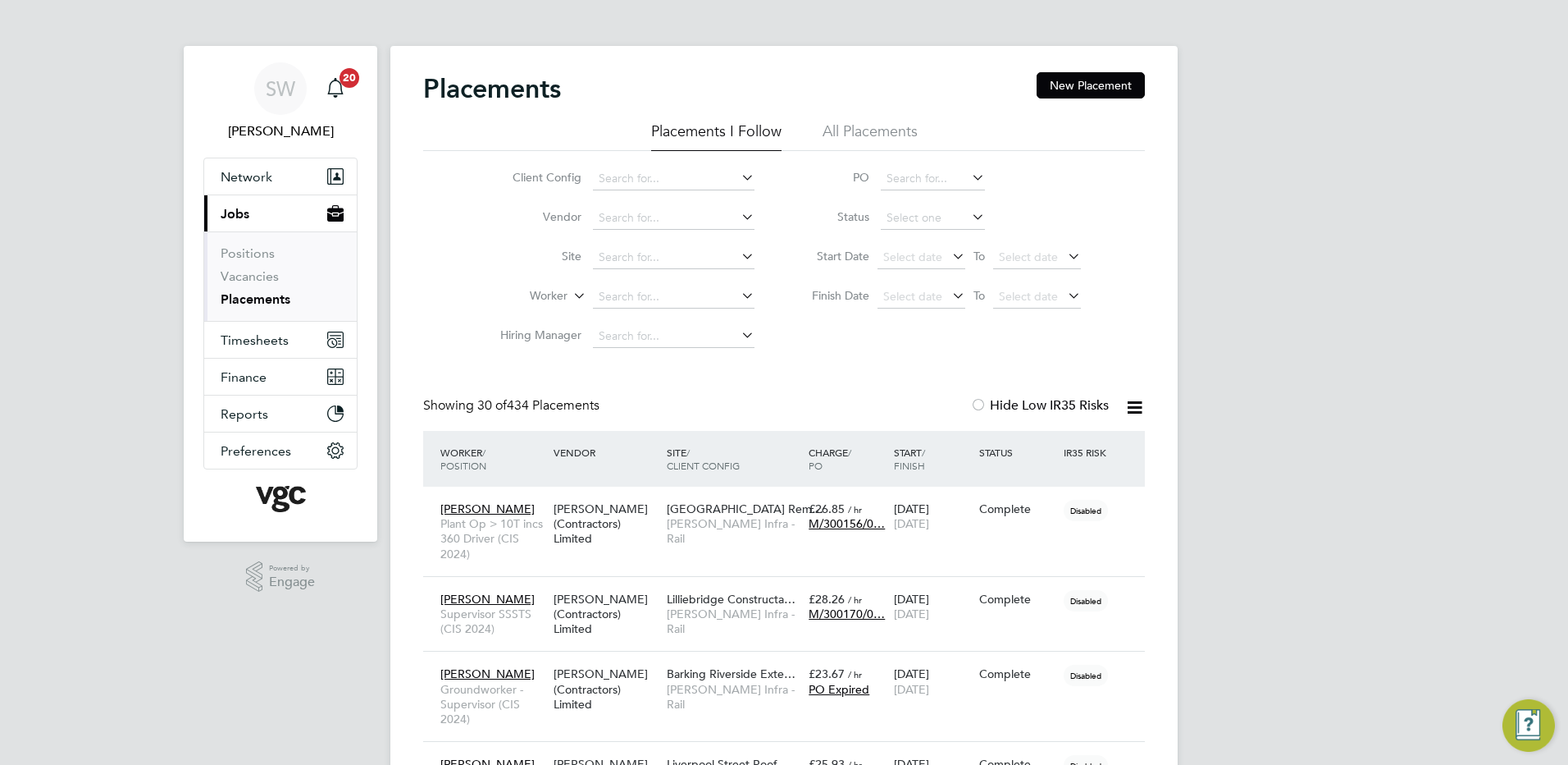
click at [919, 237] on li "Active" at bounding box center [933, 240] width 106 height 22
type input "Active"
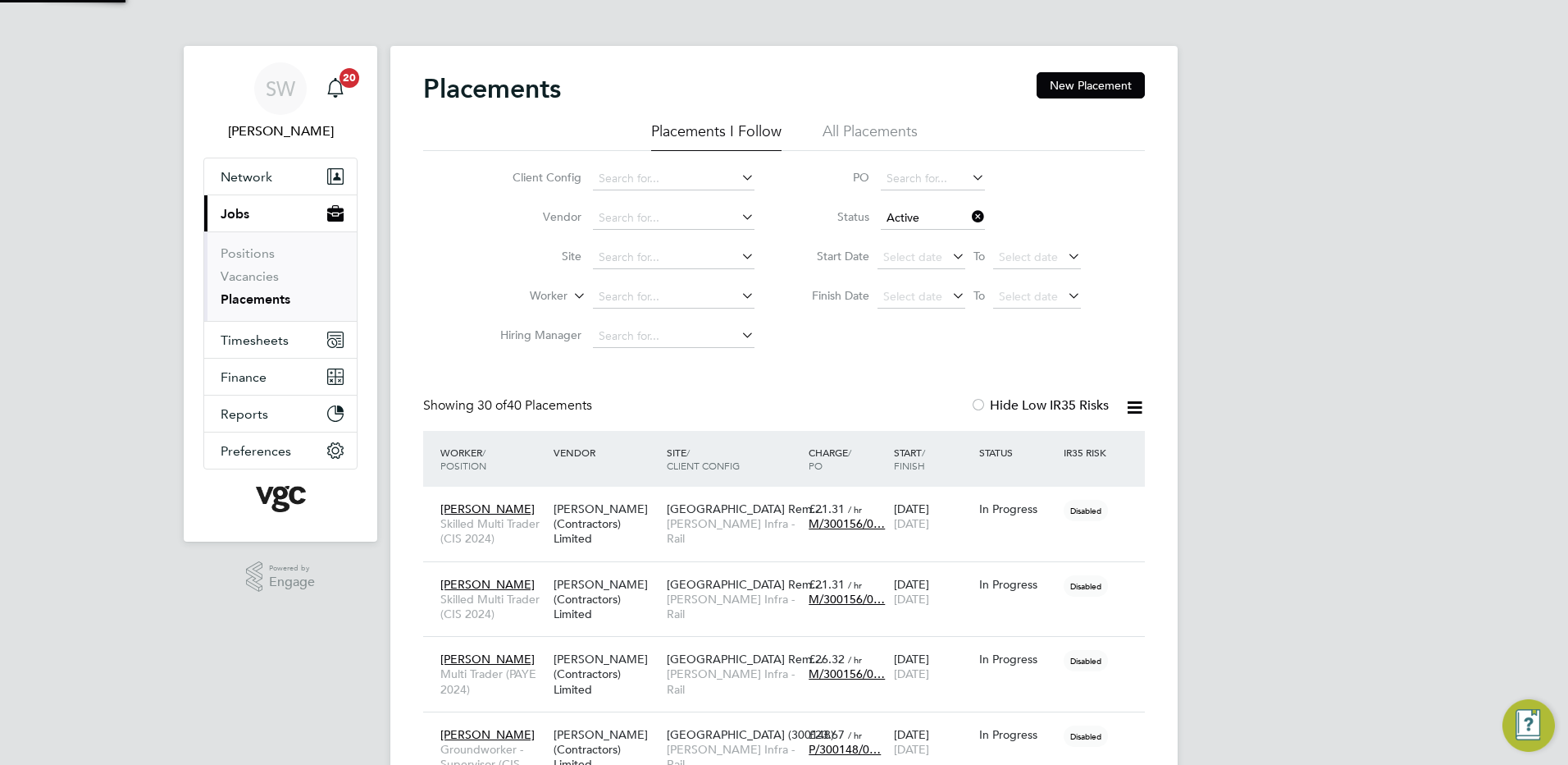
click at [969, 216] on icon at bounding box center [969, 217] width 0 height 23
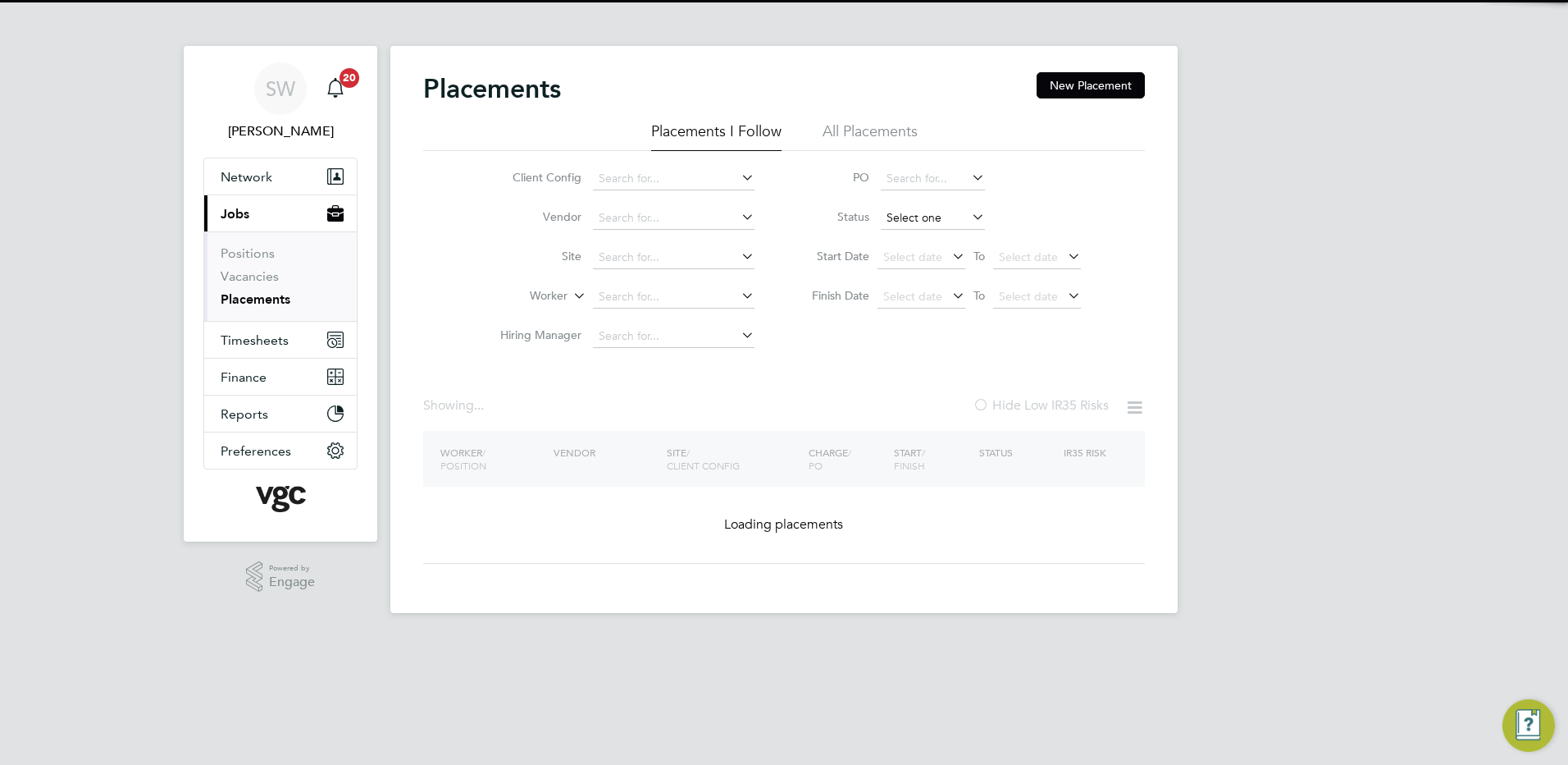
click at [927, 214] on input at bounding box center [933, 218] width 104 height 23
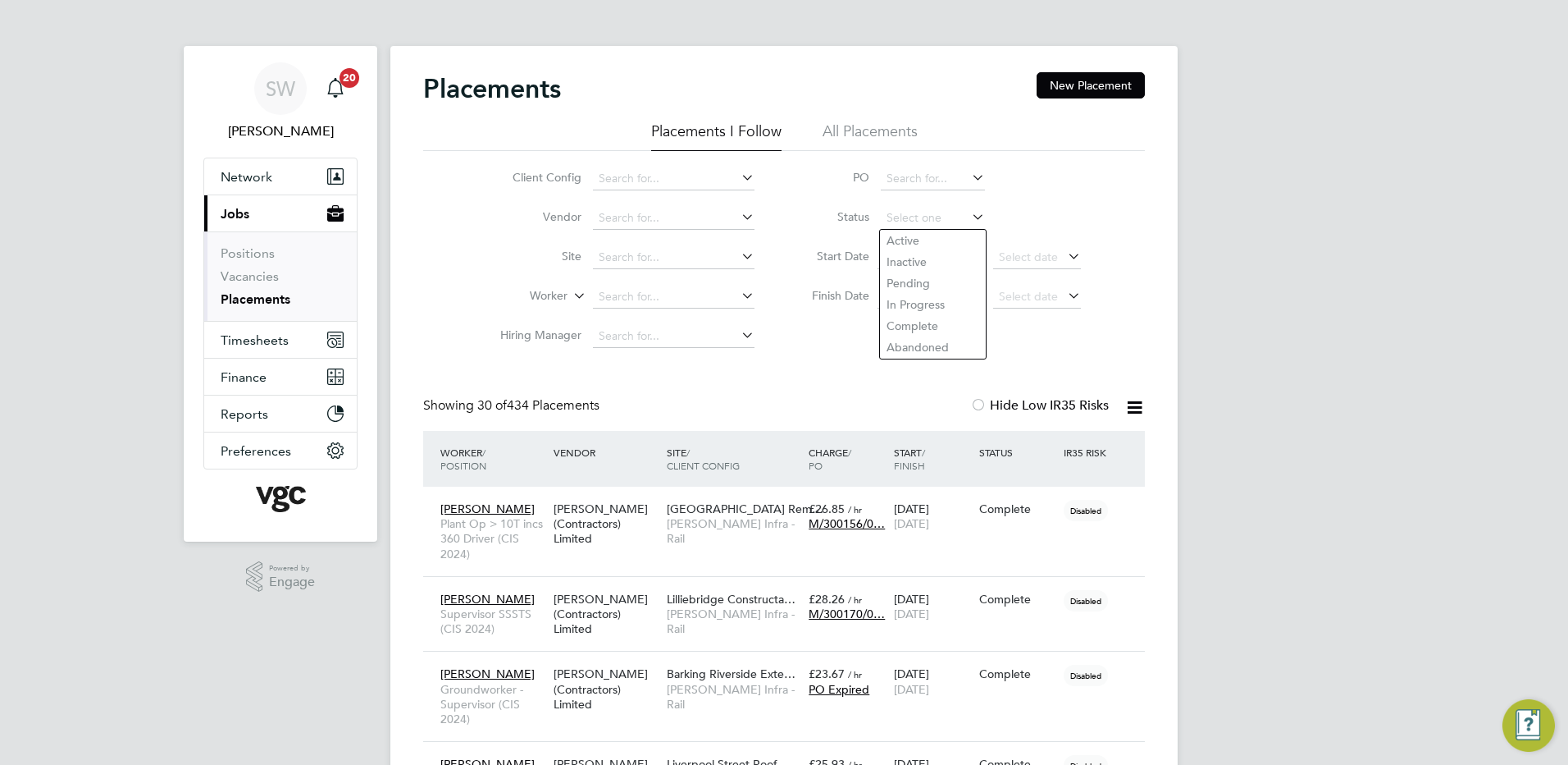
drag, startPoint x: 912, startPoint y: 261, endPoint x: 803, endPoint y: 254, distance: 109.2
click at [908, 258] on li "Inactive" at bounding box center [933, 261] width 106 height 22
type input "Inactive"
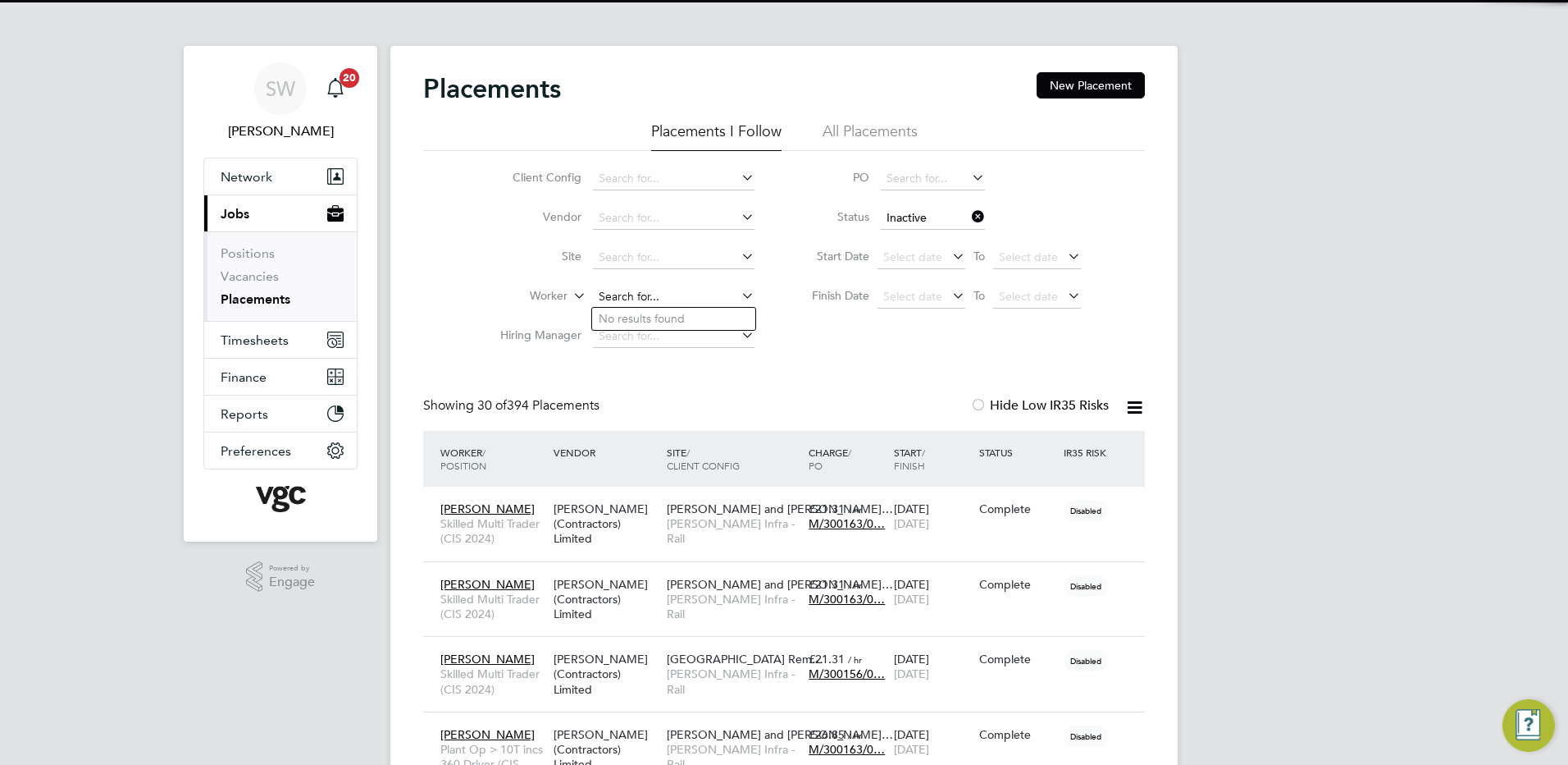
click at [615, 292] on input at bounding box center [674, 297] width 162 height 23
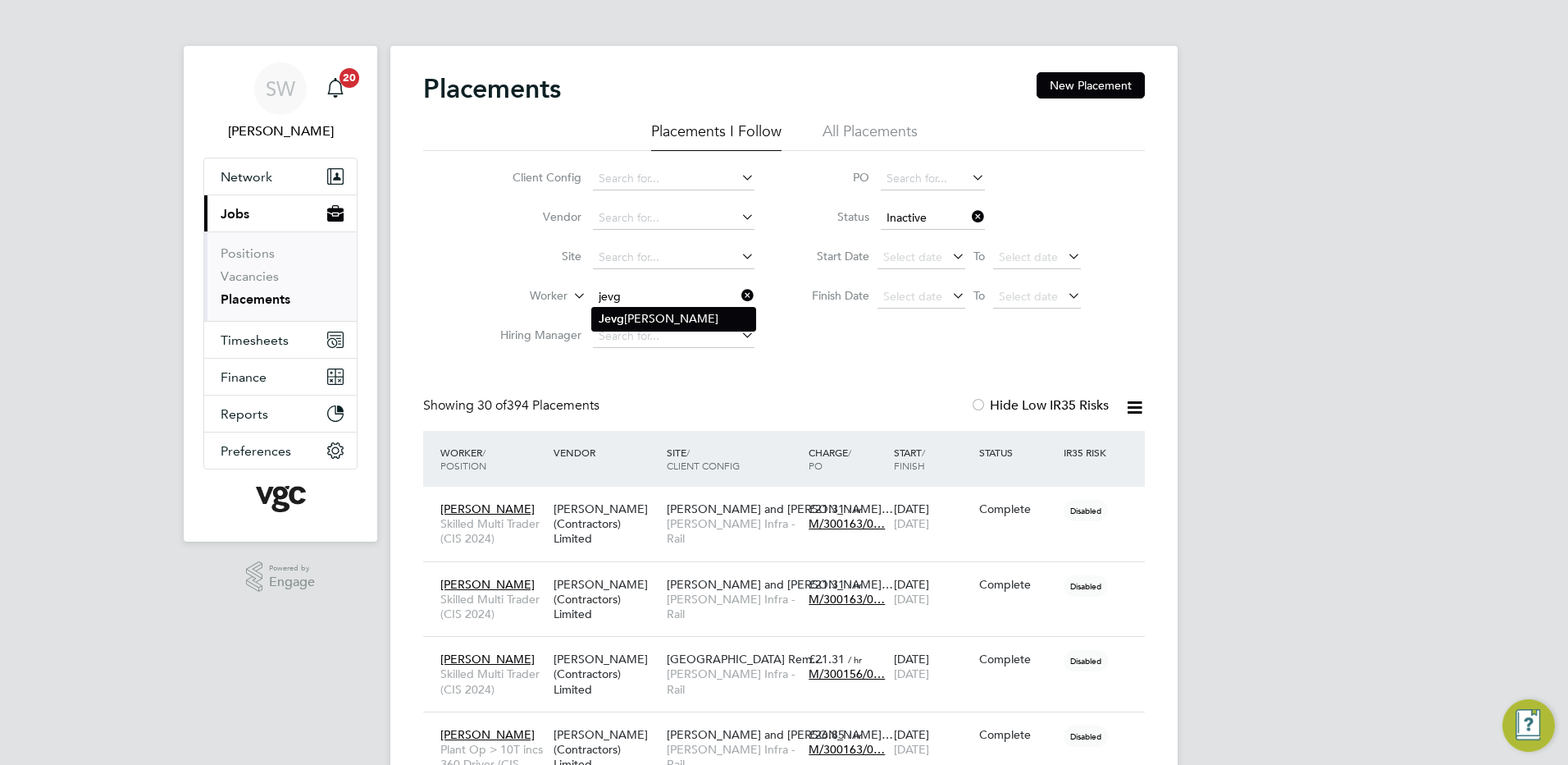
click at [643, 317] on li "Jevg enij Jevsiukov" at bounding box center [674, 318] width 164 height 22
type input "[PERSON_NAME]"
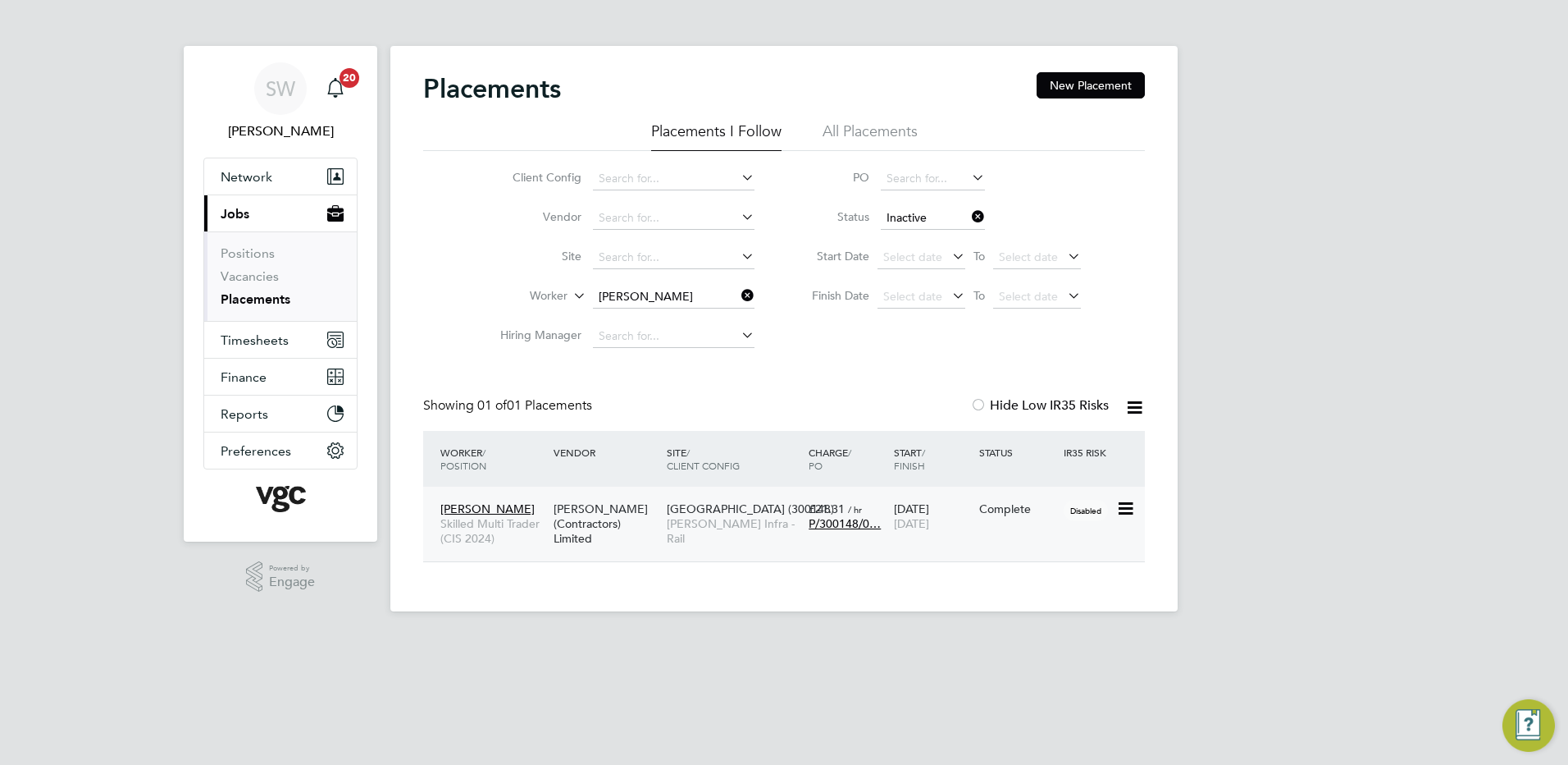
click at [1009, 514] on div "Complete" at bounding box center [1017, 509] width 77 height 15
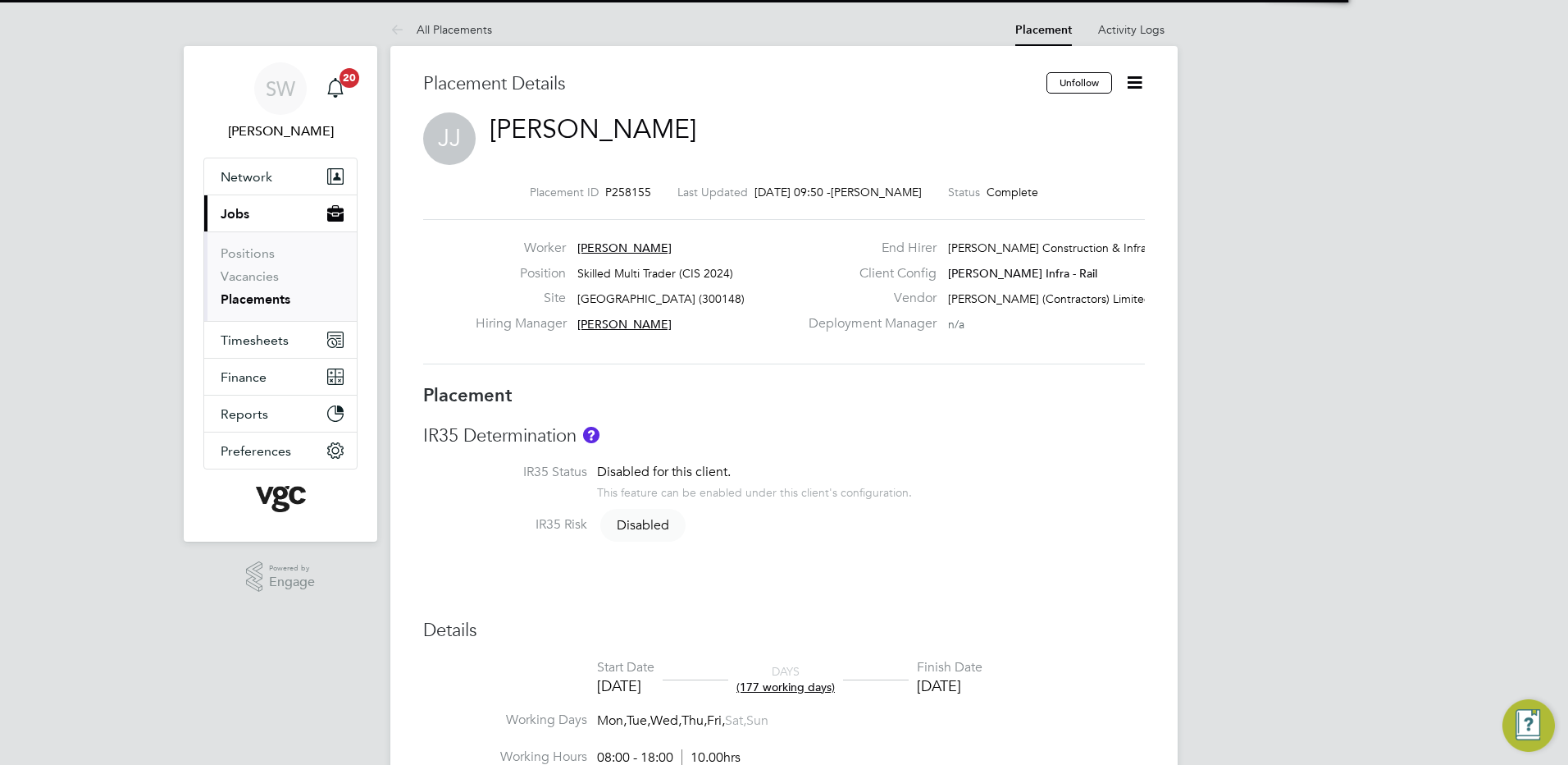
click at [1136, 87] on icon at bounding box center [1135, 82] width 21 height 21
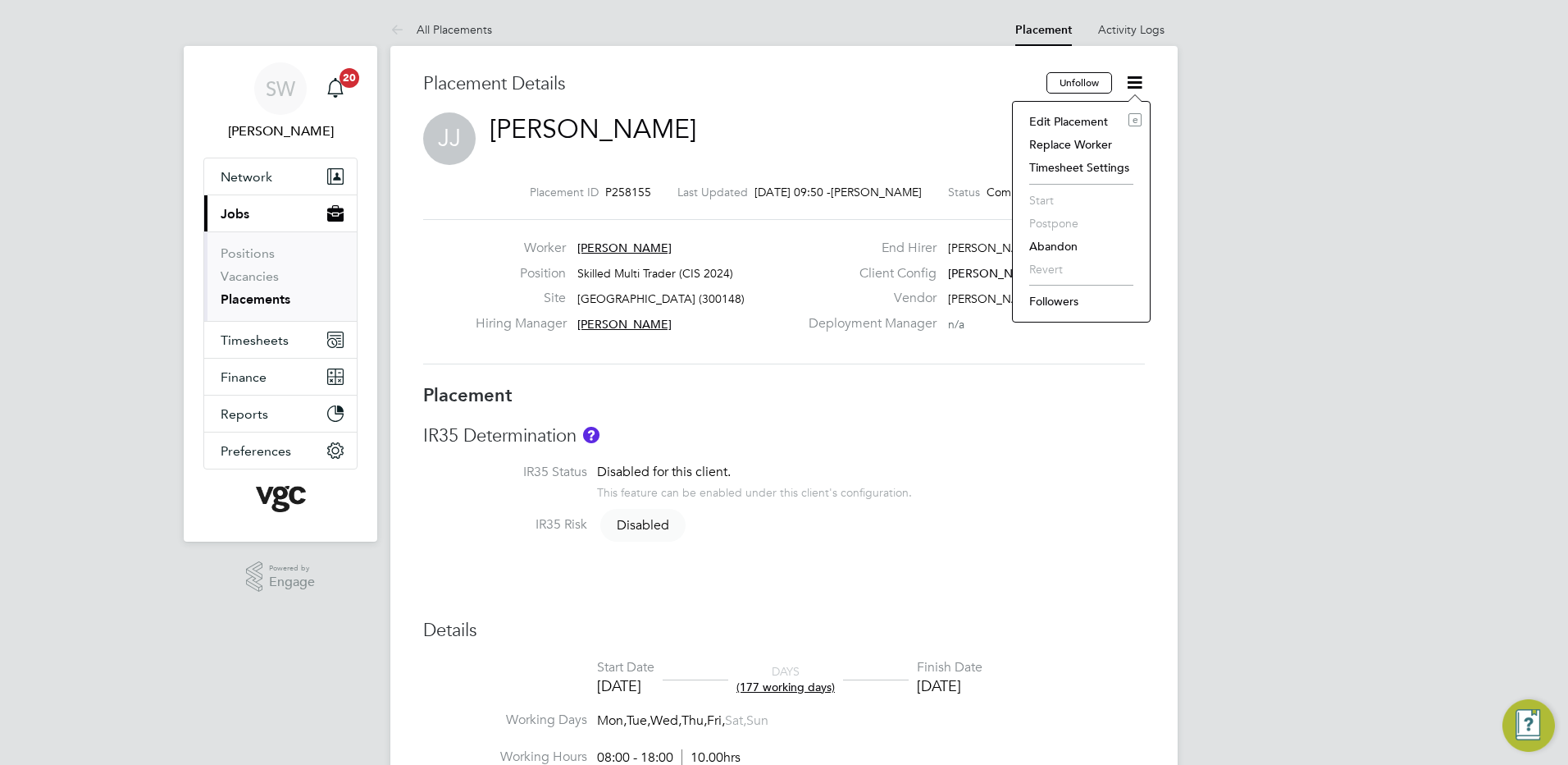
click at [1075, 115] on li "Edit Placement e" at bounding box center [1081, 121] width 120 height 23
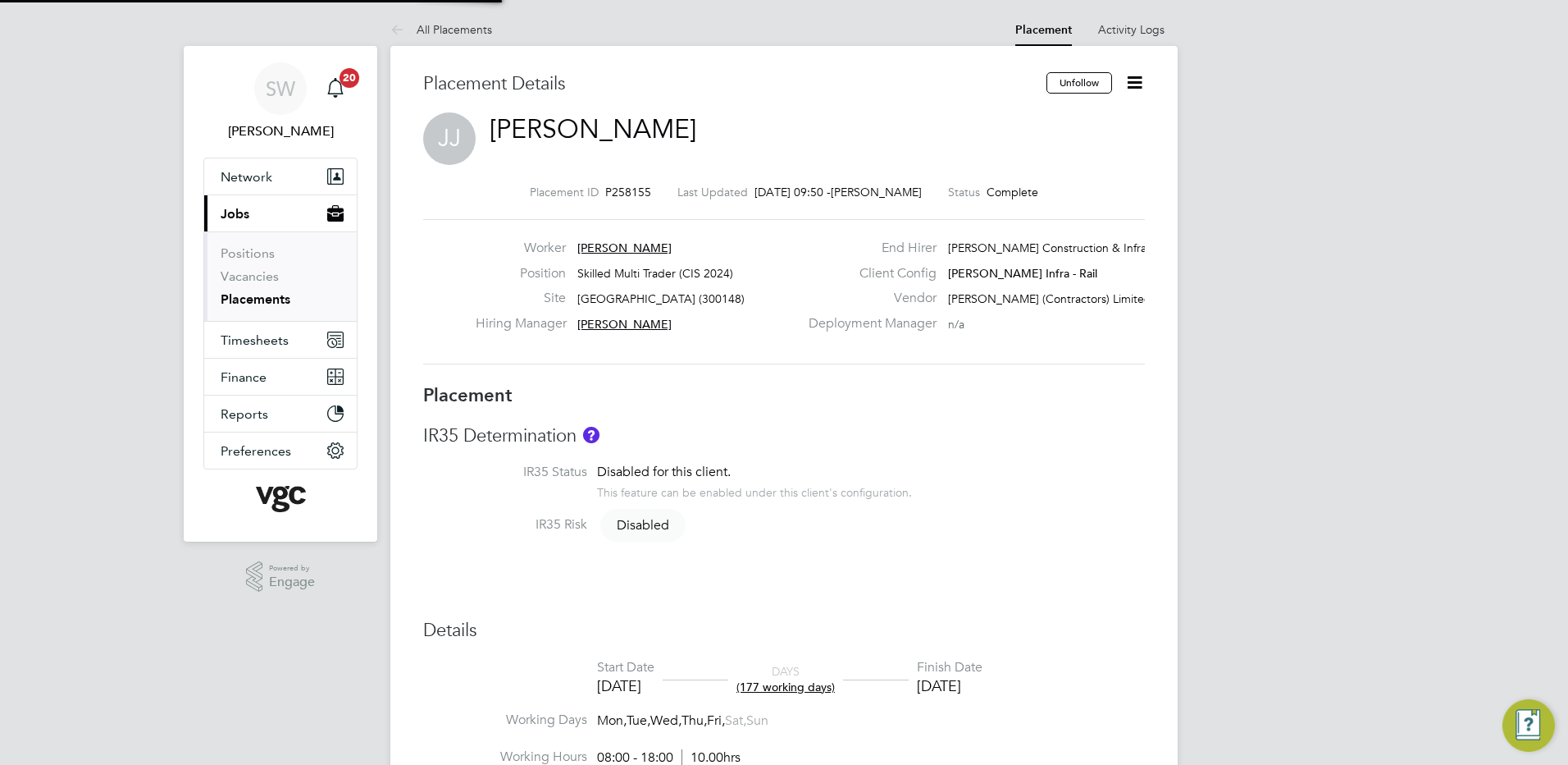
type input "Ivan Pozdysev"
type input "22 Nov 2024"
type input "28 Jul 2025"
type input "08:00"
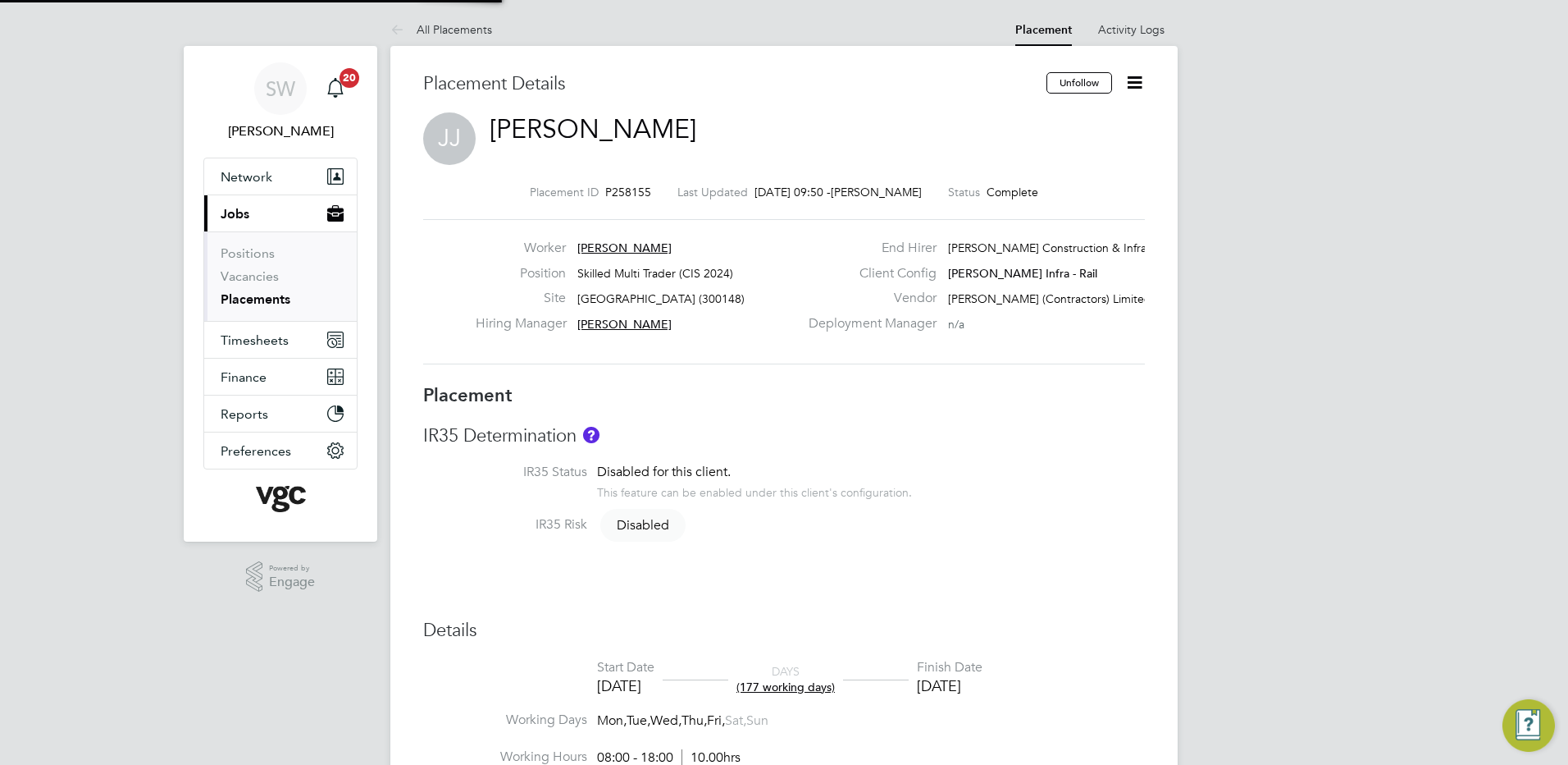
type input "18:00"
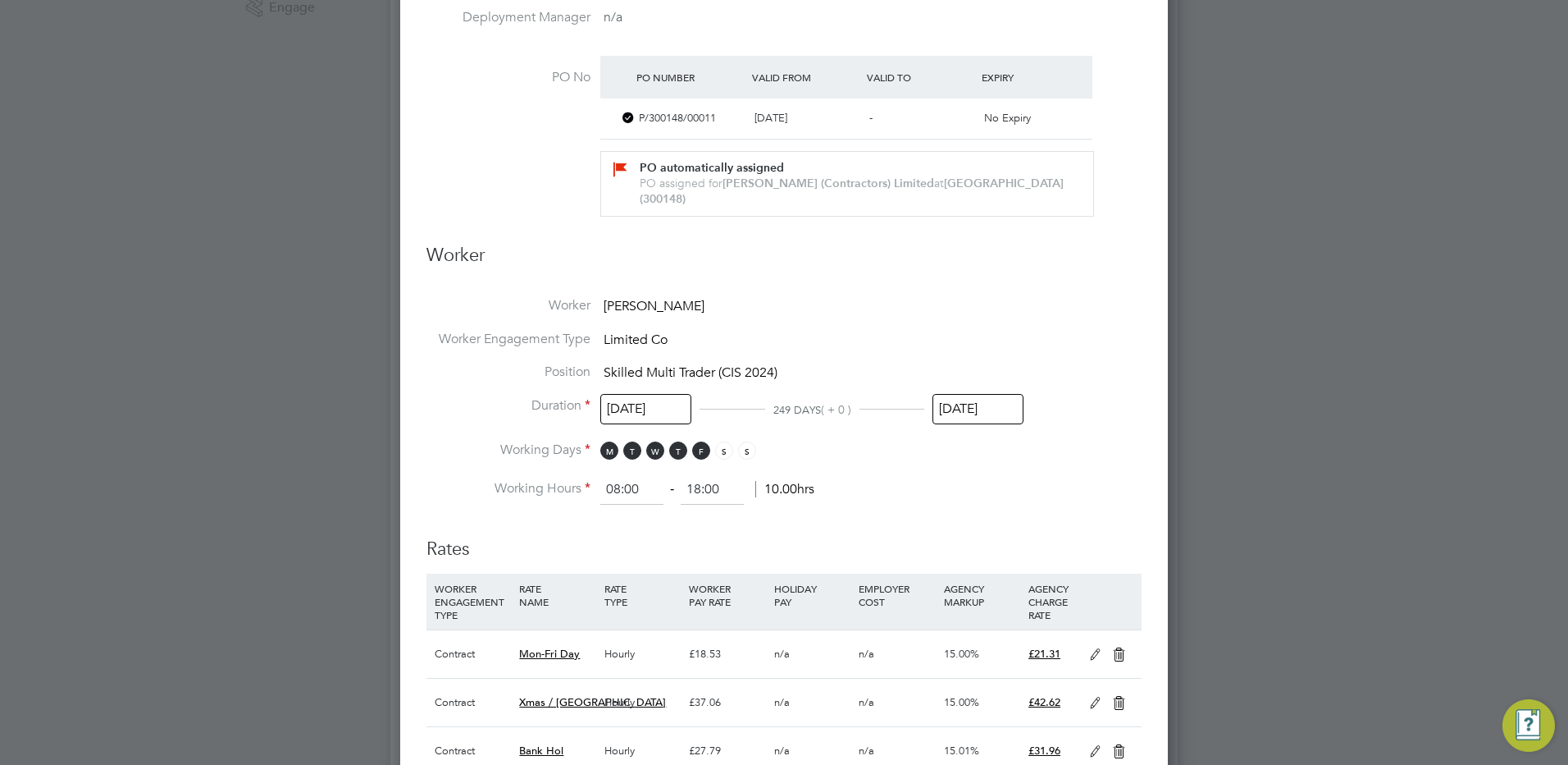
click at [968, 394] on input "28 Jul 2025" at bounding box center [978, 409] width 91 height 30
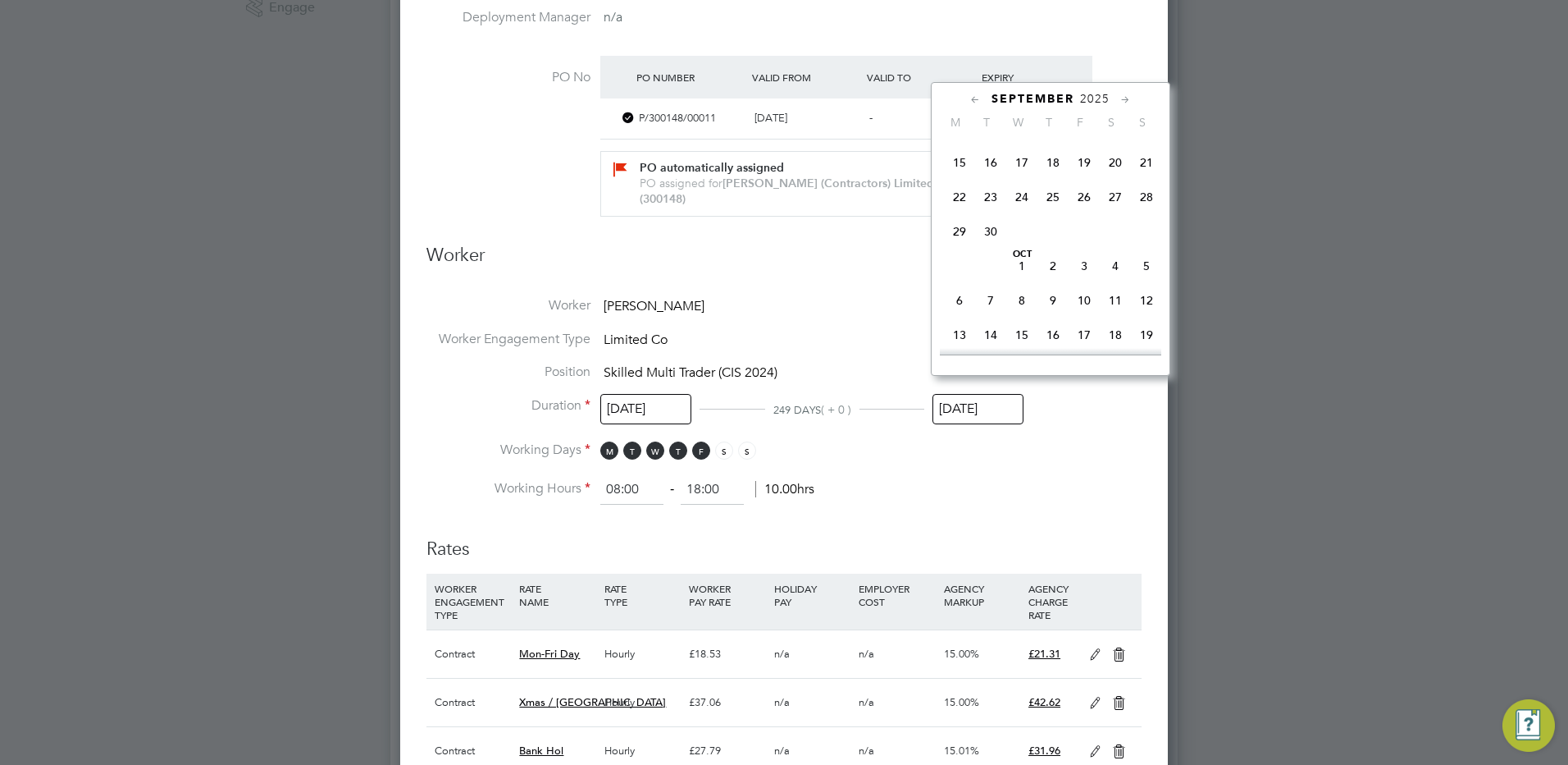
click at [1086, 281] on span "3" at bounding box center [1084, 265] width 31 height 31
type input "03 Oct 2025"
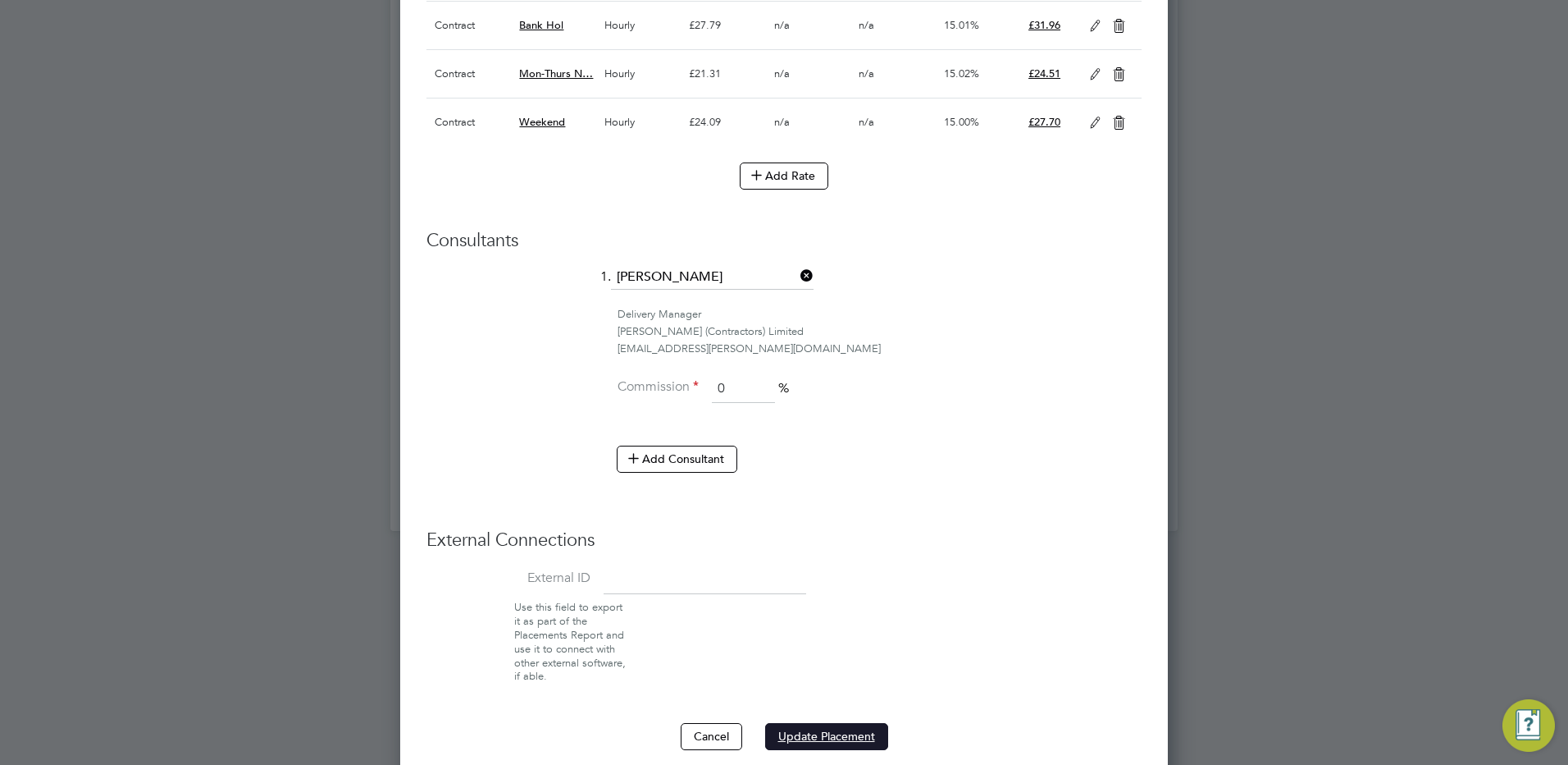
click at [817, 723] on button "Update Placement" at bounding box center [827, 737] width 123 height 27
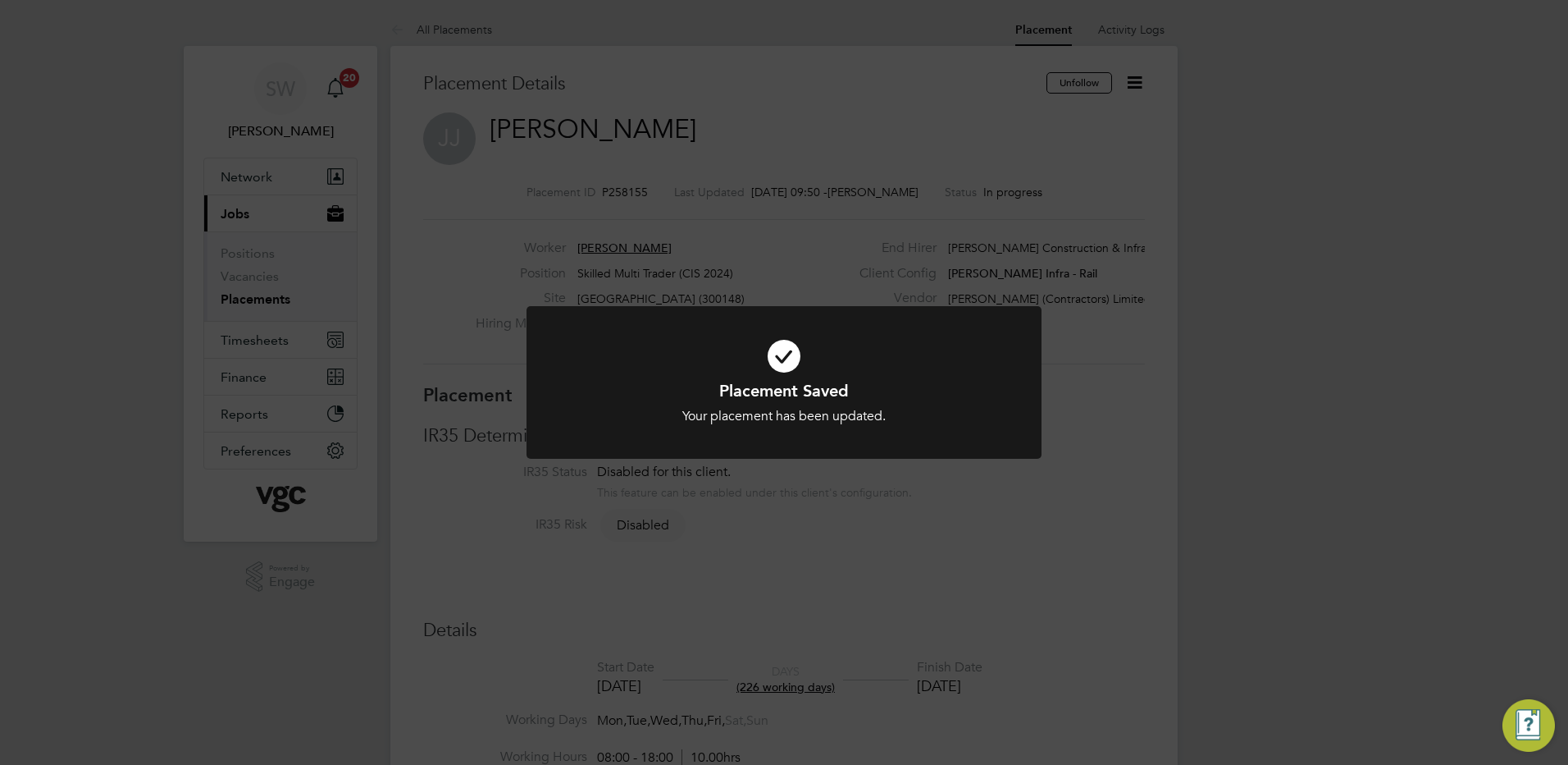
click at [1236, 100] on div "Placement Saved Your placement has been updated. Cancel Okay" at bounding box center [784, 382] width 1568 height 765
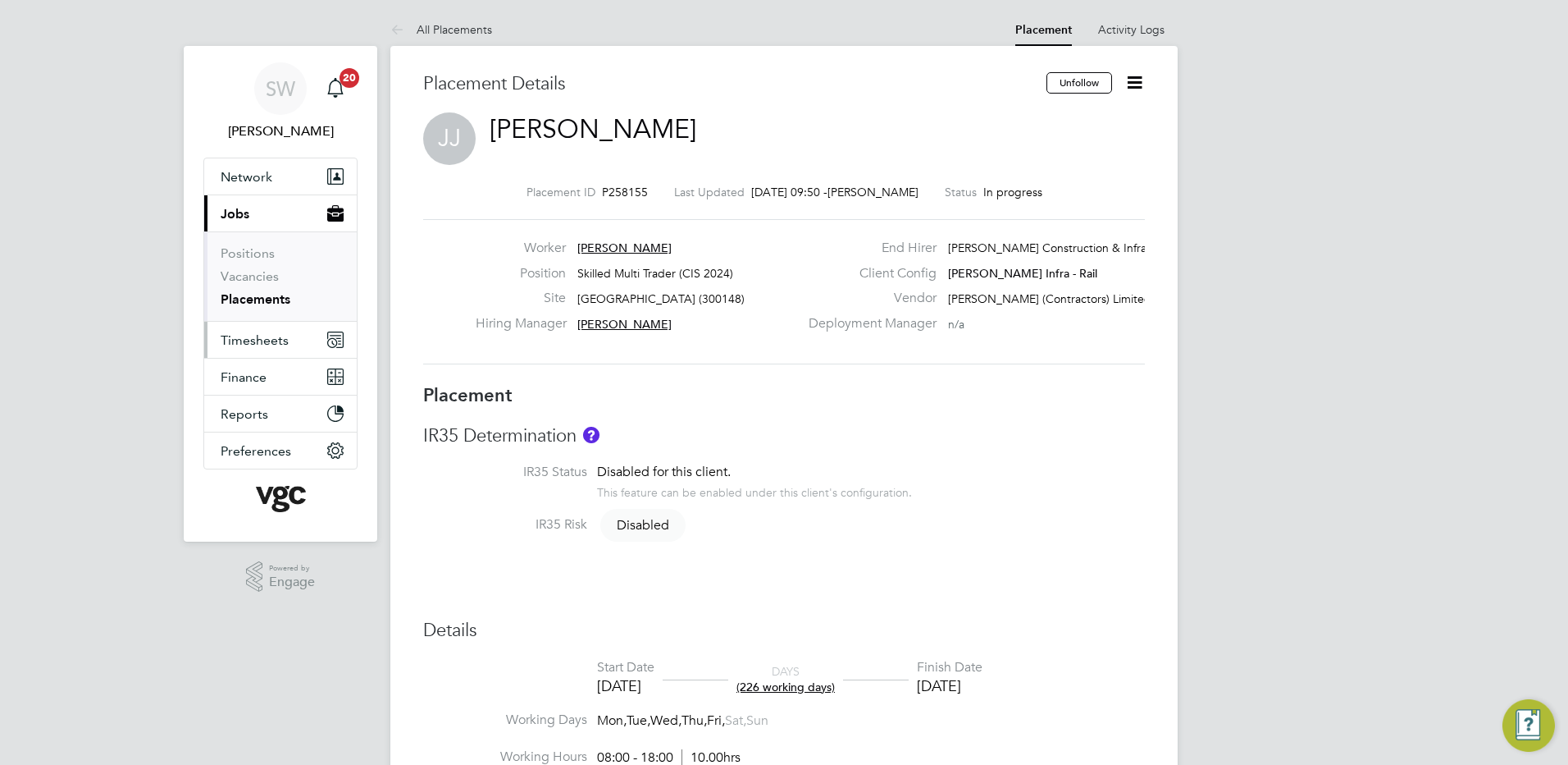
click at [250, 339] on span "Timesheets" at bounding box center [255, 340] width 68 height 15
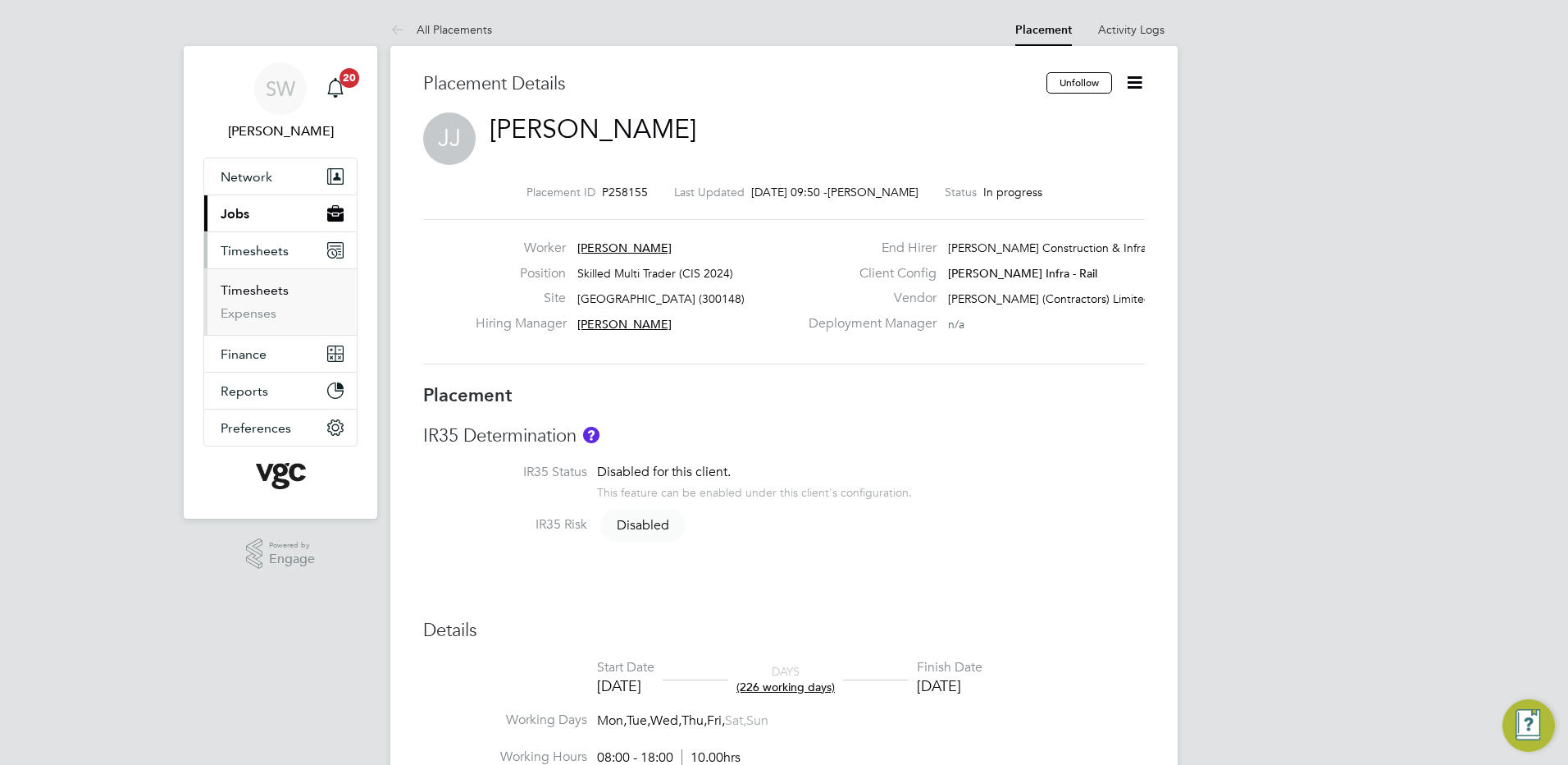
click at [262, 293] on link "Timesheets" at bounding box center [255, 290] width 68 height 15
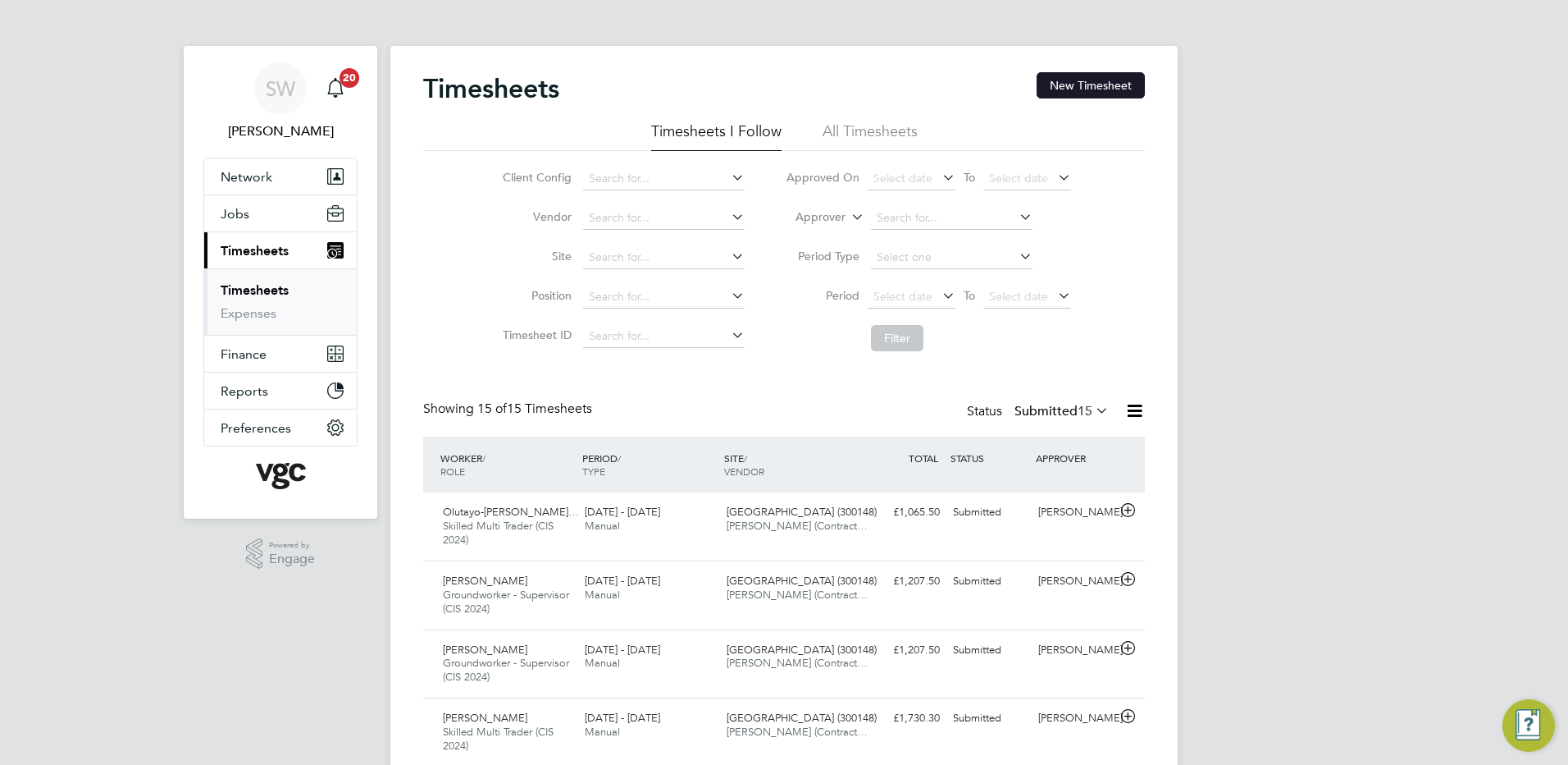
click at [1076, 77] on button "New Timesheet" at bounding box center [1091, 85] width 108 height 27
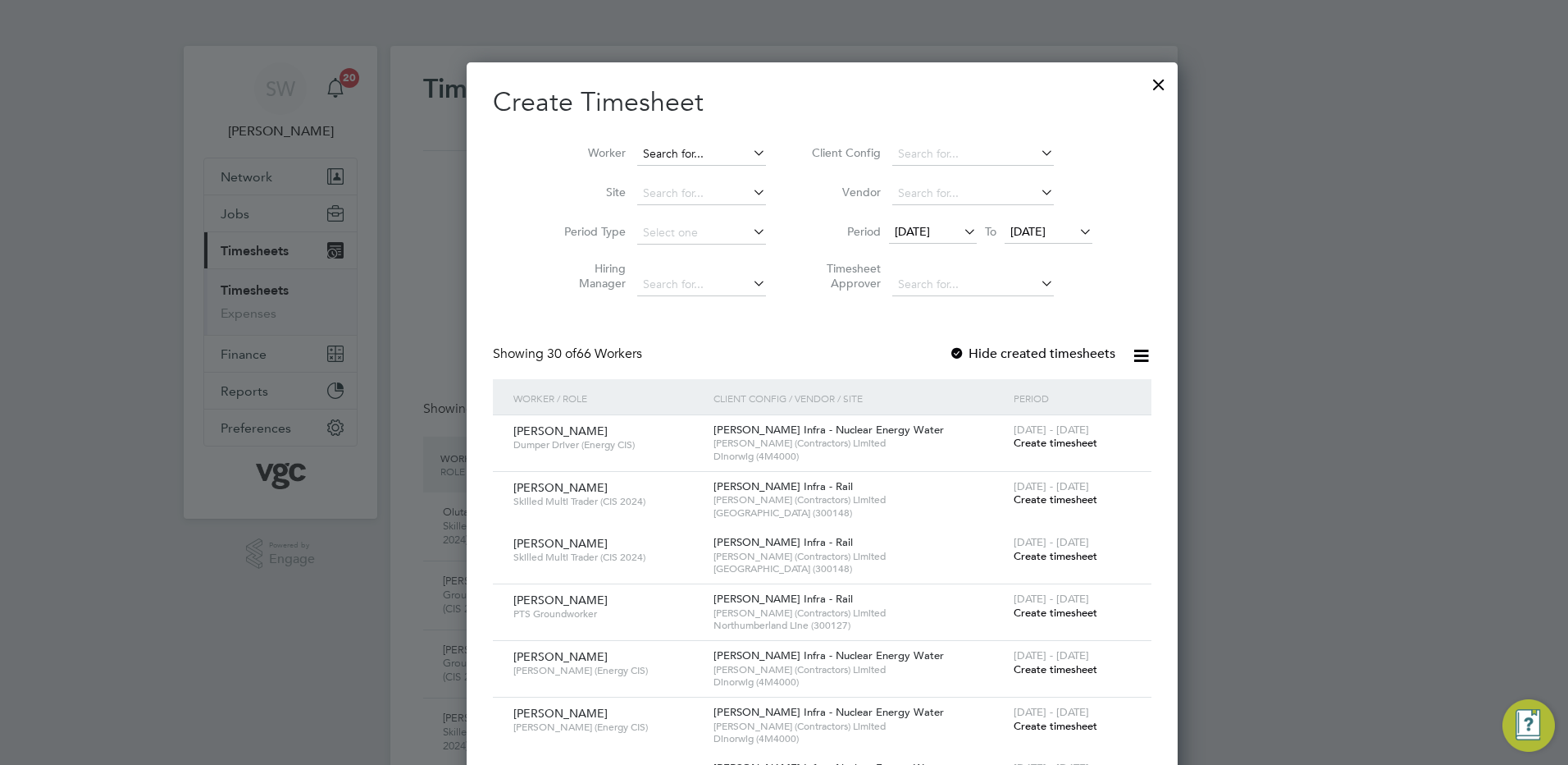
click at [638, 152] on input at bounding box center [702, 154] width 129 height 23
click at [646, 166] on li "Jevg enij Jevsiukov" at bounding box center [664, 175] width 132 height 22
type input "[PERSON_NAME]"
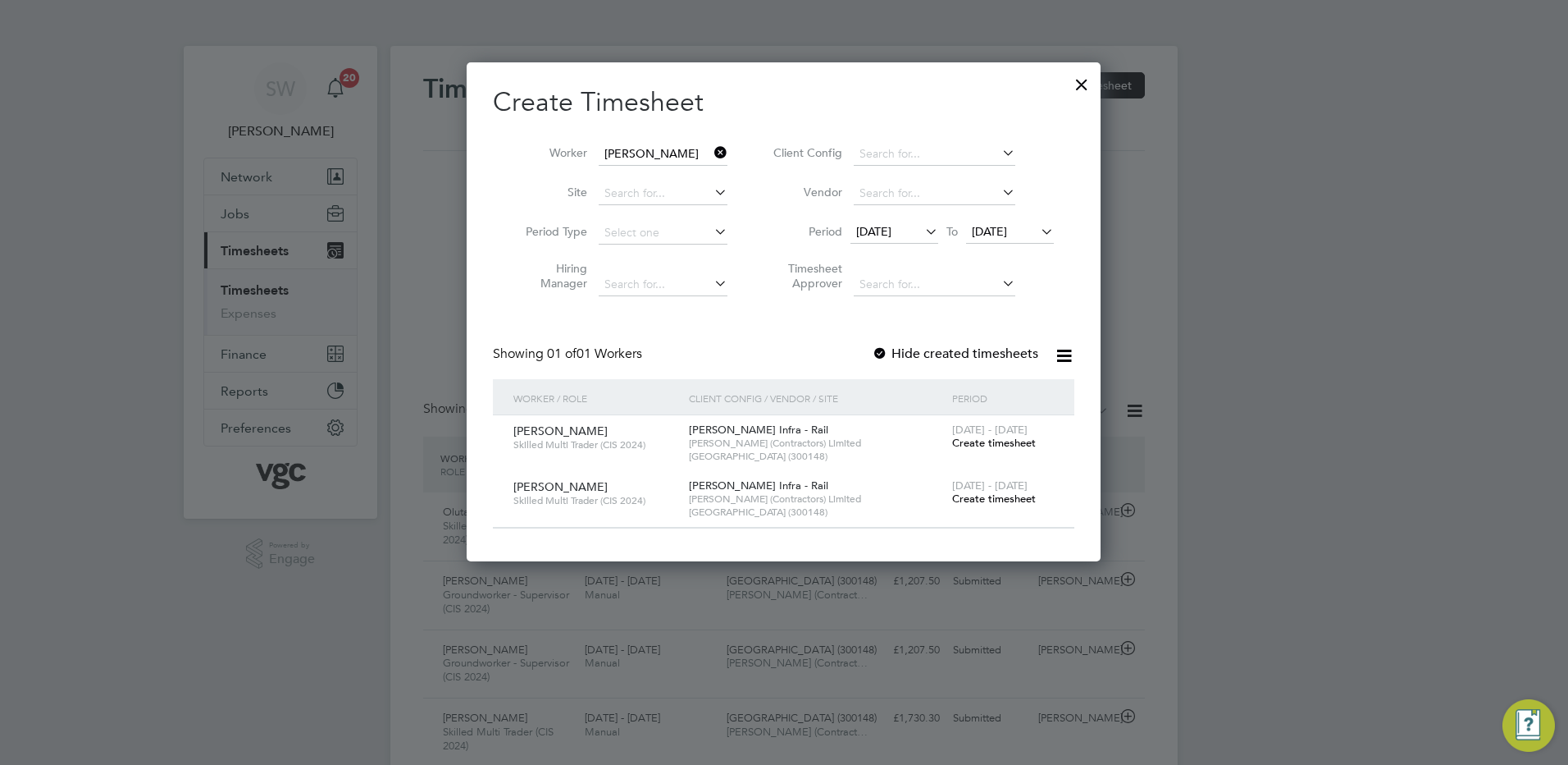
click at [971, 493] on span "Create timesheet" at bounding box center [994, 498] width 83 height 14
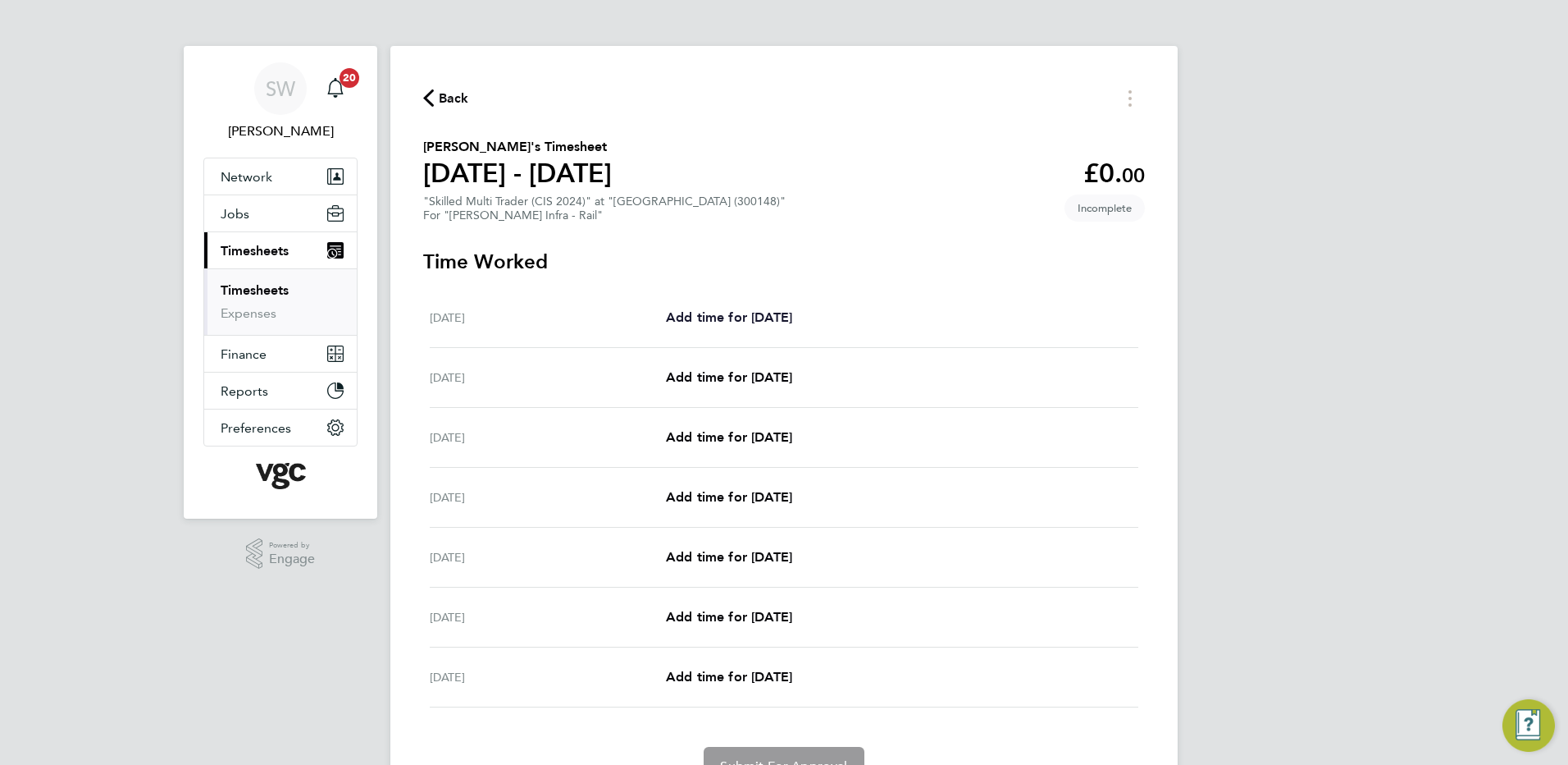
click at [736, 317] on span "Add time for [DATE]" at bounding box center [729, 317] width 126 height 15
select select "30"
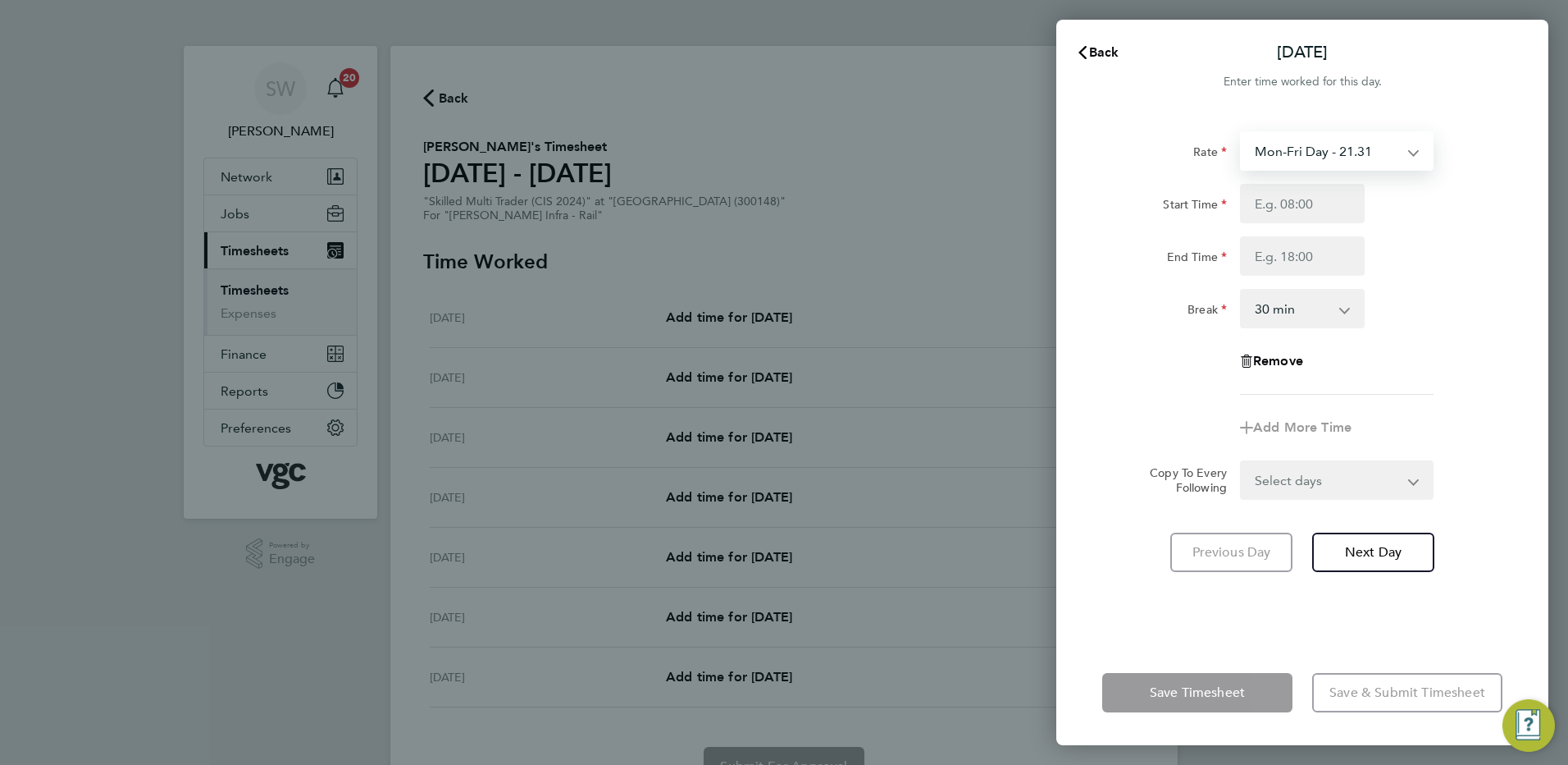
click at [1406, 151] on select "Mon-Fri Day - 21.31 Xmas / NY - 42.62 Bank Hol - 31.96 Mon-Thurs Nights - 24.51…" at bounding box center [1327, 151] width 170 height 36
select select "30"
click at [1269, 198] on input "Start Time" at bounding box center [1303, 204] width 125 height 40
type input "07:00"
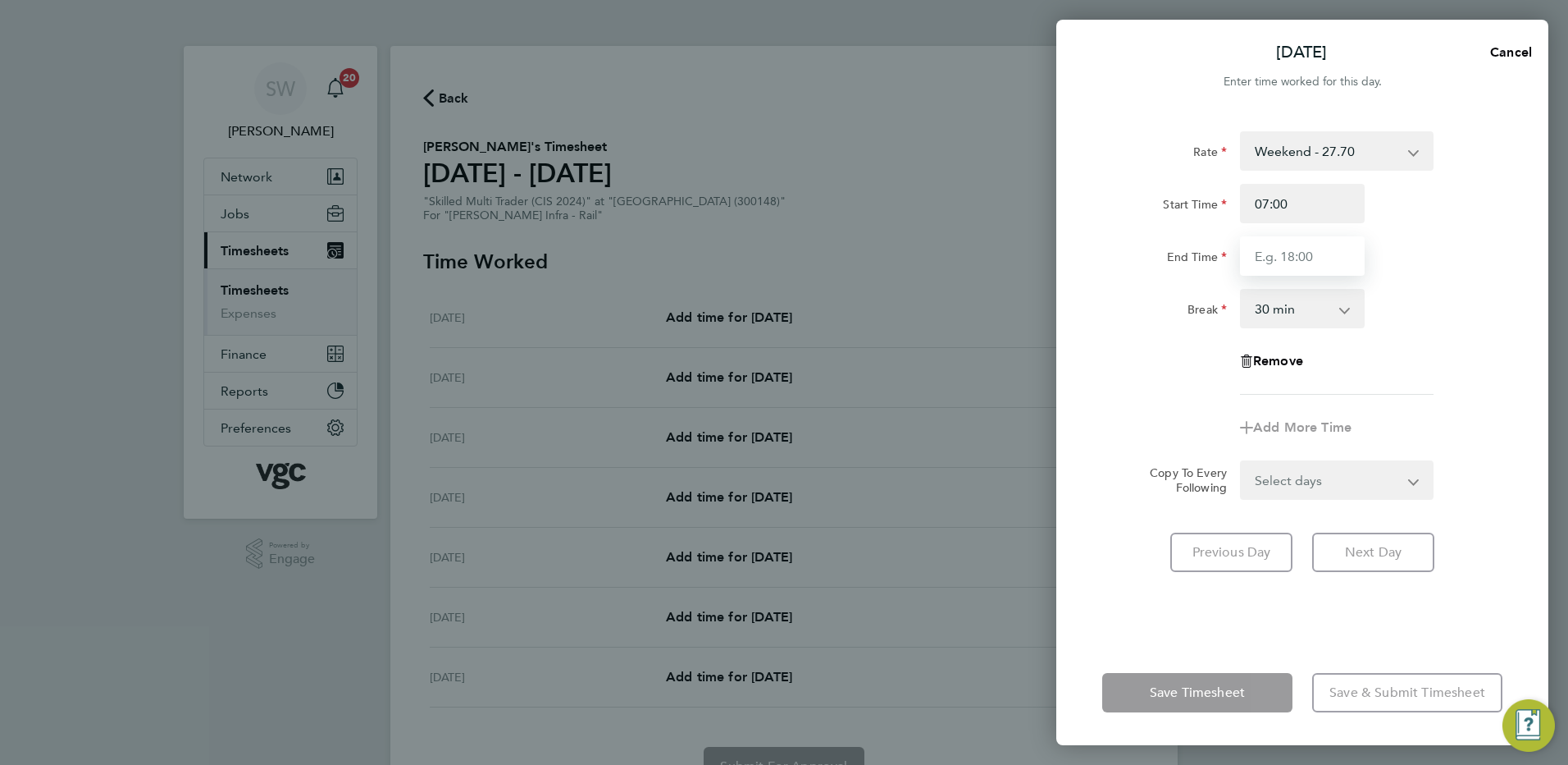
click at [1272, 248] on input "End Time" at bounding box center [1303, 257] width 125 height 40
type input "19:00"
drag, startPoint x: 1340, startPoint y: 308, endPoint x: 1329, endPoint y: 312, distance: 11.7
click at [1340, 308] on select "0 min 15 min 30 min 45 min 60 min 75 min 90 min" at bounding box center [1292, 309] width 101 height 36
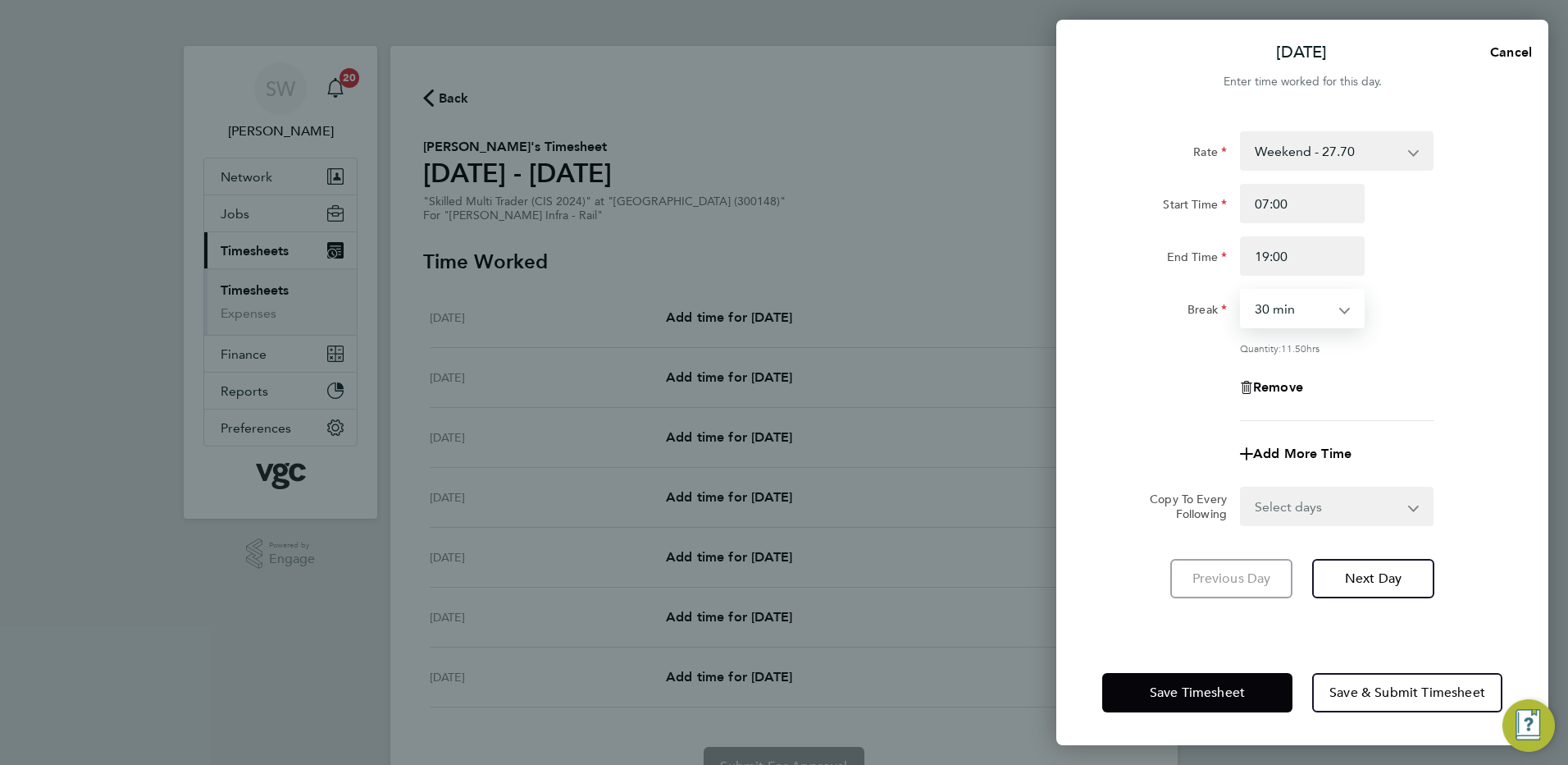
select select "0"
click at [1242, 291] on select "0 min 15 min 30 min 45 min 60 min 75 min 90 min" at bounding box center [1292, 309] width 101 height 36
click at [1406, 505] on select "Select days Day Weekday (Mon-Fri) [DATE] [DATE] [DATE] [DATE] [DATE] [DATE]" at bounding box center [1328, 507] width 172 height 36
select select "SUN"
click at [1242, 489] on select "Select days Day Weekday (Mon-Fri) [DATE] [DATE] [DATE] [DATE] [DATE] [DATE]" at bounding box center [1328, 507] width 172 height 36
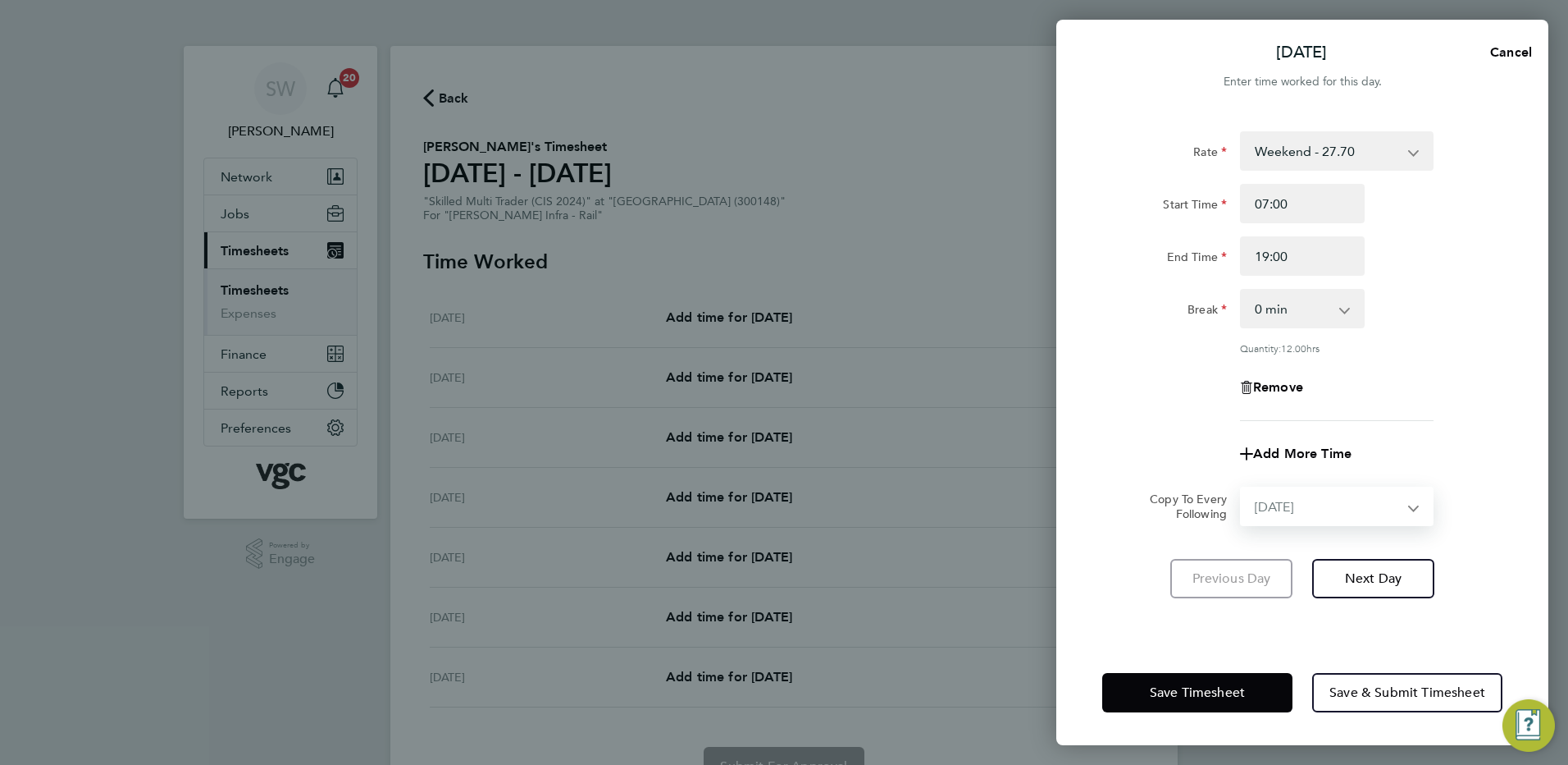
select select "2025-08-22"
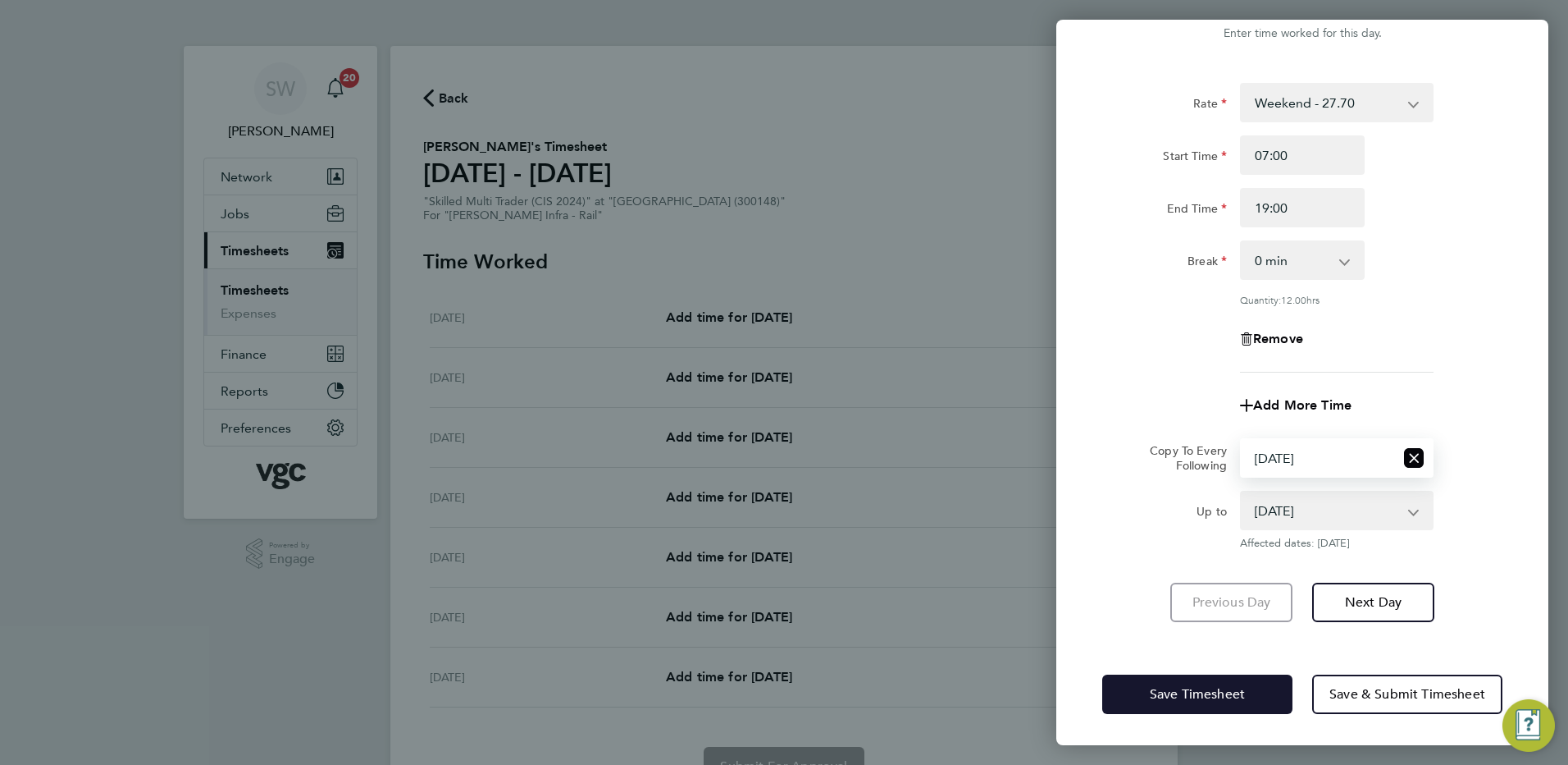
click at [1158, 693] on span "Save Timesheet" at bounding box center [1197, 694] width 96 height 16
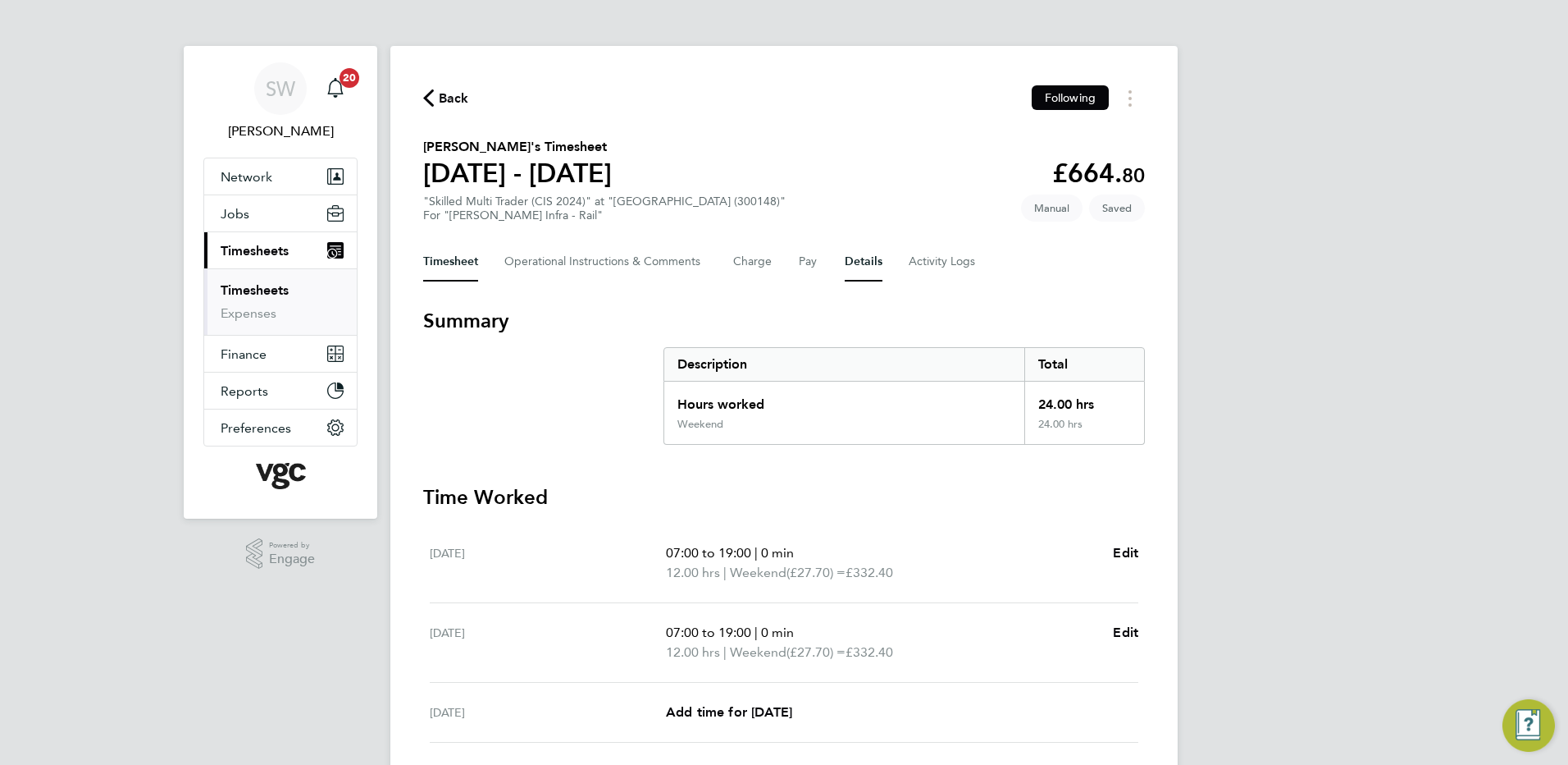
click at [854, 256] on button "Details" at bounding box center [864, 262] width 38 height 40
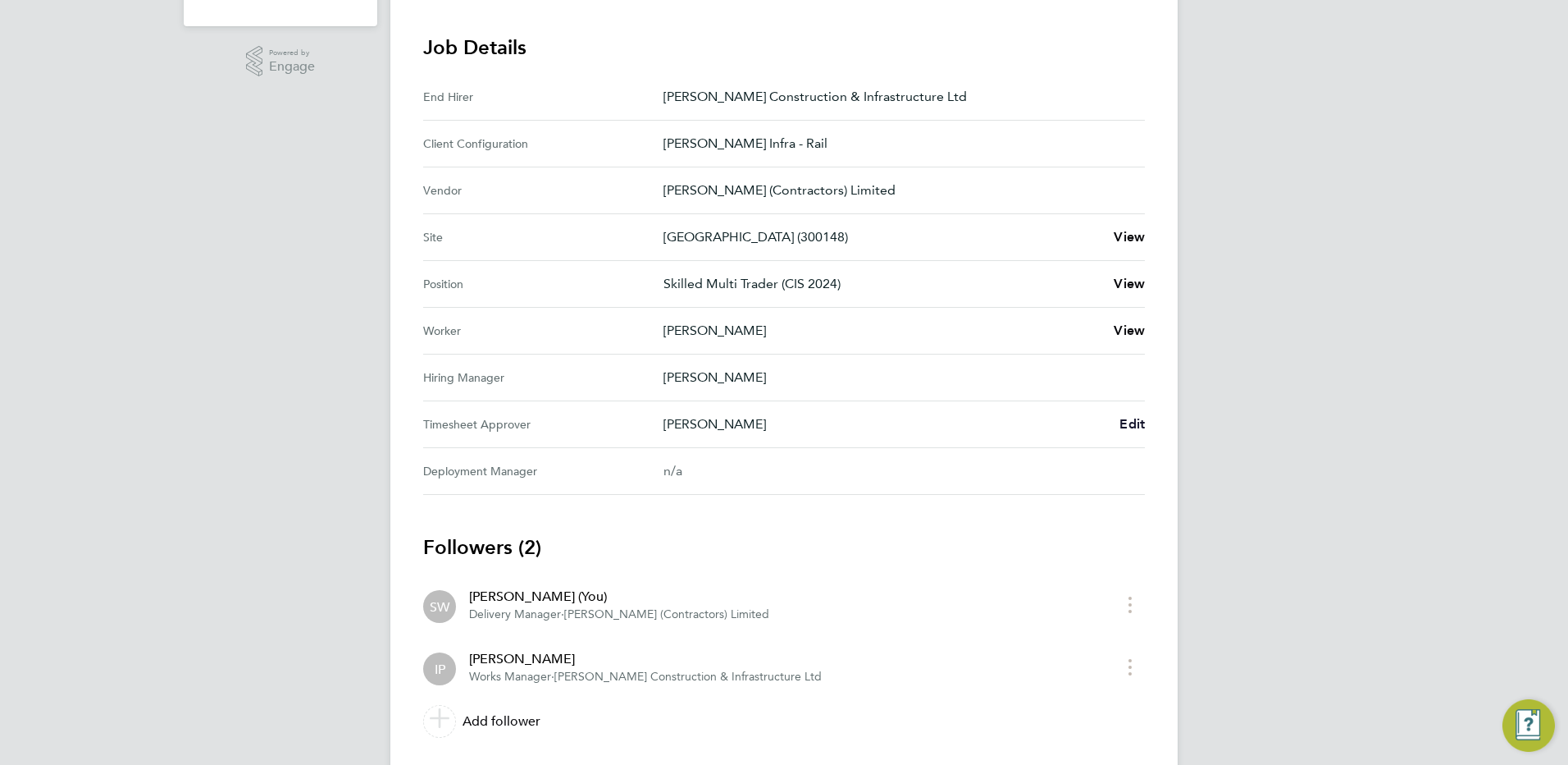
click at [1129, 419] on span "Edit" at bounding box center [1132, 423] width 26 height 15
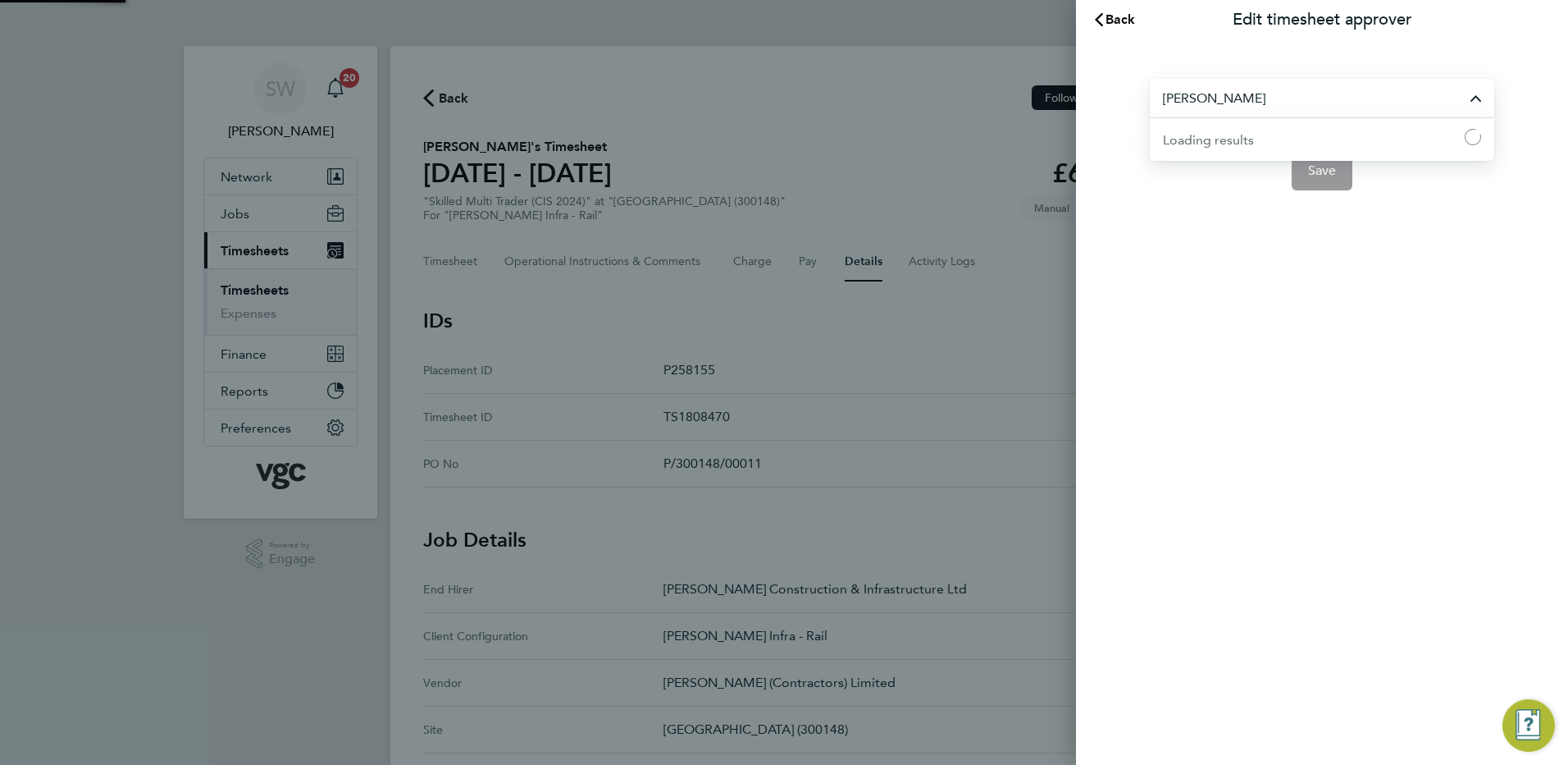
click at [1216, 101] on input "Ivan Pozdysev" at bounding box center [1322, 98] width 344 height 39
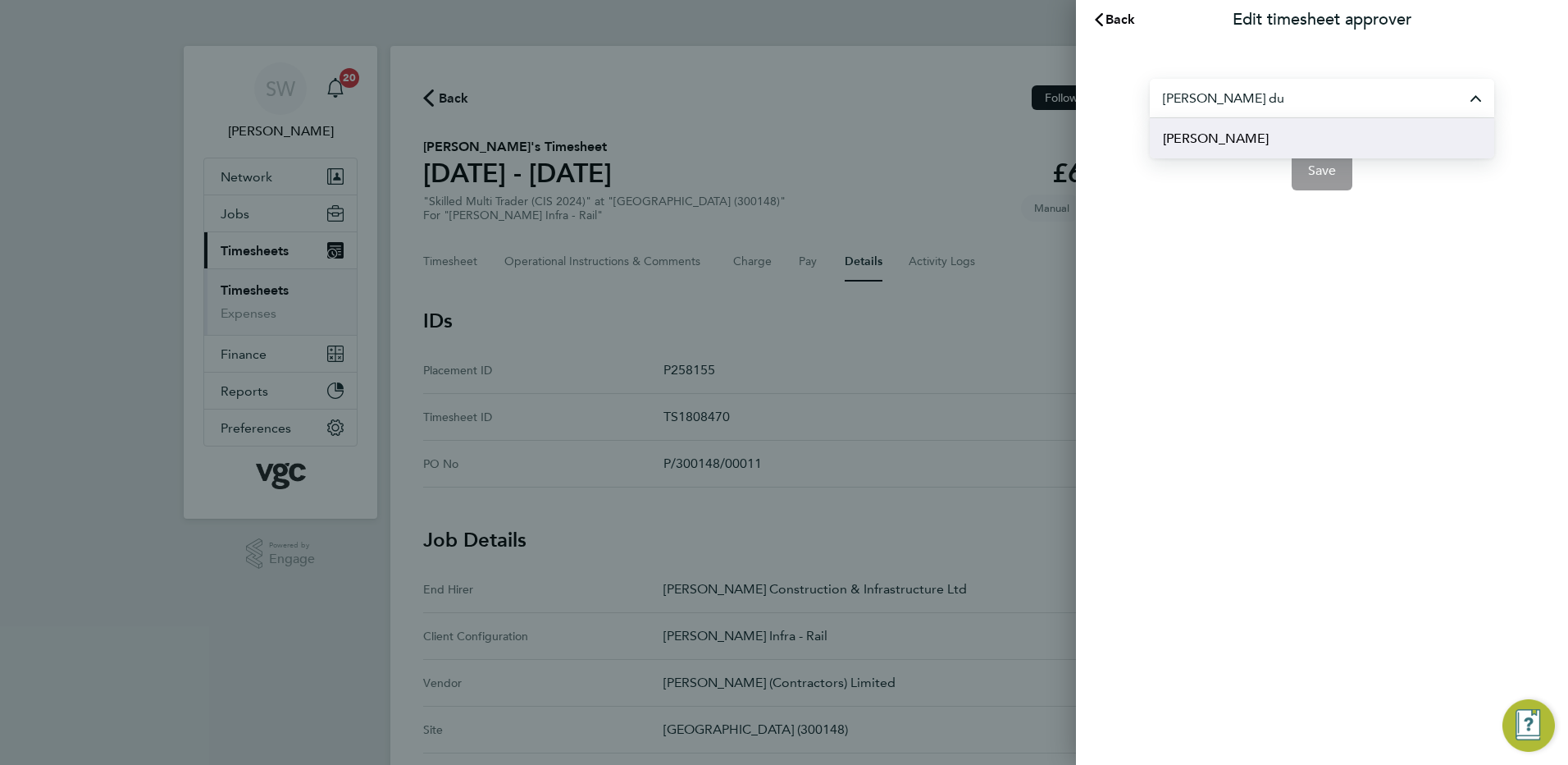
click at [1195, 139] on span "[PERSON_NAME]" at bounding box center [1216, 138] width 106 height 20
type input "[PERSON_NAME]"
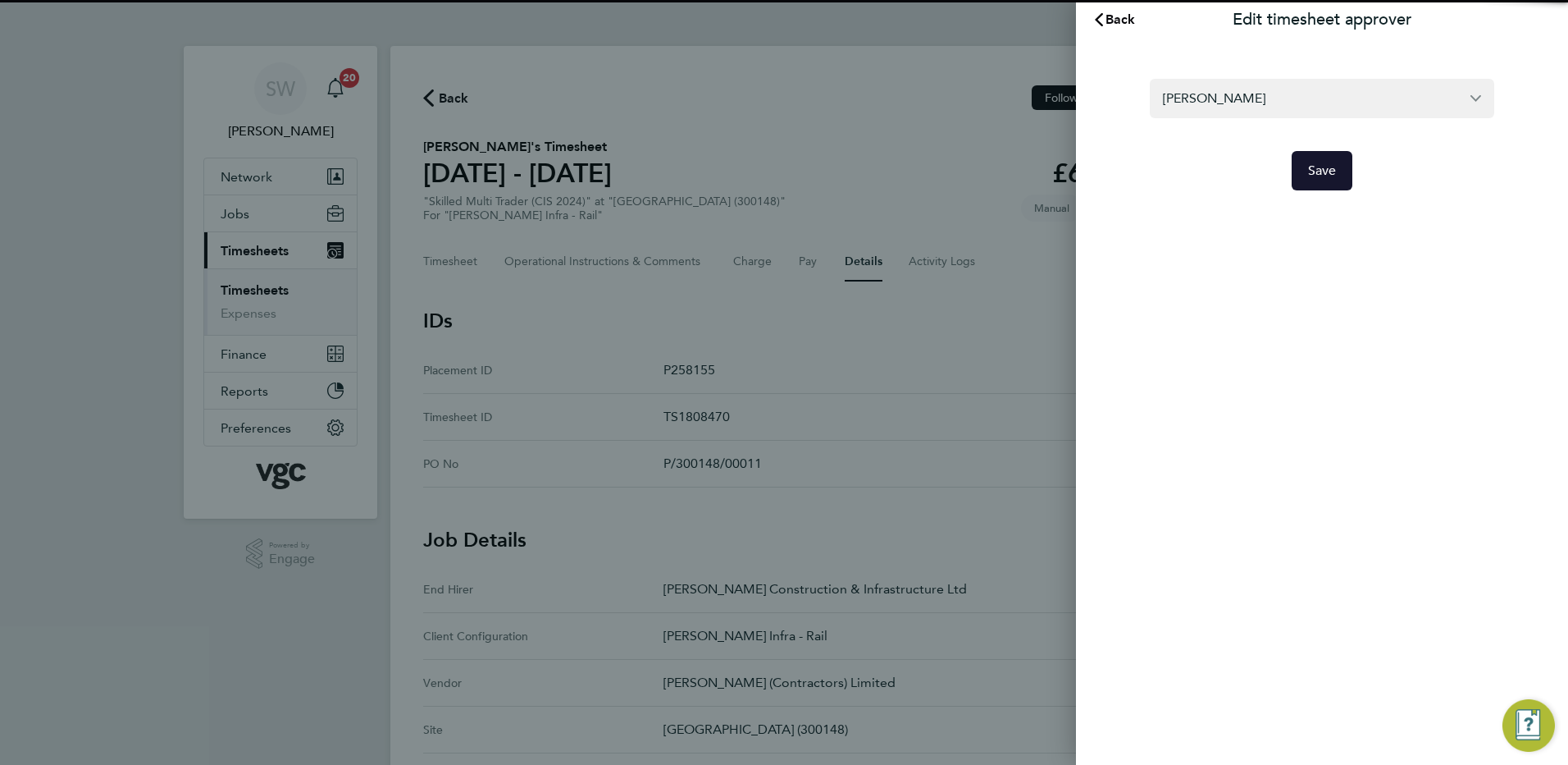
click at [1309, 169] on span "Save" at bounding box center [1323, 170] width 28 height 16
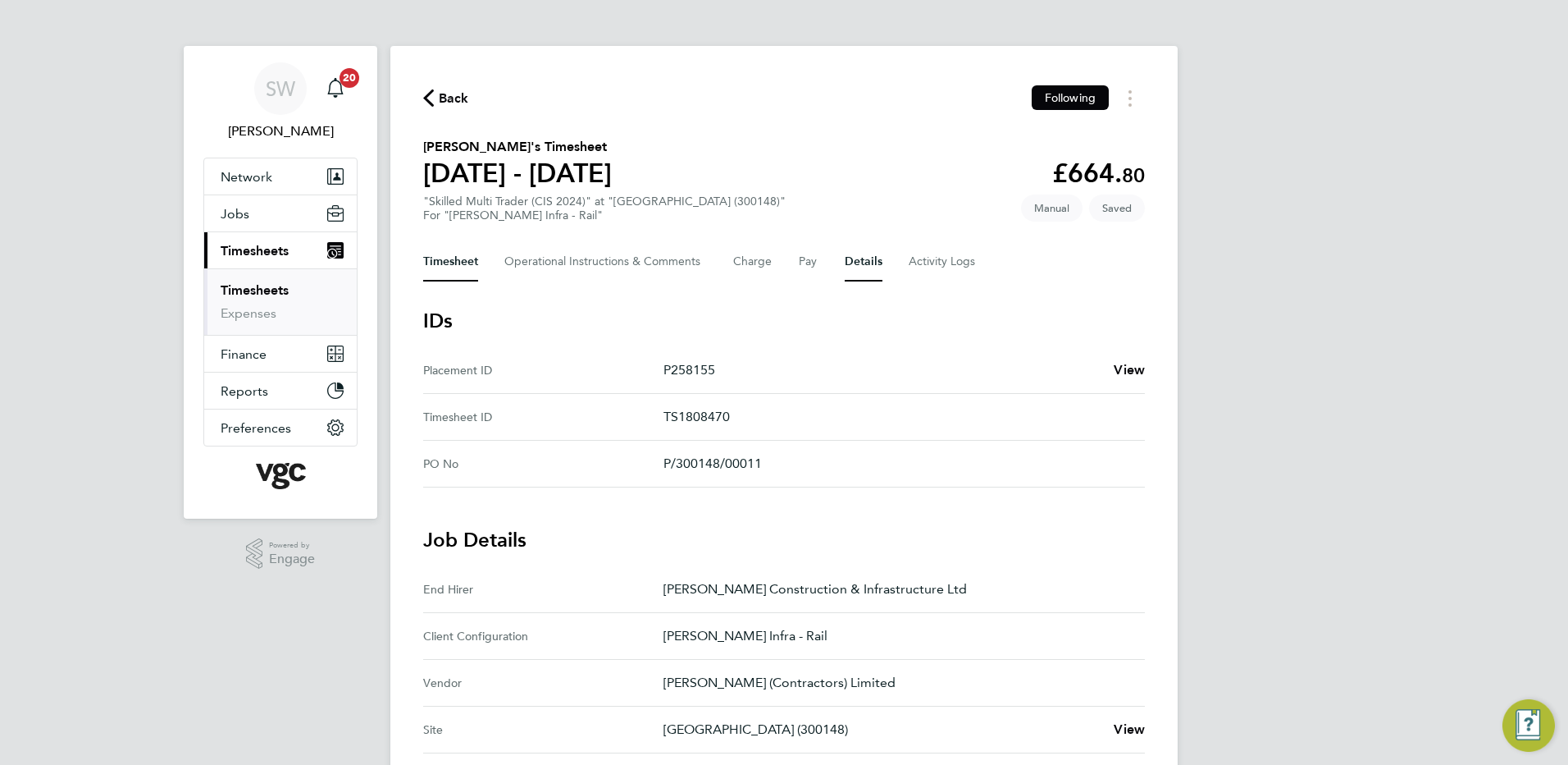
click at [452, 258] on button "Timesheet" at bounding box center [450, 262] width 55 height 40
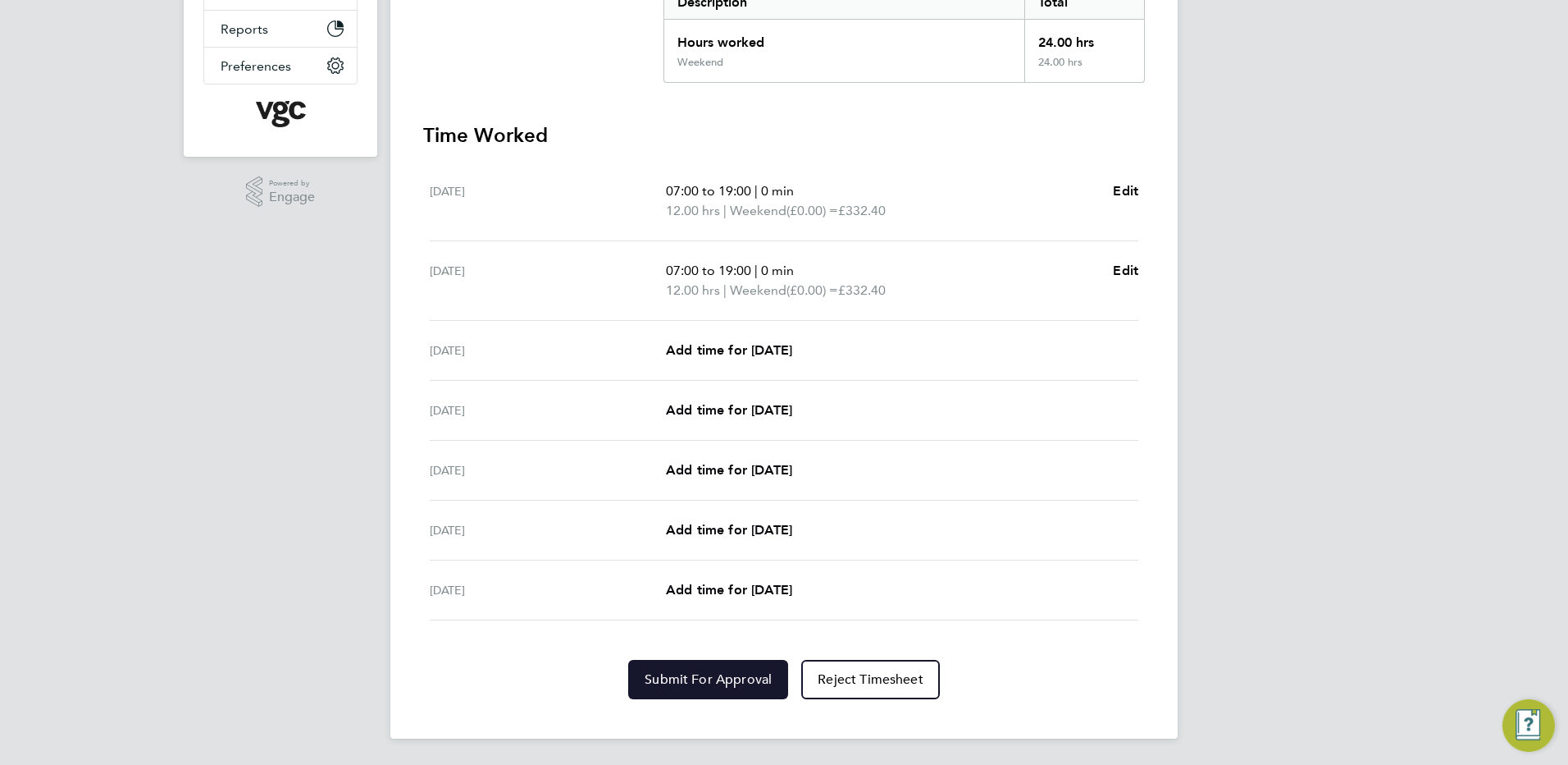
click at [674, 675] on span "Submit For Approval" at bounding box center [708, 679] width 127 height 16
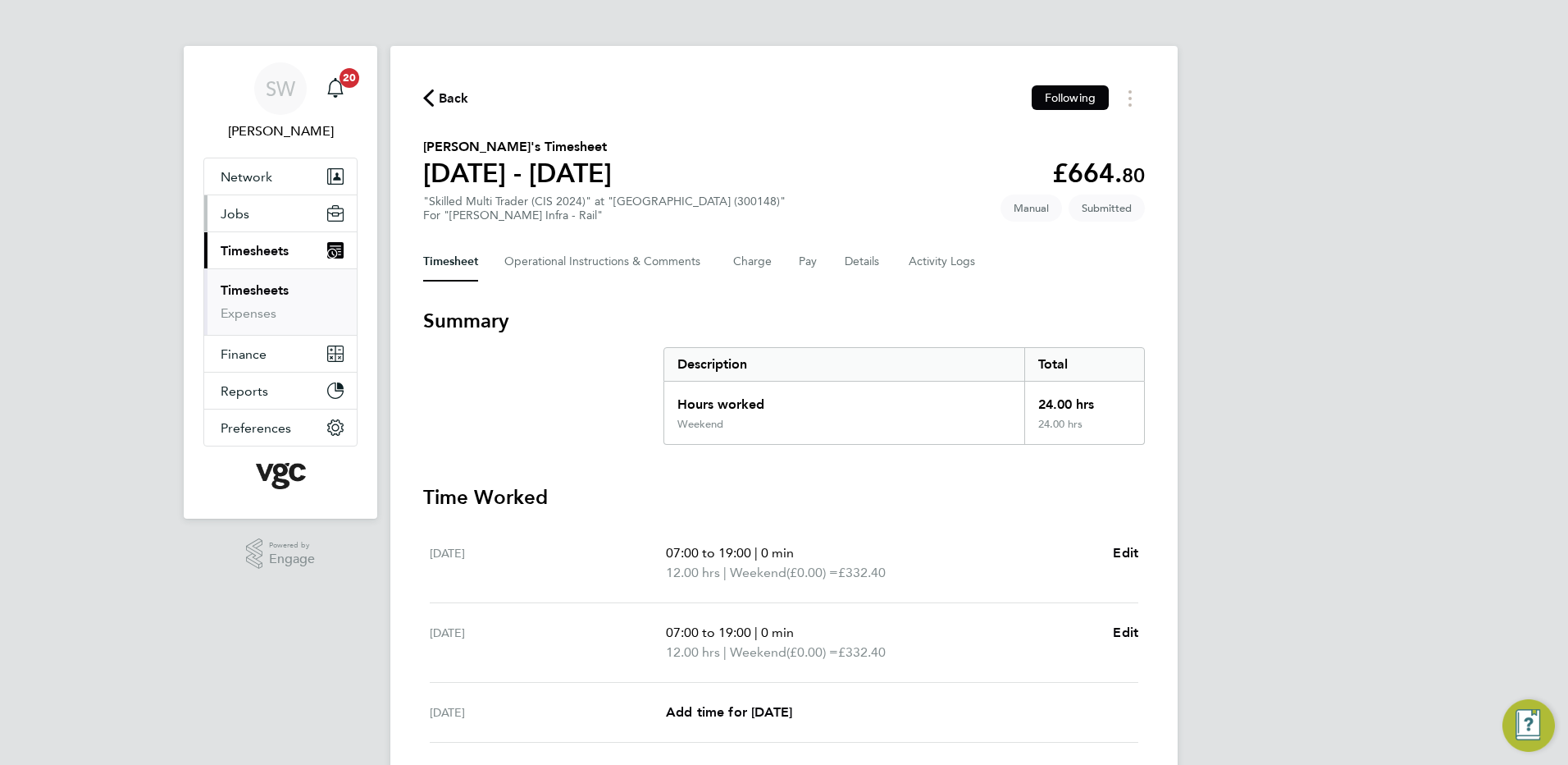
click at [227, 214] on span "Jobs" at bounding box center [235, 214] width 28 height 15
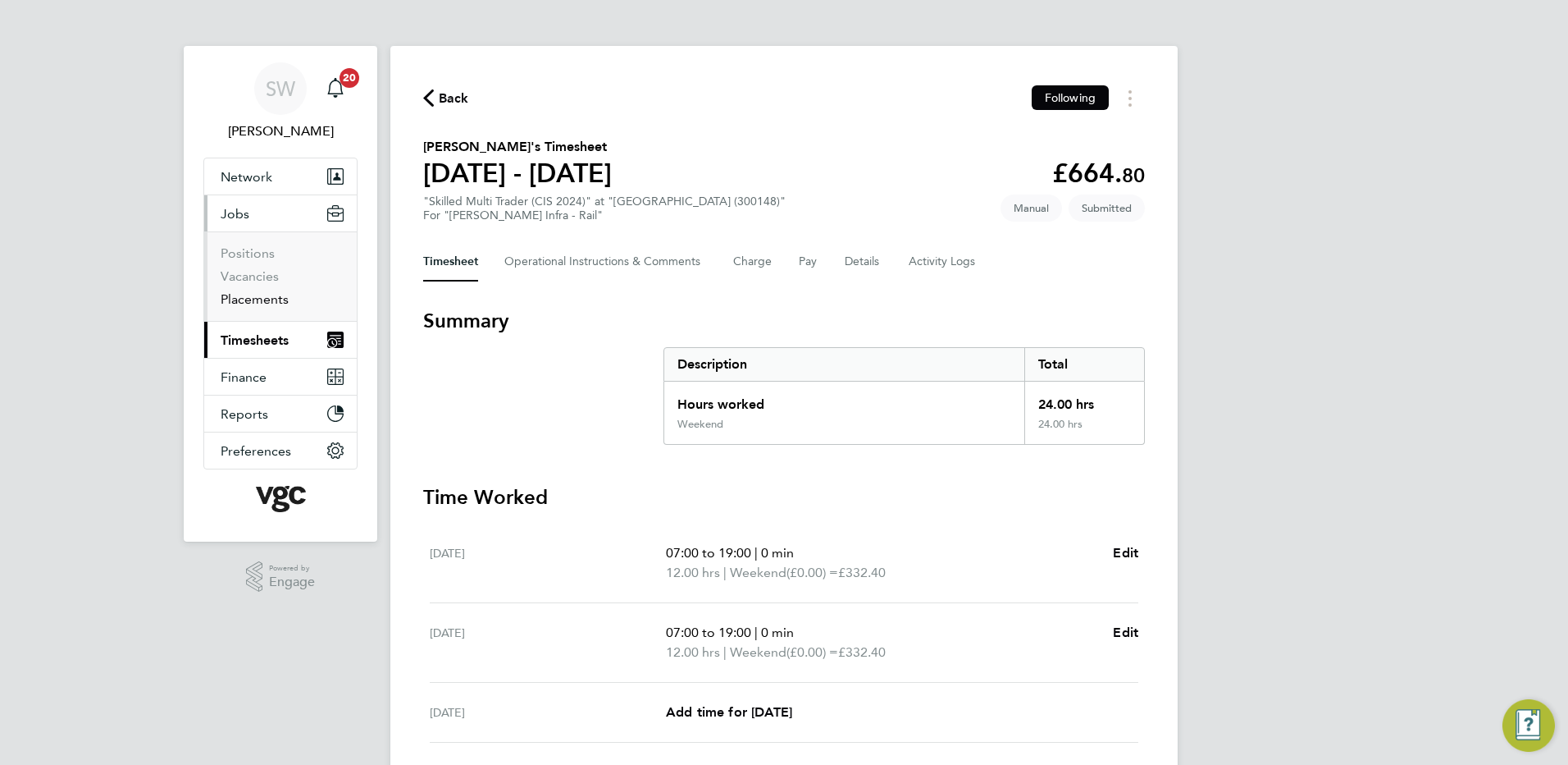
click at [262, 293] on link "Placements" at bounding box center [255, 299] width 68 height 15
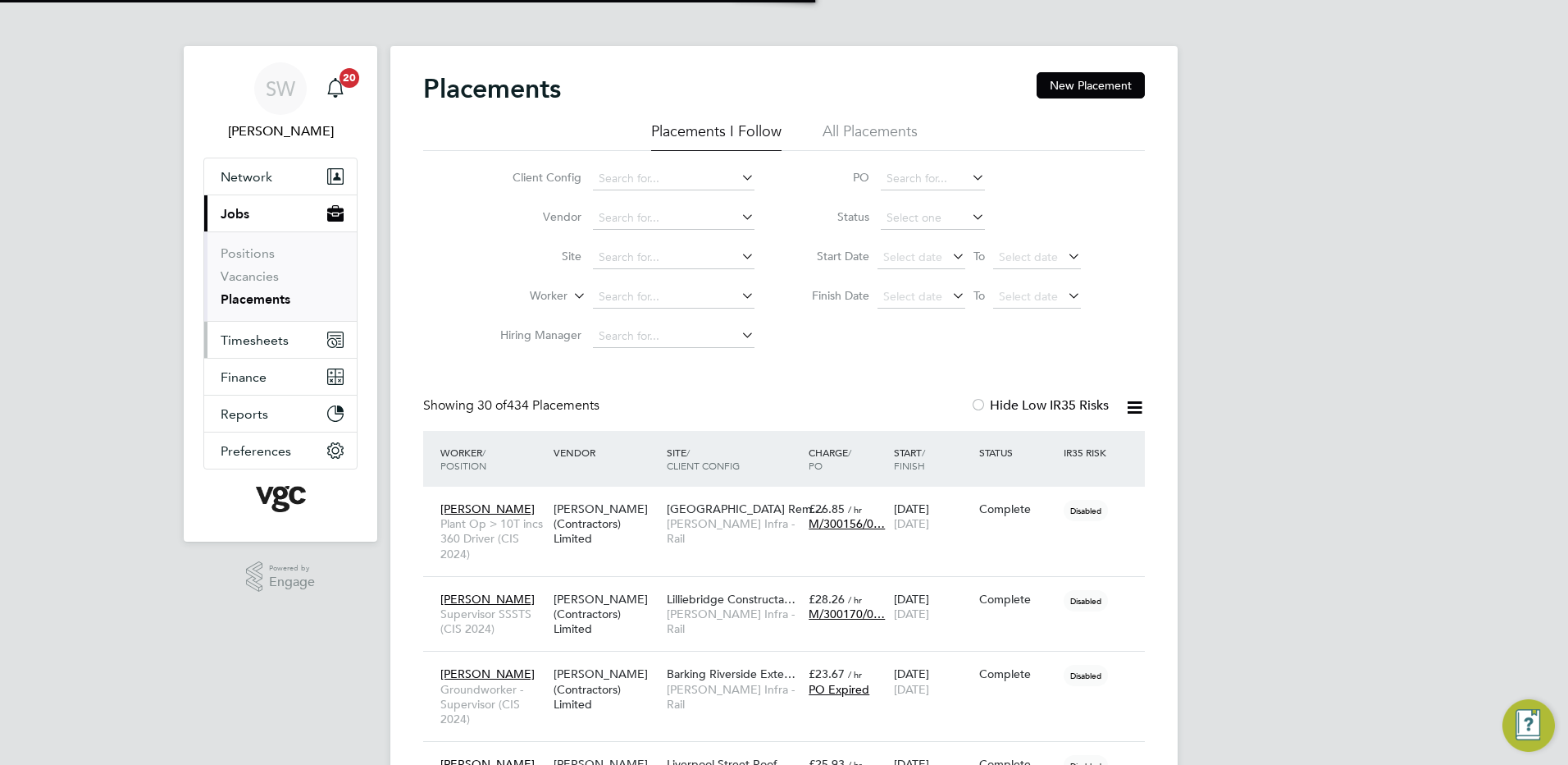
scroll to position [47, 143]
drag, startPoint x: 241, startPoint y: 337, endPoint x: 253, endPoint y: 336, distance: 12.0
click at [240, 336] on span "Timesheets" at bounding box center [255, 340] width 68 height 15
click at [244, 340] on span "Timesheets" at bounding box center [255, 340] width 68 height 15
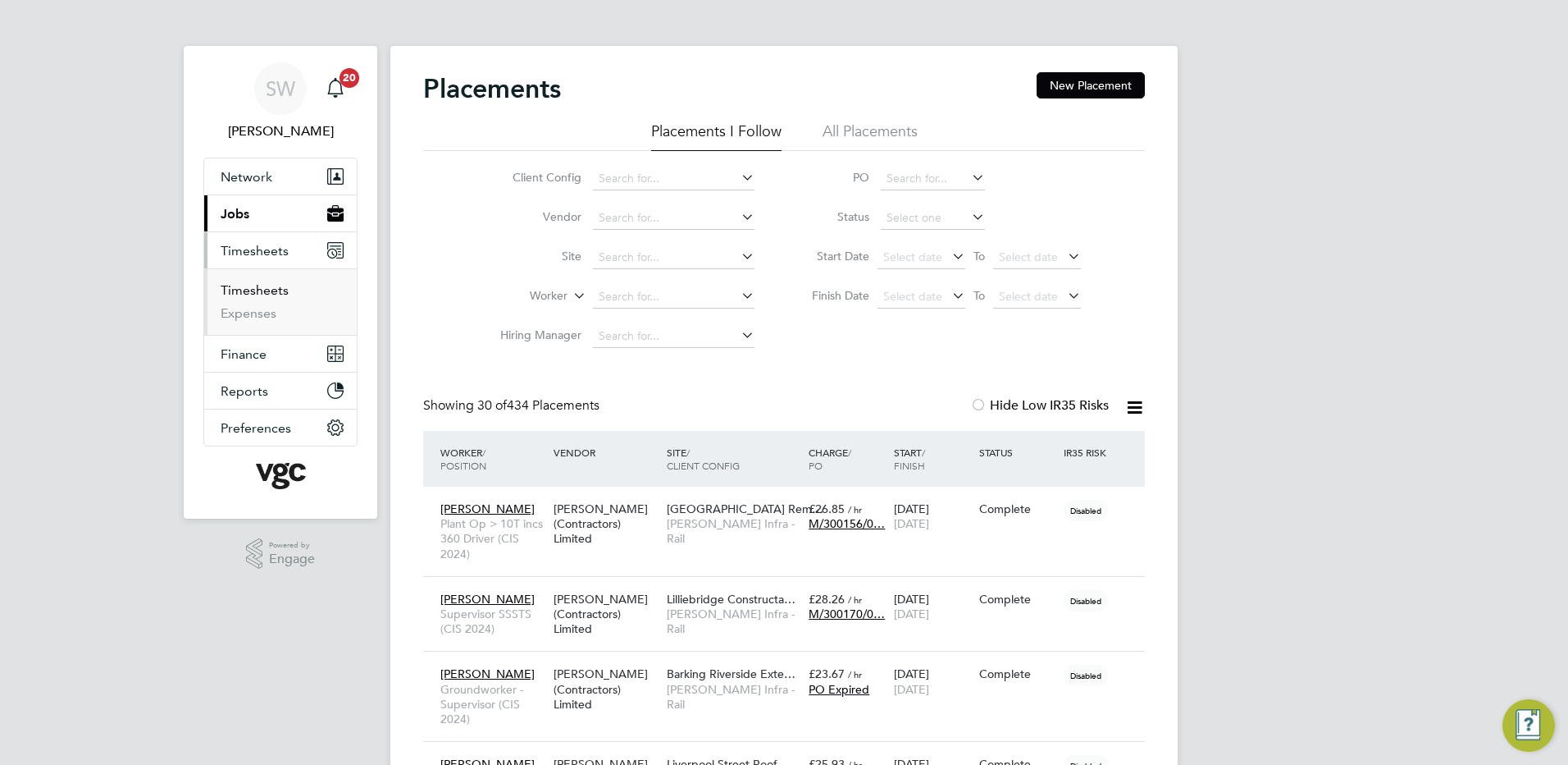
click at [253, 287] on link "Timesheets" at bounding box center [255, 290] width 68 height 15
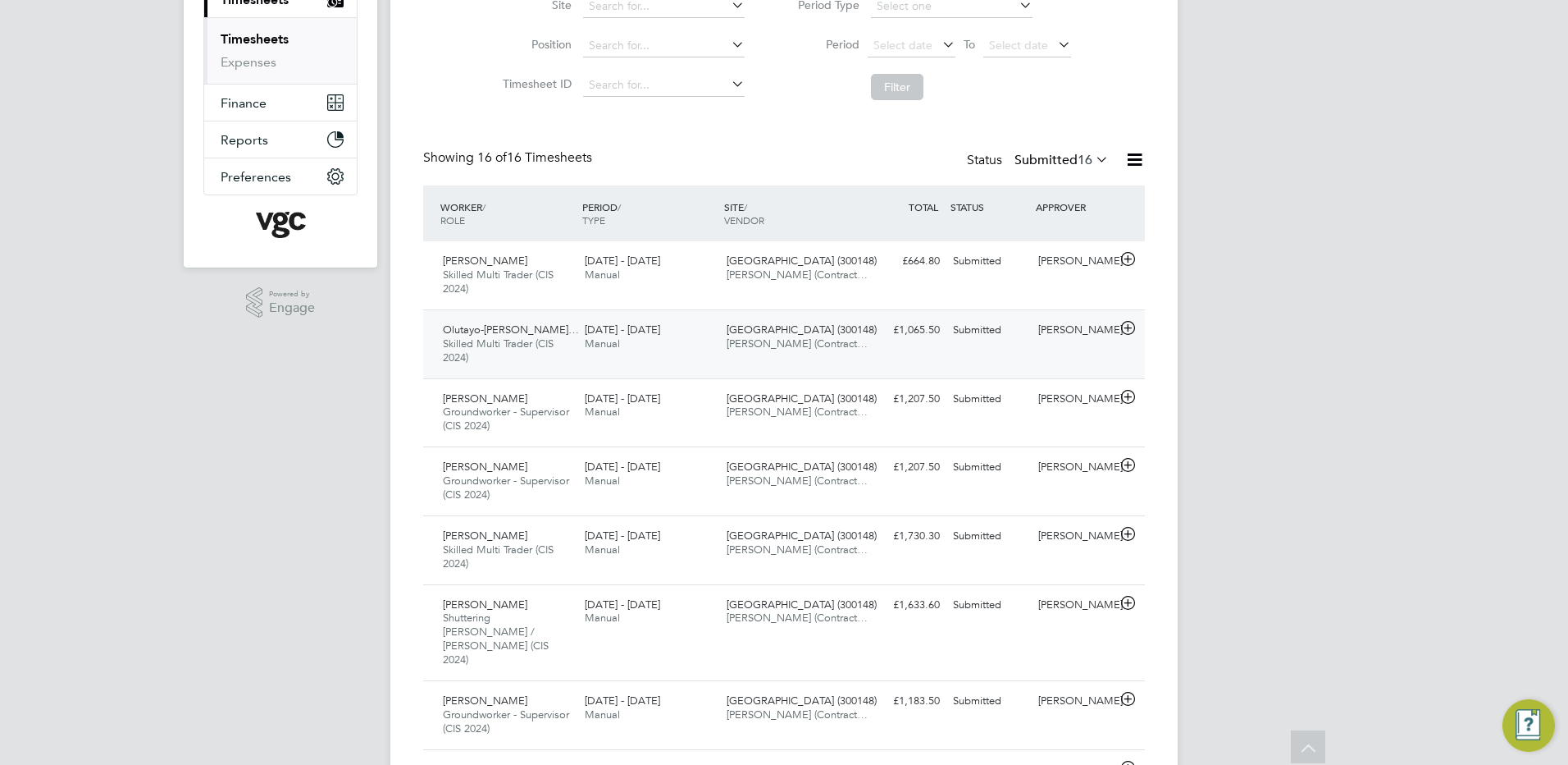
scroll to position [329, 0]
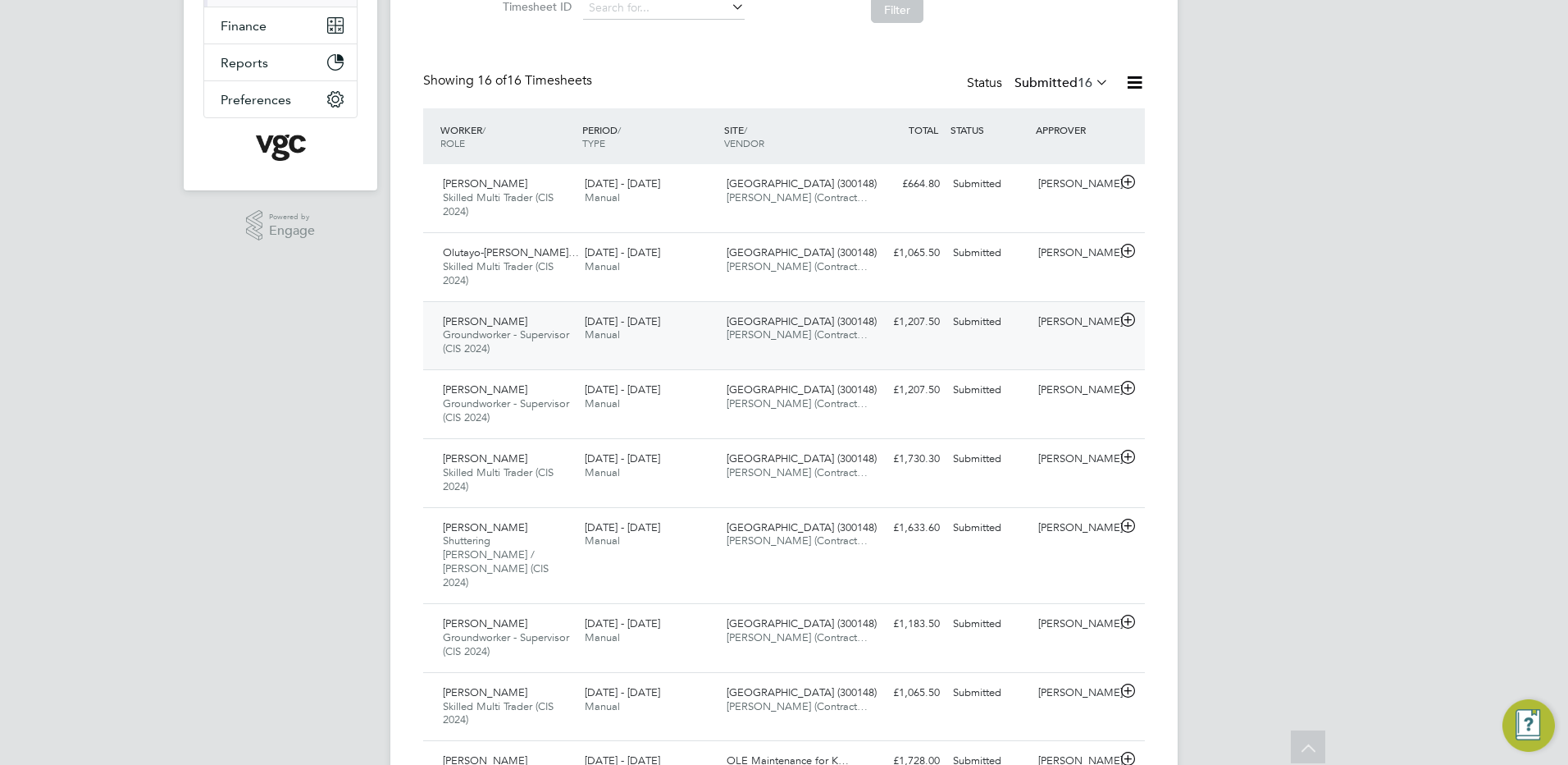
click at [1052, 317] on div "[PERSON_NAME]" at bounding box center [1074, 322] width 85 height 27
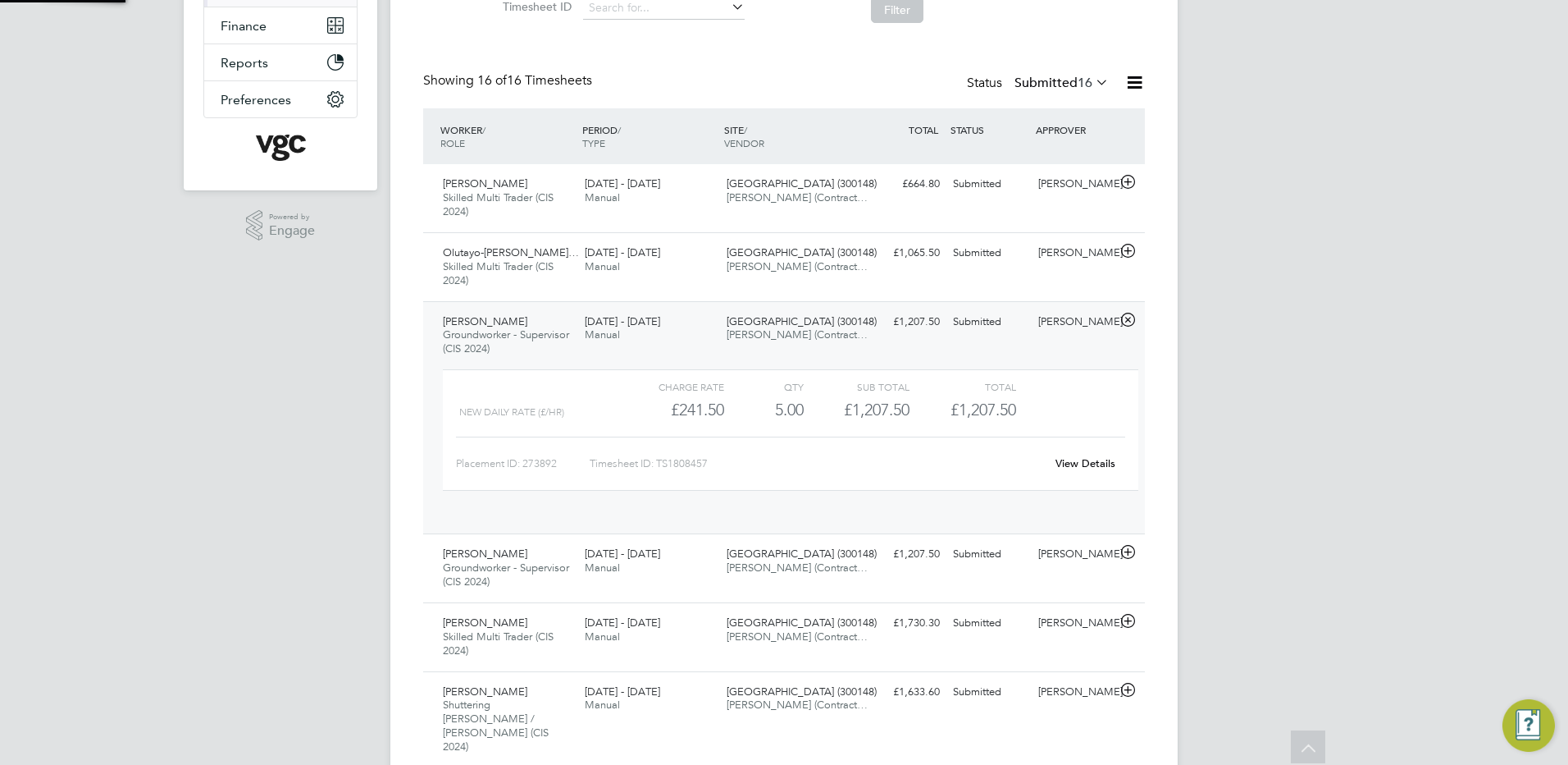
scroll to position [27, 160]
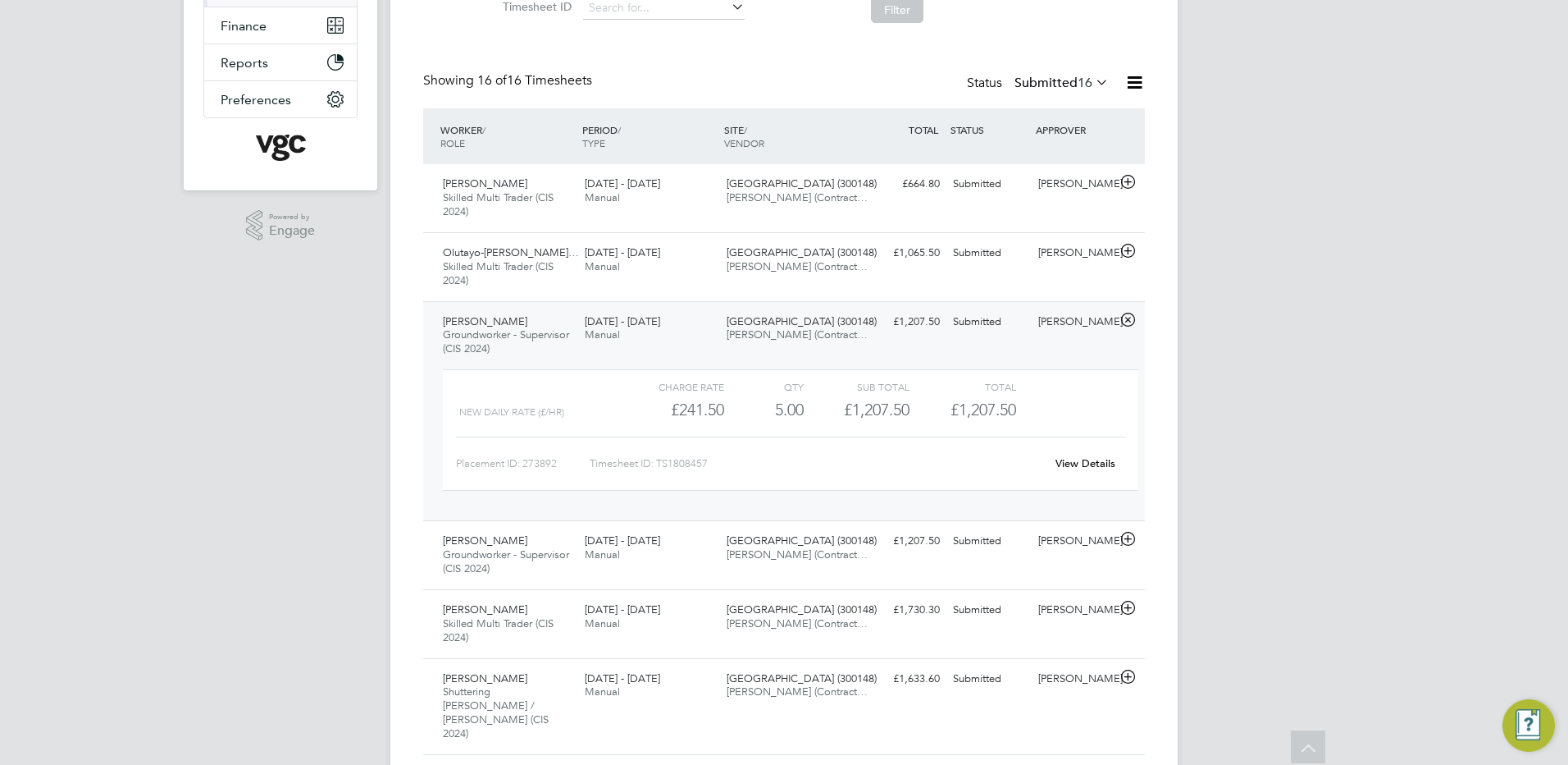
click at [1071, 471] on div "View Details" at bounding box center [1084, 464] width 80 height 27
click at [1066, 460] on link "View Details" at bounding box center [1085, 463] width 60 height 14
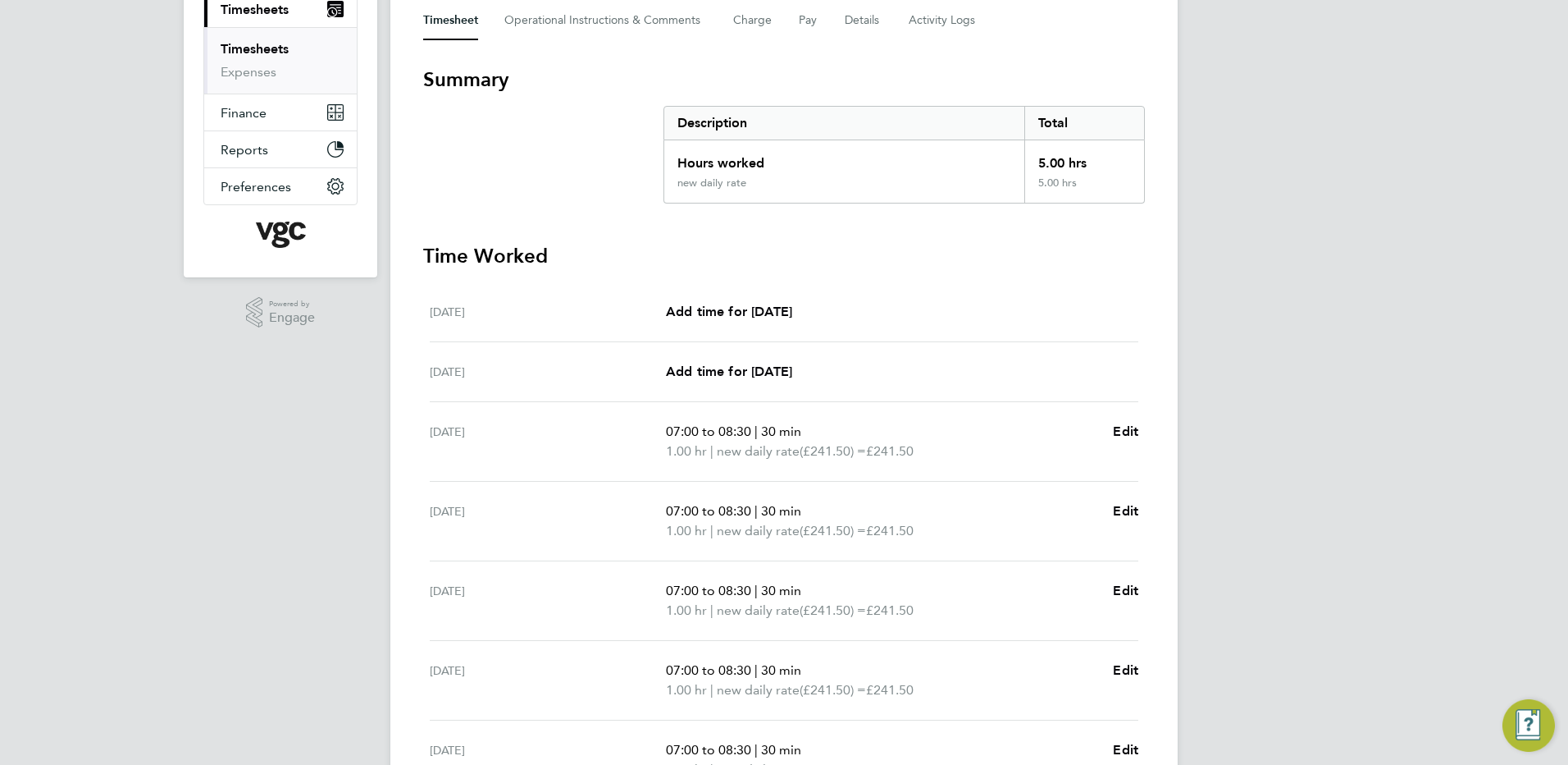
scroll to position [246, 0]
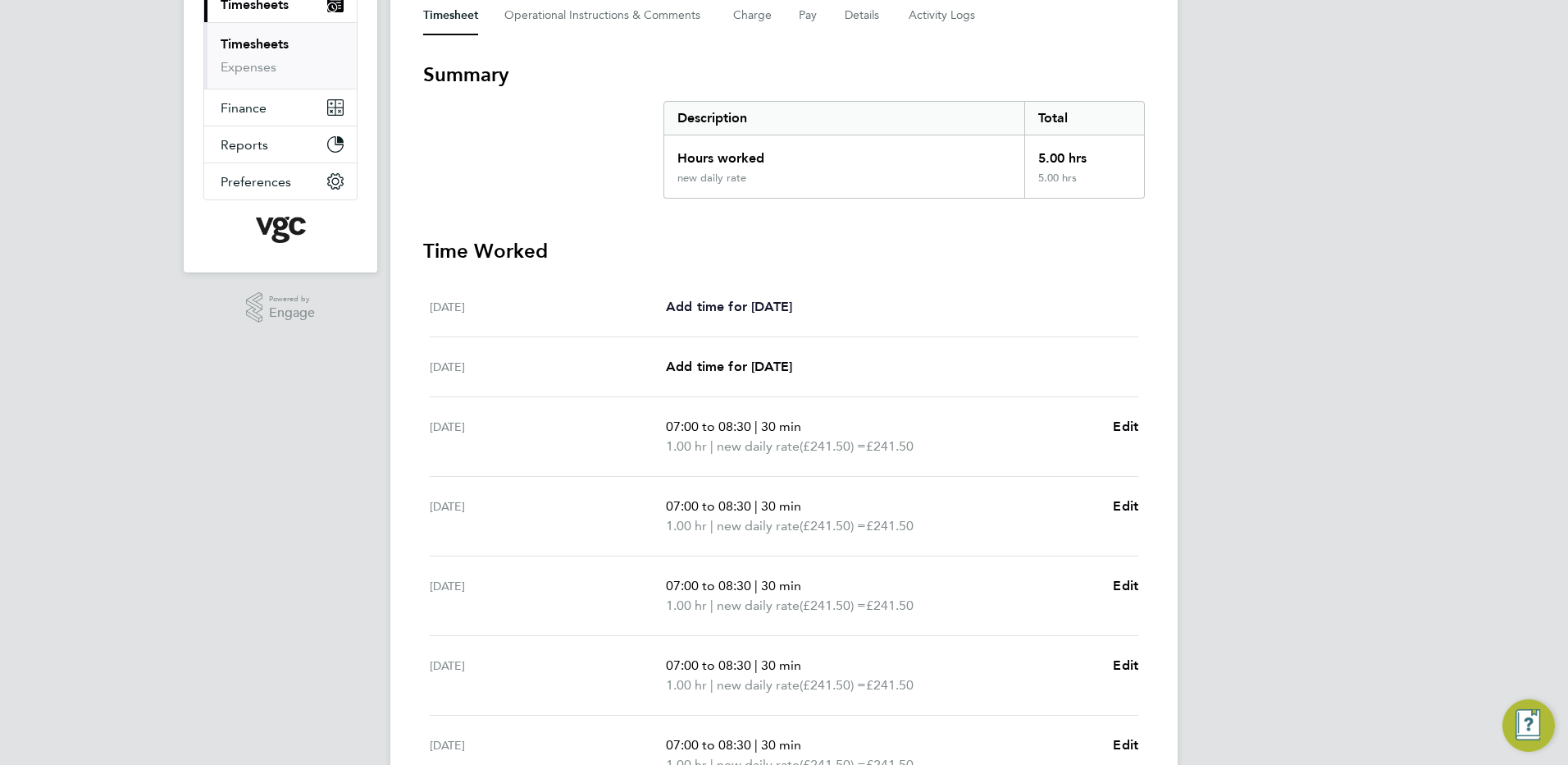
click at [718, 298] on link "Add time for [DATE]" at bounding box center [729, 307] width 126 height 20
select select "30"
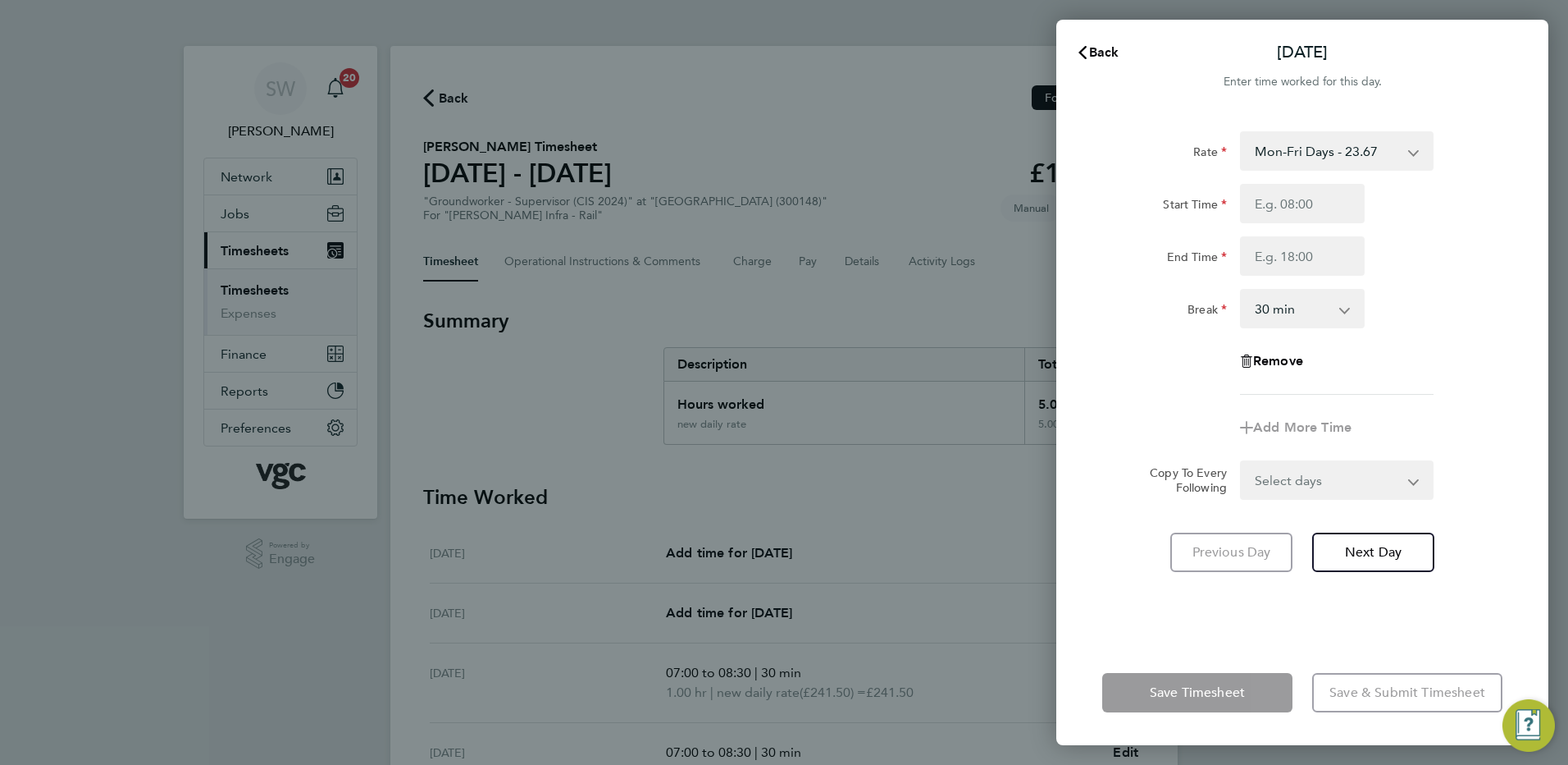
click at [1406, 151] on select "Mon-Fri Days - 23.67 Mon-Thurs Nights - 27.22 Xmas / [GEOGRAPHIC_DATA] - 47.34 …" at bounding box center [1327, 151] width 170 height 36
select select "30"
click at [1256, 203] on input "Start Time" at bounding box center [1303, 204] width 125 height 40
type input "07:00"
type input "19:00"
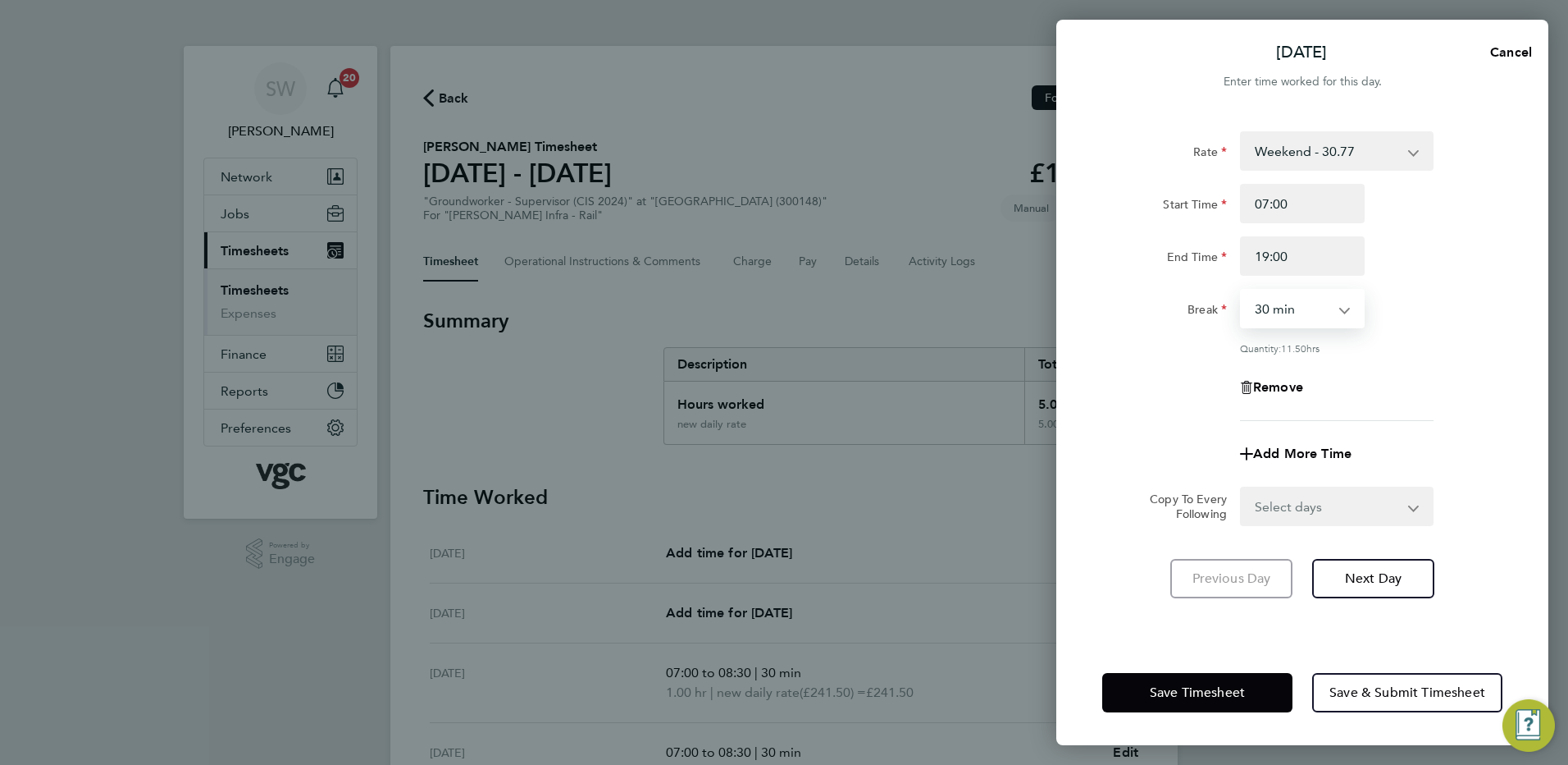
click at [1343, 310] on select "0 min 15 min 30 min 45 min 60 min 75 min 90 min" at bounding box center [1292, 309] width 101 height 36
select select "0"
click at [1242, 291] on select "0 min 15 min 30 min 45 min 60 min 75 min 90 min" at bounding box center [1292, 309] width 101 height 36
click at [1153, 692] on span "Save Timesheet" at bounding box center [1197, 692] width 96 height 16
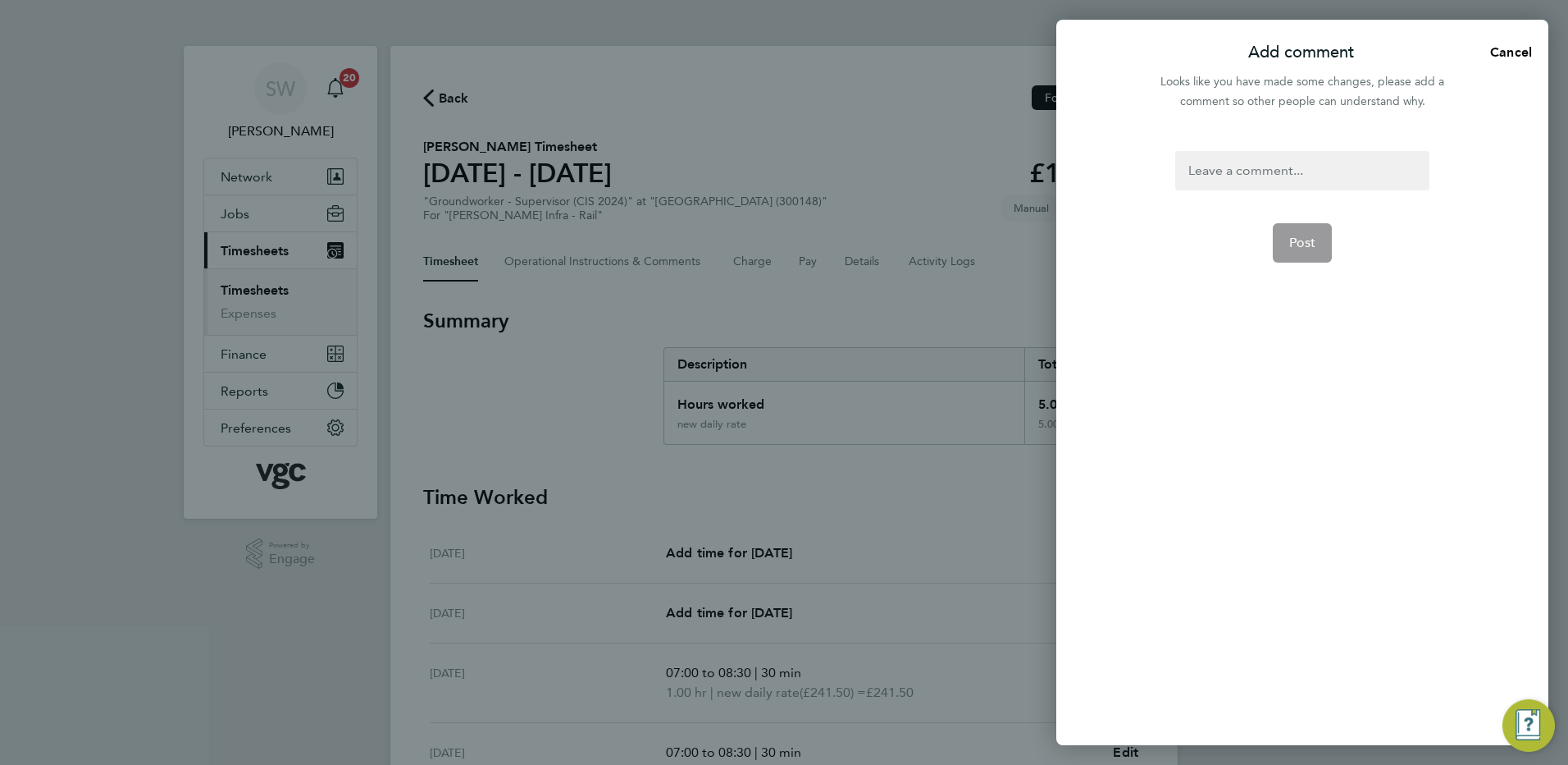
click at [1221, 169] on div at bounding box center [1302, 171] width 254 height 40
click at [1225, 169] on div at bounding box center [1302, 171] width 254 height 40
drag, startPoint x: 1225, startPoint y: 169, endPoint x: 1224, endPoint y: 159, distance: 10.0
click at [1225, 167] on div at bounding box center [1302, 171] width 254 height 40
click at [1310, 244] on span "Post" at bounding box center [1303, 242] width 27 height 16
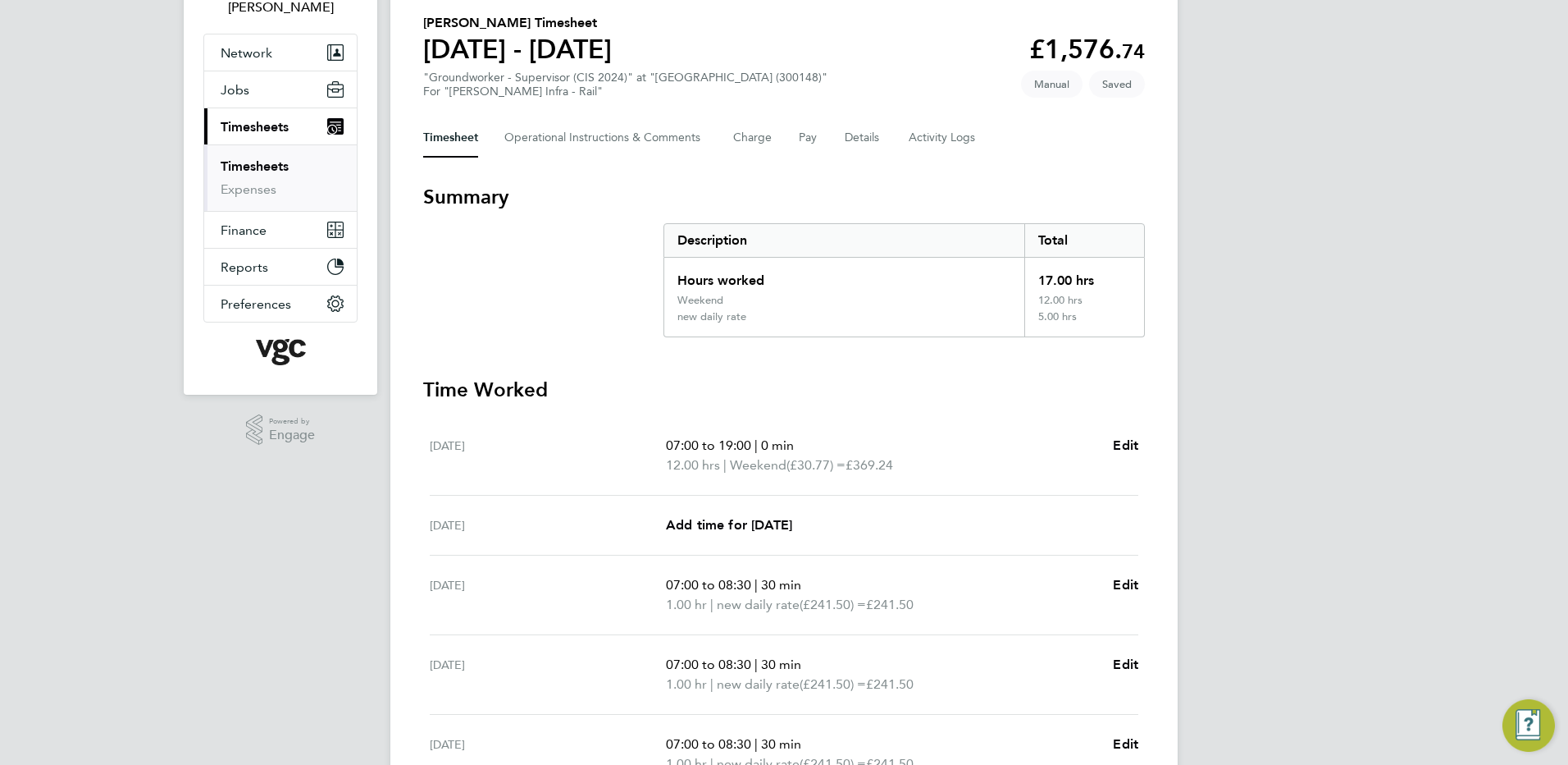
scroll to position [164, 0]
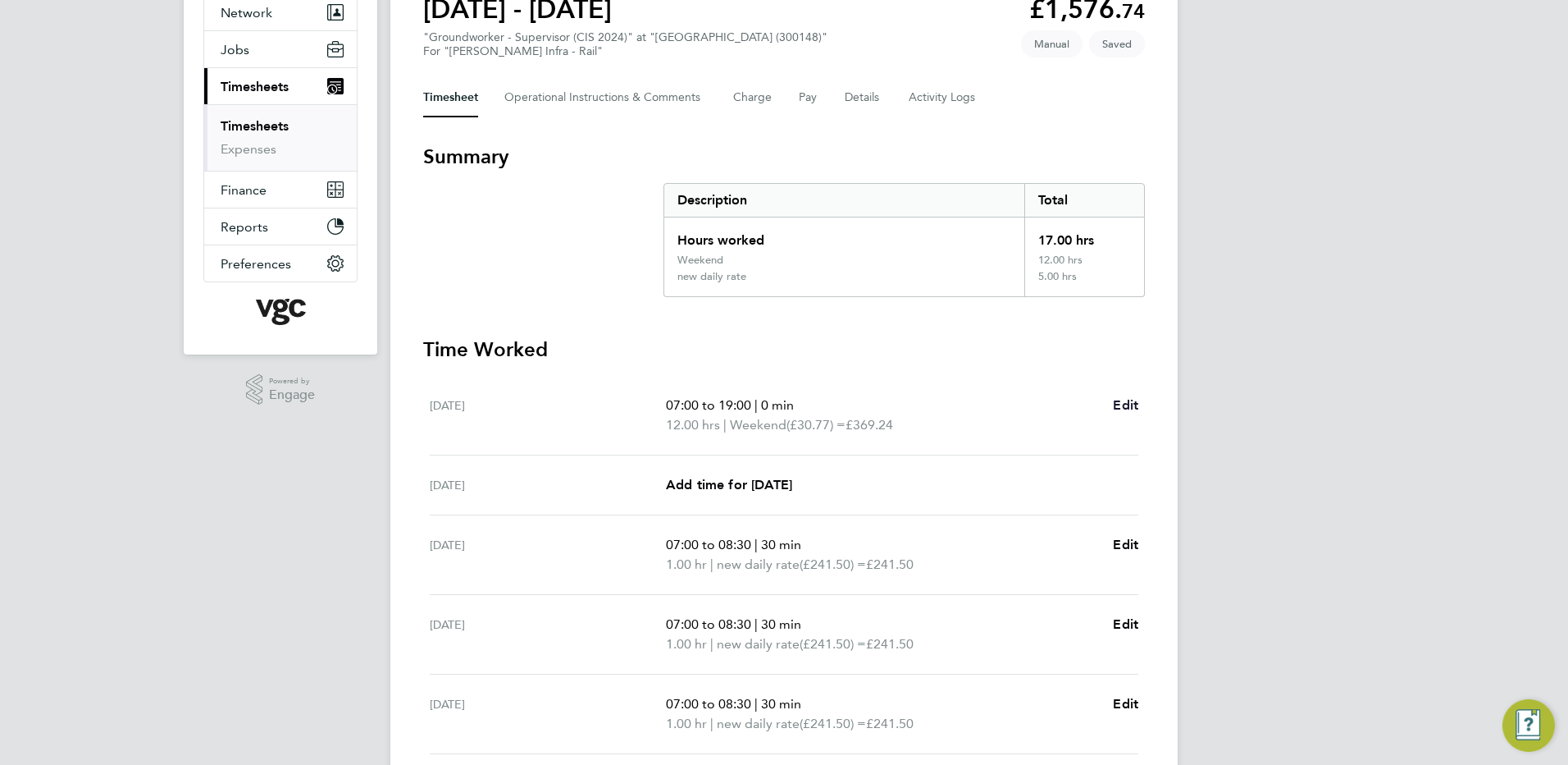
click at [1121, 406] on span "Edit" at bounding box center [1125, 405] width 26 height 15
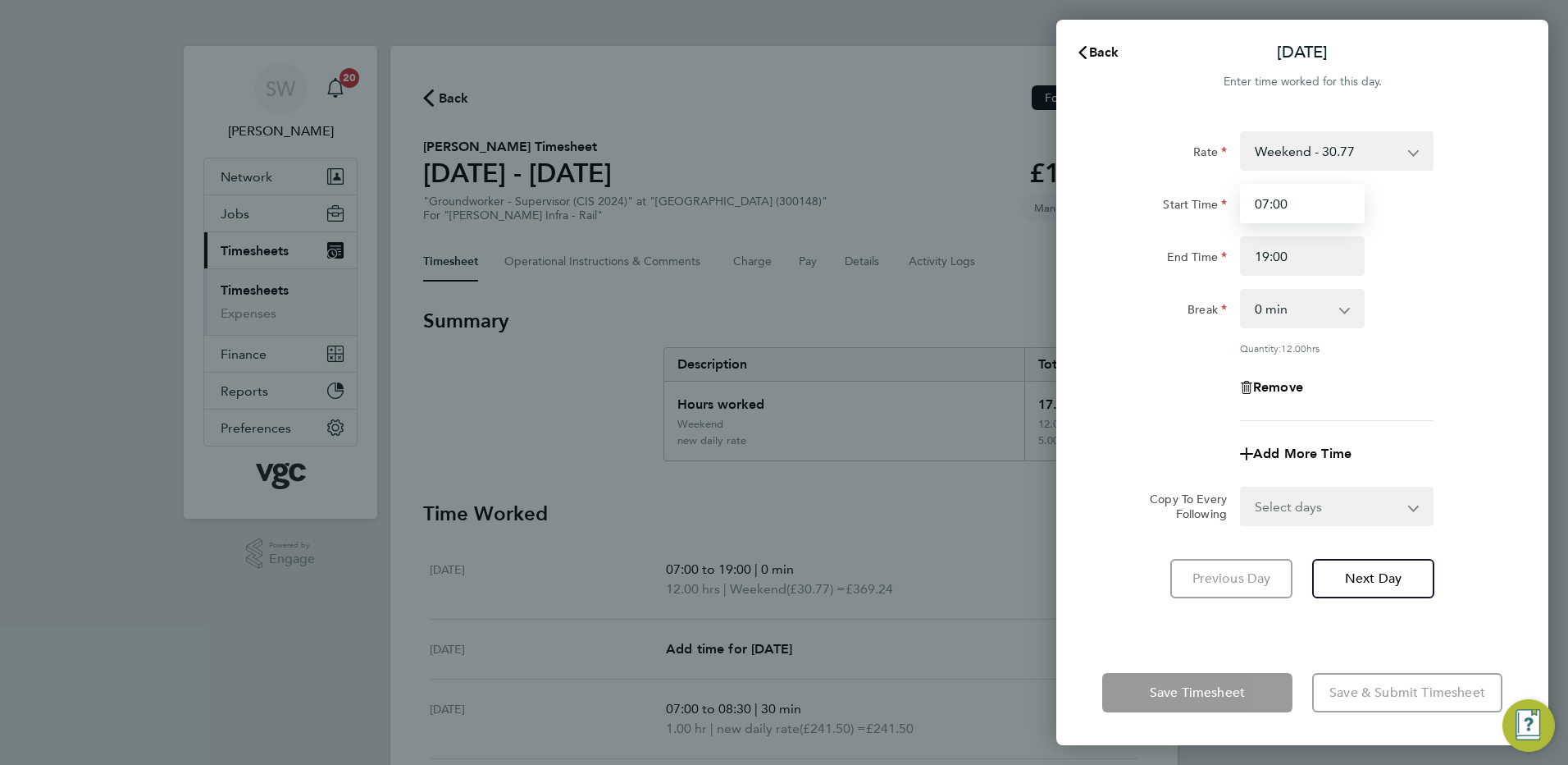
click at [1300, 205] on input "07:00" at bounding box center [1303, 204] width 125 height 40
type input "0"
type input "19:00"
click at [1295, 258] on input "19:00" at bounding box center [1303, 257] width 125 height 40
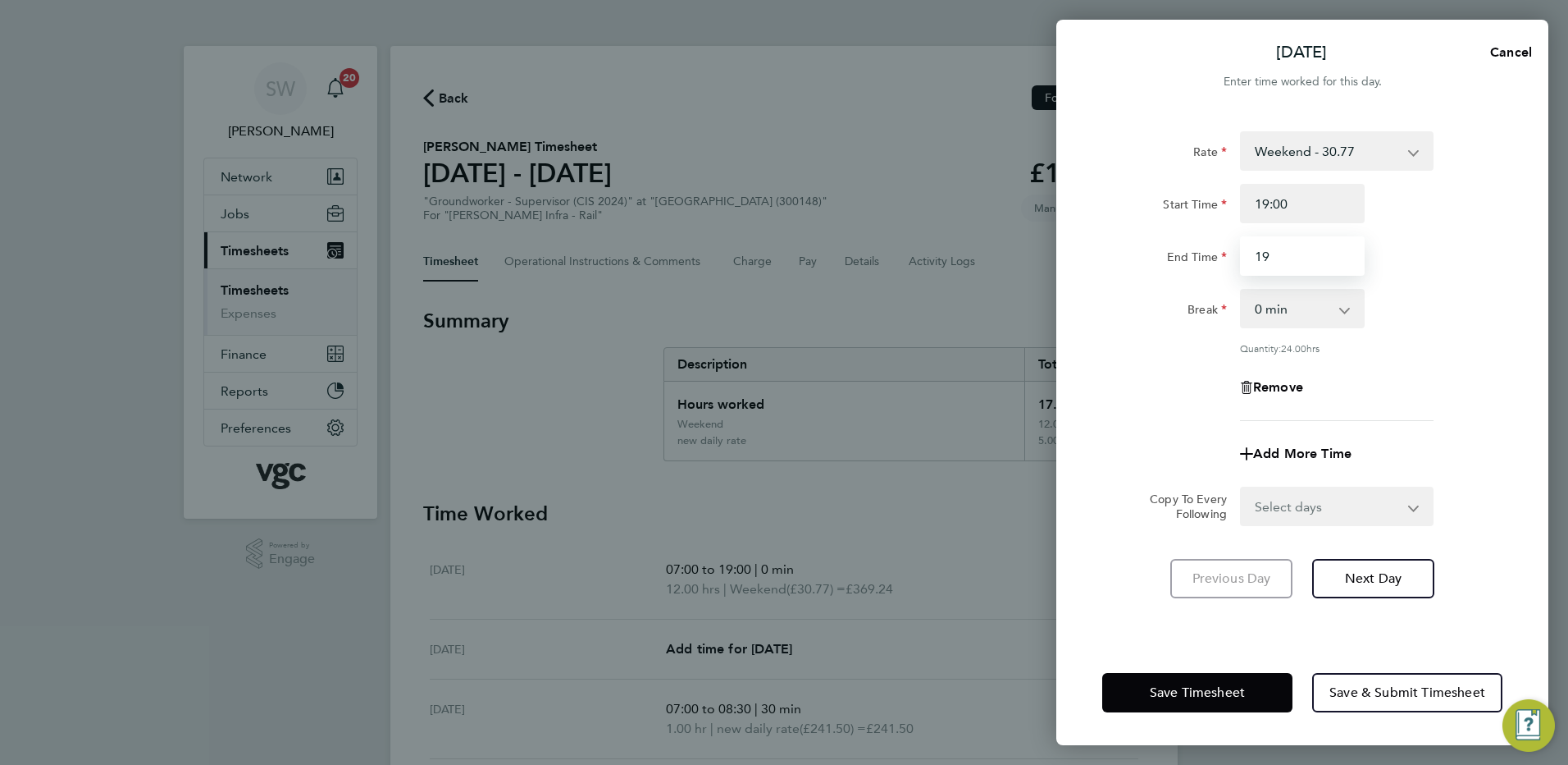
type input "1"
type input "07:00"
click at [1421, 213] on div "Start Time 19:00" at bounding box center [1302, 204] width 414 height 40
click at [1180, 708] on button "Save Timesheet" at bounding box center [1197, 693] width 190 height 40
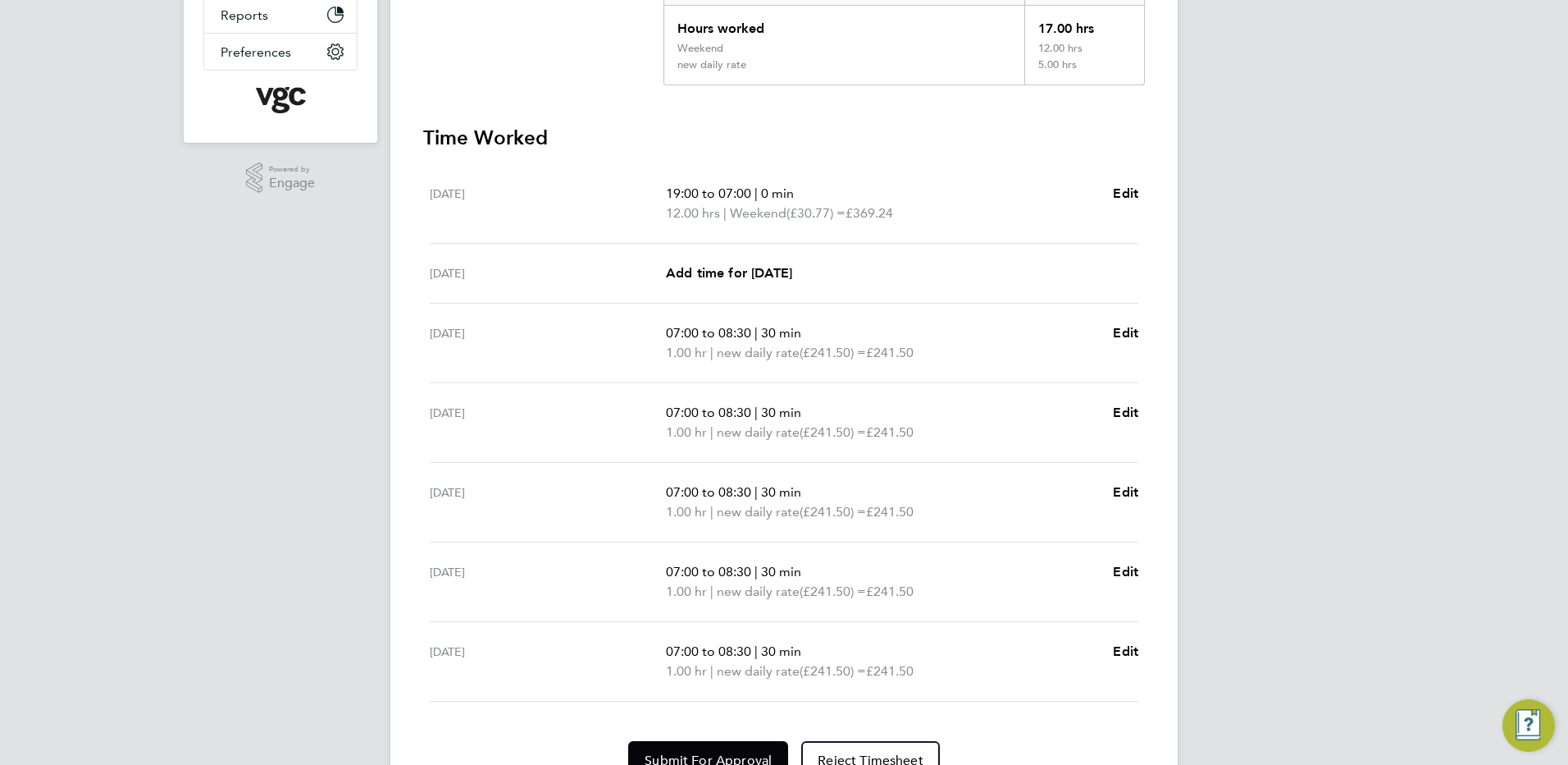
scroll to position [457, 0]
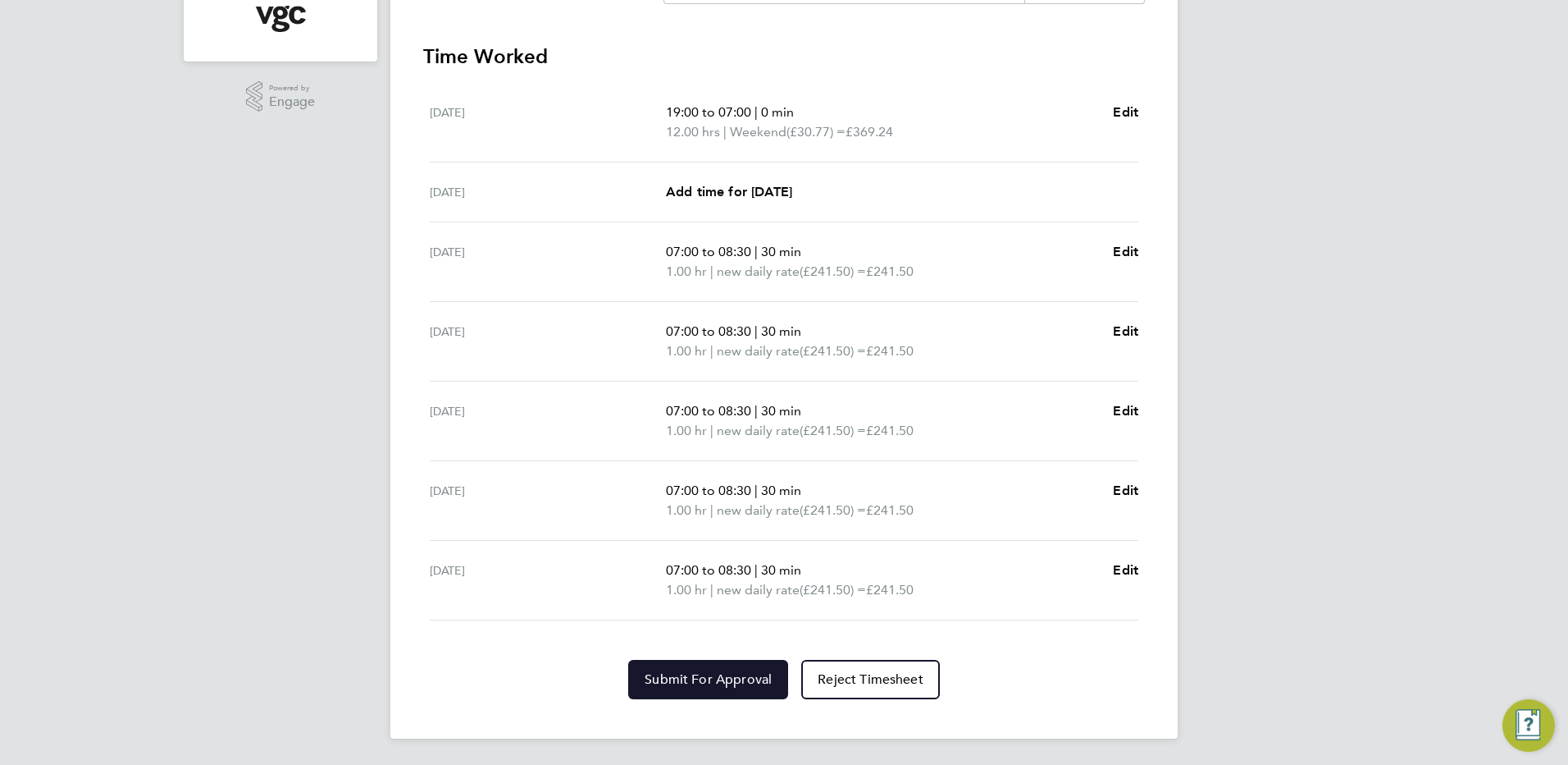
click at [705, 673] on span "Submit For Approval" at bounding box center [708, 679] width 127 height 16
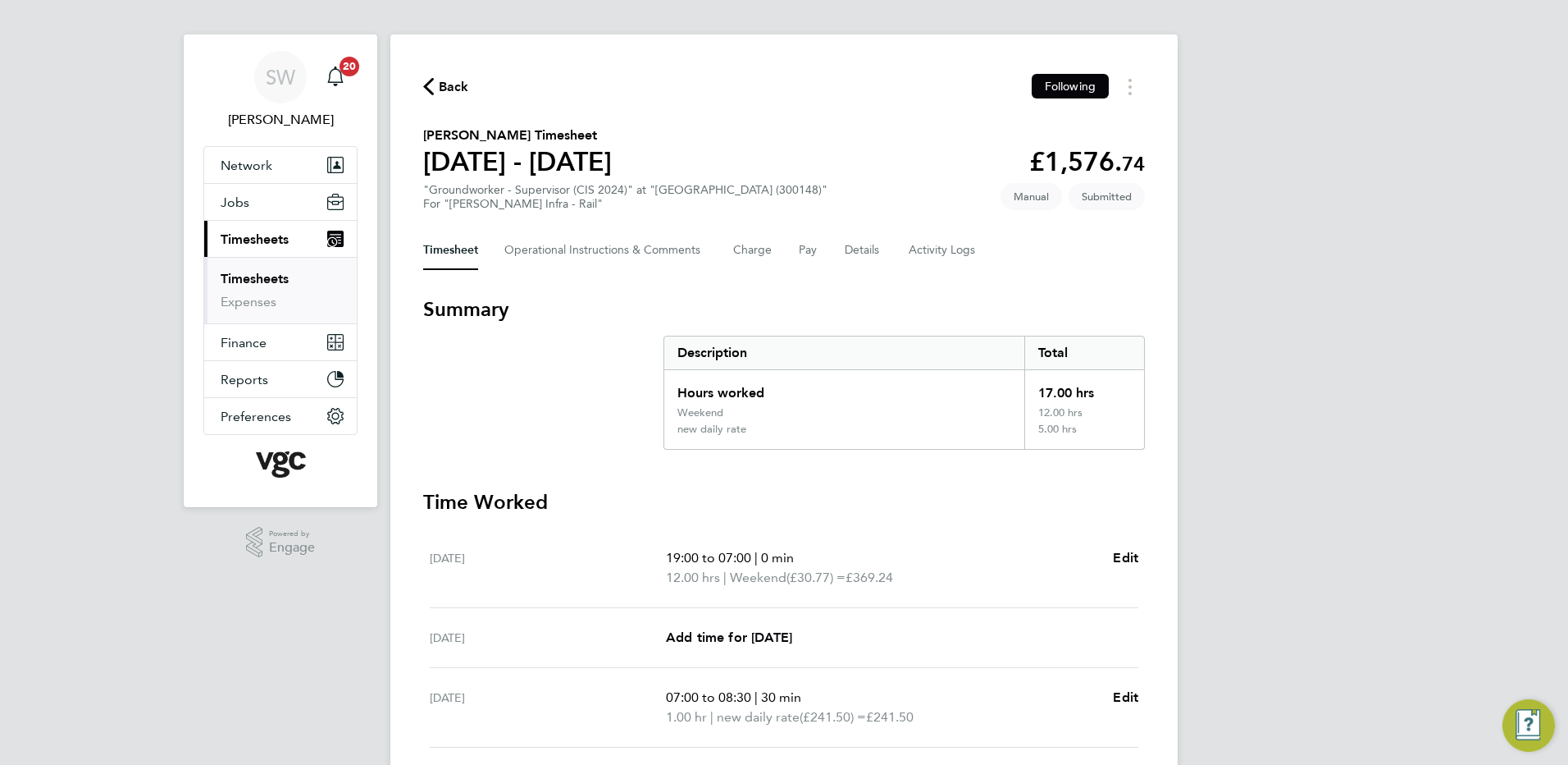
scroll to position [0, 0]
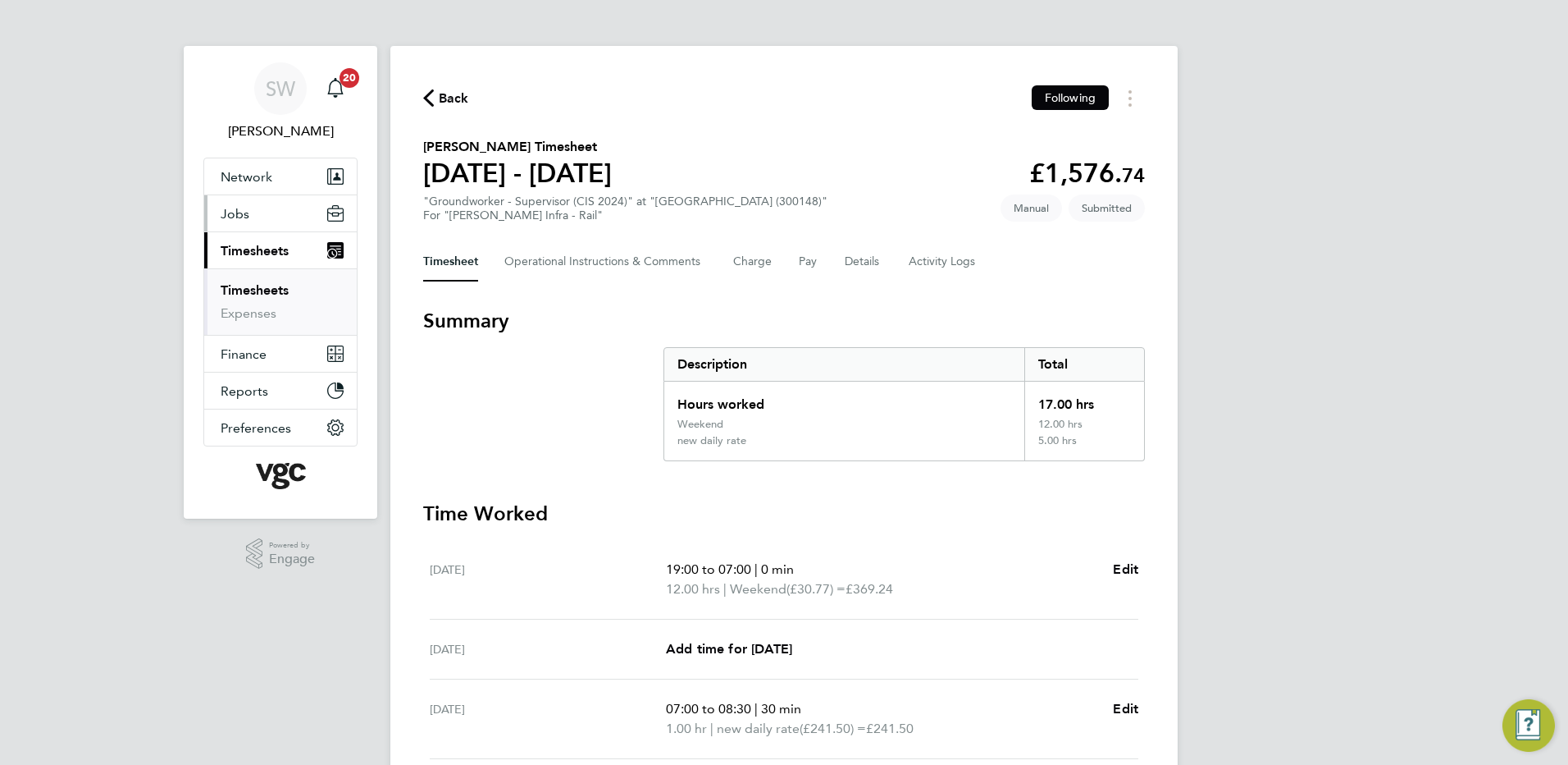
click at [241, 212] on span "Jobs" at bounding box center [235, 214] width 28 height 15
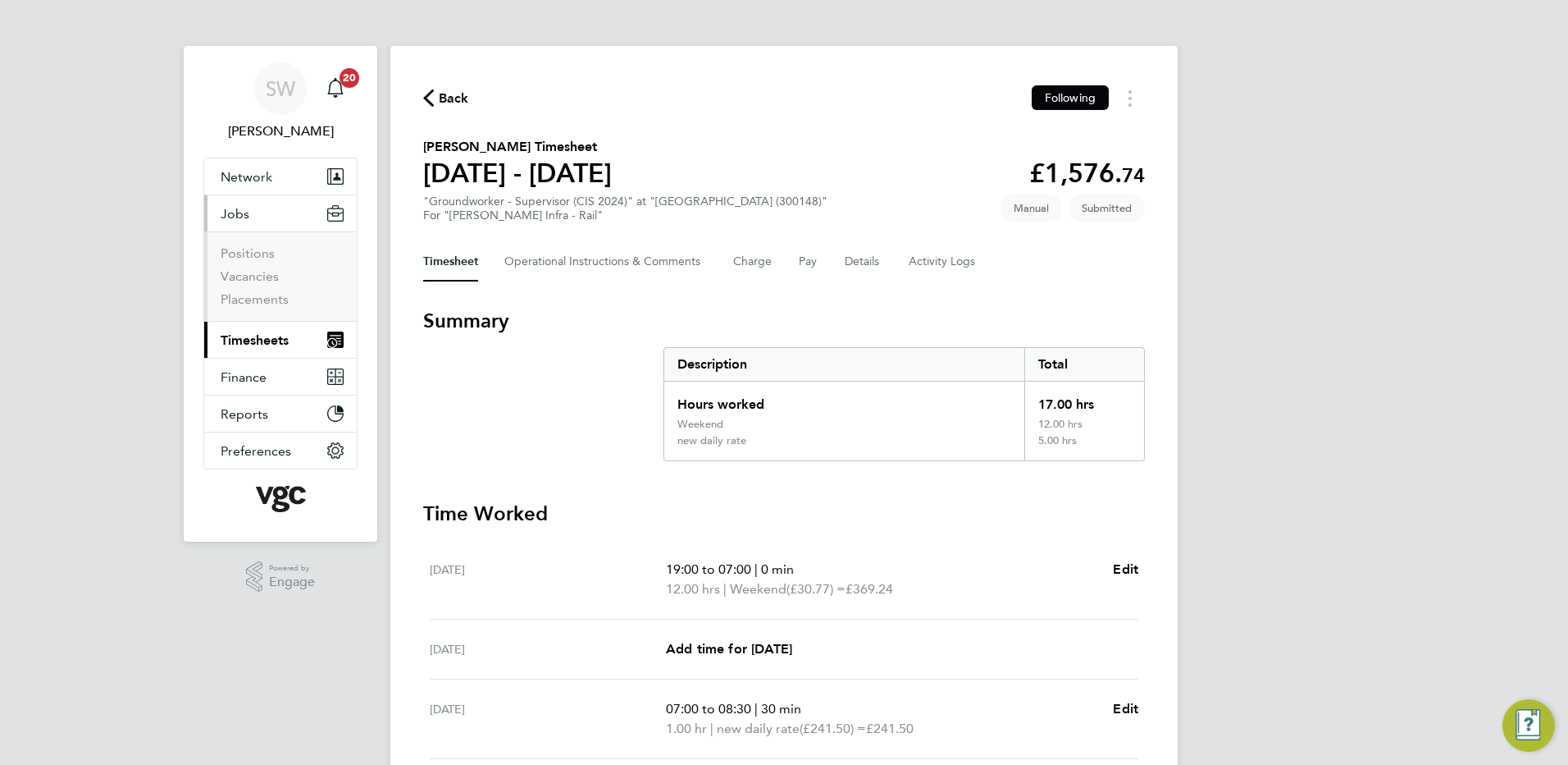
click at [251, 336] on span "Timesheets" at bounding box center [255, 340] width 68 height 15
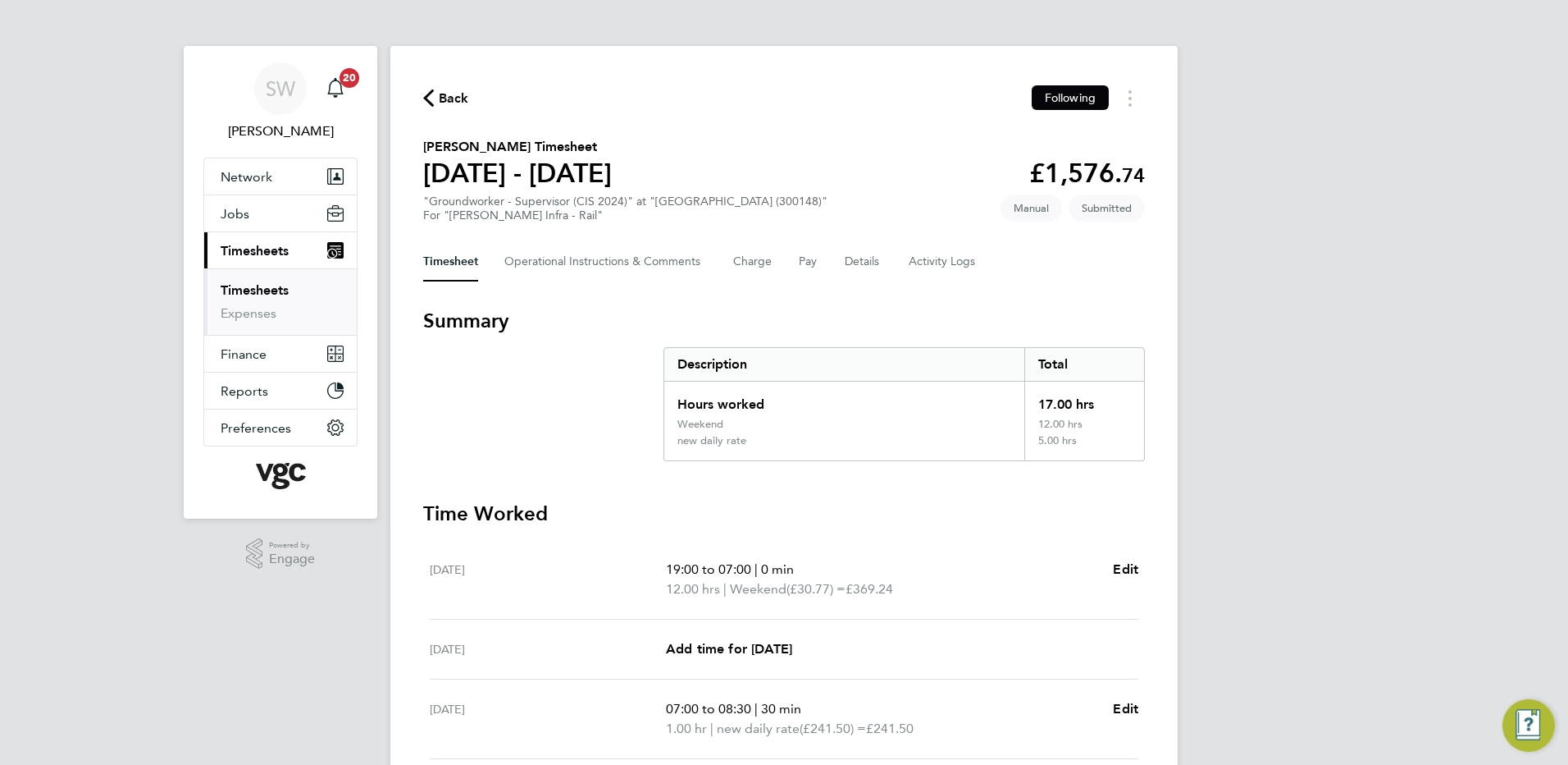
click at [256, 284] on link "Timesheets" at bounding box center [255, 290] width 68 height 15
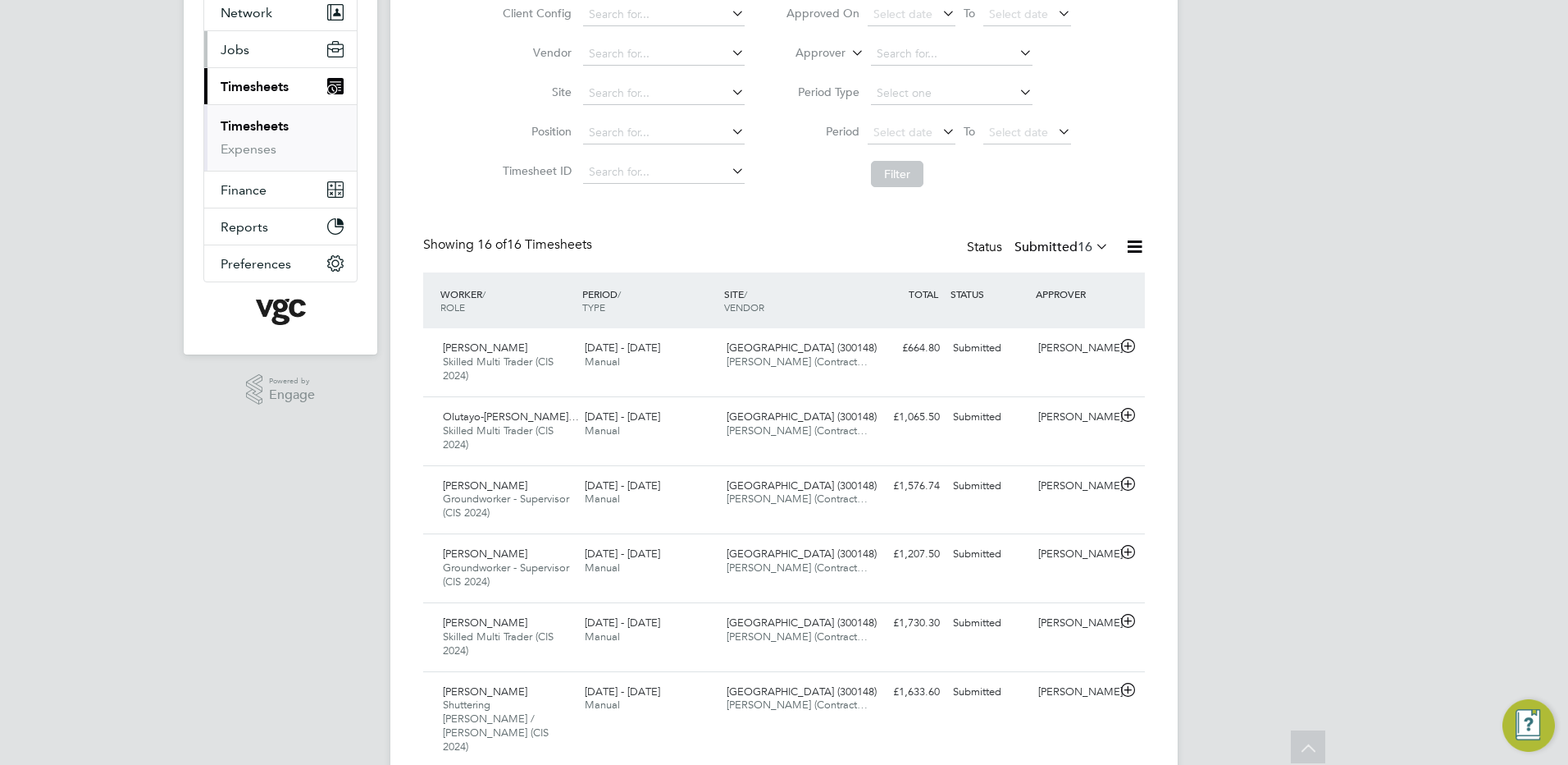
click at [240, 47] on span "Jobs" at bounding box center [235, 49] width 28 height 15
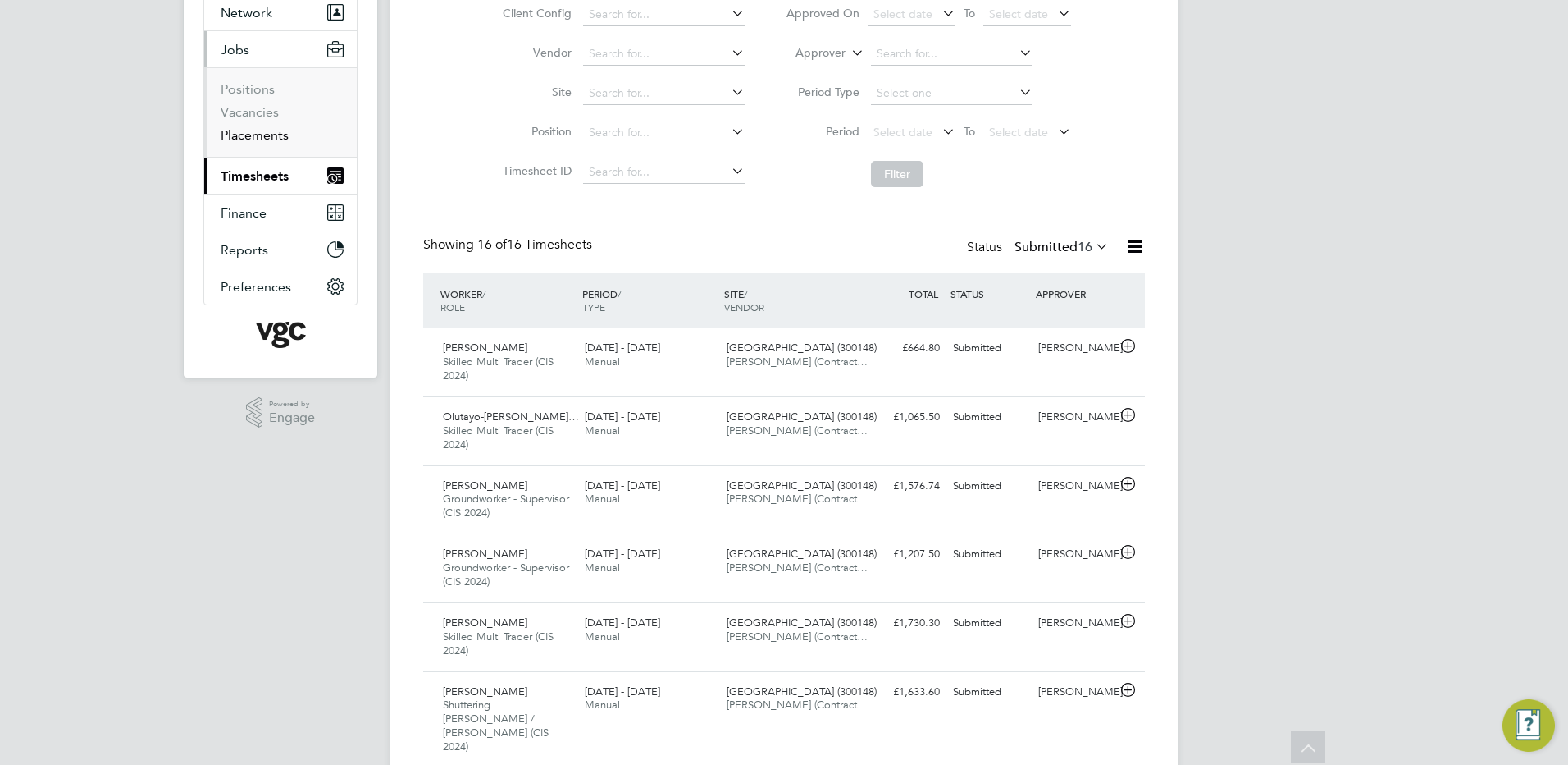
click at [262, 133] on link "Placements" at bounding box center [255, 134] width 68 height 15
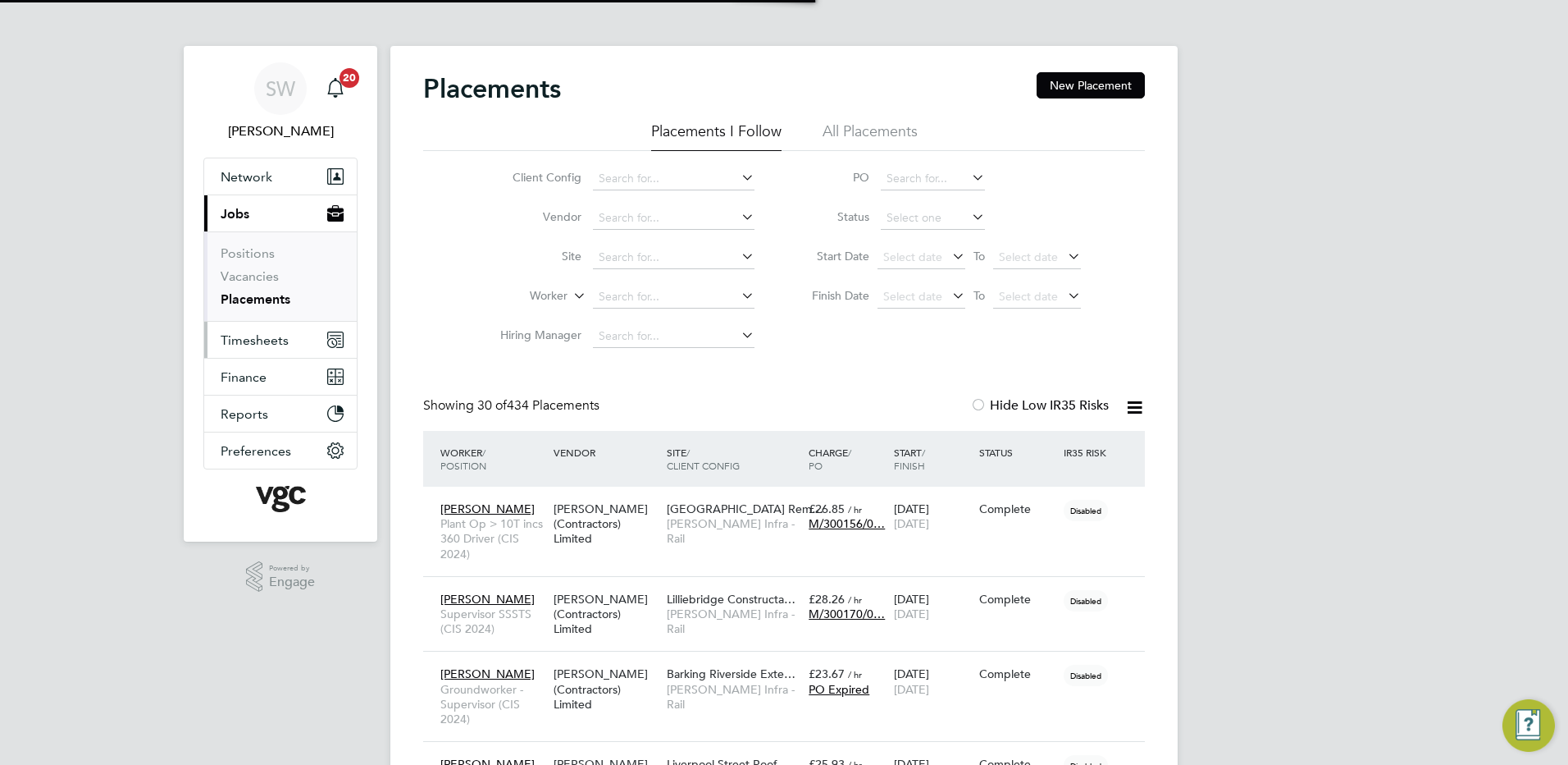
scroll to position [47, 143]
click at [245, 337] on span "Timesheets" at bounding box center [255, 340] width 68 height 15
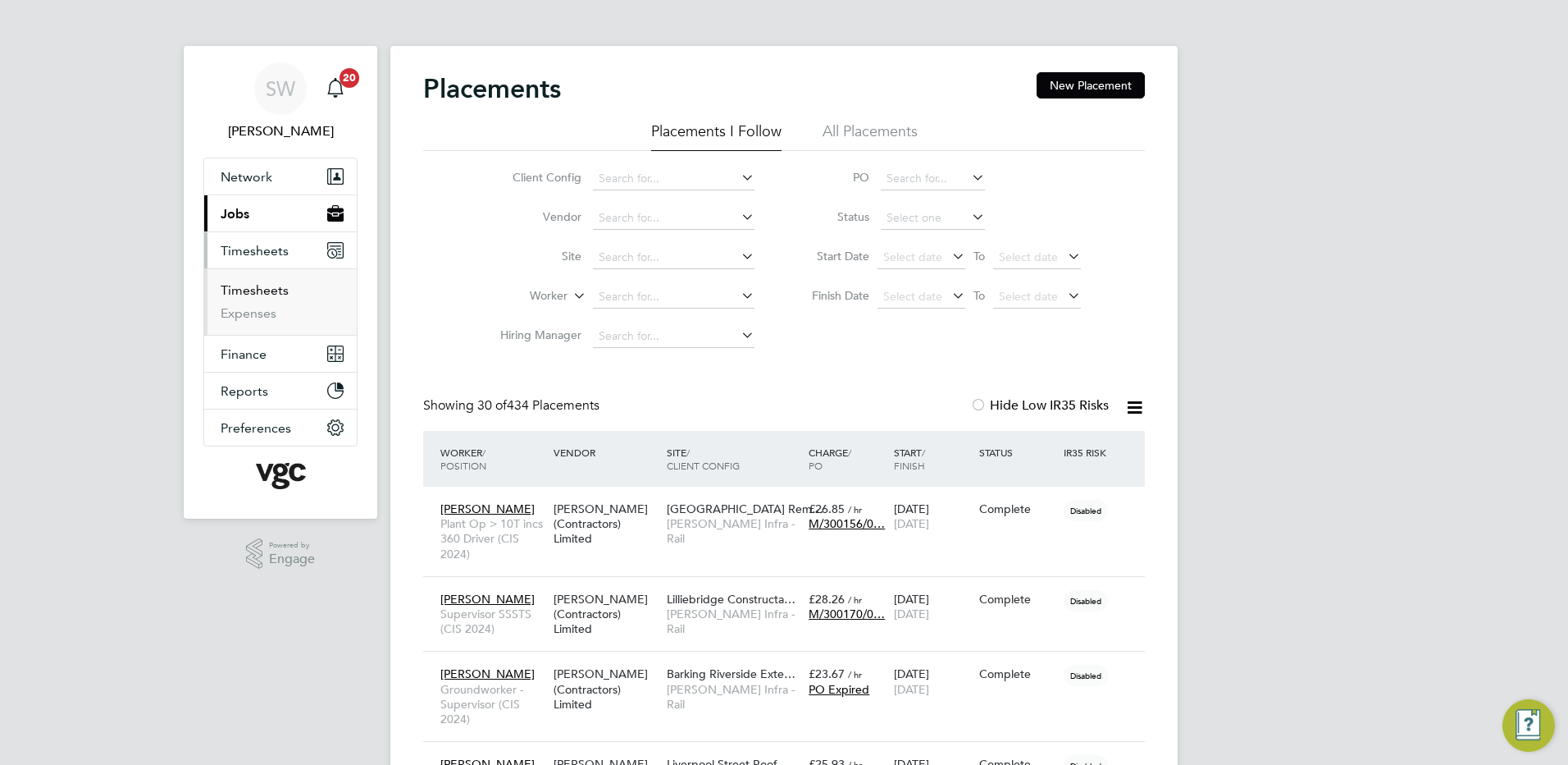
click at [255, 286] on link "Timesheets" at bounding box center [255, 290] width 68 height 15
